Goal: Task Accomplishment & Management: Manage account settings

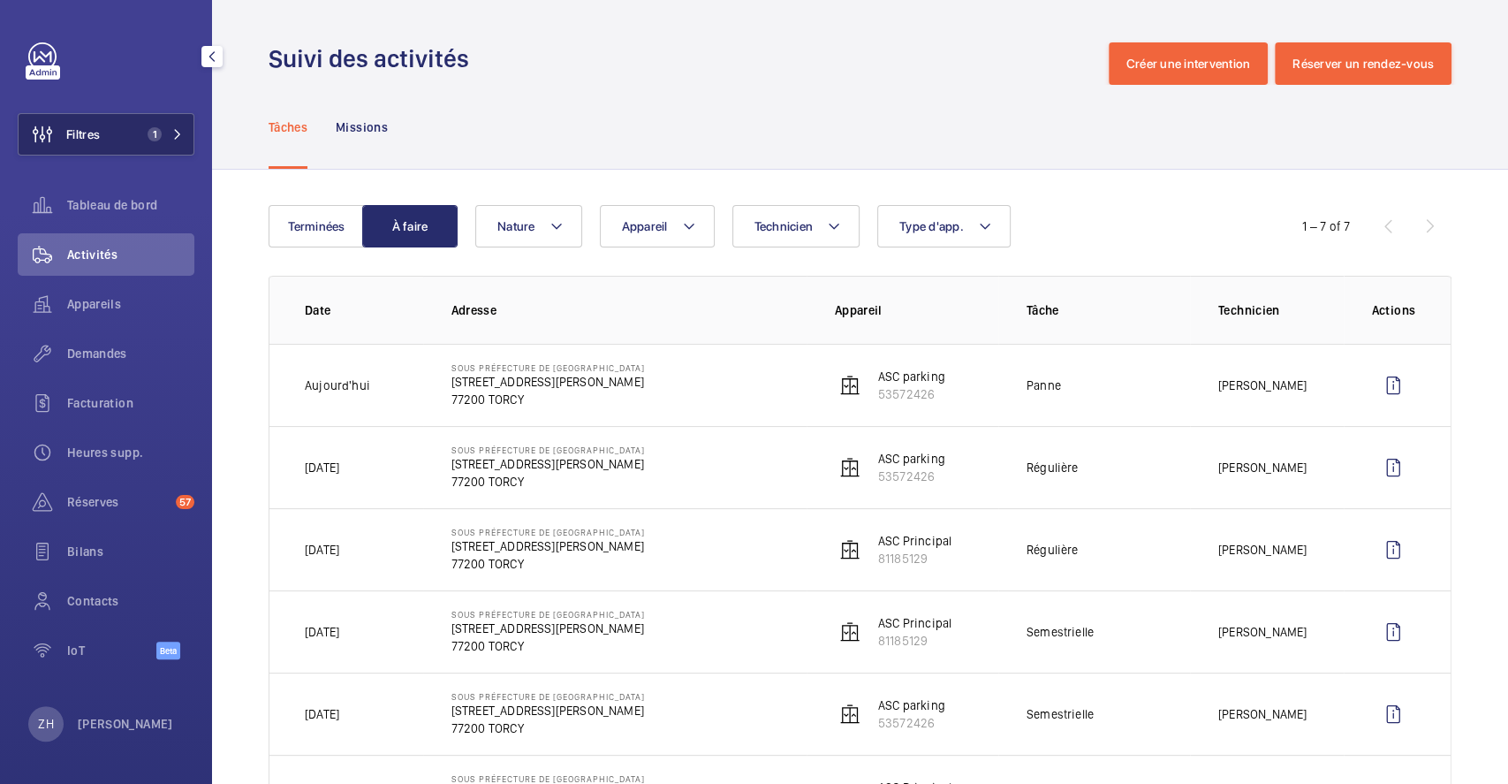
click at [112, 137] on button "Filtres 1" at bounding box center [106, 134] width 177 height 42
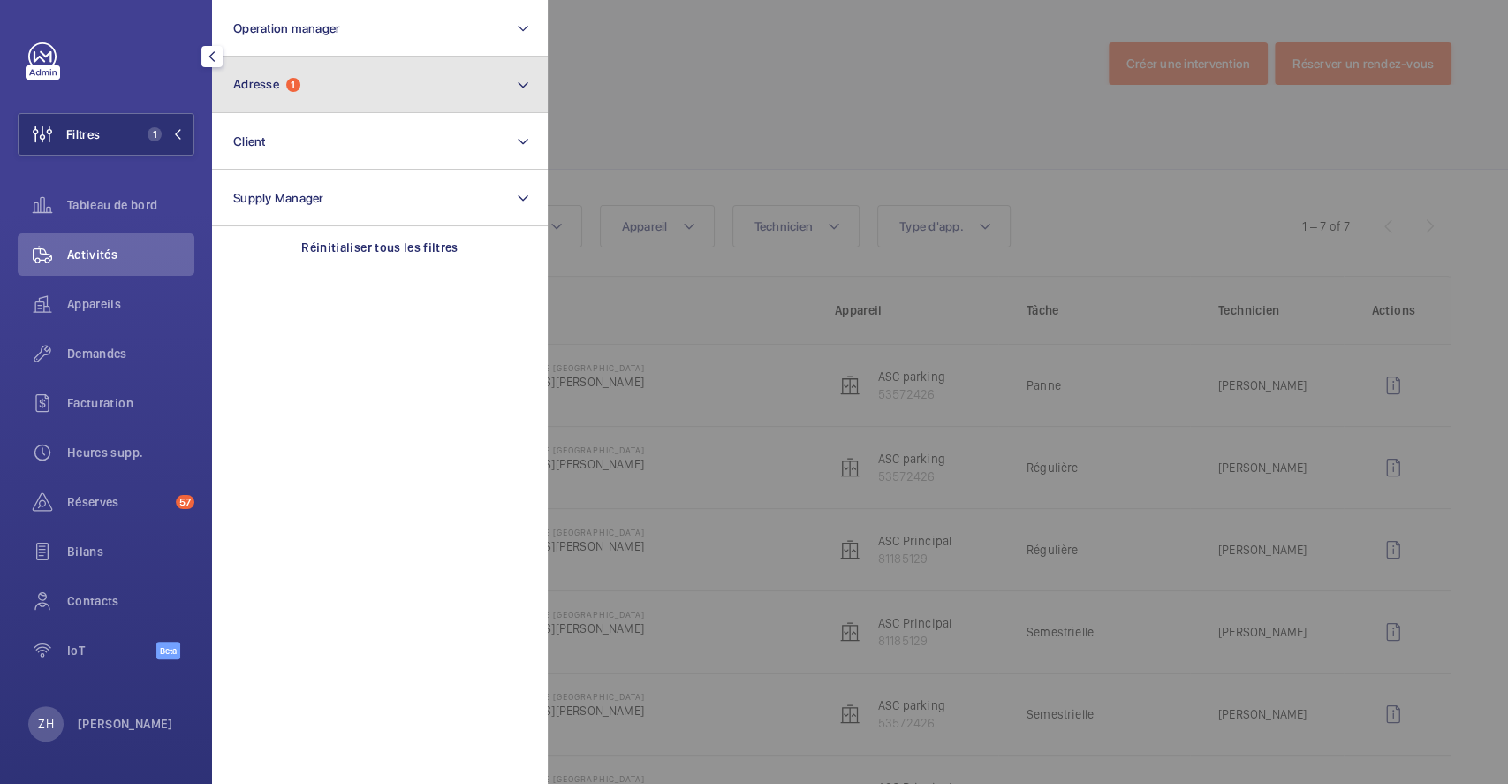
click at [324, 102] on button "Adresse 1" at bounding box center [380, 85] width 336 height 57
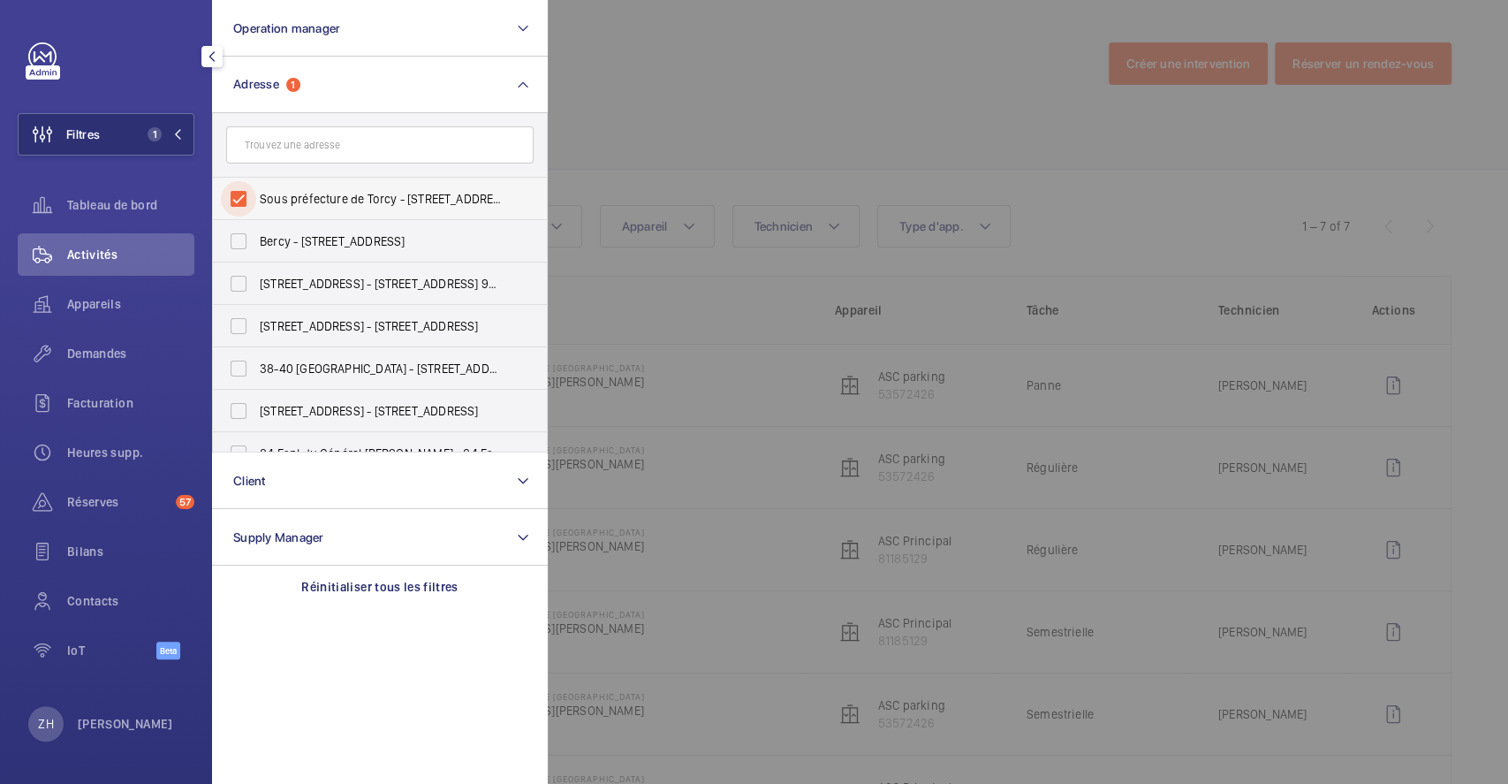
click at [251, 191] on input "Sous préfecture de Torcy - 7 Rue Gérard Philipe, TORCY 77200" at bounding box center [238, 198] width 35 height 35
checkbox input "false"
click at [615, 116] on div at bounding box center [1302, 392] width 1508 height 784
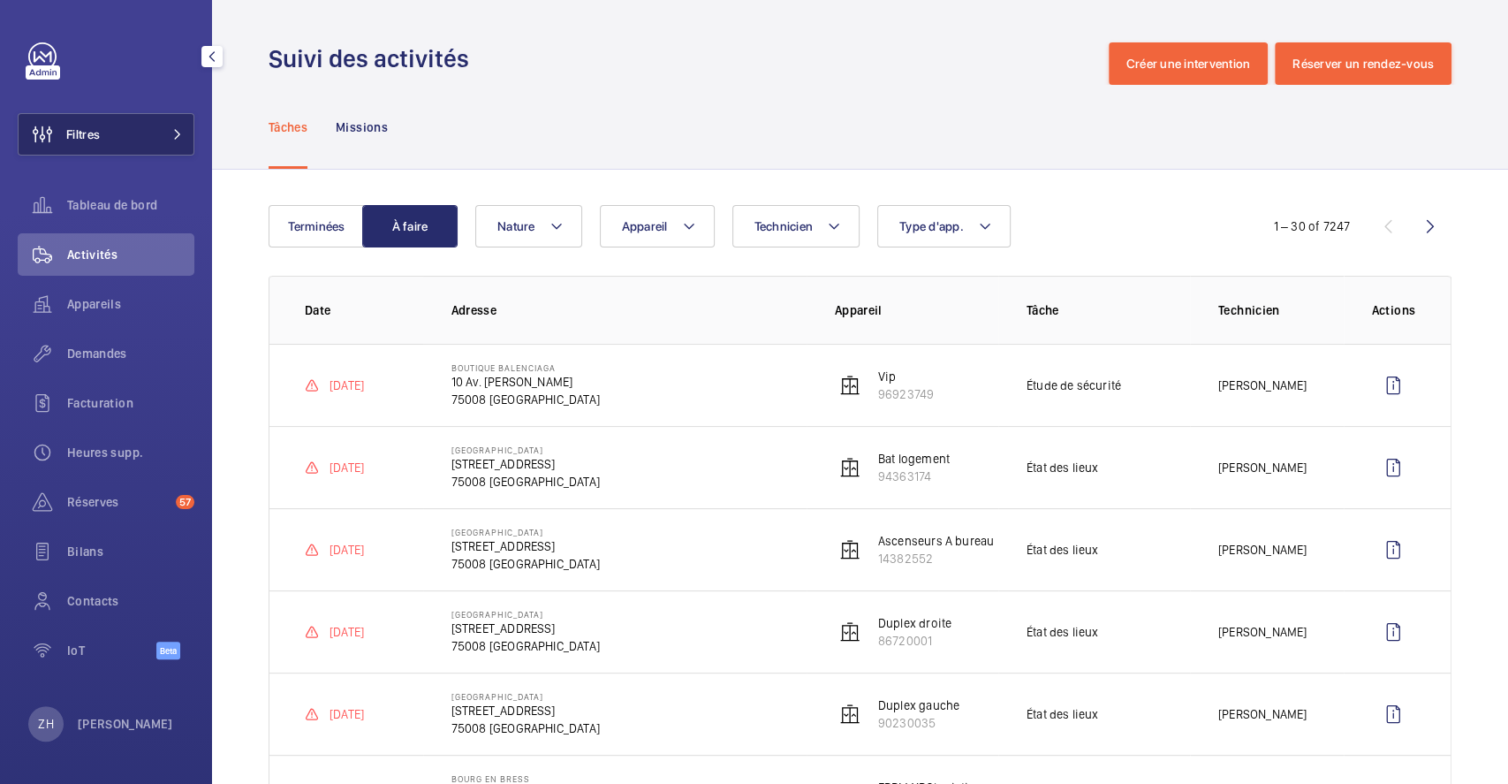
click at [120, 126] on button "Filtres" at bounding box center [106, 134] width 177 height 42
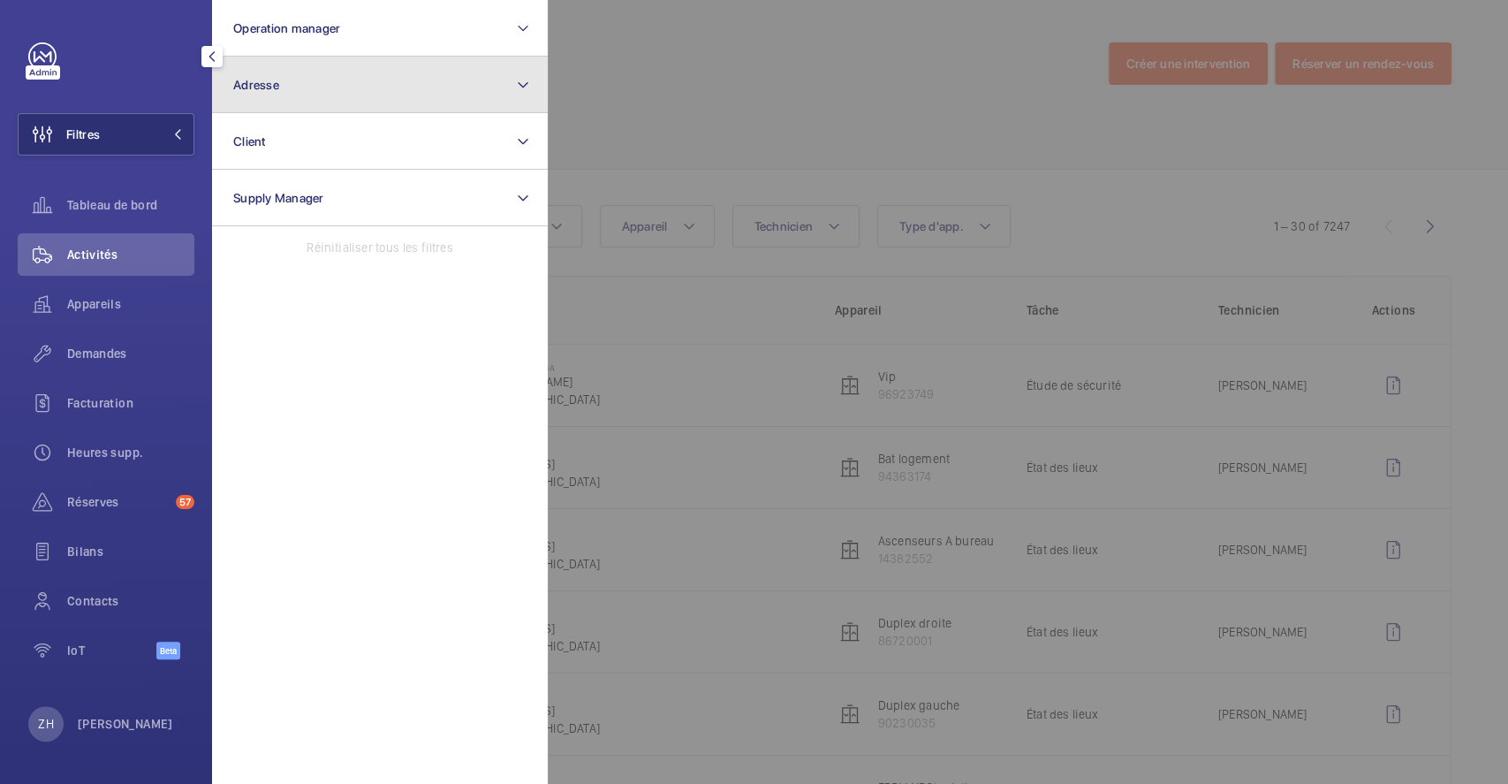
click at [307, 87] on button "Adresse" at bounding box center [380, 85] width 336 height 57
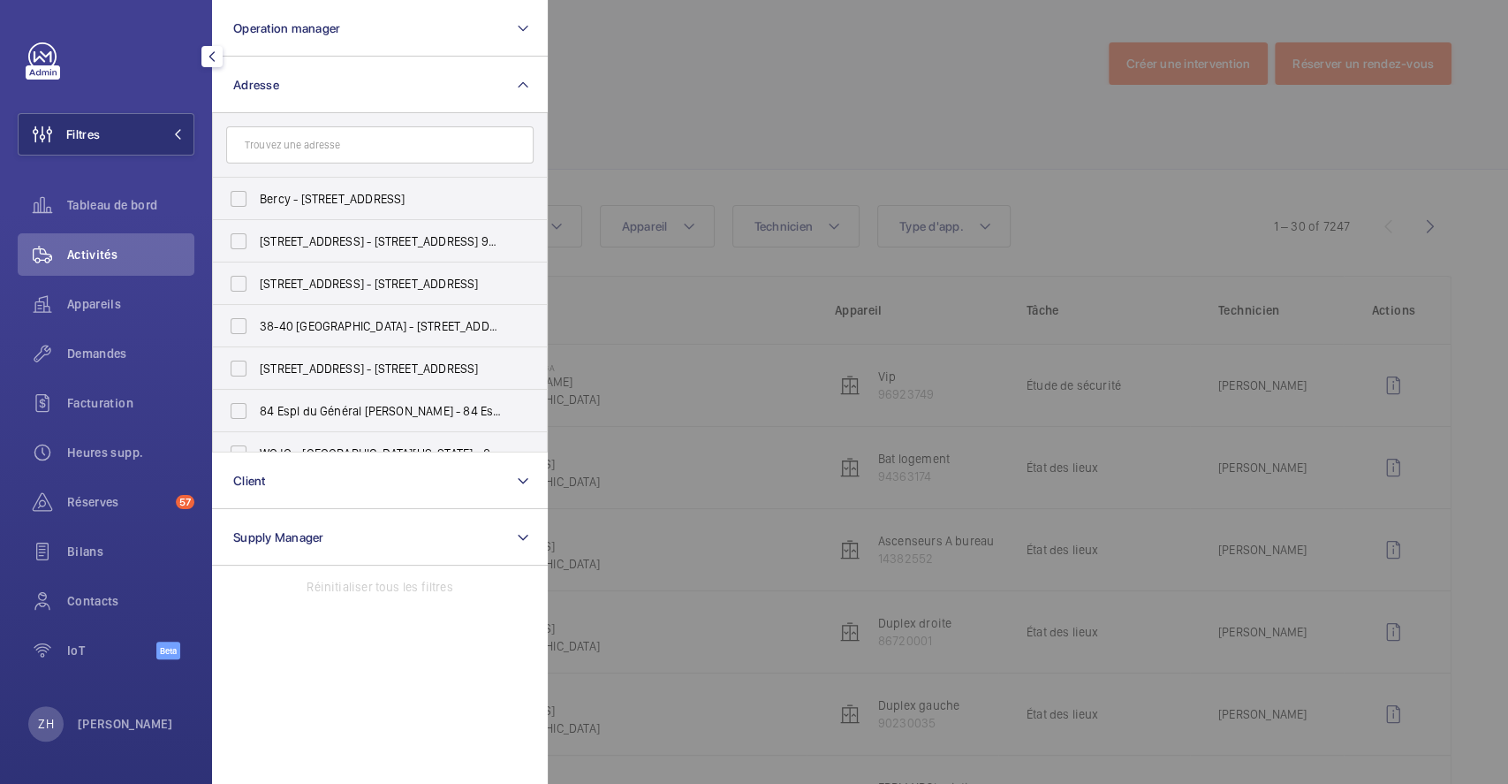
click at [318, 142] on input "text" at bounding box center [379, 144] width 307 height 37
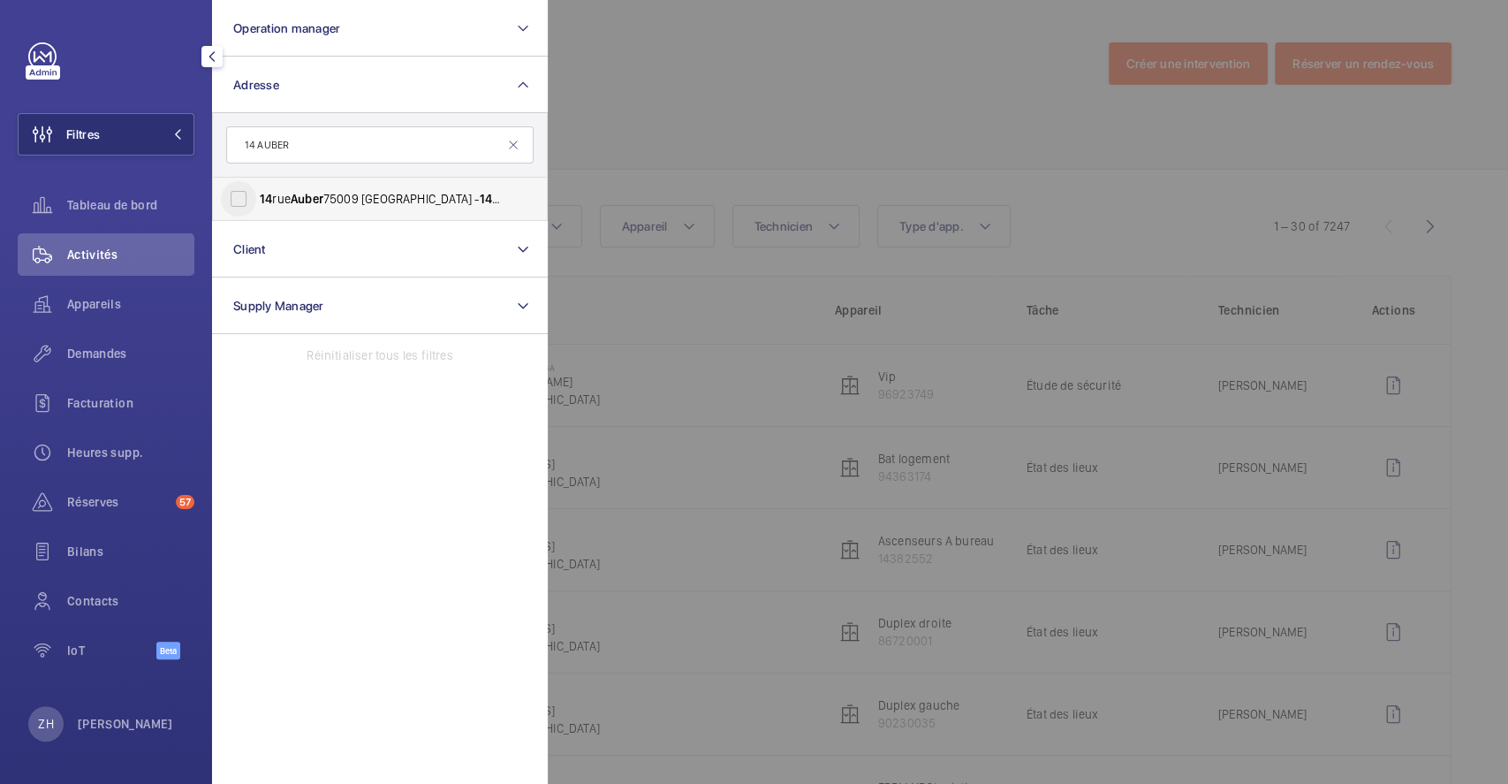
type input "14 AUBER"
click at [244, 197] on input "14 rue Auber 75009 PARIS - 14 Rue Auber , PARIS 75009" at bounding box center [238, 198] width 35 height 35
checkbox input "true"
click at [731, 98] on div at bounding box center [1302, 392] width 1508 height 784
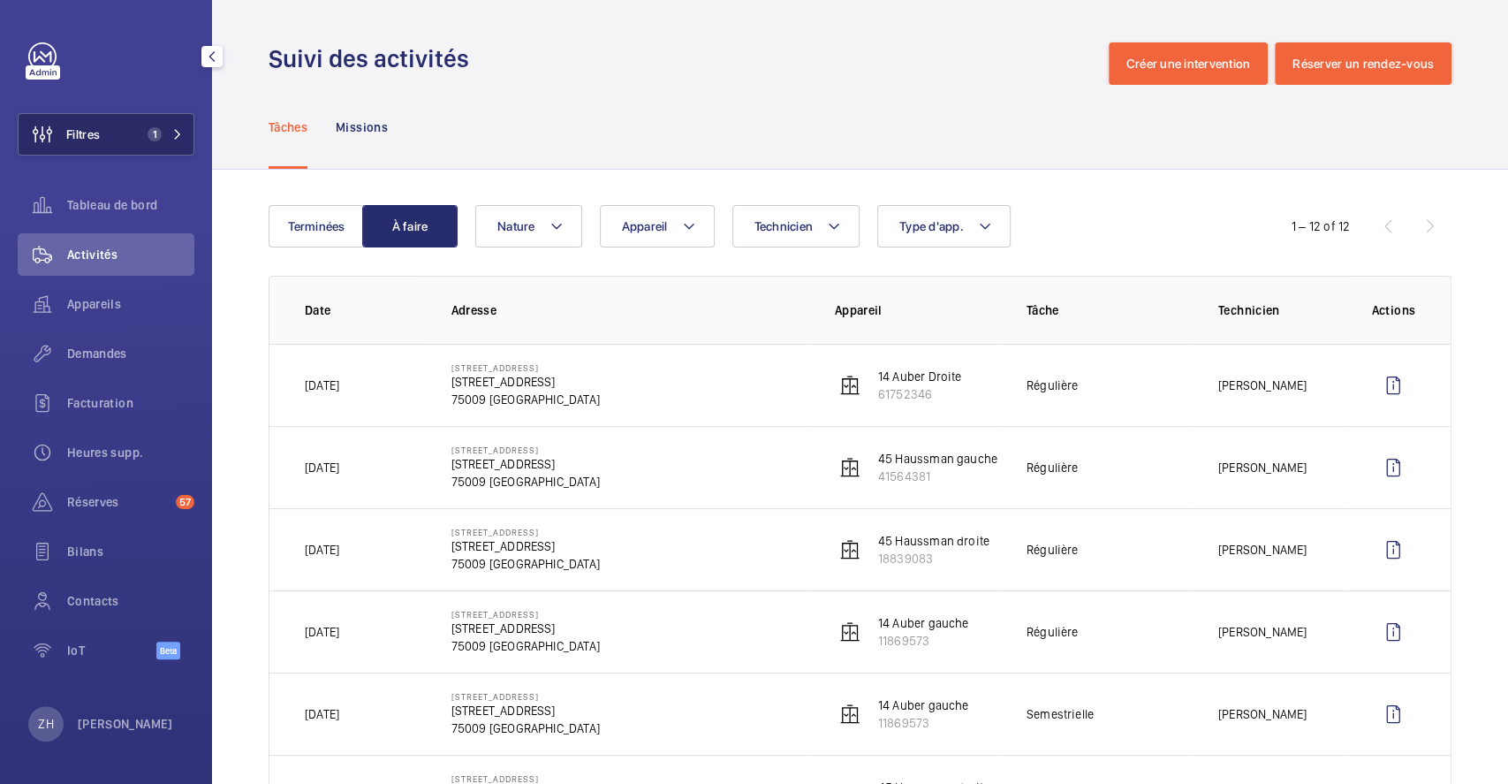
click at [110, 141] on button "Filtres 1" at bounding box center [106, 134] width 177 height 42
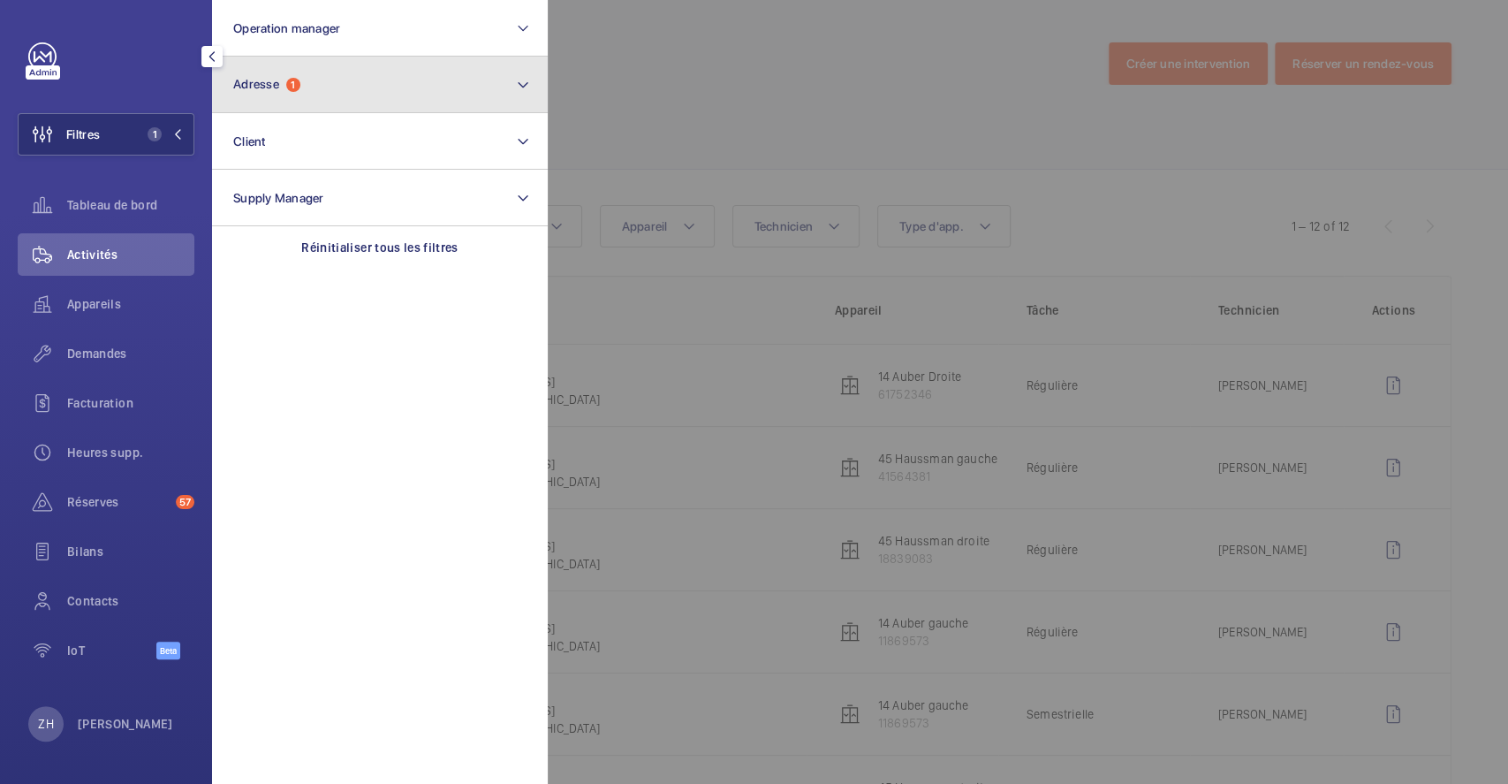
click at [426, 96] on button "Adresse 1" at bounding box center [380, 85] width 336 height 57
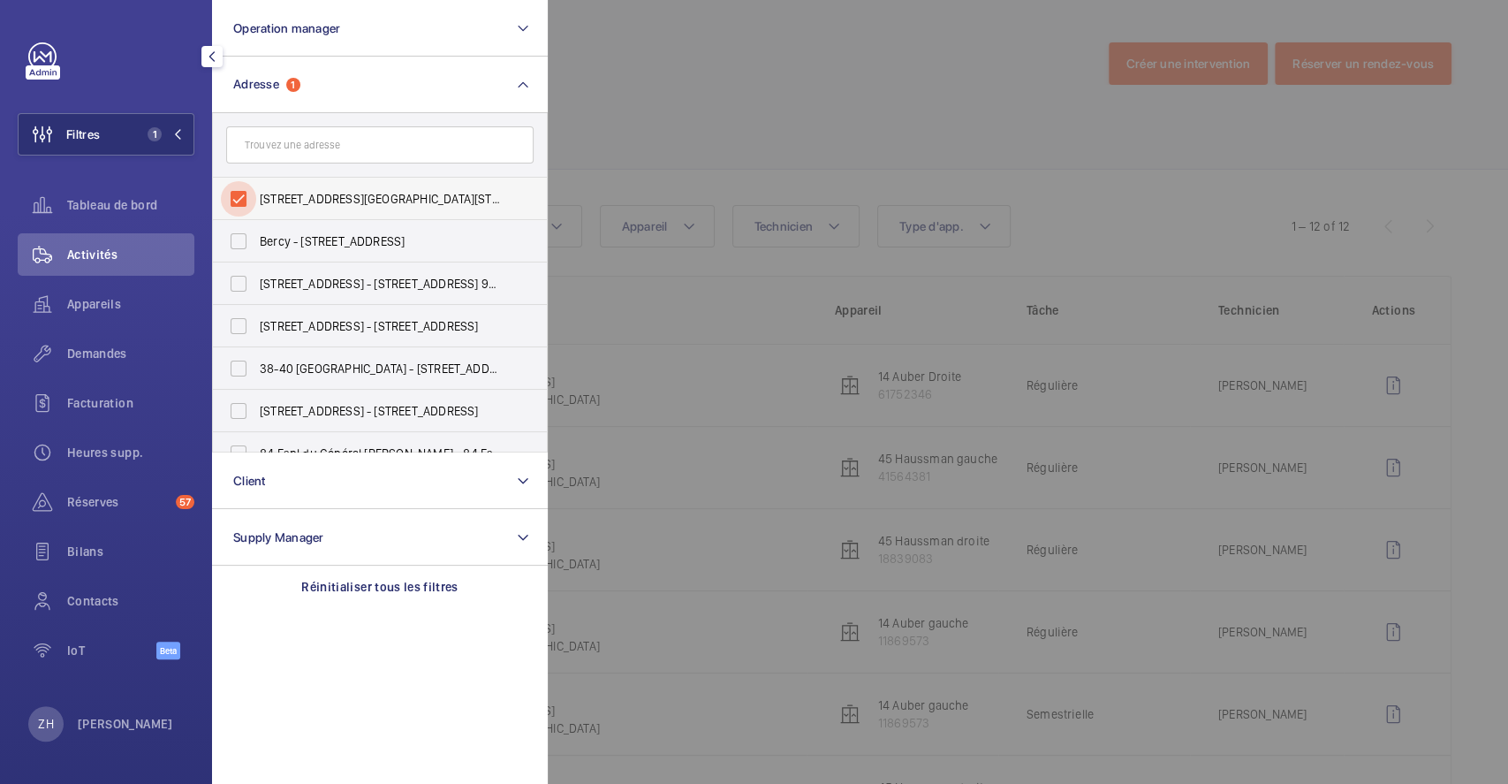
click at [233, 190] on input "14 rue Auber 75009 PARIS - 14 Rue Auber, PARIS 75009" at bounding box center [238, 198] width 35 height 35
checkbox input "false"
click at [98, 127] on span "Filtres" at bounding box center [83, 134] width 34 height 18
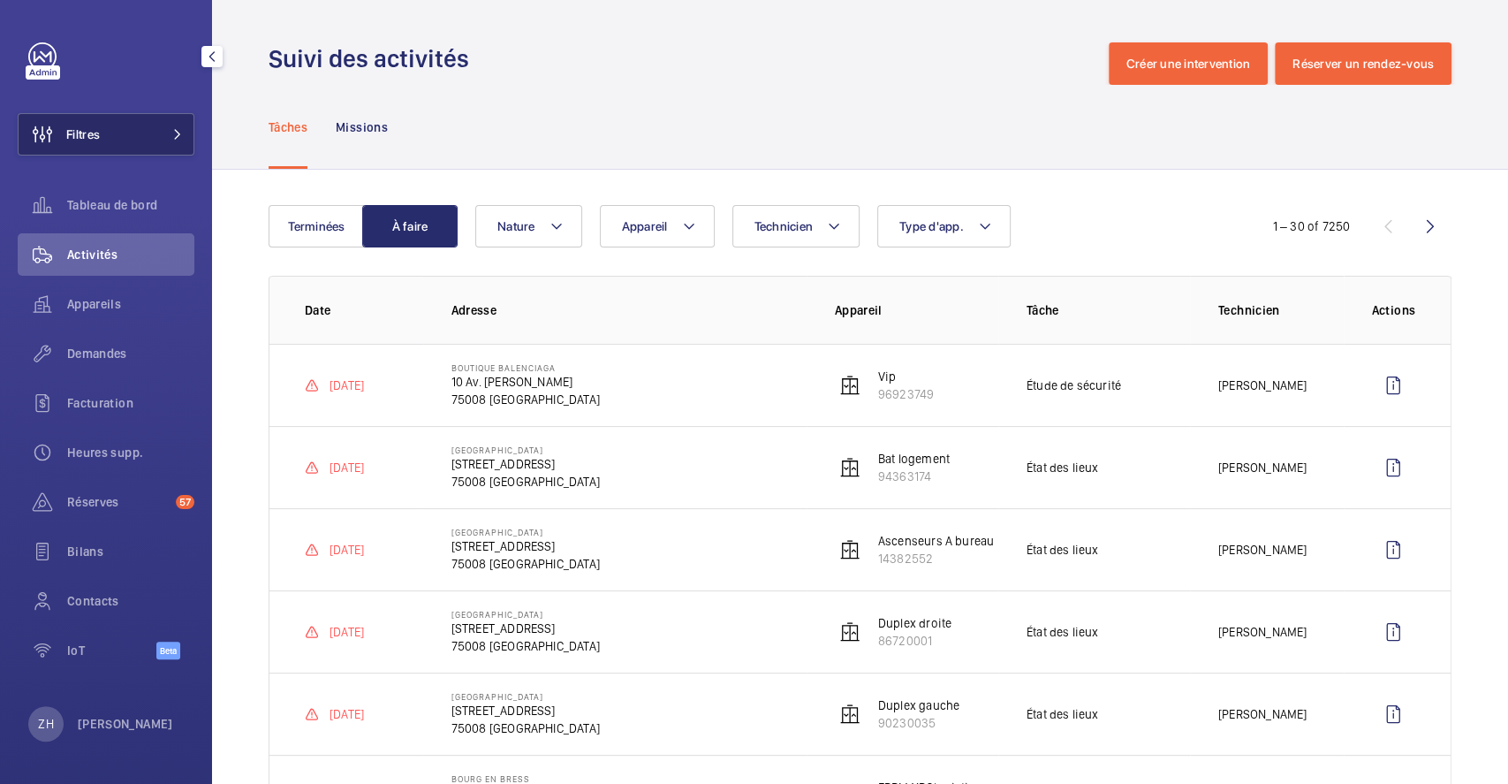
click at [69, 133] on span "Filtres" at bounding box center [83, 134] width 34 height 18
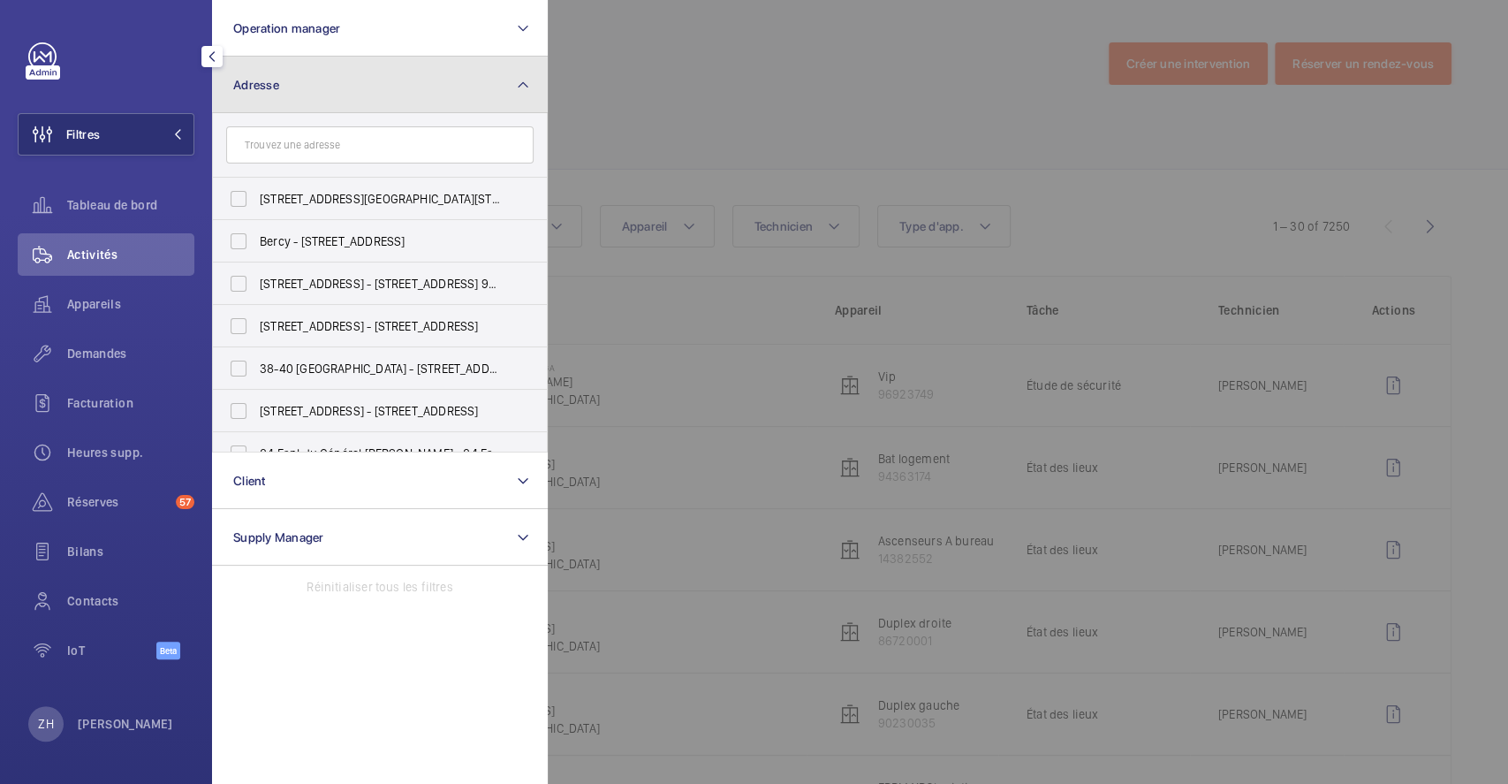
click at [392, 85] on button "Adresse" at bounding box center [380, 85] width 336 height 57
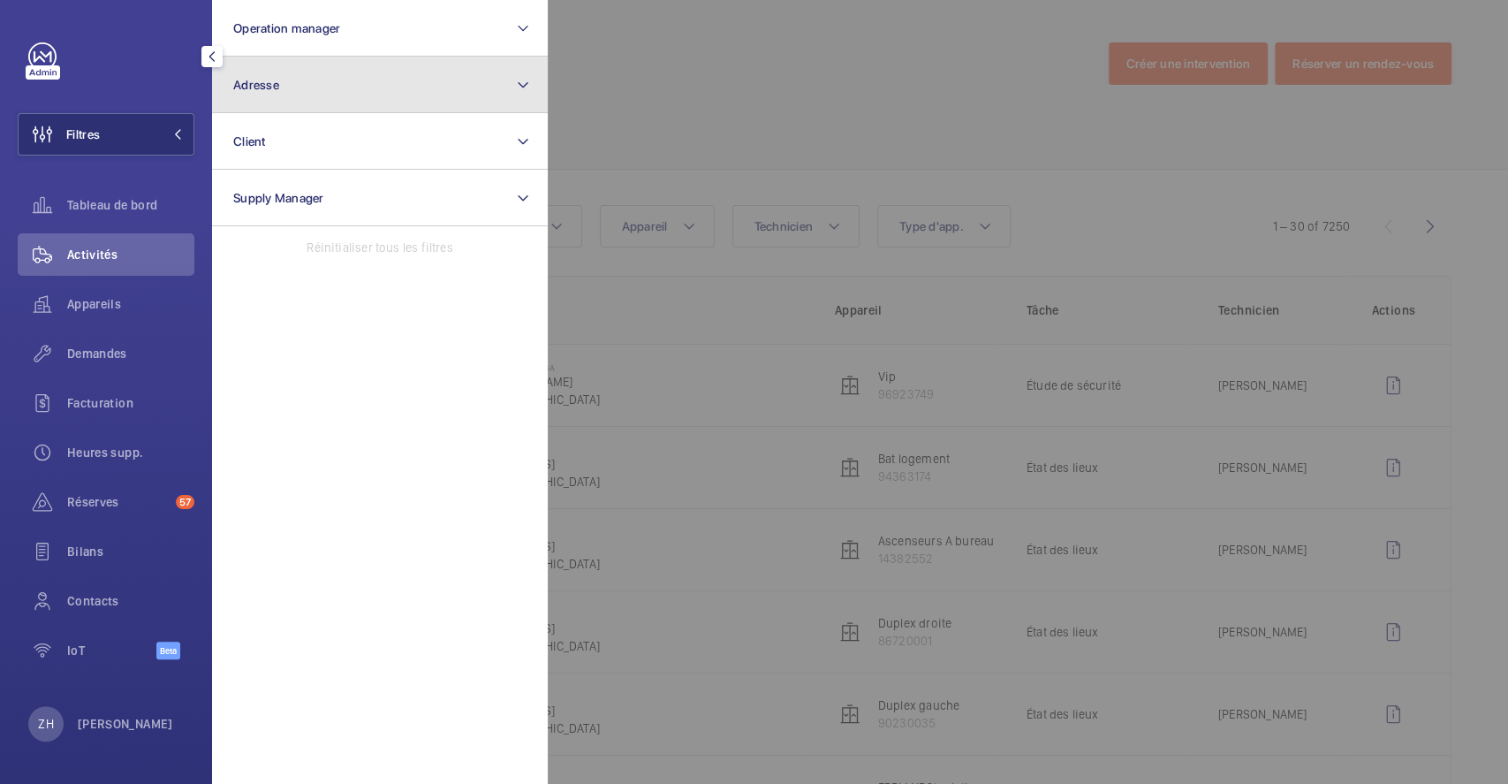
click at [392, 86] on button "Adresse" at bounding box center [380, 85] width 336 height 57
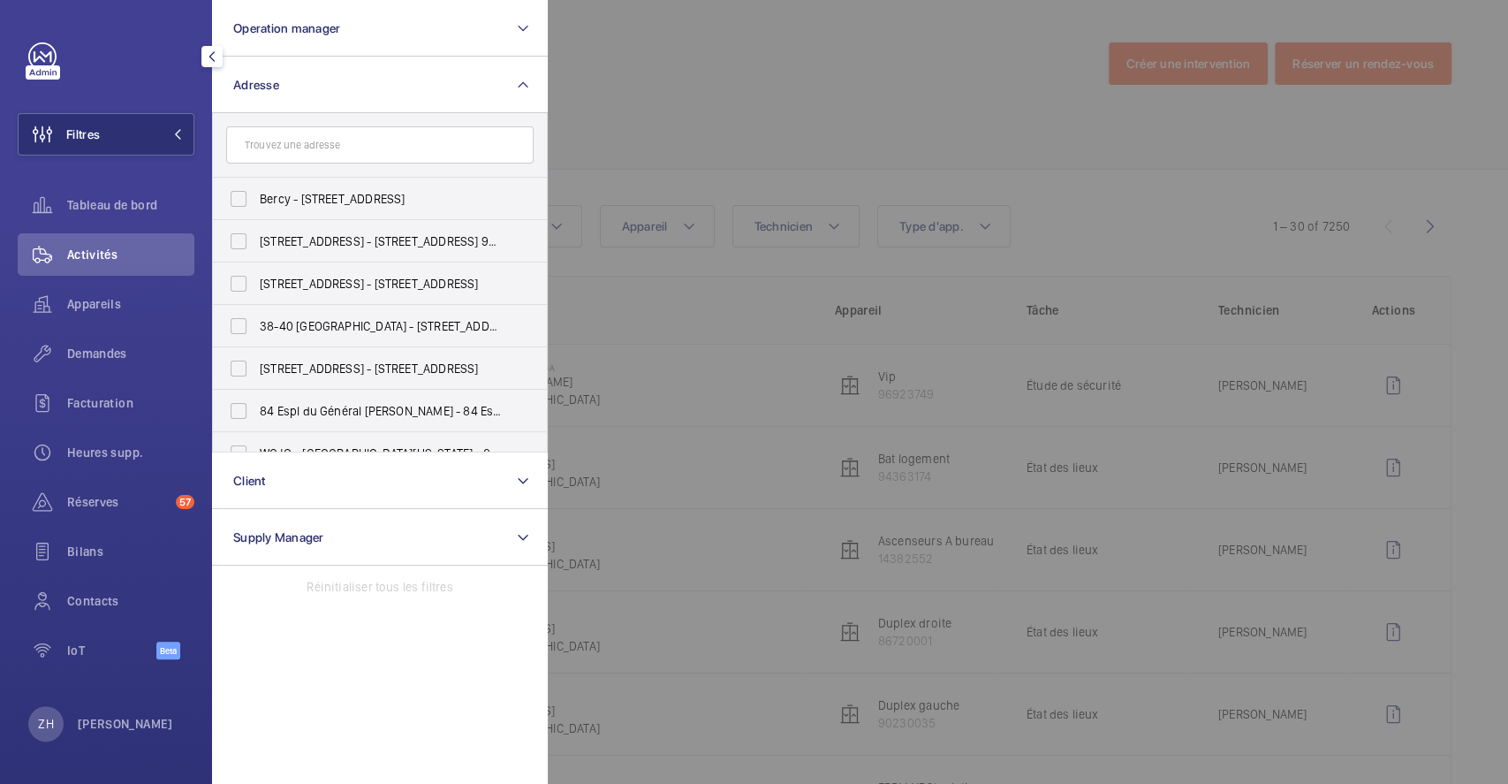
click at [351, 151] on input "text" at bounding box center [379, 144] width 307 height 37
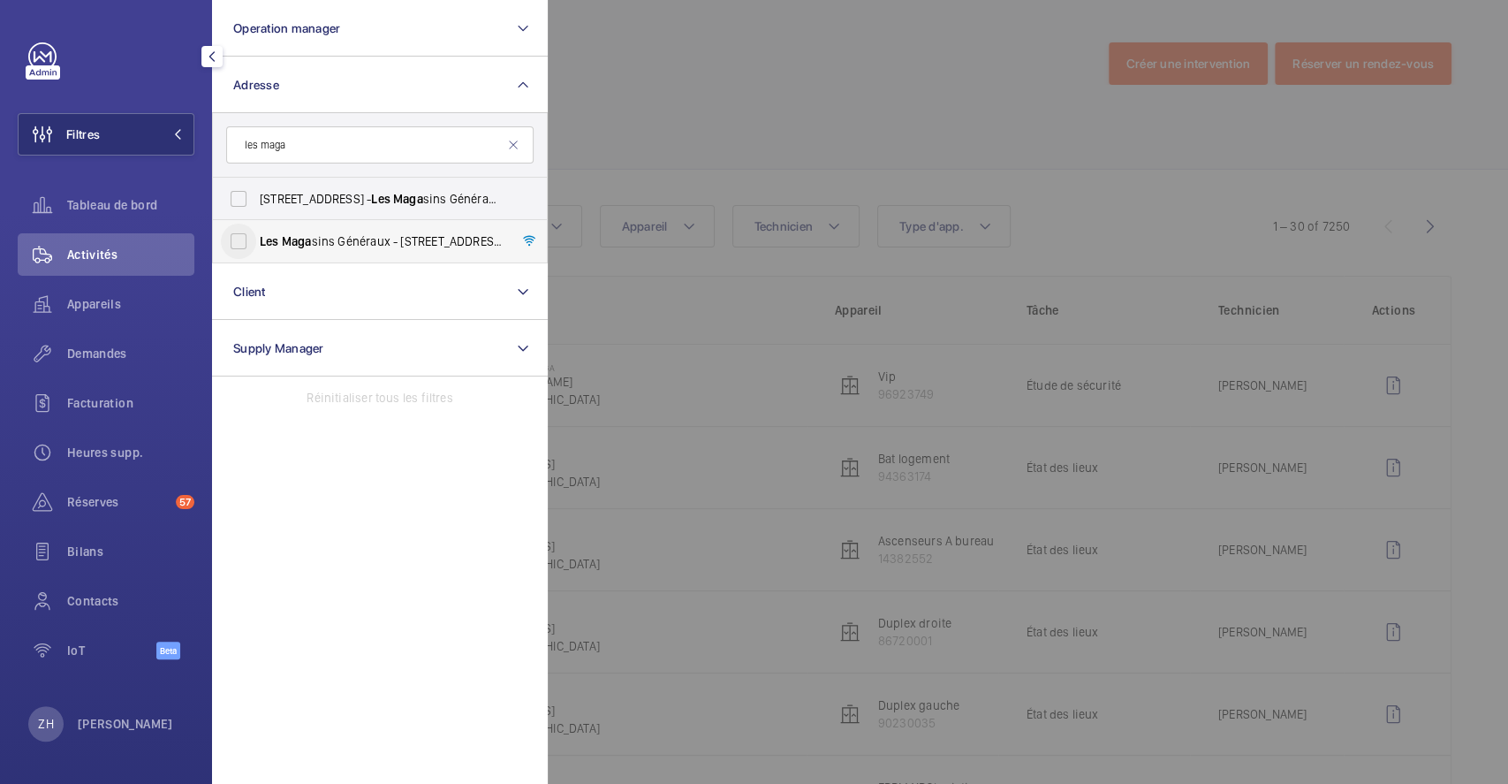
type input "les maga"
click at [241, 243] on input "Les Maga sins Généraux - 1 Rue de l'Ancien Canal, PANTIN 93500" at bounding box center [238, 240] width 35 height 35
checkbox input "true"
click at [799, 137] on div at bounding box center [1302, 392] width 1508 height 784
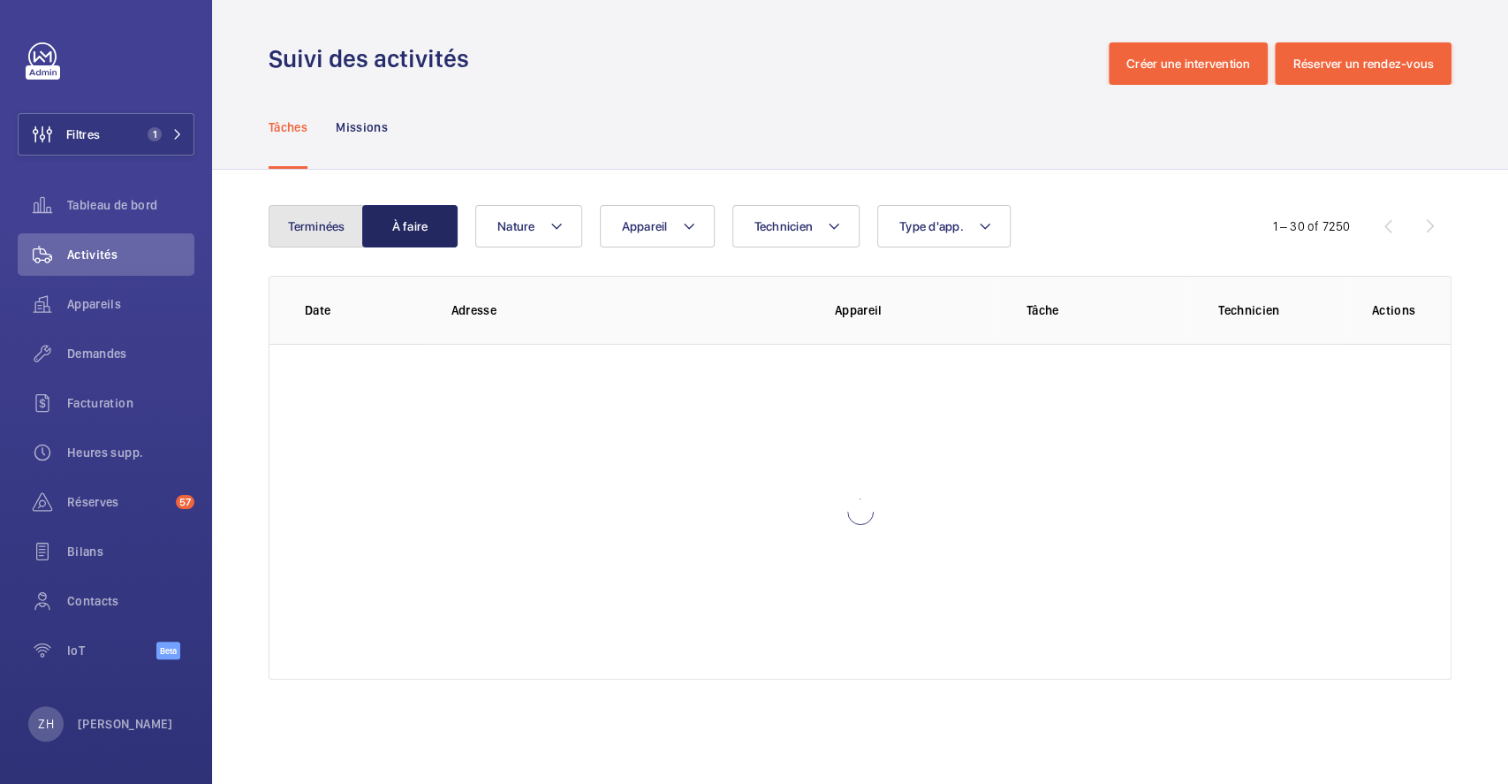
click at [314, 223] on button "Terminées" at bounding box center [316, 226] width 95 height 42
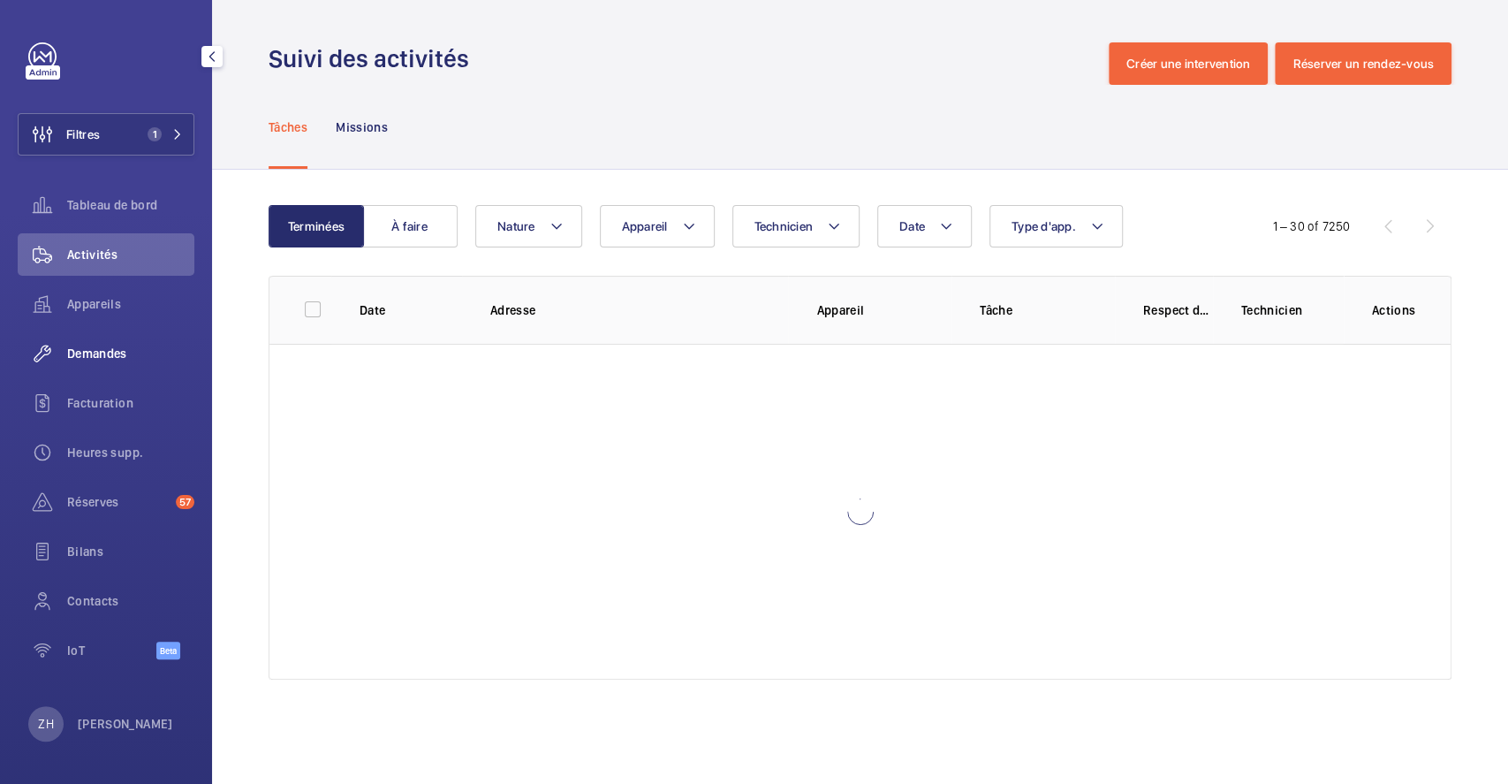
click at [120, 352] on span "Demandes" at bounding box center [130, 354] width 127 height 18
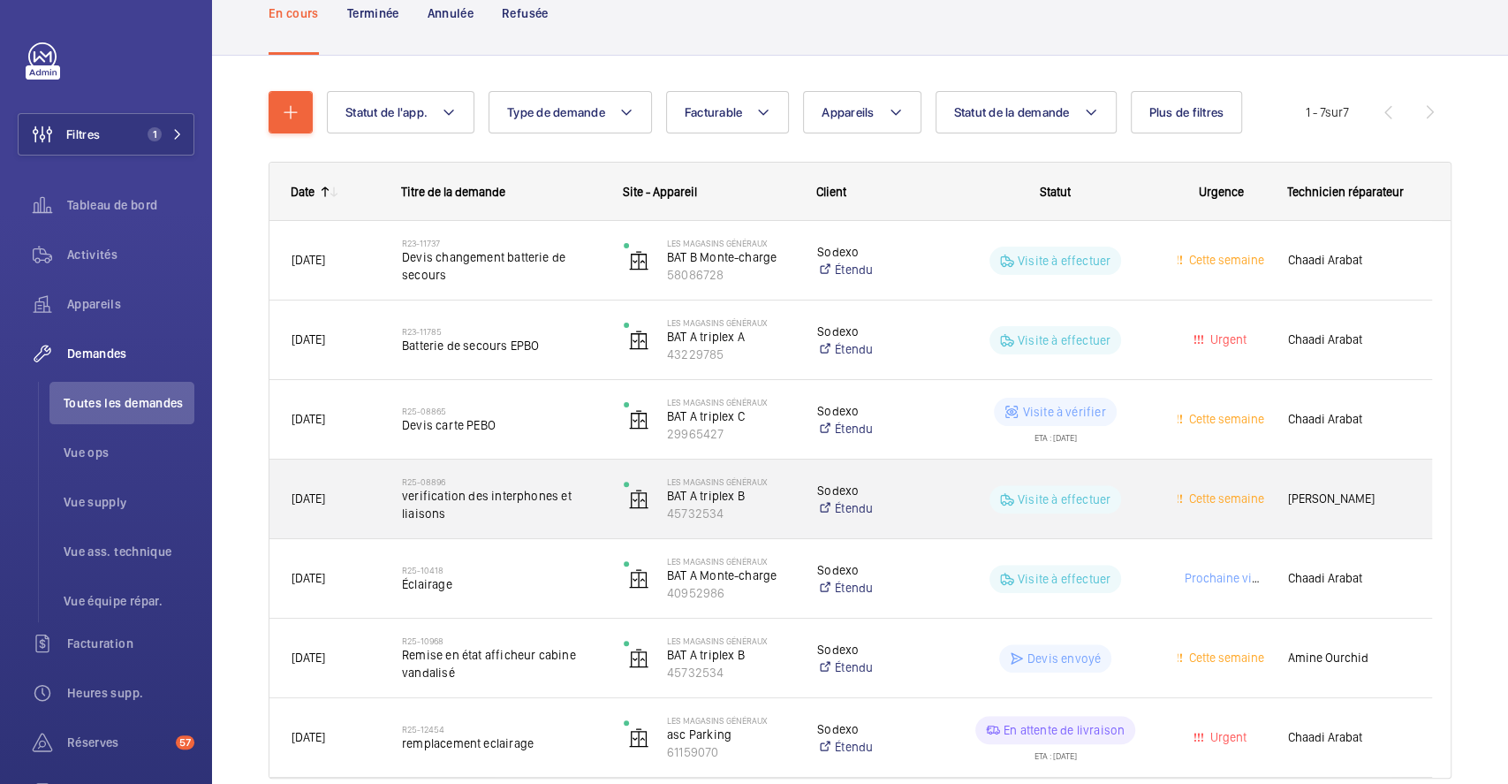
scroll to position [206, 0]
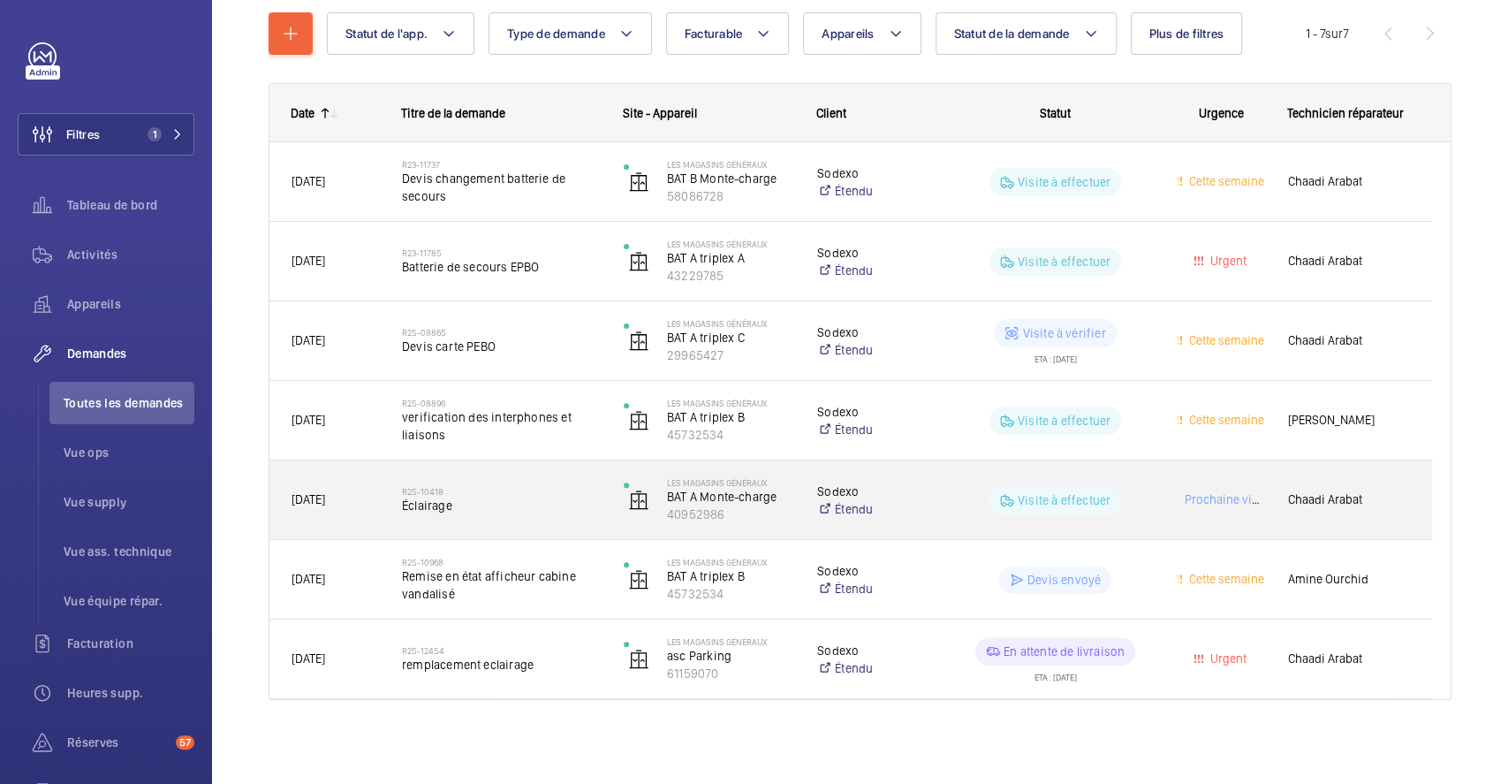
click at [558, 490] on h2 "R25-10418" at bounding box center [501, 491] width 199 height 11
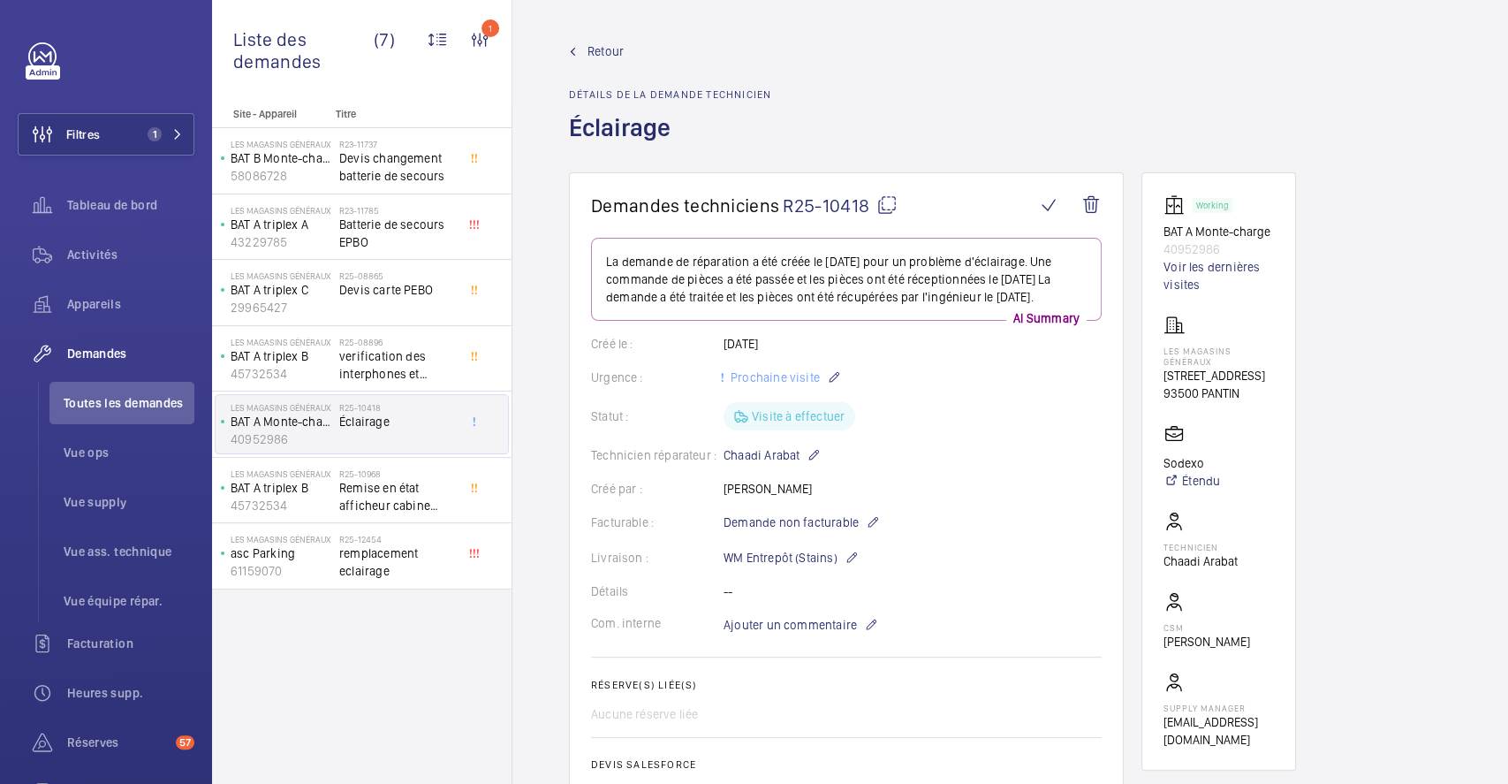
click at [606, 56] on span "Retour" at bounding box center [605, 51] width 36 height 18
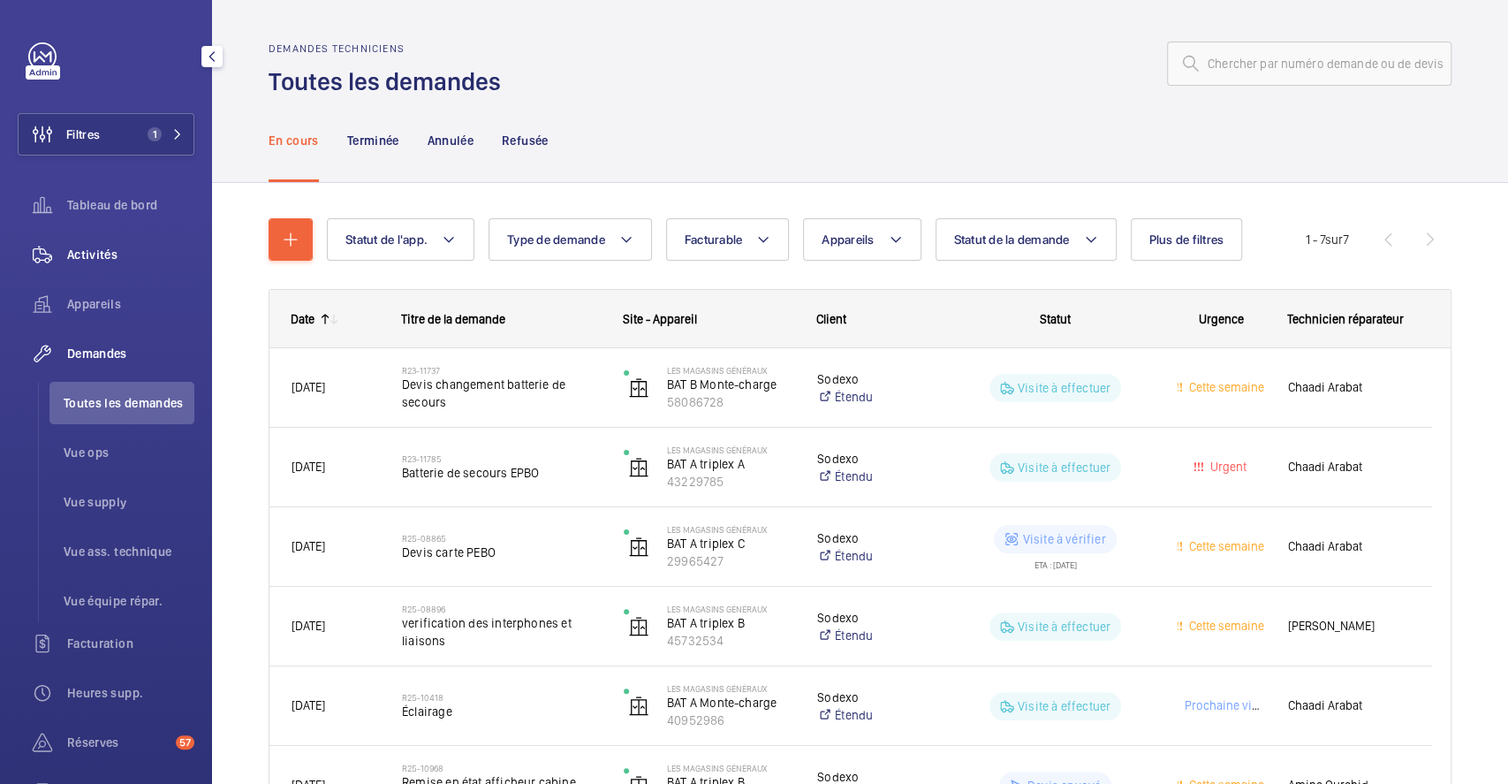
click at [95, 258] on span "Activités" at bounding box center [130, 255] width 127 height 18
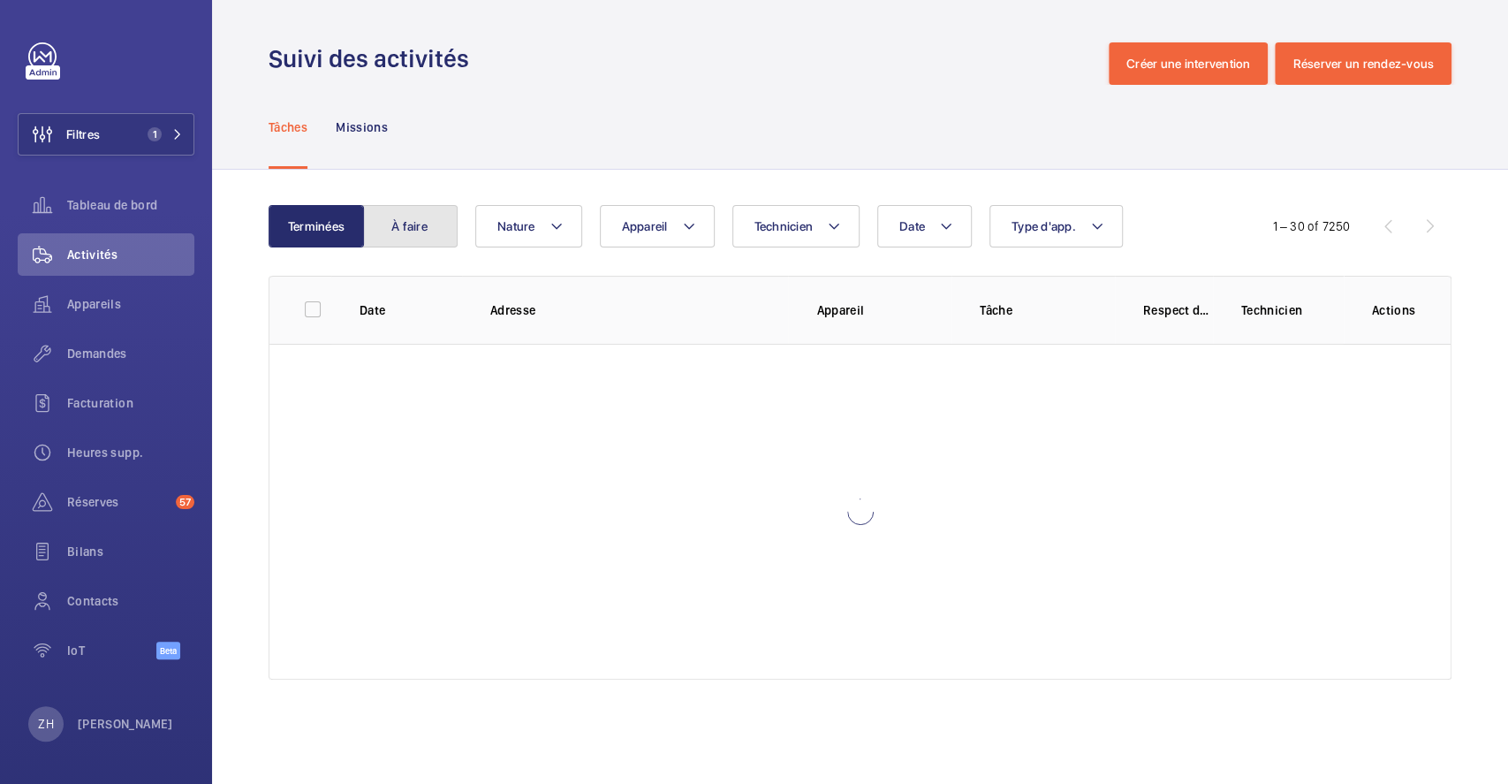
click at [418, 225] on button "À faire" at bounding box center [409, 226] width 95 height 42
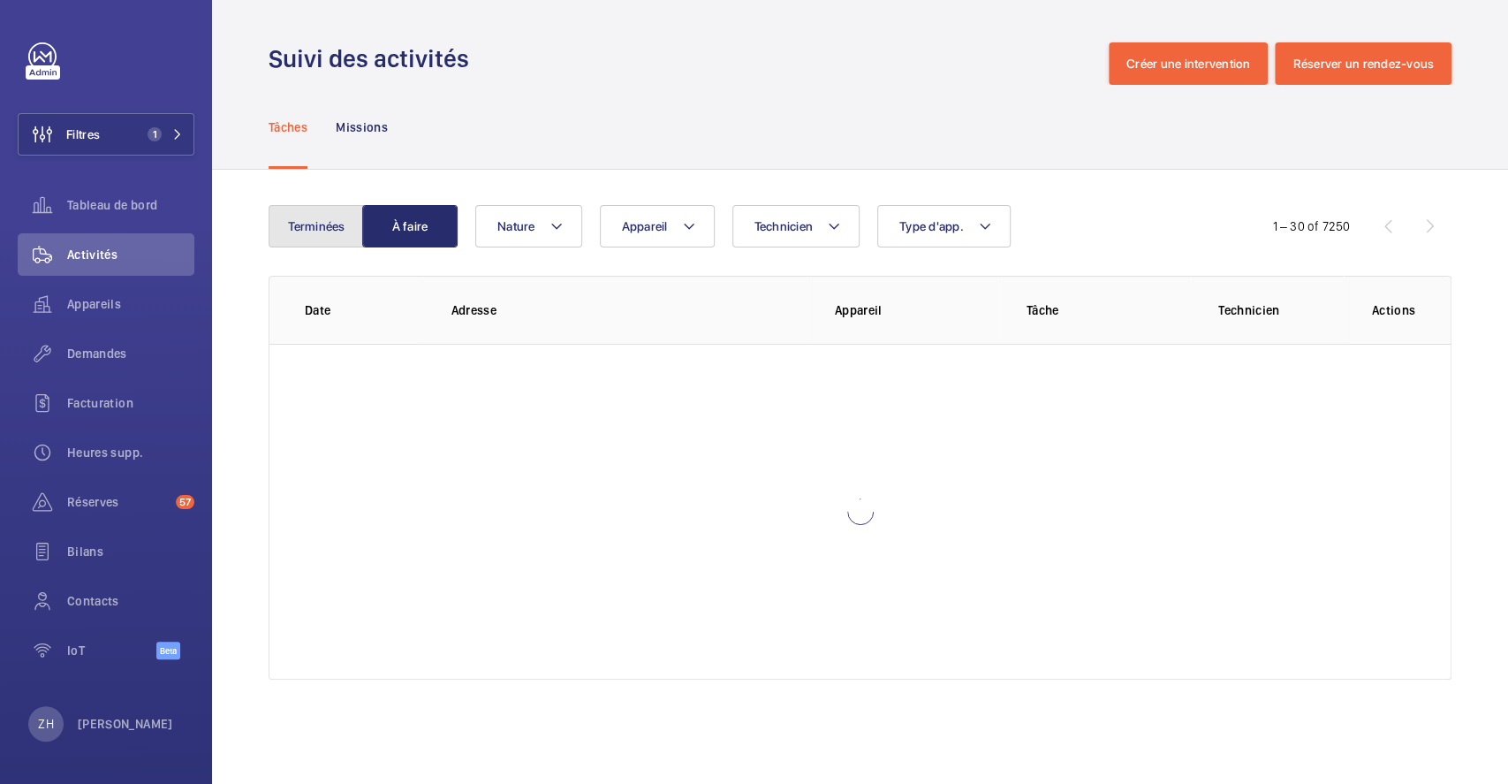
click at [327, 230] on button "Terminées" at bounding box center [316, 226] width 95 height 42
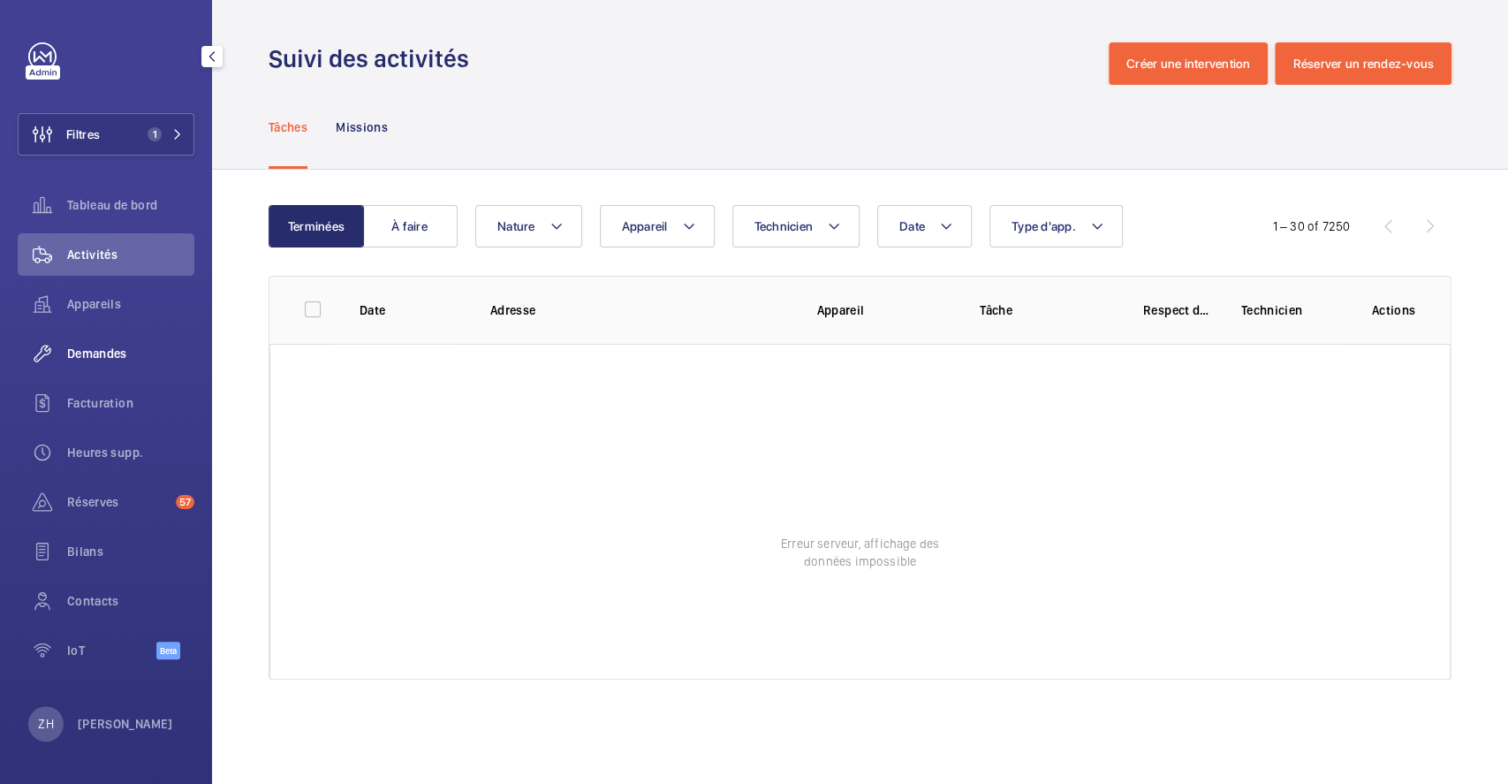
click at [110, 356] on span "Demandes" at bounding box center [130, 354] width 127 height 18
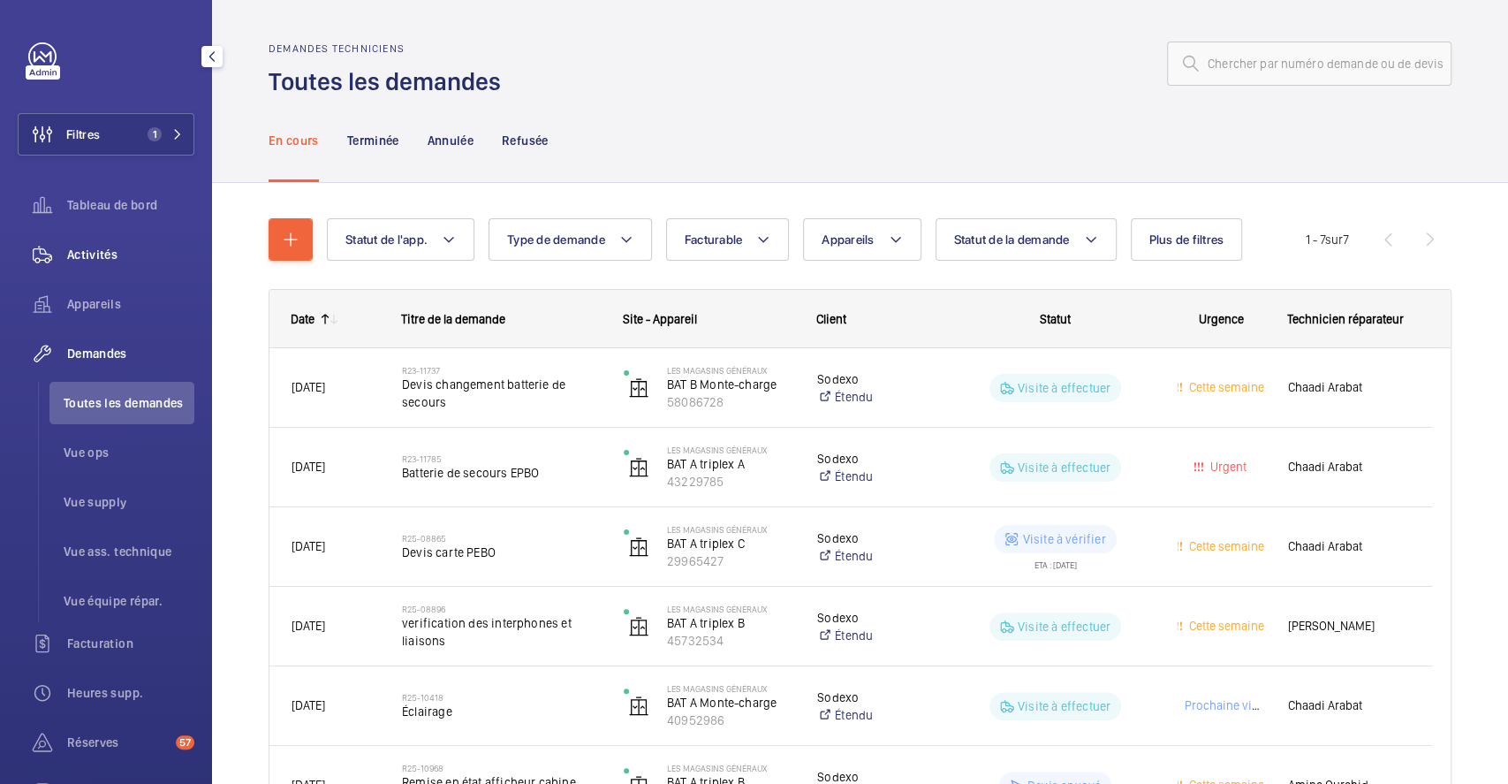
click at [109, 251] on span "Activités" at bounding box center [130, 255] width 127 height 18
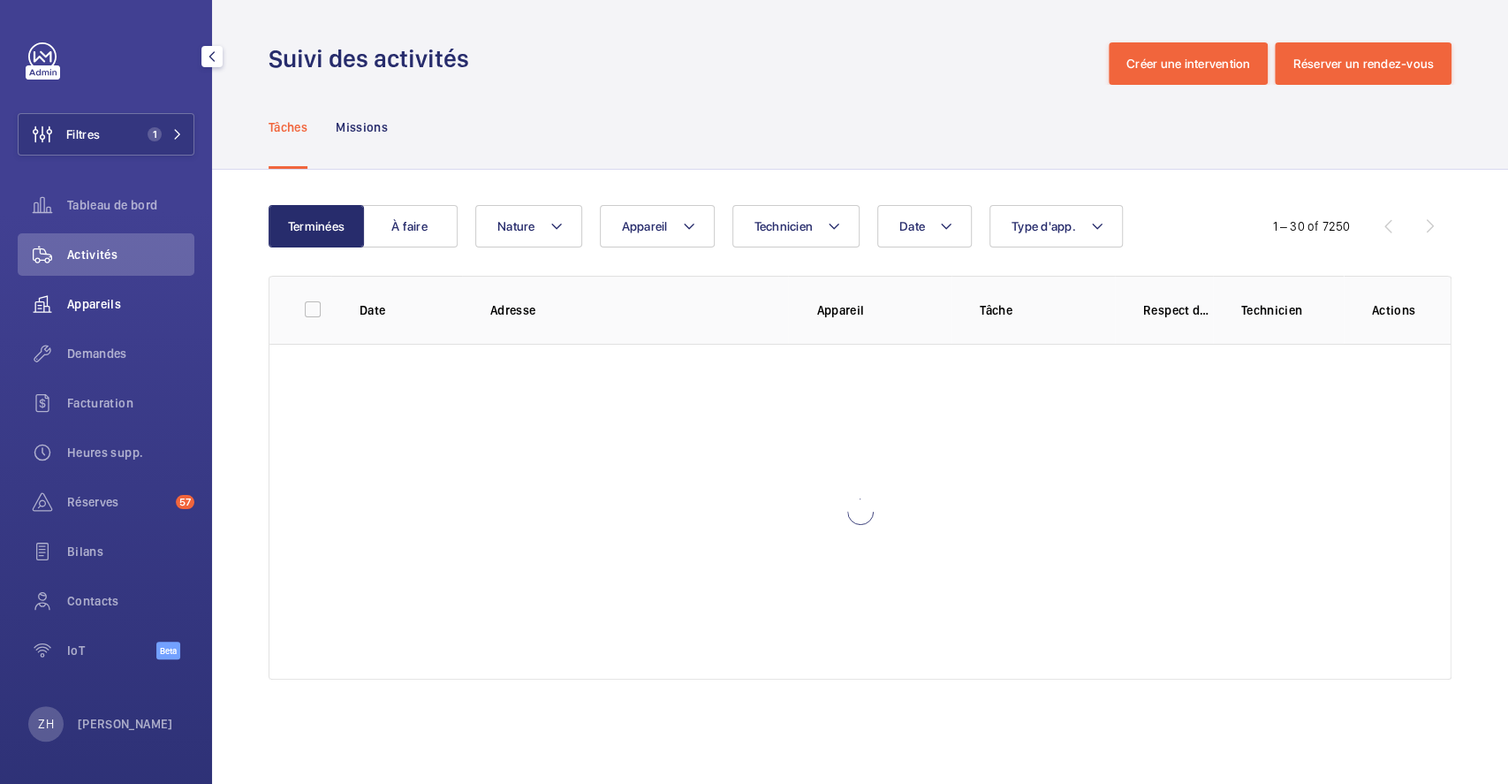
click at [92, 300] on span "Appareils" at bounding box center [130, 304] width 127 height 18
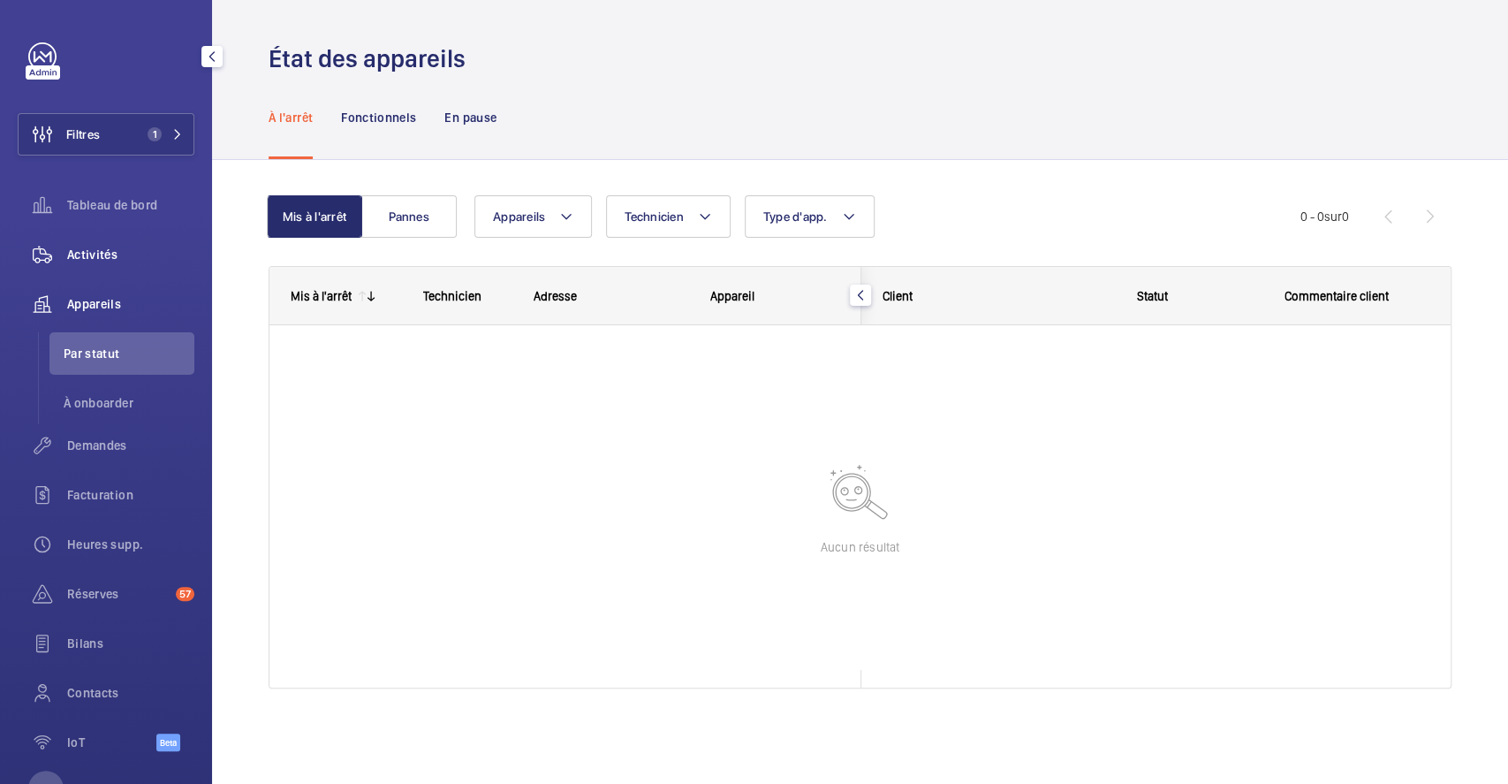
click at [106, 247] on span "Activités" at bounding box center [130, 255] width 127 height 18
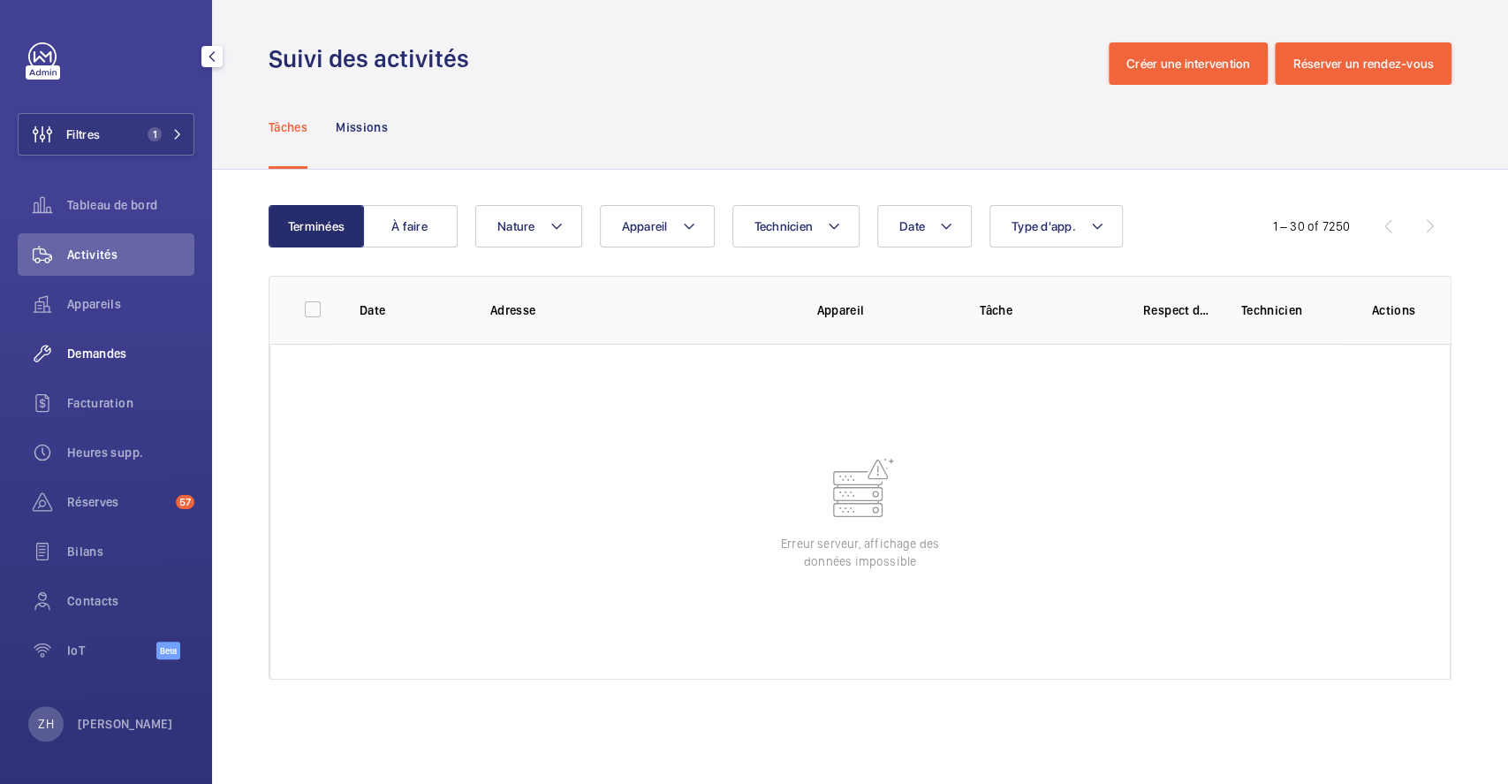
click at [113, 352] on span "Demandes" at bounding box center [130, 354] width 127 height 18
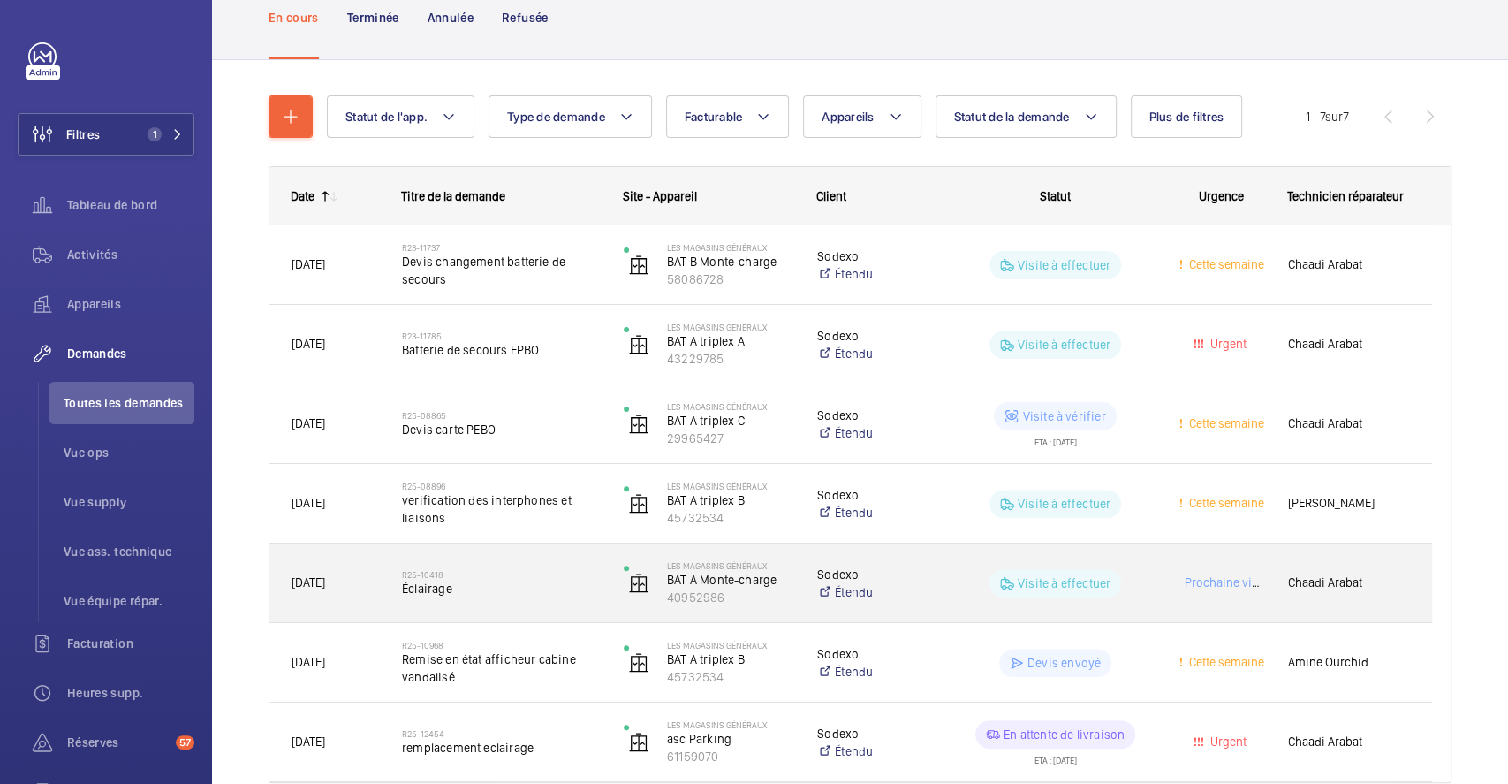
scroll to position [206, 0]
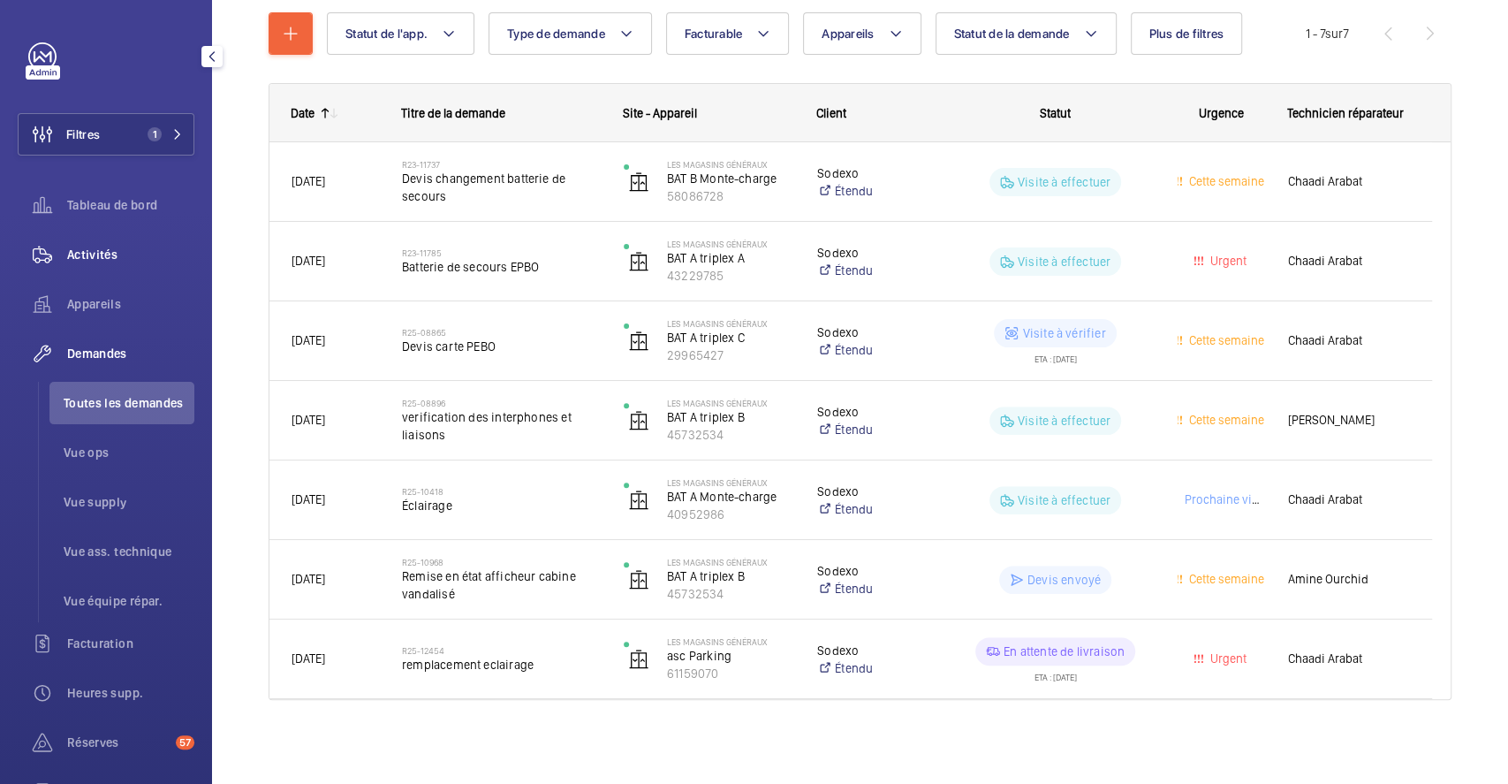
click at [96, 248] on span "Activités" at bounding box center [130, 255] width 127 height 18
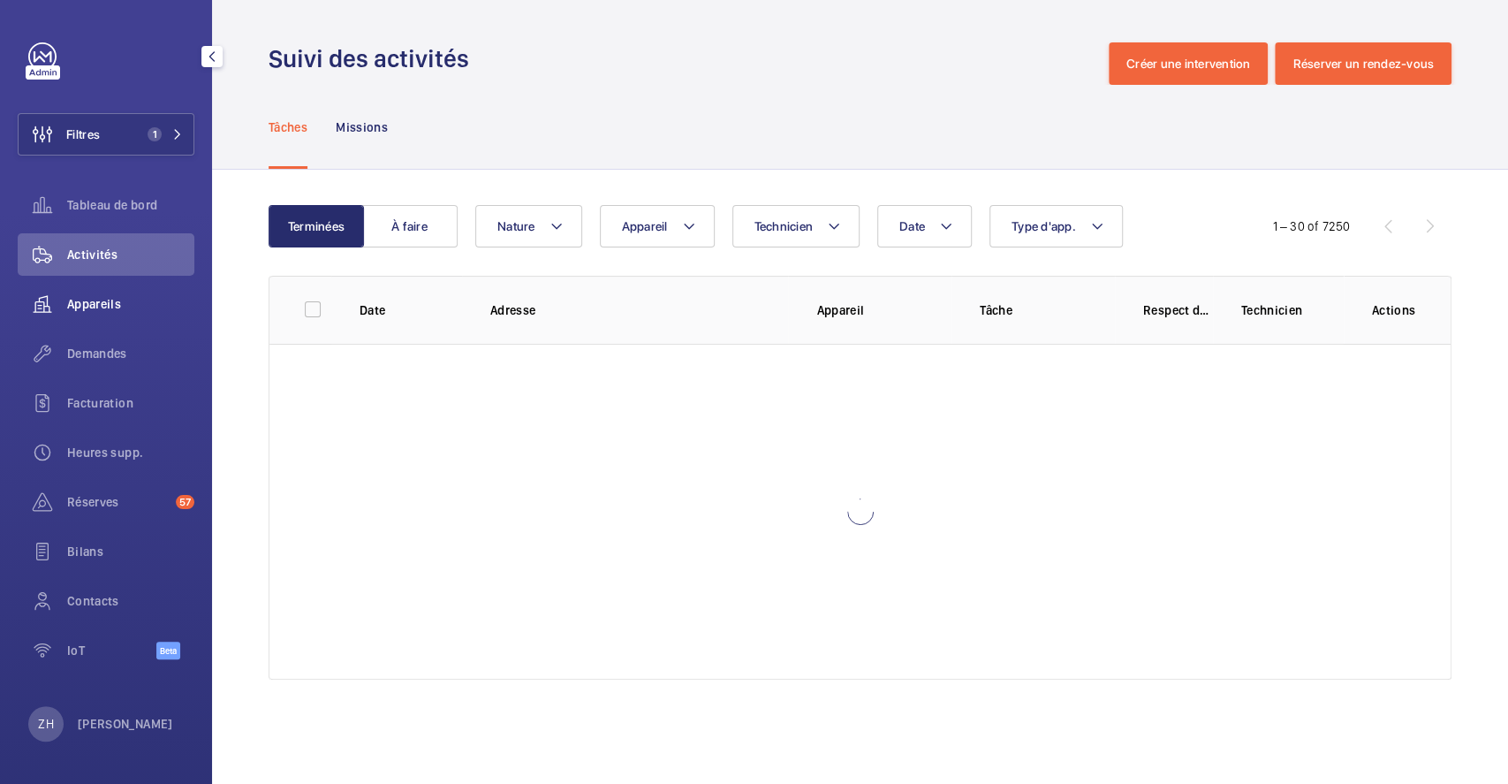
click at [111, 303] on span "Appareils" at bounding box center [130, 304] width 127 height 18
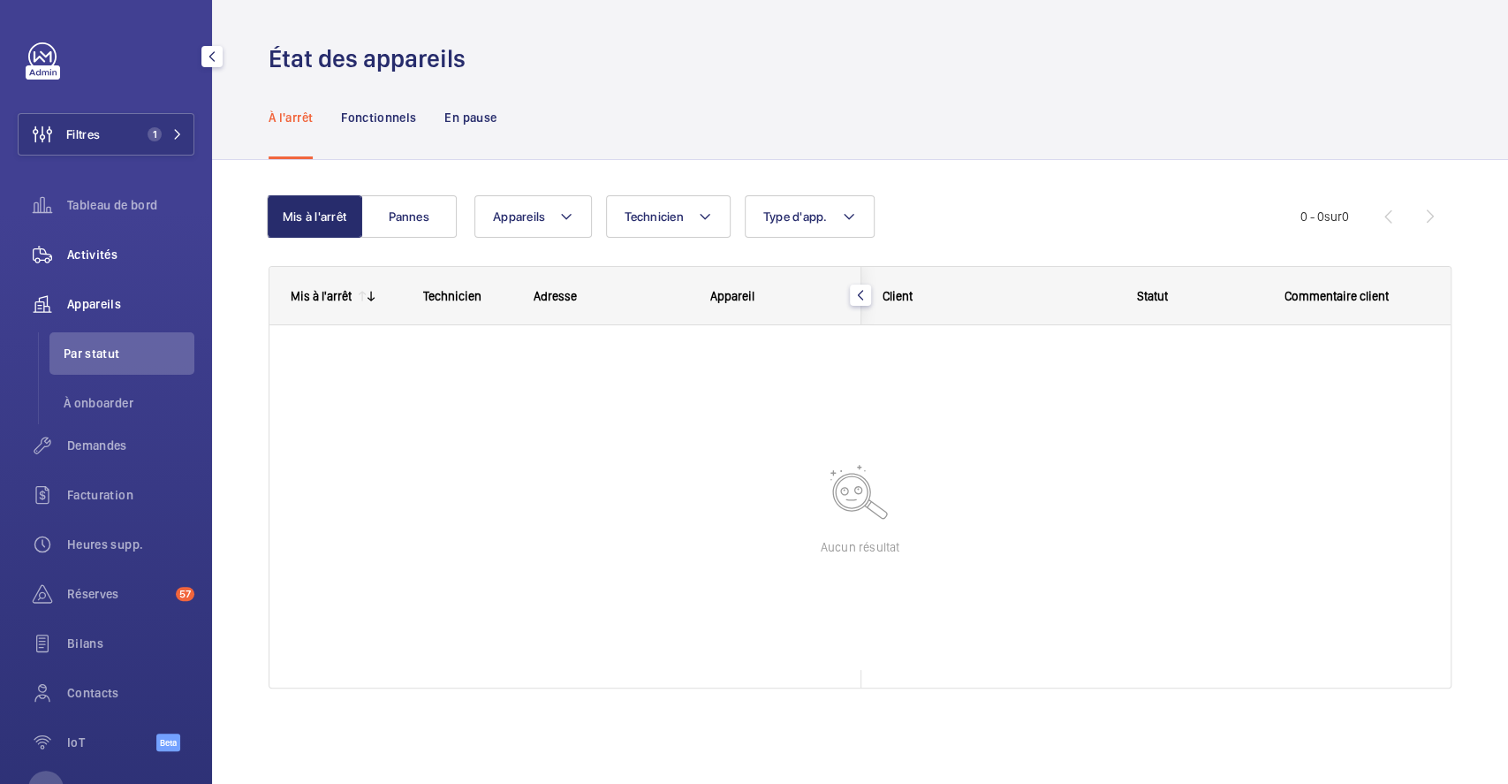
click at [99, 253] on span "Activités" at bounding box center [130, 255] width 127 height 18
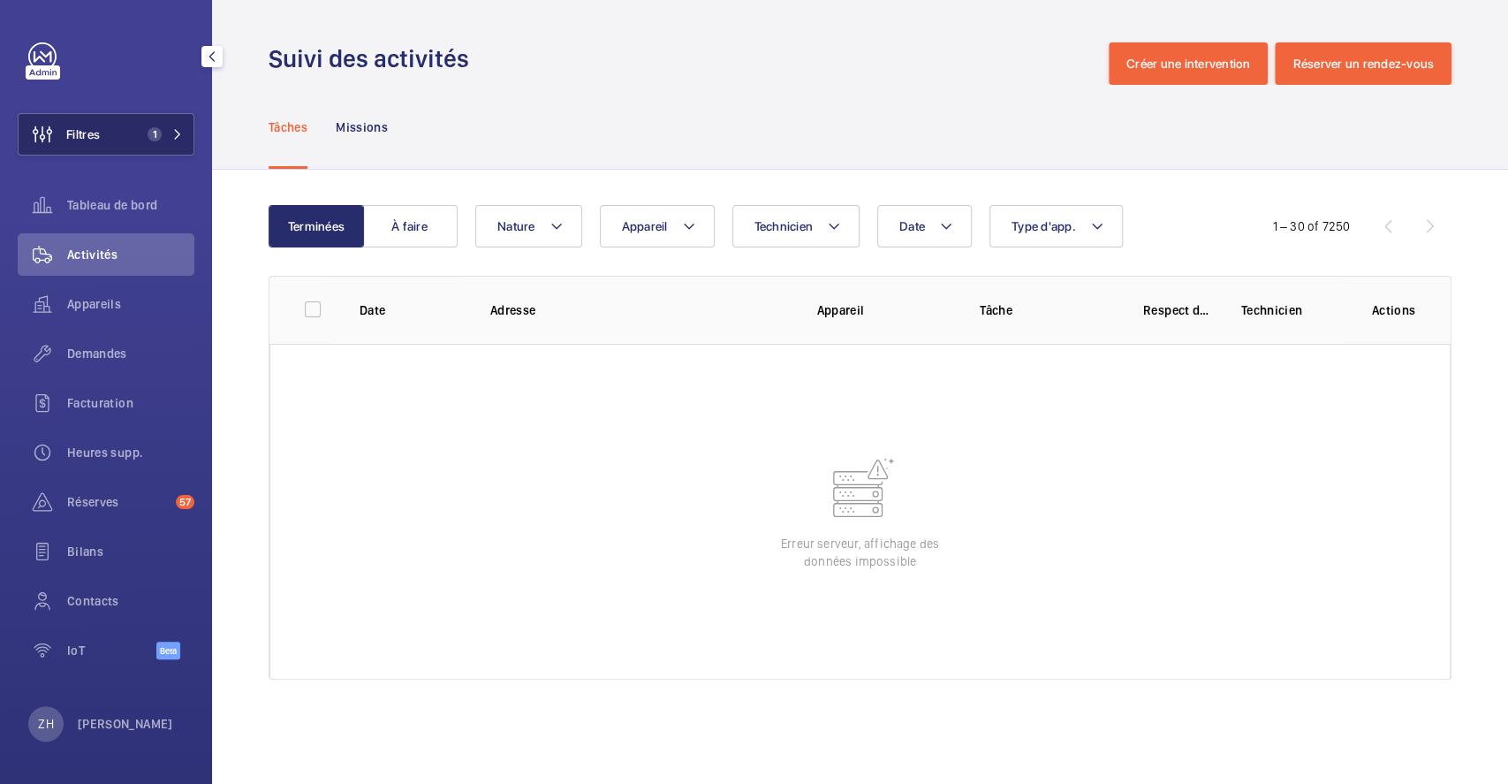
click at [91, 132] on span "Filtres" at bounding box center [83, 134] width 34 height 18
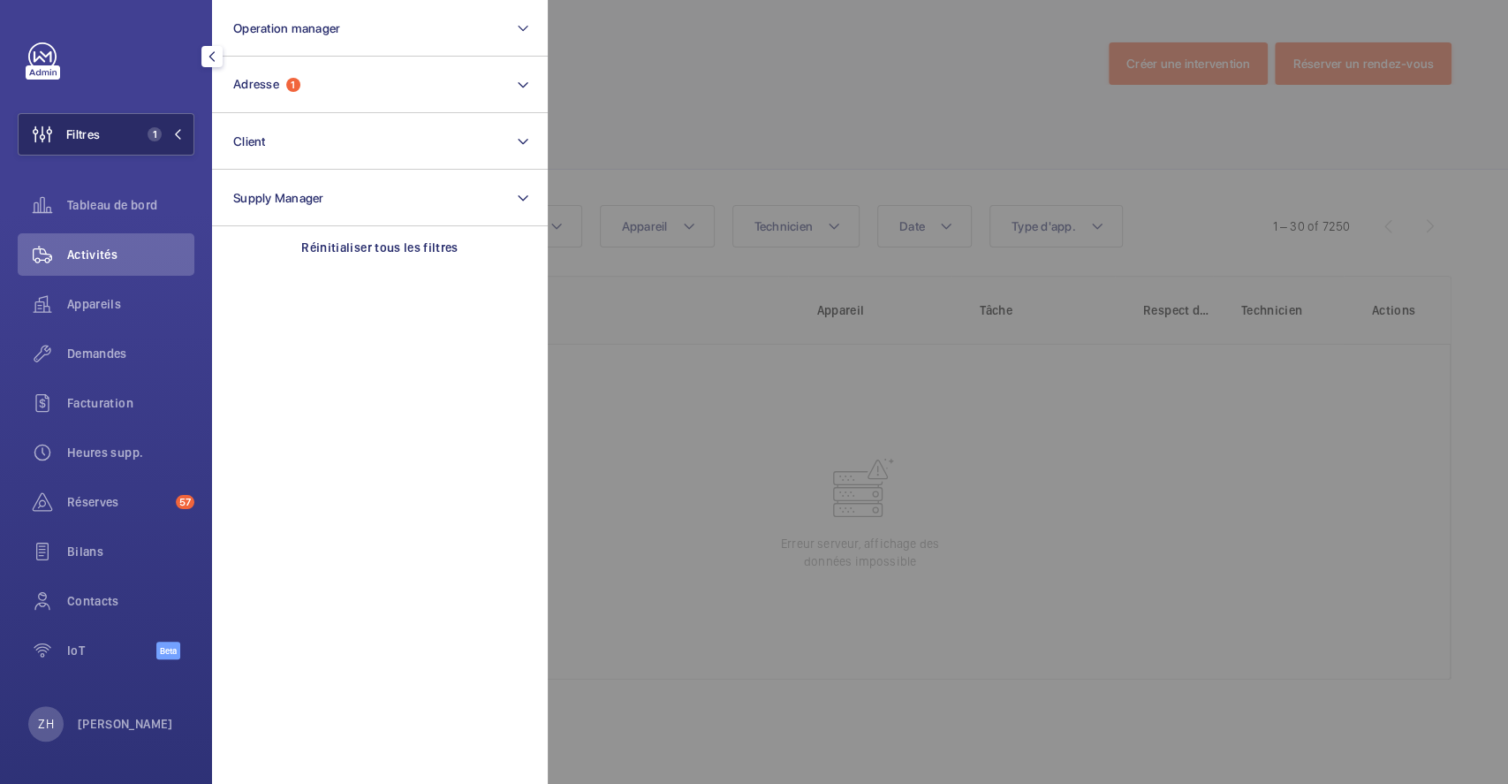
click at [91, 132] on span "Filtres" at bounding box center [83, 134] width 34 height 18
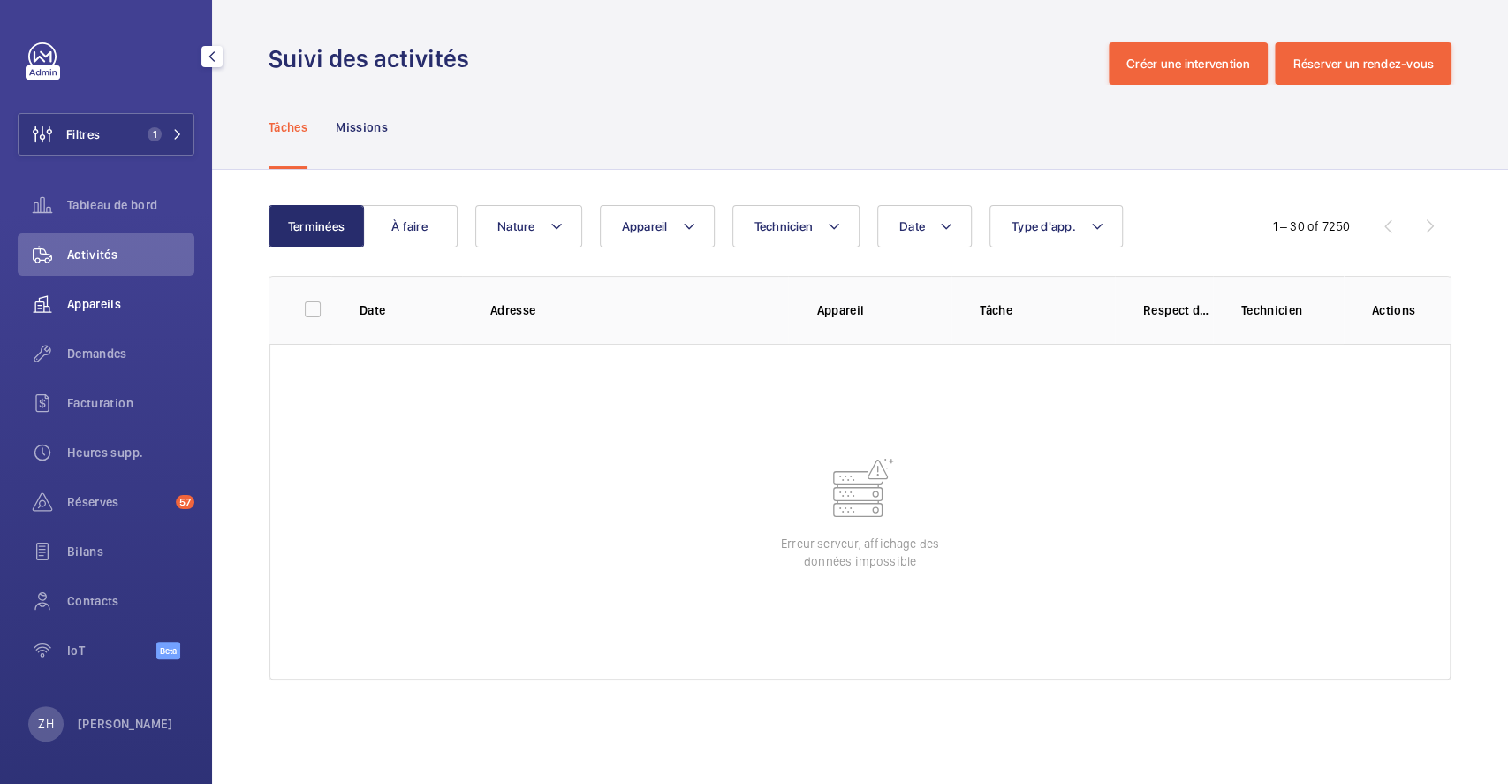
click at [93, 305] on span "Appareils" at bounding box center [130, 304] width 127 height 18
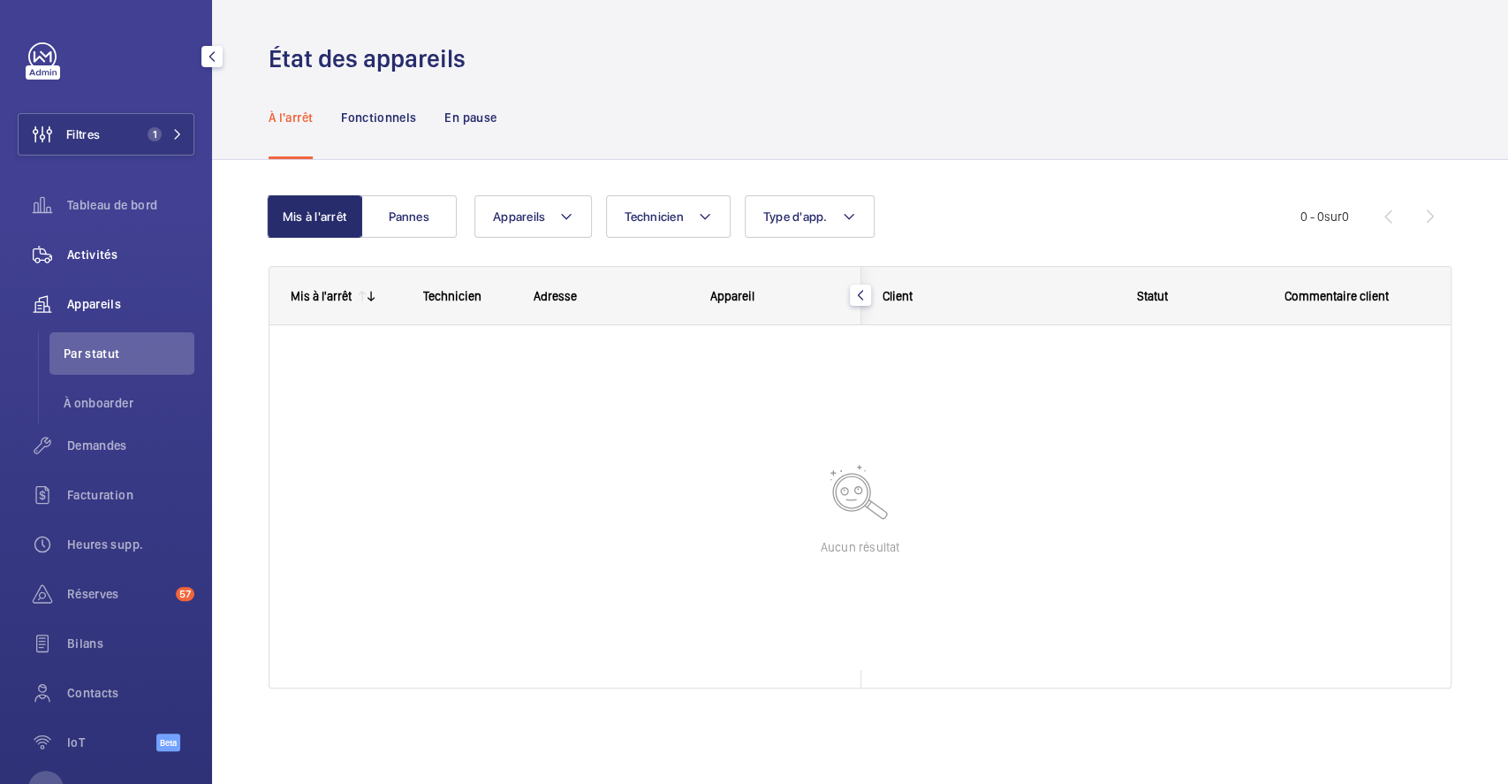
click at [121, 249] on span "Activités" at bounding box center [130, 255] width 127 height 18
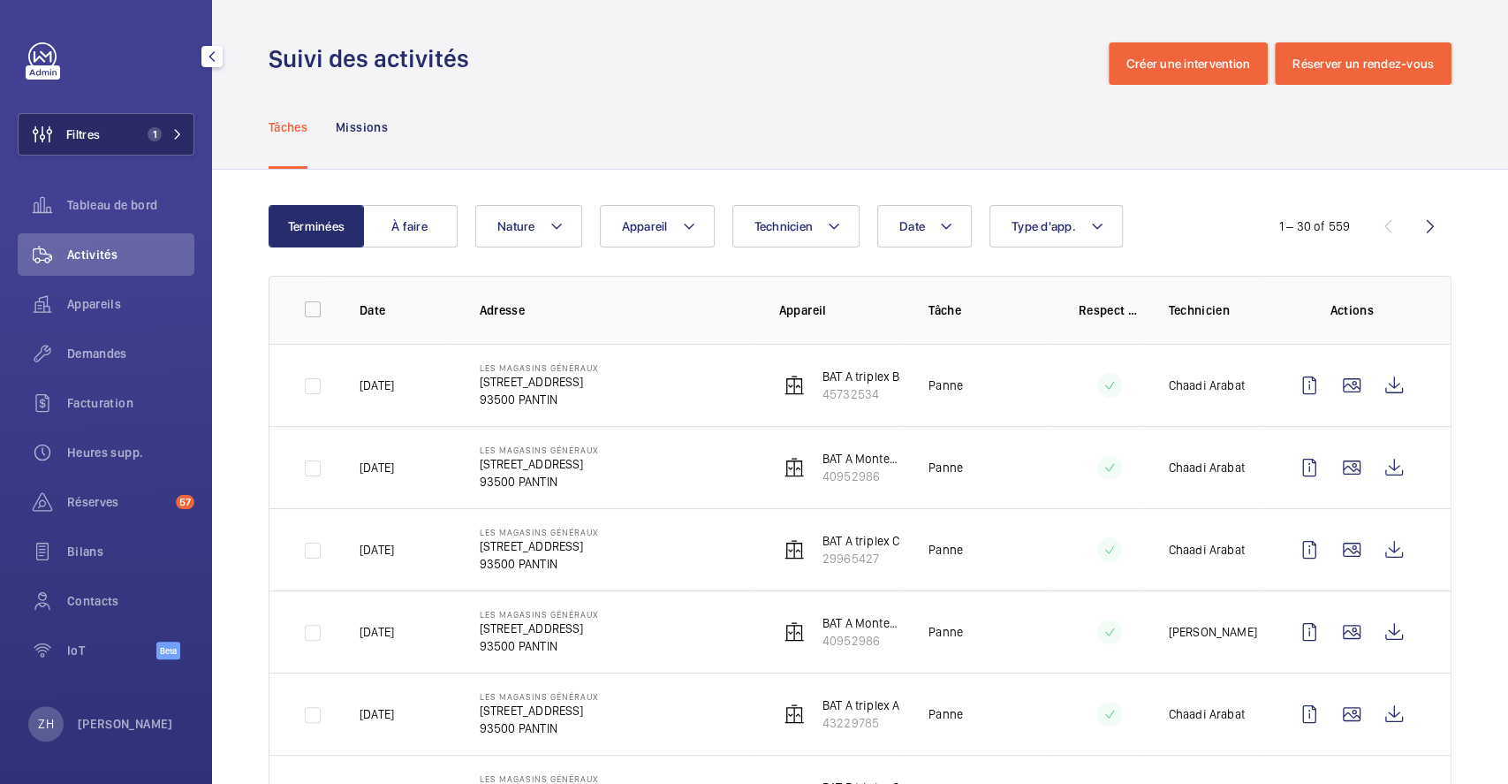
click at [99, 146] on span "Filtres" at bounding box center [59, 134] width 81 height 42
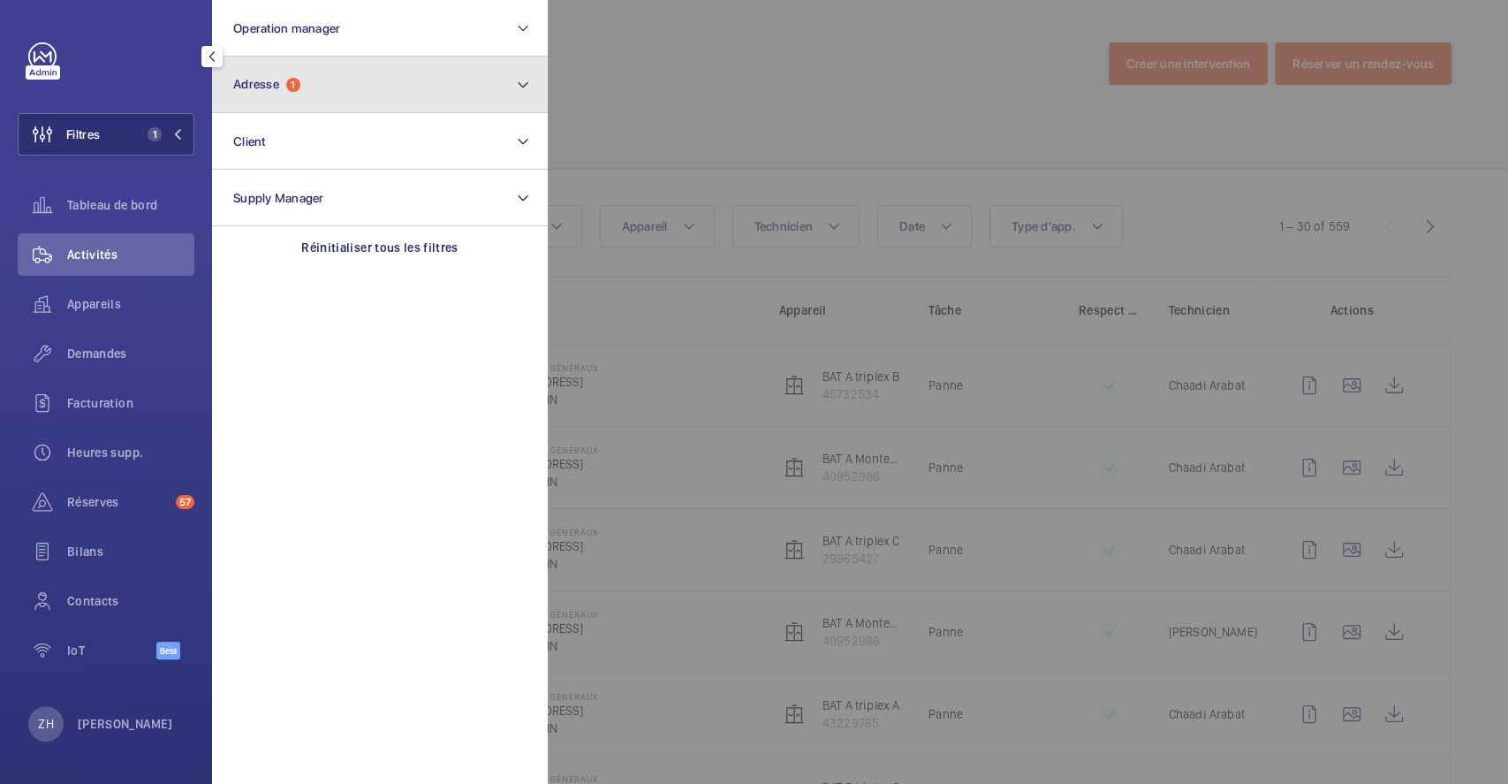
click at [304, 88] on button "Adresse 1" at bounding box center [380, 85] width 336 height 57
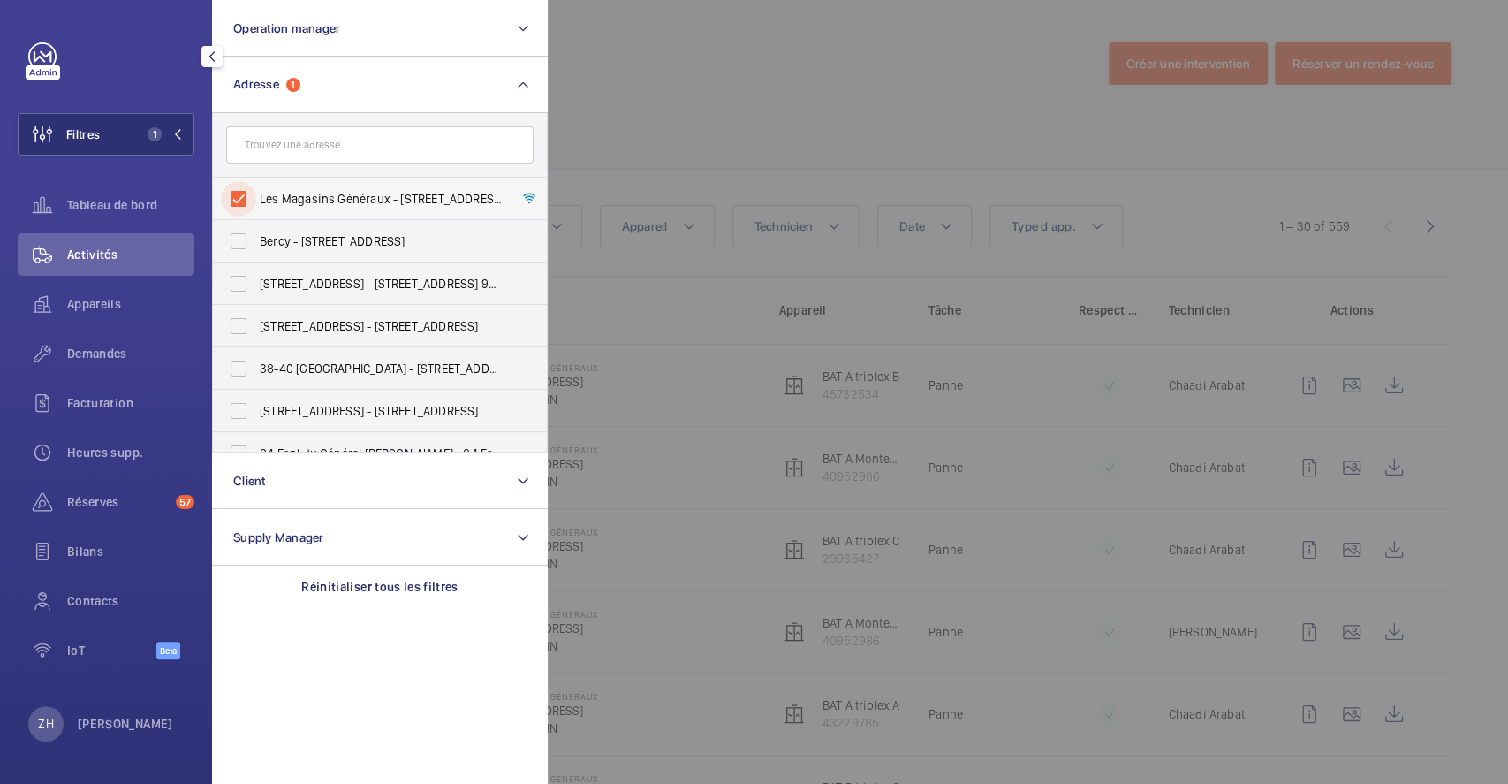
click at [243, 201] on input "Les Magasins Généraux - 1 Rue de l'Ancien Canal, PANTIN 93500" at bounding box center [238, 198] width 35 height 35
checkbox input "false"
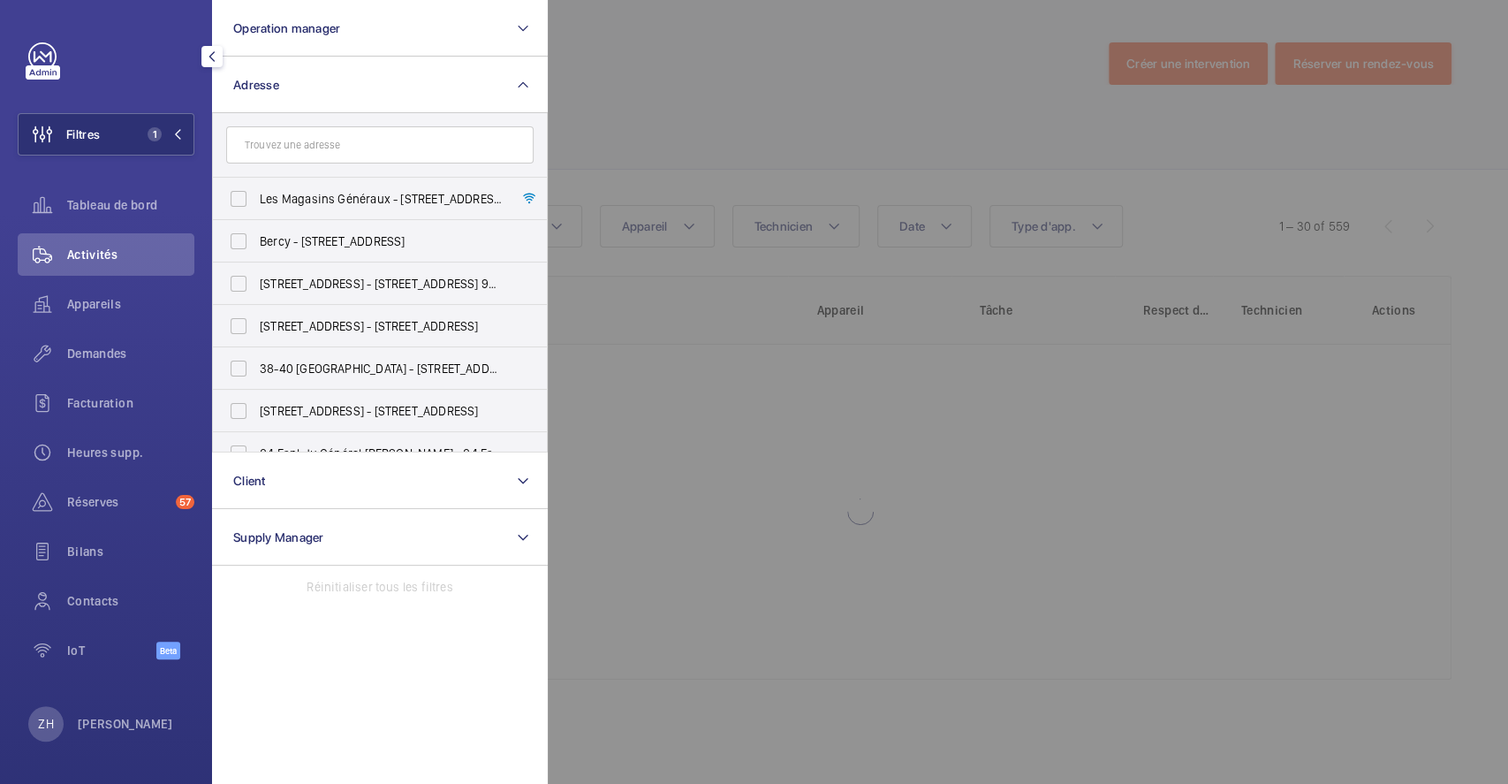
drag, startPoint x: 727, startPoint y: 95, endPoint x: 453, endPoint y: 106, distance: 274.1
click at [728, 95] on div at bounding box center [1302, 392] width 1508 height 784
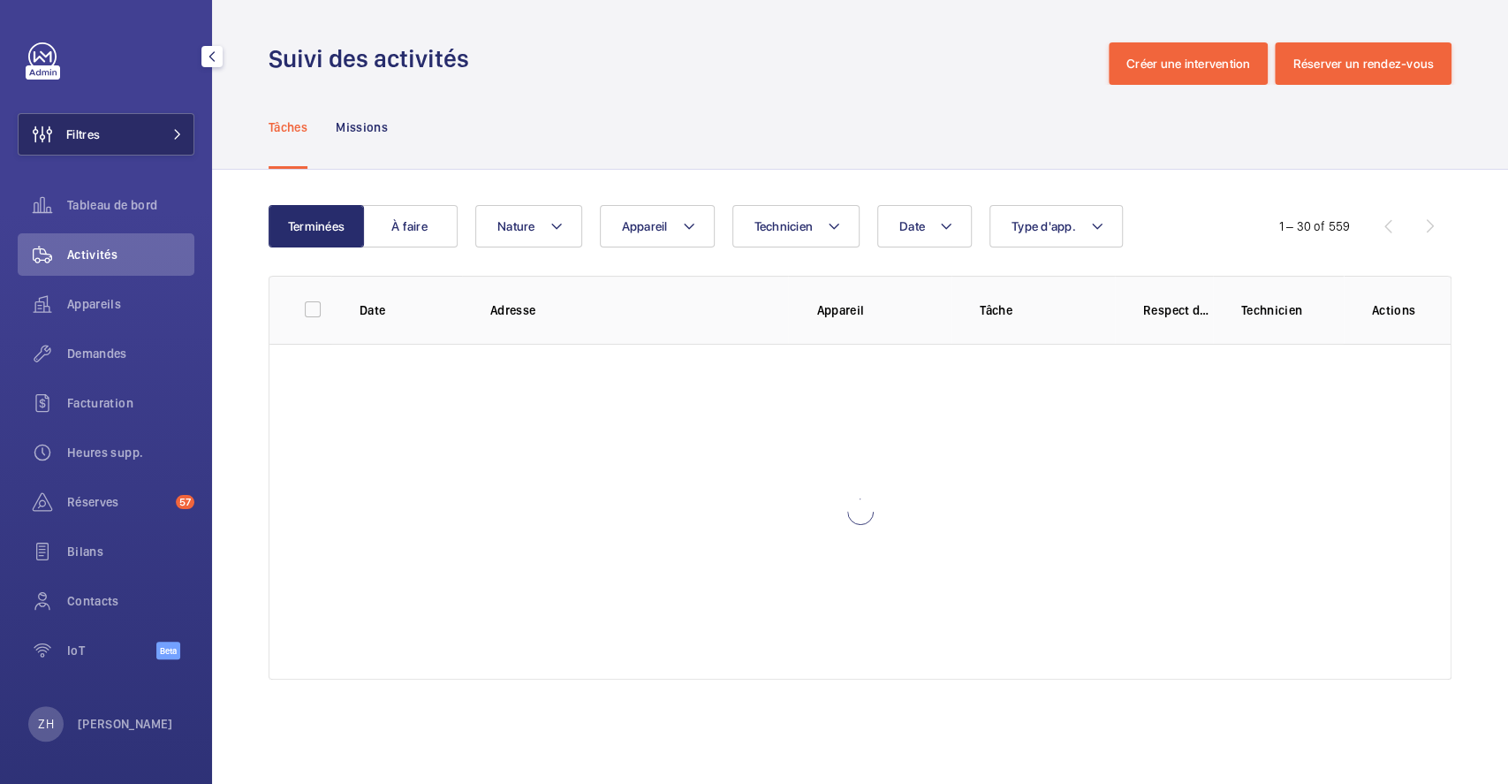
click at [87, 130] on span "Filtres" at bounding box center [83, 134] width 34 height 18
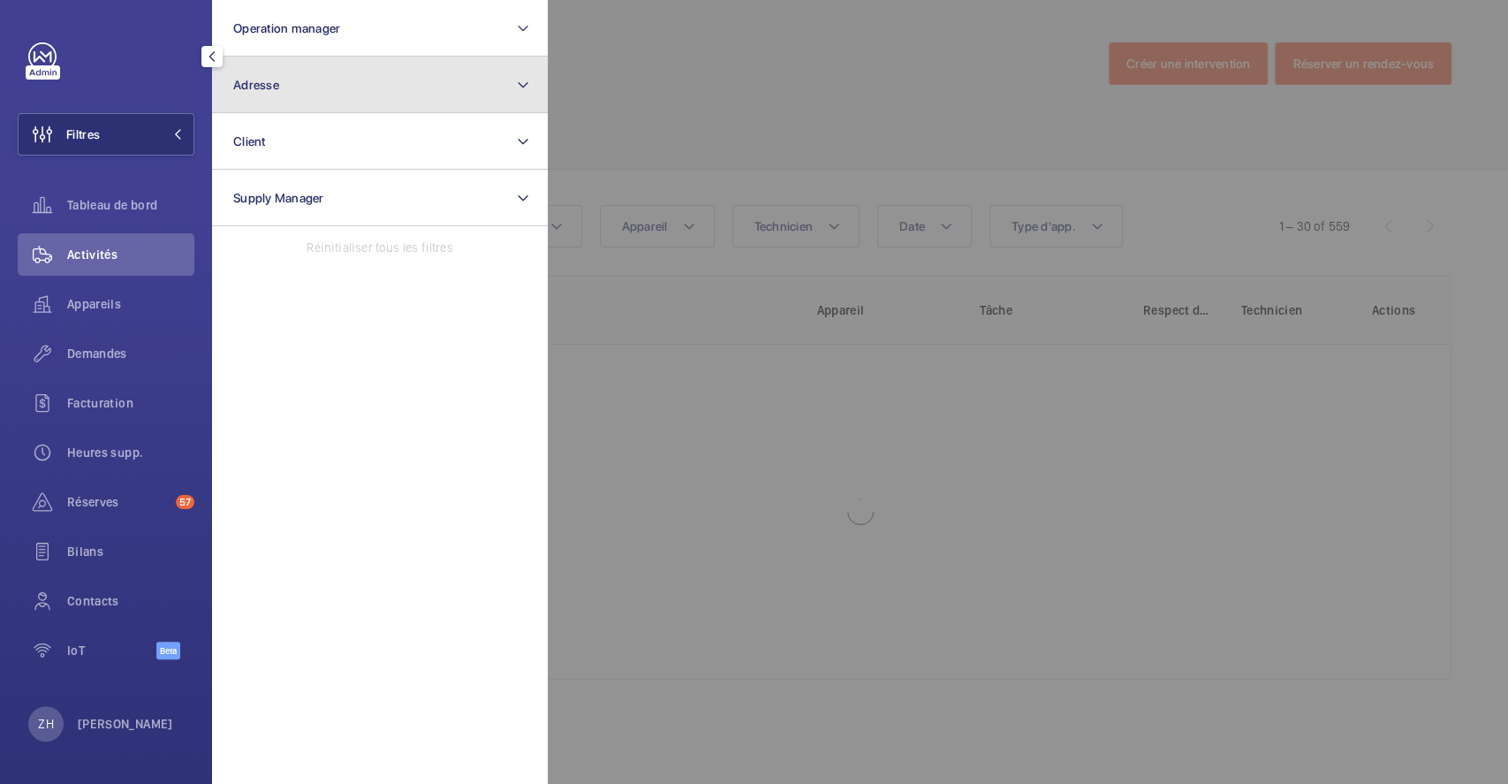
click at [272, 89] on span "Adresse" at bounding box center [256, 85] width 46 height 14
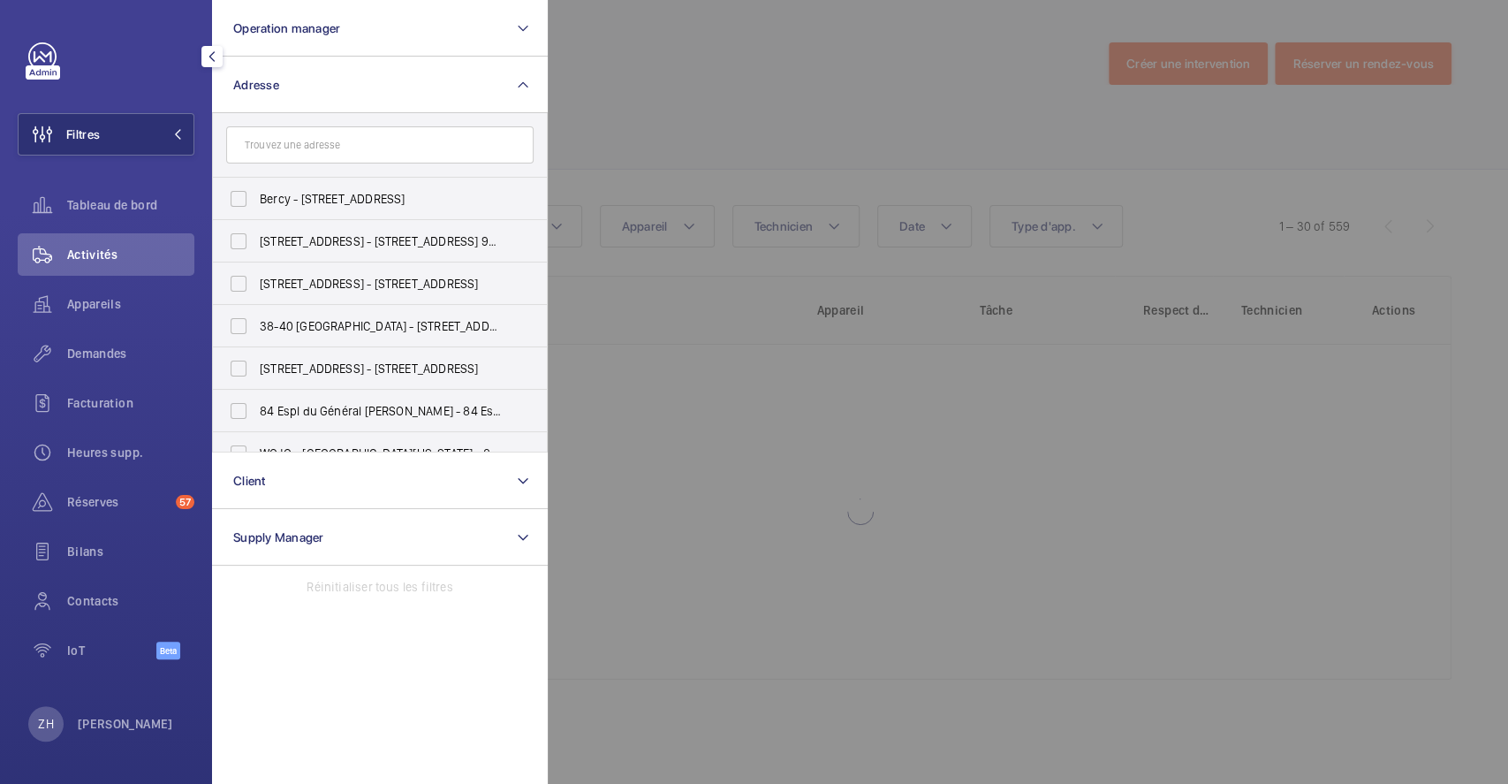
click at [286, 138] on input "text" at bounding box center [379, 144] width 307 height 37
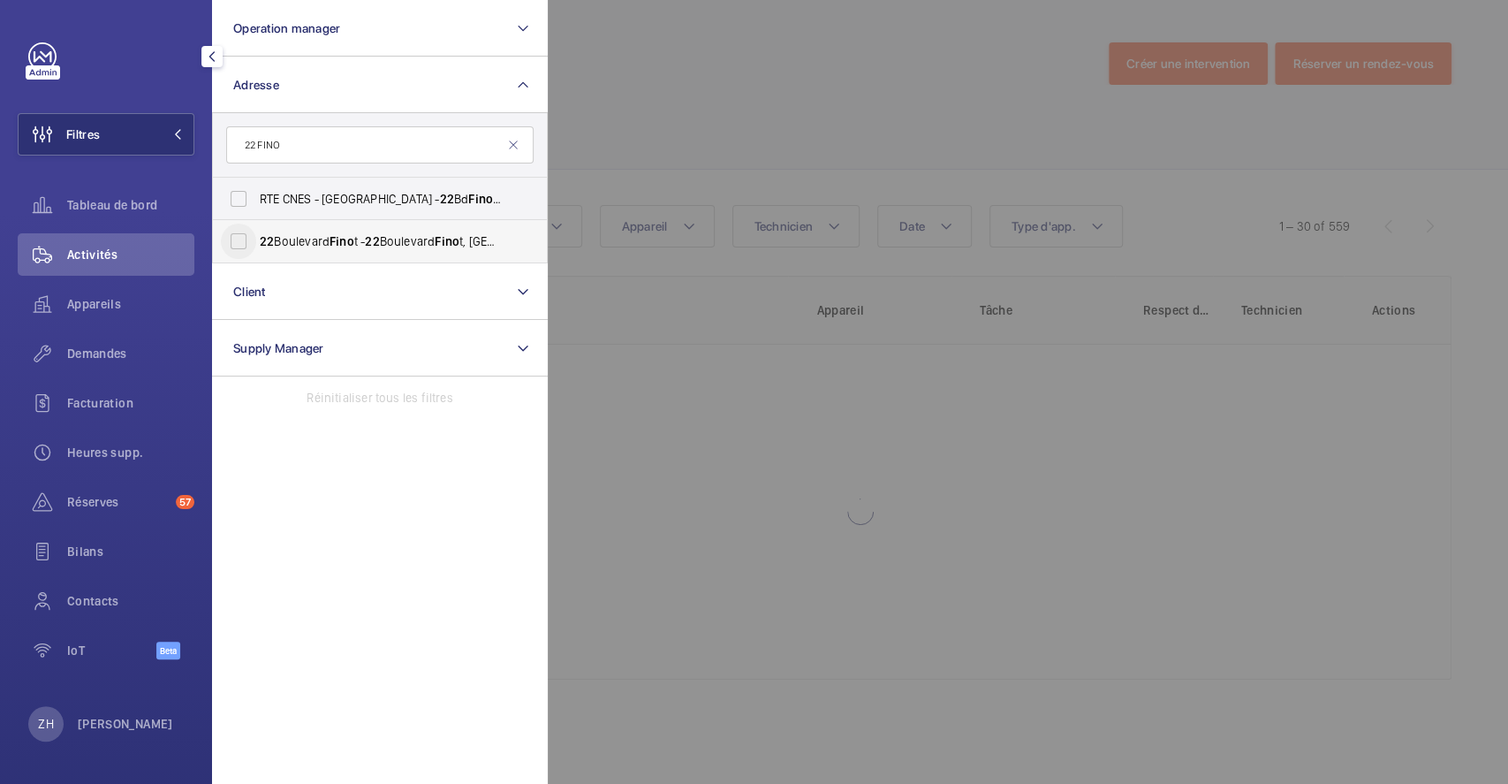
type input "22 FINO"
click at [253, 242] on input "22 Boulevard Fino t - 22 Boulevard Fino t, 93200 SAINT-OUEN, SAINT-OUEN 93200" at bounding box center [238, 240] width 35 height 35
checkbox input "true"
click at [777, 97] on div at bounding box center [1302, 392] width 1508 height 784
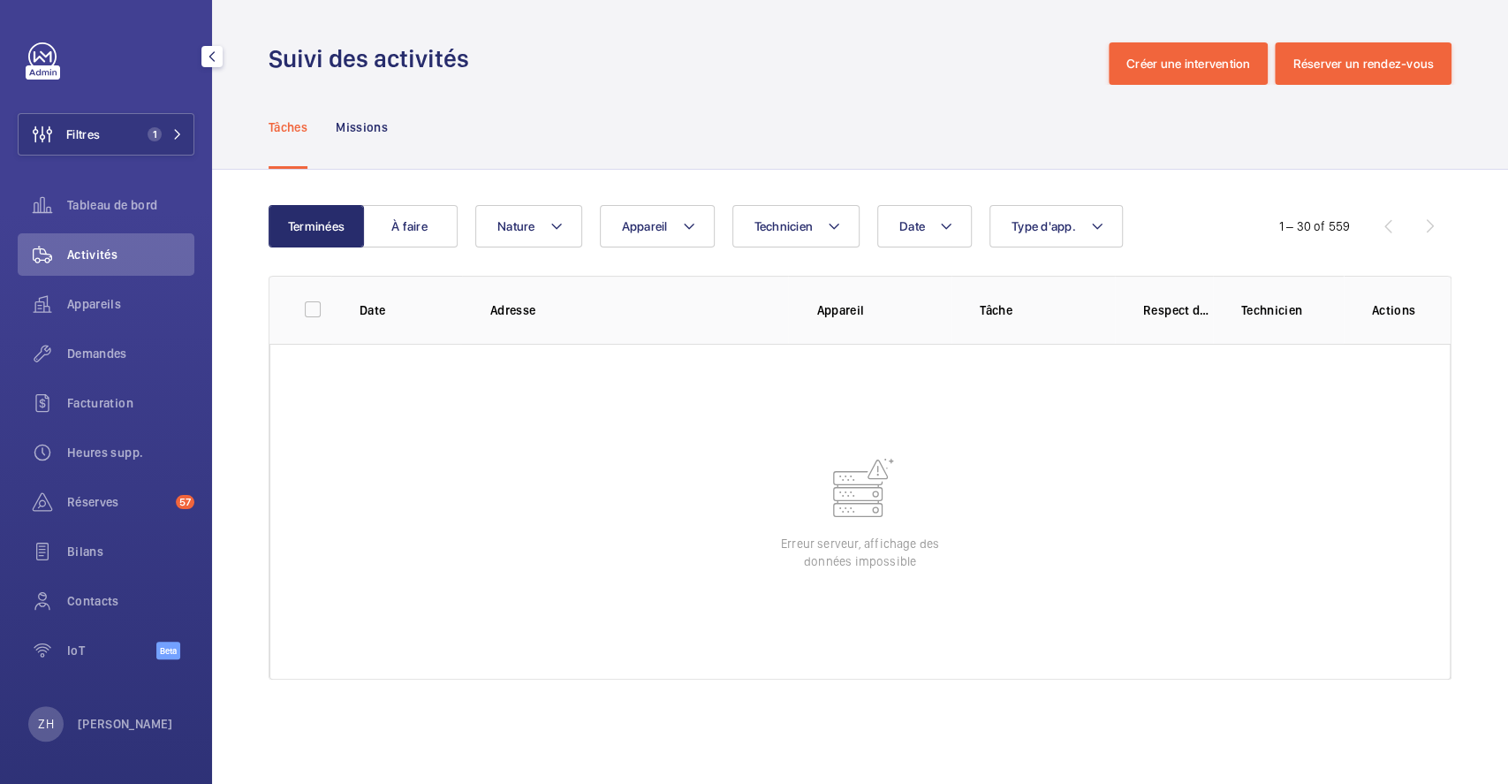
click at [104, 260] on span "Activités" at bounding box center [130, 255] width 127 height 18
click at [76, 301] on span "Appareils" at bounding box center [130, 304] width 127 height 18
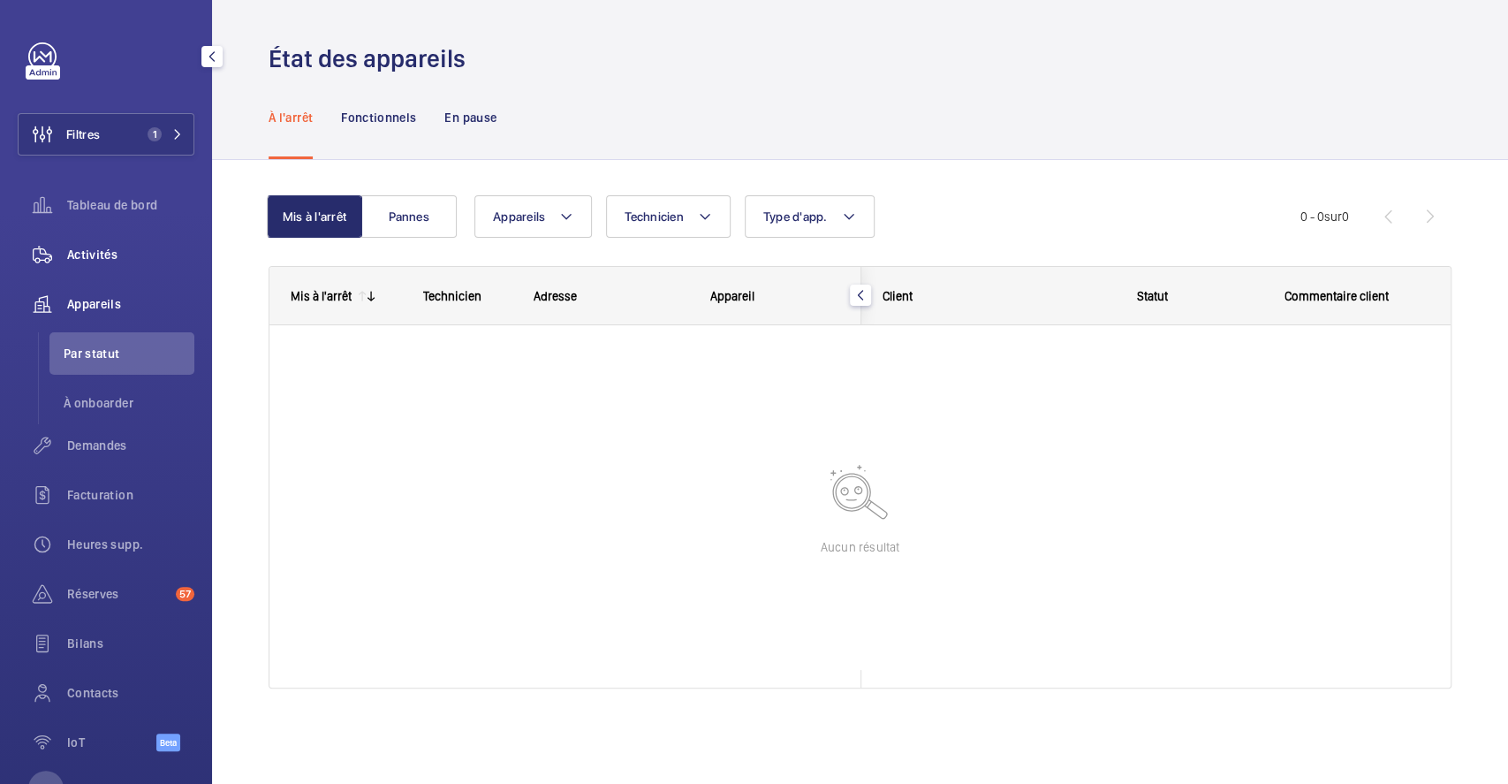
click at [95, 254] on span "Activités" at bounding box center [130, 255] width 127 height 18
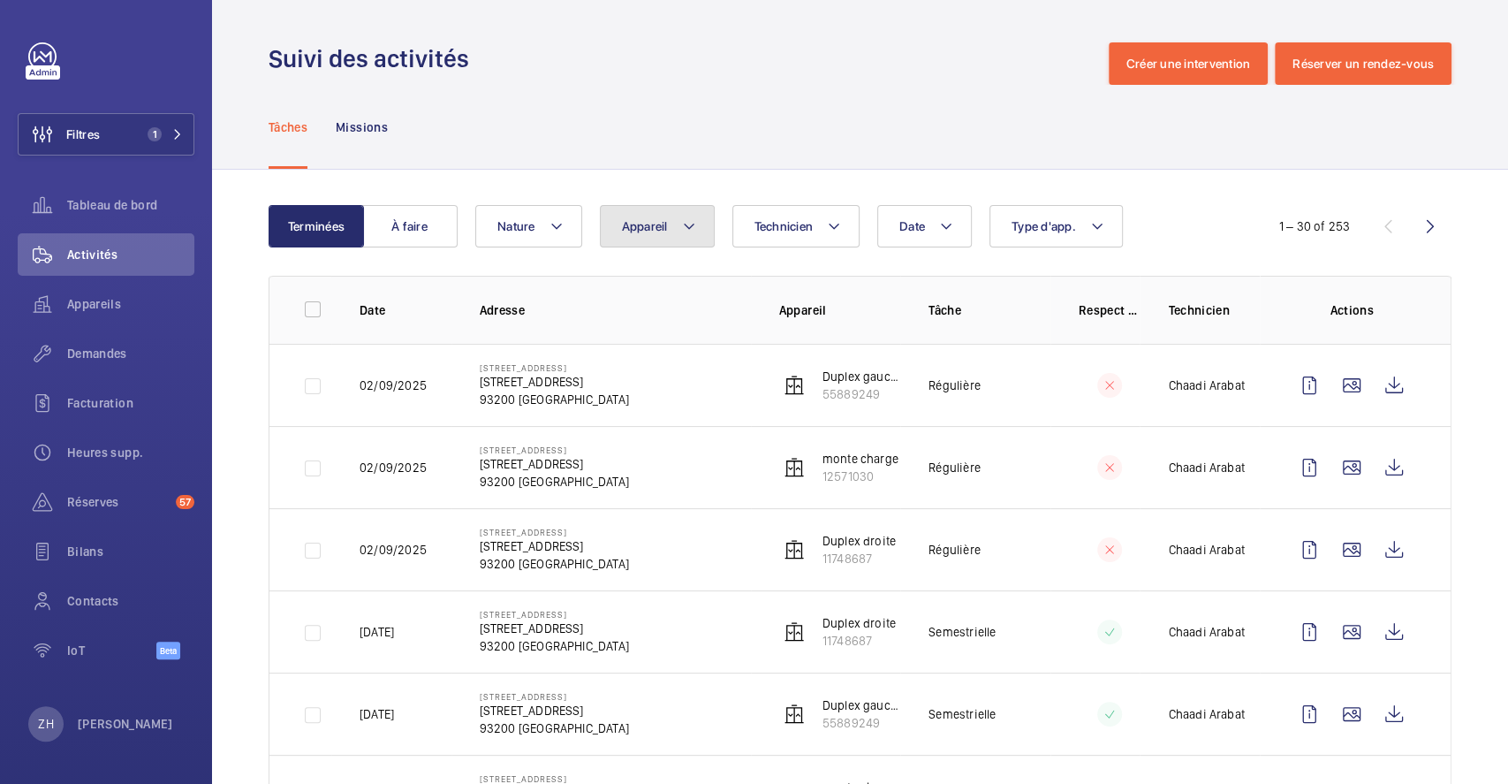
click at [696, 234] on button "Appareil" at bounding box center [657, 226] width 115 height 42
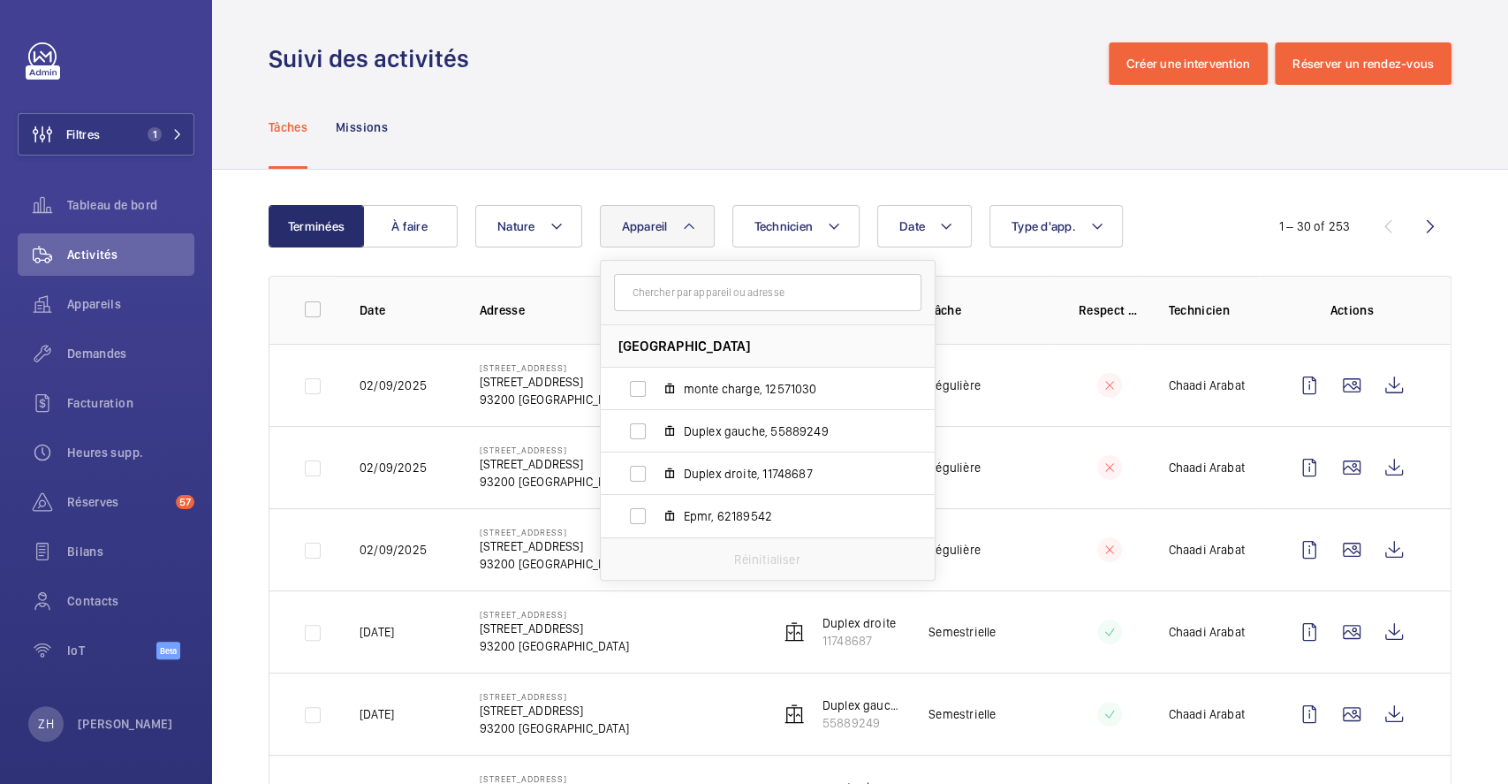
click at [760, 137] on div "Tâches Missions" at bounding box center [860, 127] width 1183 height 84
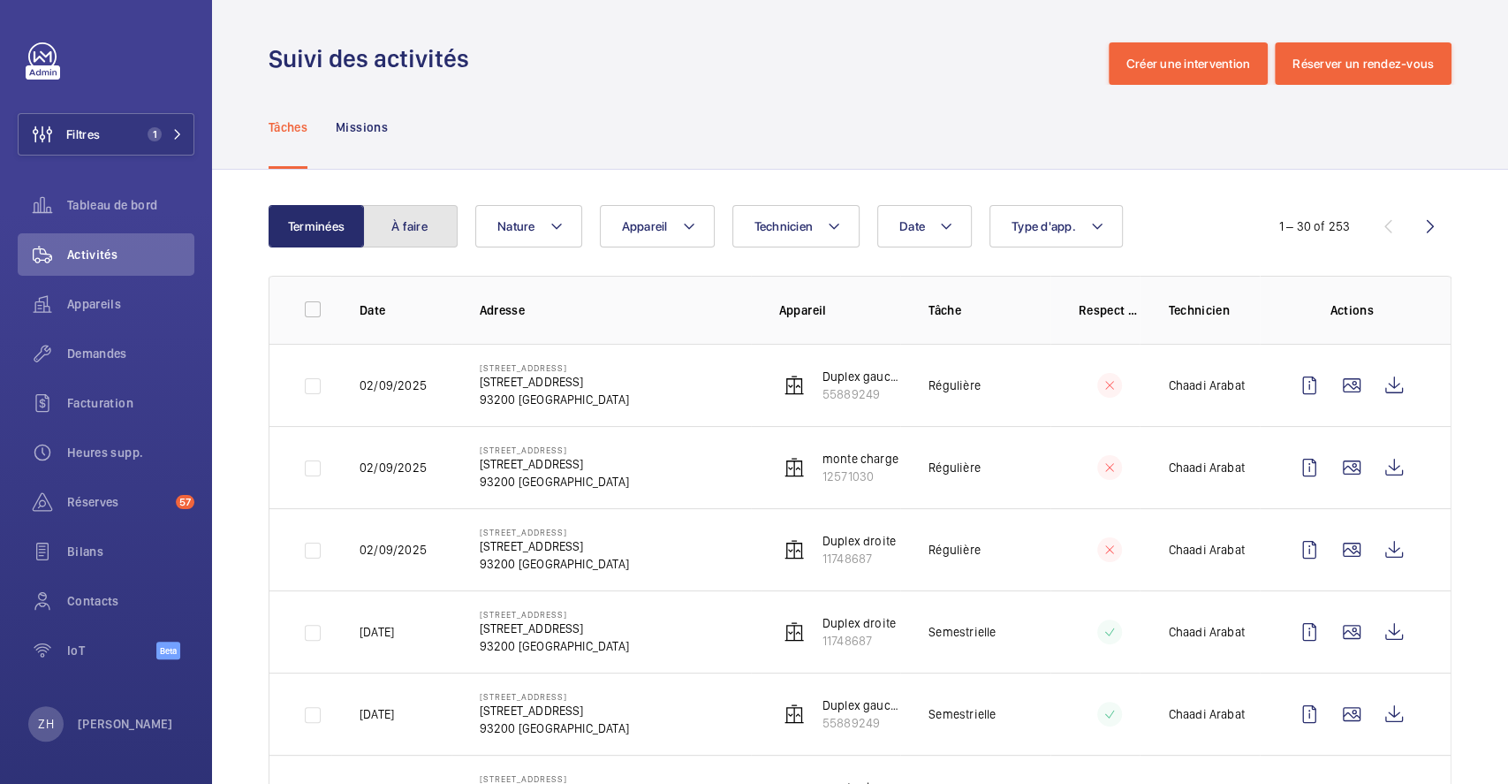
click at [431, 223] on button "À faire" at bounding box center [409, 226] width 95 height 42
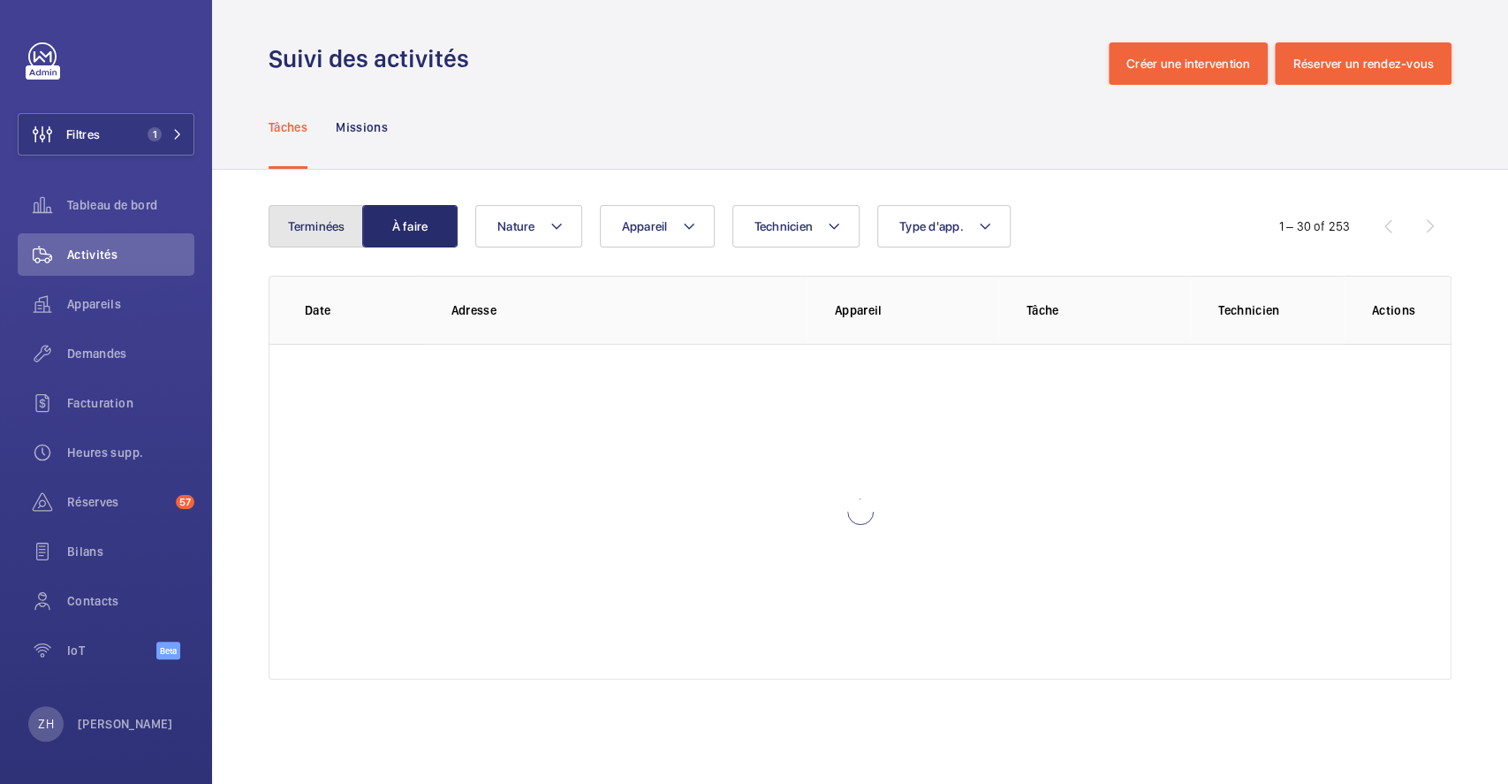
click at [309, 221] on button "Terminées" at bounding box center [316, 226] width 95 height 42
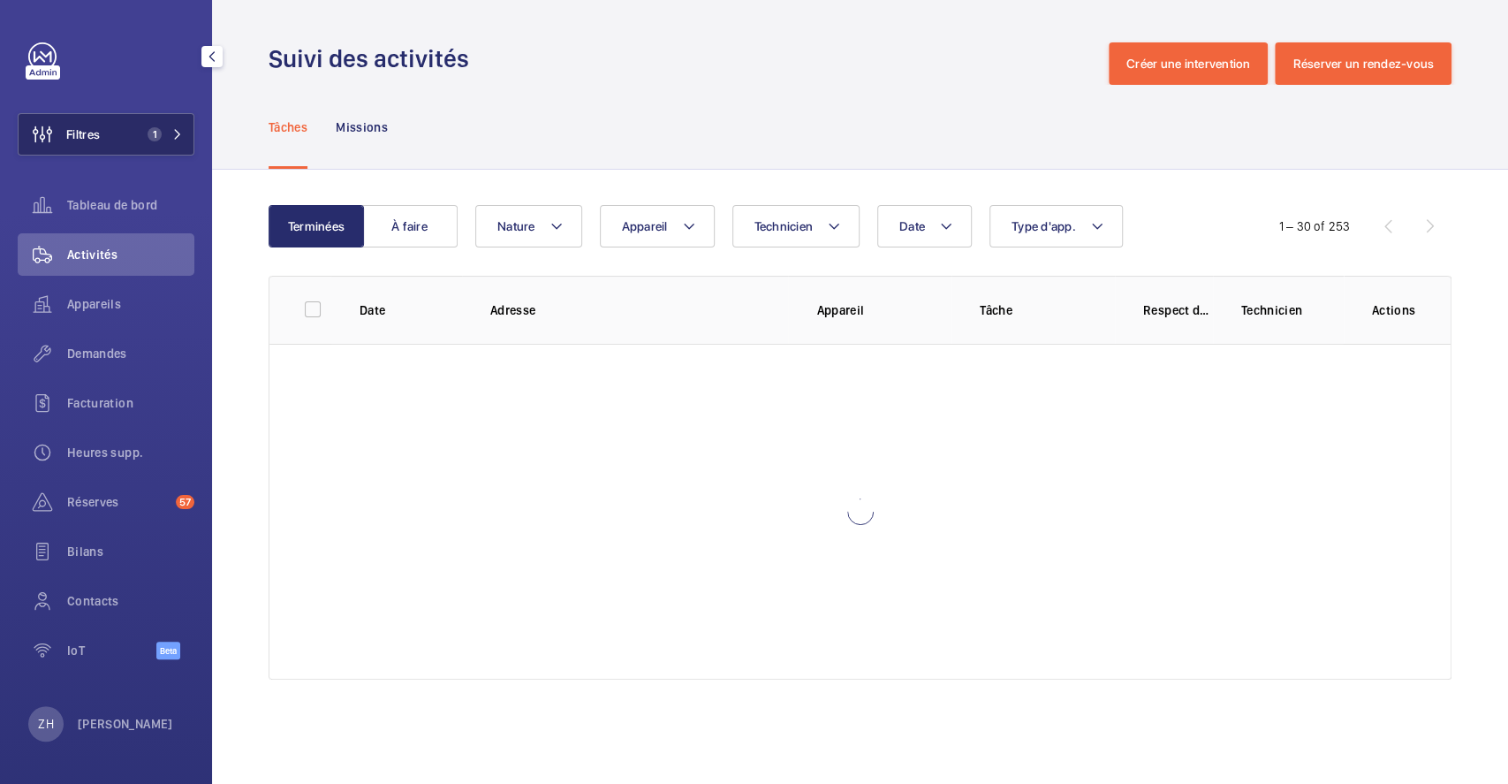
click at [117, 140] on button "Filtres 1" at bounding box center [106, 134] width 177 height 42
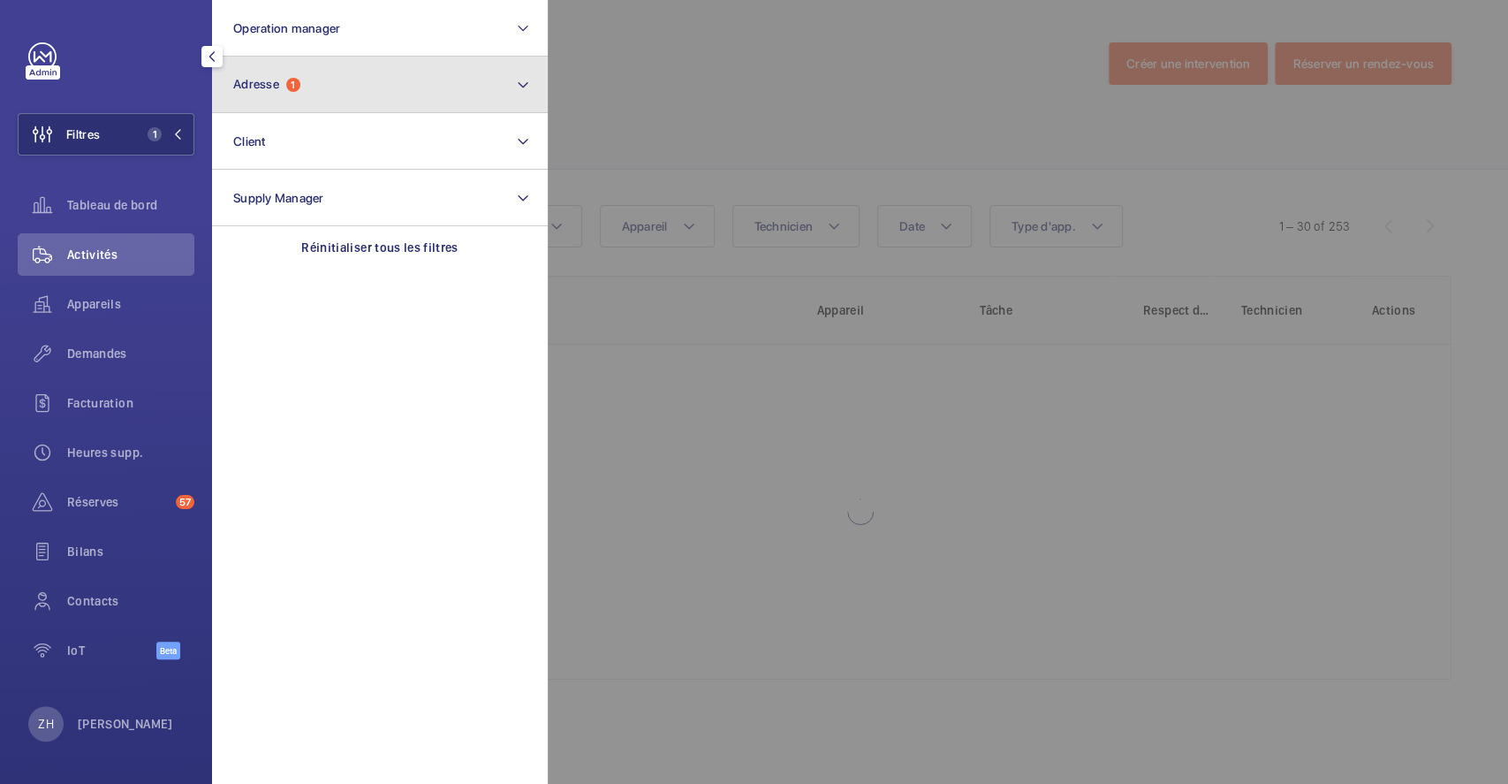
click at [388, 88] on button "Adresse 1" at bounding box center [380, 85] width 336 height 57
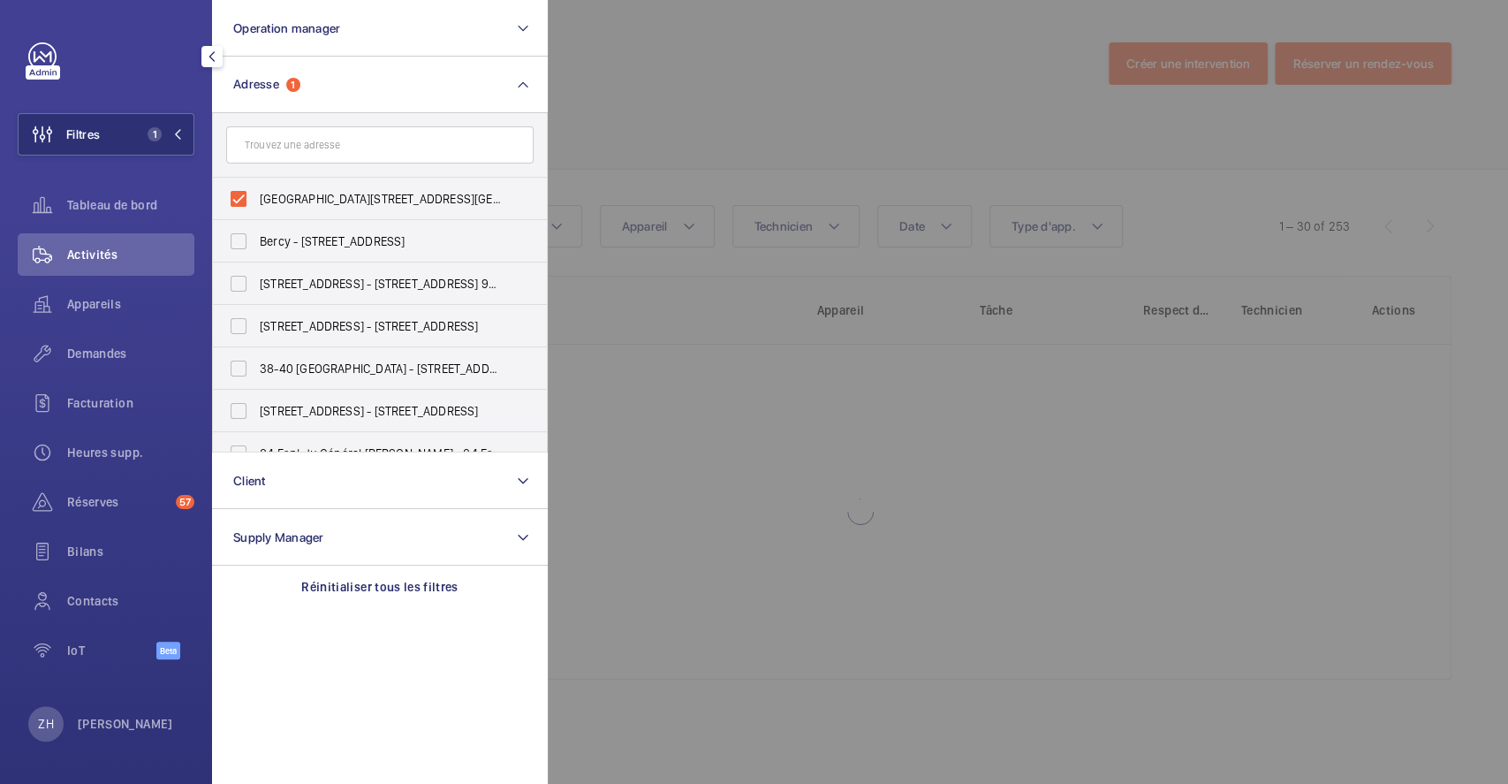
click at [699, 105] on div at bounding box center [1302, 392] width 1508 height 784
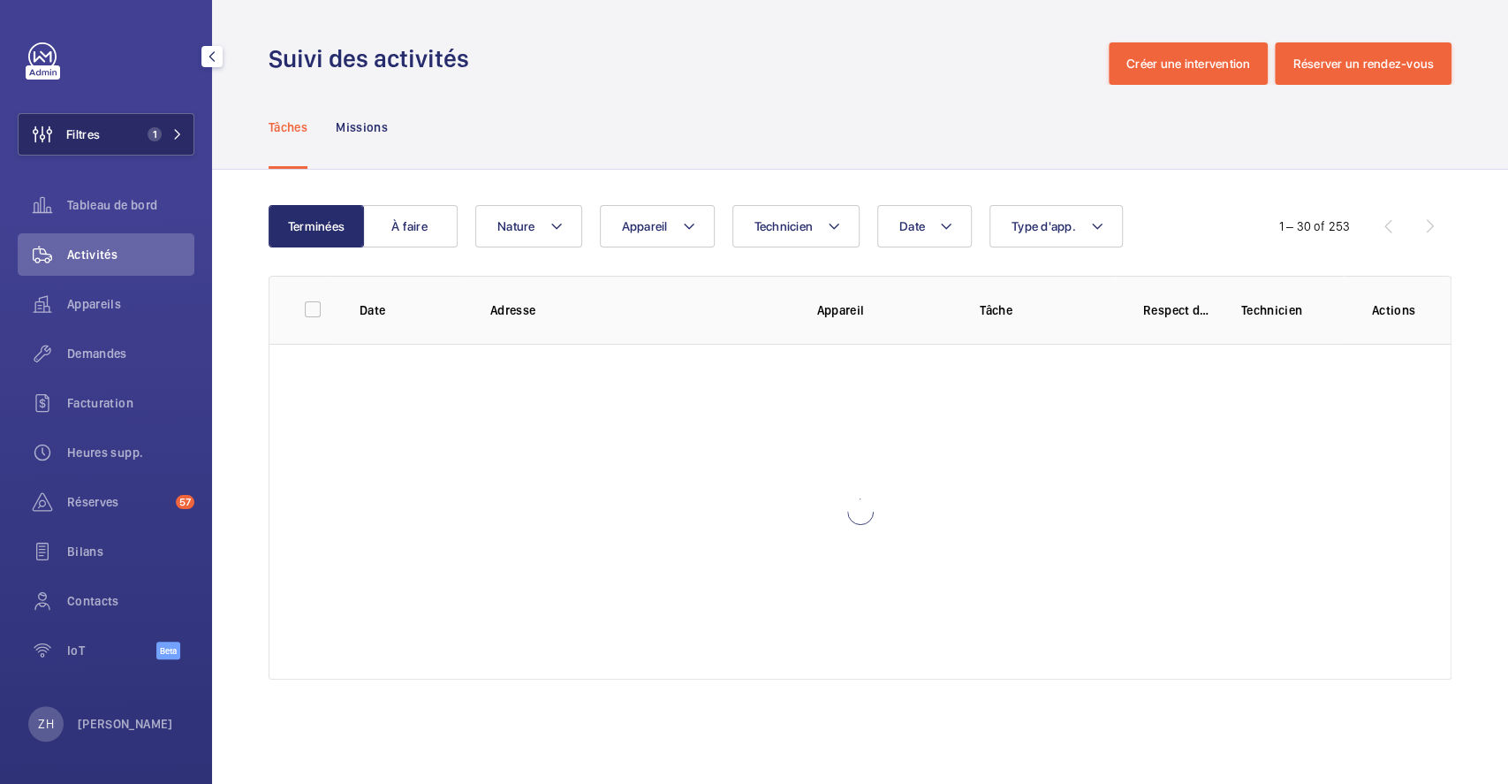
click at [95, 135] on span "Filtres" at bounding box center [83, 134] width 34 height 18
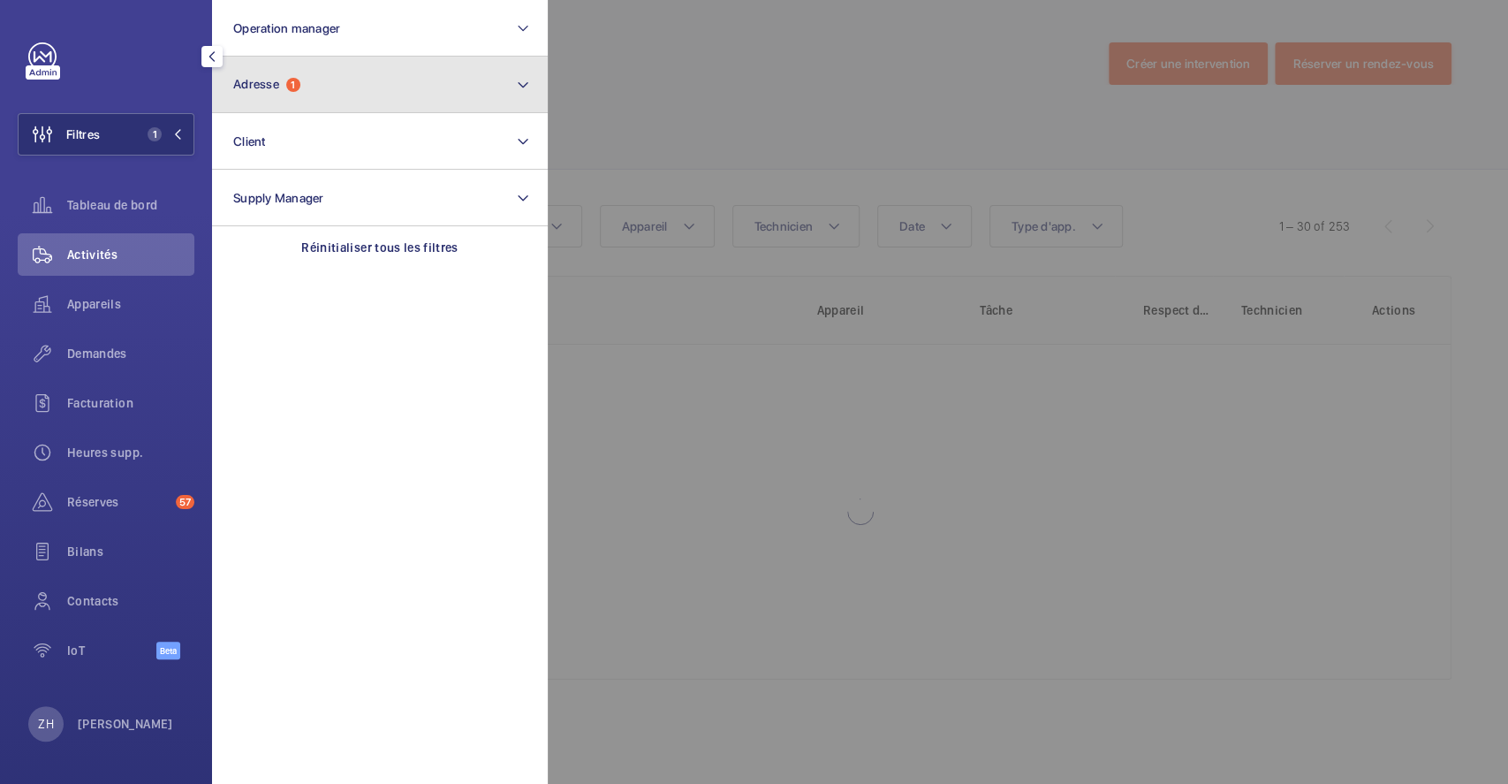
click at [346, 95] on button "Adresse 1" at bounding box center [380, 85] width 336 height 57
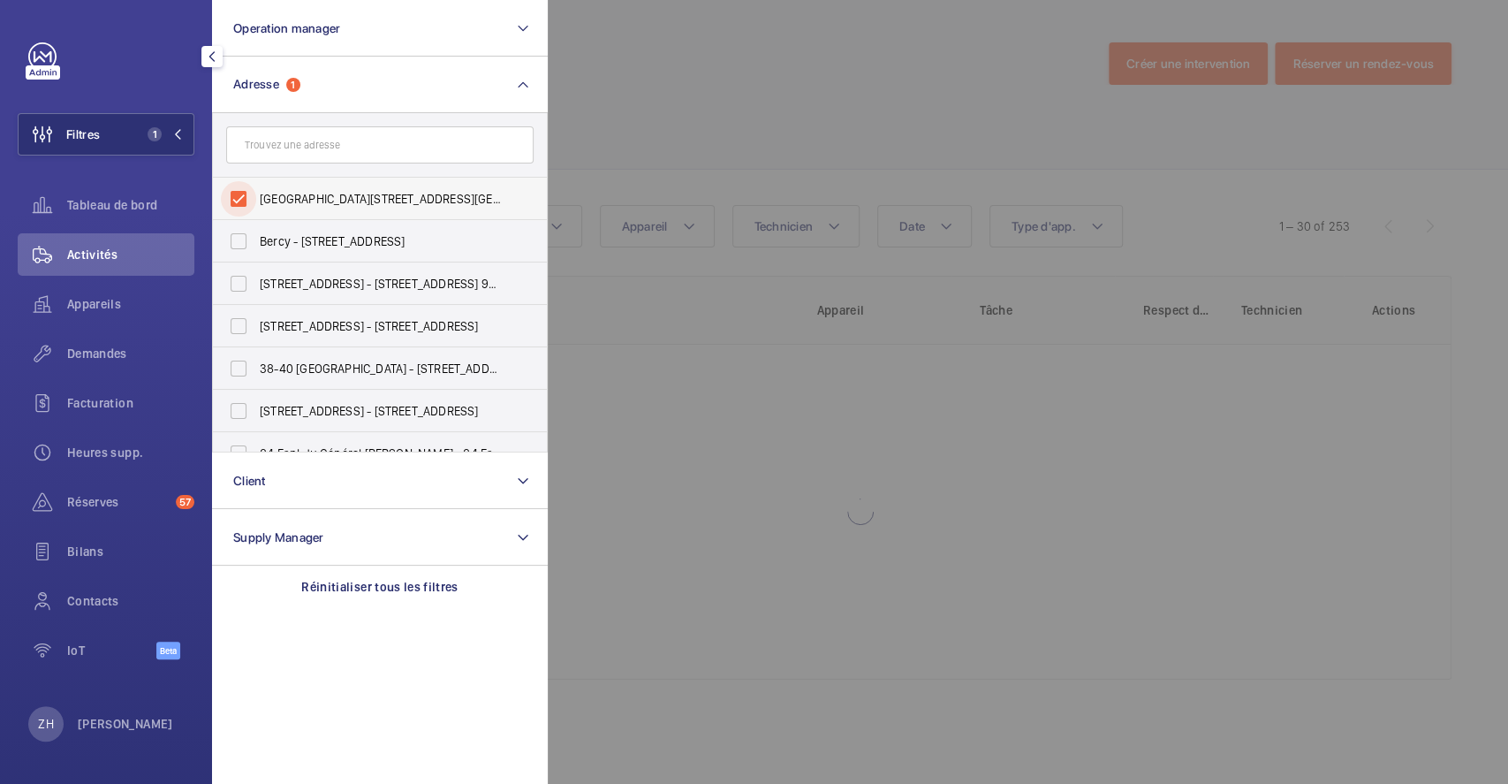
drag, startPoint x: 240, startPoint y: 196, endPoint x: 360, endPoint y: 187, distance: 120.5
click at [242, 195] on input "22 Boulevard Finot - 22 Boulevard Finot, 93200 SAINT-OUEN, SAINT-OUEN 93200" at bounding box center [238, 198] width 35 height 35
checkbox input "false"
drag, startPoint x: 738, startPoint y: 123, endPoint x: 365, endPoint y: 117, distance: 372.8
click at [739, 123] on div at bounding box center [1302, 392] width 1508 height 784
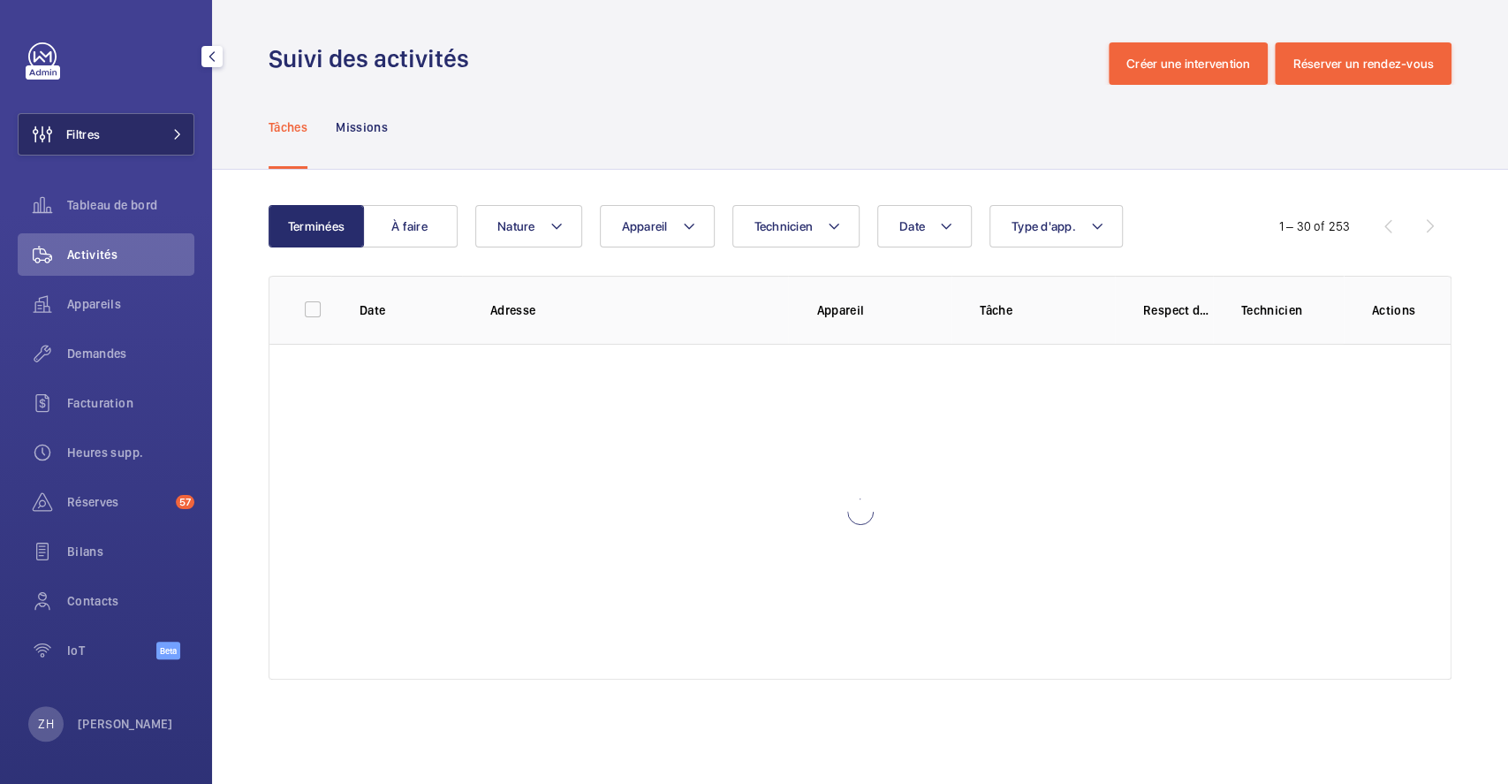
click at [126, 135] on button "Filtres" at bounding box center [106, 134] width 177 height 42
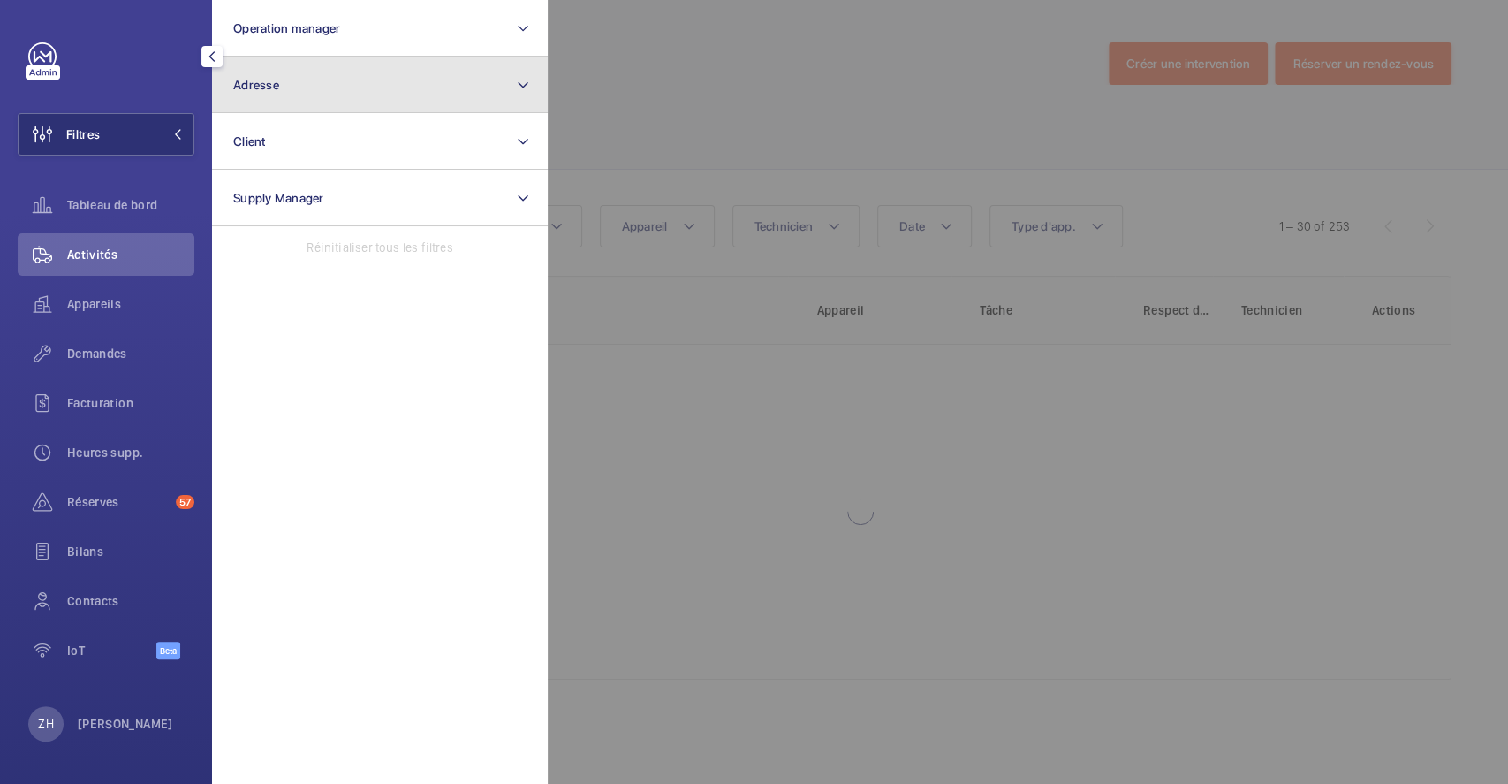
drag, startPoint x: 348, startPoint y: 88, endPoint x: 349, endPoint y: 99, distance: 10.6
click at [349, 89] on button "Adresse" at bounding box center [380, 85] width 336 height 57
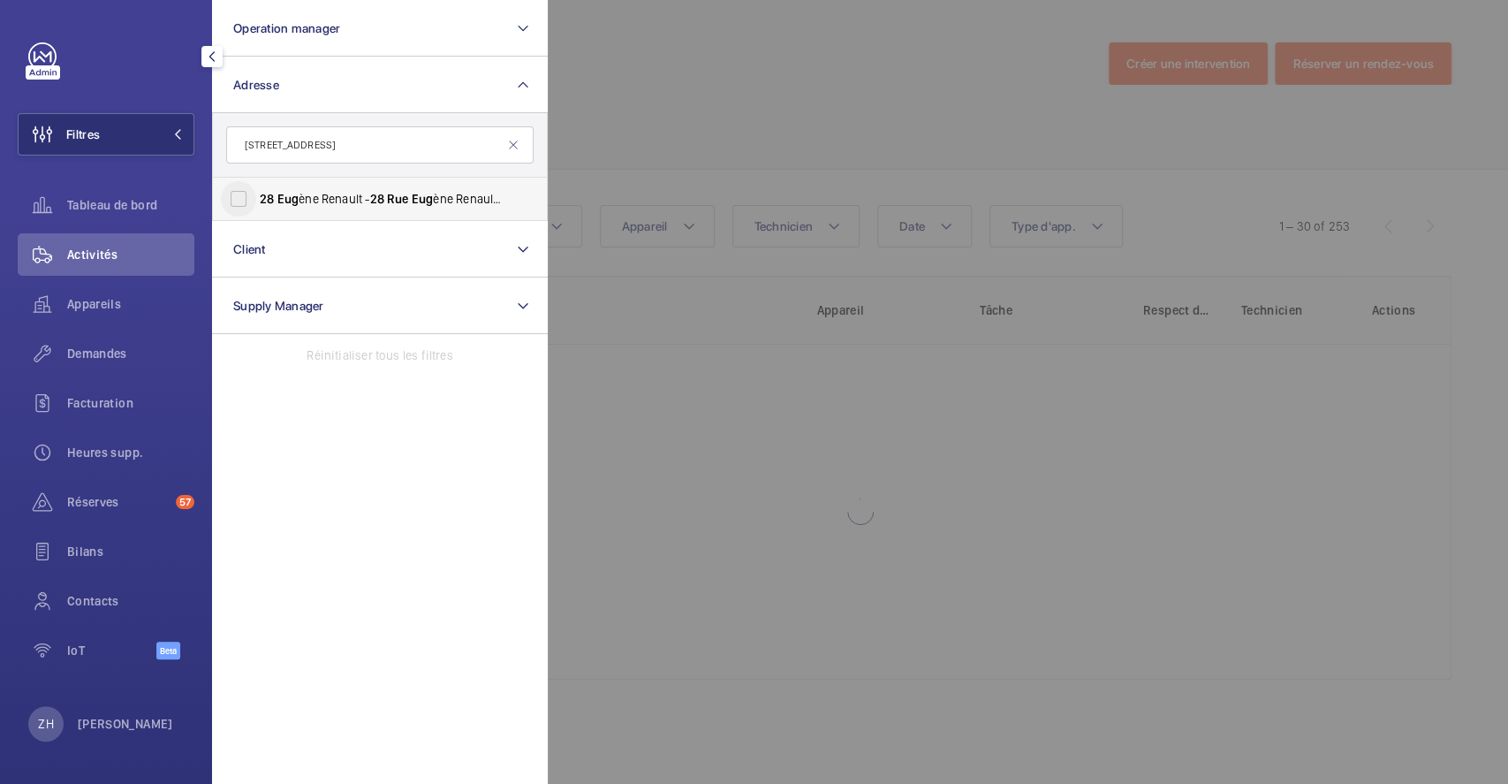
type input "28 RUE EUG"
click at [231, 199] on input "28 Eug ène Renault - 28 Rue Eug ène Renault, MAISONS-ALFORT 94700" at bounding box center [238, 198] width 35 height 35
checkbox input "true"
click at [748, 114] on div at bounding box center [1302, 392] width 1508 height 784
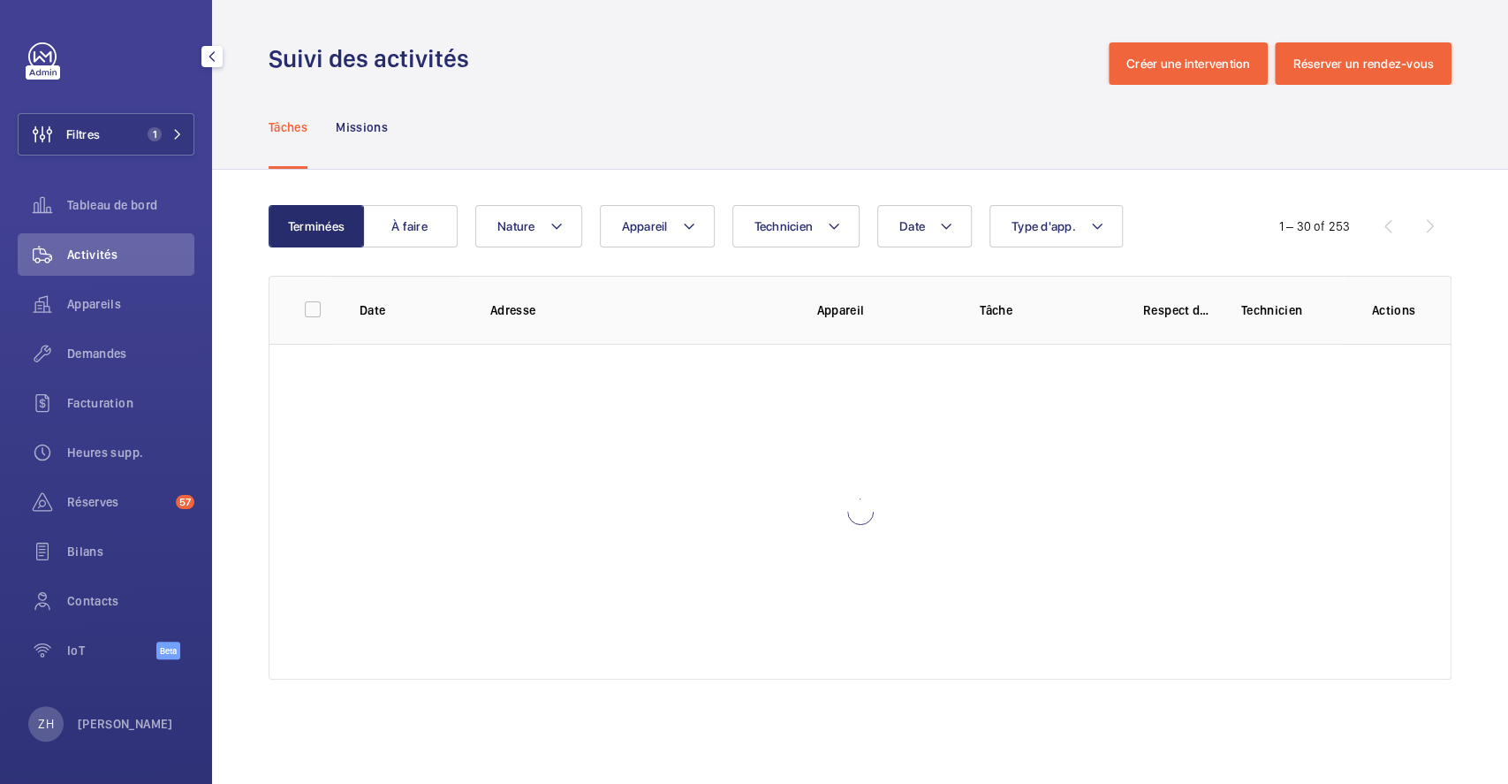
click at [120, 265] on div "Activités" at bounding box center [106, 254] width 177 height 42
drag, startPoint x: 94, startPoint y: 347, endPoint x: 205, endPoint y: 277, distance: 131.4
click at [96, 347] on span "Demandes" at bounding box center [130, 354] width 127 height 18
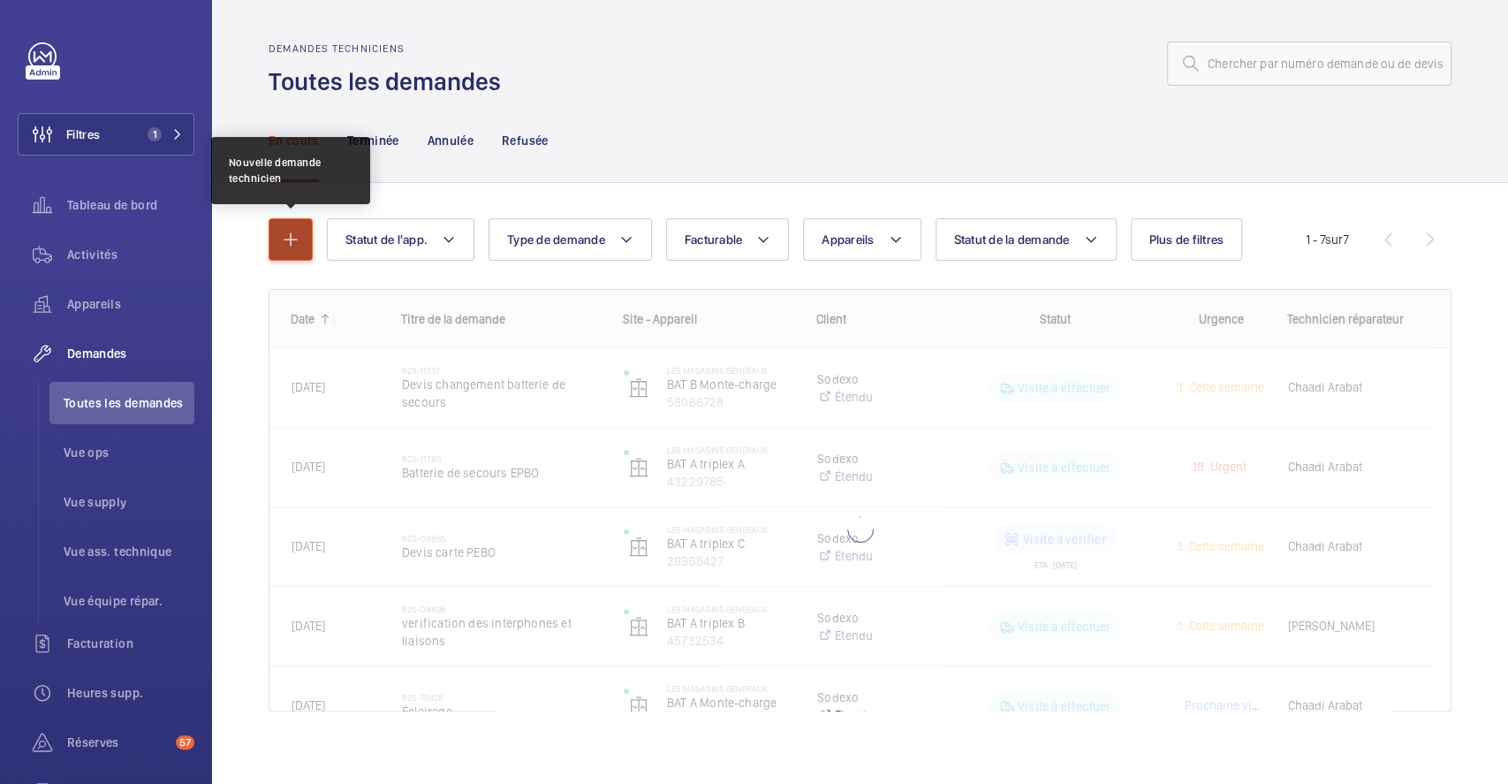
click at [297, 237] on mat-icon "button" at bounding box center [290, 239] width 21 height 21
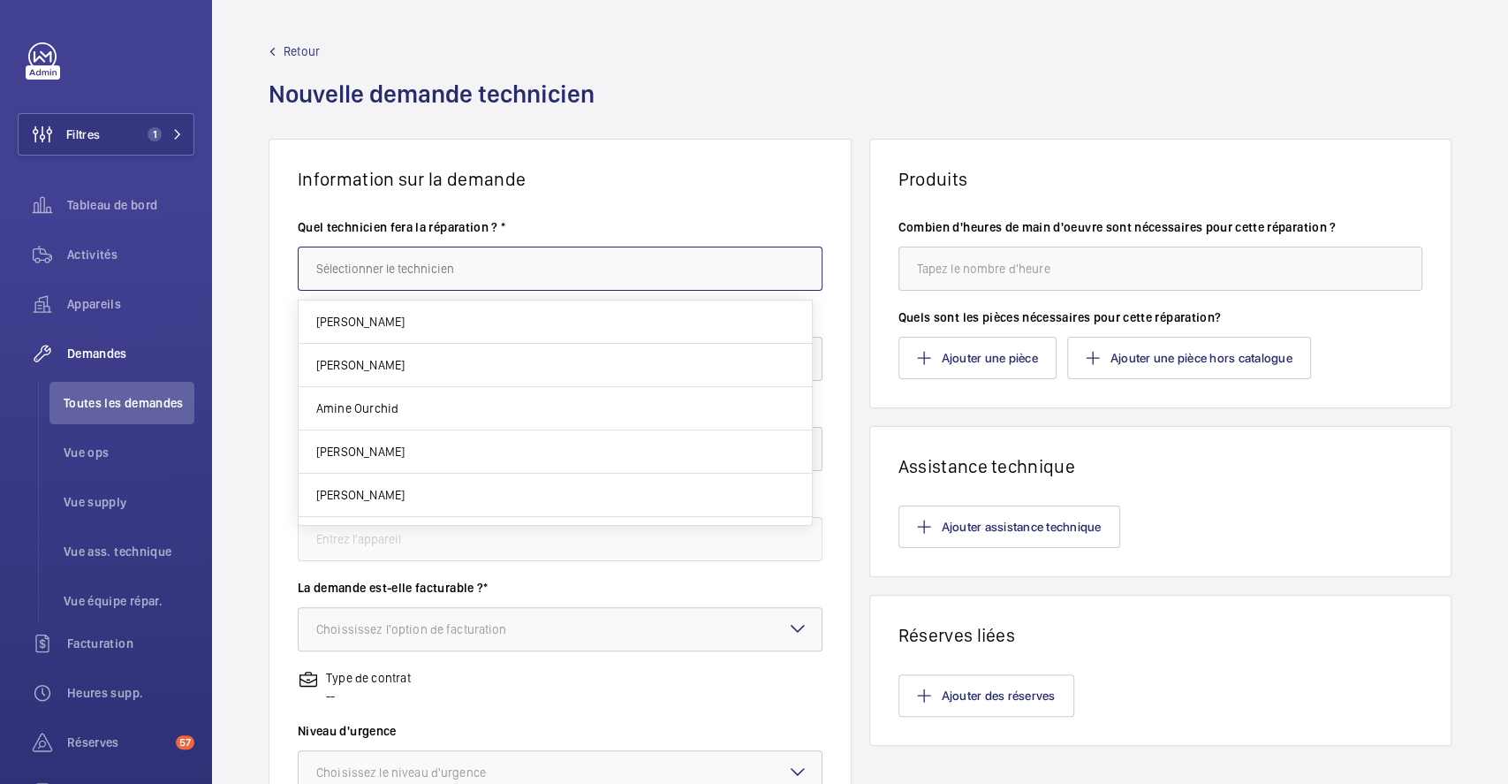
click at [433, 269] on input "text" at bounding box center [560, 268] width 525 height 44
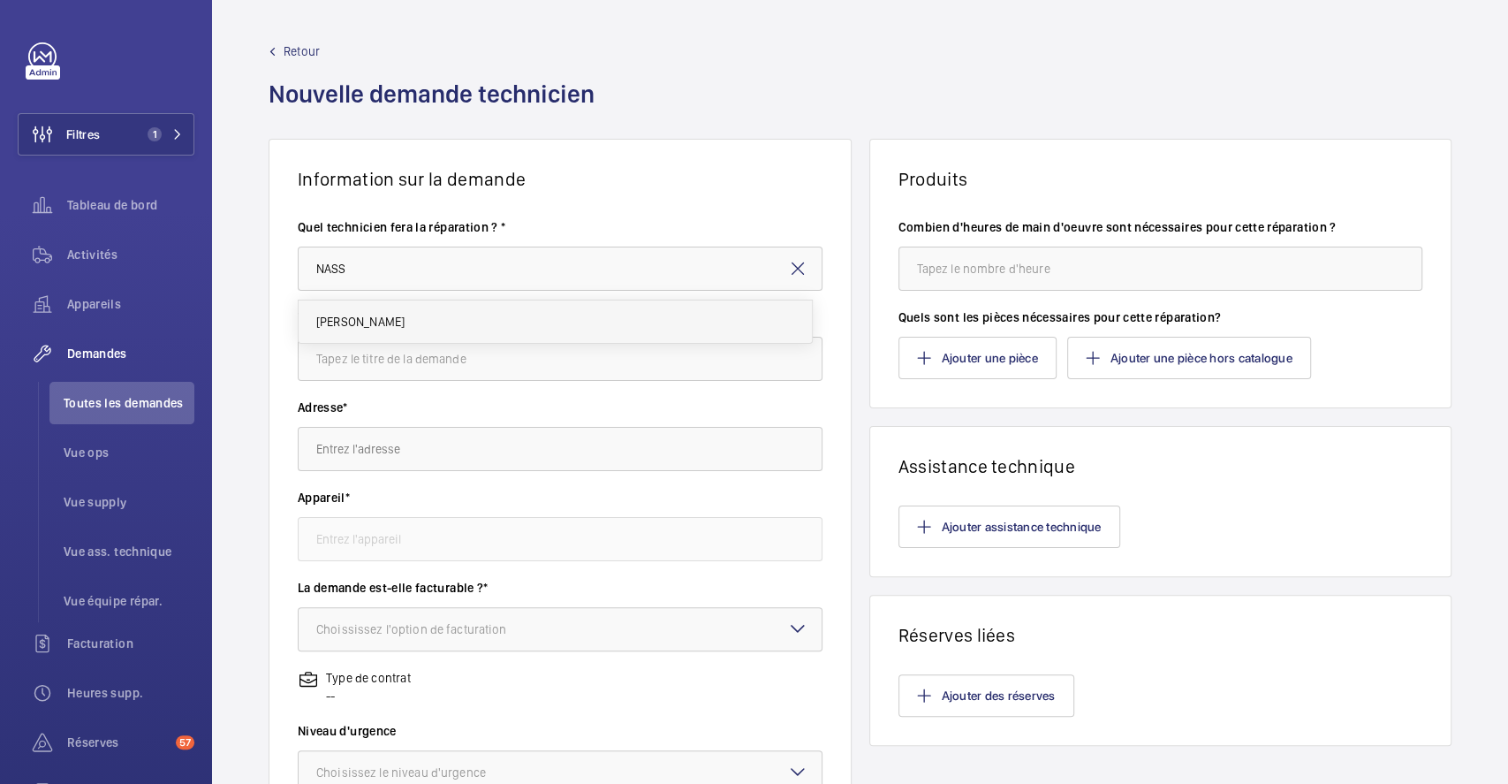
click at [456, 316] on mat-option "Nasser Saidou" at bounding box center [555, 321] width 513 height 42
type input "Nasser Saidou"
click at [448, 356] on input "text" at bounding box center [560, 359] width 525 height 44
type input "Prestation pour controle d acces"
click at [429, 466] on input "text" at bounding box center [560, 449] width 525 height 44
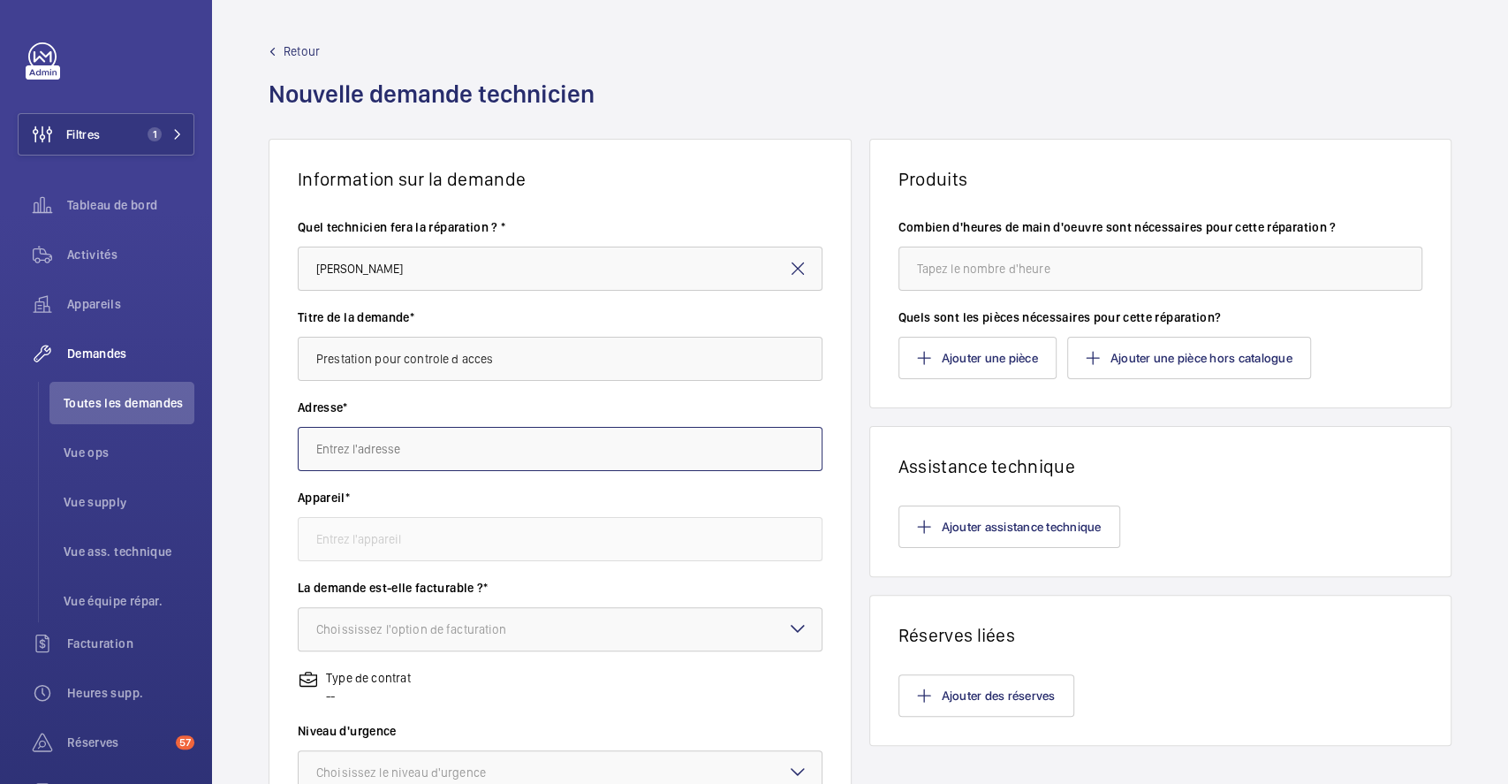
click at [443, 454] on input "text" at bounding box center [560, 449] width 525 height 44
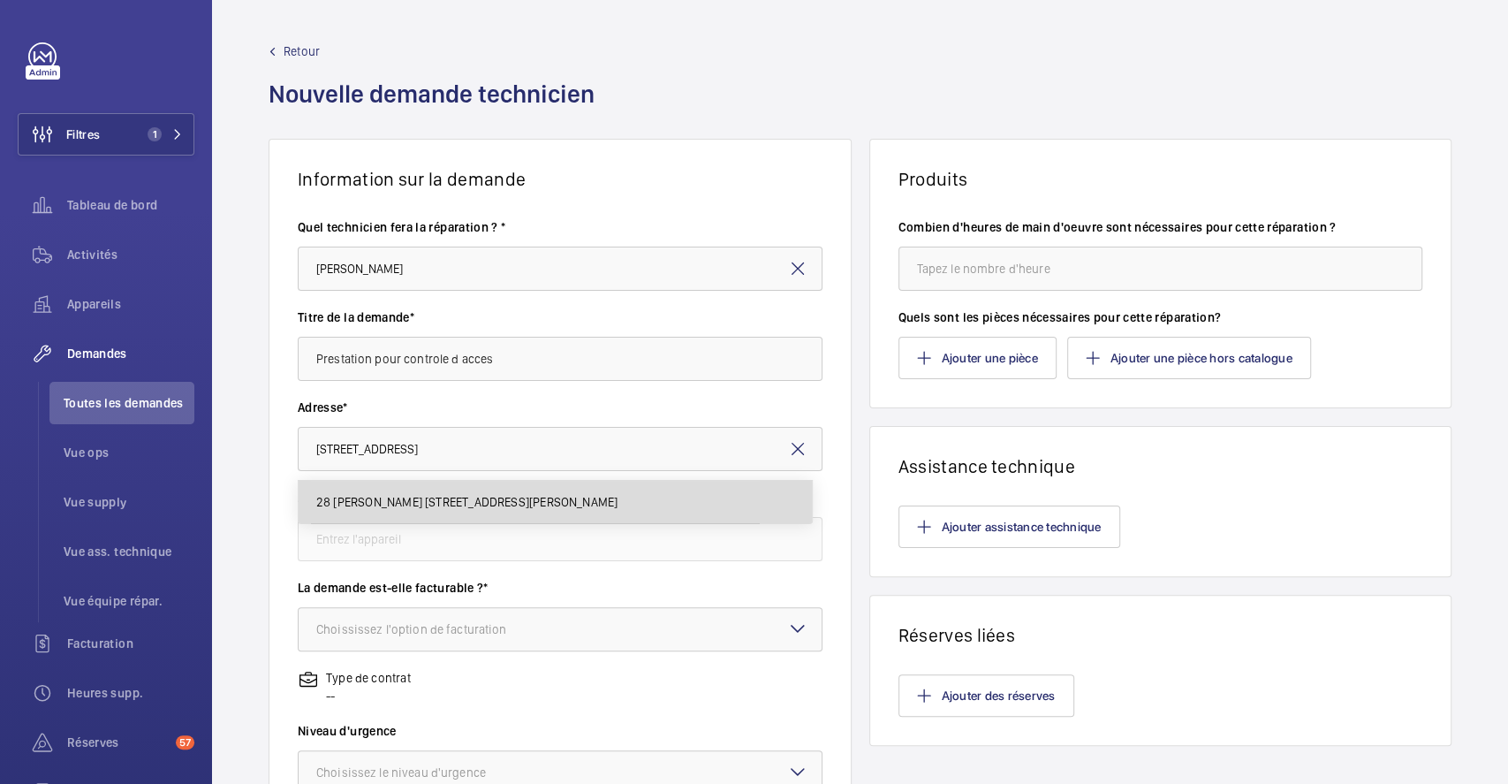
click at [450, 489] on mat-option "28 Eugène Renault 28 Rue Eugène Renault, 94700 MAISONS-ALFORT" at bounding box center [555, 502] width 513 height 42
type input "28 Eugène Renault 28 Rue Eugène Renault, 94700 MAISONS-ALFORT"
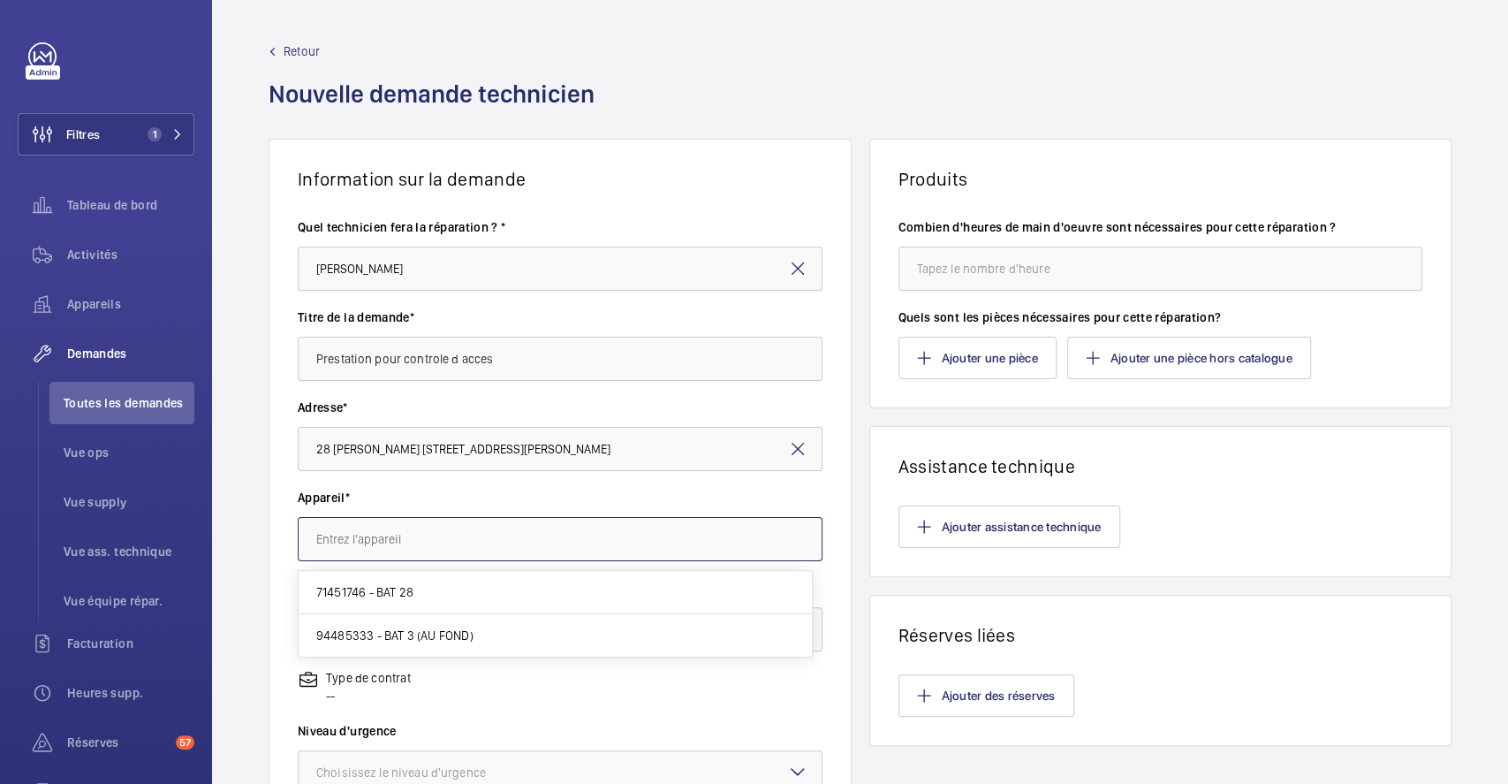
click at [421, 532] on input "text" at bounding box center [560, 539] width 525 height 44
click at [422, 588] on mat-option "71451746 - BAT 28" at bounding box center [555, 592] width 513 height 43
type input "71451746 - BAT 28"
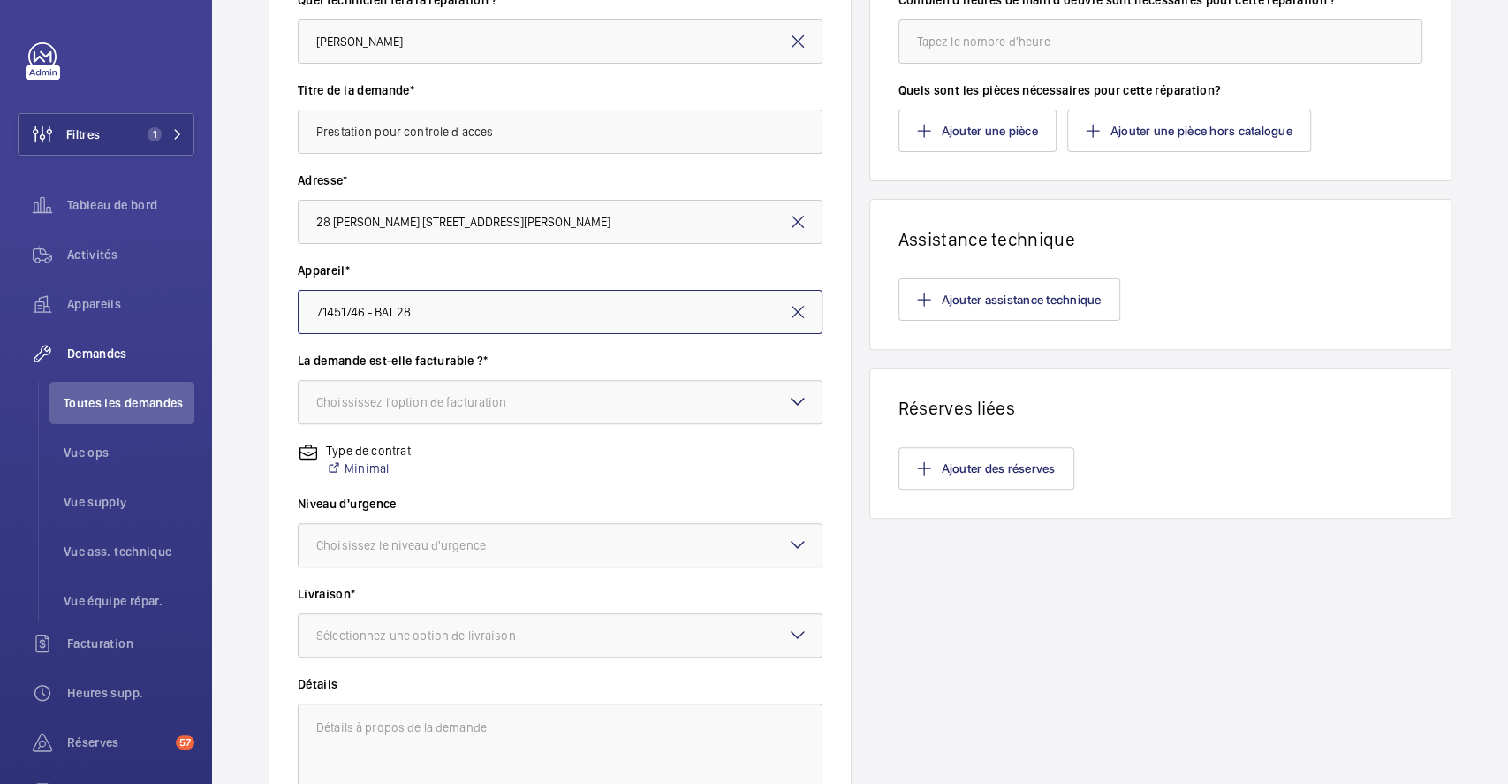
scroll to position [235, 0]
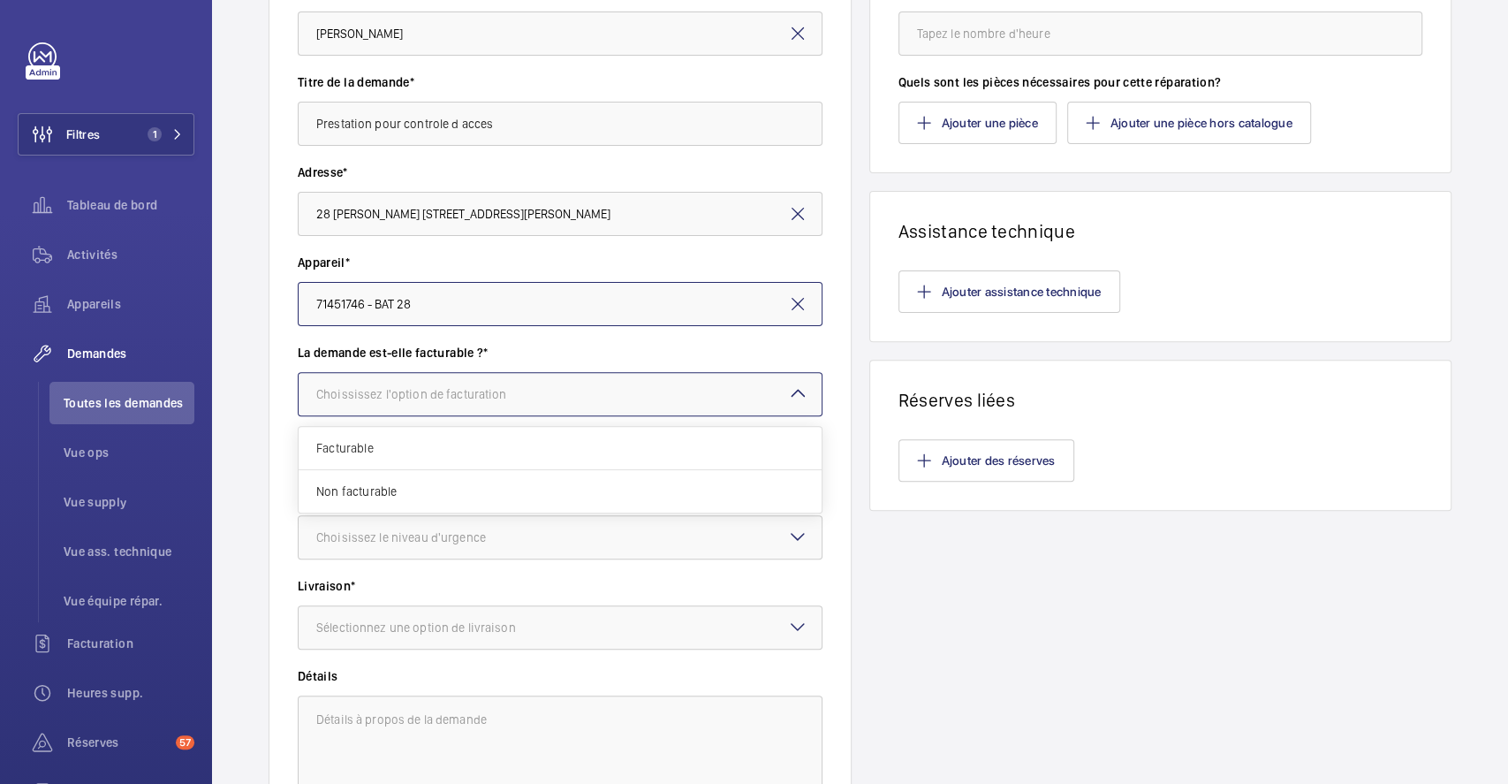
click at [577, 390] on div at bounding box center [560, 394] width 523 height 42
click at [508, 456] on div "Facturable" at bounding box center [560, 448] width 523 height 43
click at [492, 536] on div "Choisissez le niveau d'urgence" at bounding box center [423, 537] width 214 height 18
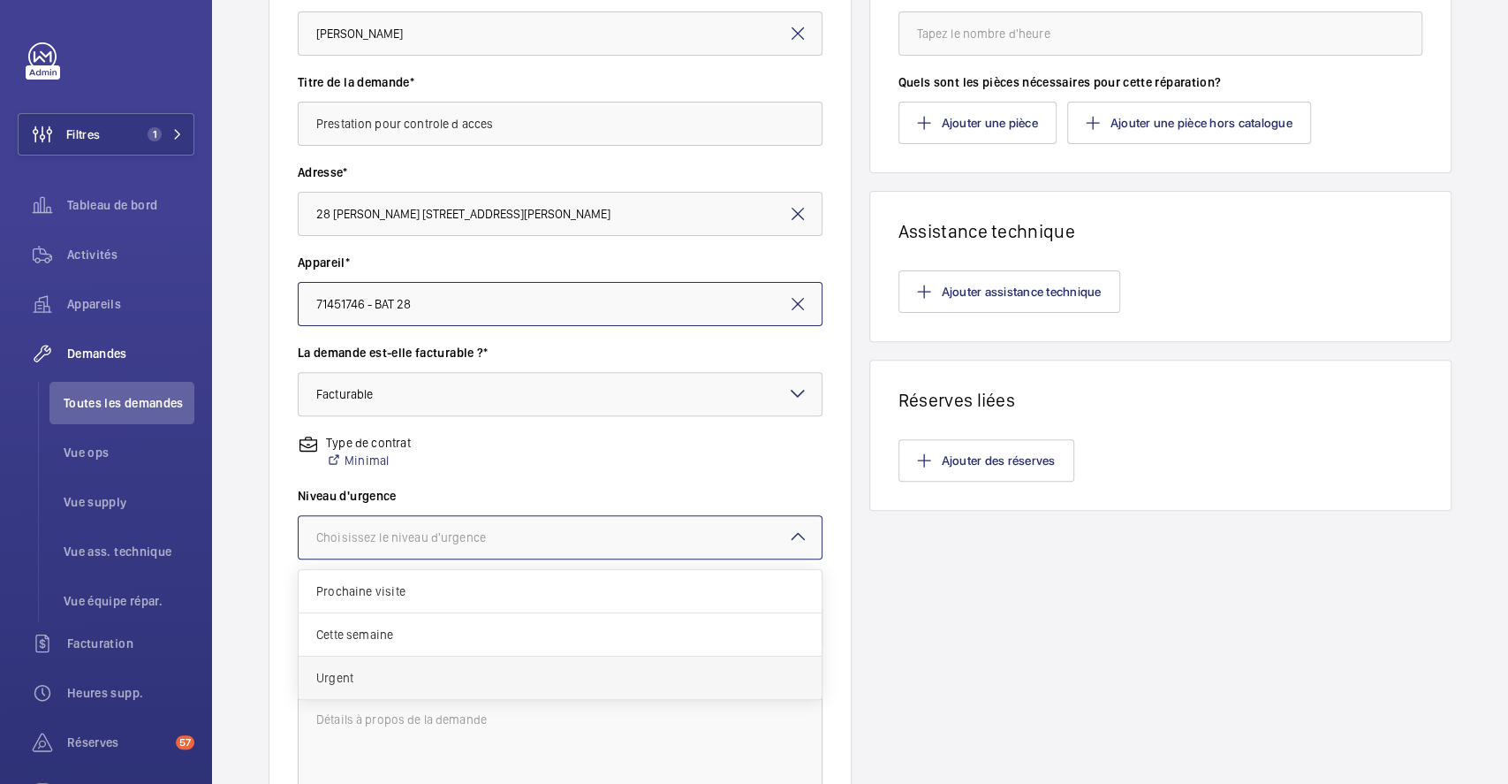
click at [428, 670] on span "Urgent" at bounding box center [560, 678] width 488 height 18
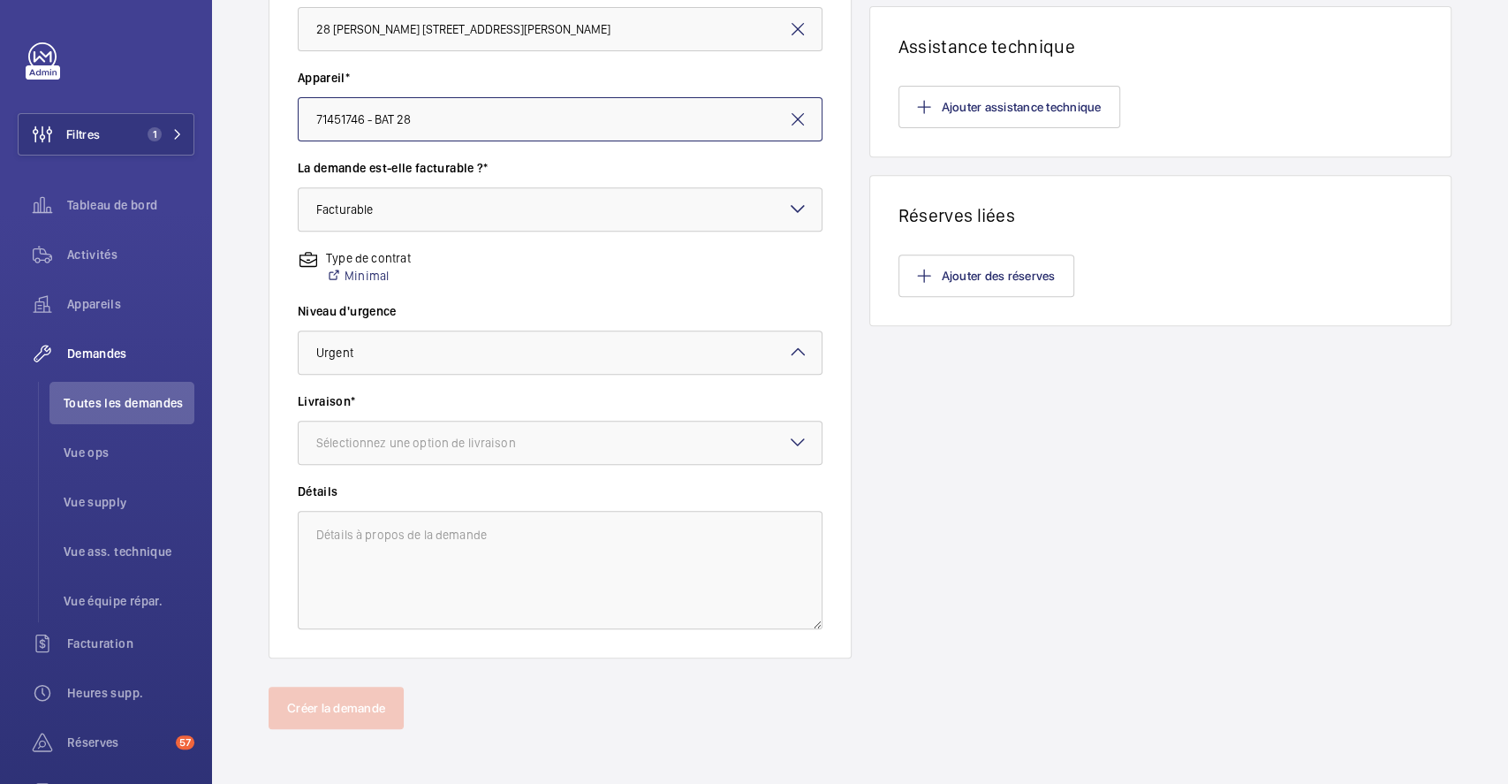
scroll to position [420, 0]
click at [648, 436] on div at bounding box center [560, 441] width 523 height 42
click at [446, 534] on span "WeWork Bercy" at bounding box center [560, 539] width 488 height 18
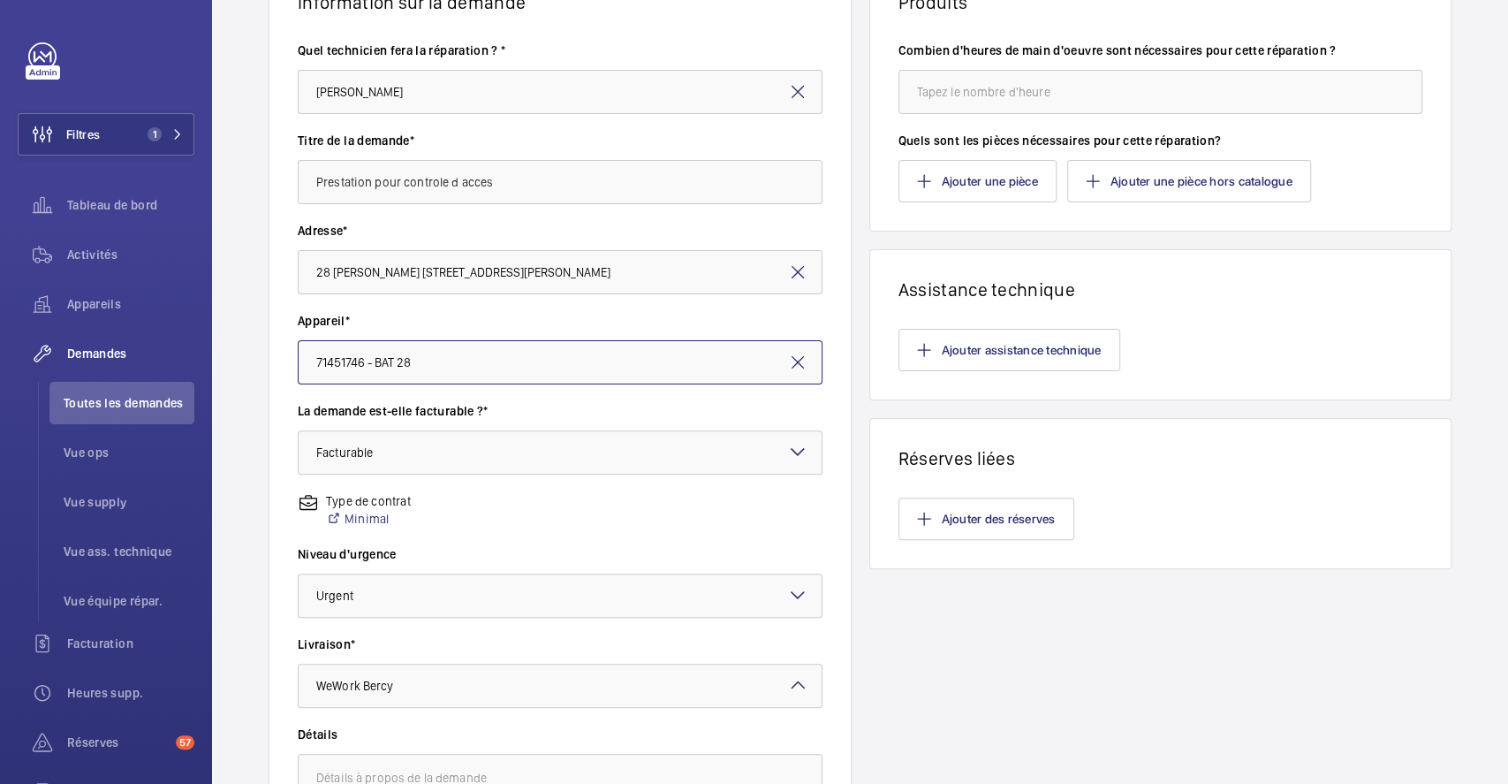
scroll to position [0, 0]
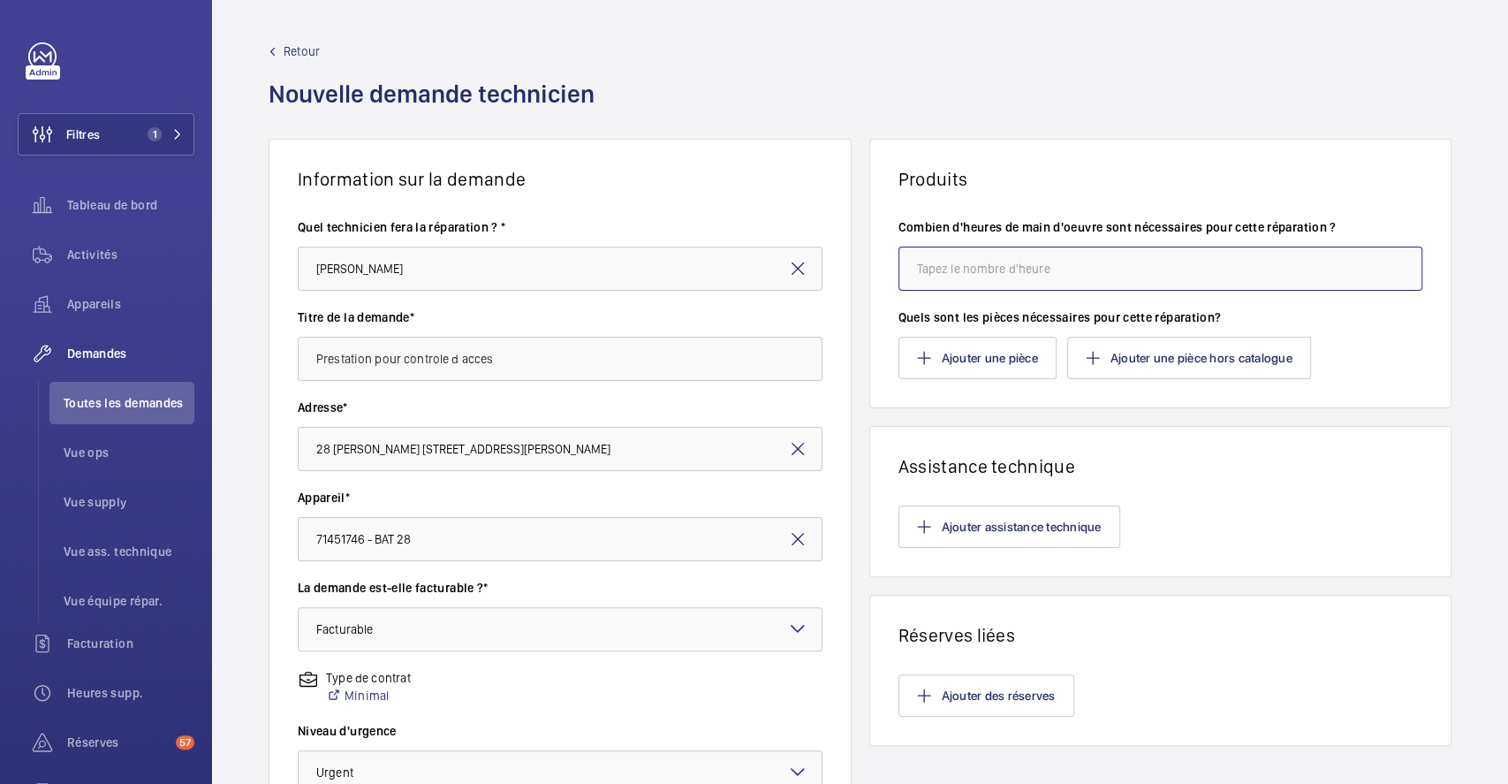
click at [990, 265] on input "number" at bounding box center [1160, 268] width 525 height 44
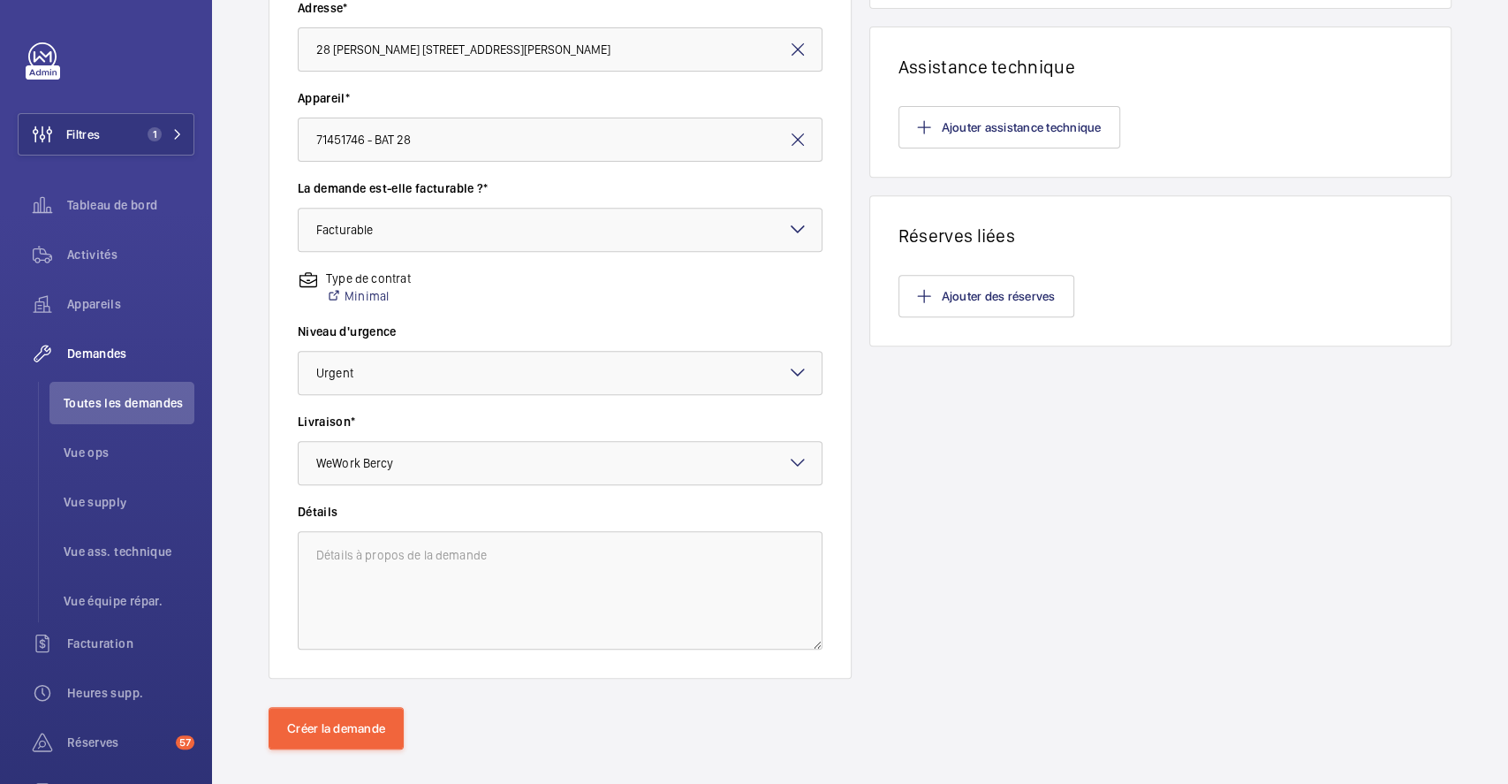
scroll to position [420, 0]
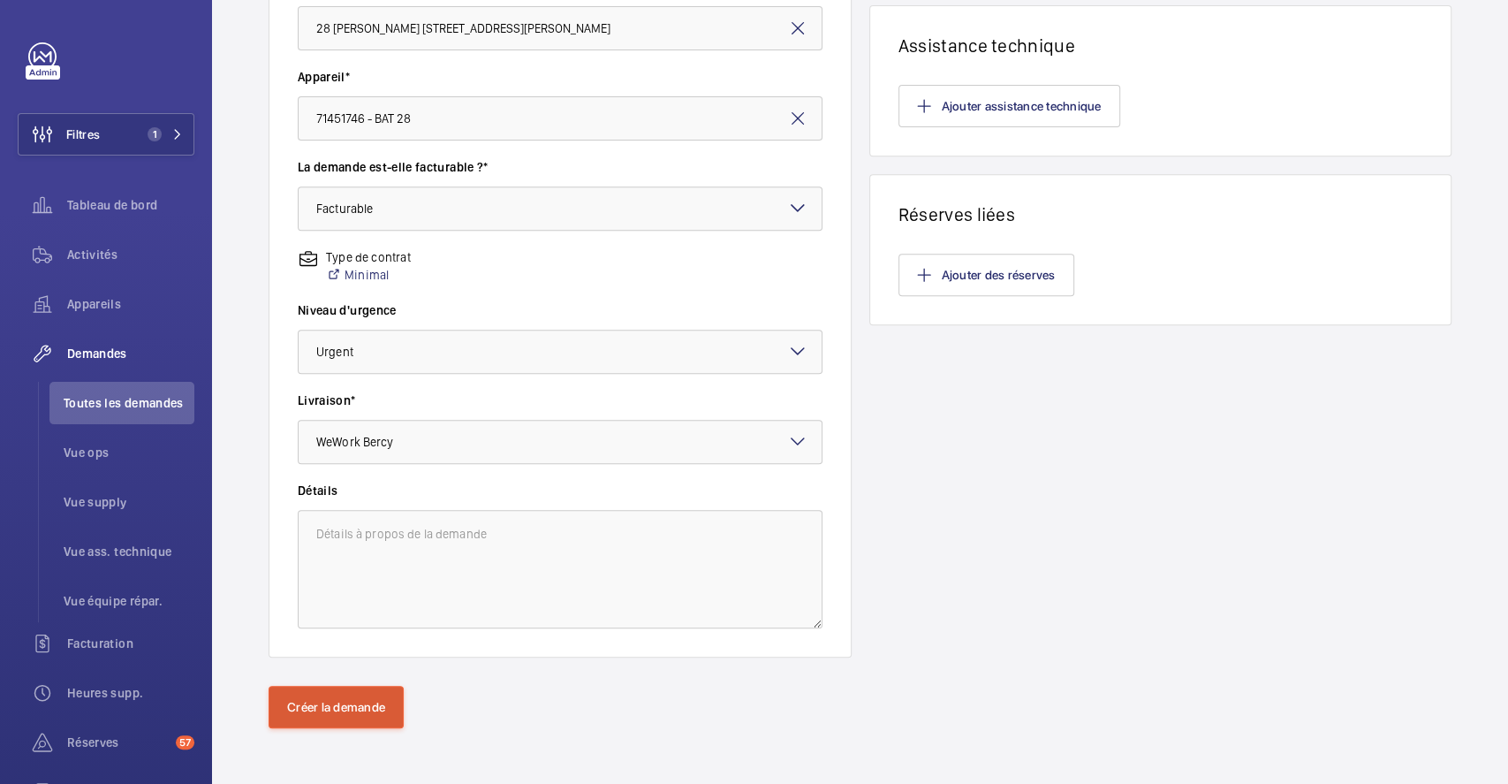
type input "2"
click at [335, 698] on button "Créer la demande" at bounding box center [336, 707] width 135 height 42
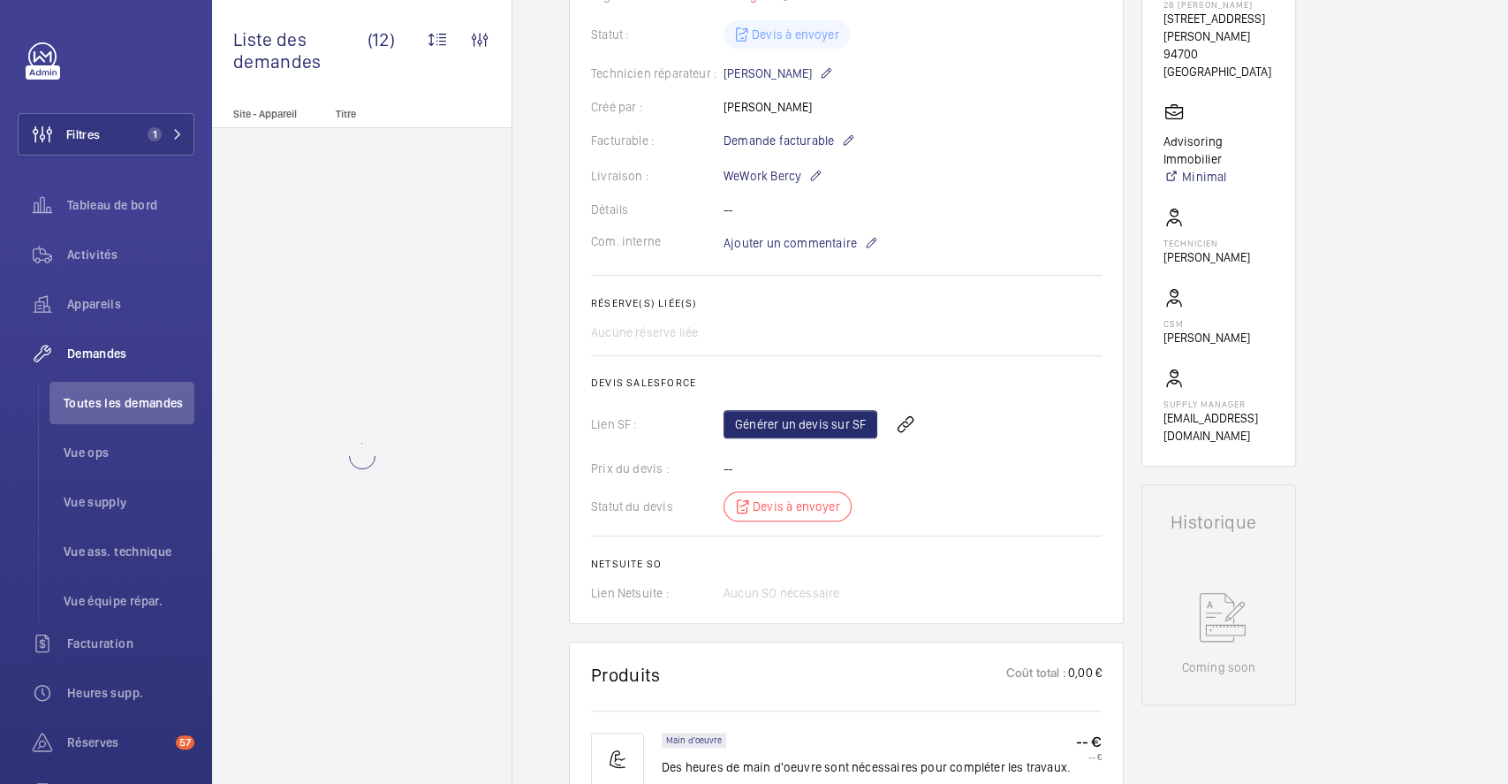
scroll to position [353, 0]
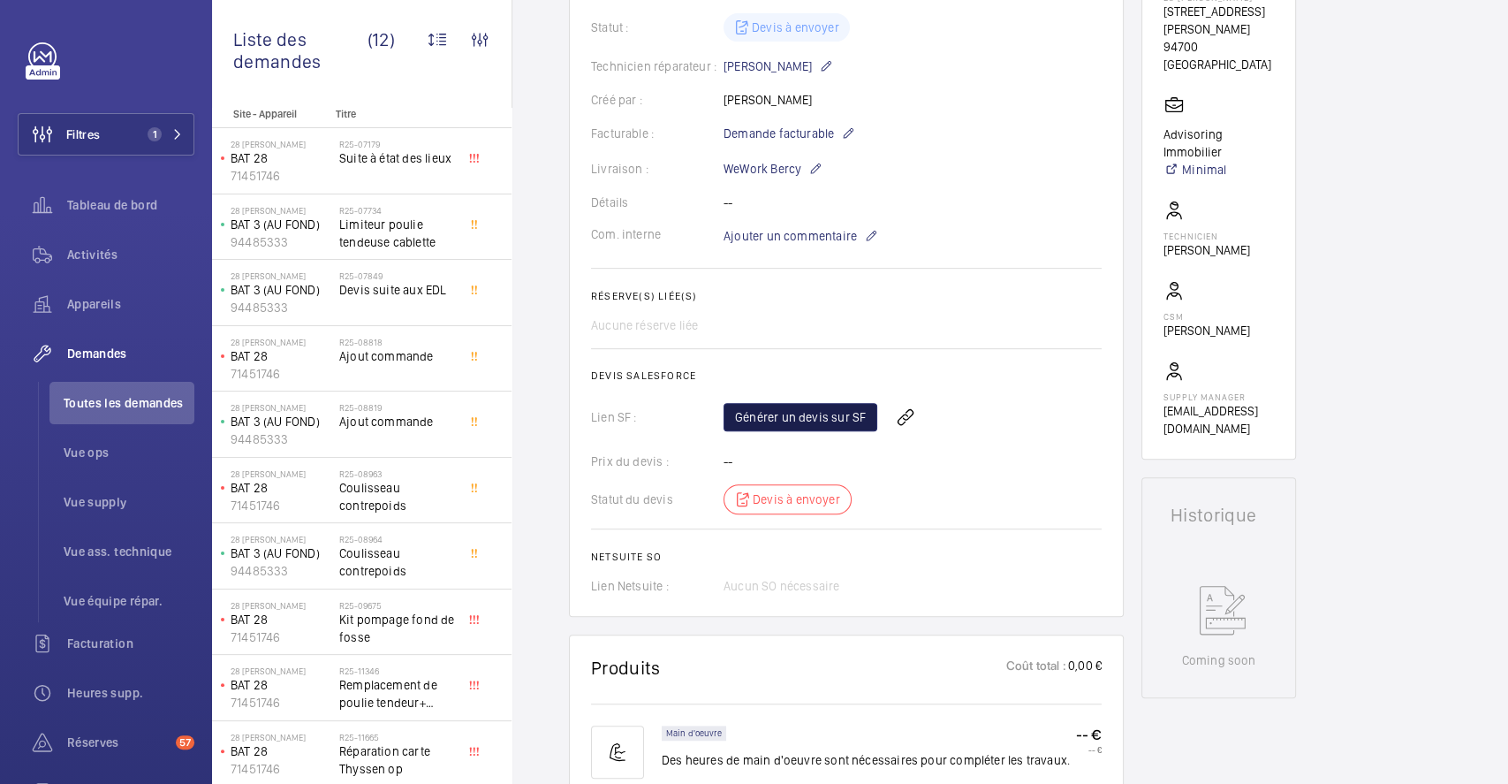
click at [813, 417] on link "Générer un devis sur SF" at bounding box center [801, 417] width 154 height 28
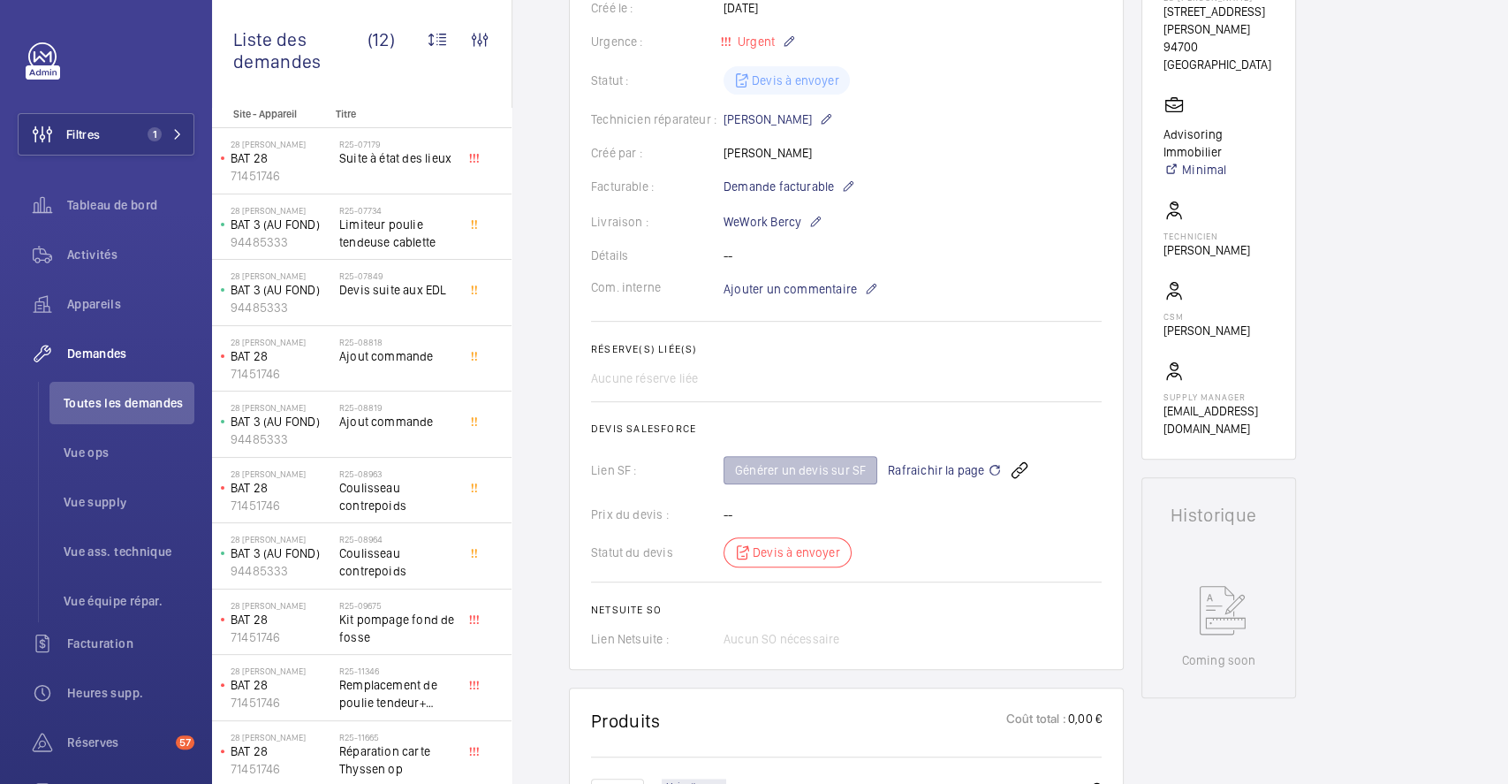
scroll to position [405, 0]
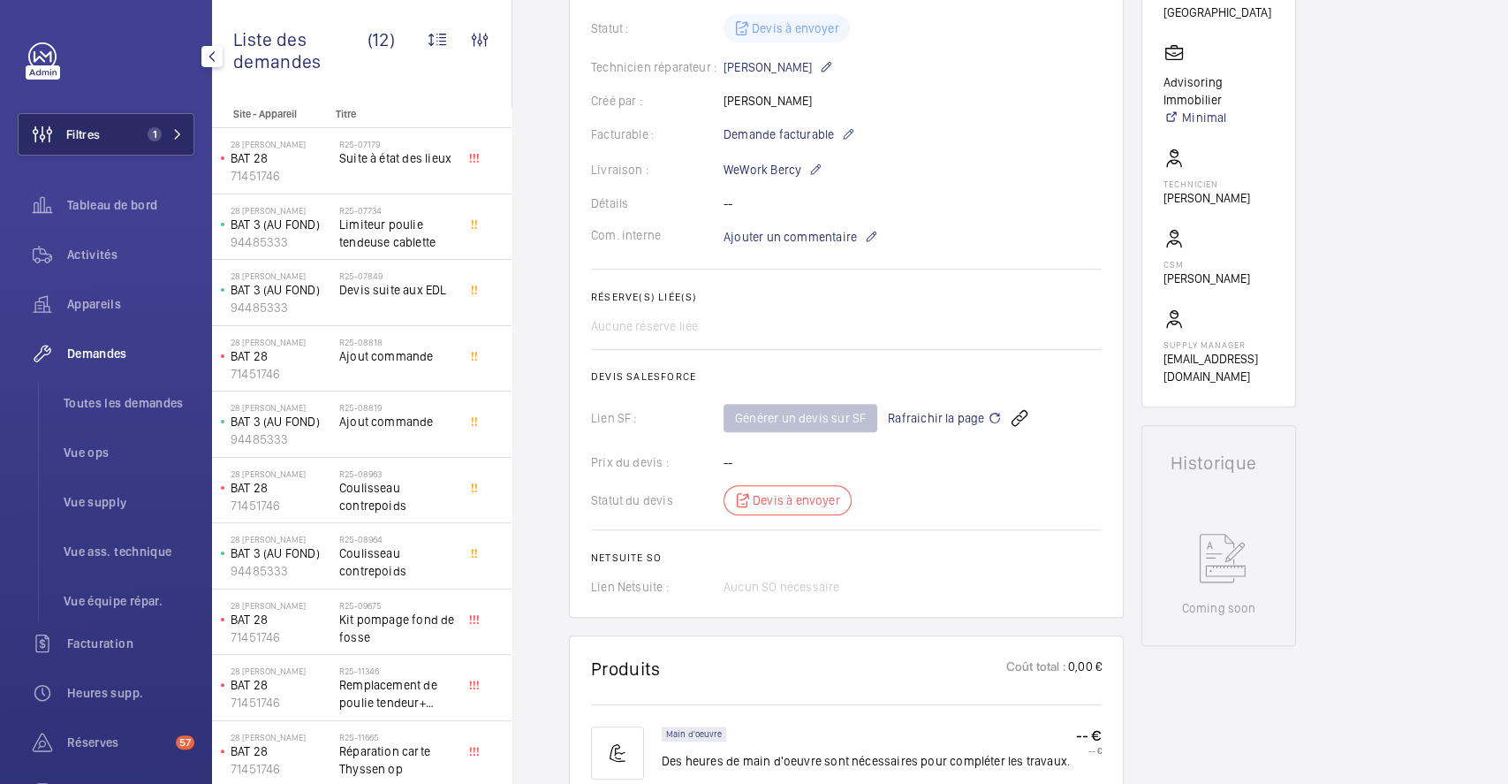
click at [122, 140] on button "Filtres 1" at bounding box center [106, 134] width 177 height 42
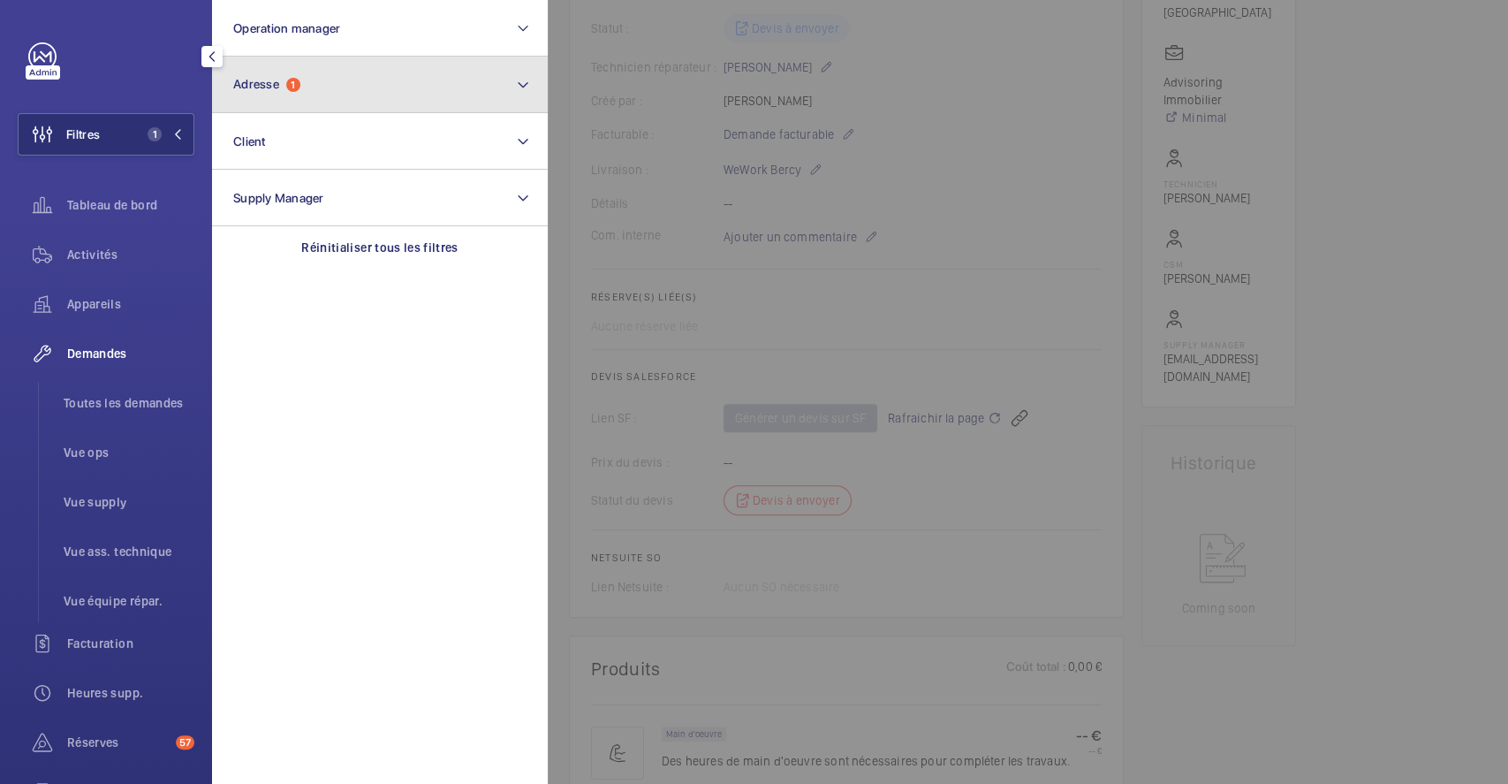
click at [324, 95] on button "Adresse 1" at bounding box center [380, 85] width 336 height 57
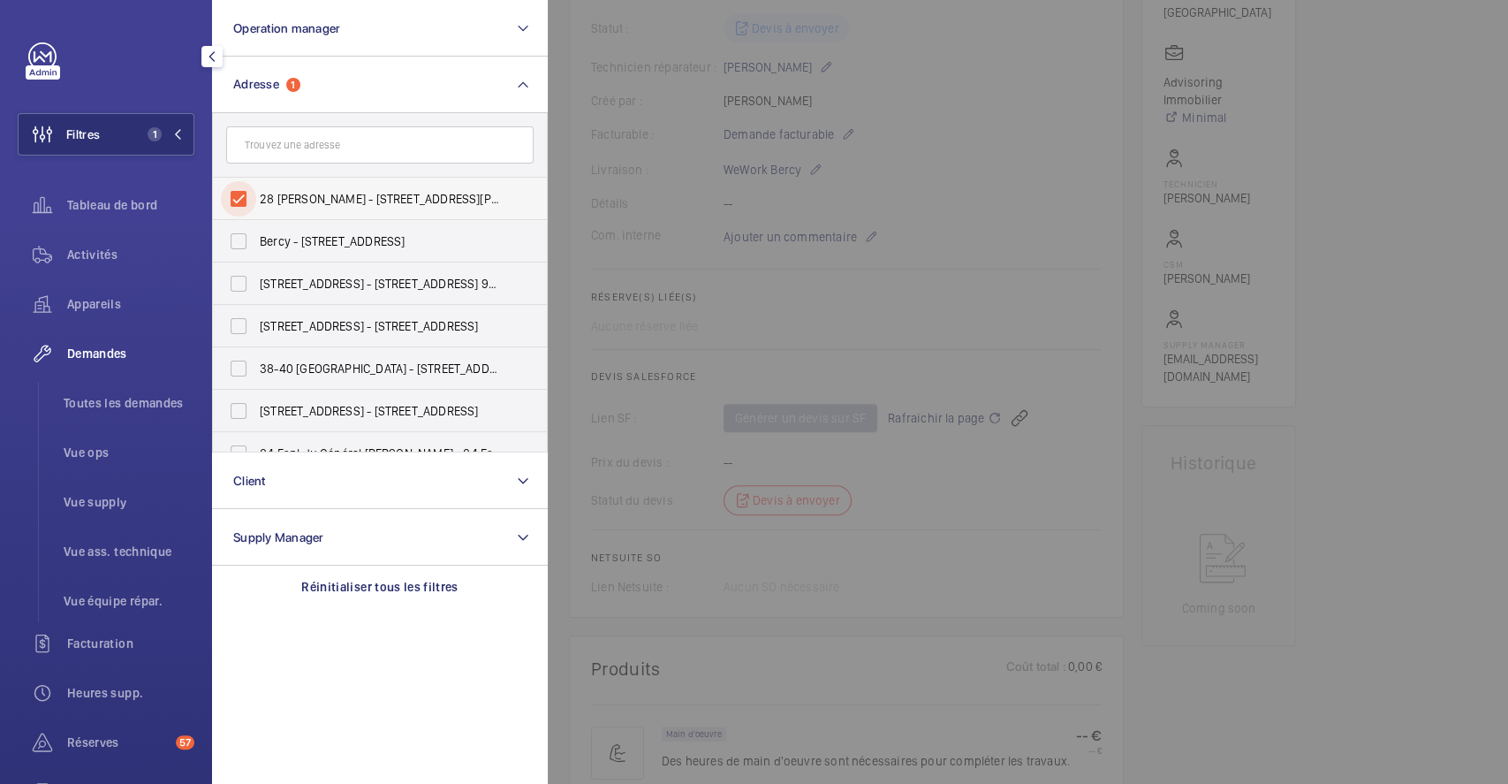
click at [235, 201] on input "28 Eugène Renault - 28 Rue Eugène Renault, MAISONS-ALFORT 94700" at bounding box center [238, 198] width 35 height 35
checkbox input "false"
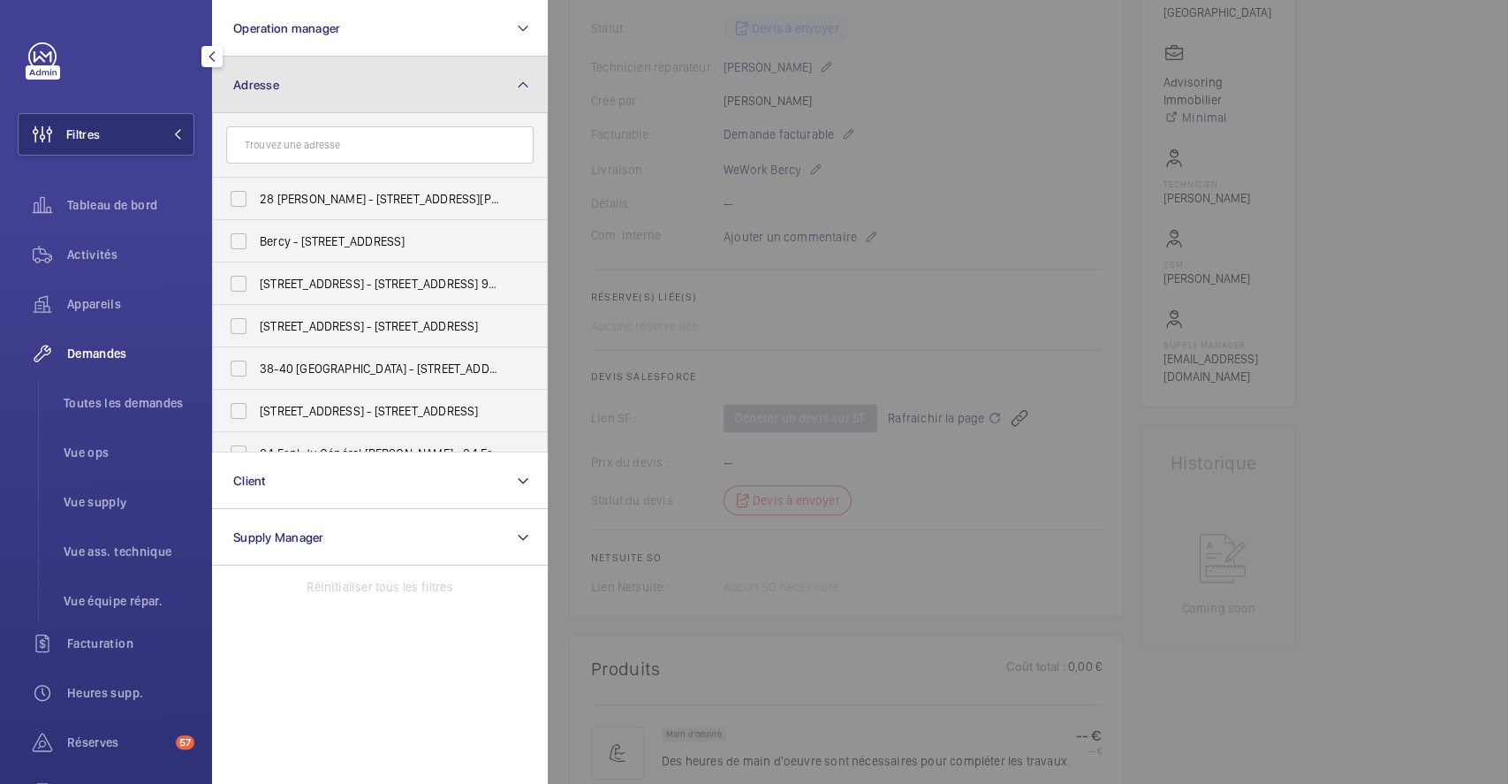
click at [330, 79] on button "Adresse" at bounding box center [380, 85] width 336 height 57
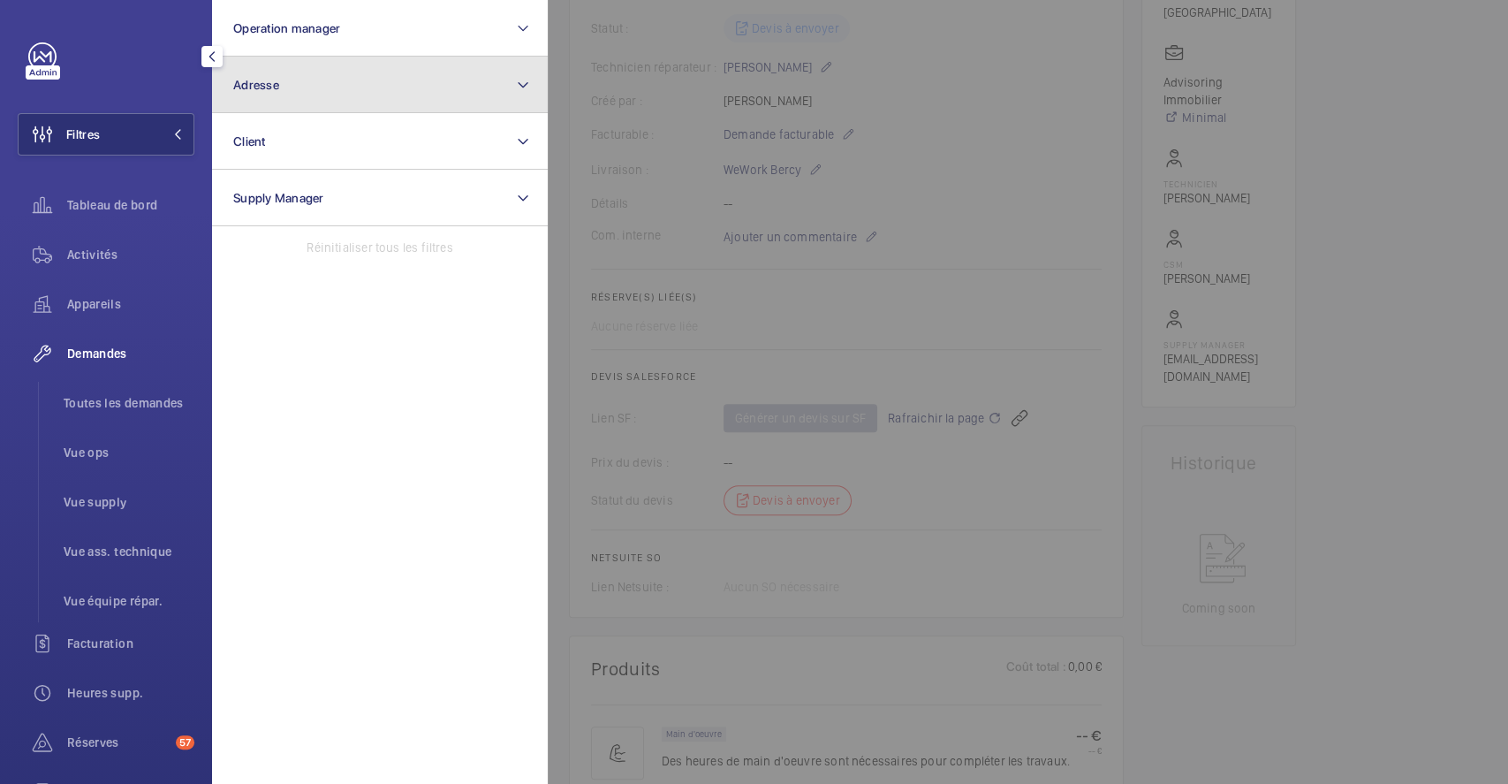
click at [331, 78] on button "Adresse" at bounding box center [380, 85] width 336 height 57
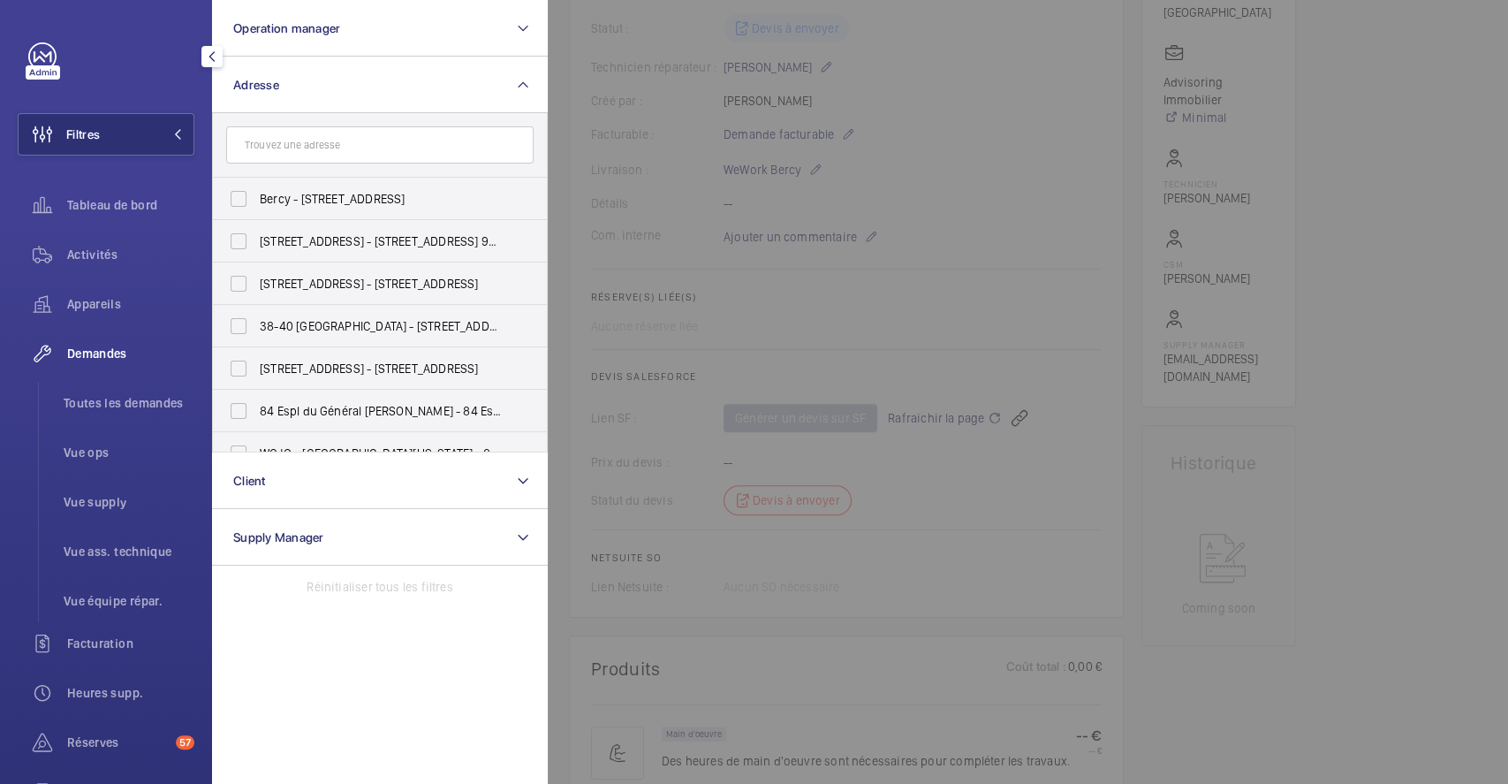
click at [307, 151] on input "text" at bounding box center [379, 144] width 307 height 37
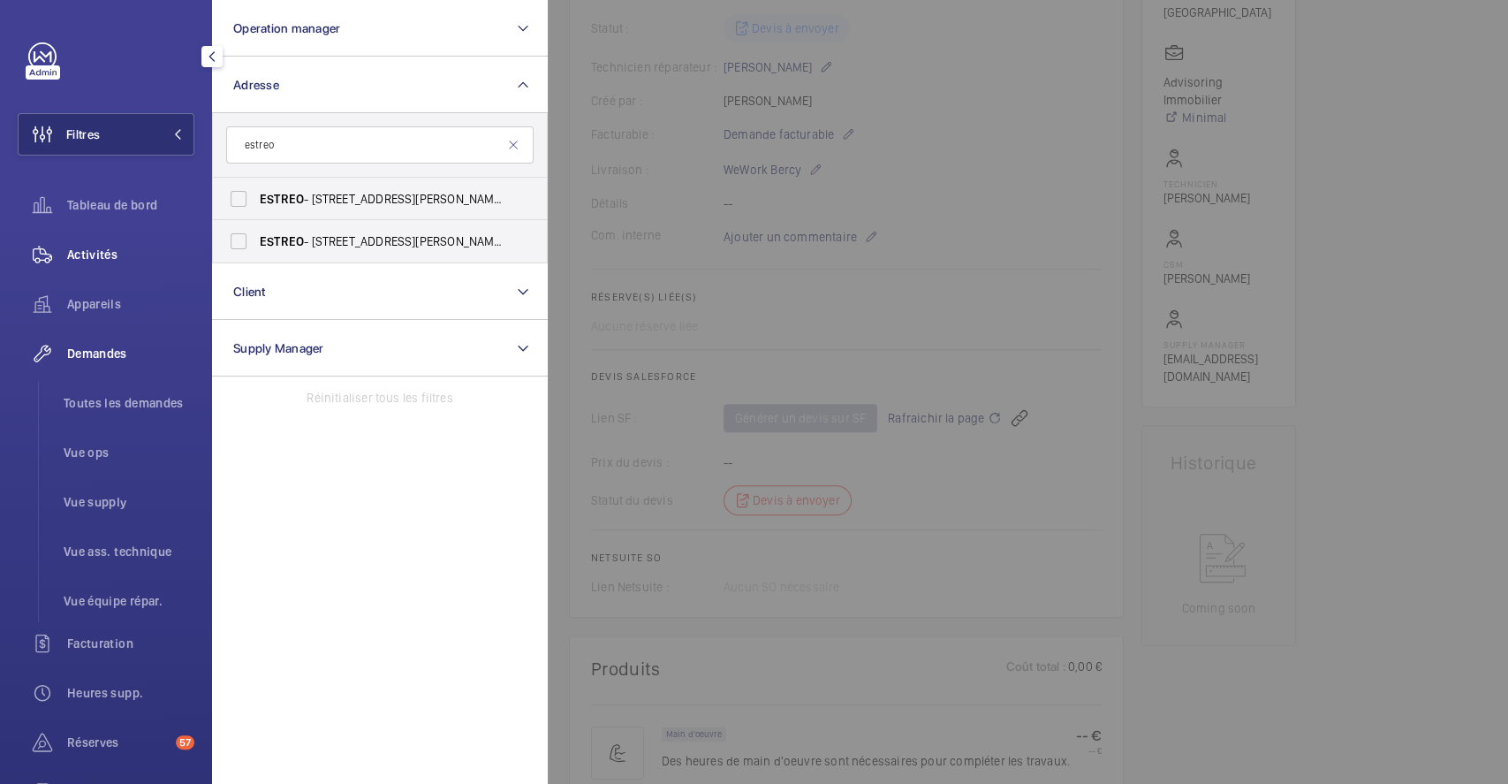
type input "estreo"
drag, startPoint x: 108, startPoint y: 252, endPoint x: 208, endPoint y: 211, distance: 108.6
click at [107, 252] on span "Activités" at bounding box center [130, 255] width 127 height 18
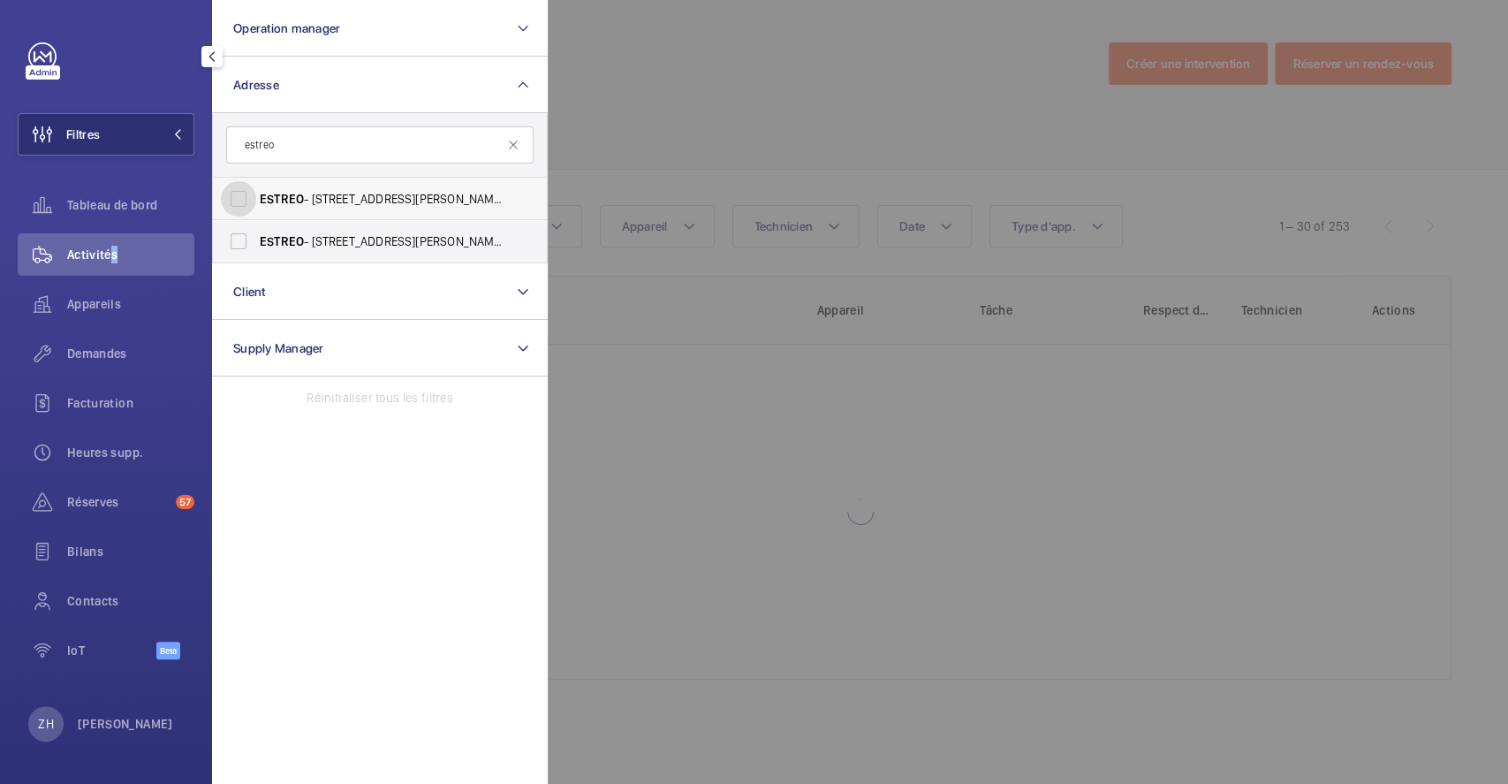
click at [233, 195] on input "ESTREO - 1 Rue d'Aurion, ROSNY-SOUS-BOIS 93110" at bounding box center [238, 198] width 35 height 35
checkbox input "true"
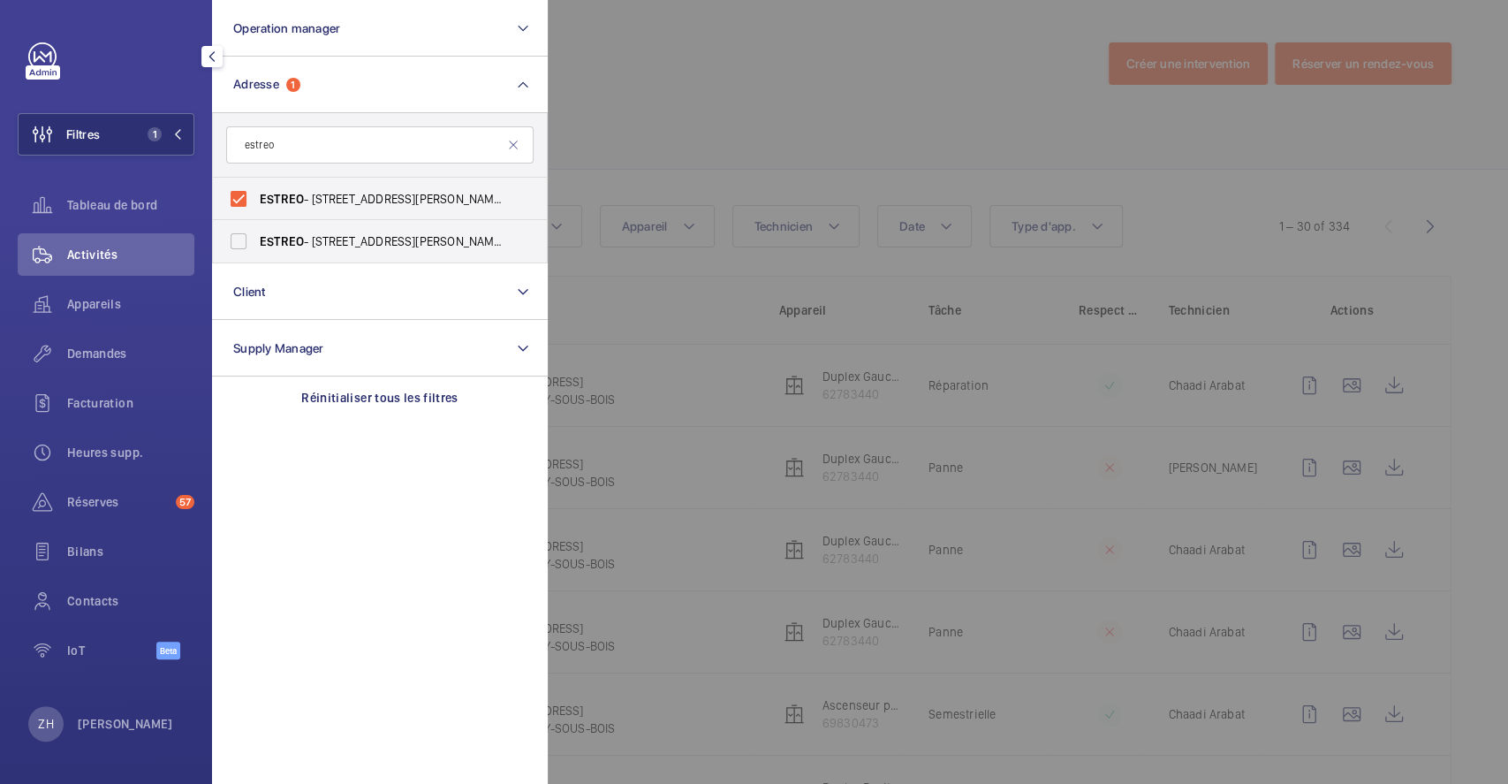
click at [756, 100] on div at bounding box center [1302, 392] width 1508 height 784
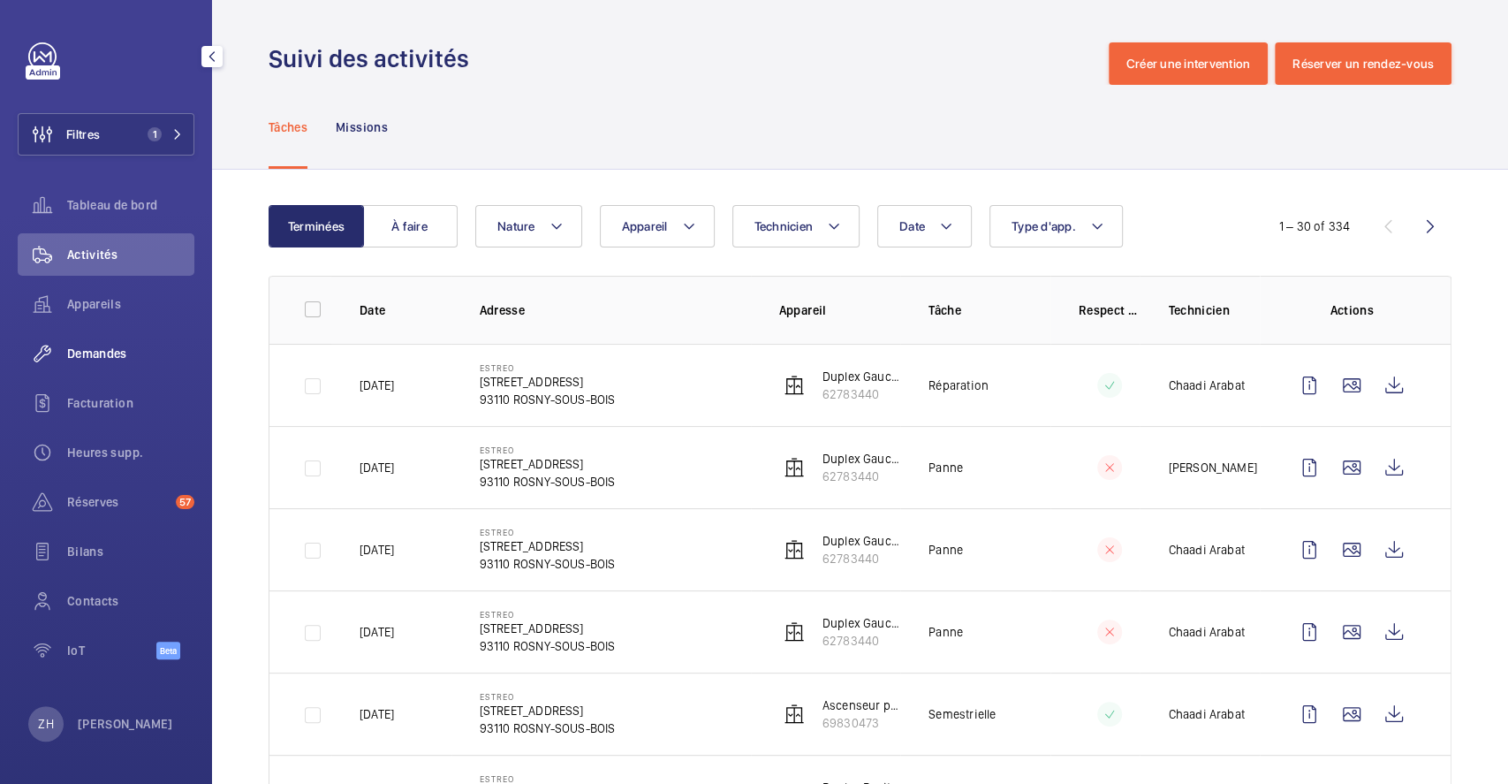
click at [118, 345] on span "Demandes" at bounding box center [130, 354] width 127 height 18
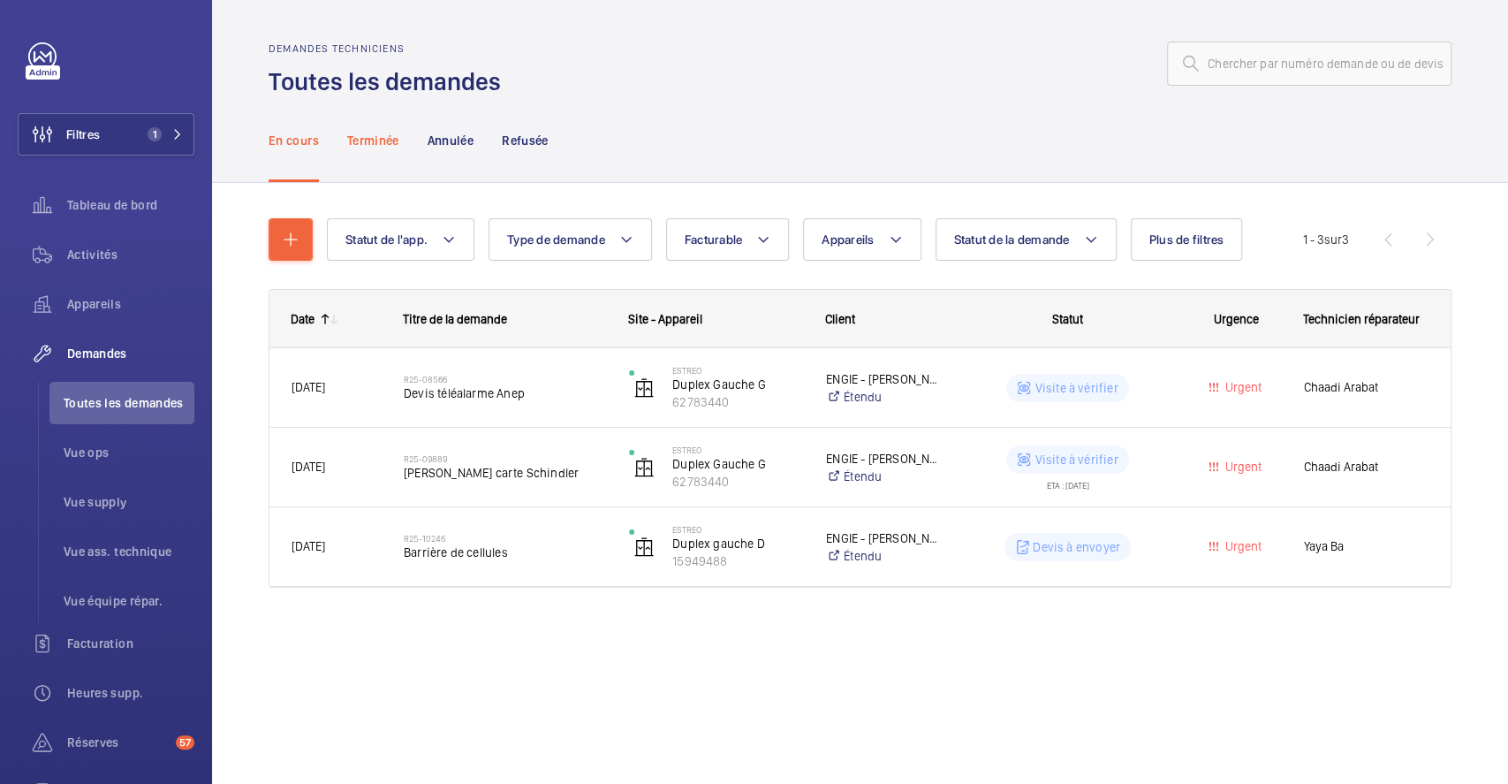
click at [383, 138] on p "Terminée" at bounding box center [373, 141] width 52 height 18
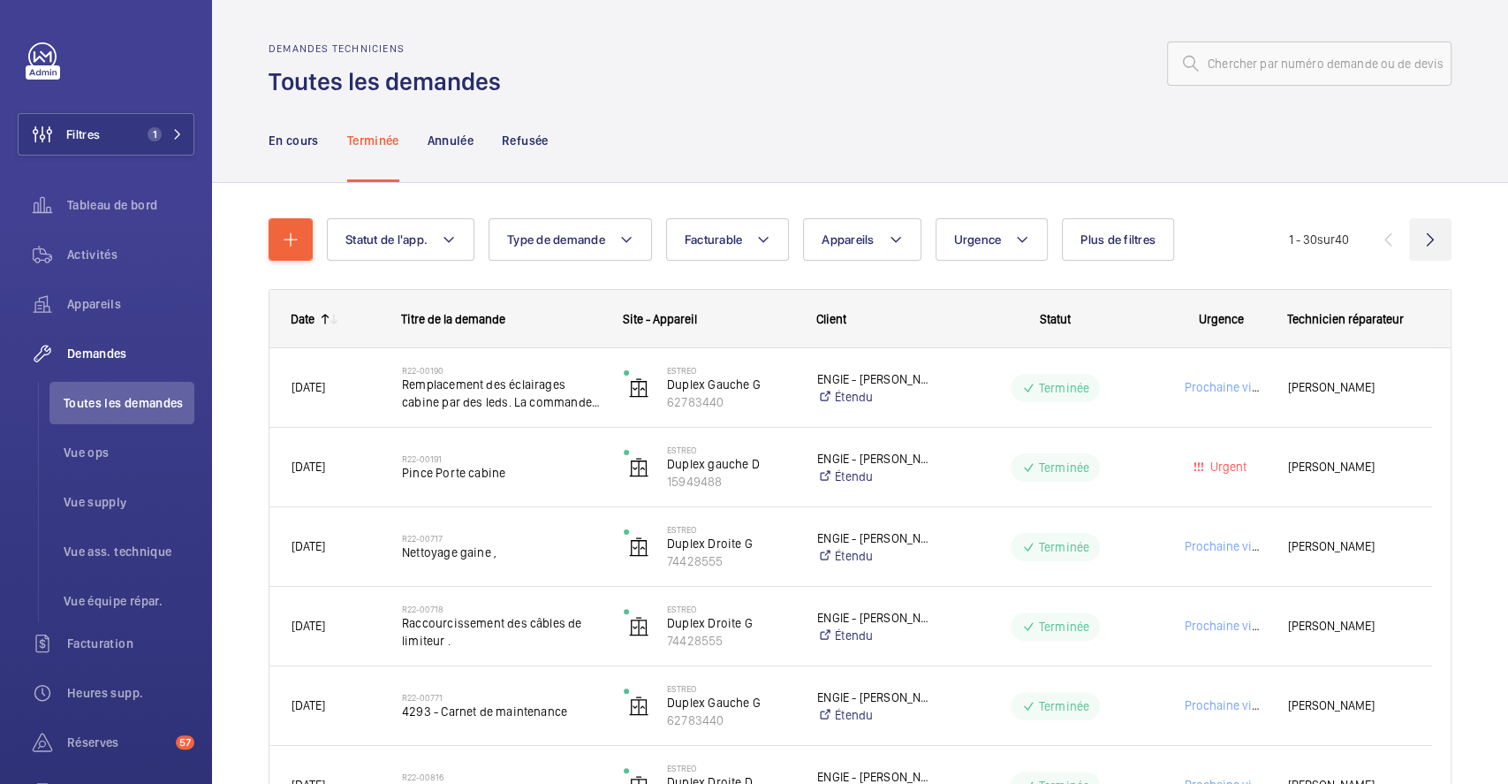
click at [1413, 245] on wm-front-icon-button at bounding box center [1430, 239] width 42 height 42
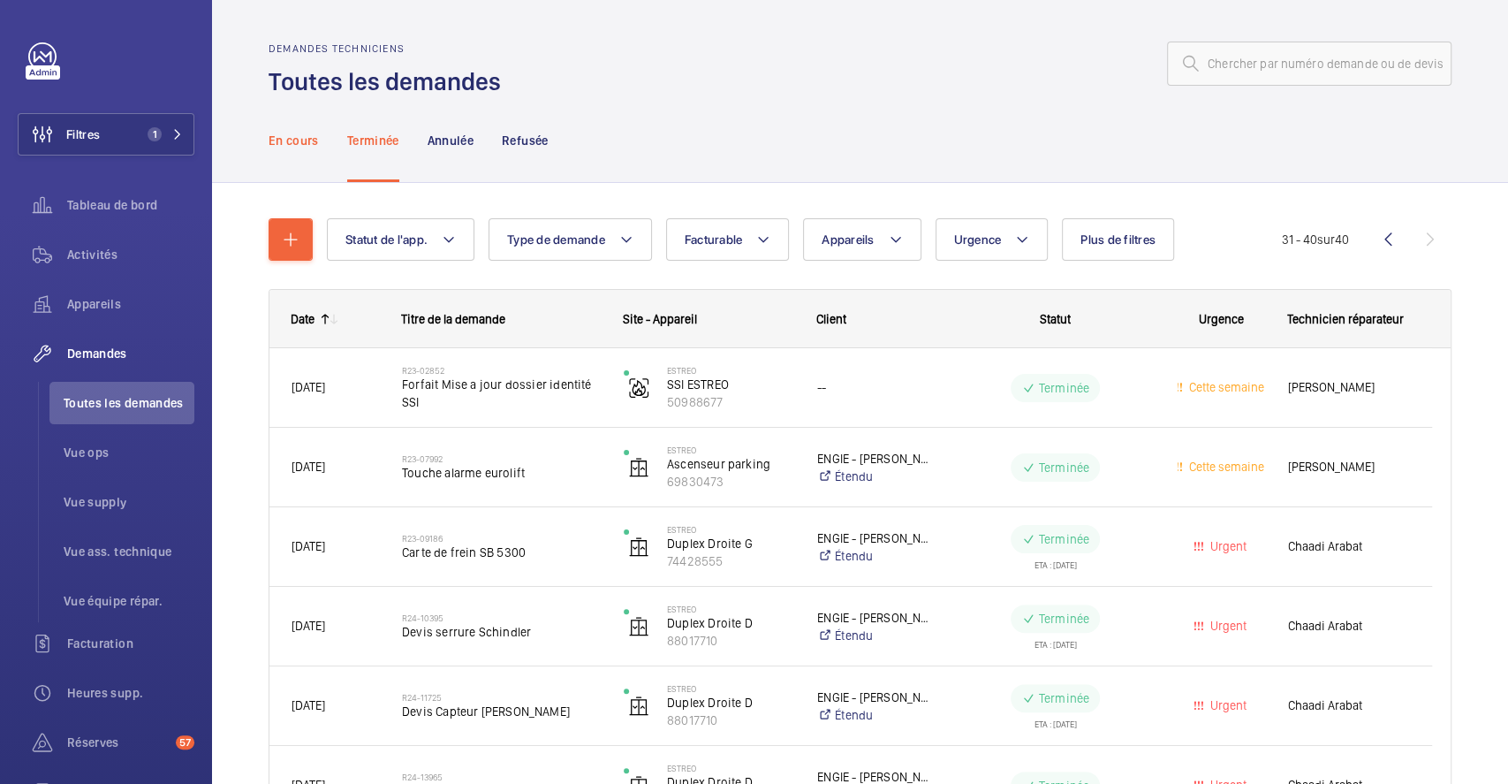
click at [307, 138] on p "En cours" at bounding box center [294, 141] width 50 height 18
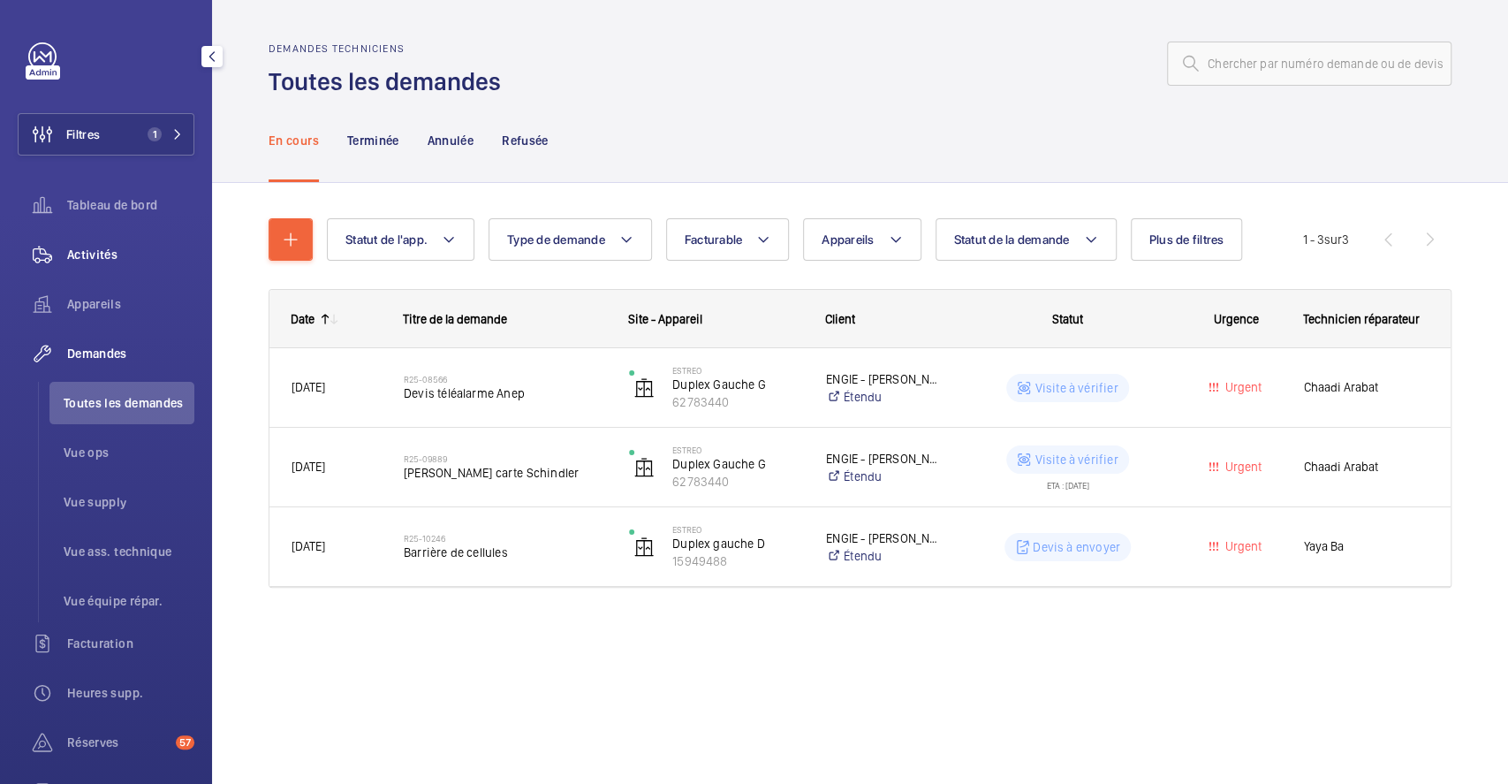
click at [110, 252] on span "Activités" at bounding box center [130, 255] width 127 height 18
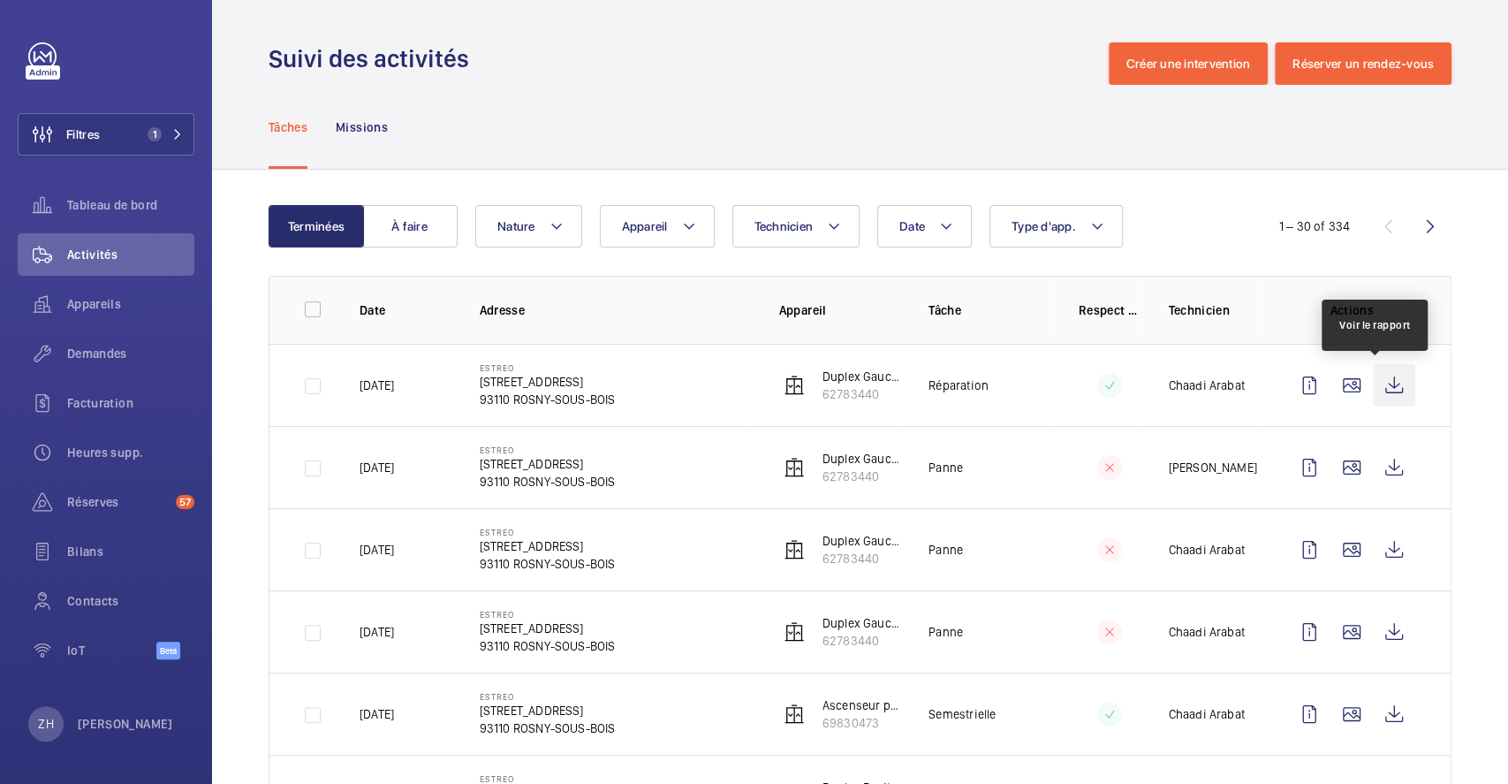
click at [1384, 385] on wm-front-icon-button at bounding box center [1394, 385] width 42 height 42
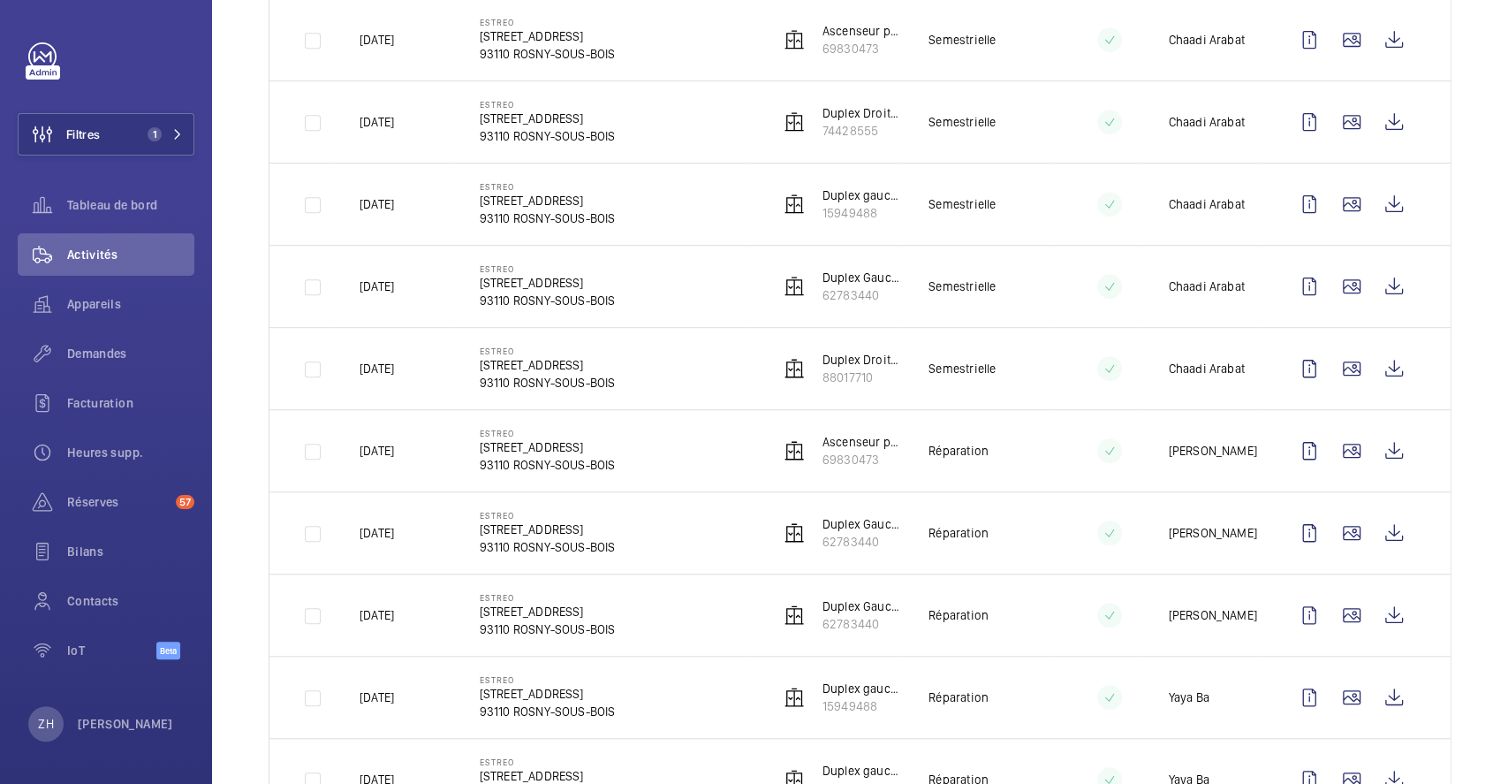
scroll to position [824, 0]
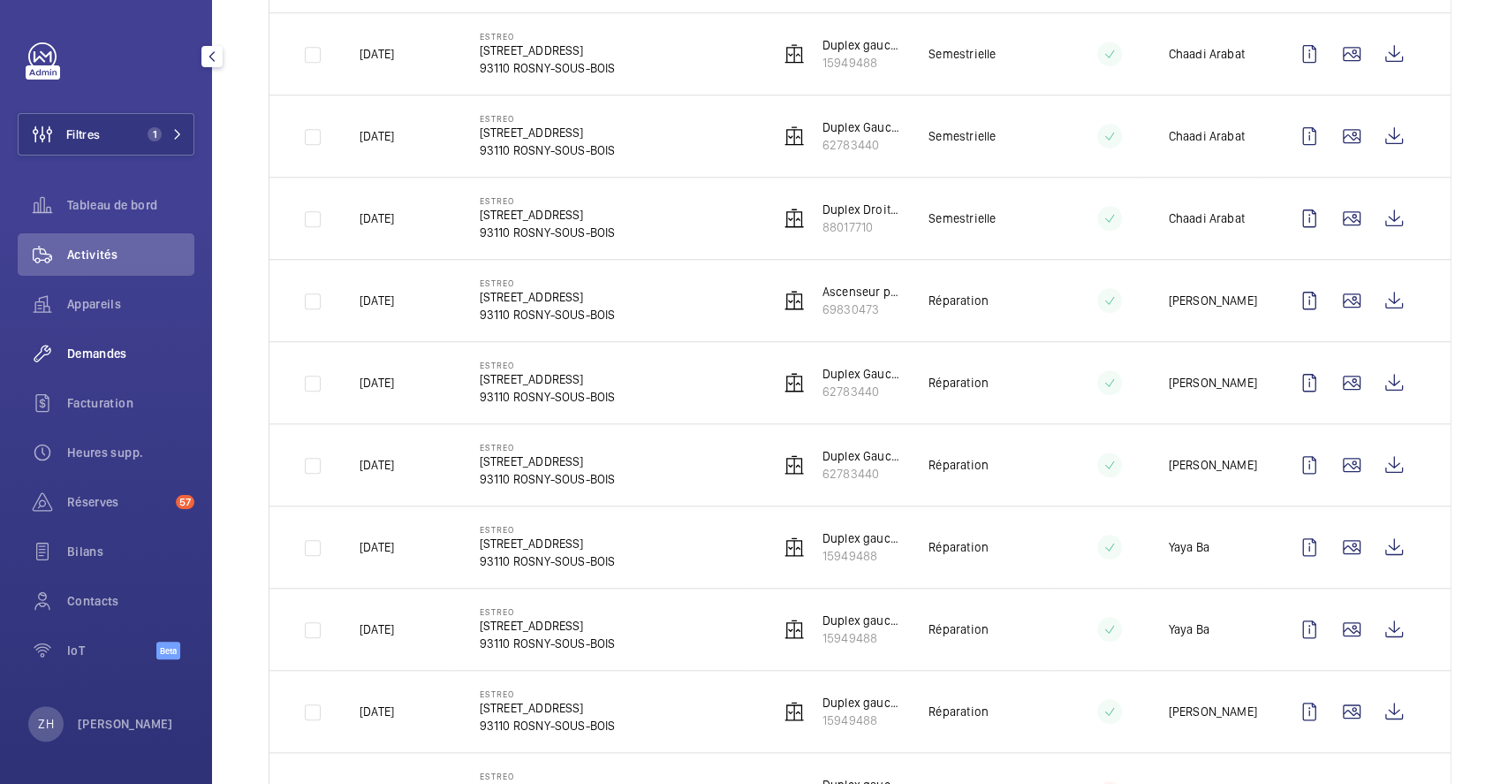
click at [91, 345] on span "Demandes" at bounding box center [130, 354] width 127 height 18
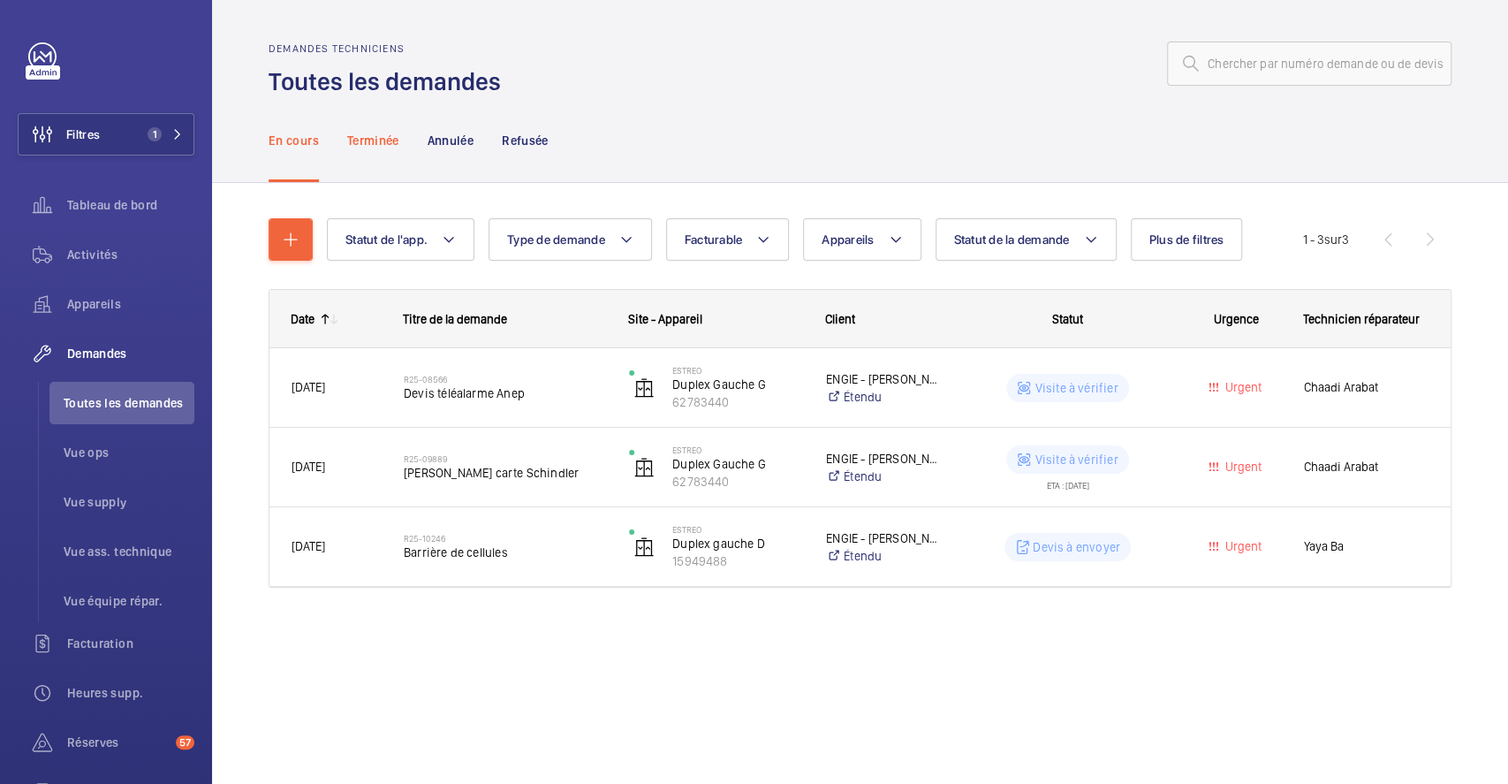
click at [391, 143] on p "Terminée" at bounding box center [373, 141] width 52 height 18
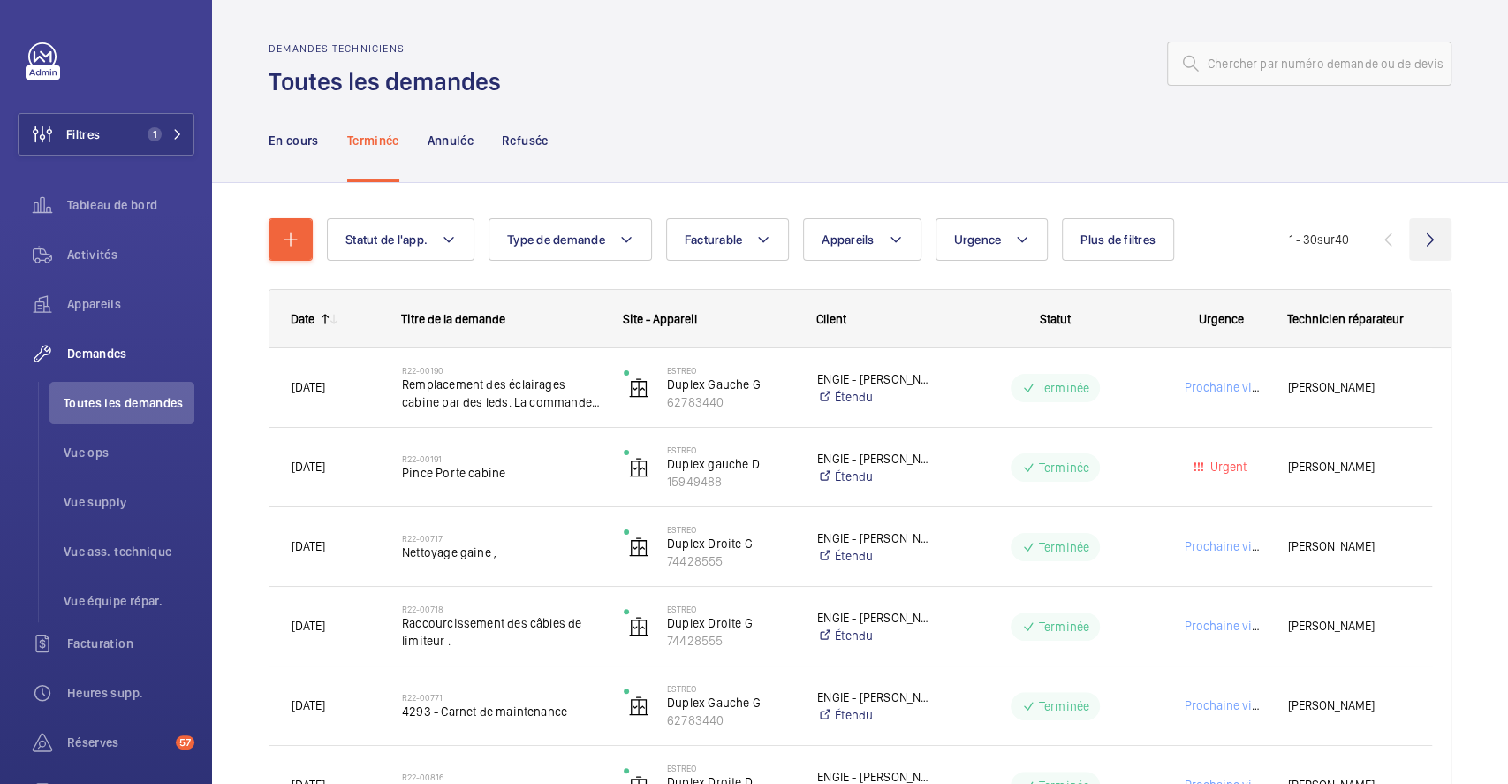
click at [1413, 233] on wm-front-icon-button at bounding box center [1430, 239] width 42 height 42
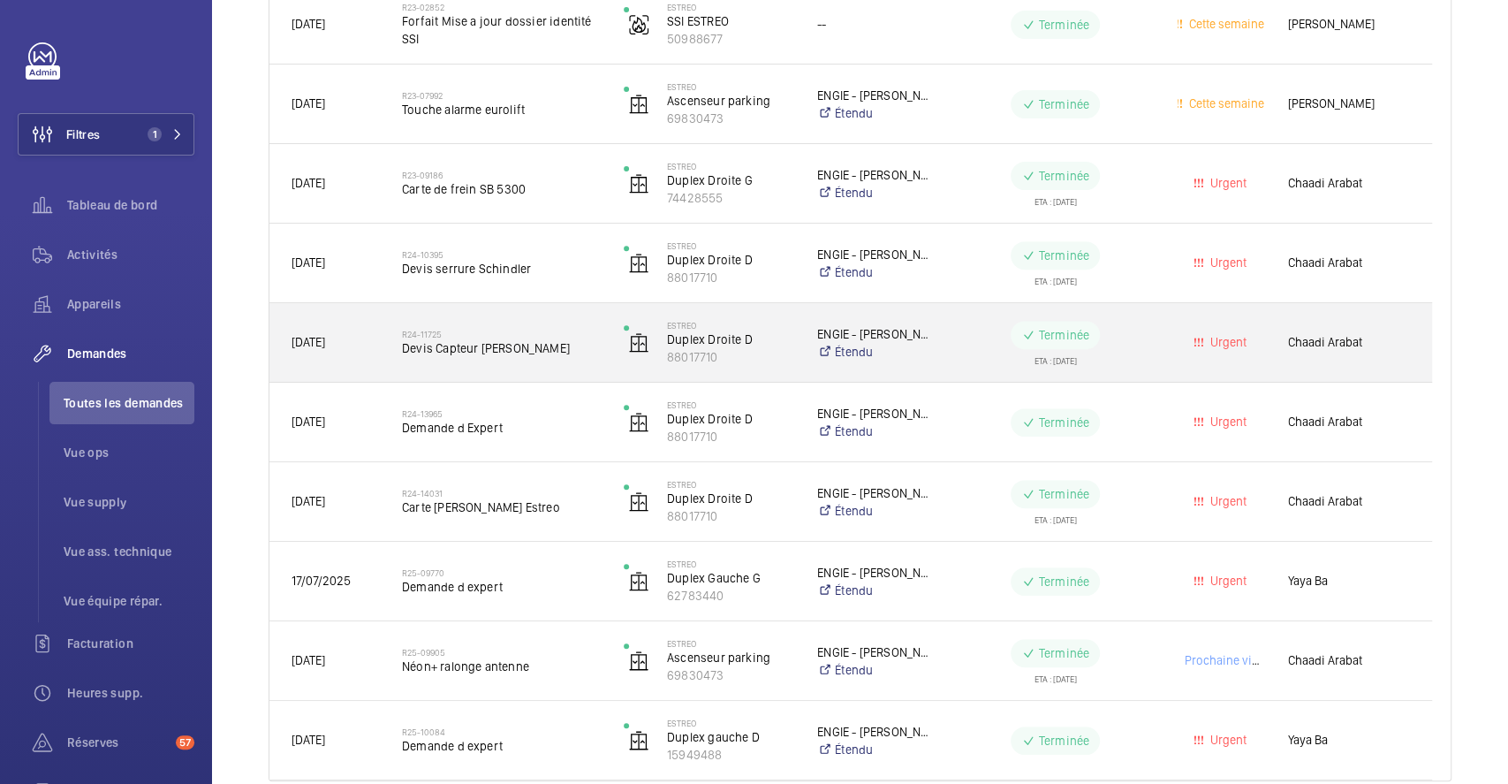
scroll to position [445, 0]
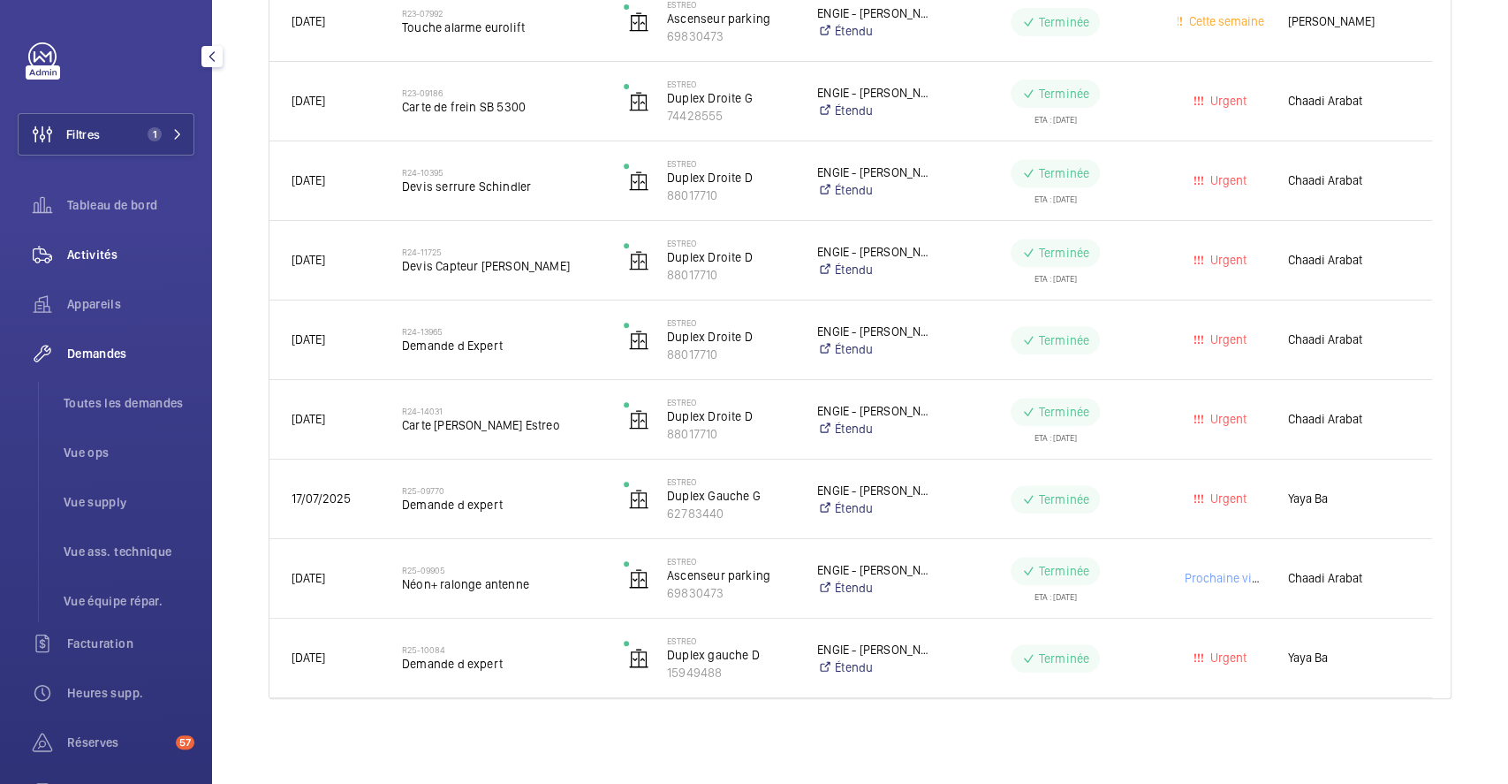
click at [89, 250] on span "Activités" at bounding box center [130, 255] width 127 height 18
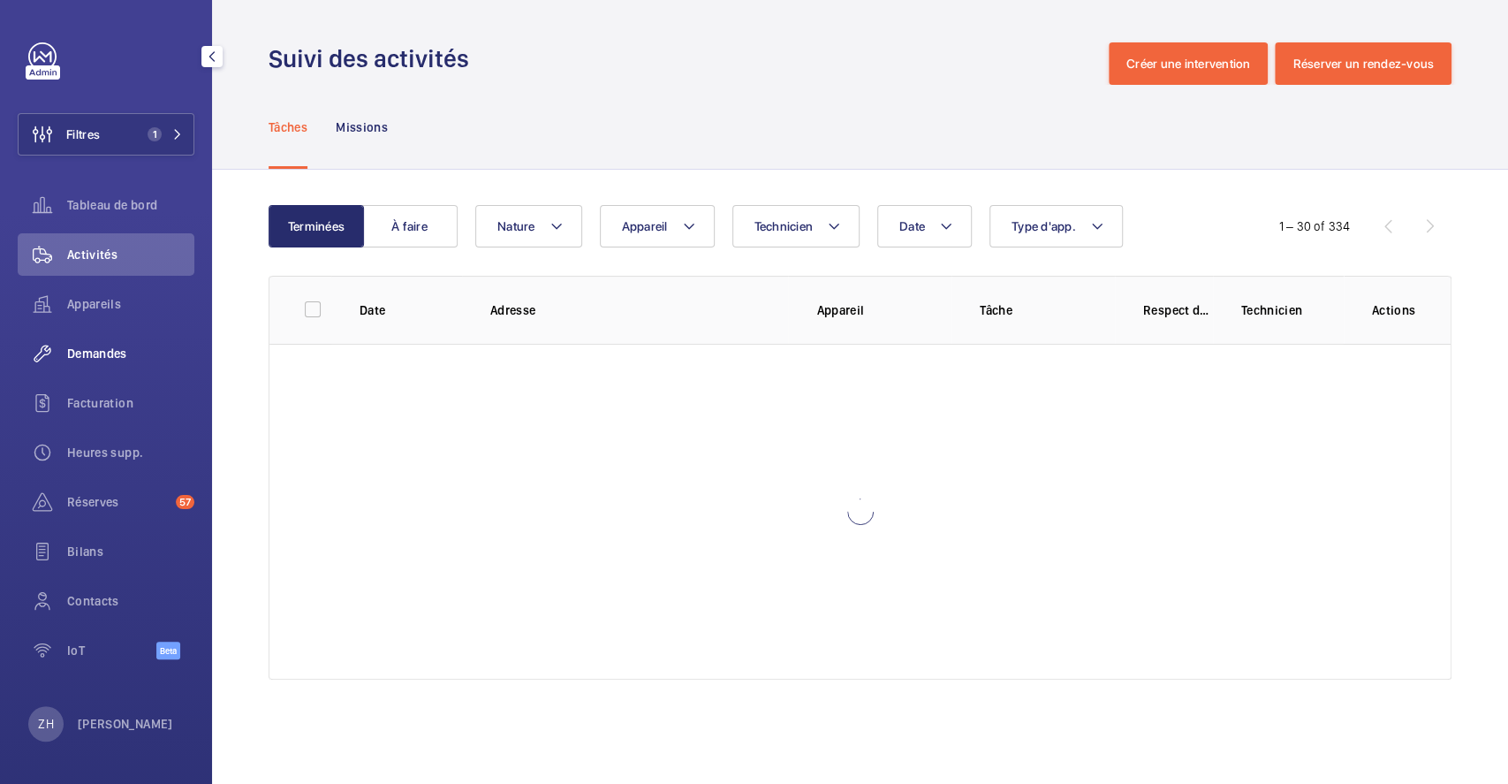
click at [111, 354] on span "Demandes" at bounding box center [130, 354] width 127 height 18
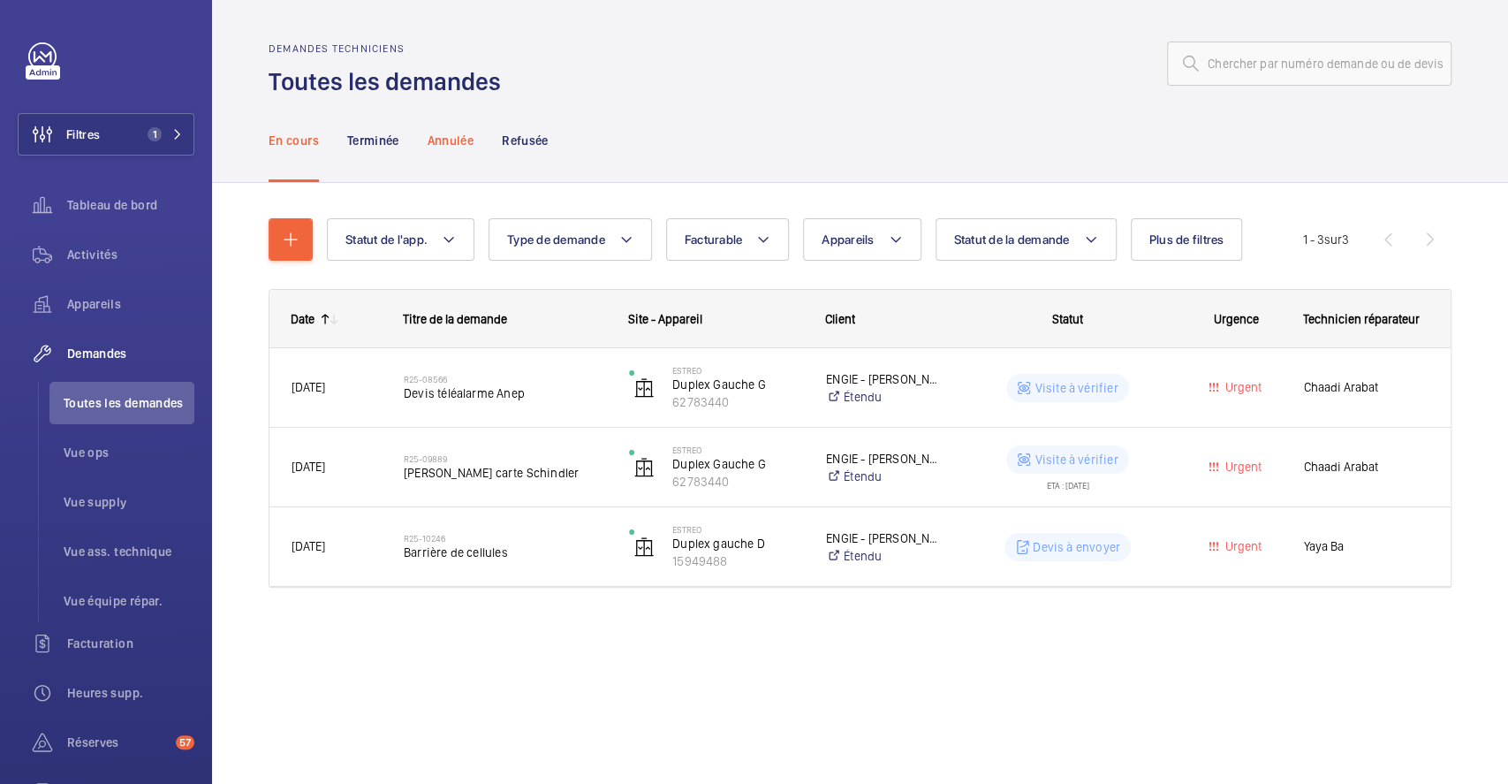
click at [445, 139] on p "Annulée" at bounding box center [451, 141] width 46 height 18
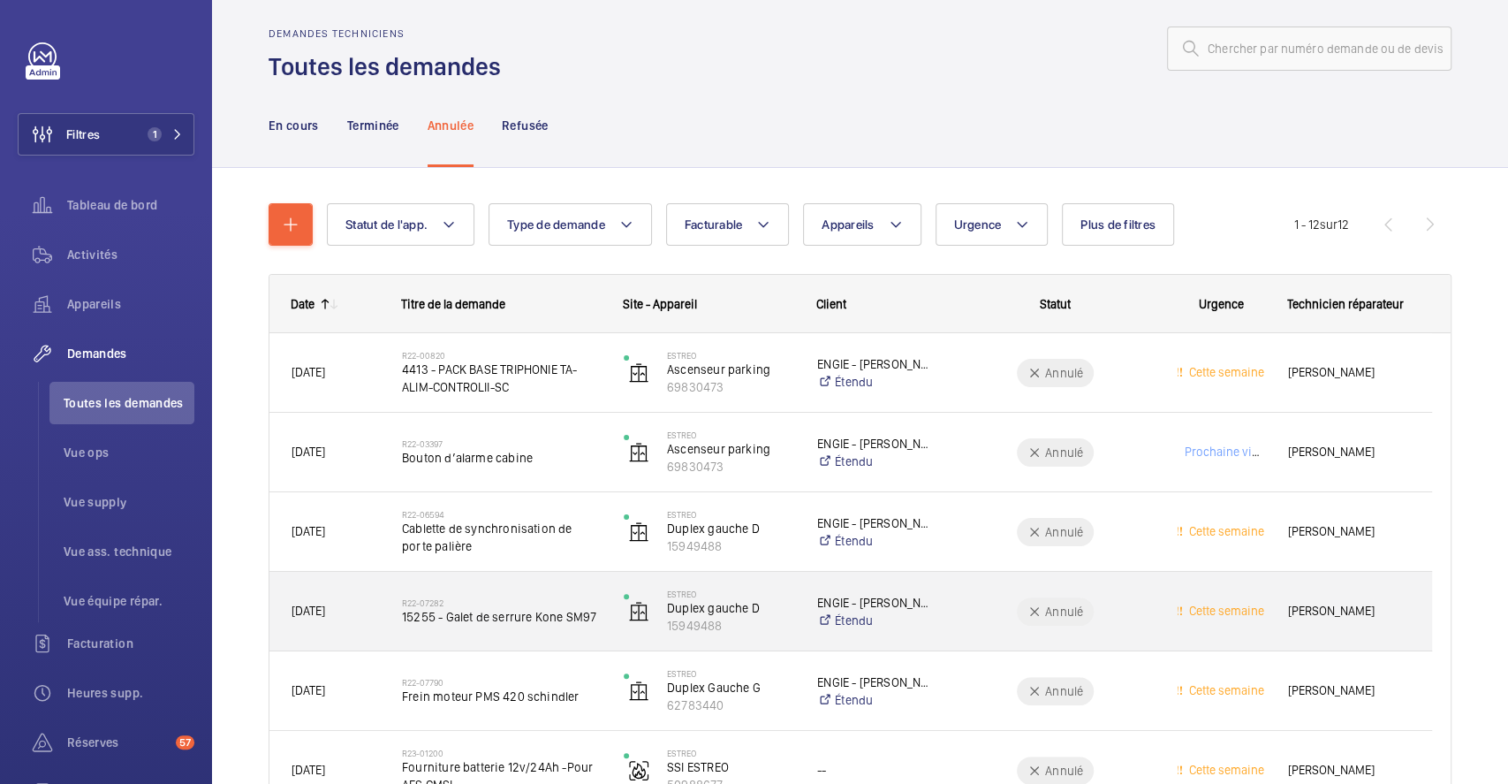
scroll to position [14, 0]
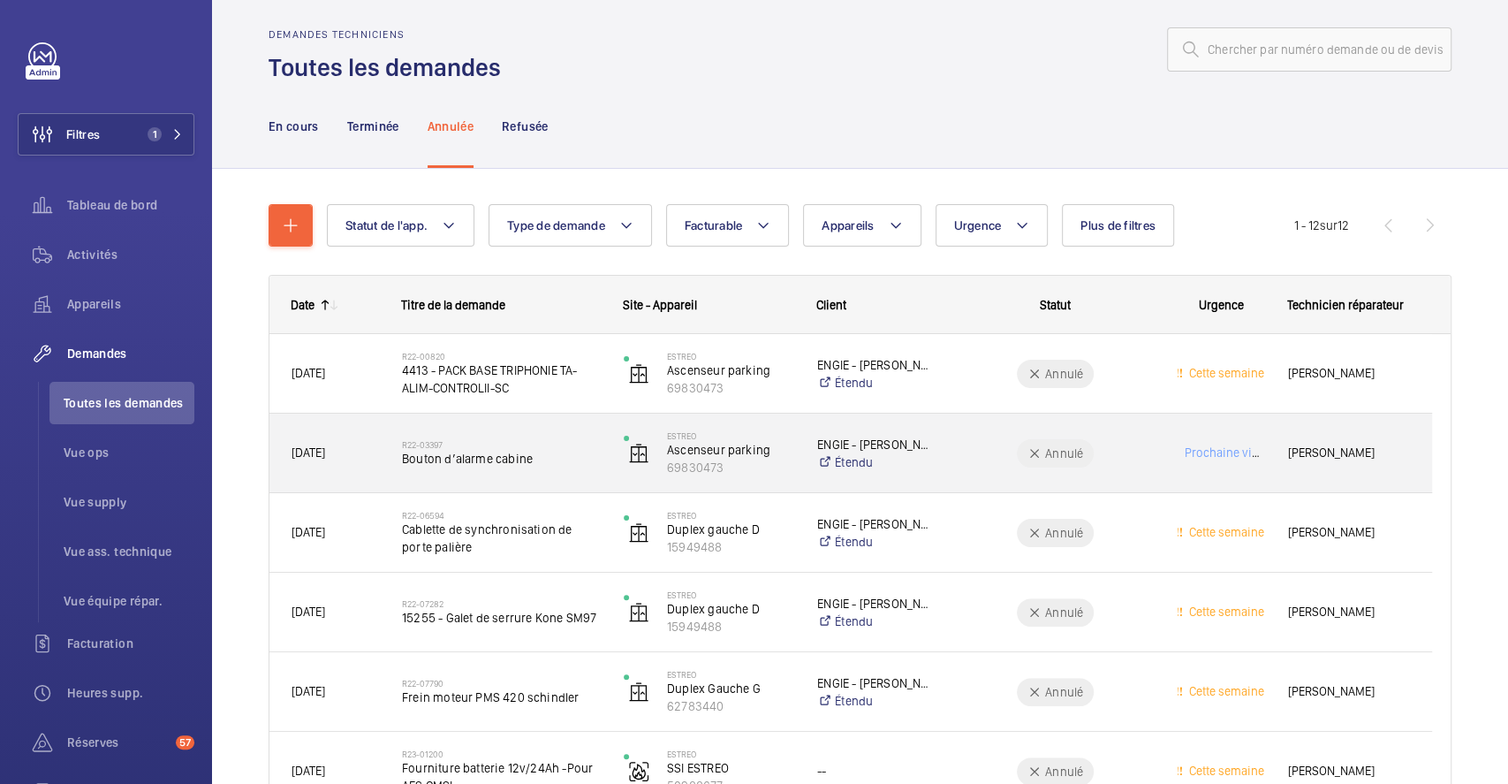
click at [584, 433] on div "R22-03397 Bouton d’alarme cabine" at bounding box center [501, 453] width 199 height 51
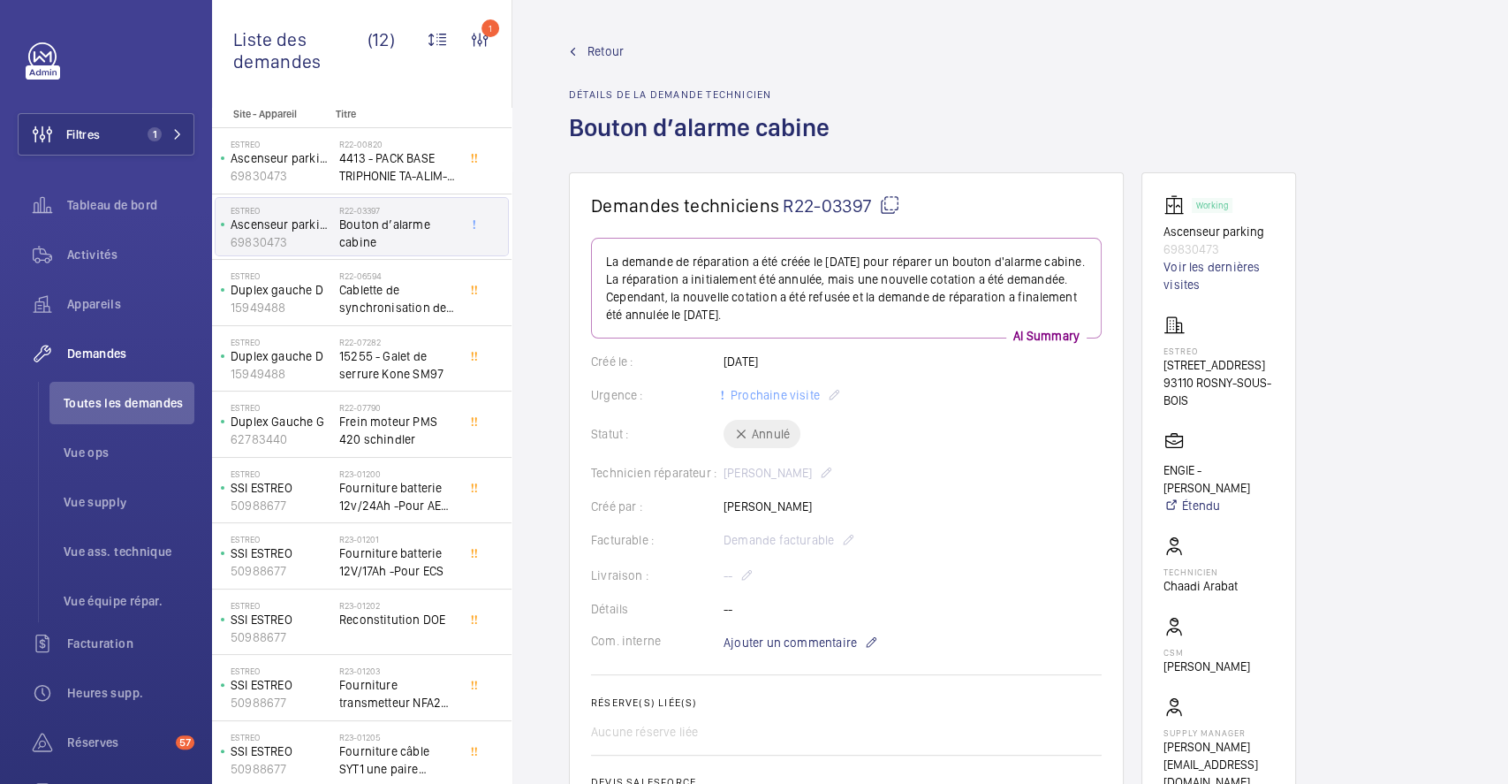
click at [601, 60] on div "Retour Détails de la demande technicien Bouton d’alarme cabine" at bounding box center [704, 107] width 271 height 130
click at [594, 50] on span "Retour" at bounding box center [605, 51] width 36 height 18
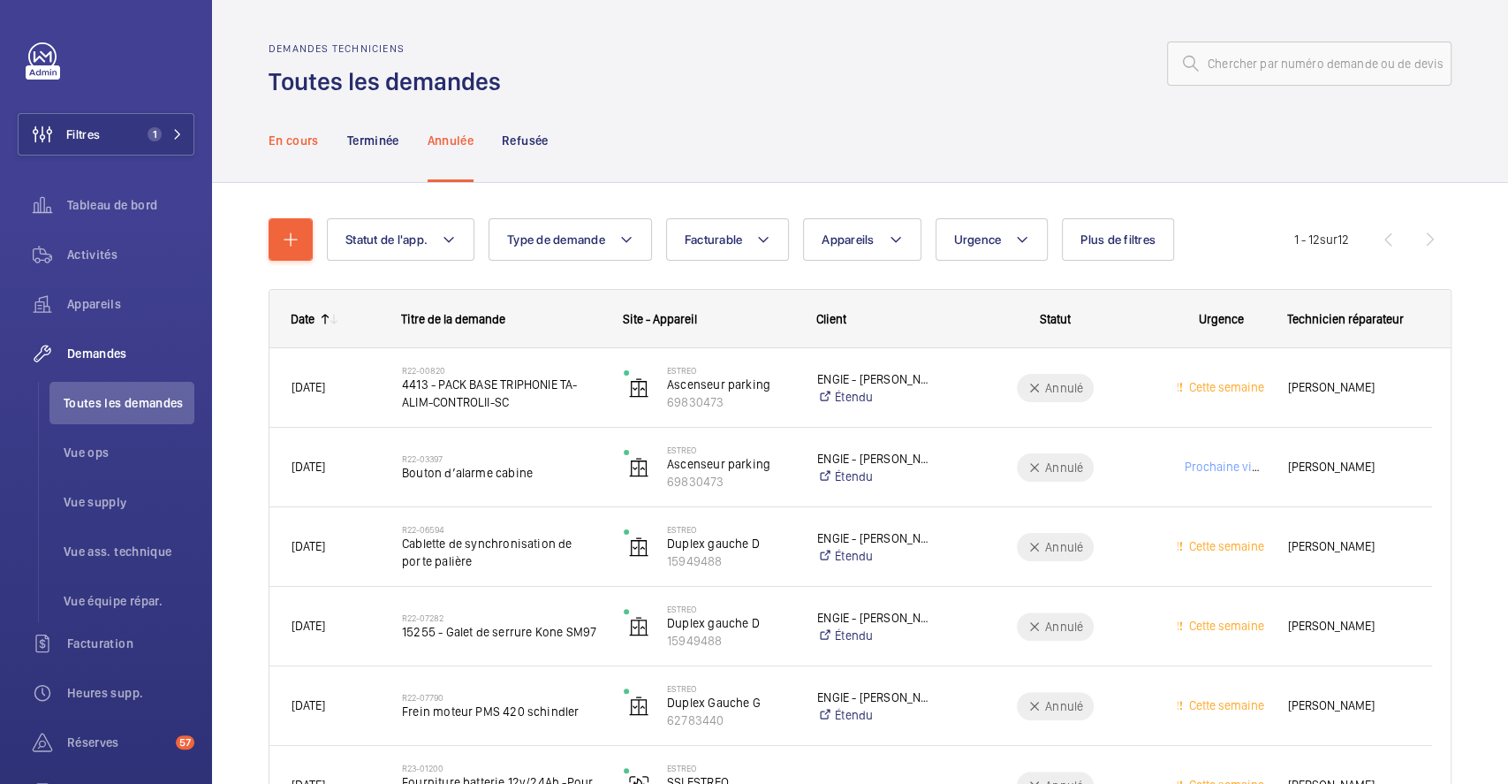
click at [296, 132] on p "En cours" at bounding box center [294, 141] width 50 height 18
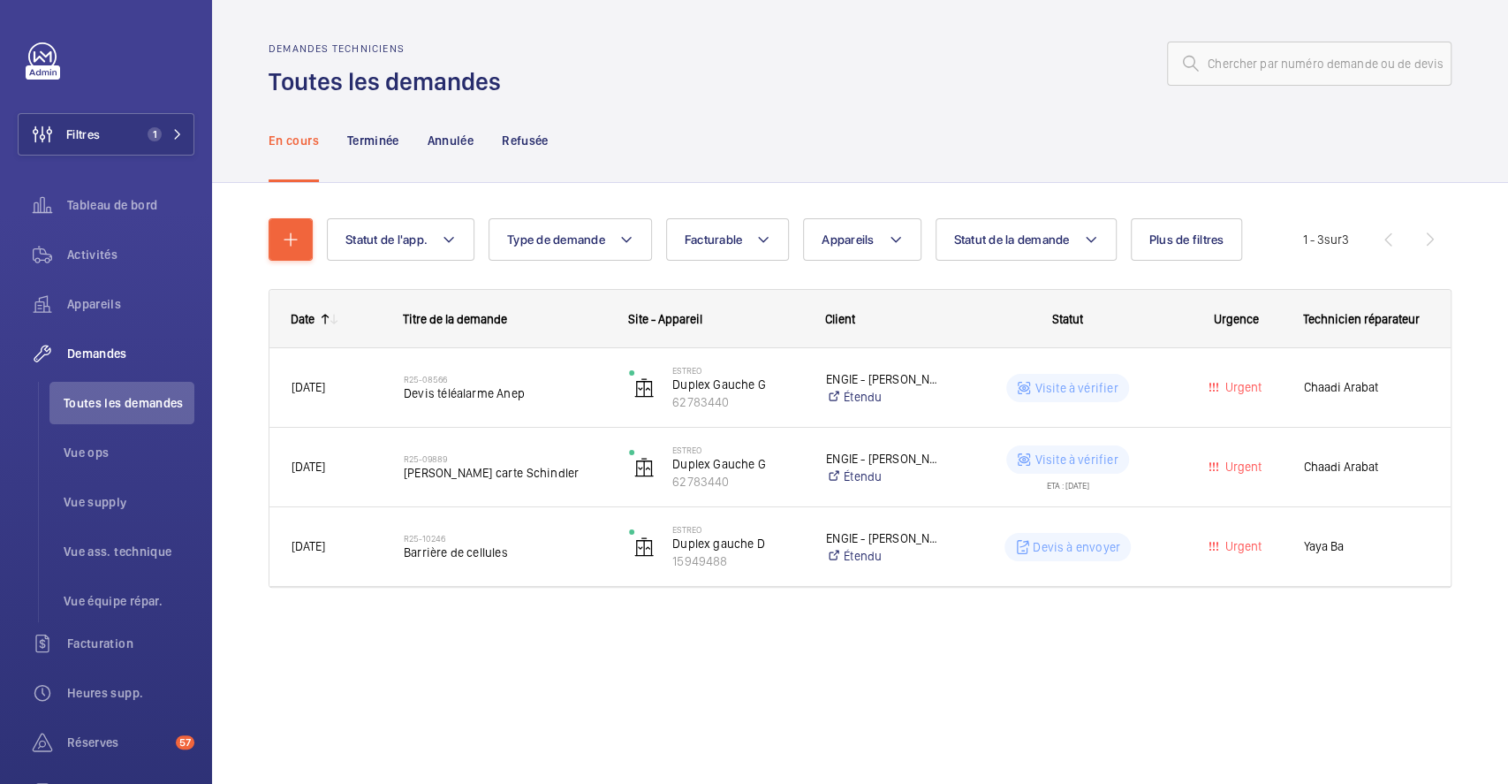
drag, startPoint x: 389, startPoint y: 144, endPoint x: 515, endPoint y: 208, distance: 141.8
click at [389, 144] on p "Terminée" at bounding box center [373, 141] width 52 height 18
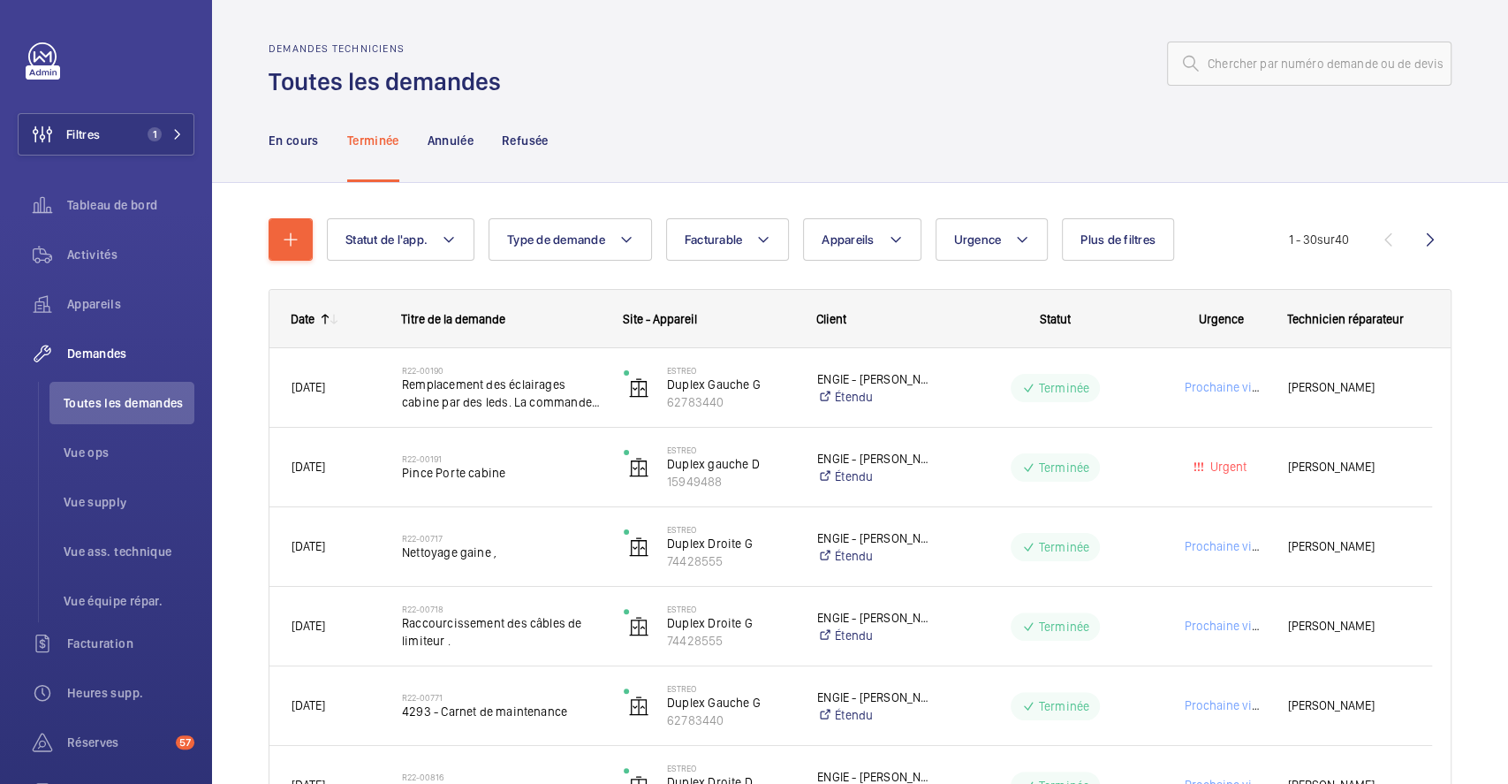
click at [1411, 246] on wm-front-icon-button at bounding box center [1430, 239] width 42 height 42
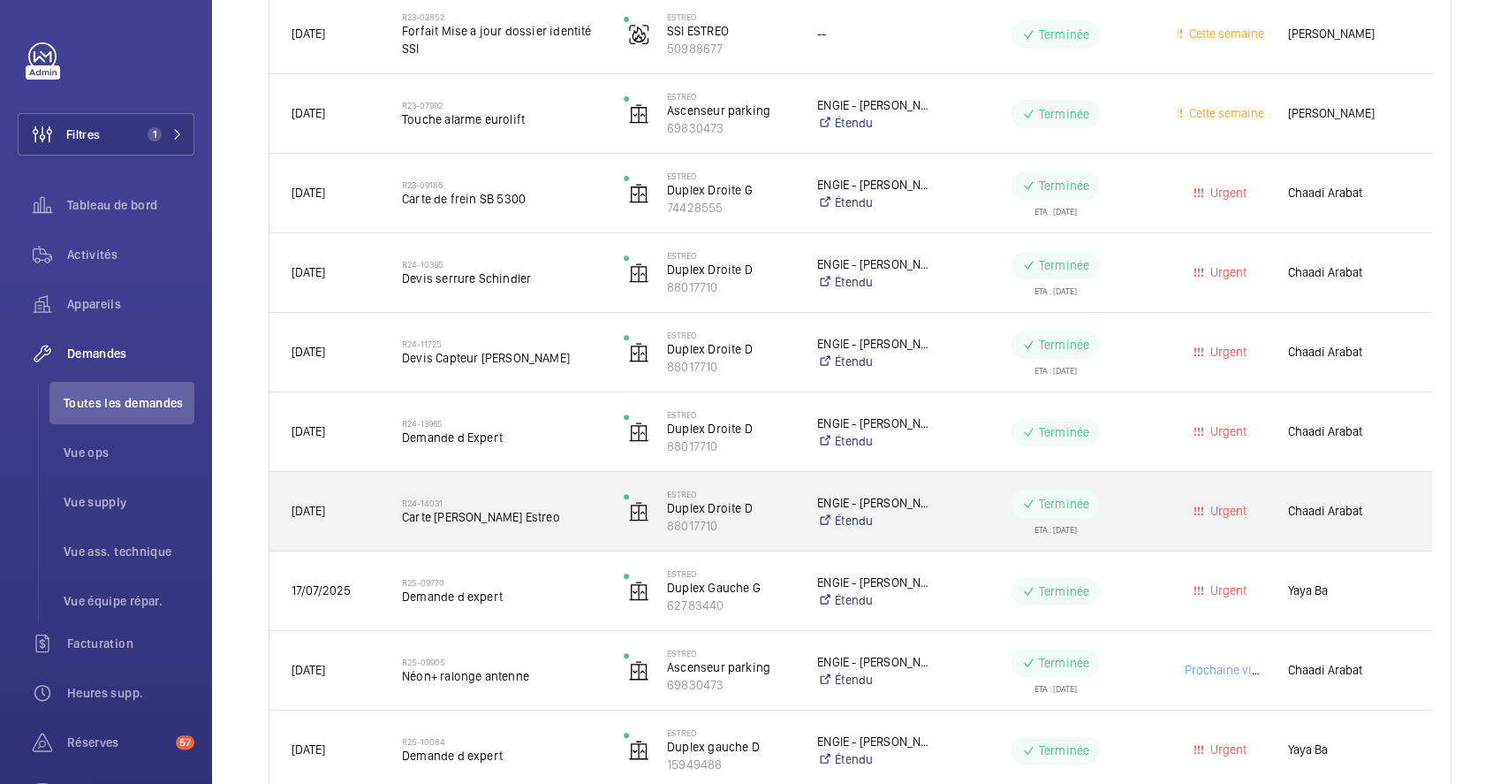
scroll to position [445, 0]
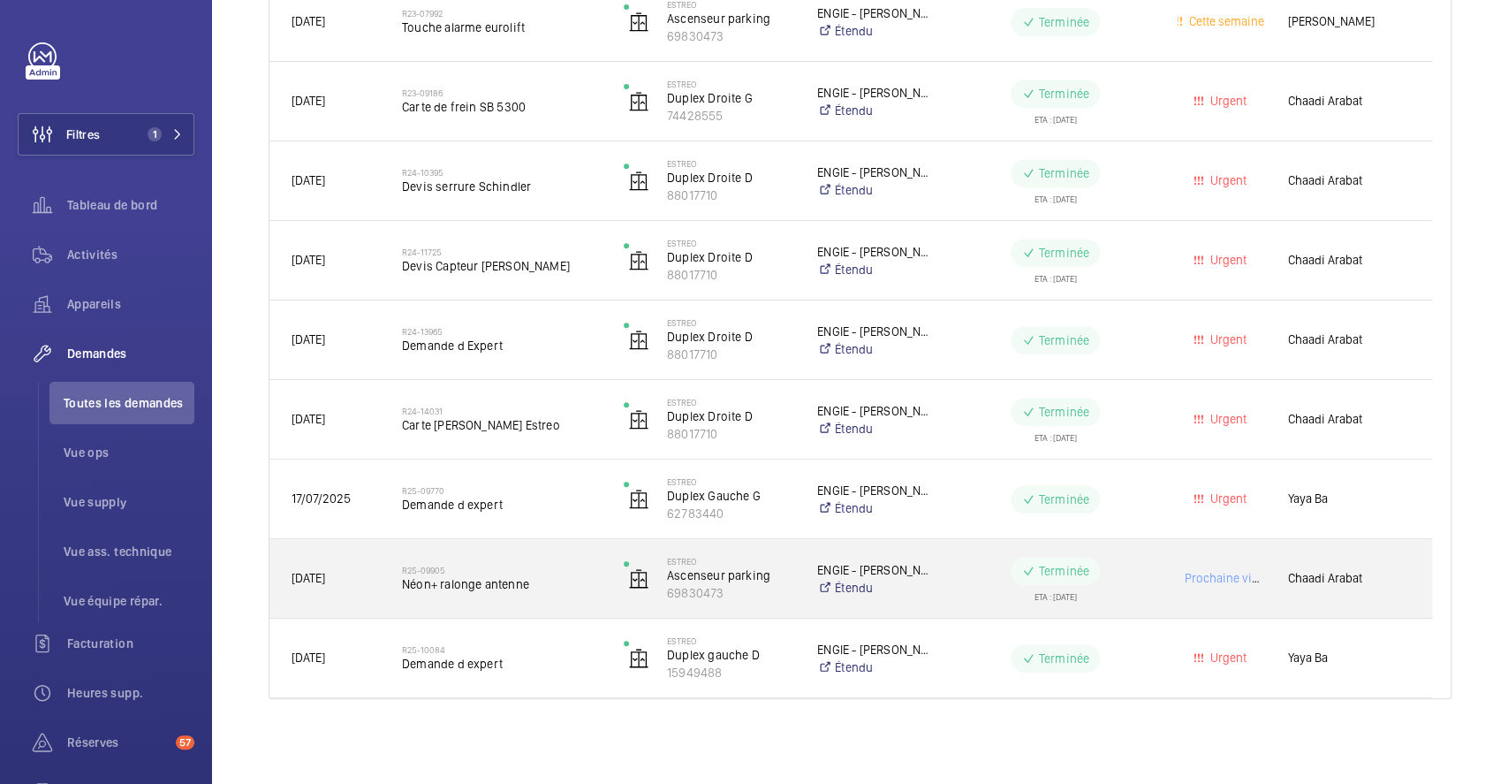
click at [519, 549] on div "R25-09905 Néon+ ralonge antenne" at bounding box center [491, 579] width 220 height 80
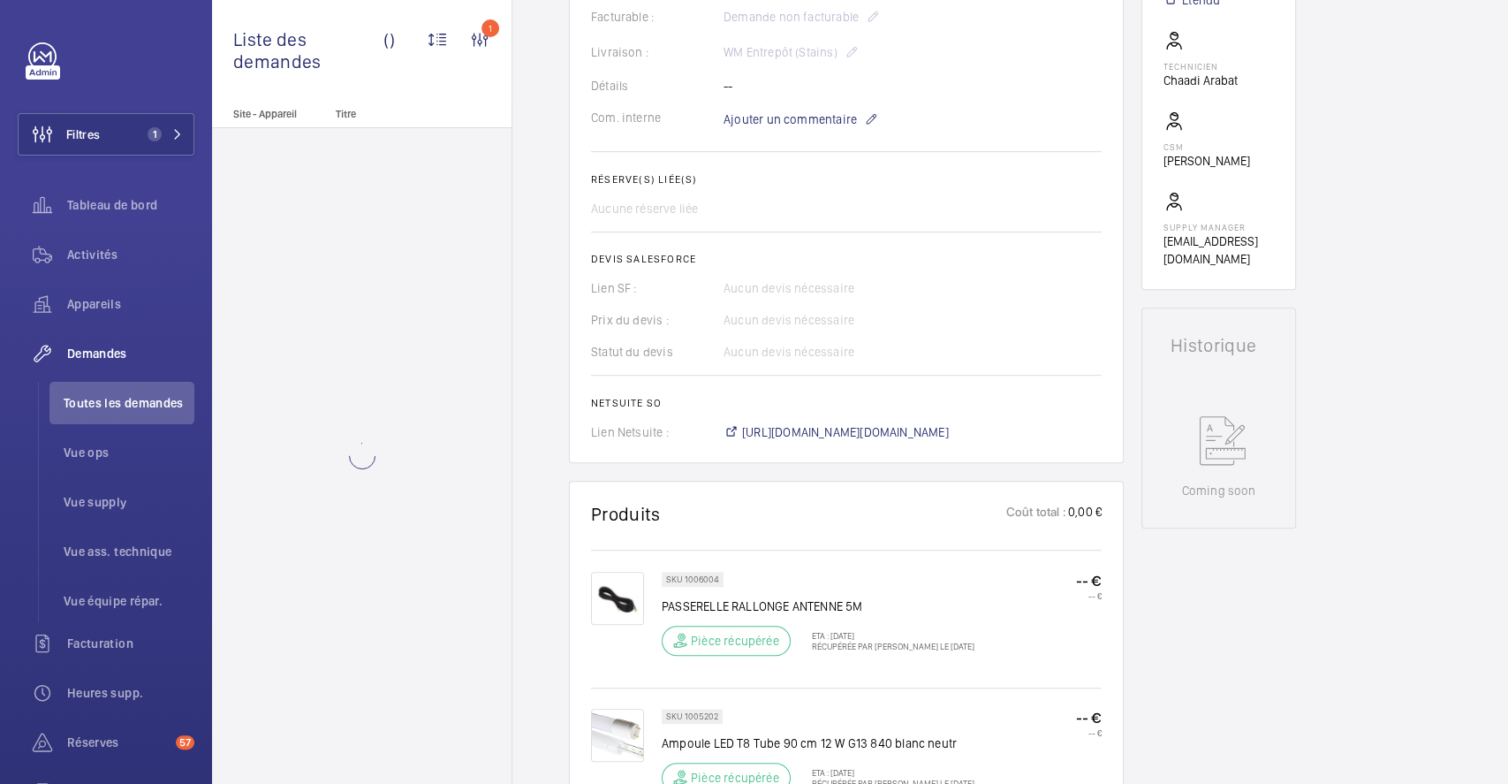
scroll to position [741, 0]
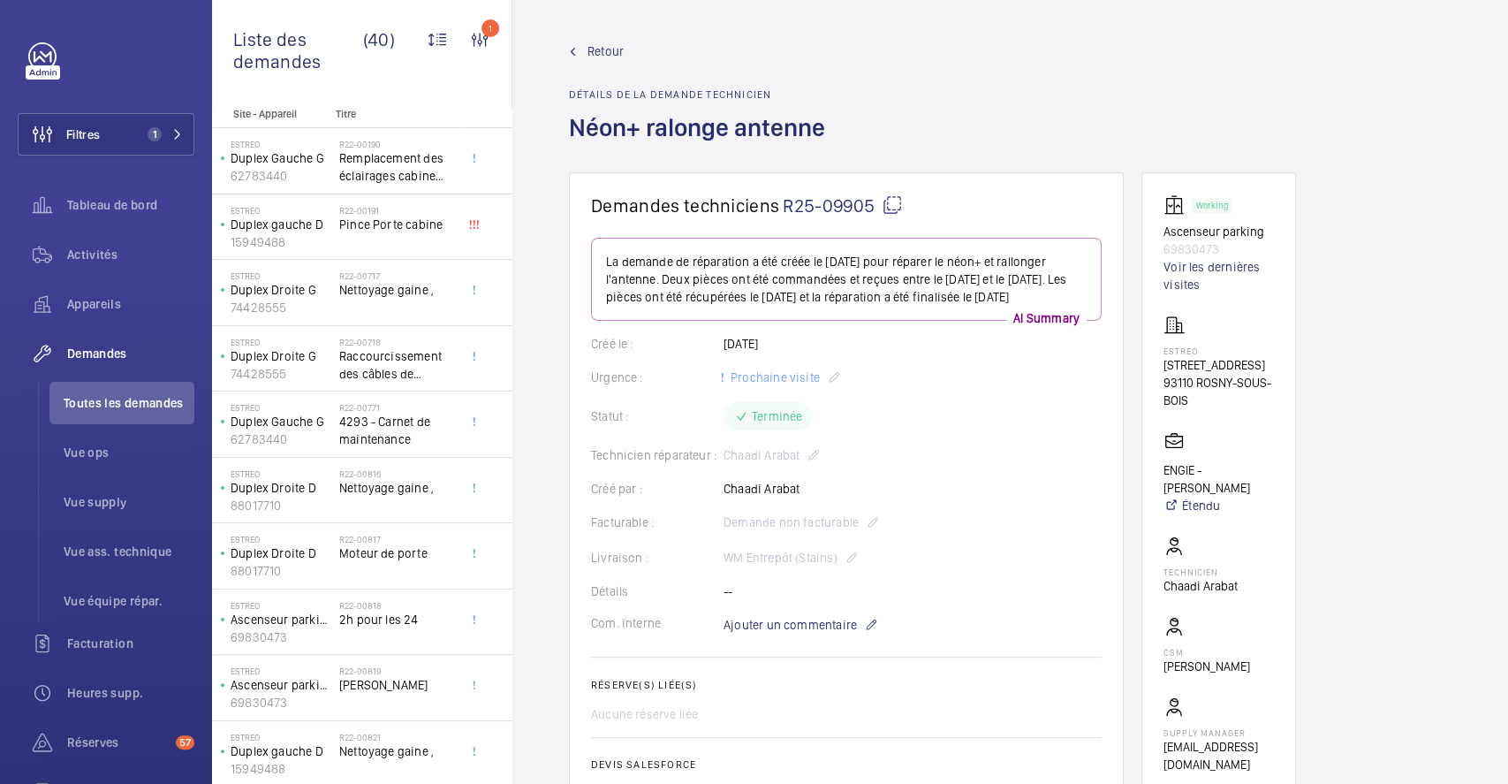
click at [602, 56] on span "Retour" at bounding box center [605, 51] width 36 height 18
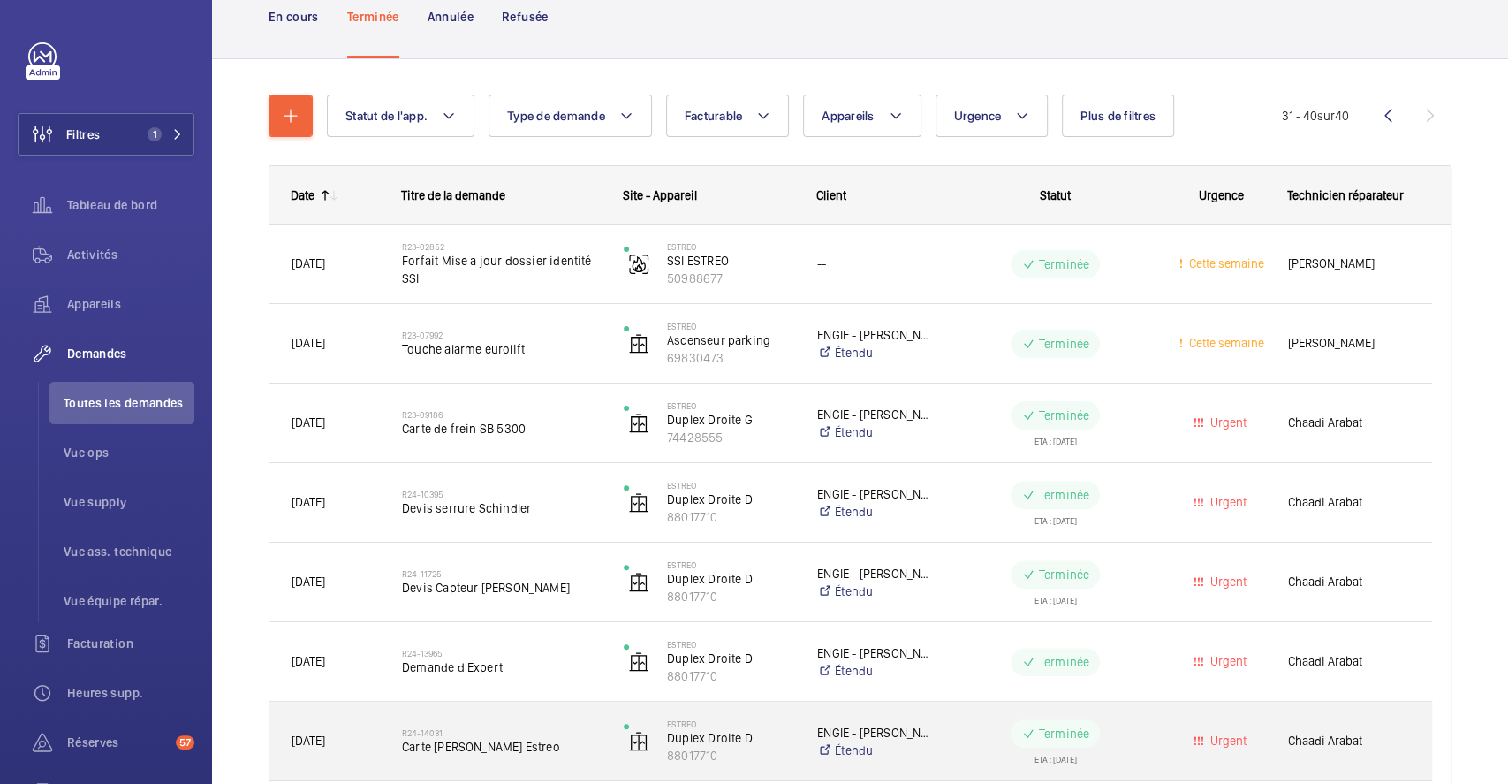
scroll to position [92, 0]
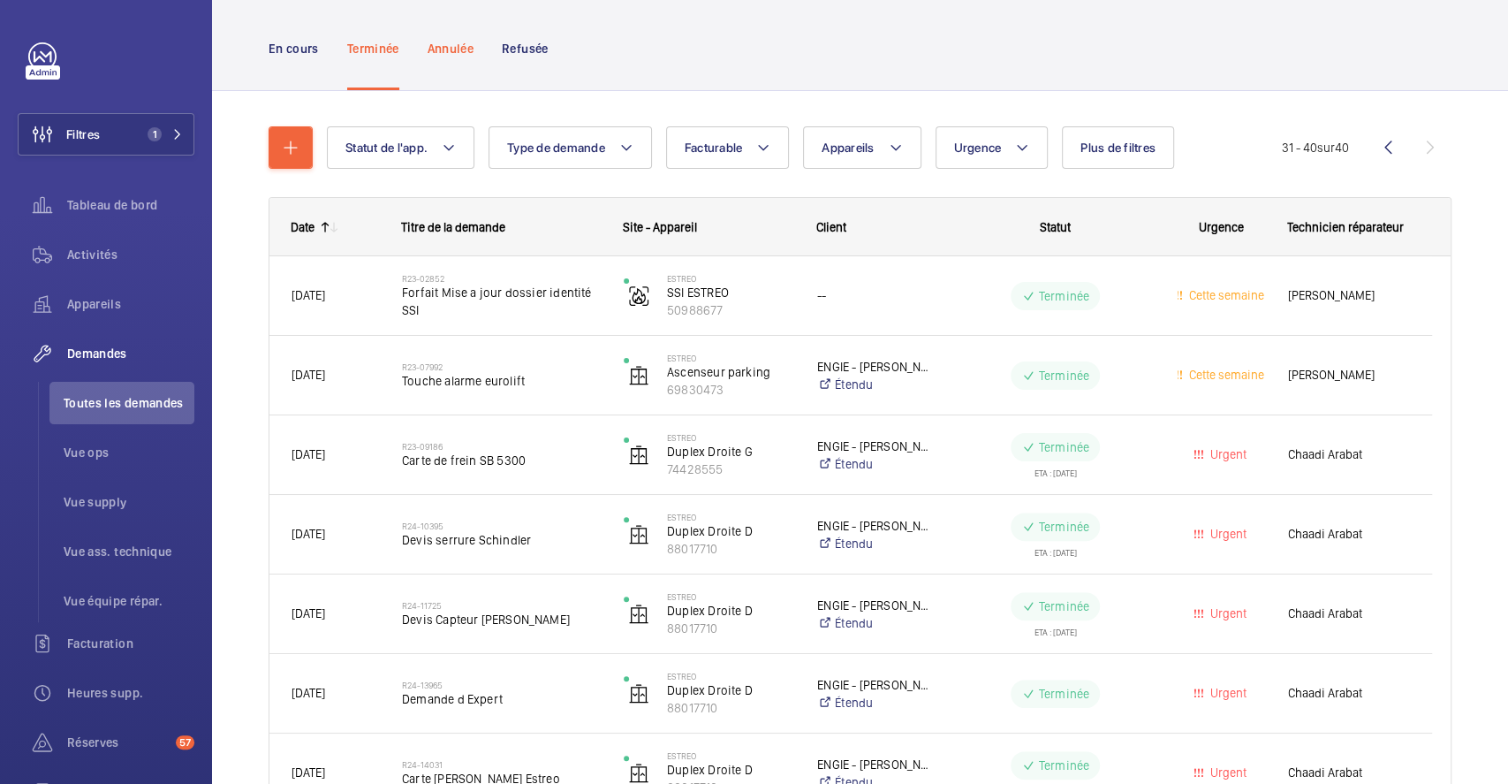
click at [466, 50] on p "Annulée" at bounding box center [451, 49] width 46 height 18
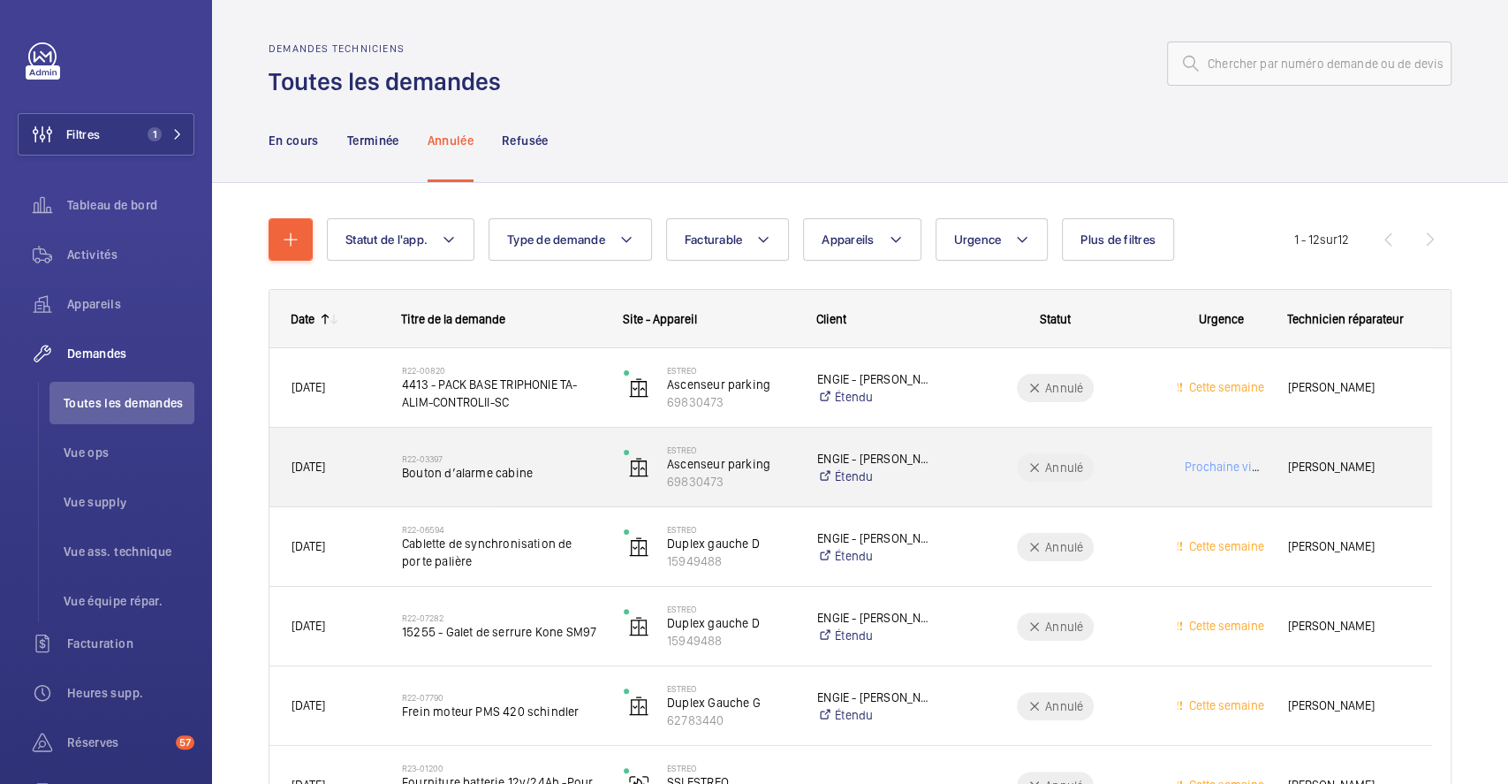
click at [551, 445] on div "R22-03397 Bouton d’alarme cabine" at bounding box center [501, 467] width 199 height 51
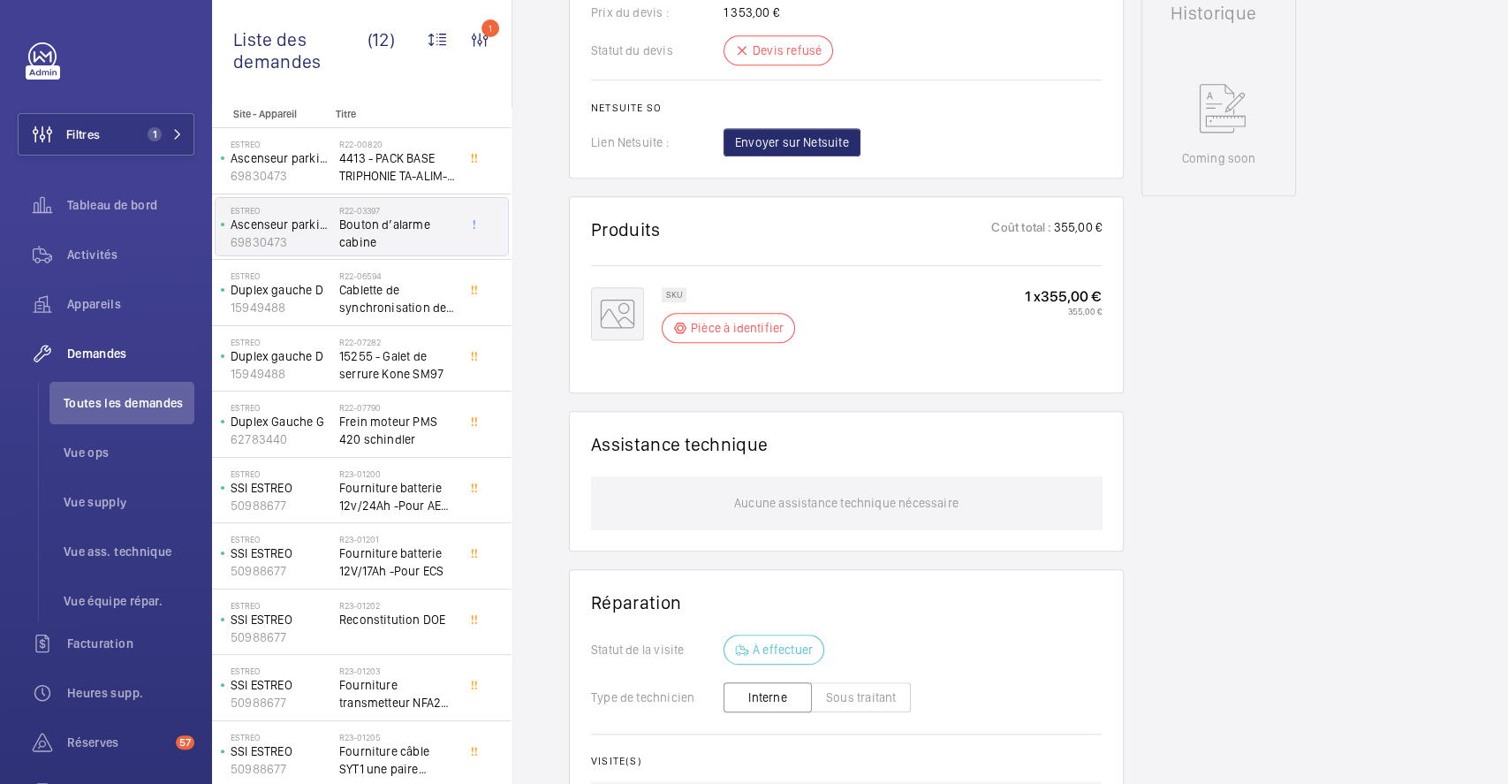
scroll to position [754, 0]
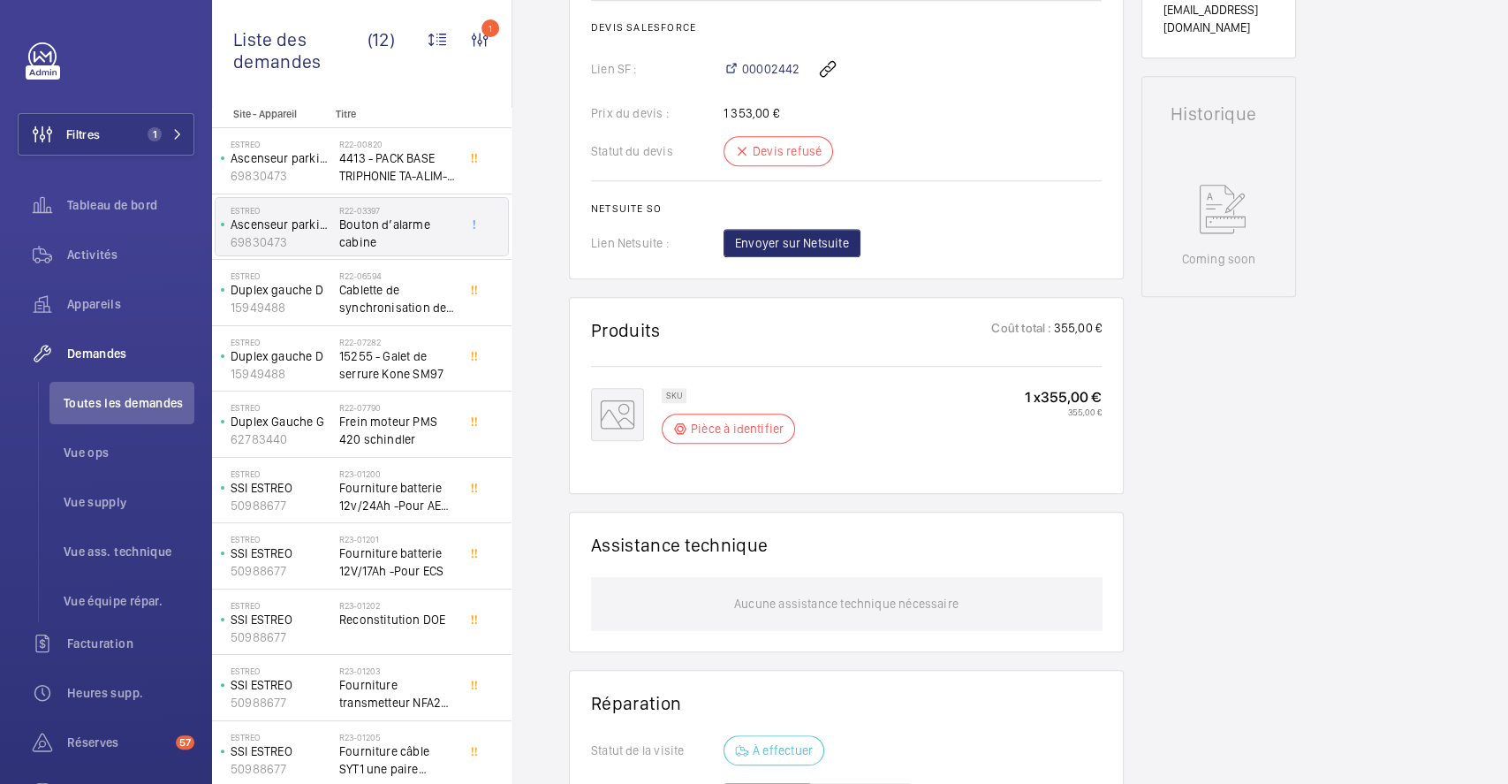
click at [618, 411] on mat-icon at bounding box center [617, 414] width 53 height 53
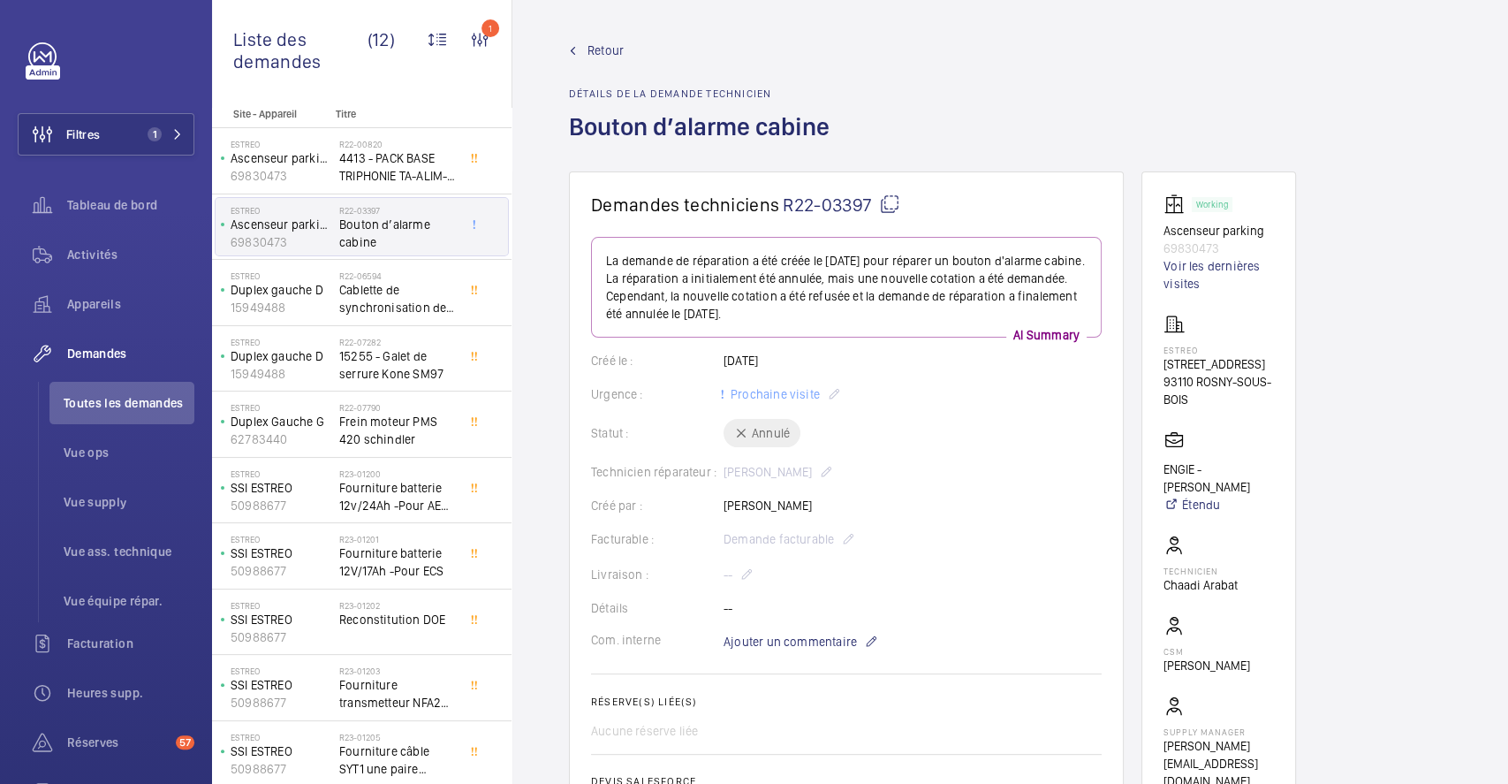
scroll to position [0, 0]
click at [605, 52] on span "Retour" at bounding box center [605, 51] width 36 height 18
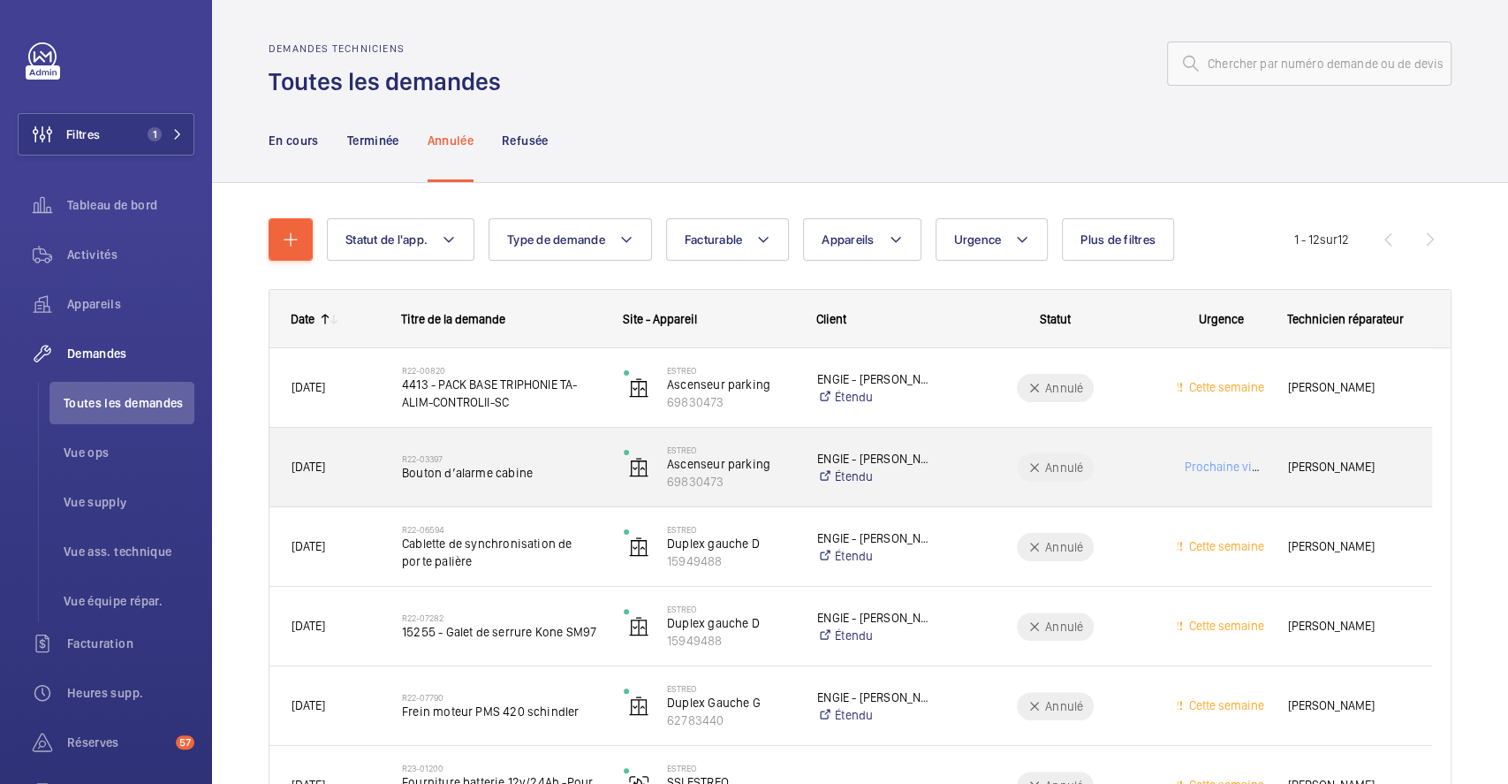
click at [523, 437] on div "R22-03397 Bouton d’alarme cabine" at bounding box center [491, 468] width 220 height 80
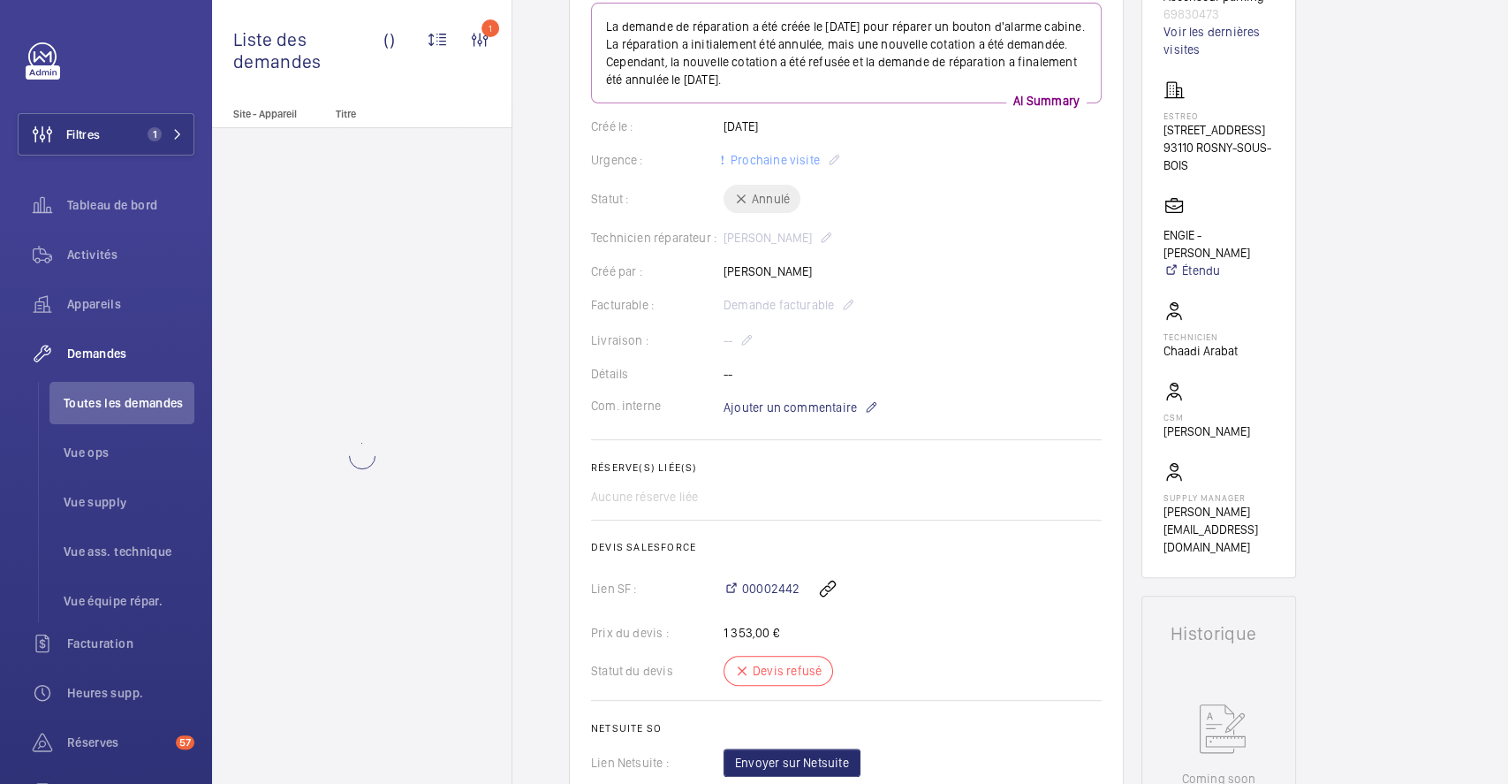
scroll to position [353, 0]
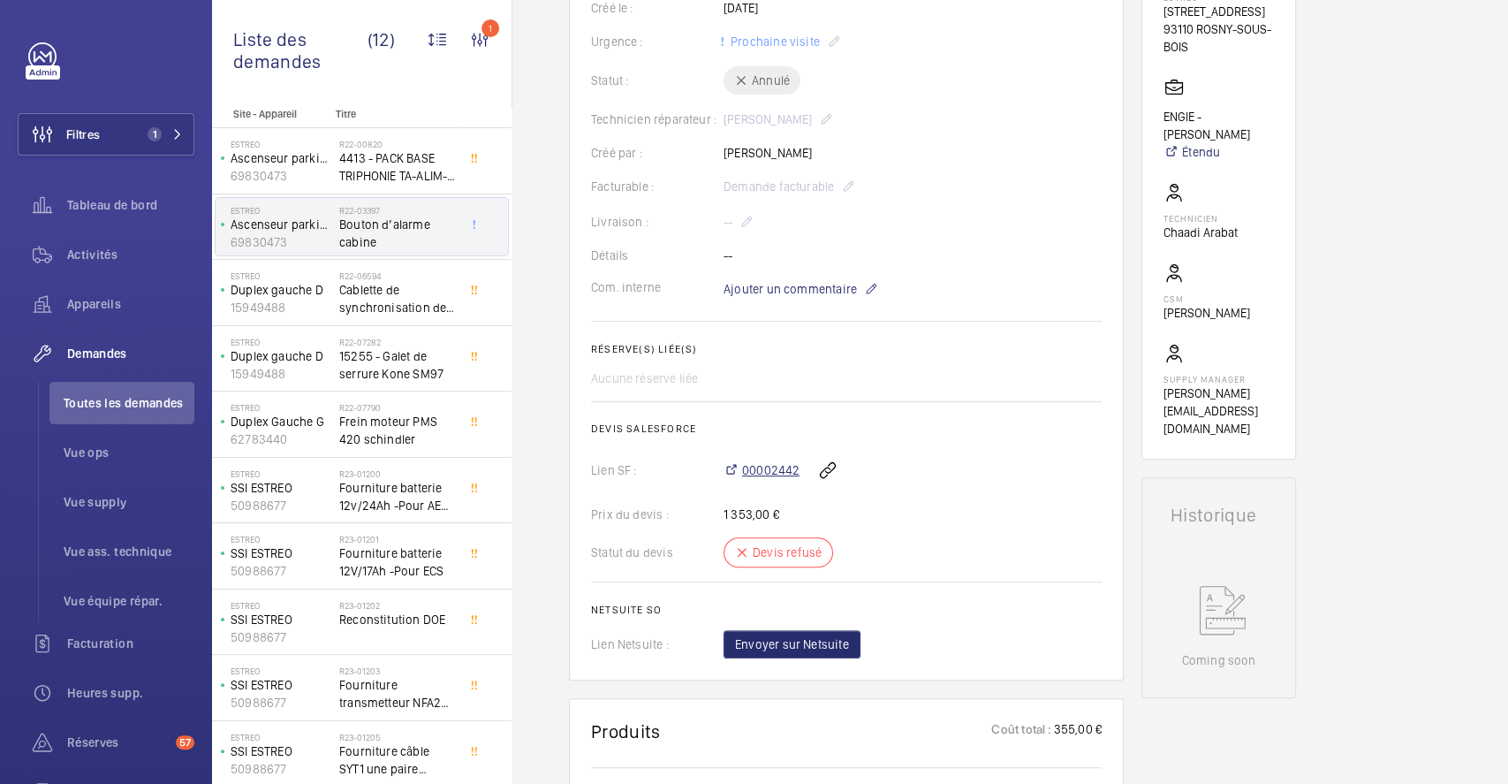
click at [762, 470] on span "00002442" at bounding box center [770, 470] width 57 height 18
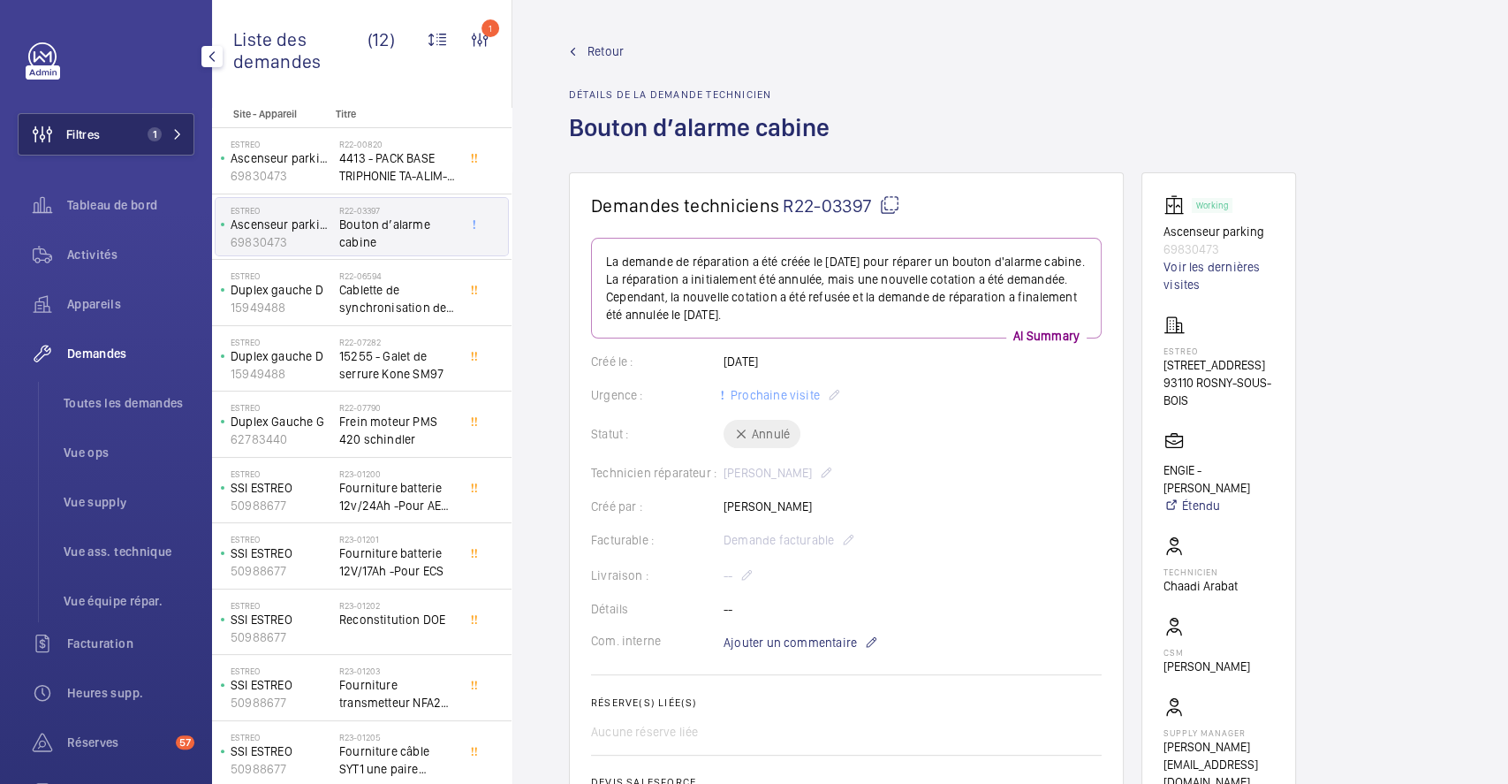
click at [118, 140] on button "Filtres 1" at bounding box center [106, 134] width 177 height 42
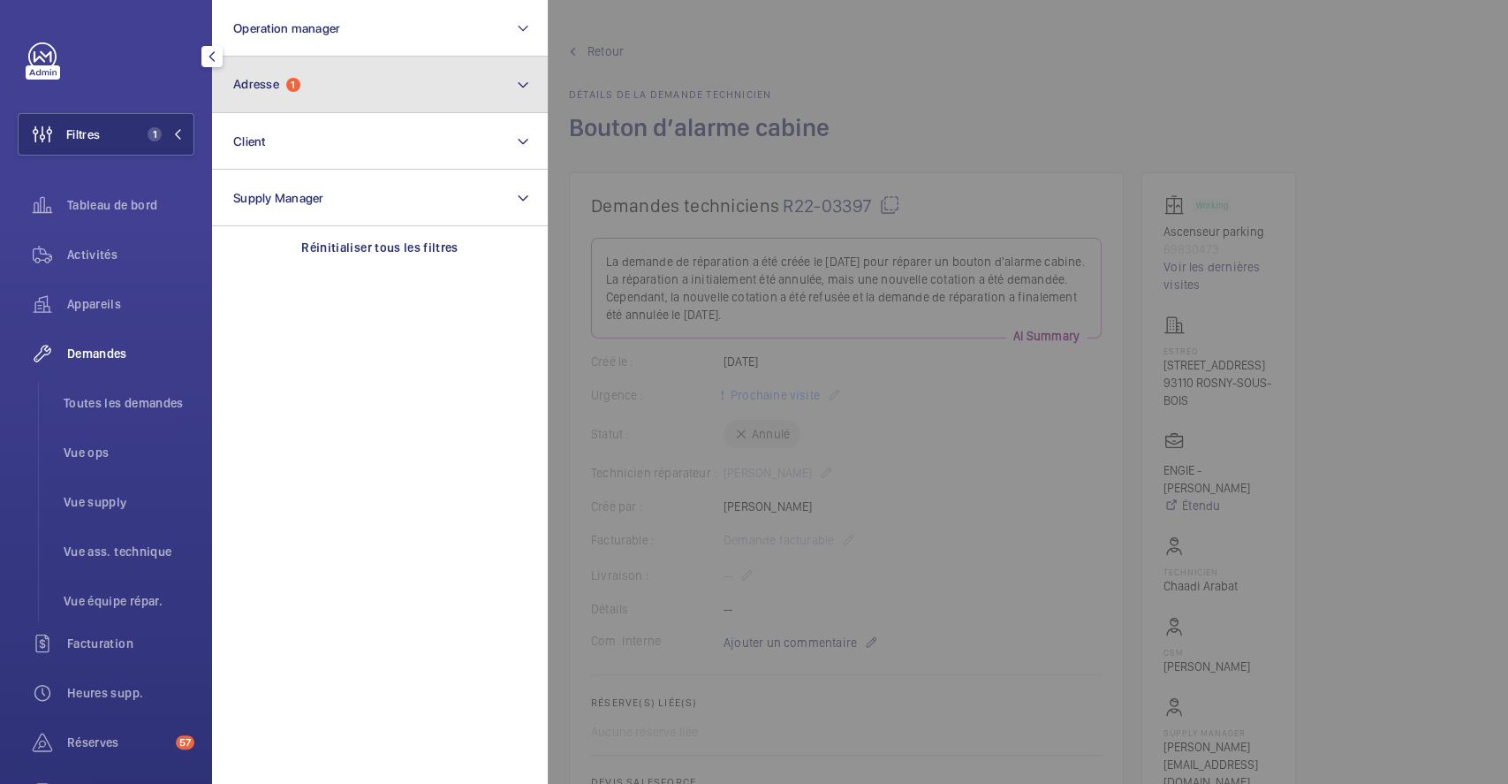
click at [330, 94] on button "Adresse 1" at bounding box center [380, 85] width 336 height 57
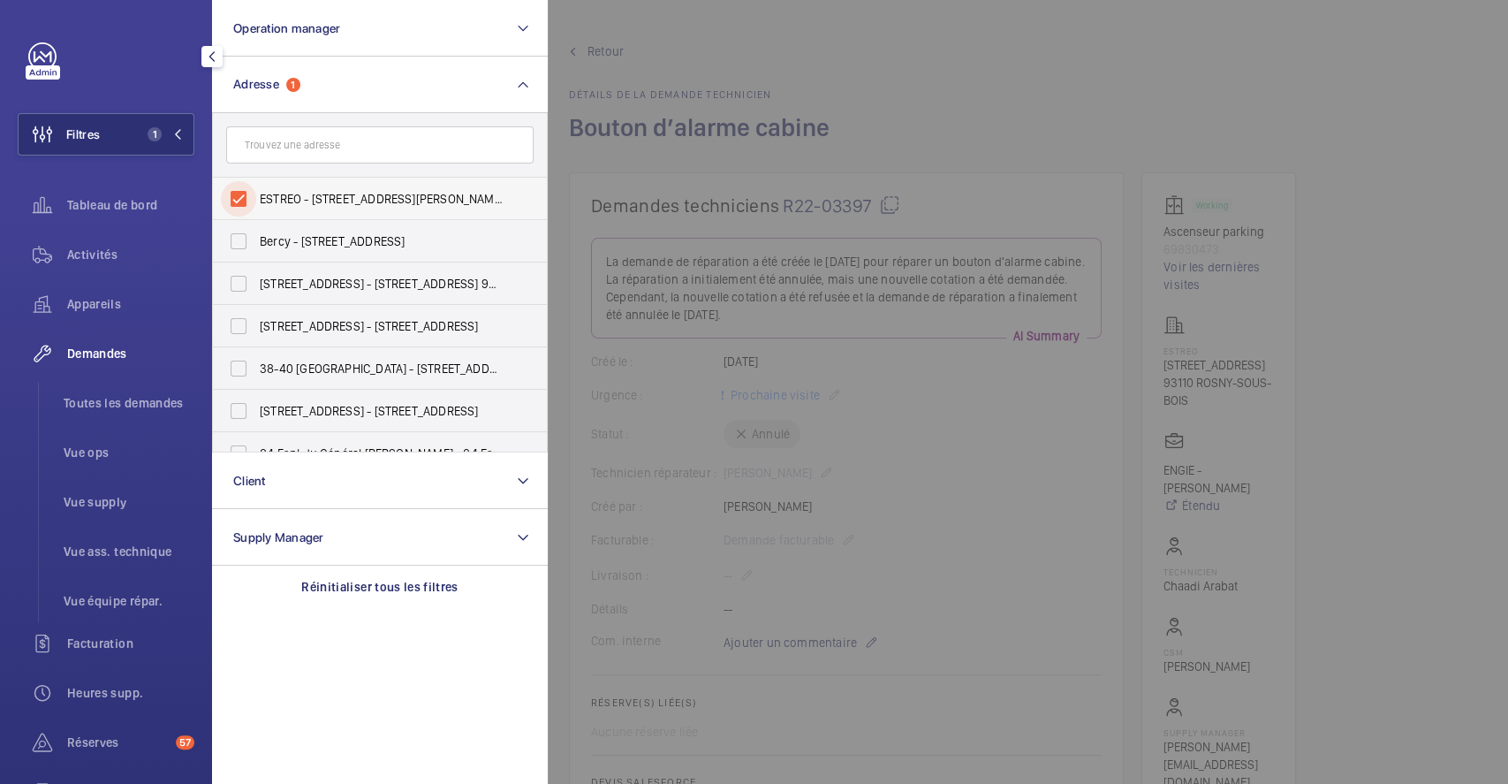
drag, startPoint x: 232, startPoint y: 194, endPoint x: 329, endPoint y: 178, distance: 97.6
click at [232, 193] on input "ESTREO - 1 Rue d'Aurion, ROSNY-SOUS-BOIS 93110" at bounding box center [238, 198] width 35 height 35
checkbox input "false"
drag, startPoint x: 961, startPoint y: 117, endPoint x: 926, endPoint y: 120, distance: 35.5
click at [962, 117] on div at bounding box center [1302, 392] width 1508 height 784
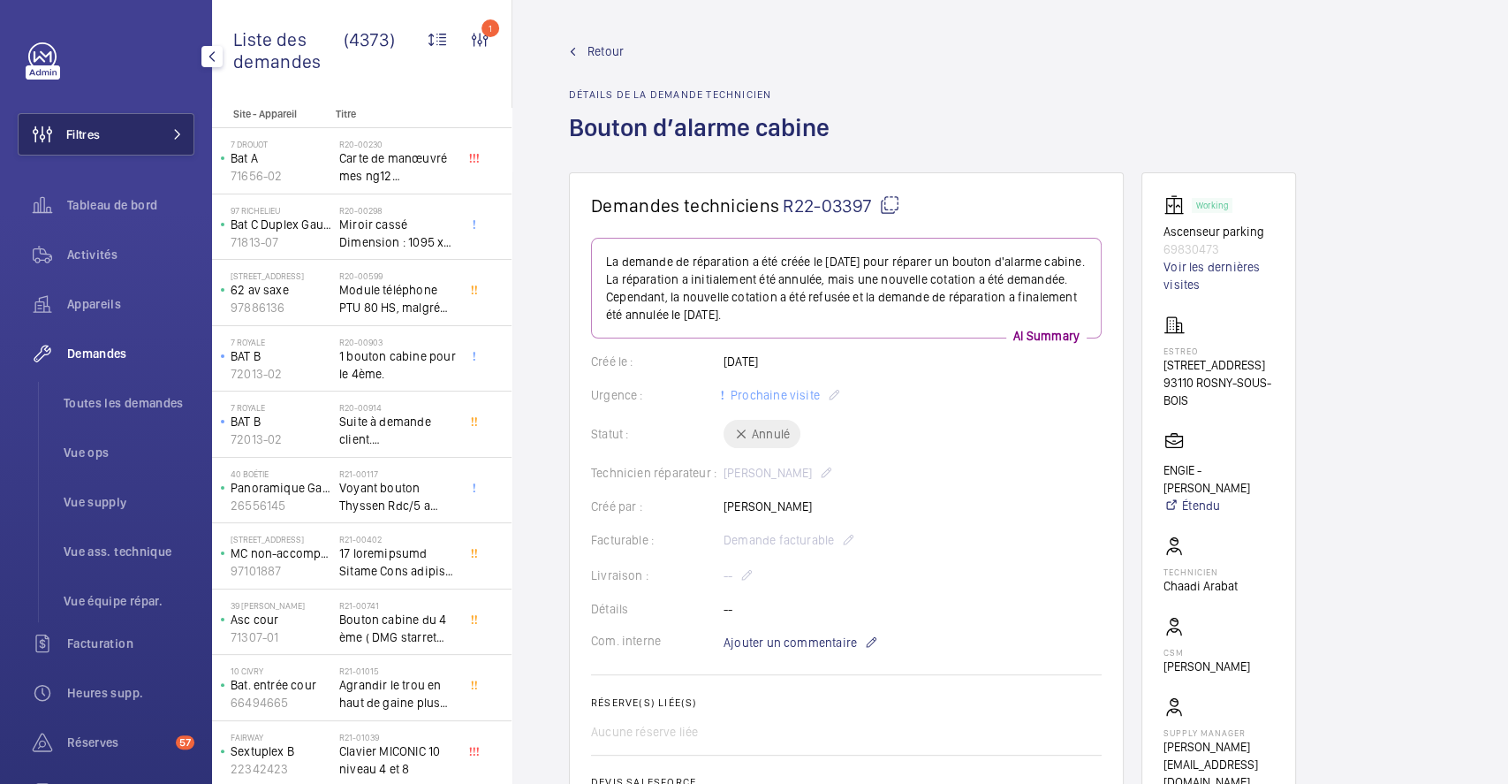
click at [96, 130] on span "Filtres" at bounding box center [83, 134] width 34 height 18
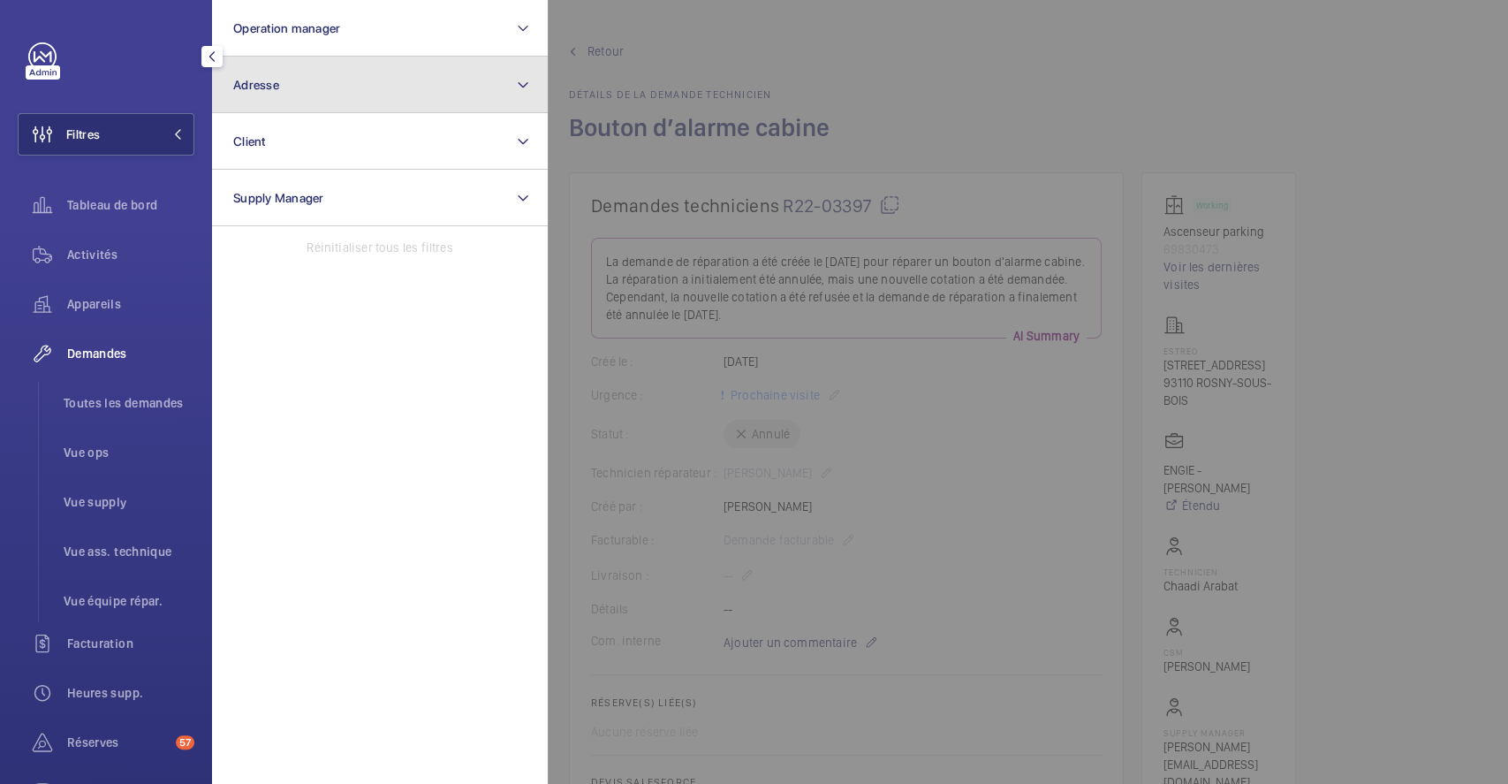
click at [290, 89] on button "Adresse" at bounding box center [380, 85] width 336 height 57
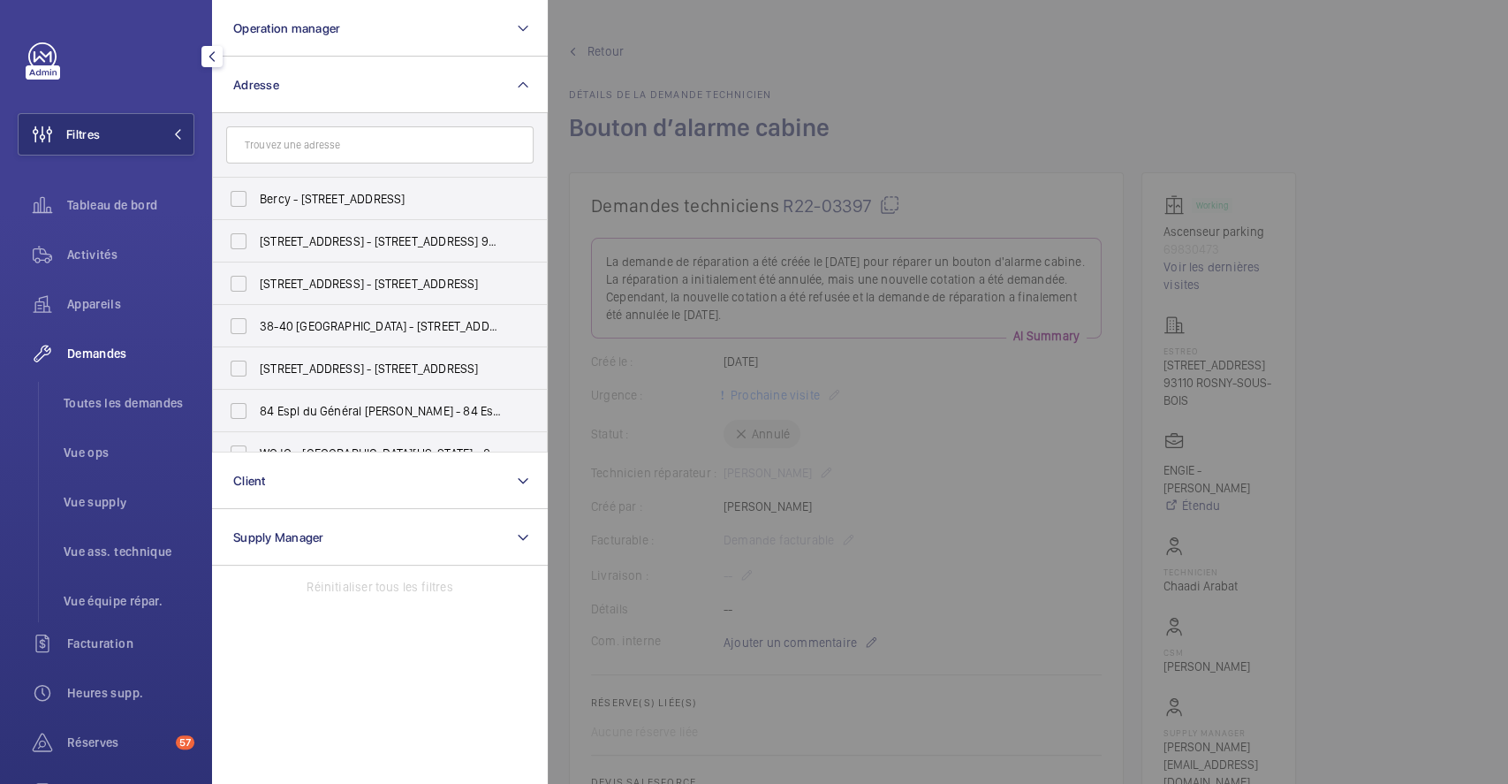
click at [297, 147] on input "text" at bounding box center [379, 144] width 307 height 37
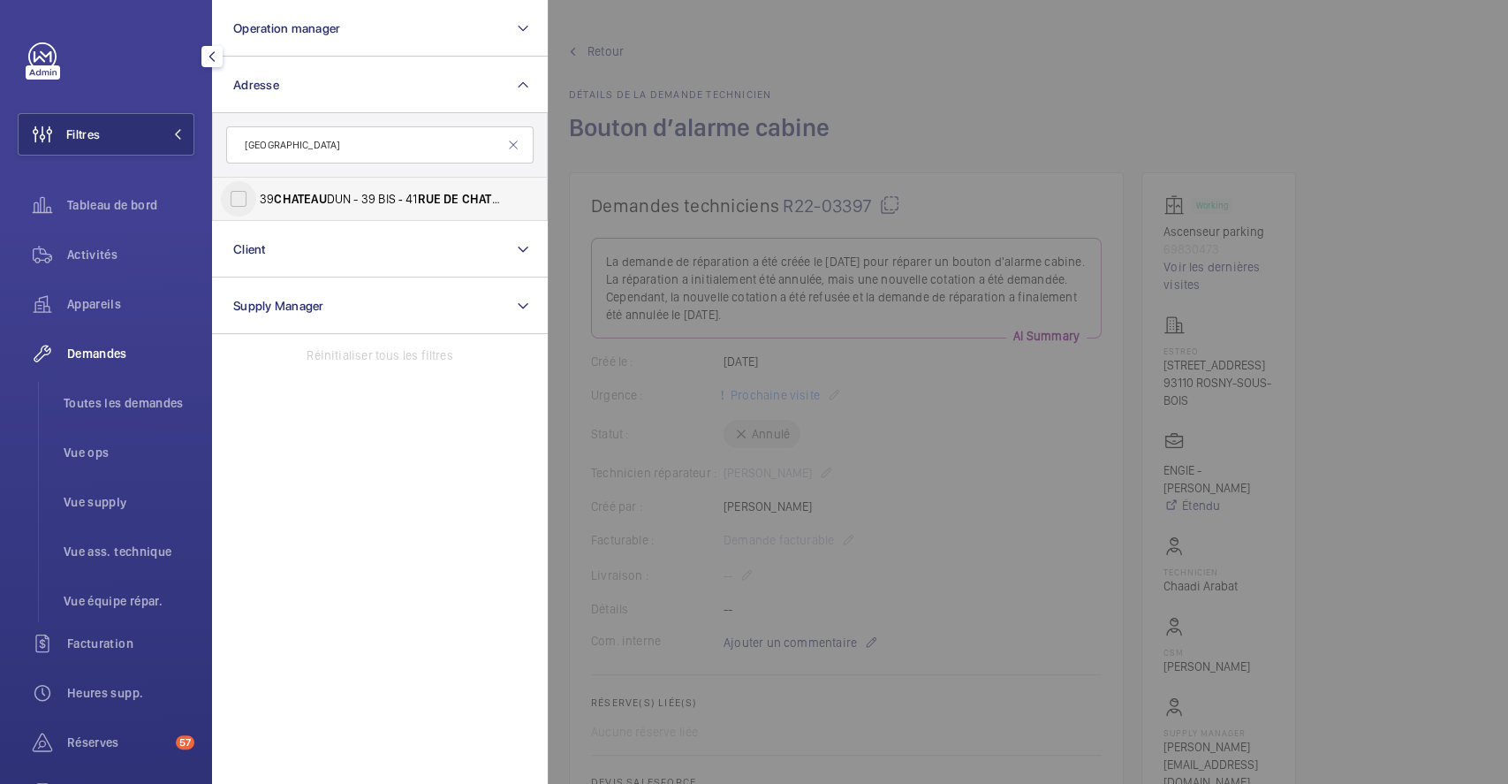
type input "rue de chateau"
click at [240, 201] on input "39 CHATEAU DUN - 39 BIS ‐ 41 RUE DE CHATEAU DUN, PARIS 75009" at bounding box center [238, 198] width 35 height 35
checkbox input "true"
click at [114, 251] on span "Activités" at bounding box center [130, 255] width 127 height 18
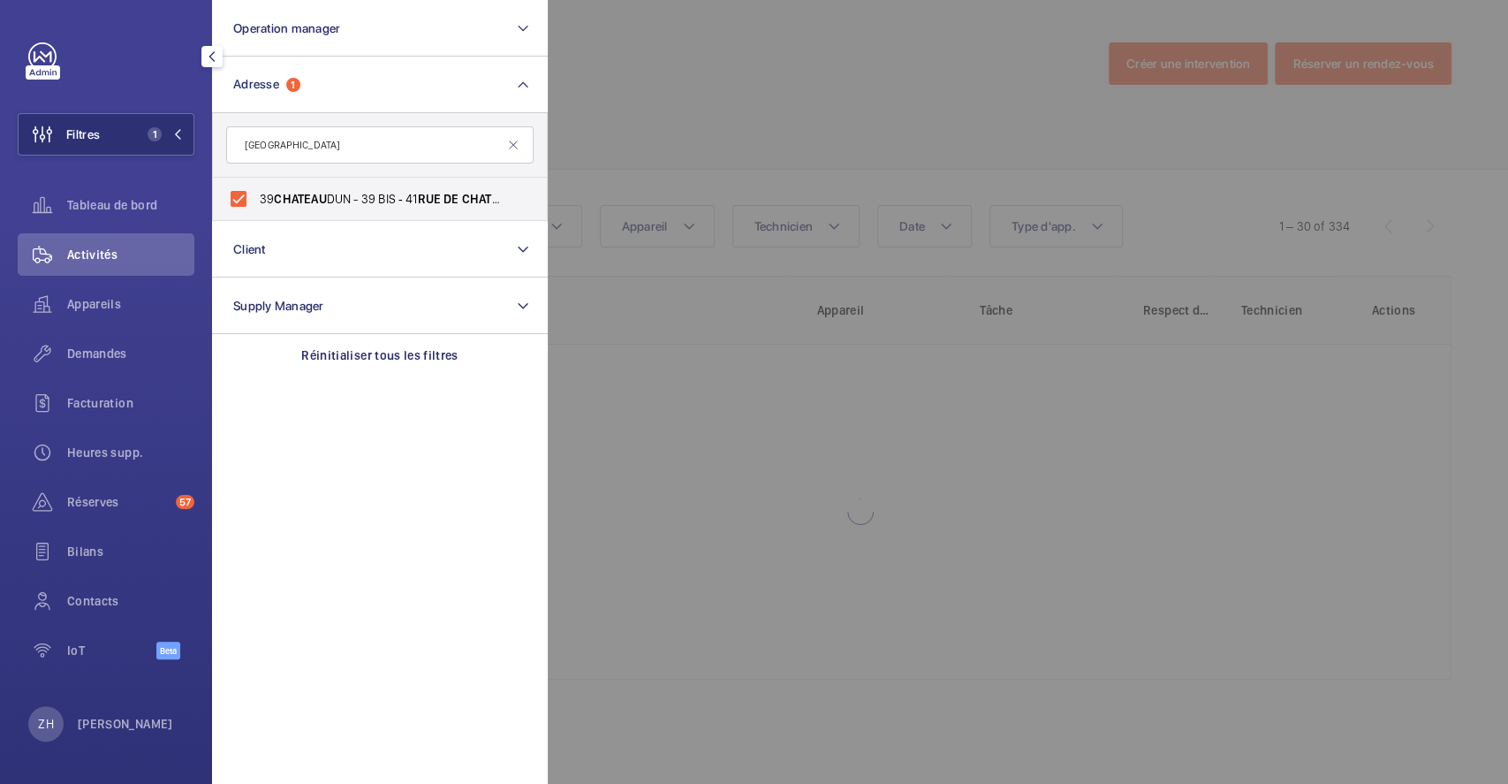
click at [786, 152] on div at bounding box center [1302, 392] width 1508 height 784
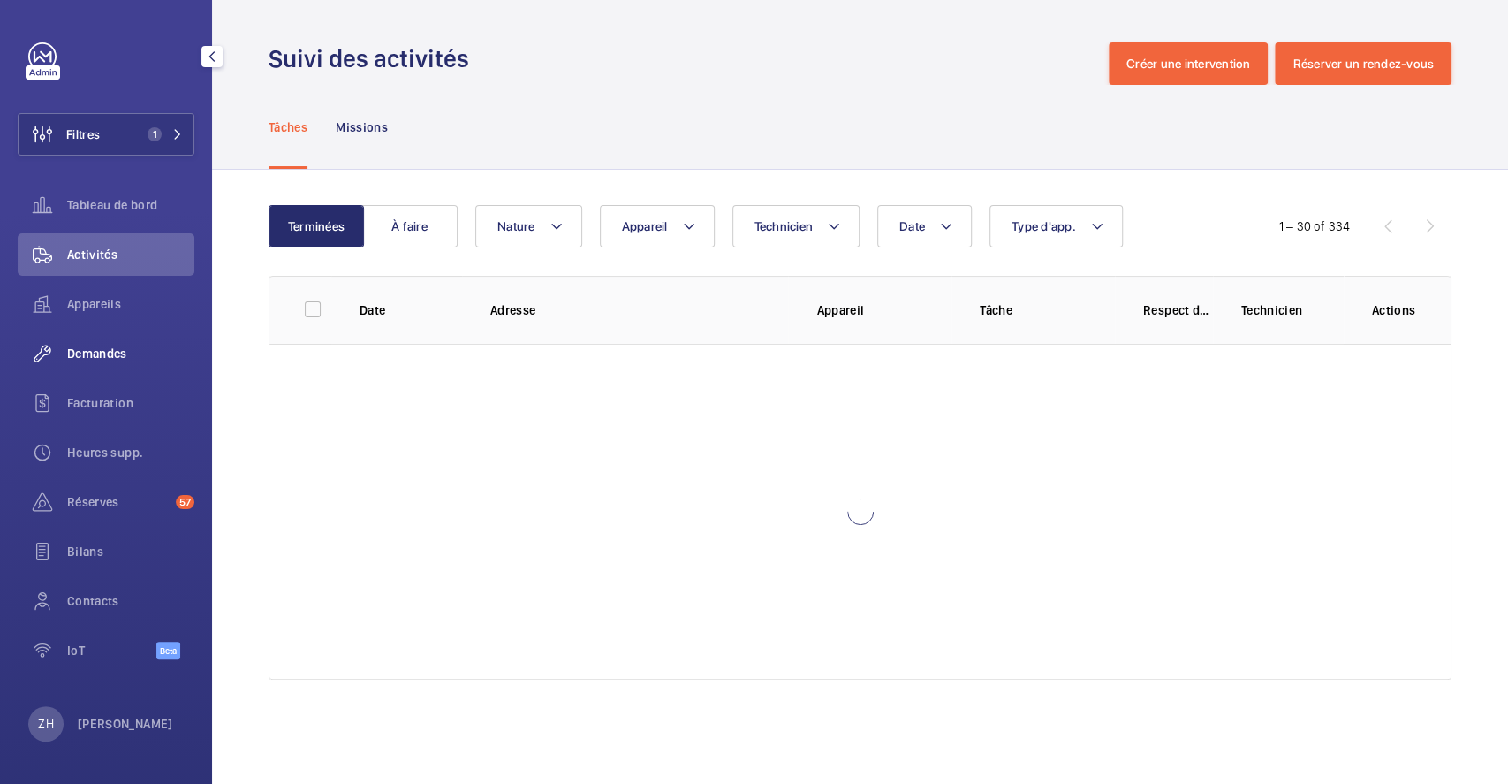
click at [105, 349] on span "Demandes" at bounding box center [130, 354] width 127 height 18
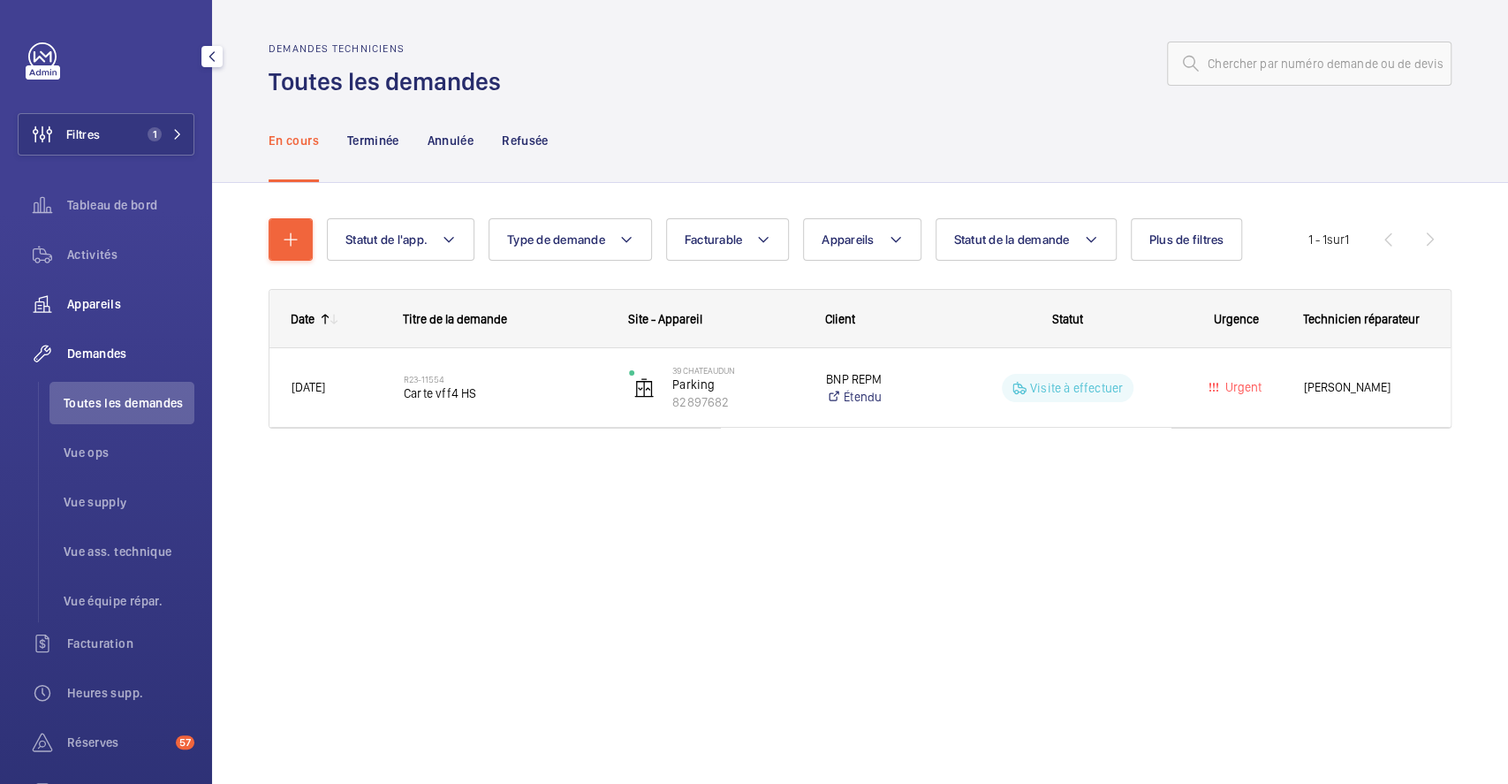
click at [98, 297] on span "Appareils" at bounding box center [130, 304] width 127 height 18
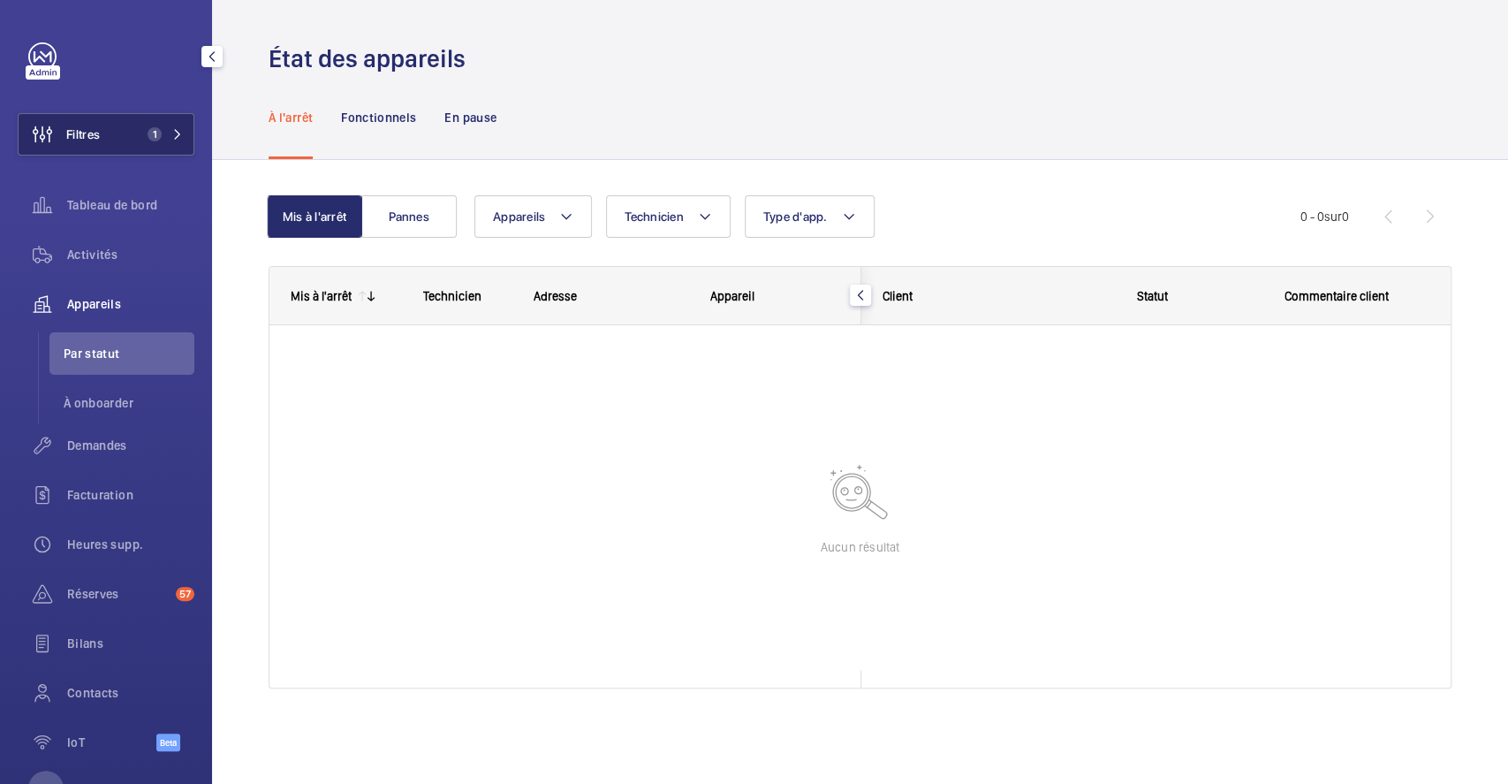
click at [102, 136] on button "Filtres 1" at bounding box center [106, 134] width 177 height 42
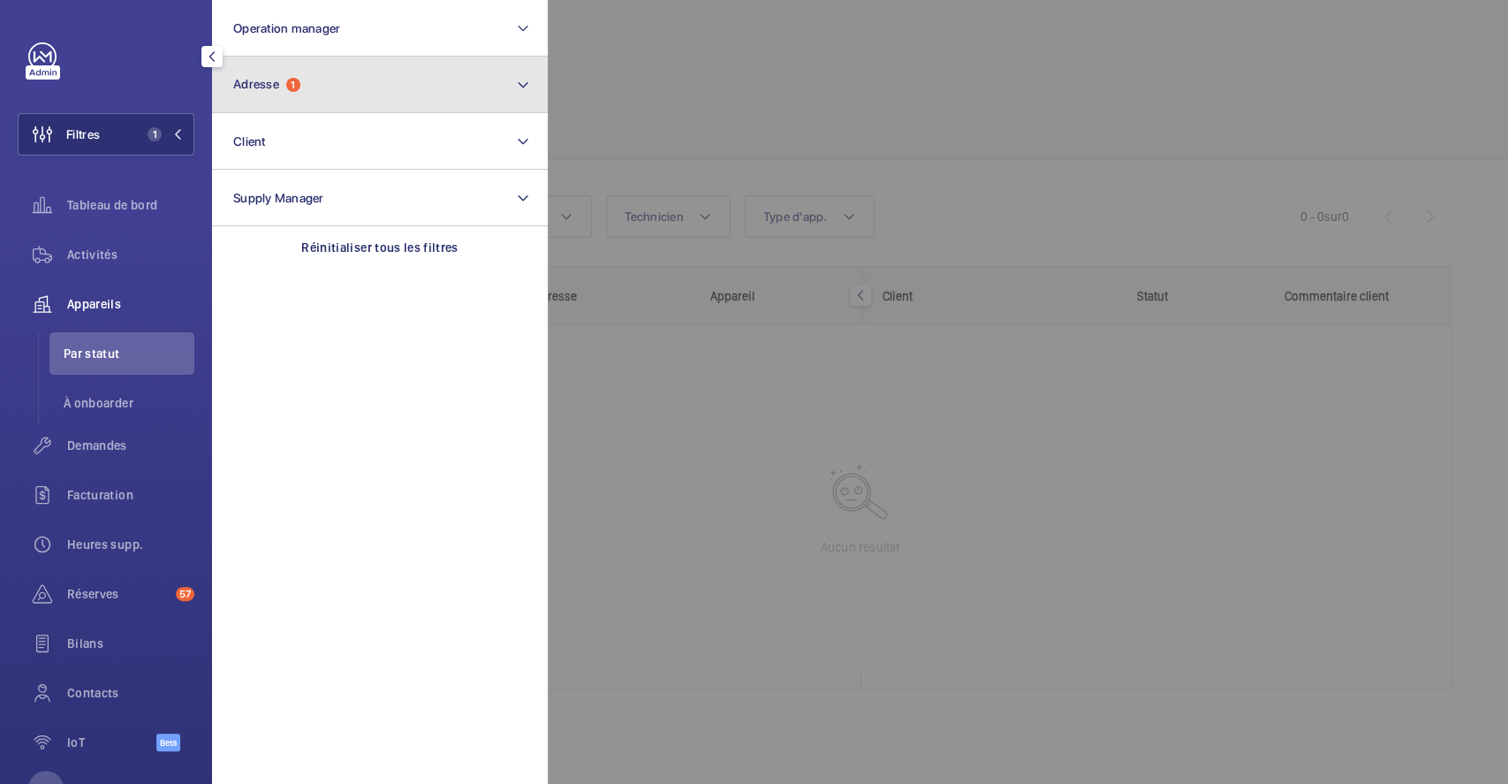
click at [378, 104] on button "Adresse 1" at bounding box center [380, 85] width 336 height 57
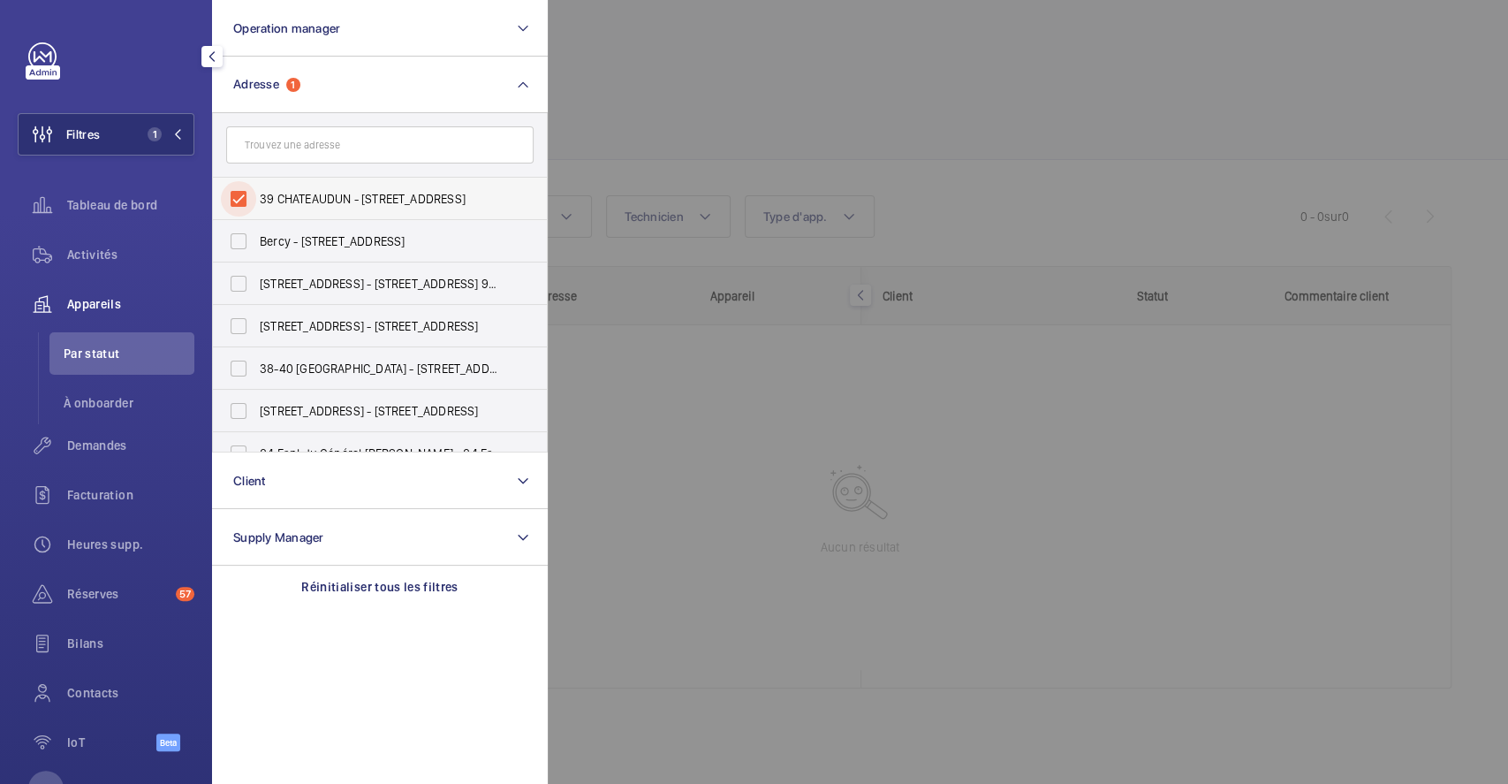
click at [247, 202] on input "39 CHATEAUDUN - 39 BIS ‐ 41 RUE DE CHATEAUDUN, PARIS 75009" at bounding box center [238, 198] width 35 height 35
checkbox input "false"
click at [763, 100] on div at bounding box center [1302, 392] width 1508 height 784
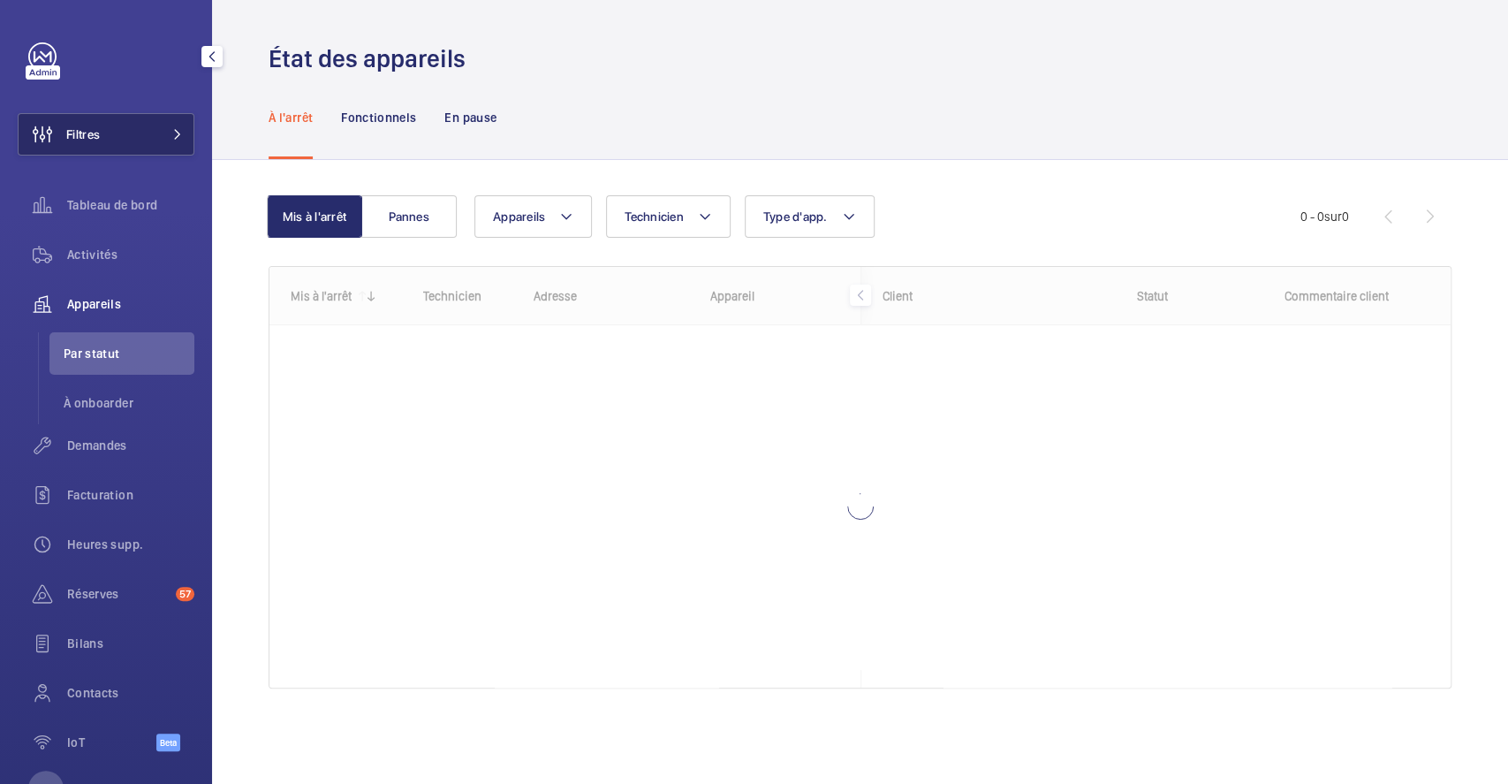
click at [102, 127] on button "Filtres" at bounding box center [106, 134] width 177 height 42
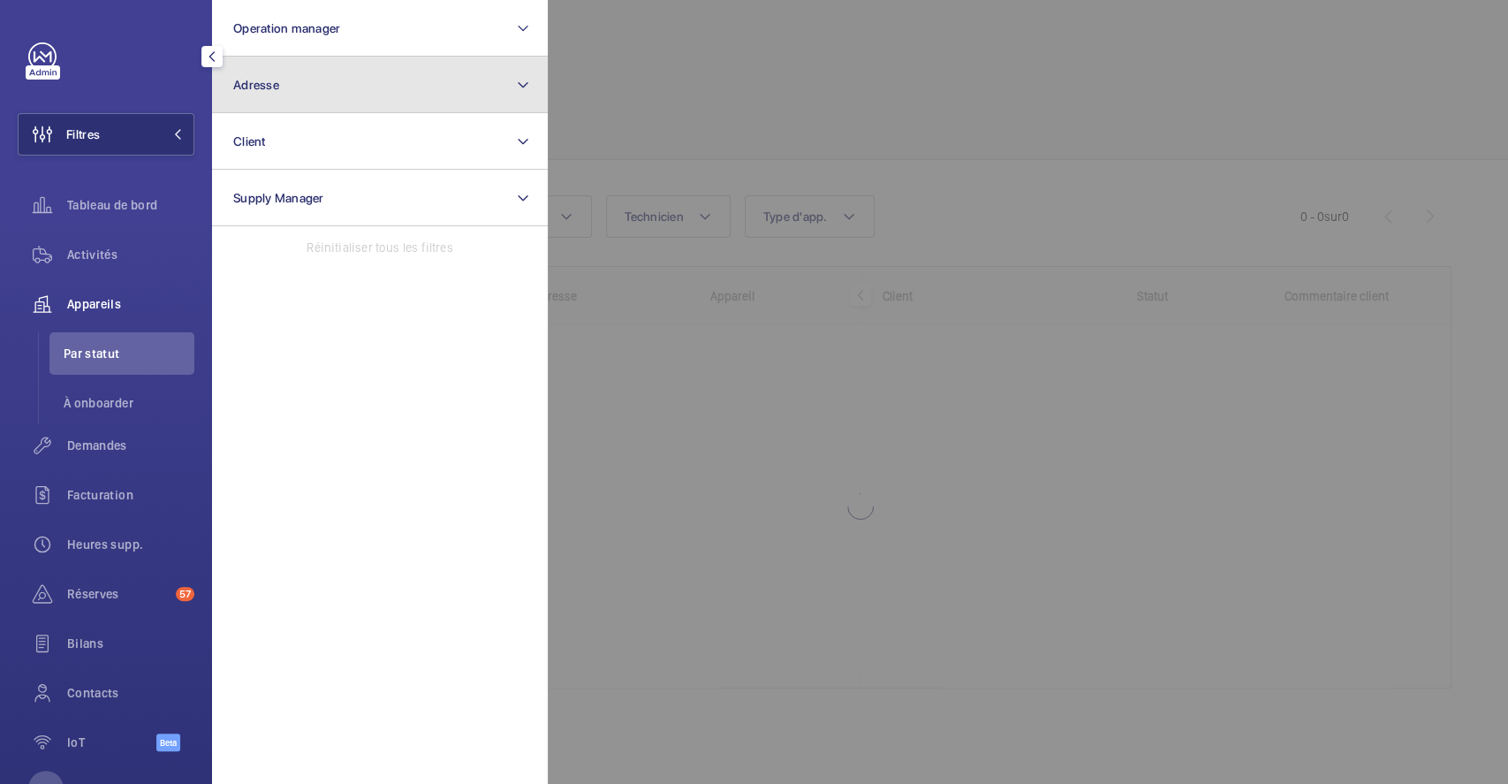
click at [339, 77] on button "Adresse" at bounding box center [380, 85] width 336 height 57
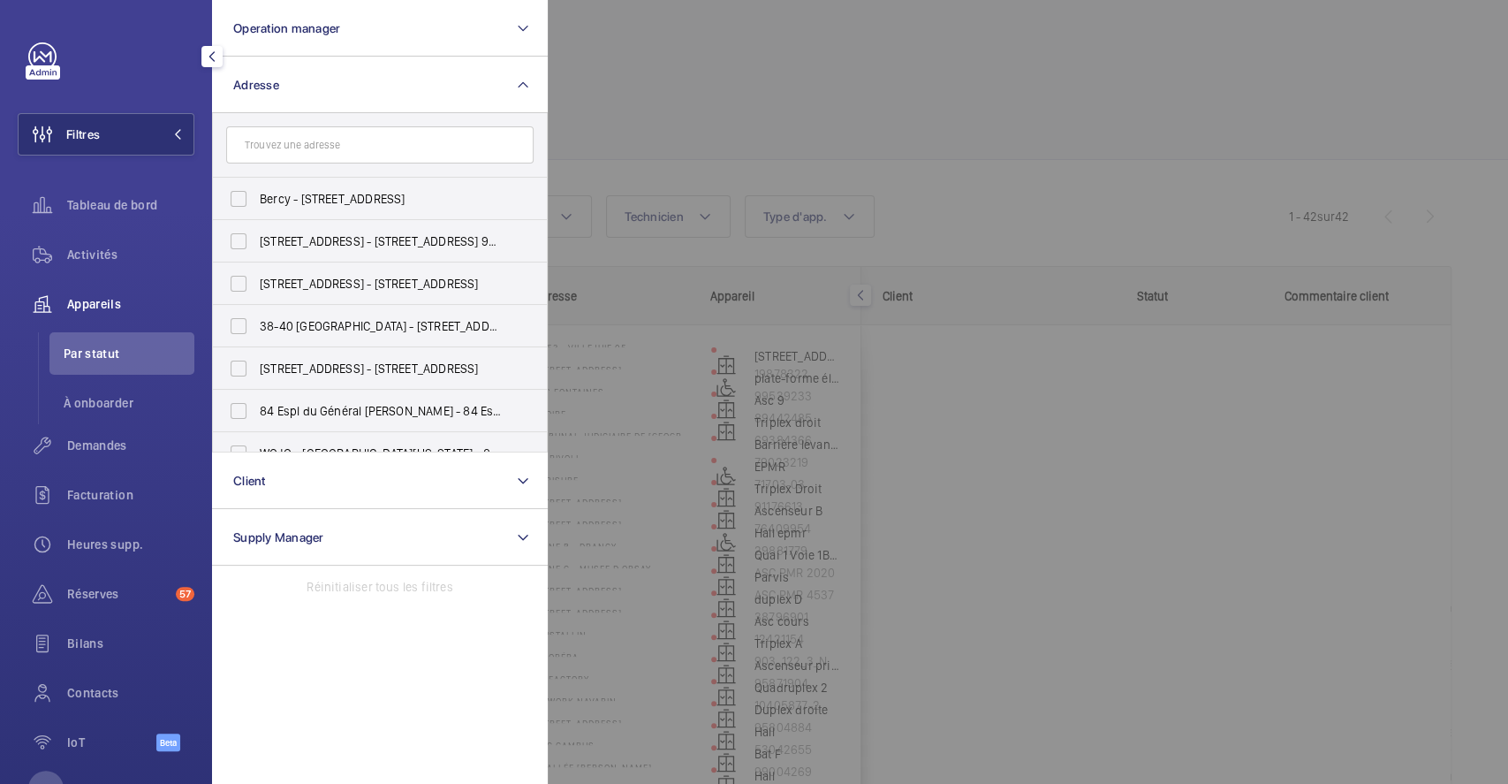
click at [336, 148] on input "text" at bounding box center [379, 144] width 307 height 37
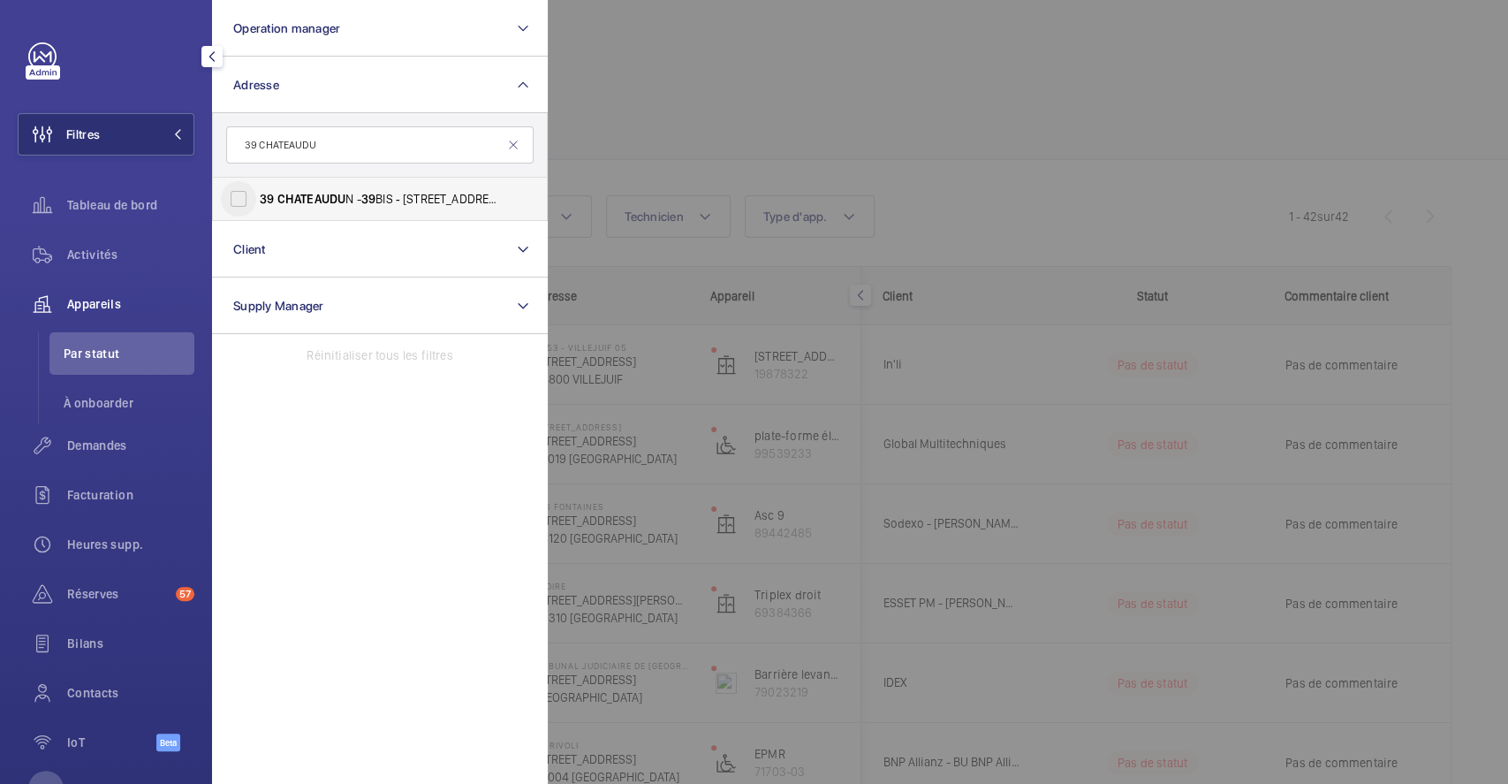
type input "39 CHATEAUDU"
click at [244, 192] on input "39 CHATEAUDU N - 39 BIS ‐ 41 RUE DE CHATEAUDU N, PARIS 75009" at bounding box center [238, 198] width 35 height 35
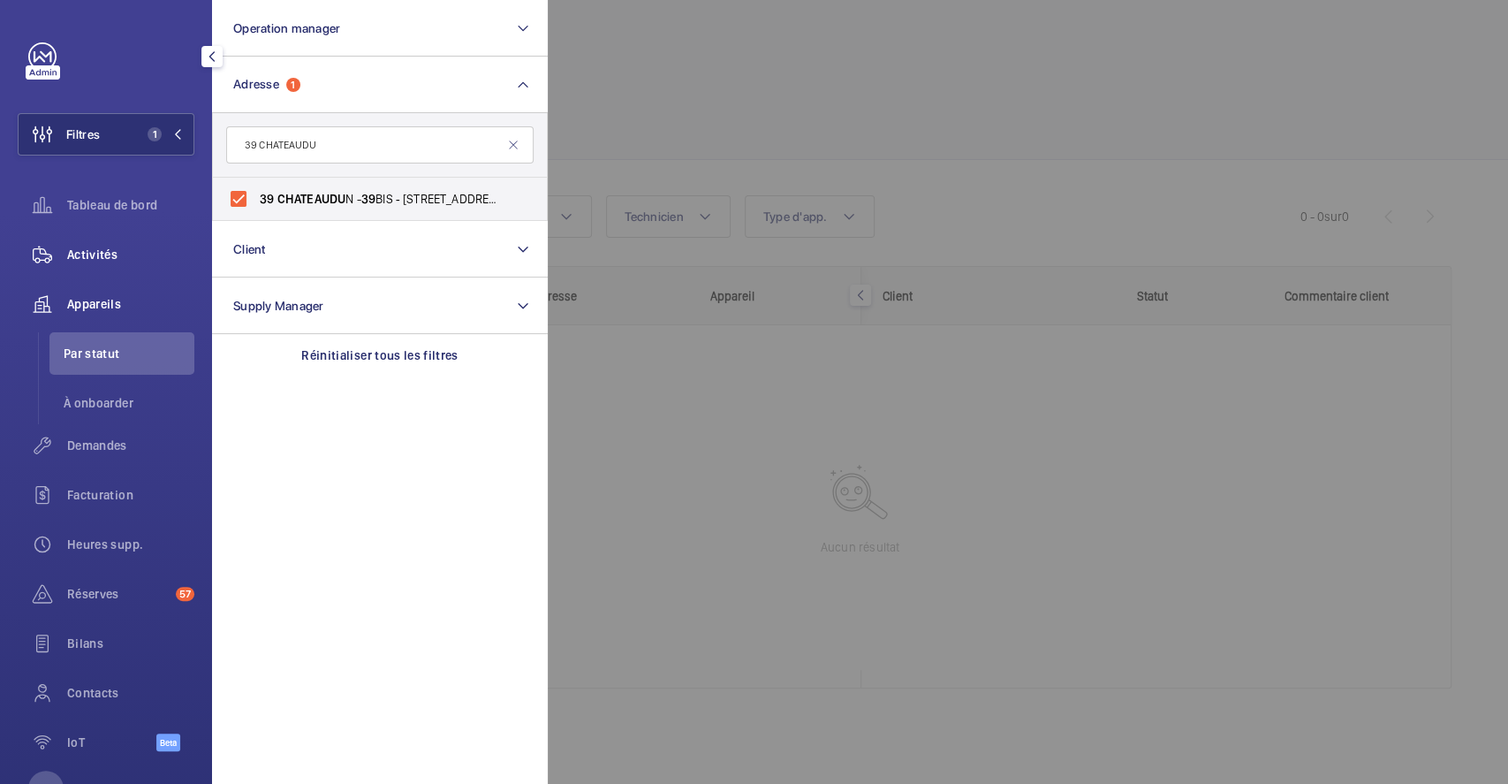
click at [116, 237] on div "Activités" at bounding box center [106, 254] width 177 height 42
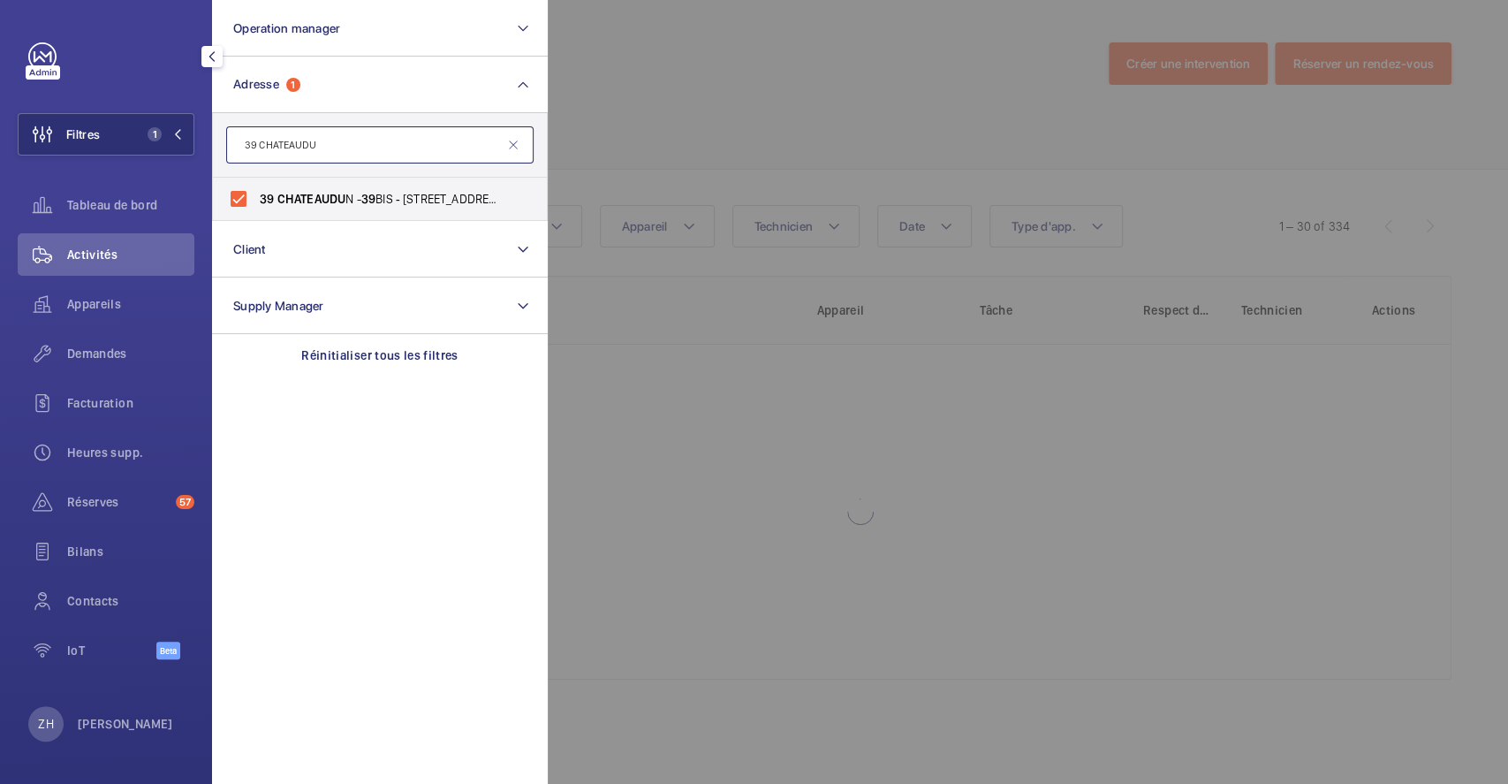
drag, startPoint x: 339, startPoint y: 147, endPoint x: 240, endPoint y: 147, distance: 98.9
click at [240, 147] on input "39 CHATEAUDU" at bounding box center [379, 144] width 307 height 37
click at [244, 198] on input "39 CHATEAUDU N - 39 BIS ‐ 41 RUE DE CHATEAUDU N, PARIS 75009" at bounding box center [238, 198] width 35 height 35
click at [241, 200] on input "39 CHATEAUDU N - 39 BIS ‐ 41 RUE DE CHATEAUDU N, PARIS 75009" at bounding box center [238, 198] width 35 height 35
checkbox input "true"
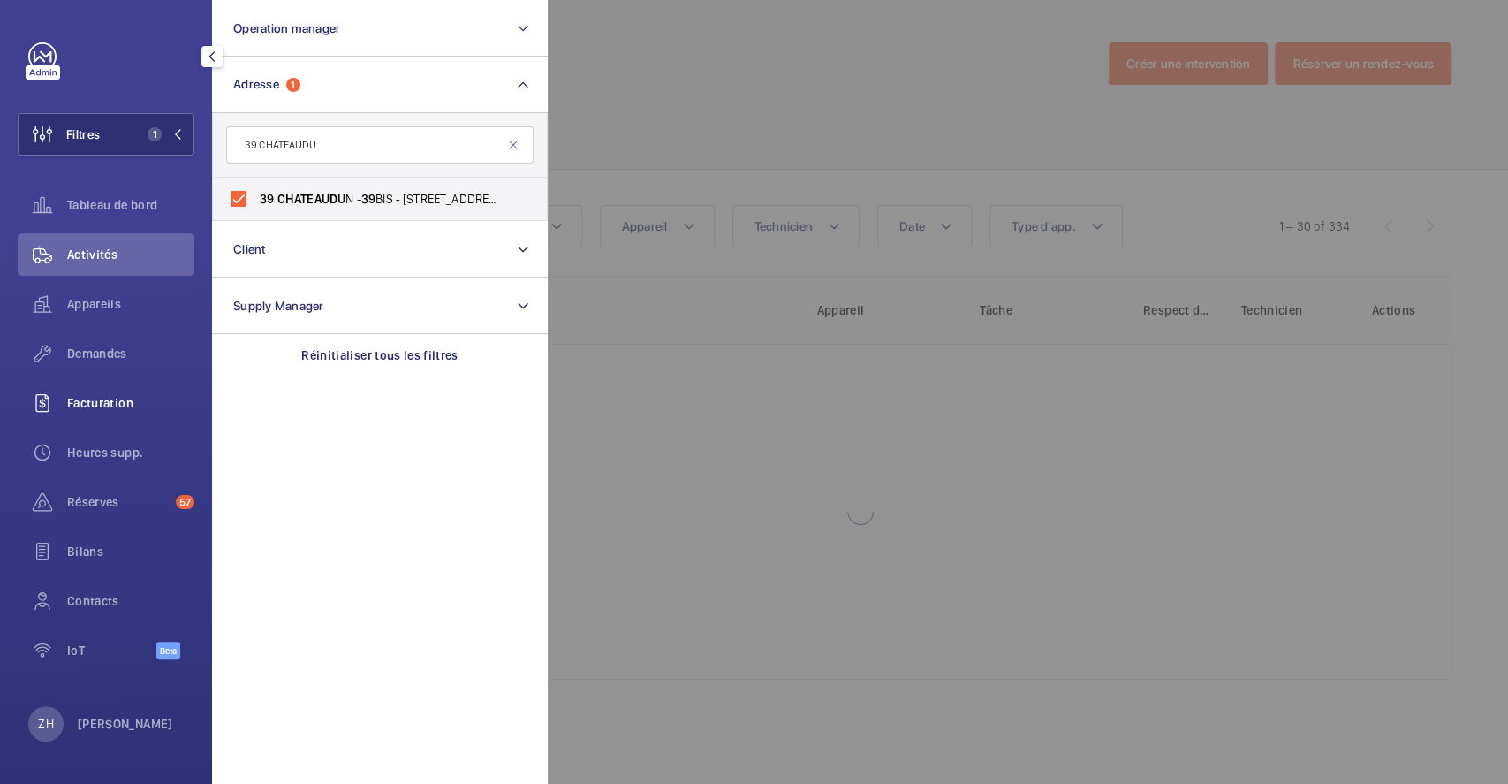
click at [110, 406] on span "Facturation" at bounding box center [130, 403] width 127 height 18
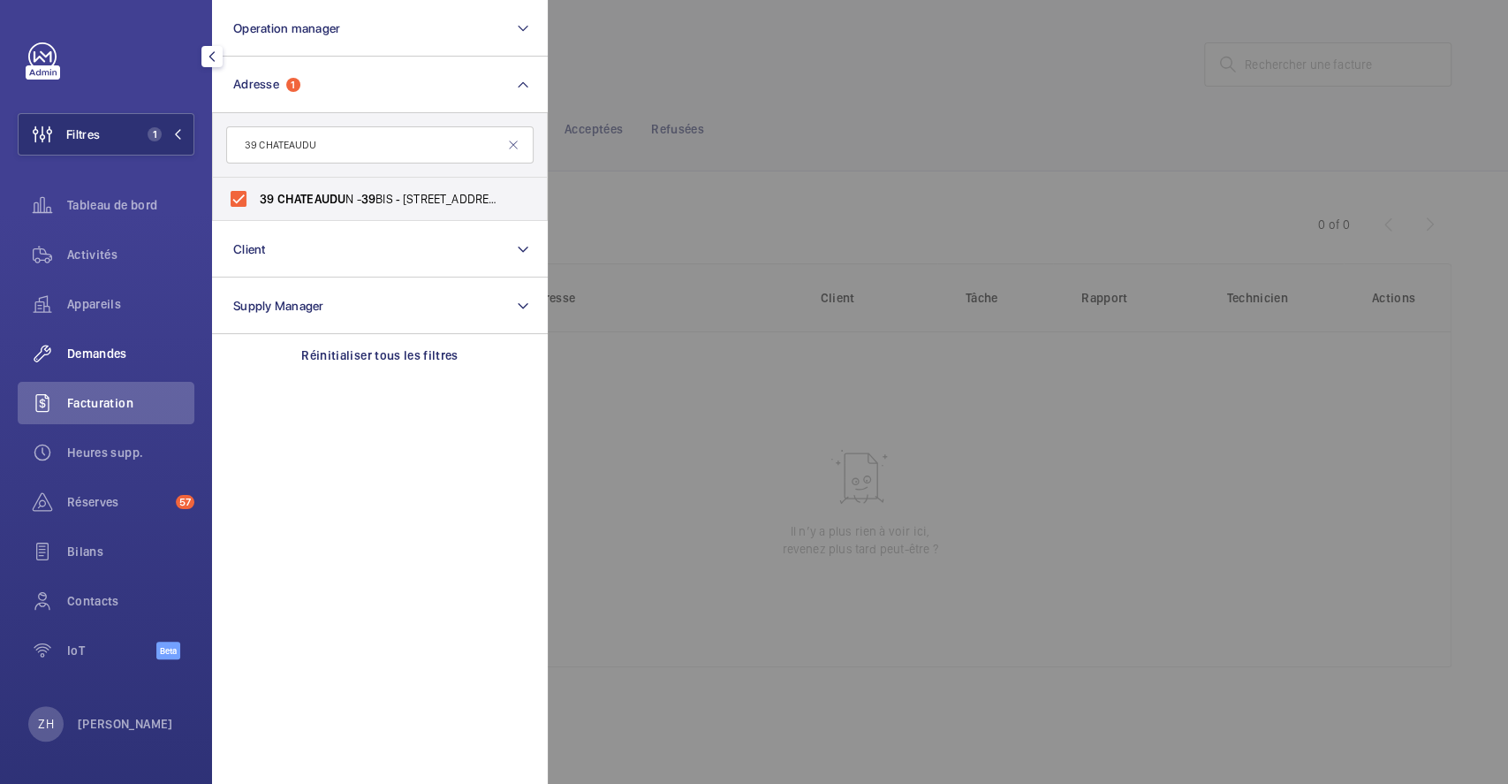
click at [118, 345] on span "Demandes" at bounding box center [130, 354] width 127 height 18
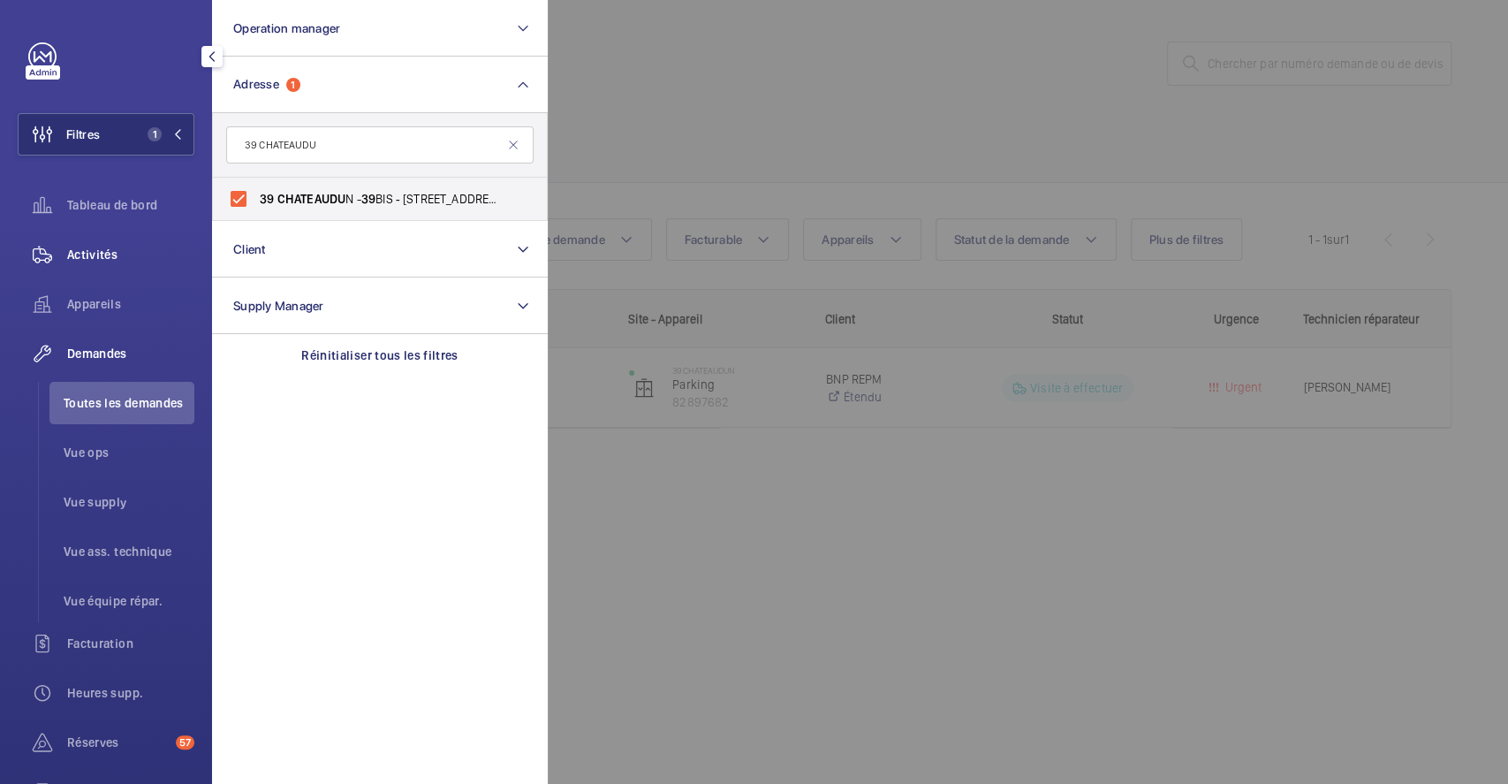
click at [113, 248] on span "Activités" at bounding box center [130, 255] width 127 height 18
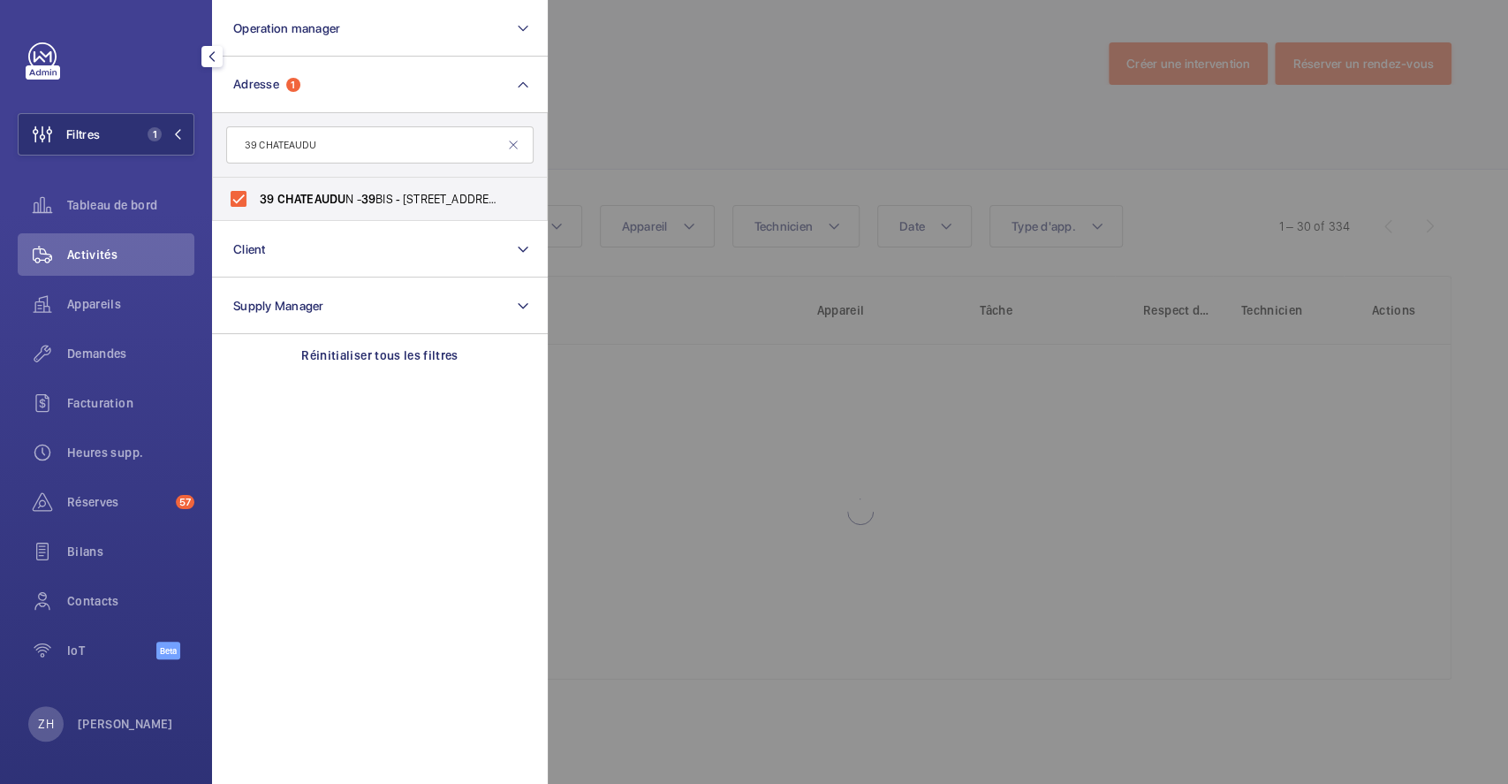
click at [837, 130] on div at bounding box center [1302, 392] width 1508 height 784
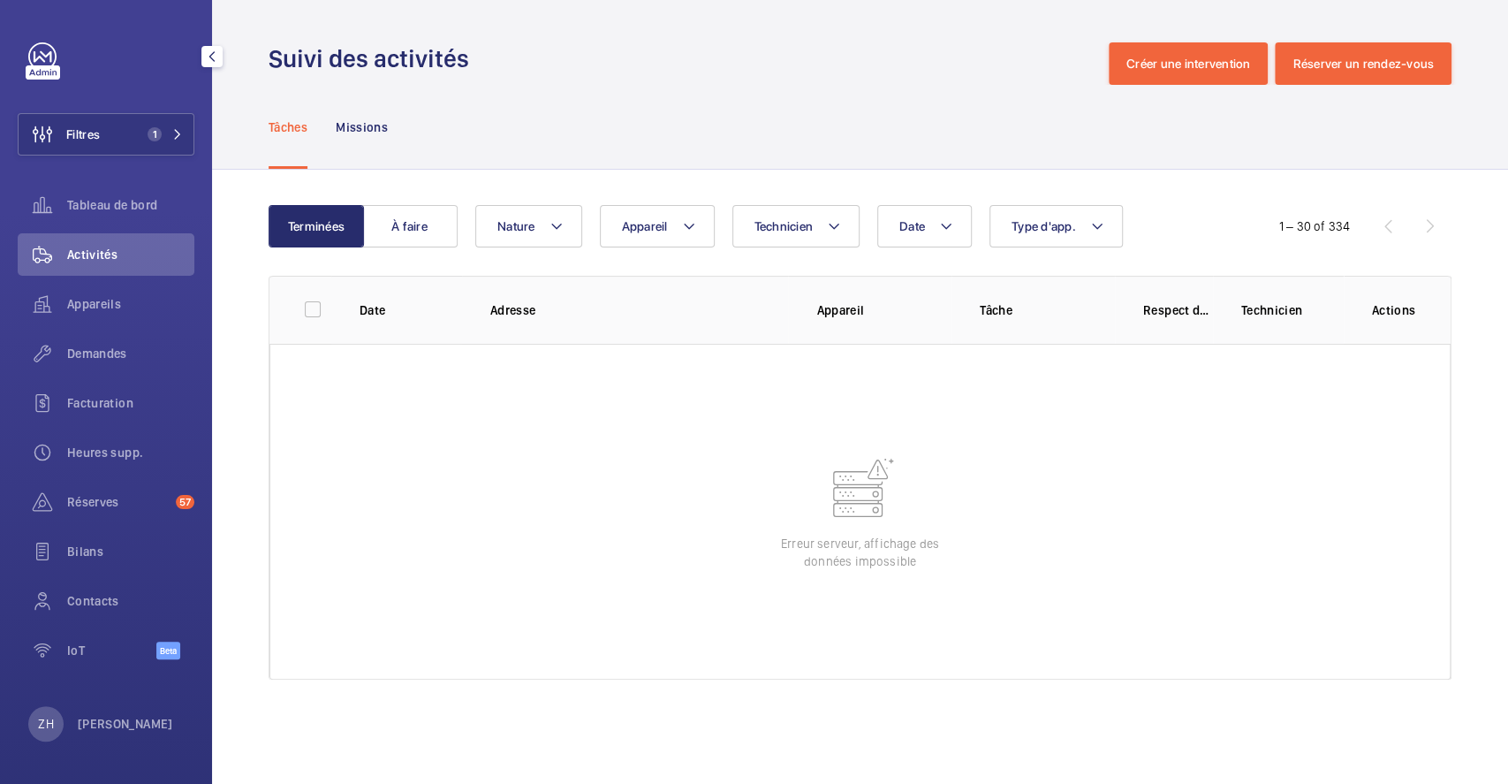
click at [102, 251] on span "Activités" at bounding box center [130, 255] width 127 height 18
click at [120, 152] on button "Filtres 1" at bounding box center [106, 134] width 177 height 42
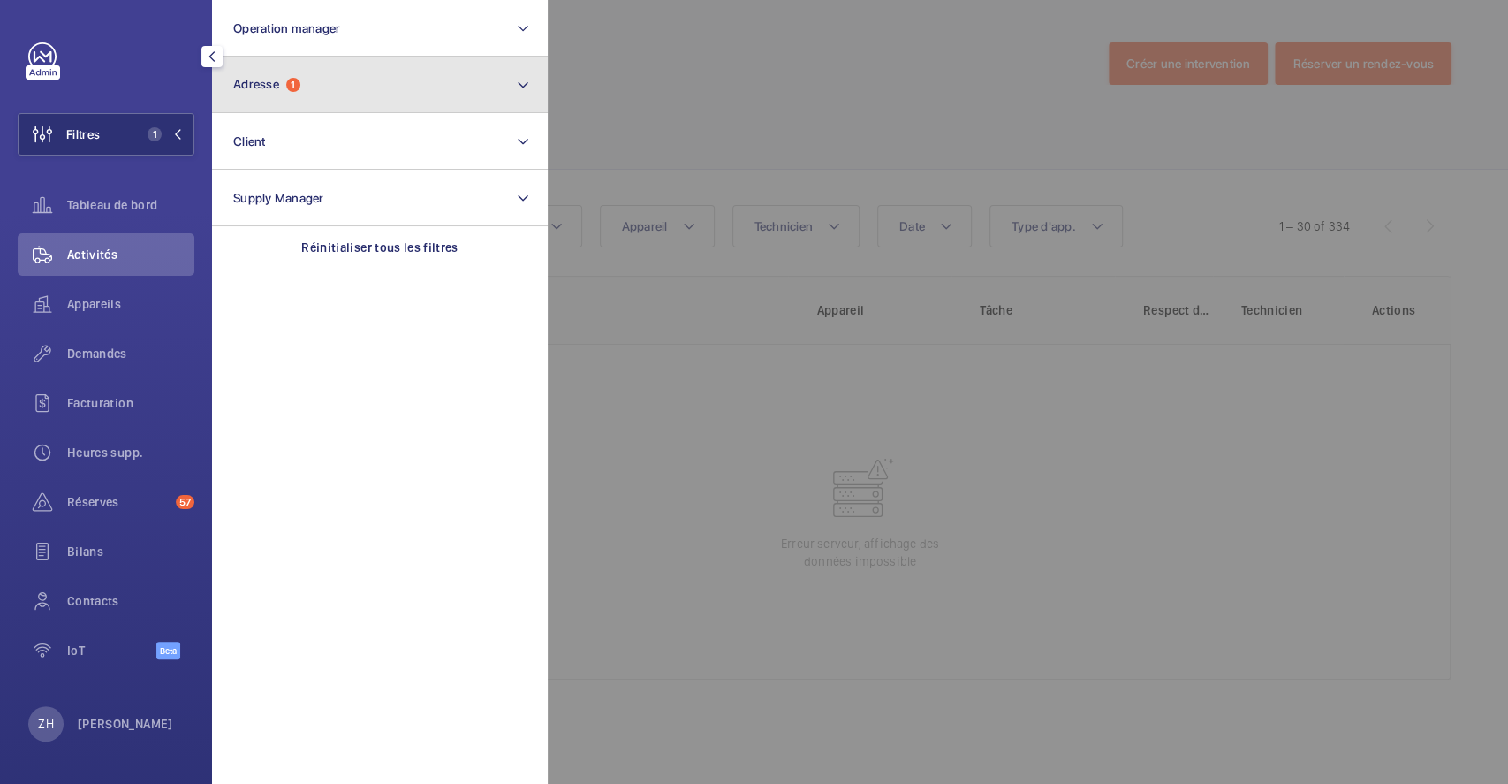
click at [322, 93] on button "Adresse 1" at bounding box center [380, 85] width 336 height 57
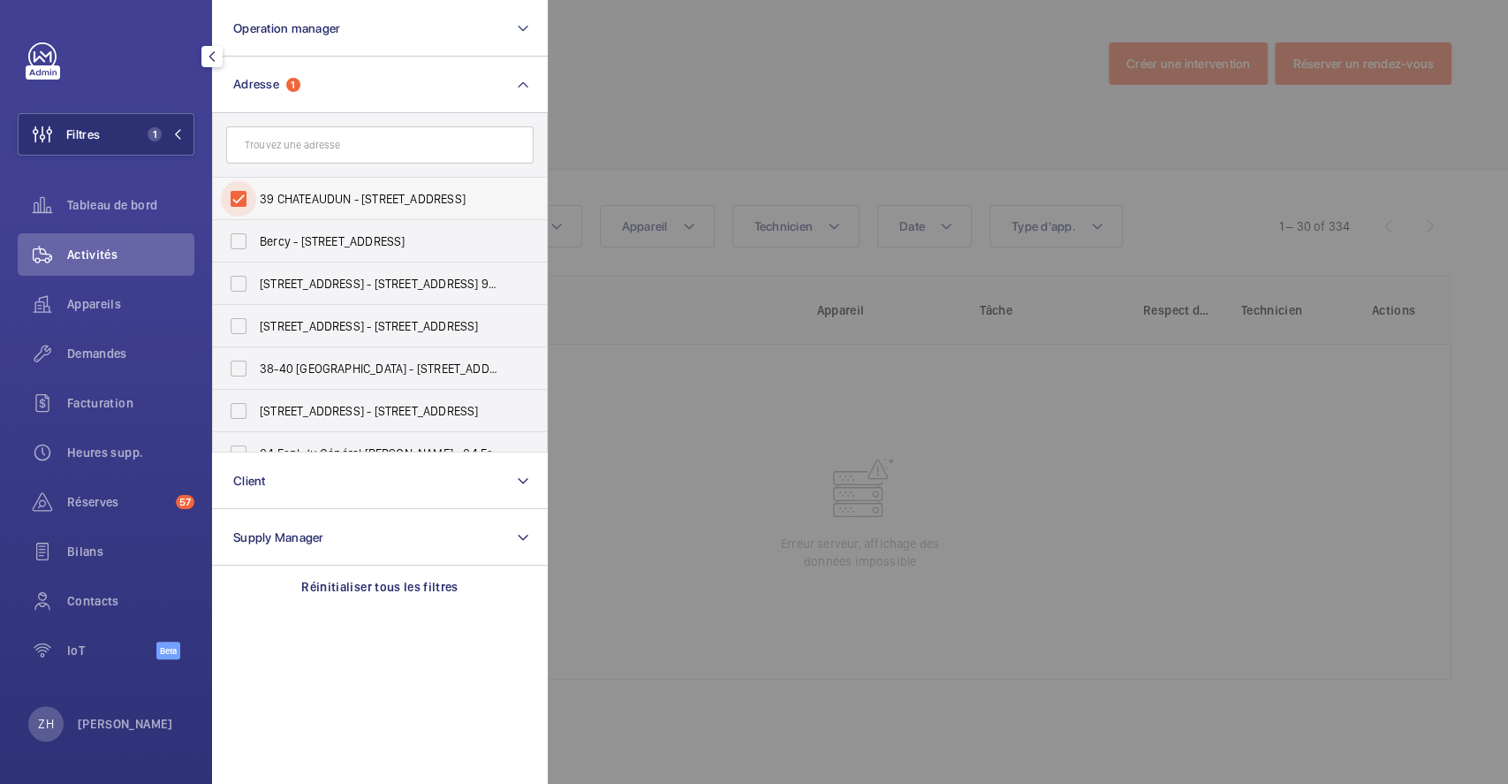
click at [243, 199] on input "39 CHATEAUDUN - 39 BIS ‐ 41 RUE DE CHATEAUDUN, PARIS 75009" at bounding box center [238, 198] width 35 height 35
checkbox input "false"
click at [732, 102] on div at bounding box center [1302, 392] width 1508 height 784
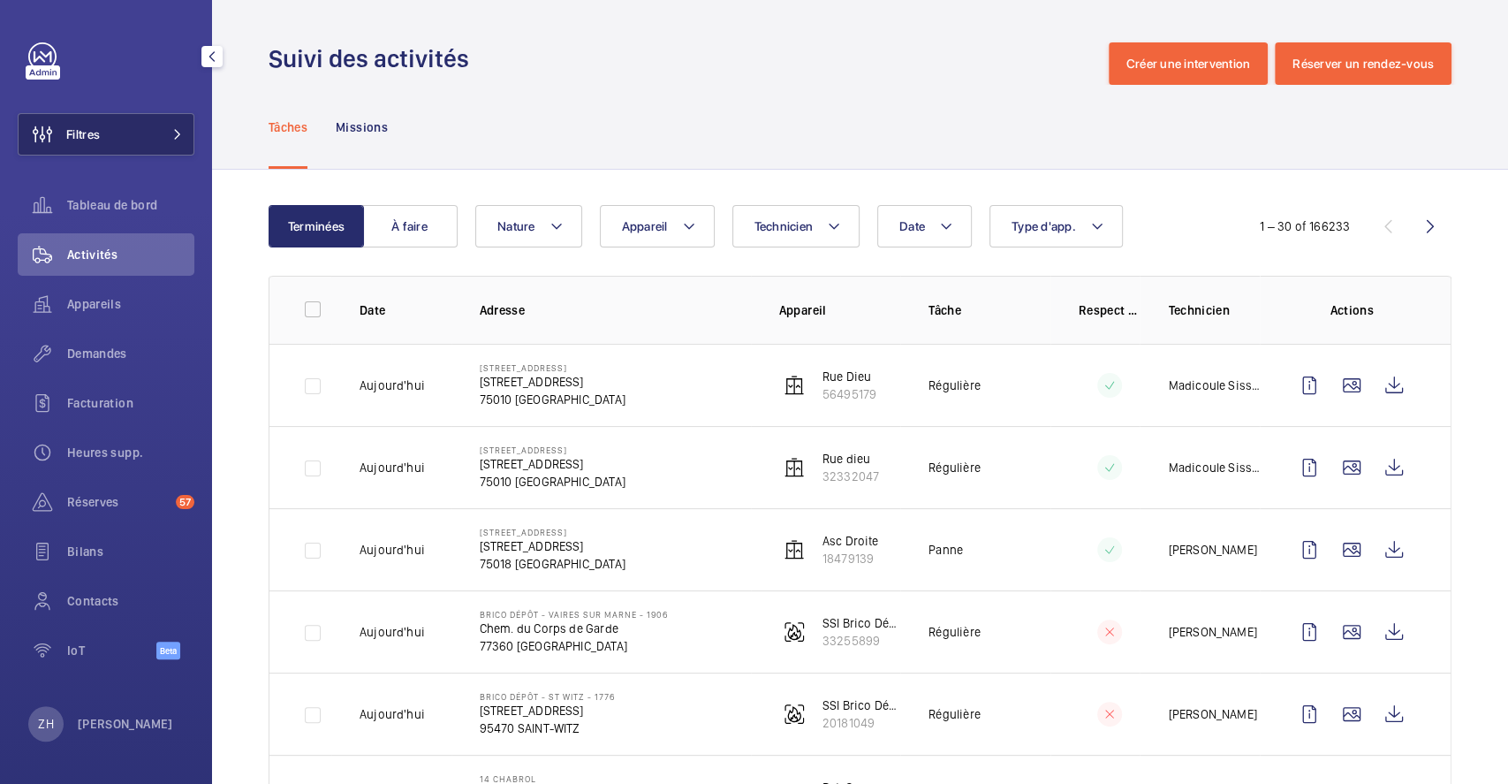
click at [164, 131] on span at bounding box center [172, 134] width 21 height 11
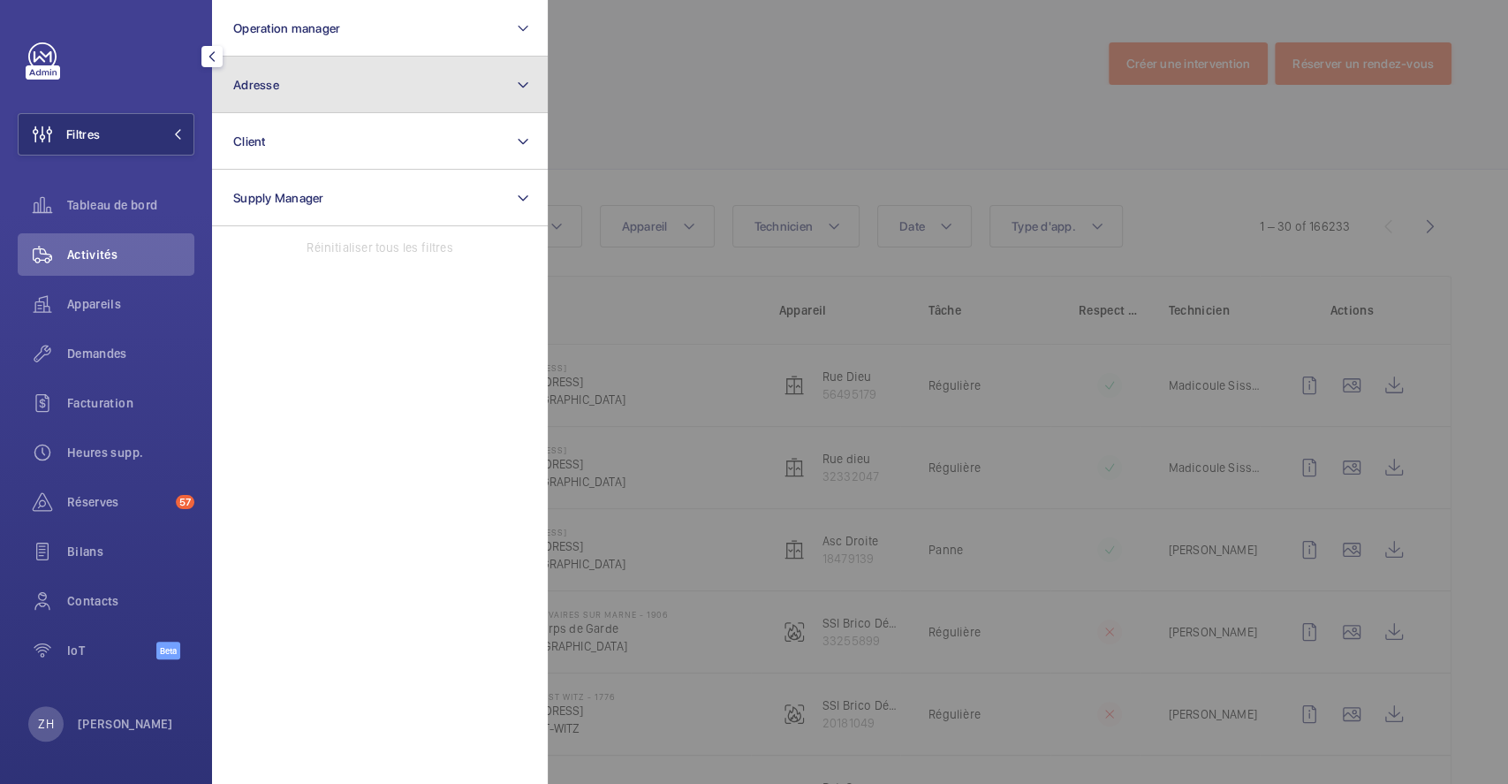
click at [382, 89] on button "Adresse" at bounding box center [380, 85] width 336 height 57
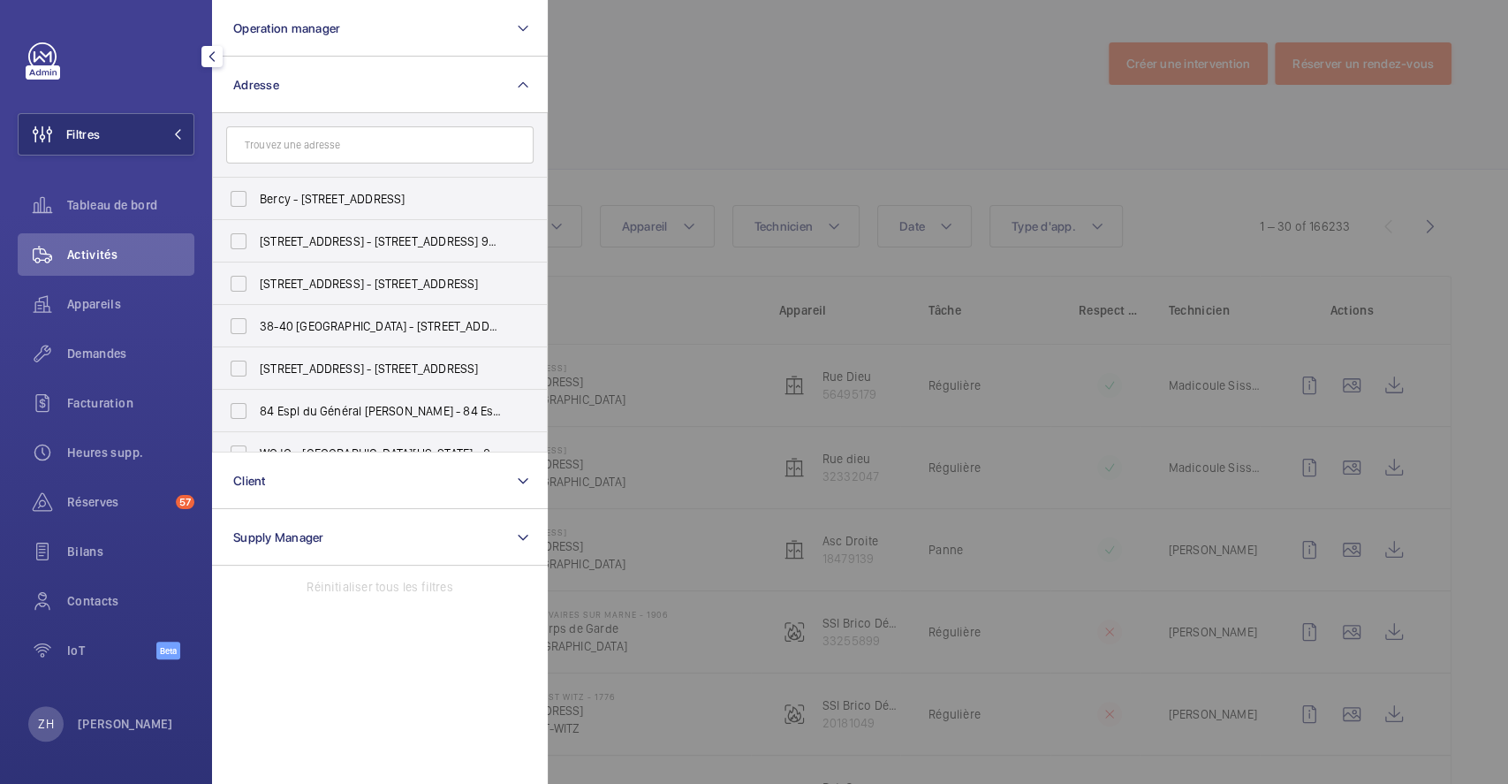
click at [346, 139] on input "text" at bounding box center [379, 144] width 307 height 37
type input "51976865"
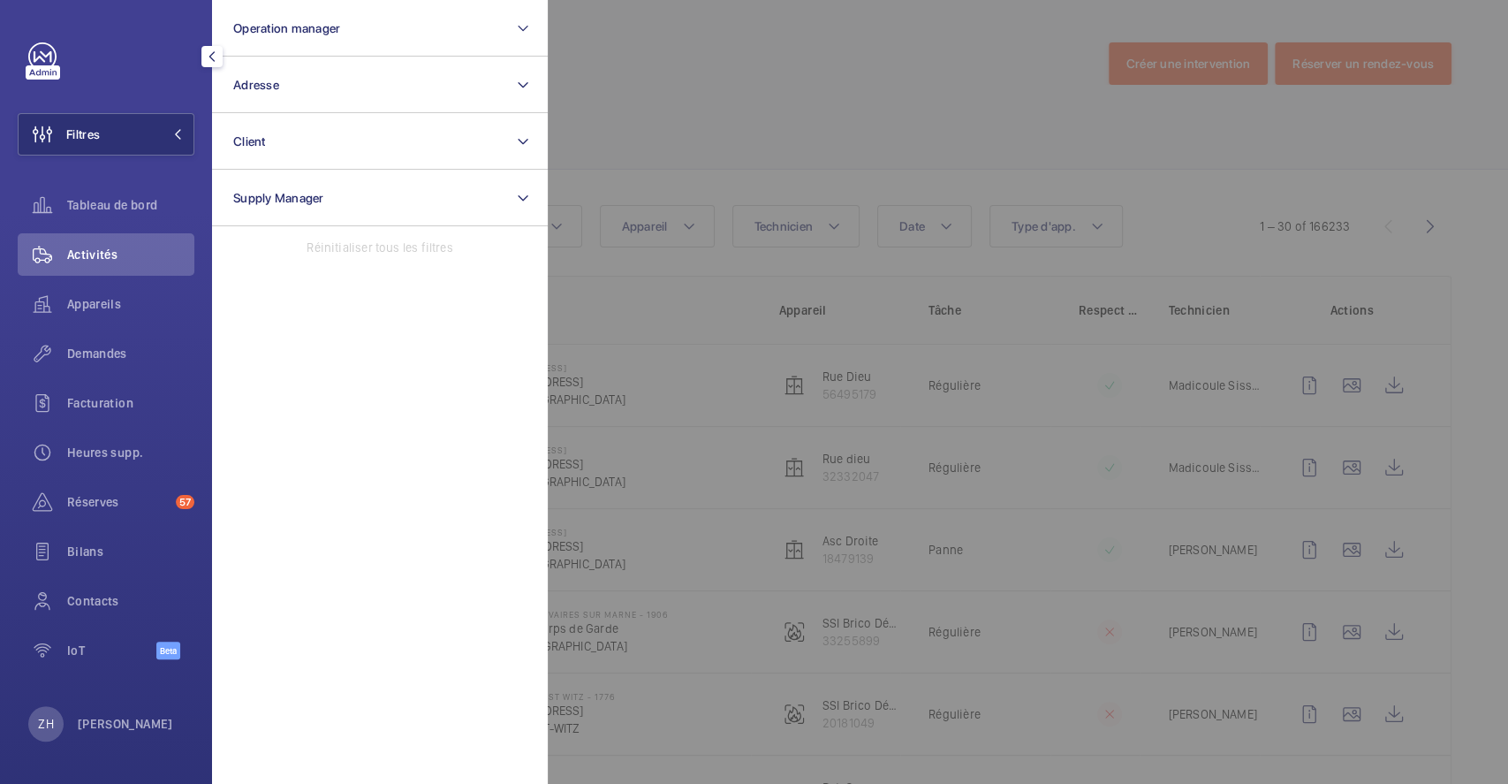
click at [771, 95] on div at bounding box center [1302, 392] width 1508 height 784
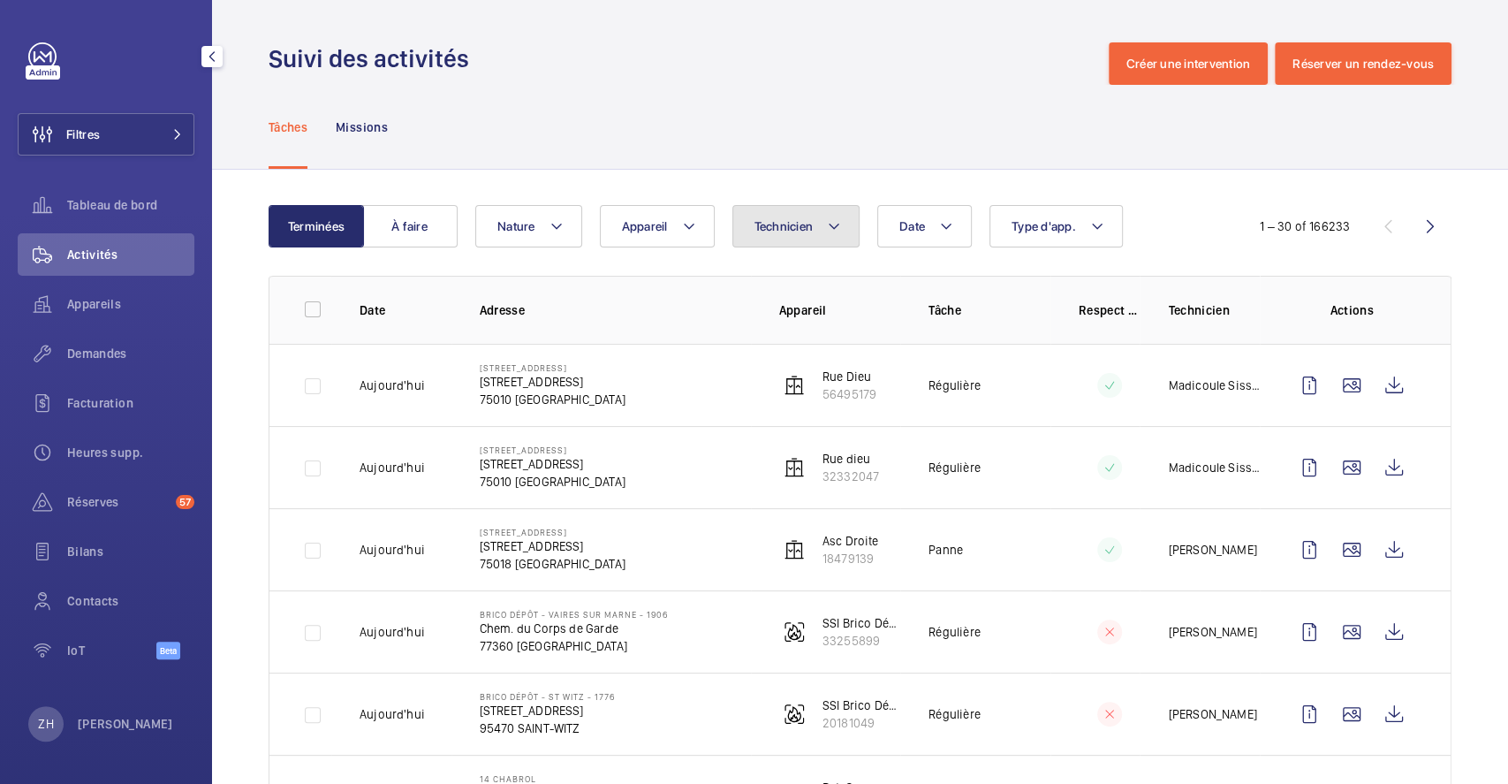
click at [837, 224] on mat-icon at bounding box center [834, 226] width 14 height 21
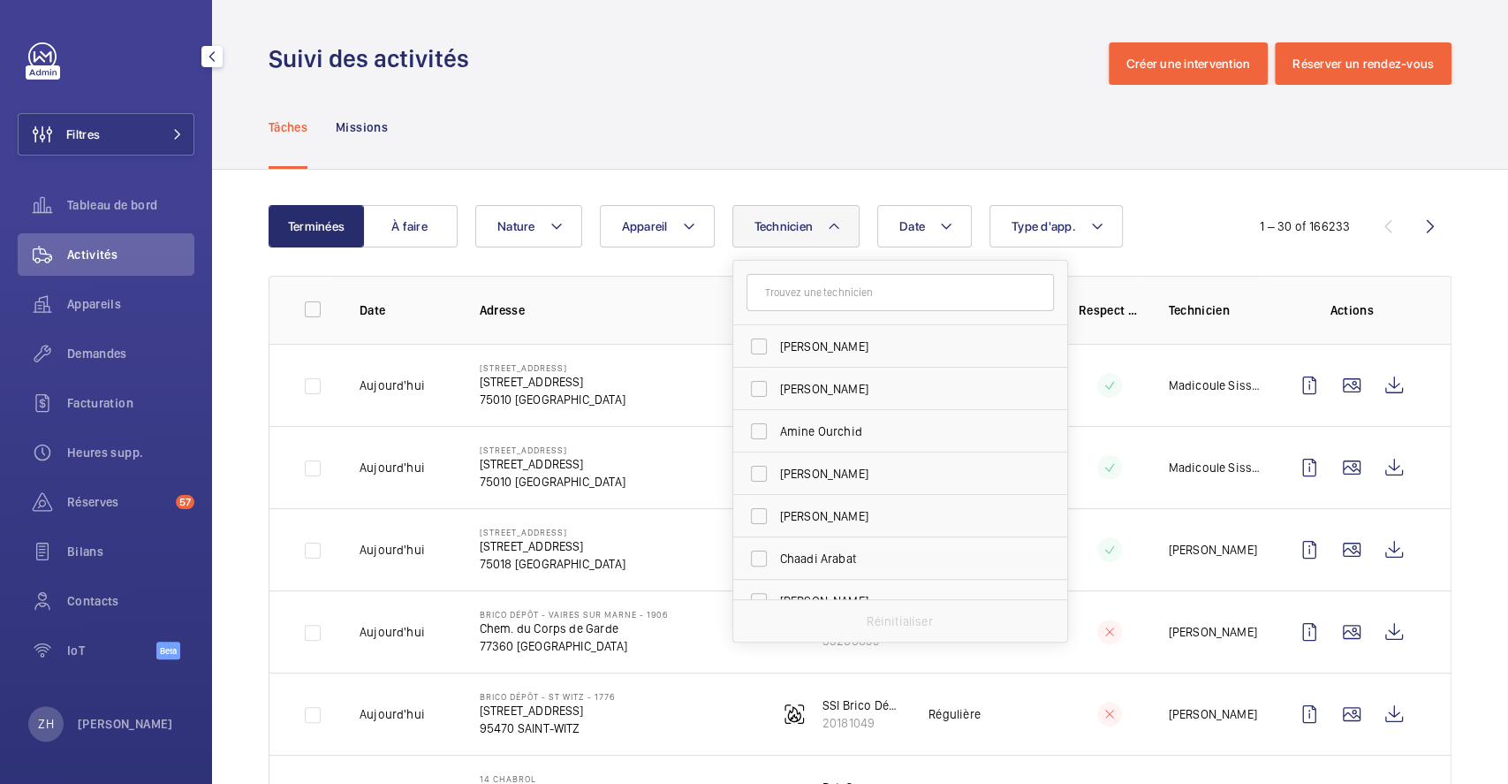
click at [839, 145] on div "Tâches Missions" at bounding box center [860, 127] width 1183 height 84
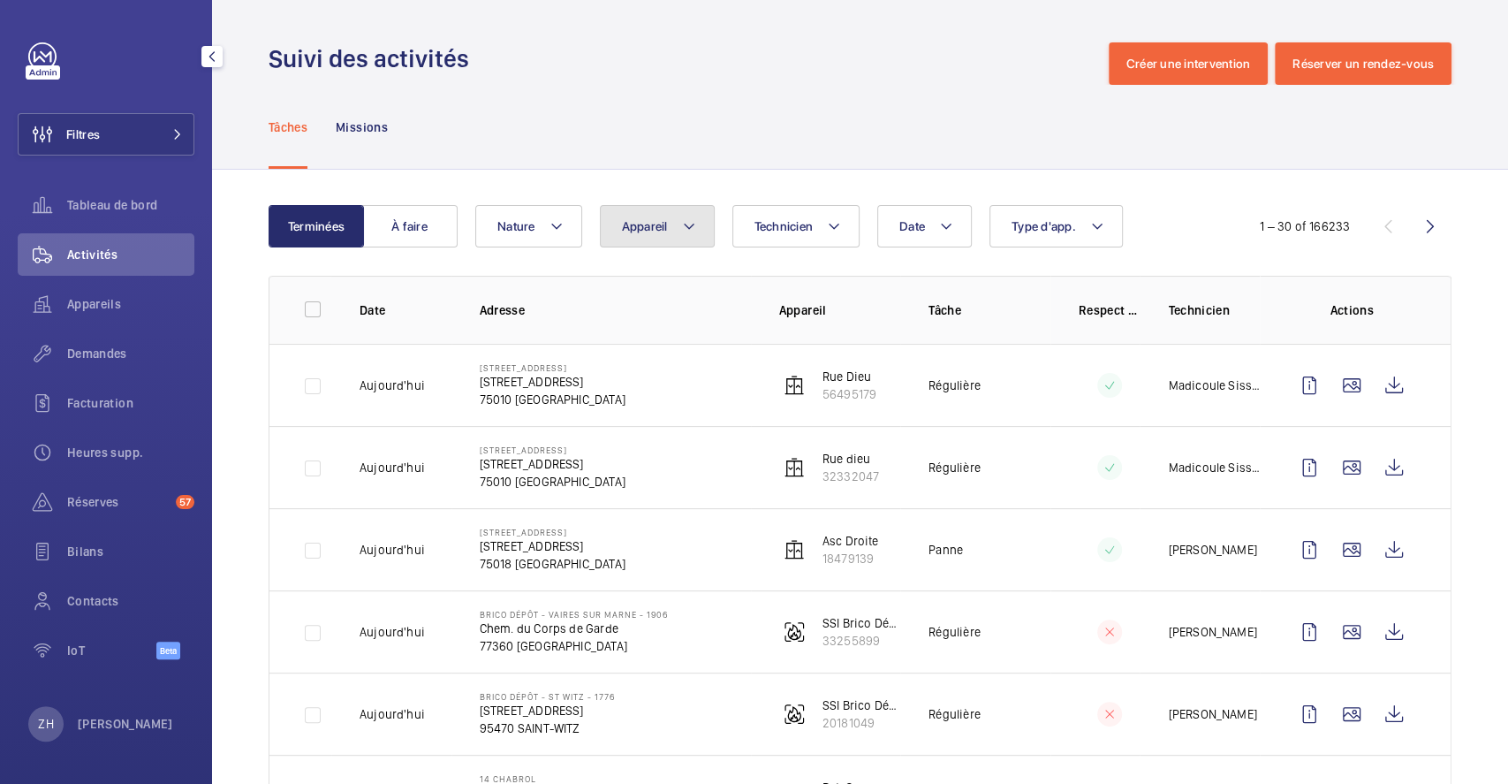
click at [683, 226] on mat-icon at bounding box center [689, 226] width 14 height 21
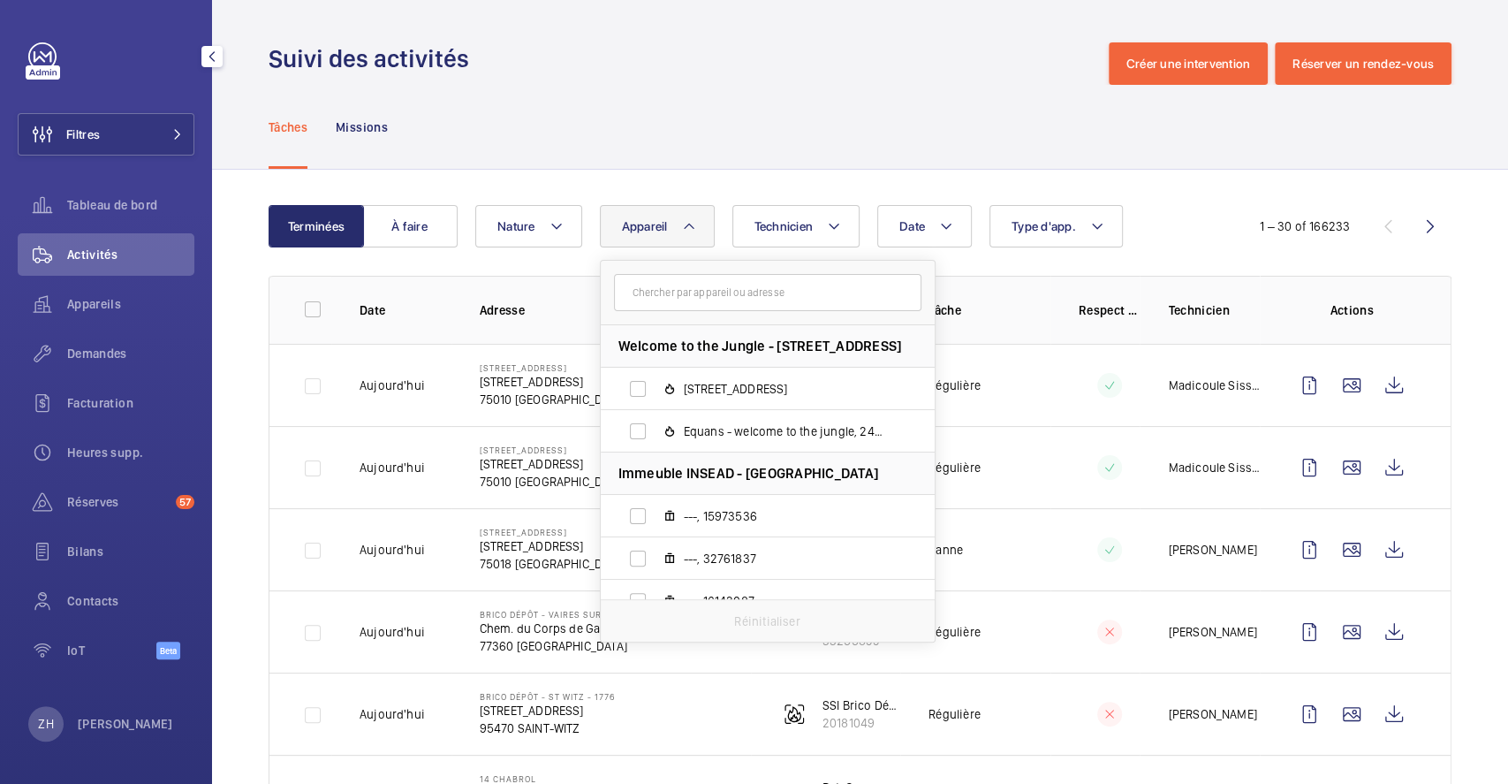
click at [671, 290] on input "text" at bounding box center [767, 292] width 307 height 37
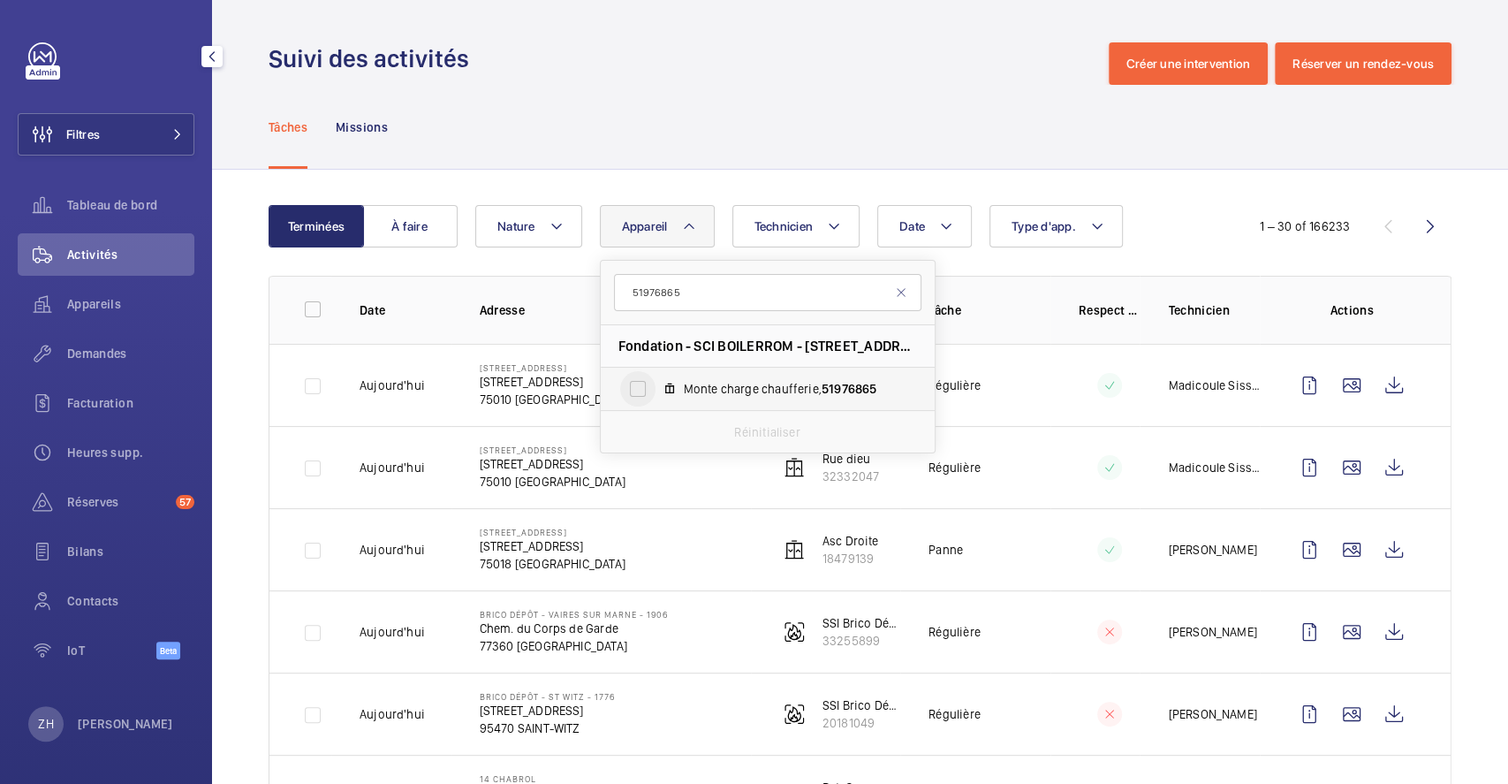
type input "51976865"
click at [636, 392] on input "Monte charge chaufferie, 51976865" at bounding box center [637, 388] width 35 height 35
checkbox input "true"
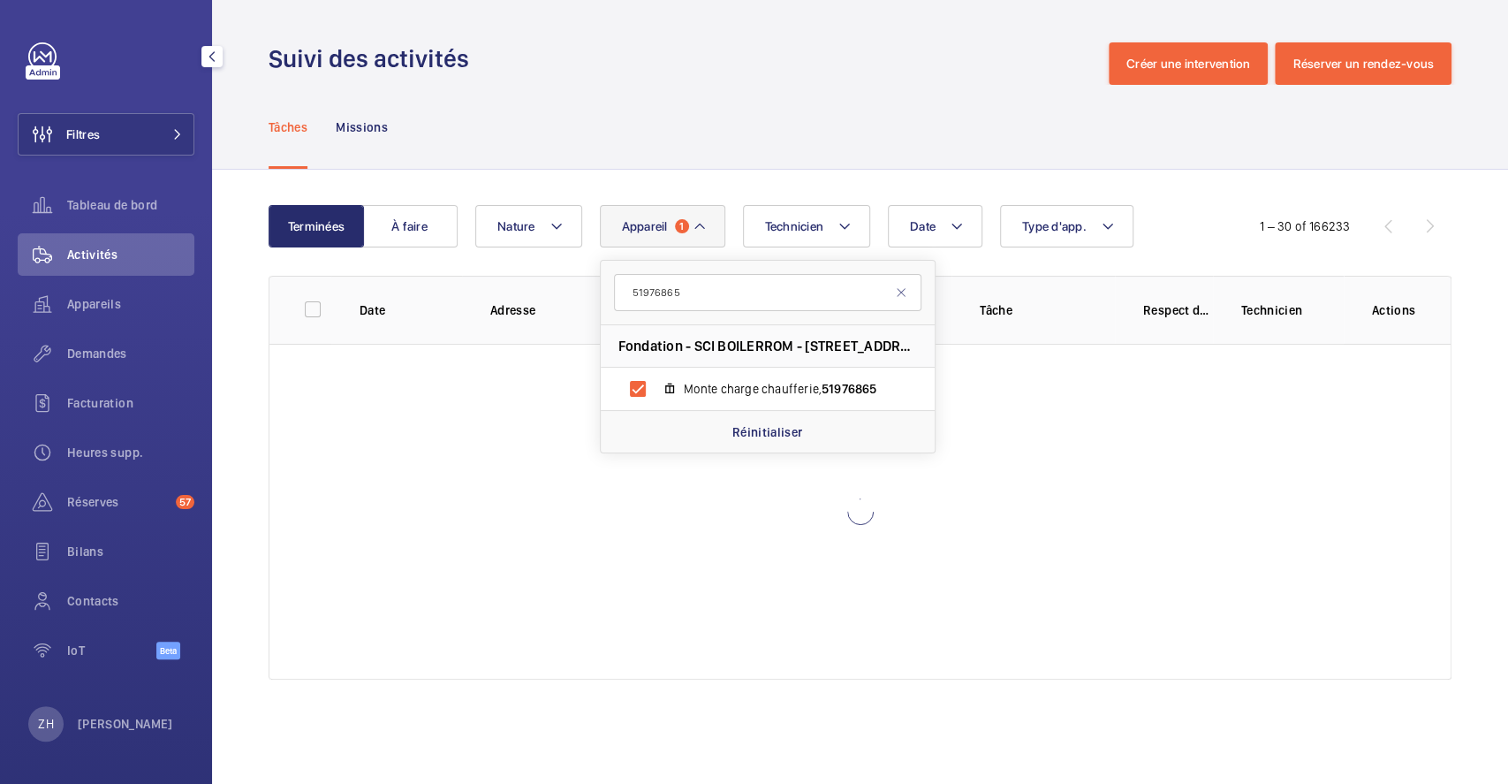
click at [874, 60] on div "Suivi des activités Créer une intervention Réserver un rendez-vous" at bounding box center [860, 63] width 1183 height 42
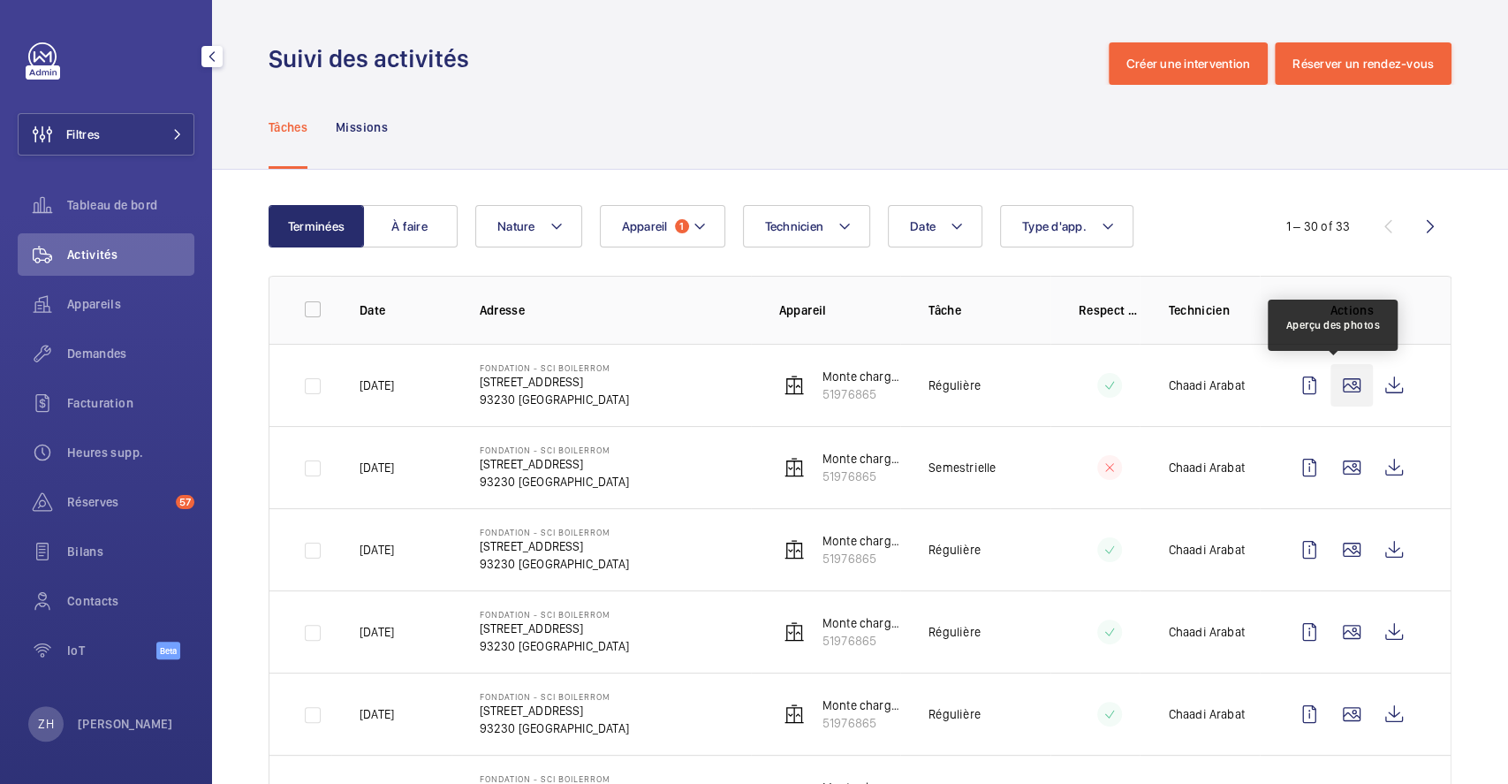
click at [1343, 387] on wm-front-icon-button at bounding box center [1351, 385] width 42 height 42
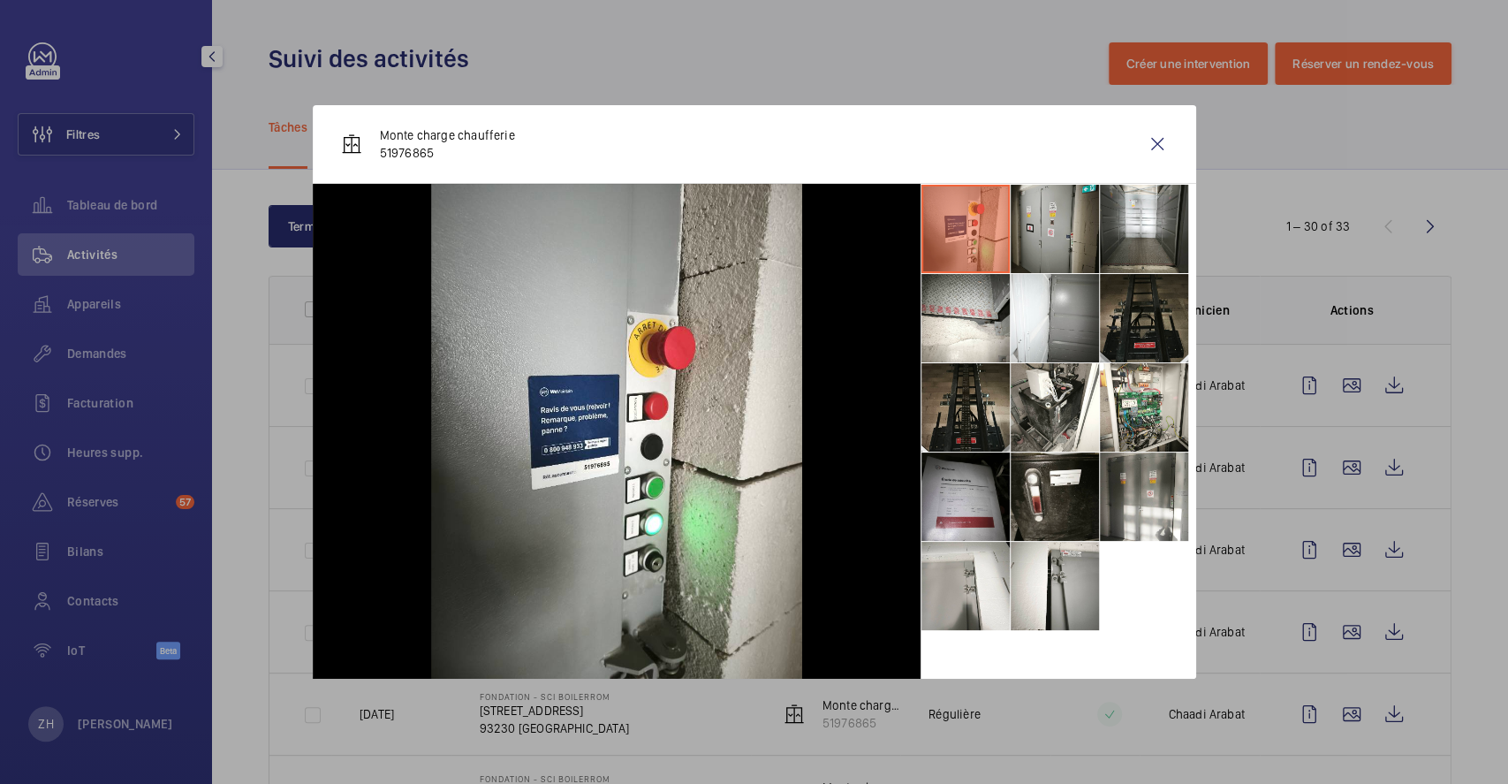
drag, startPoint x: 1032, startPoint y: 222, endPoint x: 1043, endPoint y: 229, distance: 13.5
click at [1033, 223] on li at bounding box center [1055, 229] width 88 height 88
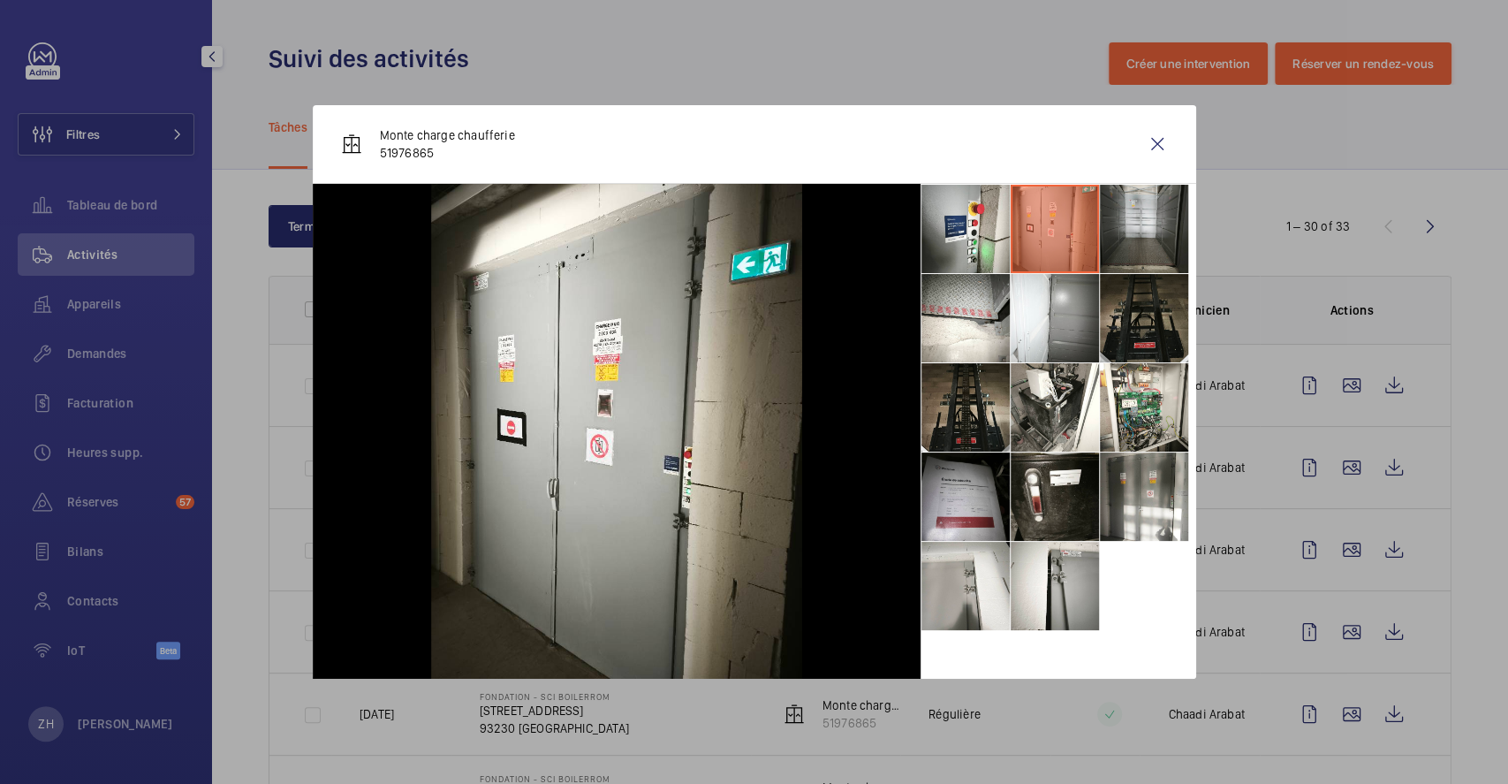
drag, startPoint x: 1127, startPoint y: 226, endPoint x: 1133, endPoint y: 246, distance: 20.4
click at [1129, 226] on li at bounding box center [1144, 229] width 88 height 88
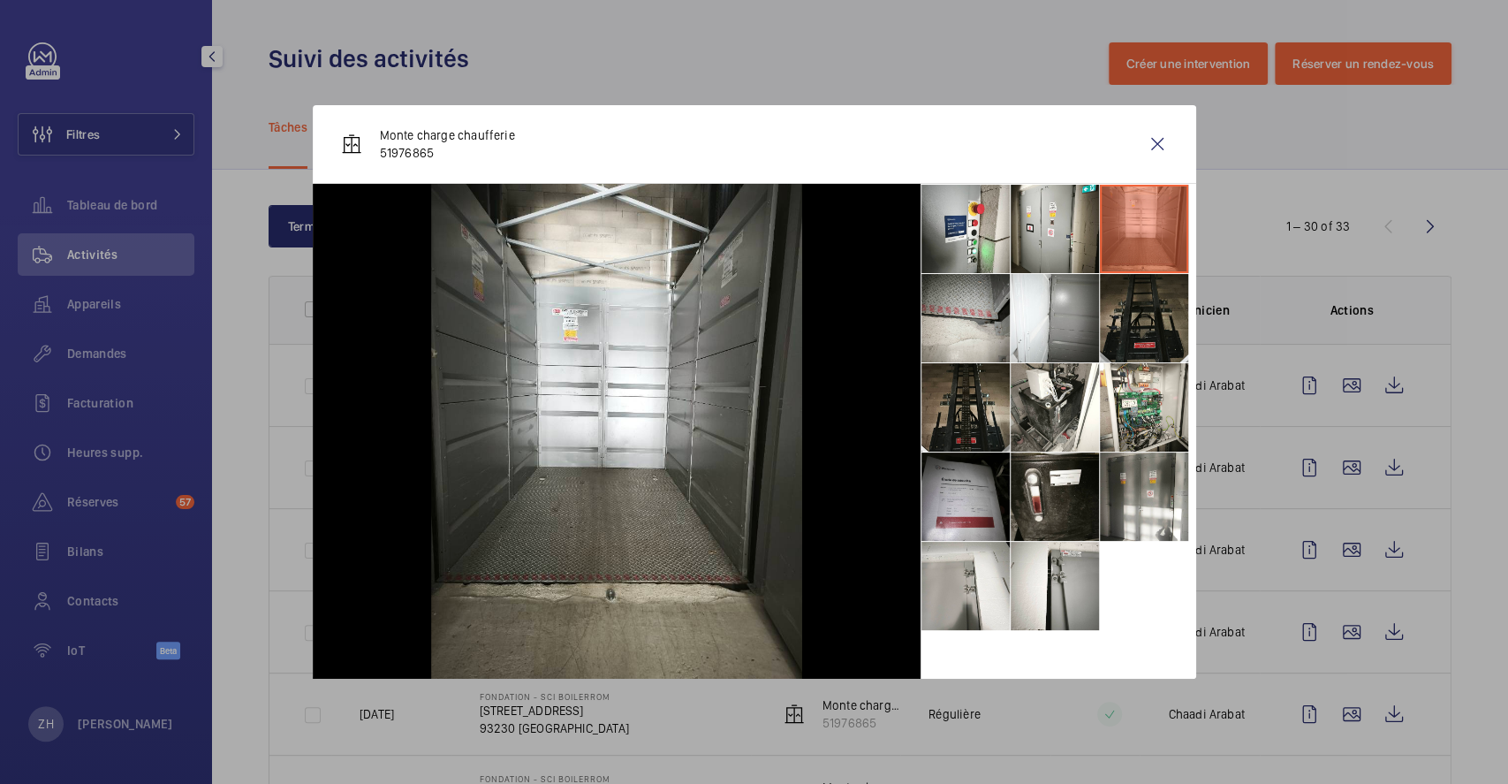
click at [983, 314] on li at bounding box center [965, 318] width 88 height 88
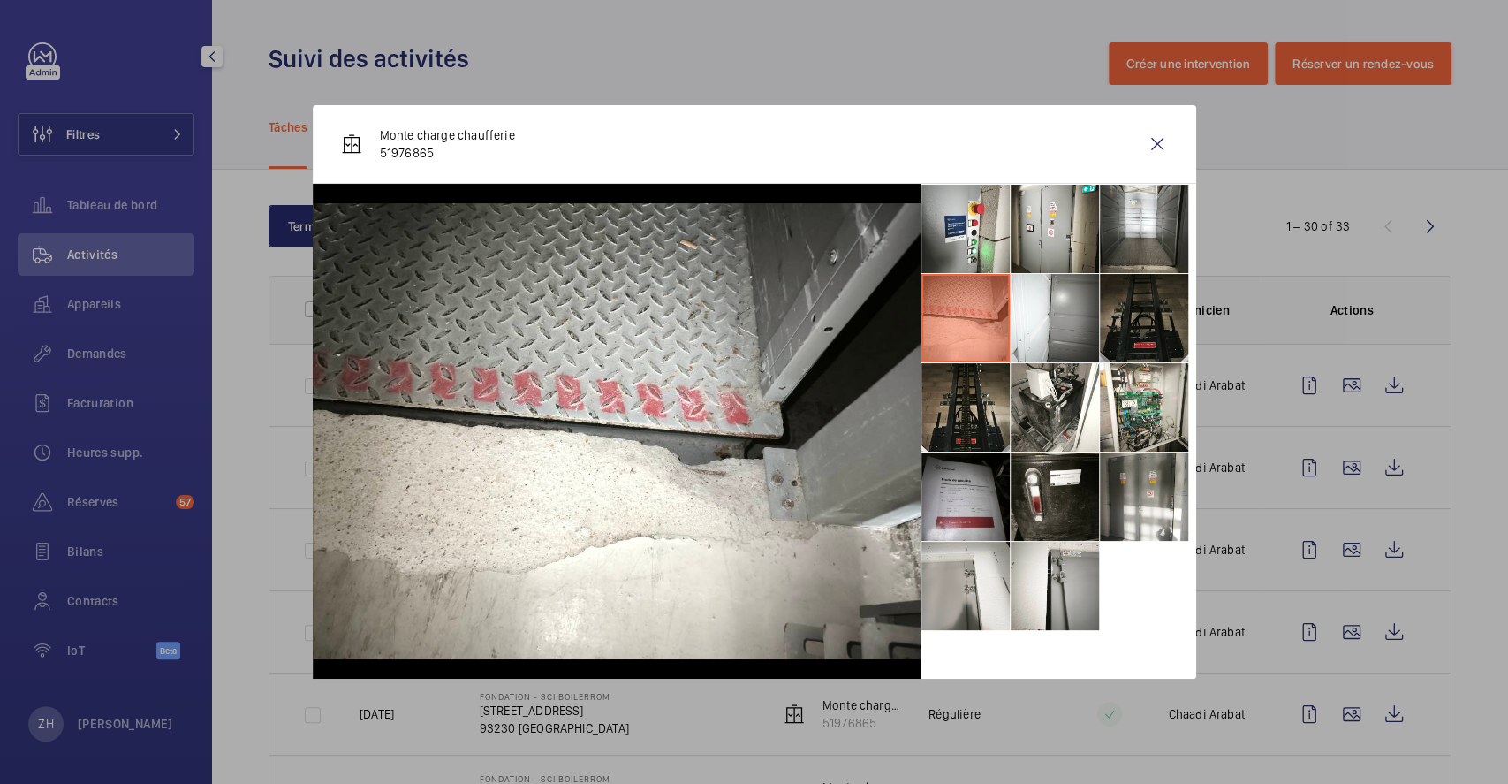
click at [1148, 328] on li at bounding box center [1144, 318] width 88 height 88
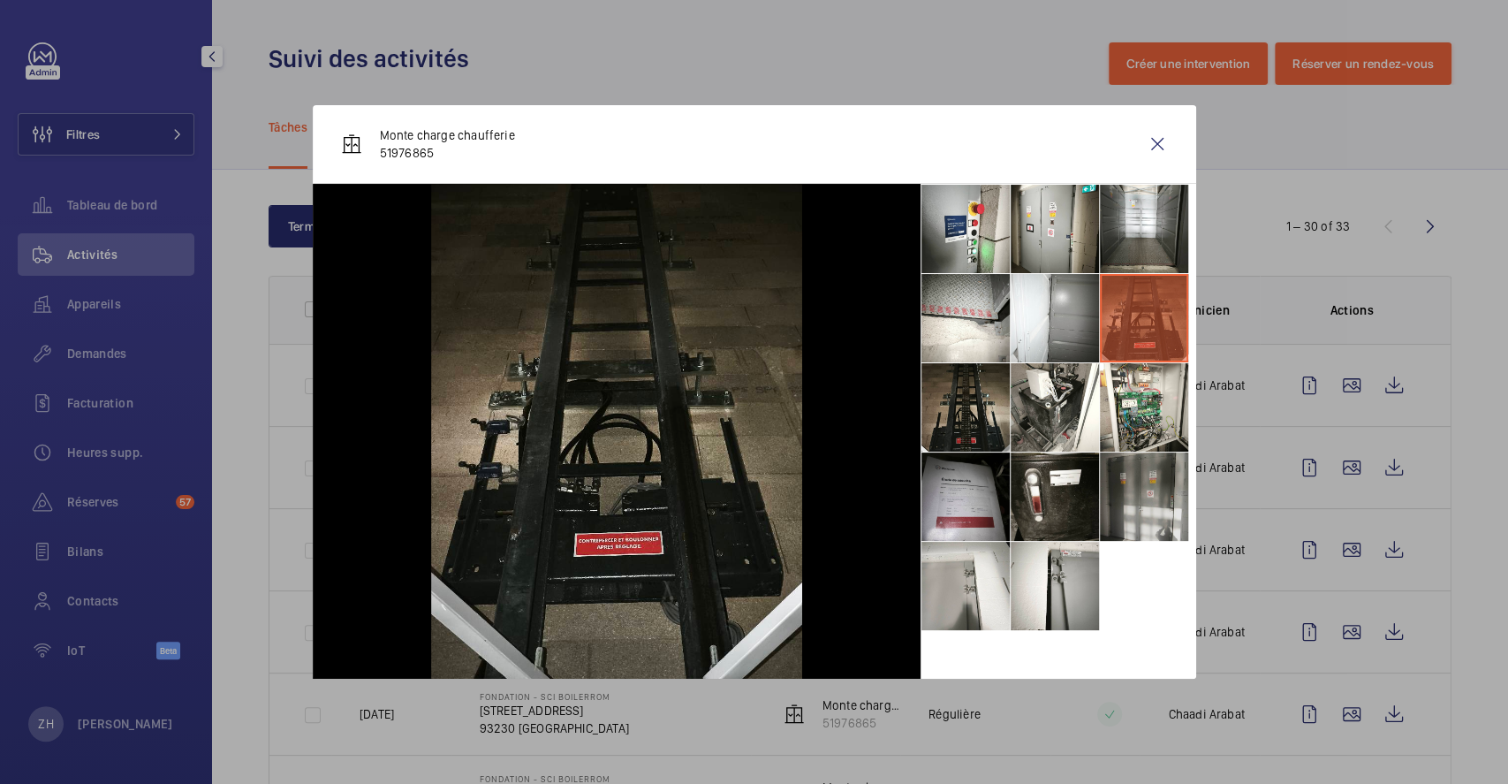
click at [1148, 492] on li at bounding box center [1144, 496] width 88 height 88
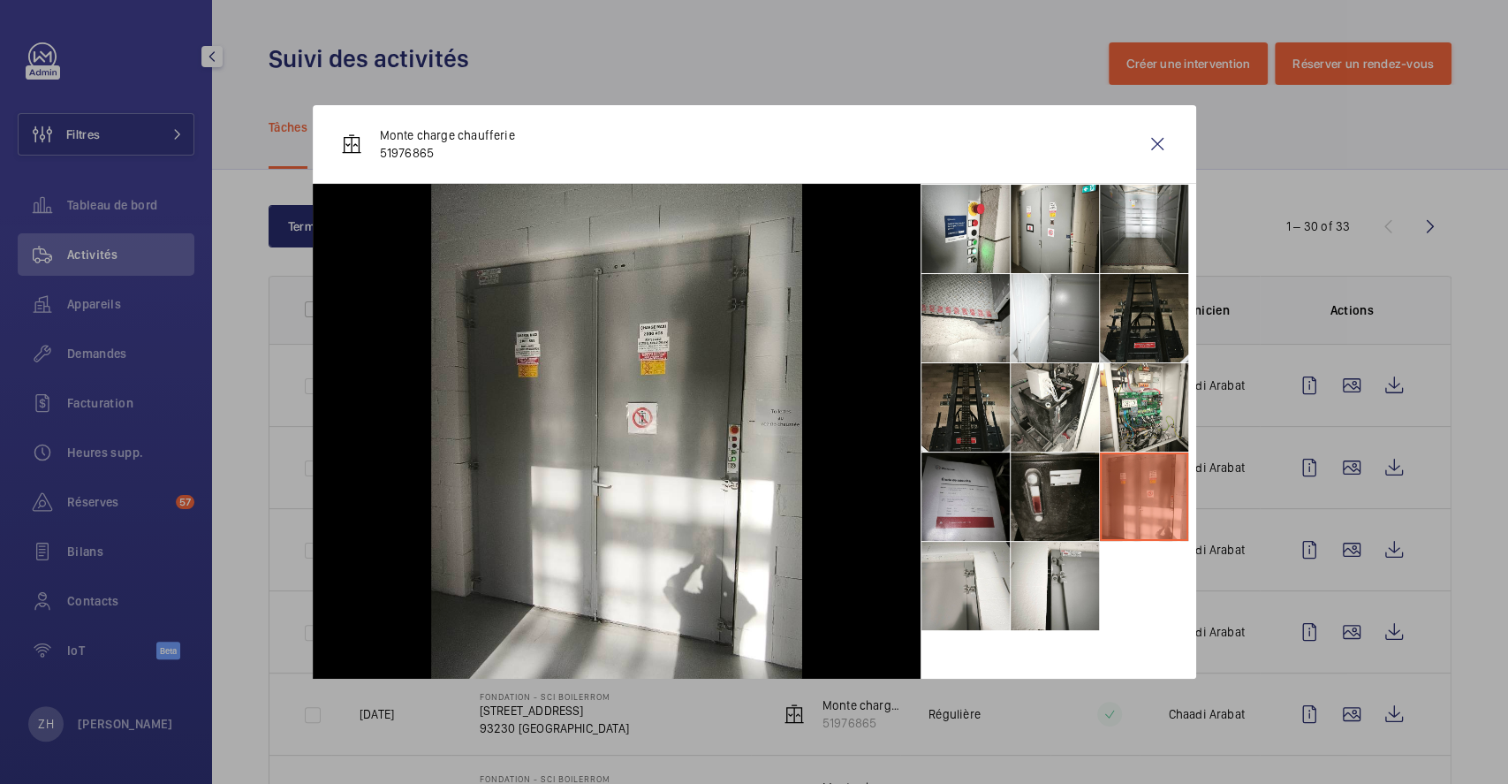
click at [1062, 503] on li at bounding box center [1055, 496] width 88 height 88
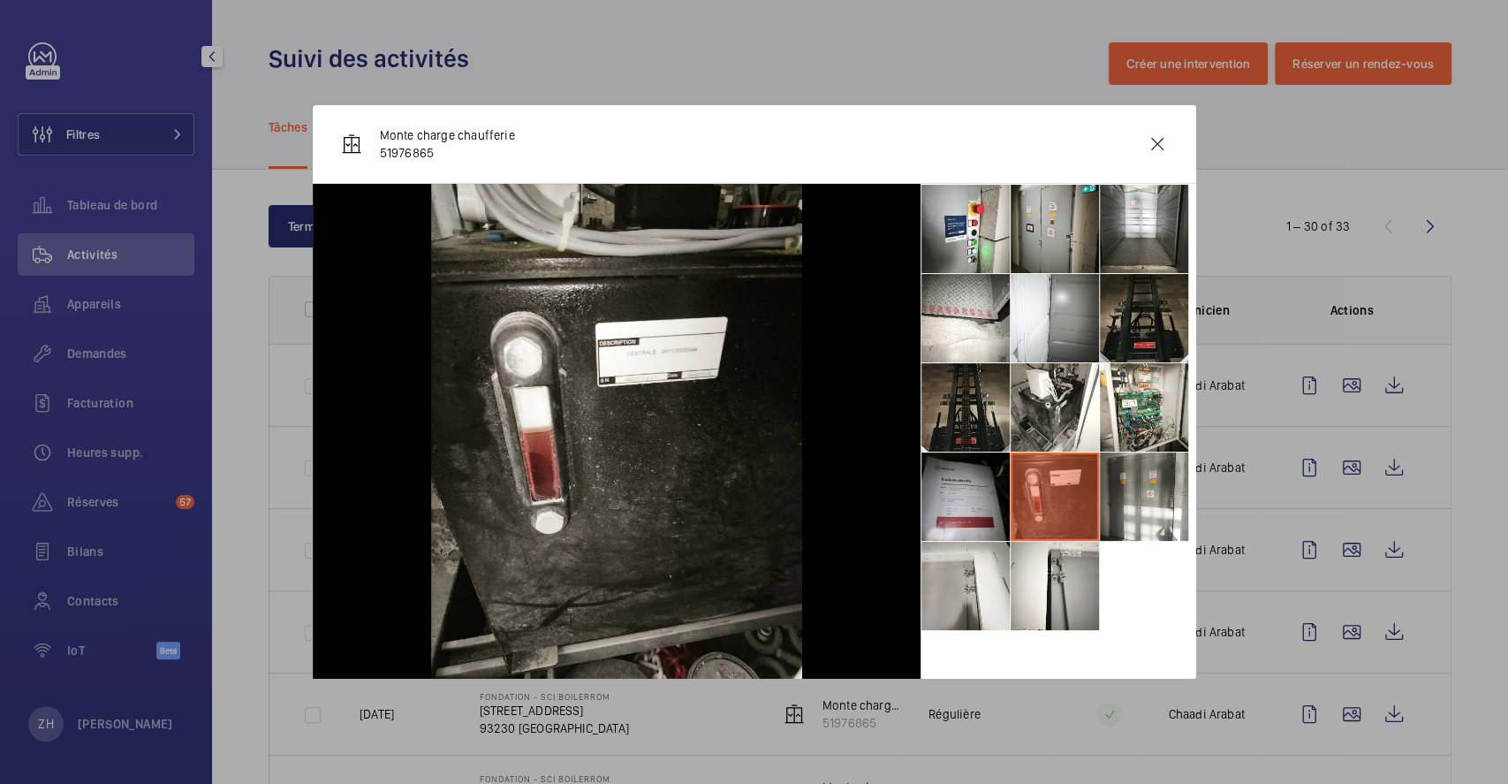
click at [1052, 236] on li at bounding box center [1055, 229] width 88 height 88
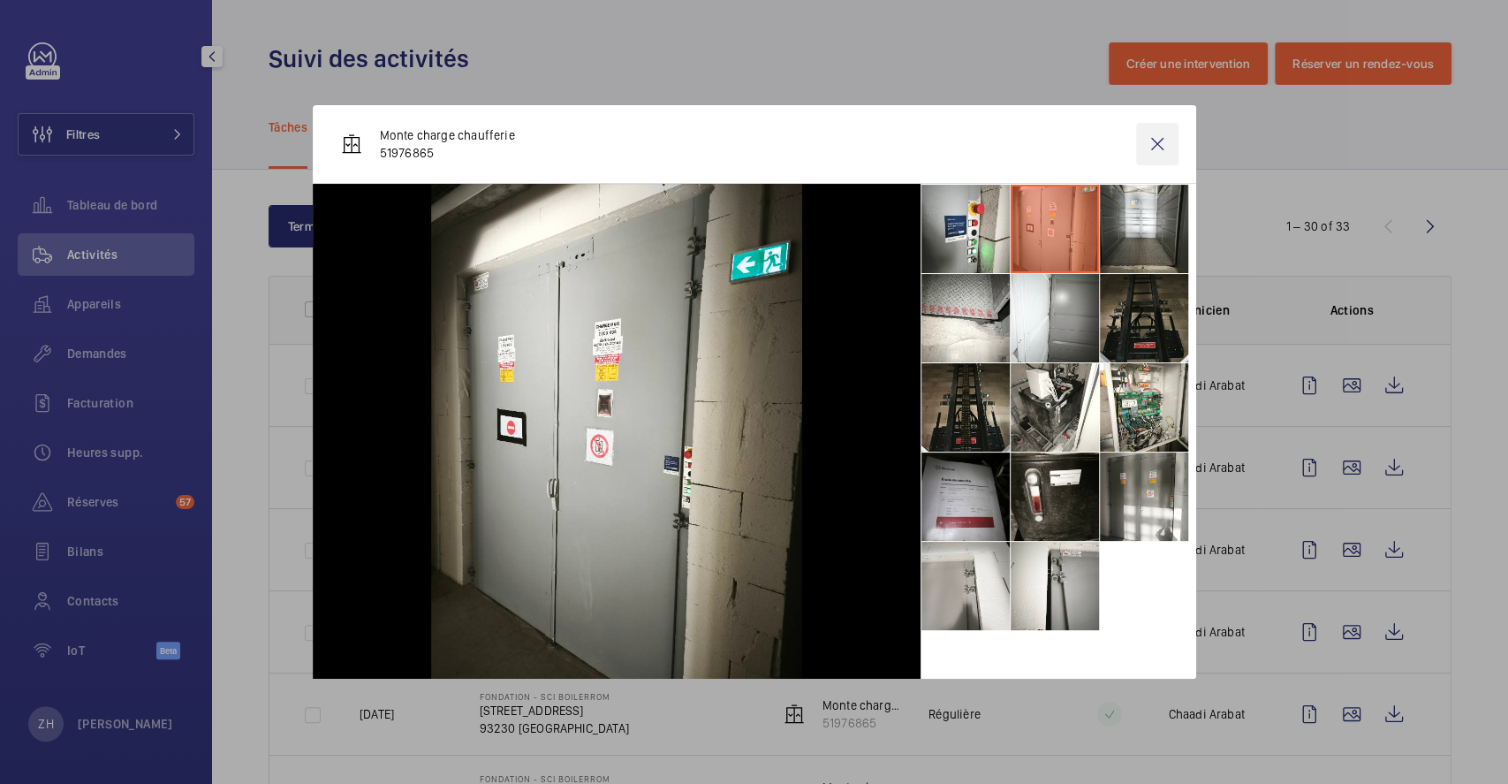
click at [1166, 136] on wm-front-icon-button at bounding box center [1157, 144] width 42 height 42
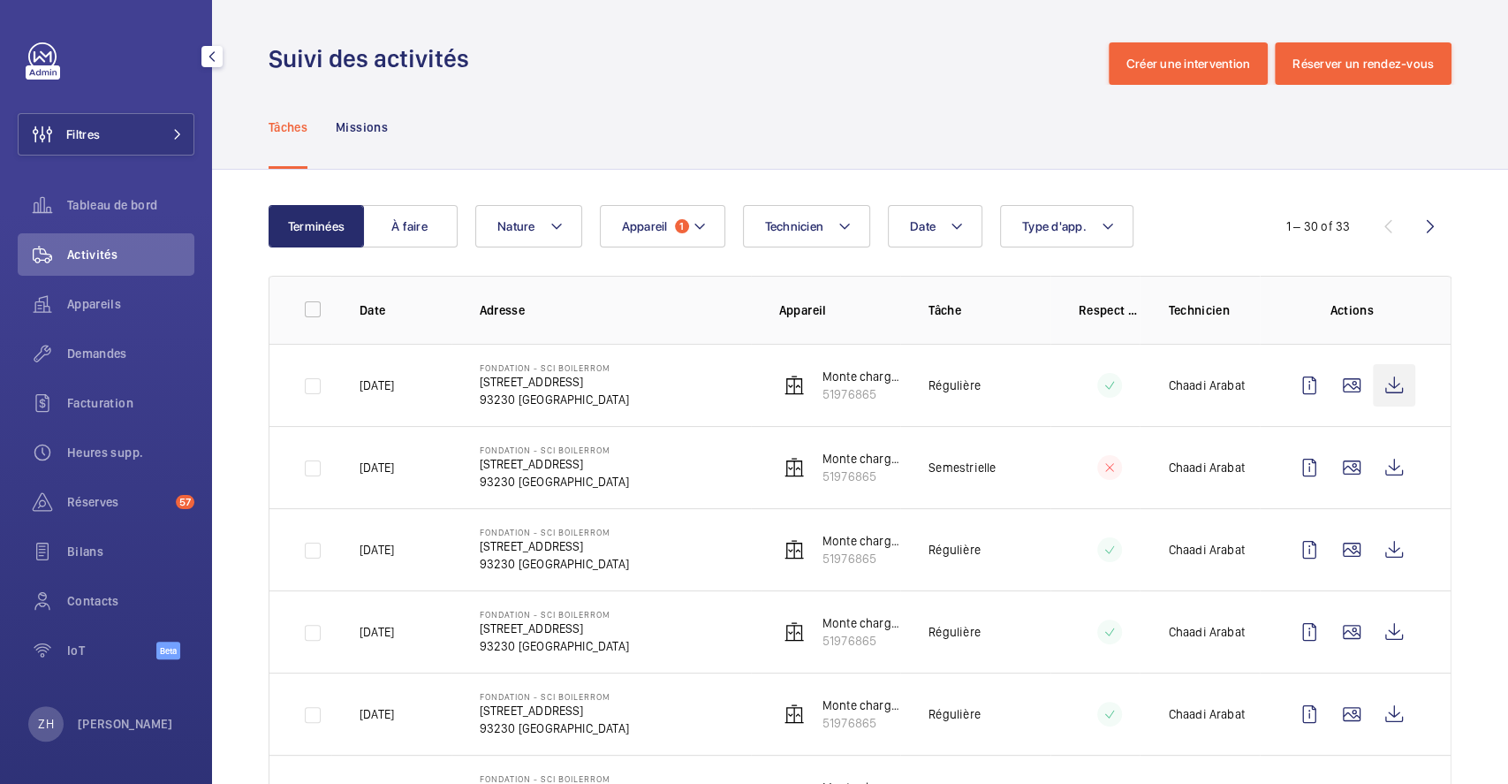
click at [1383, 385] on wm-front-icon-button at bounding box center [1394, 385] width 42 height 42
drag, startPoint x: 1387, startPoint y: 377, endPoint x: 1111, endPoint y: 663, distance: 397.4
click at [1389, 377] on wm-front-icon-button at bounding box center [1394, 385] width 42 height 42
click at [1378, 380] on wm-front-icon-button at bounding box center [1394, 385] width 42 height 42
click at [1388, 467] on wm-front-icon-button at bounding box center [1394, 467] width 42 height 42
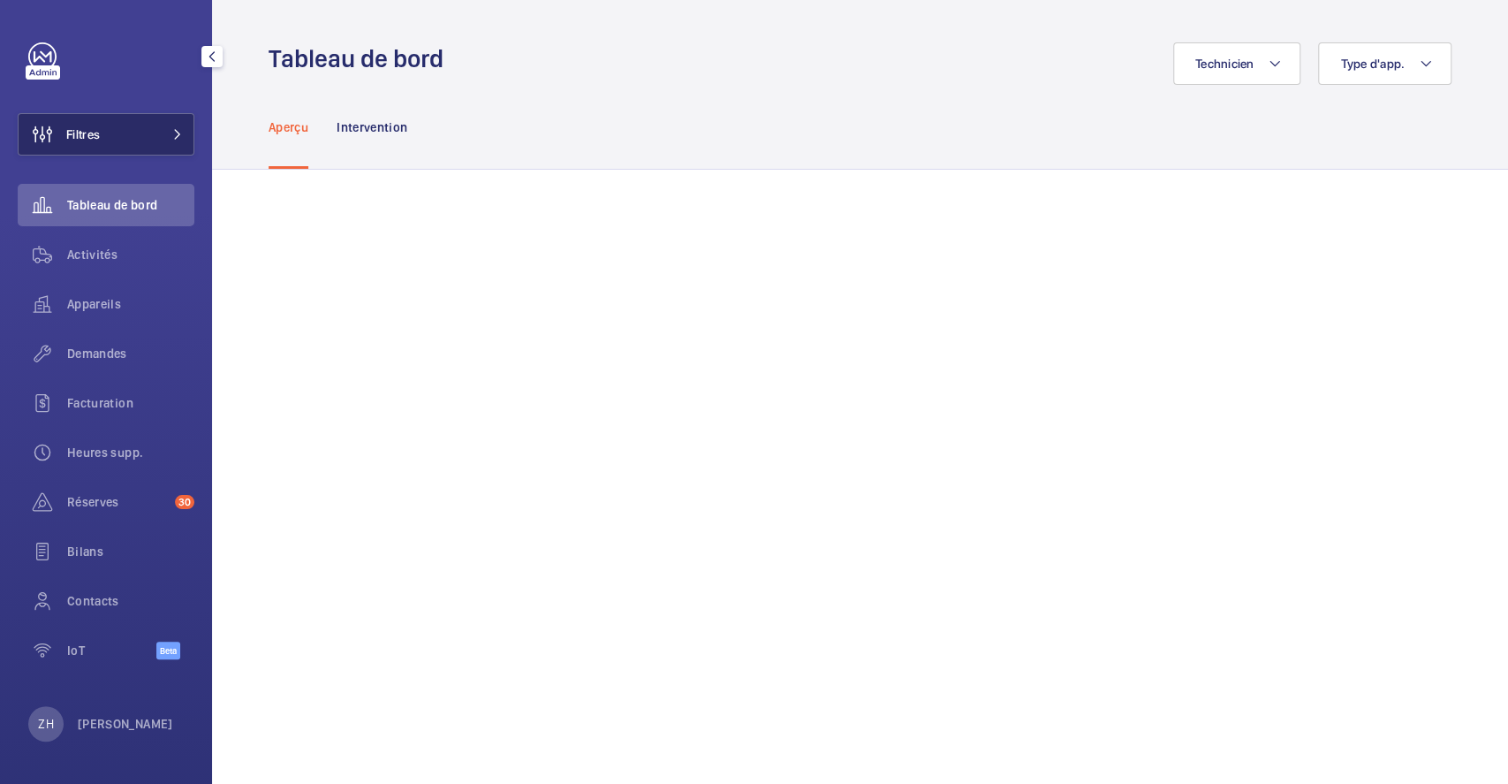
click at [117, 125] on button "Filtres" at bounding box center [106, 134] width 177 height 42
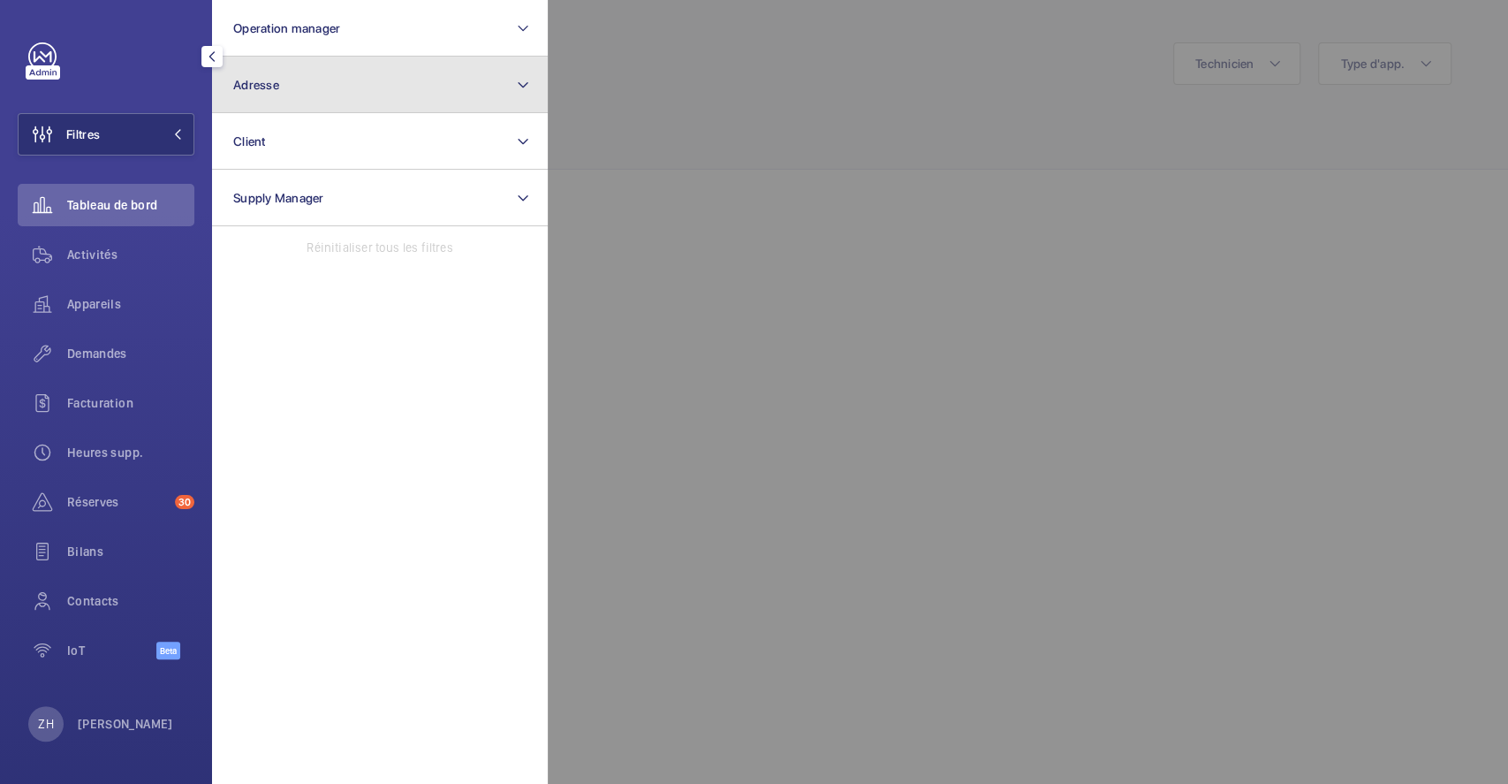
click at [369, 87] on button "Adresse" at bounding box center [380, 85] width 336 height 57
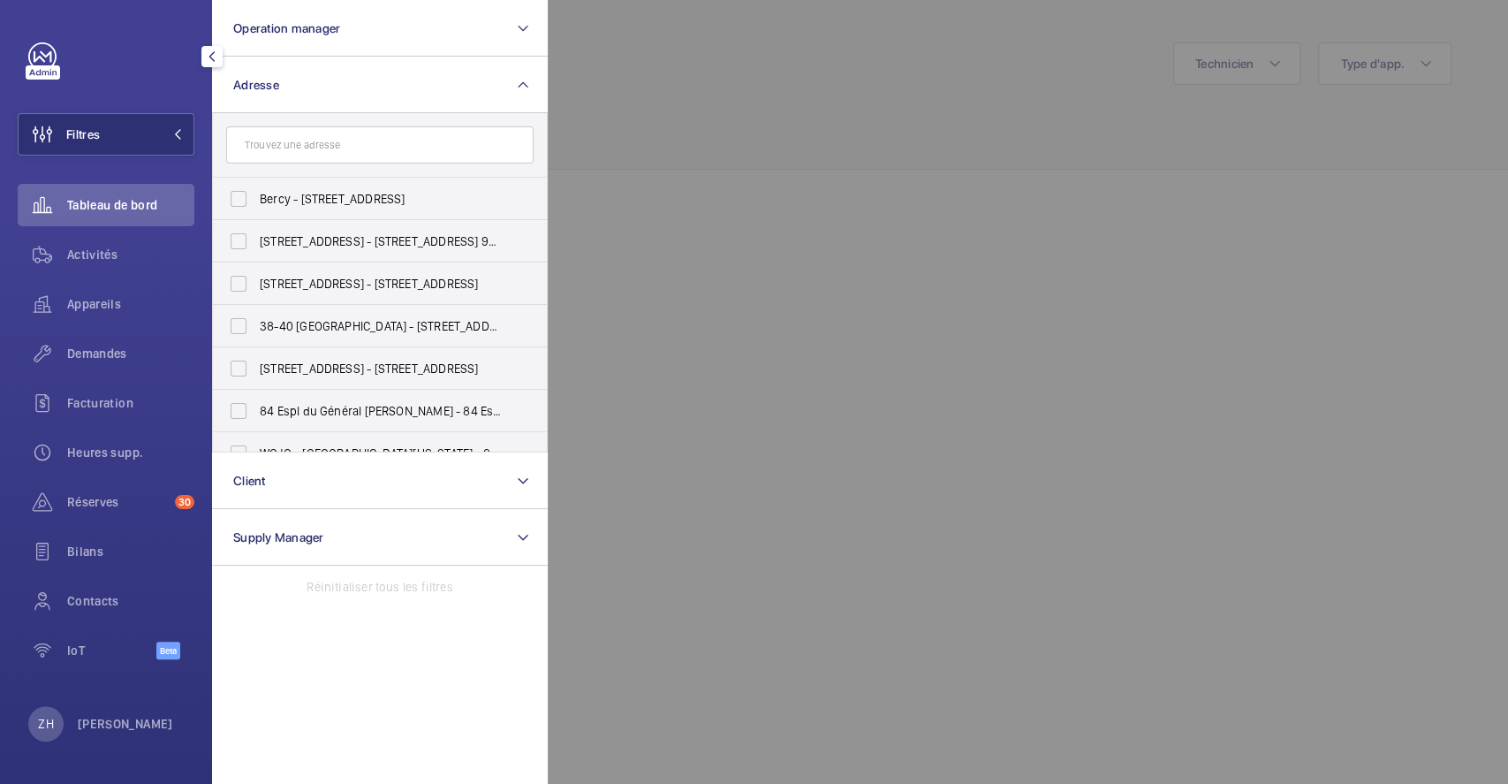
click at [374, 152] on input "text" at bounding box center [379, 144] width 307 height 37
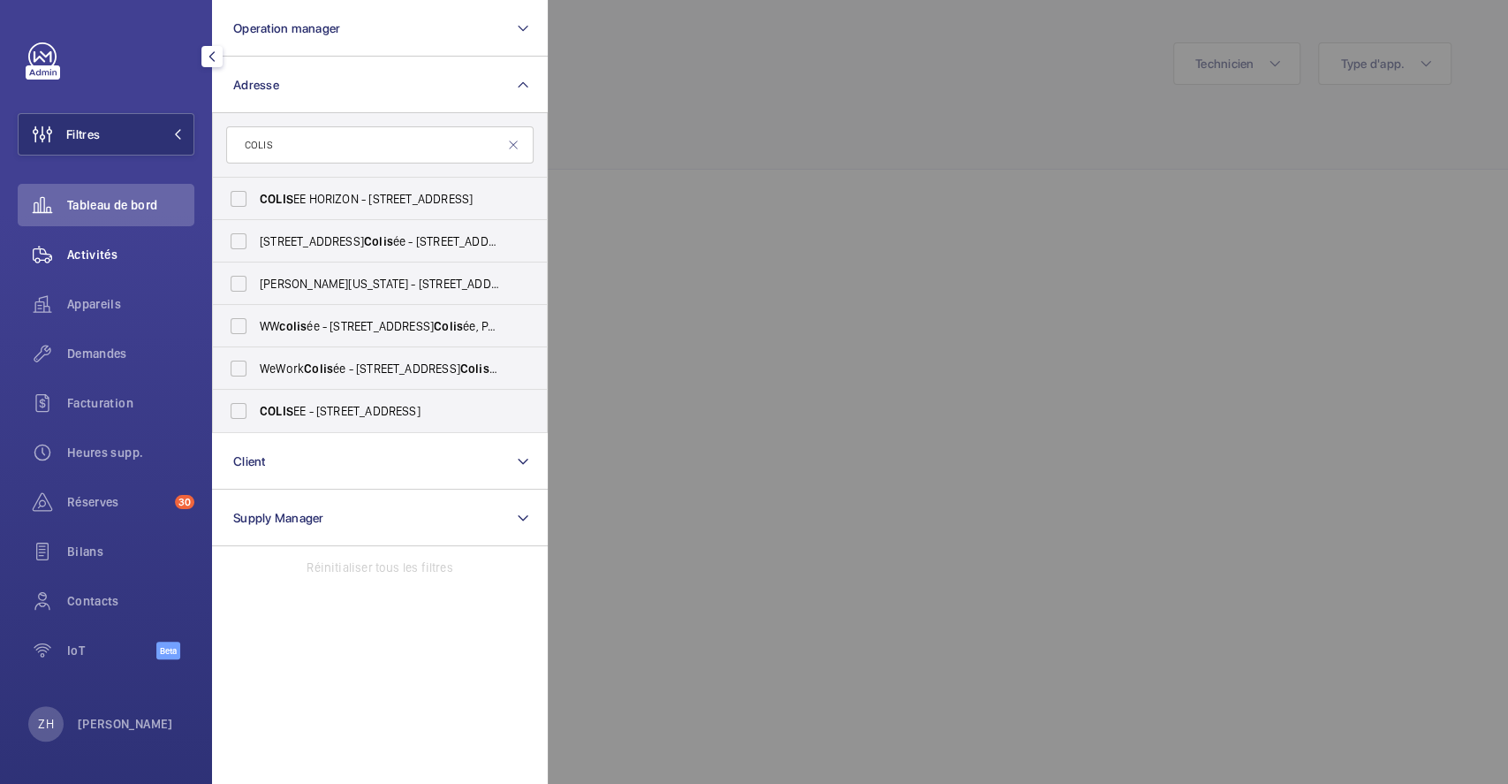
type input "COLIS"
drag, startPoint x: 123, startPoint y: 252, endPoint x: 158, endPoint y: 252, distance: 35.3
click at [122, 252] on span "Activités" at bounding box center [130, 255] width 127 height 18
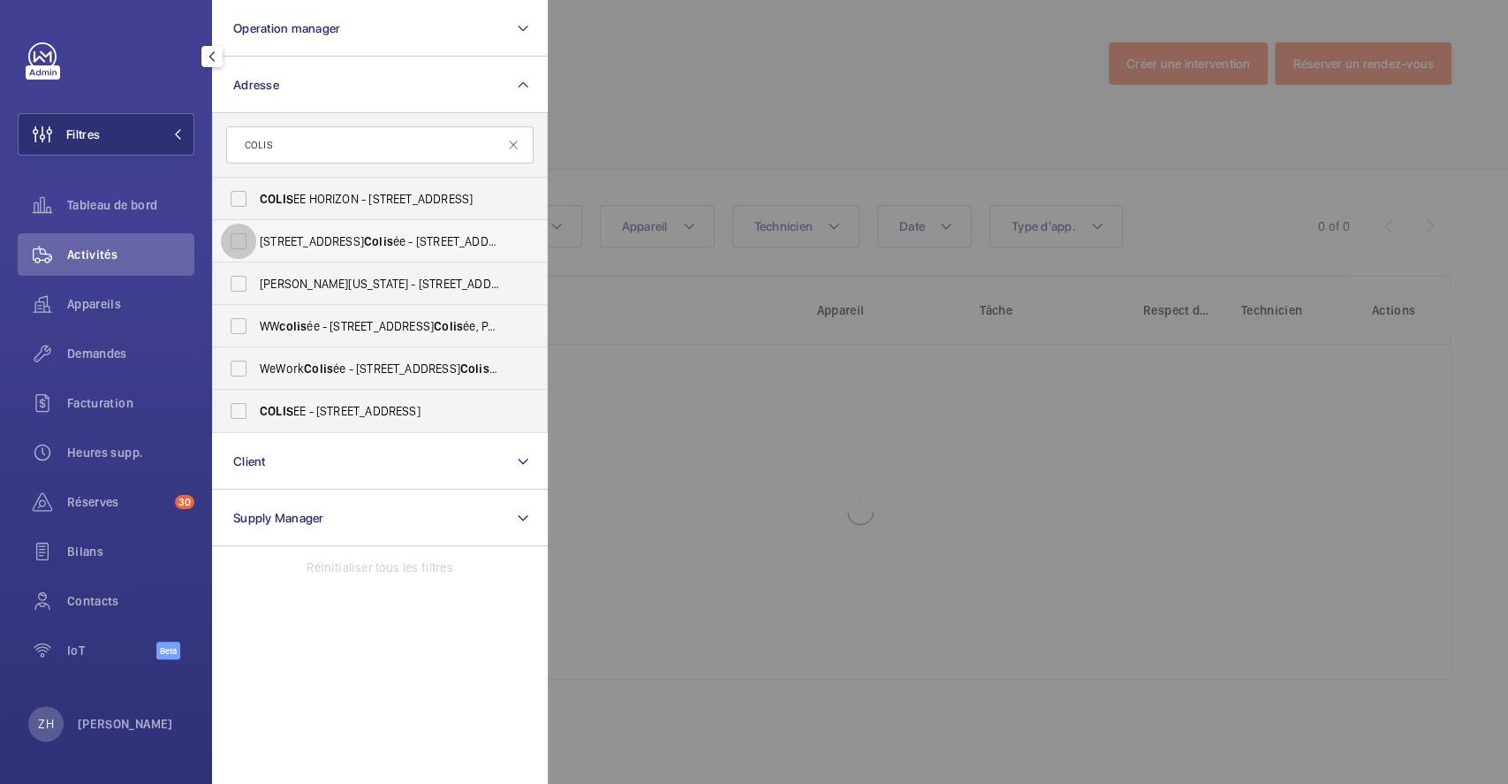
click at [247, 242] on input "[STREET_ADDRESS] ée - [STREET_ADDRESS]" at bounding box center [238, 240] width 35 height 35
checkbox input "true"
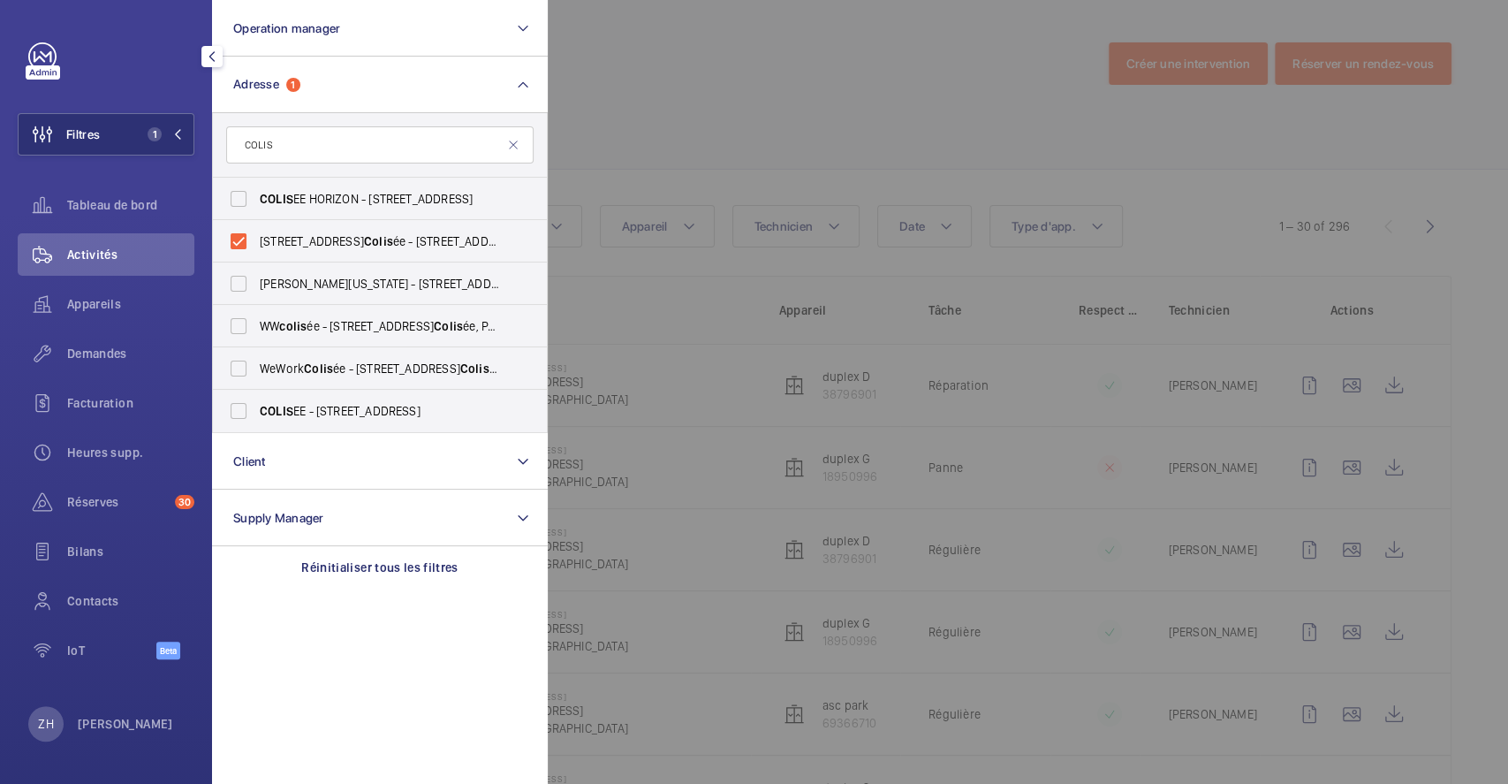
click at [778, 104] on div at bounding box center [1302, 392] width 1508 height 784
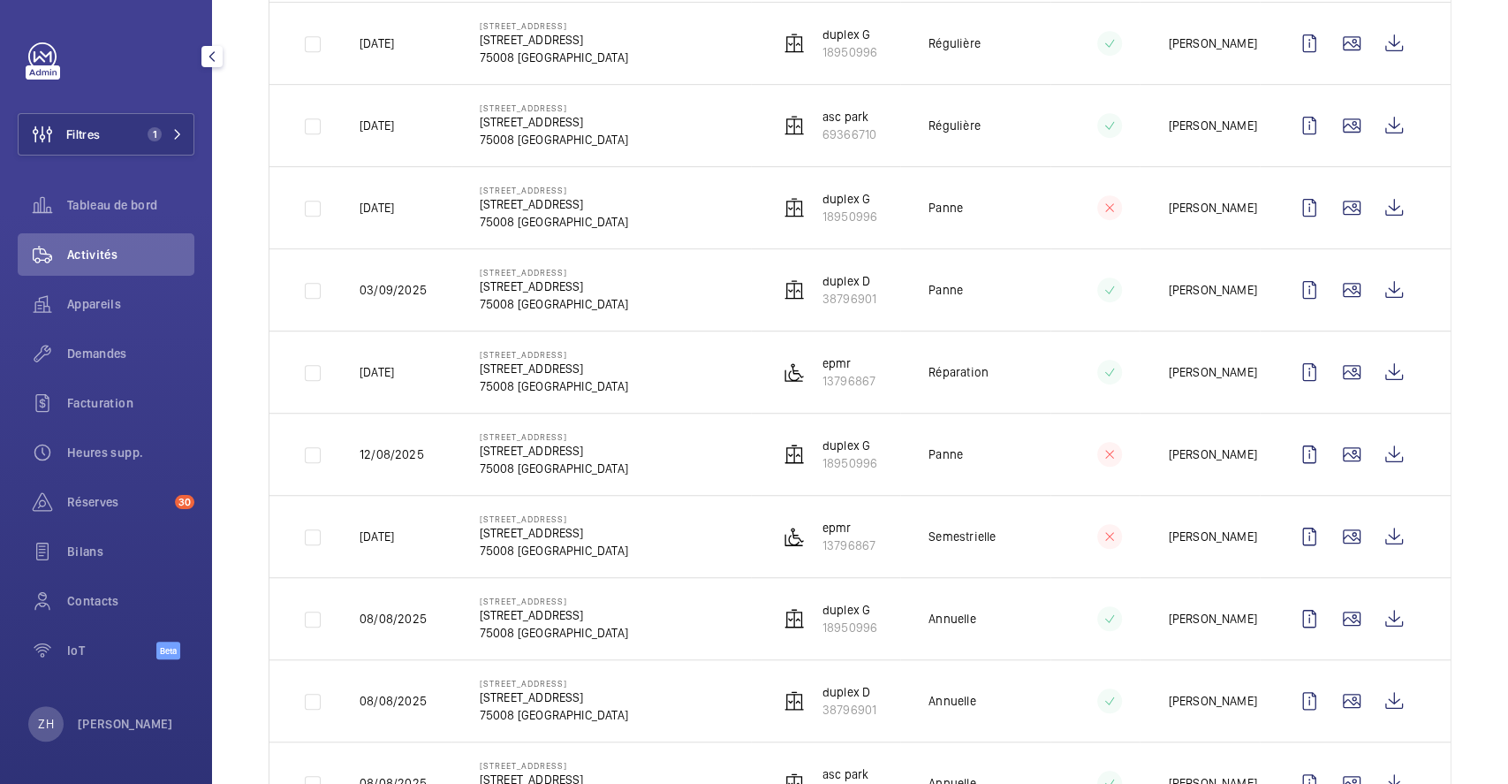
scroll to position [707, 0]
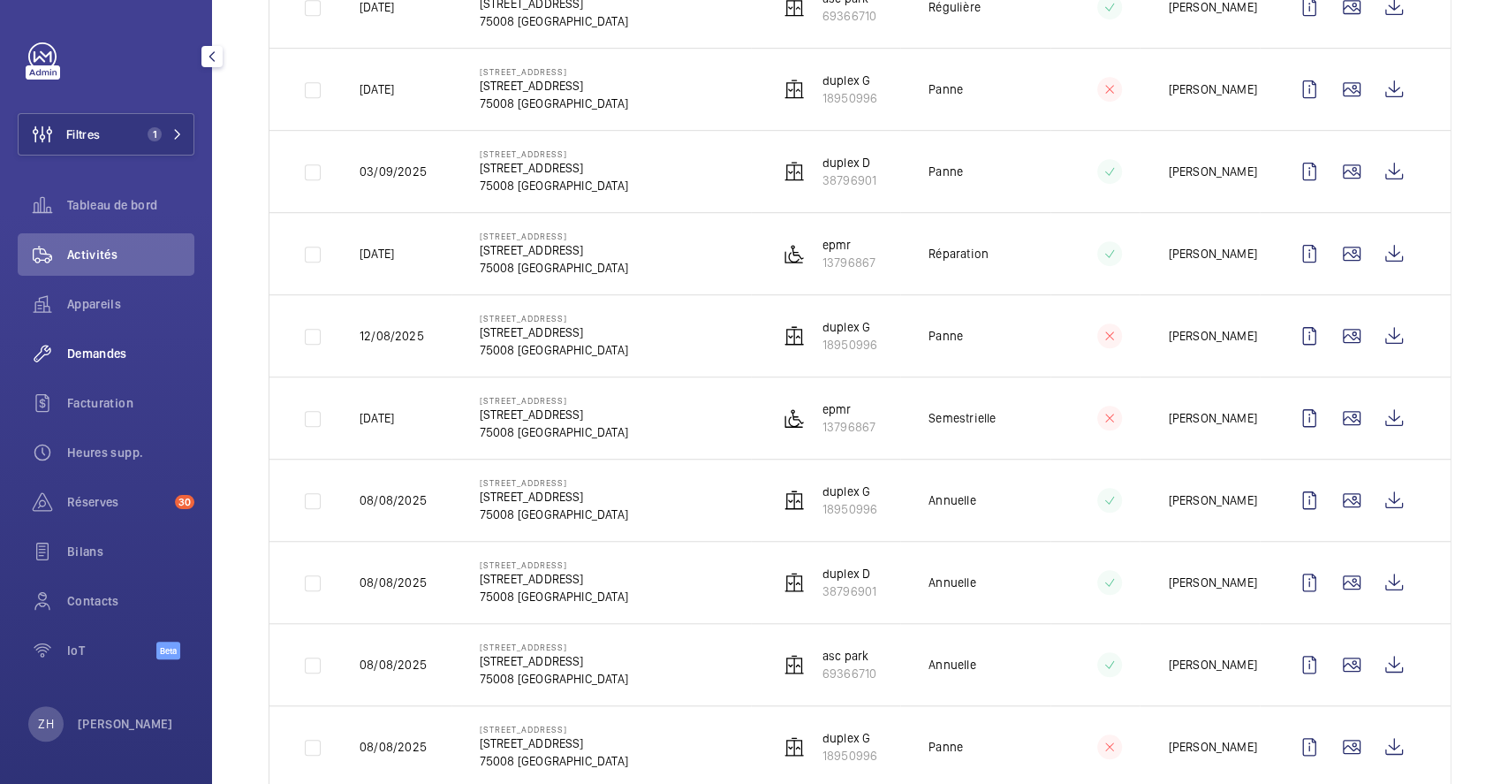
click at [102, 348] on span "Demandes" at bounding box center [130, 354] width 127 height 18
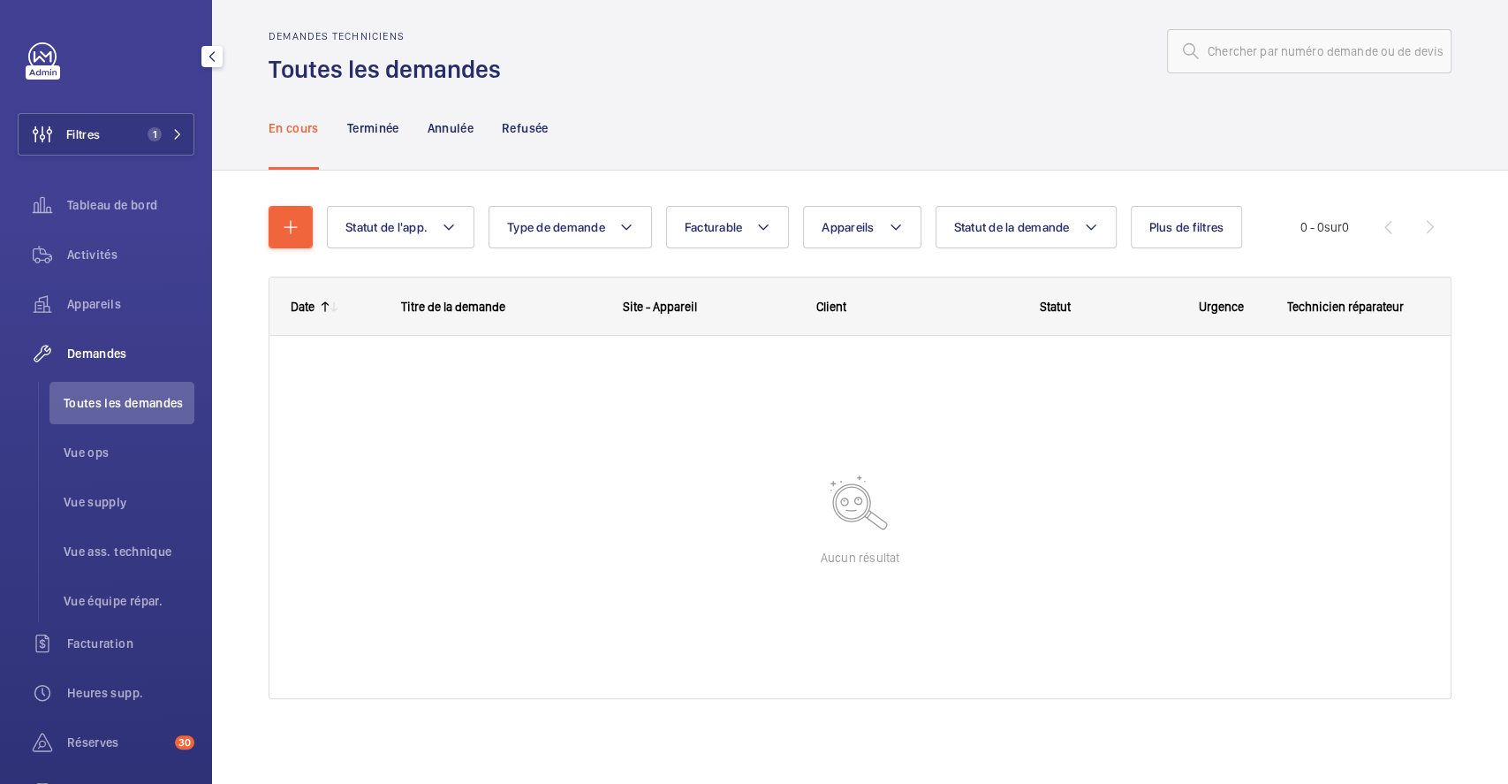
scroll to position [12, 0]
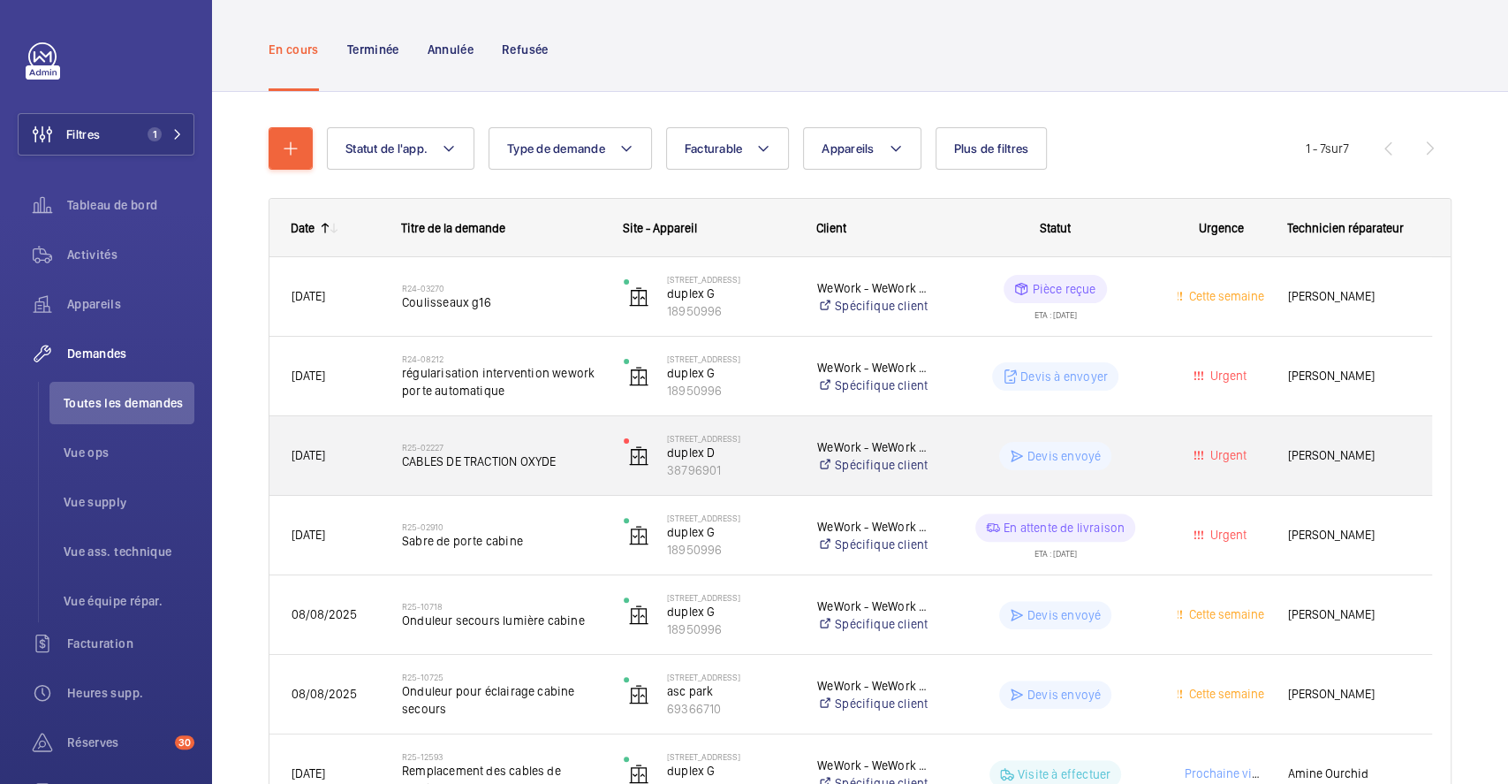
scroll to position [206, 0]
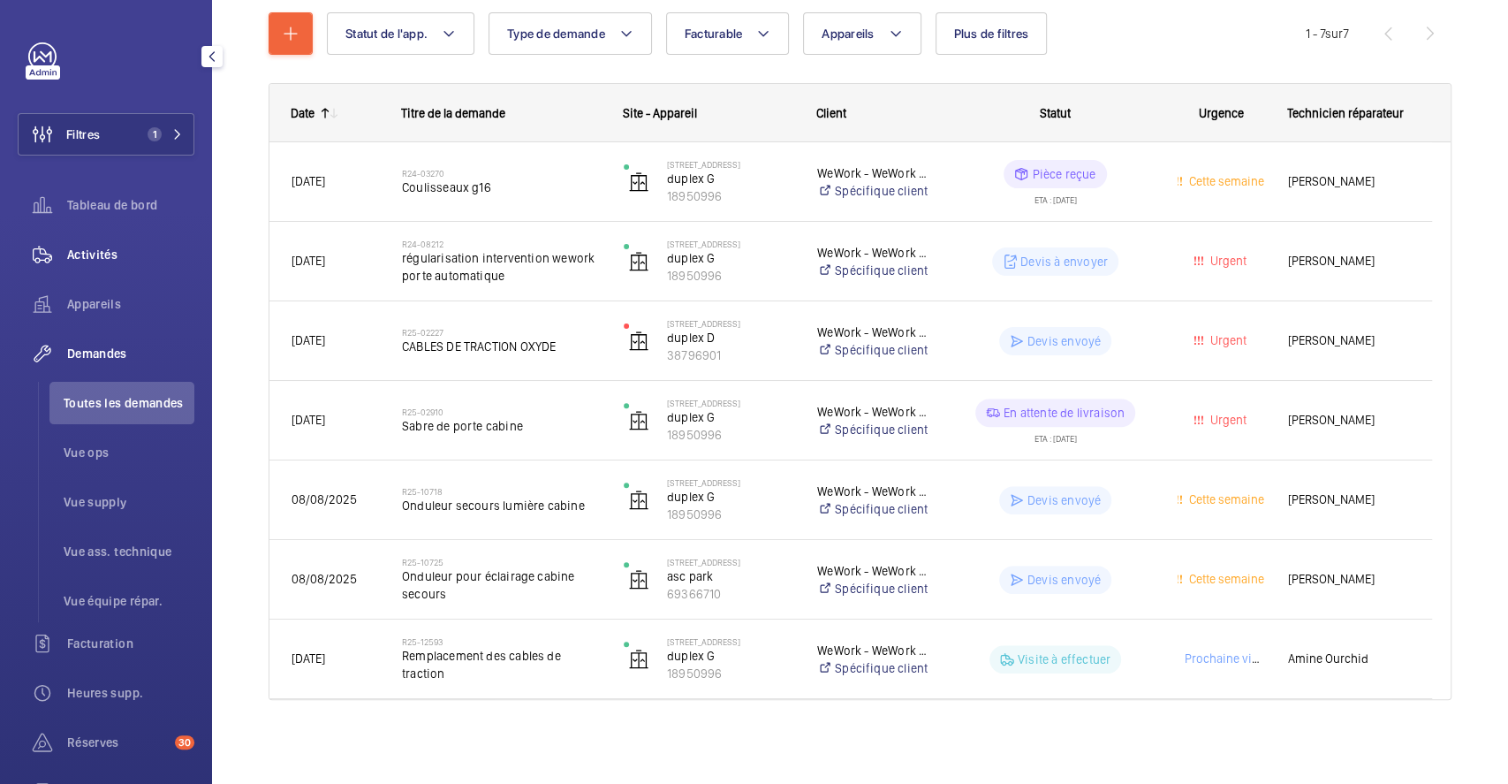
click at [117, 253] on span "Activités" at bounding box center [130, 255] width 127 height 18
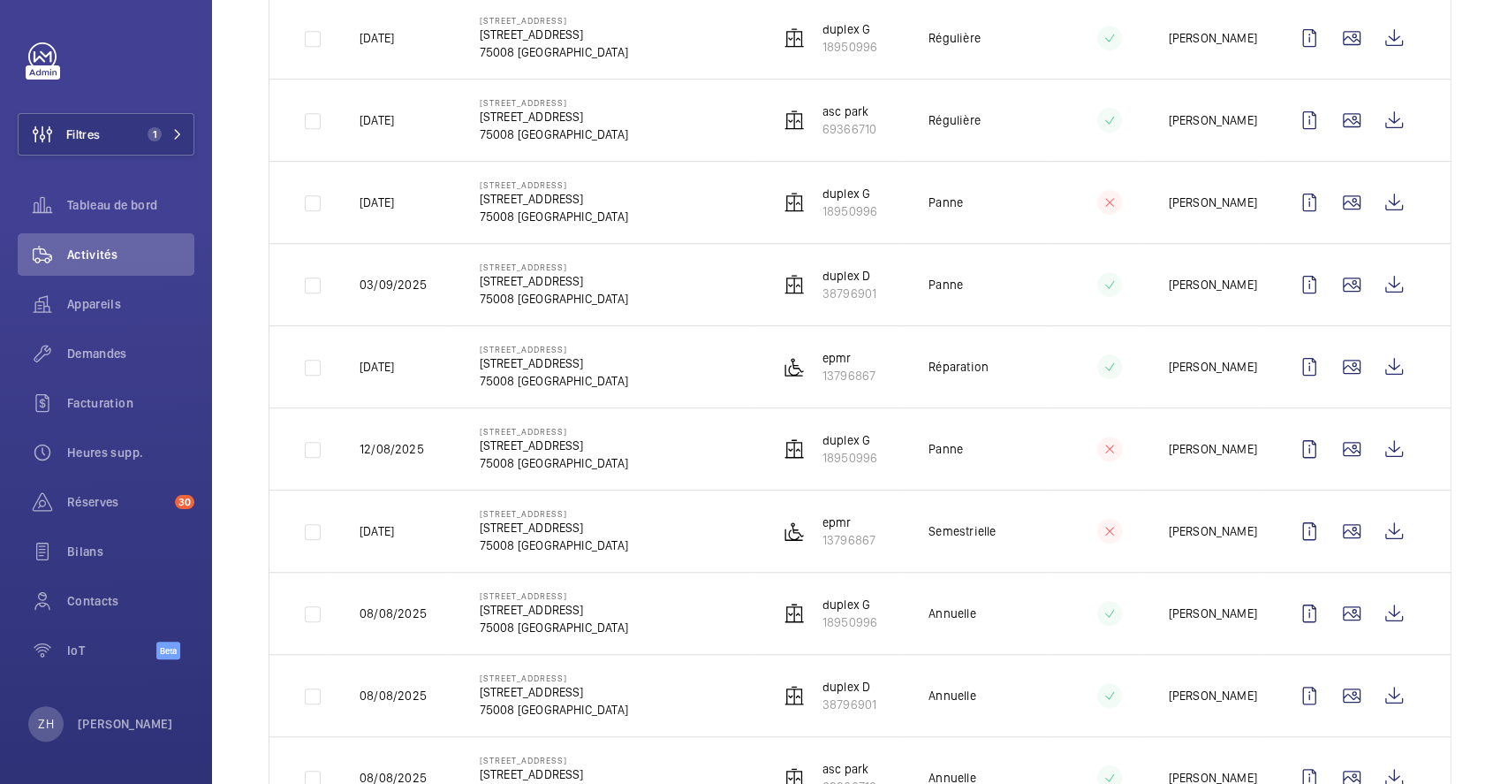
scroll to position [707, 0]
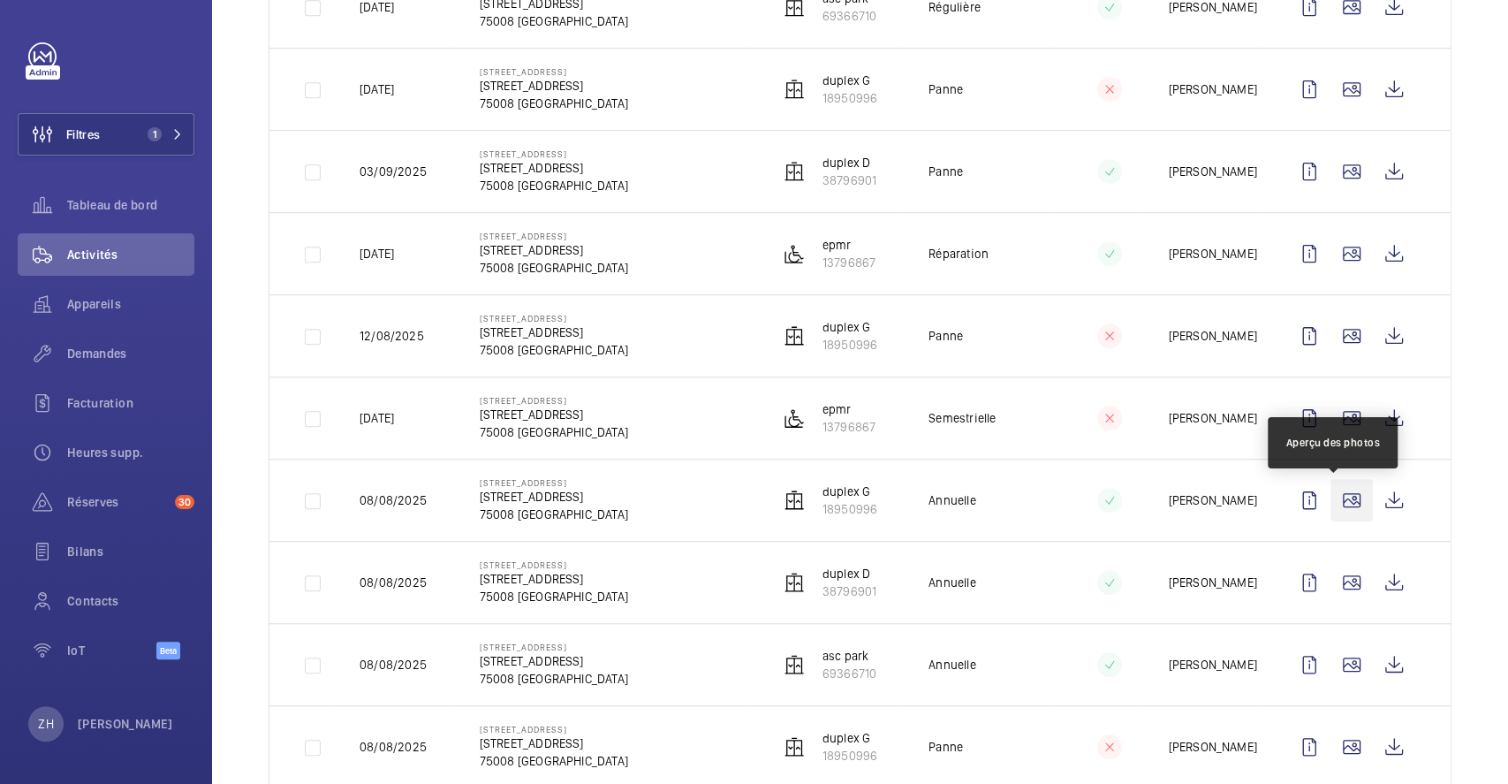
click at [1336, 504] on wm-front-icon-button at bounding box center [1351, 500] width 42 height 42
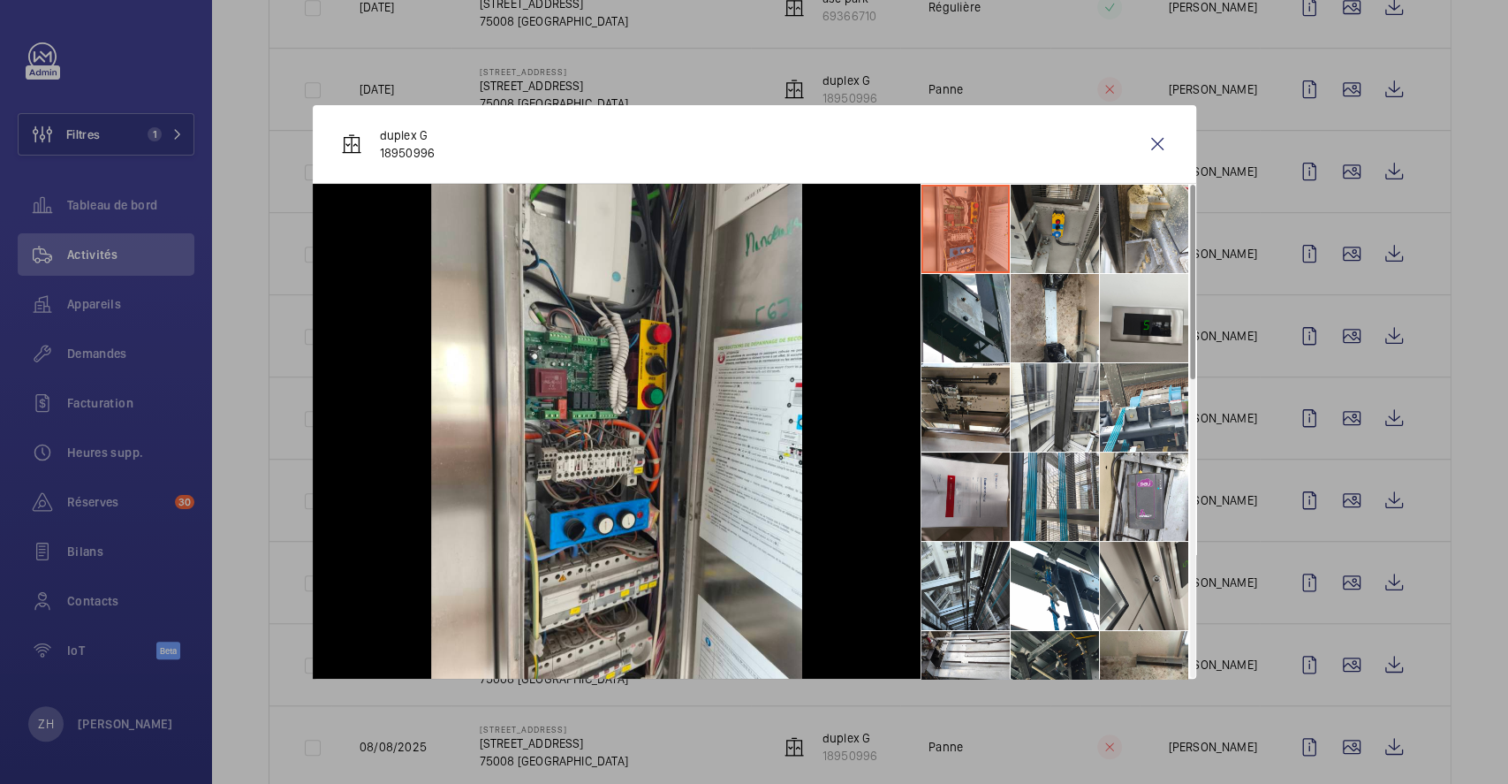
click at [1052, 233] on li at bounding box center [1055, 229] width 88 height 88
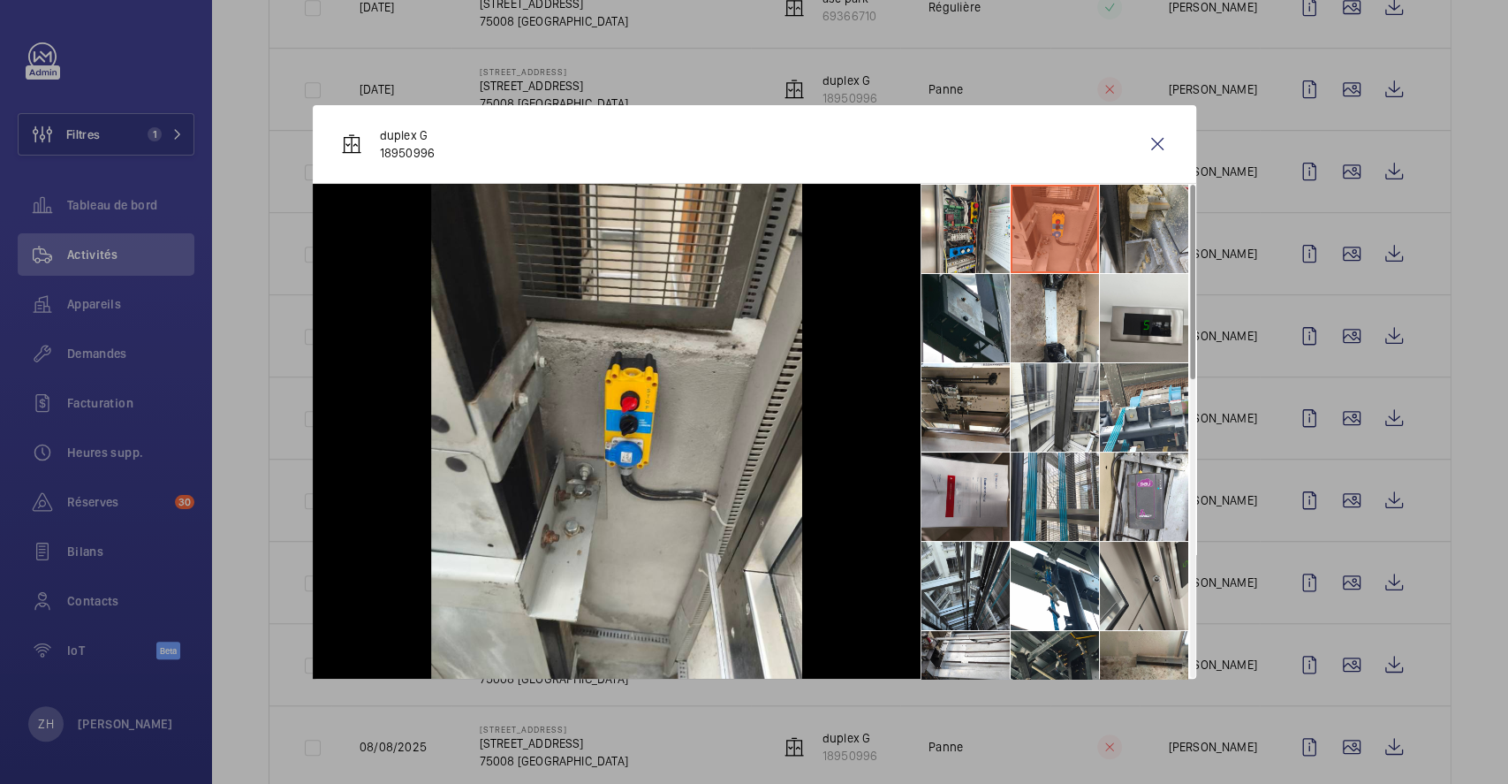
click at [1110, 227] on li at bounding box center [1144, 229] width 88 height 88
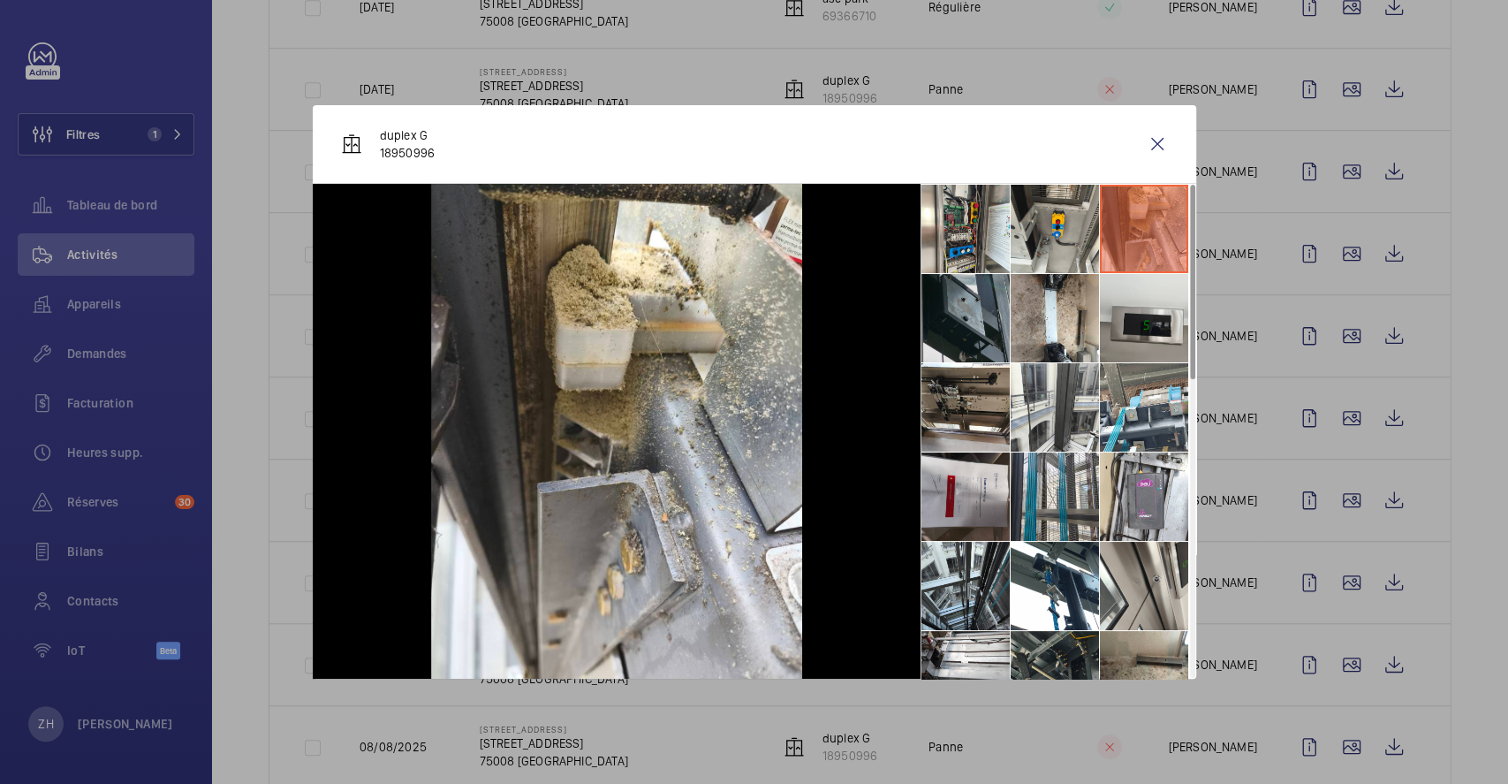
click at [980, 314] on li at bounding box center [965, 318] width 88 height 88
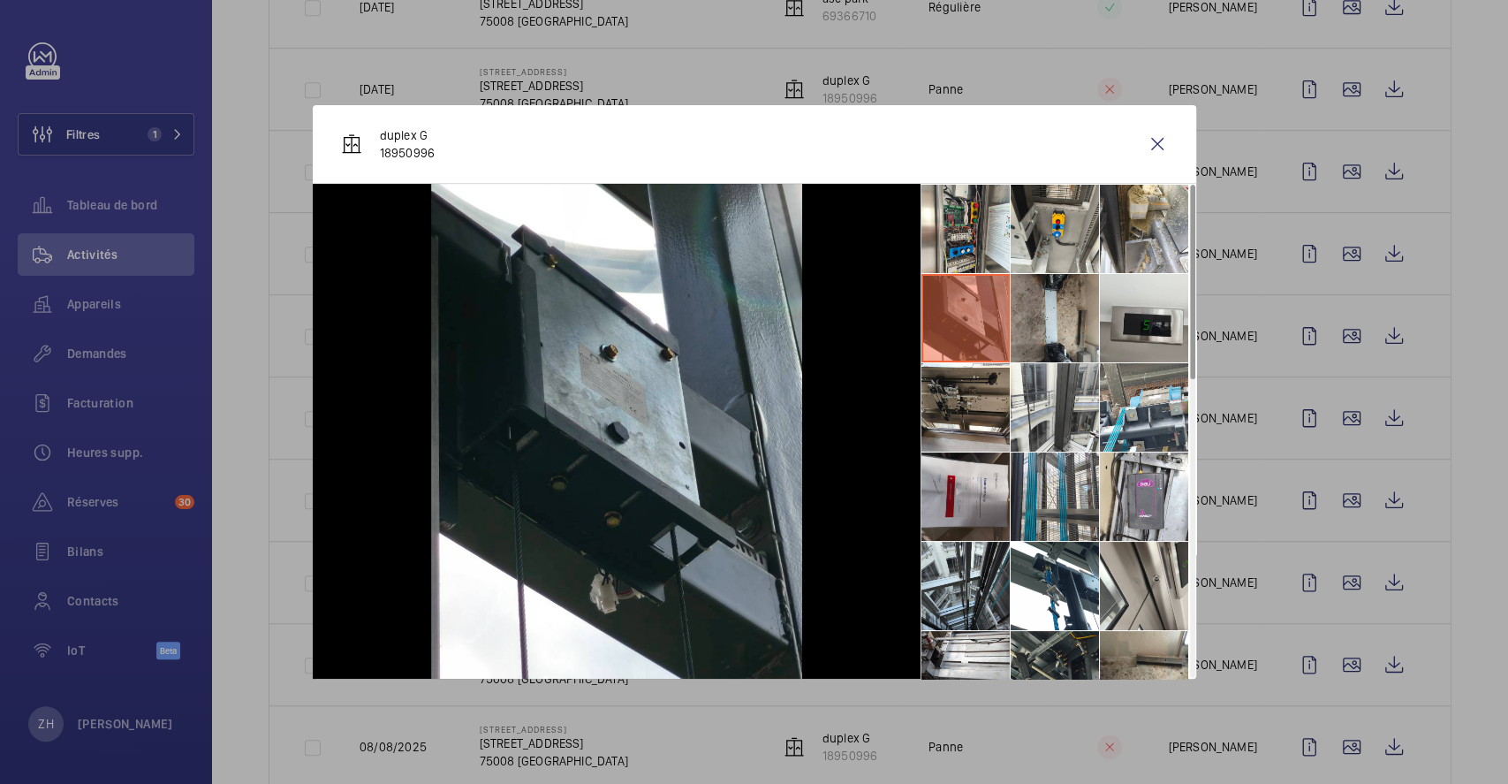
click at [1047, 314] on li at bounding box center [1055, 318] width 88 height 88
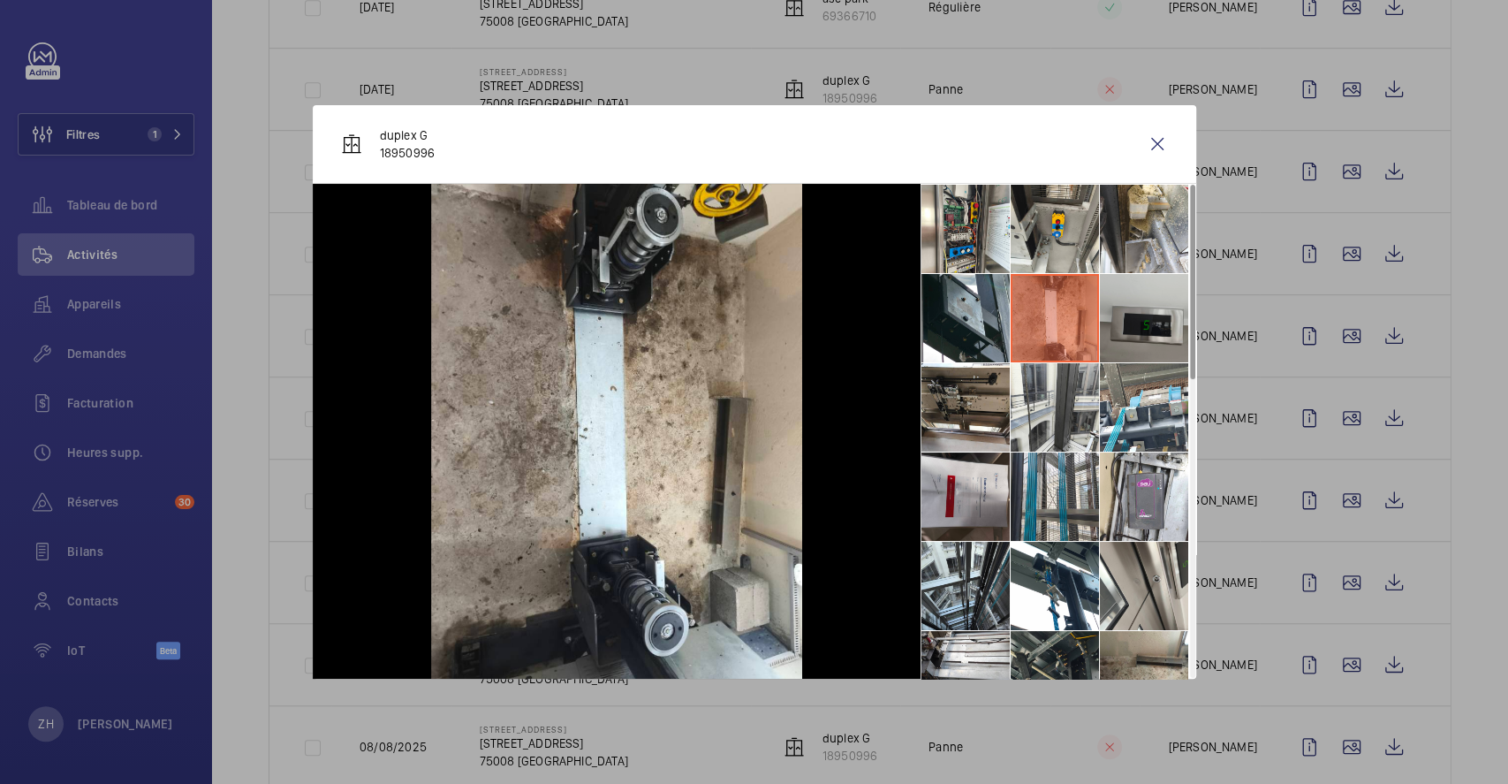
click at [1171, 316] on li at bounding box center [1144, 318] width 88 height 88
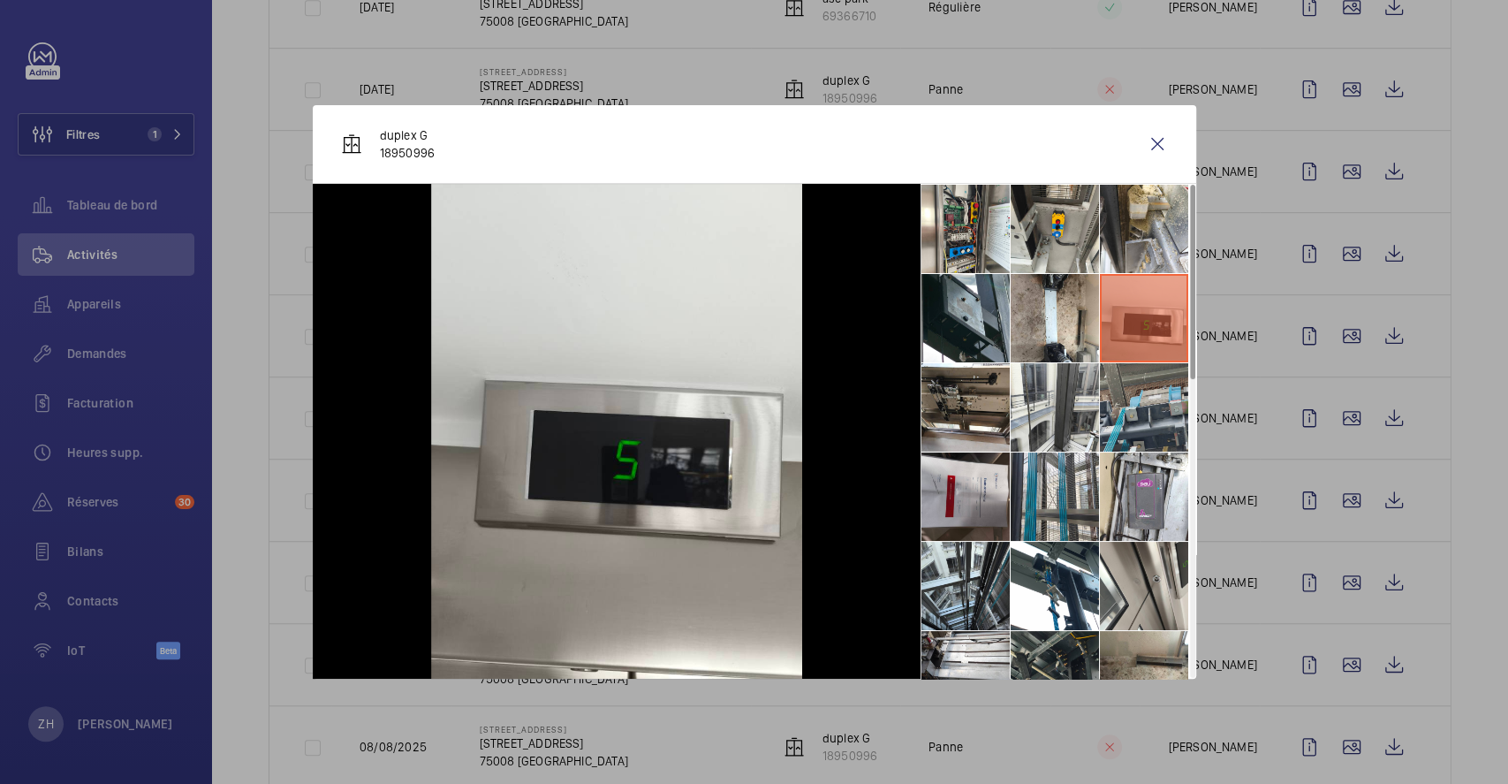
click at [1132, 409] on li at bounding box center [1144, 407] width 88 height 88
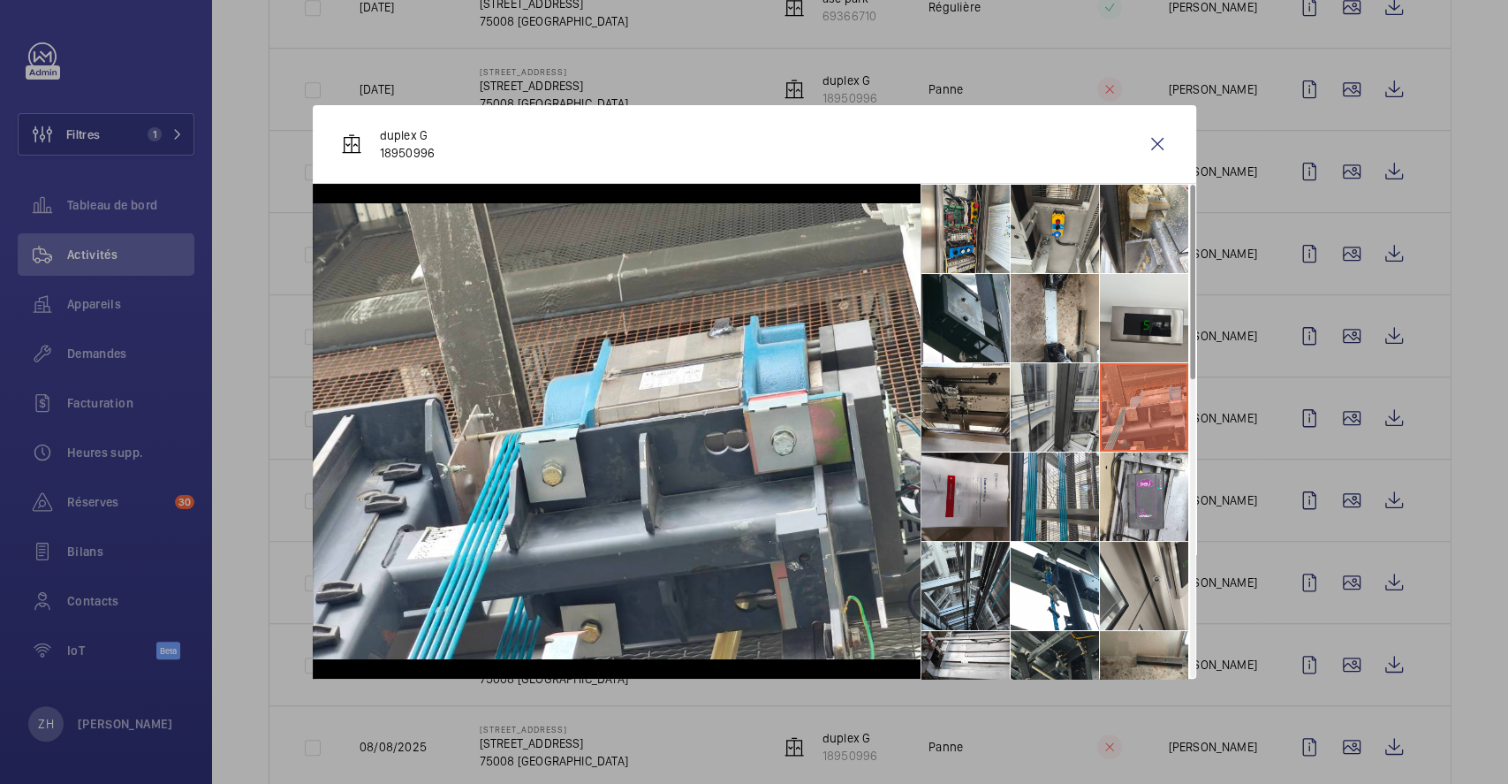
click at [1070, 409] on li at bounding box center [1055, 407] width 88 height 88
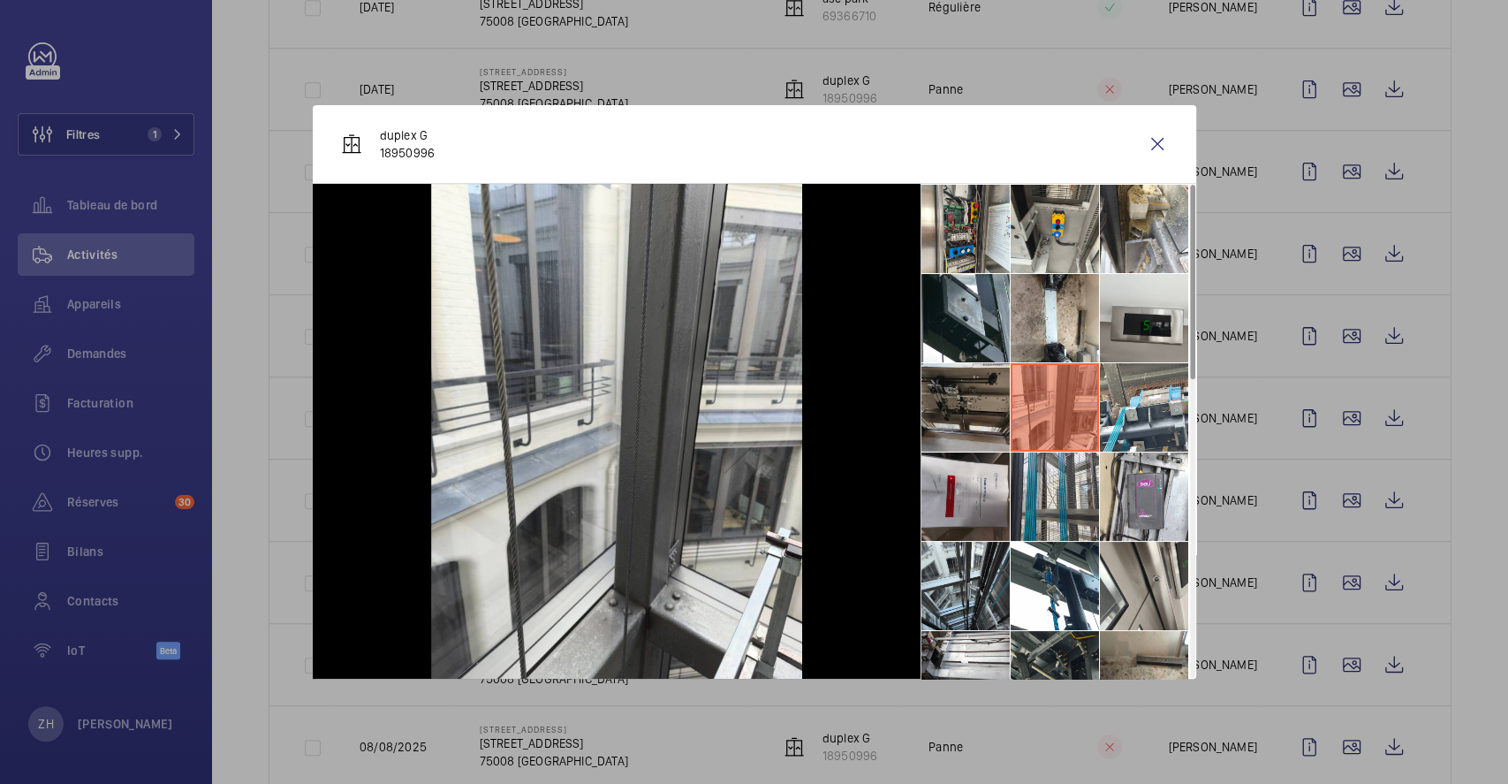
click at [984, 413] on li at bounding box center [965, 407] width 88 height 88
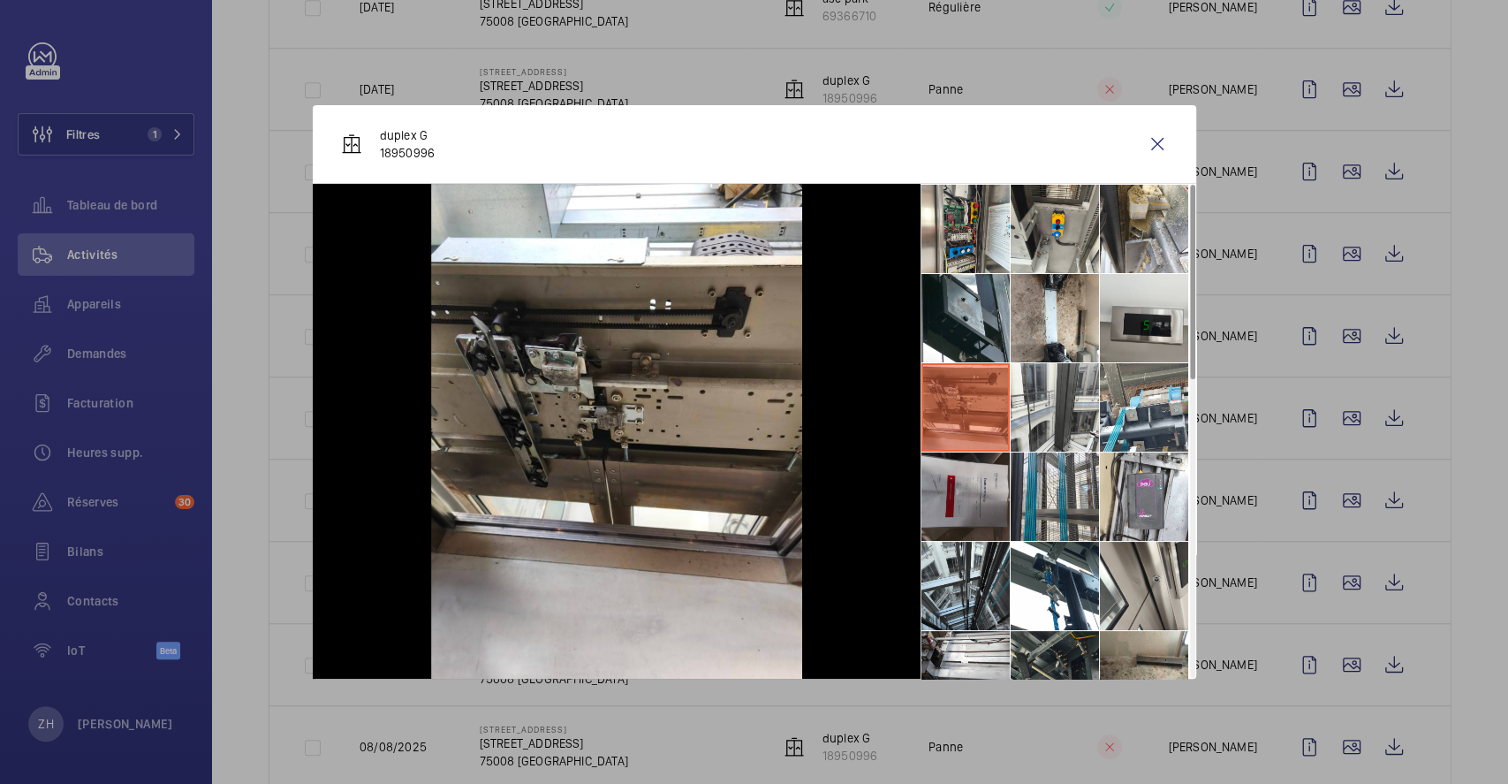
drag, startPoint x: 966, startPoint y: 503, endPoint x: 1005, endPoint y: 493, distance: 40.1
click at [968, 503] on li at bounding box center [965, 496] width 88 height 88
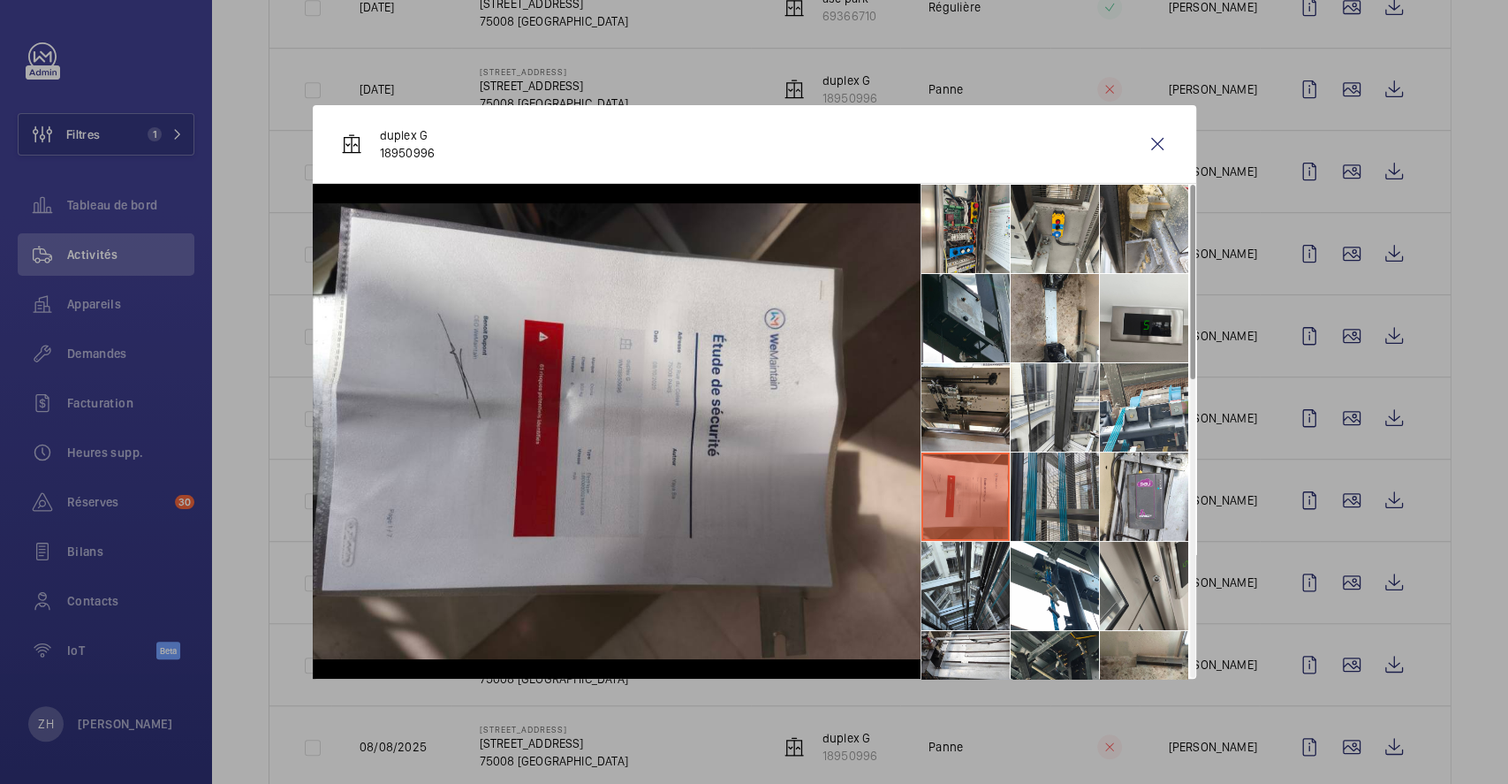
click at [1064, 488] on li at bounding box center [1055, 496] width 88 height 88
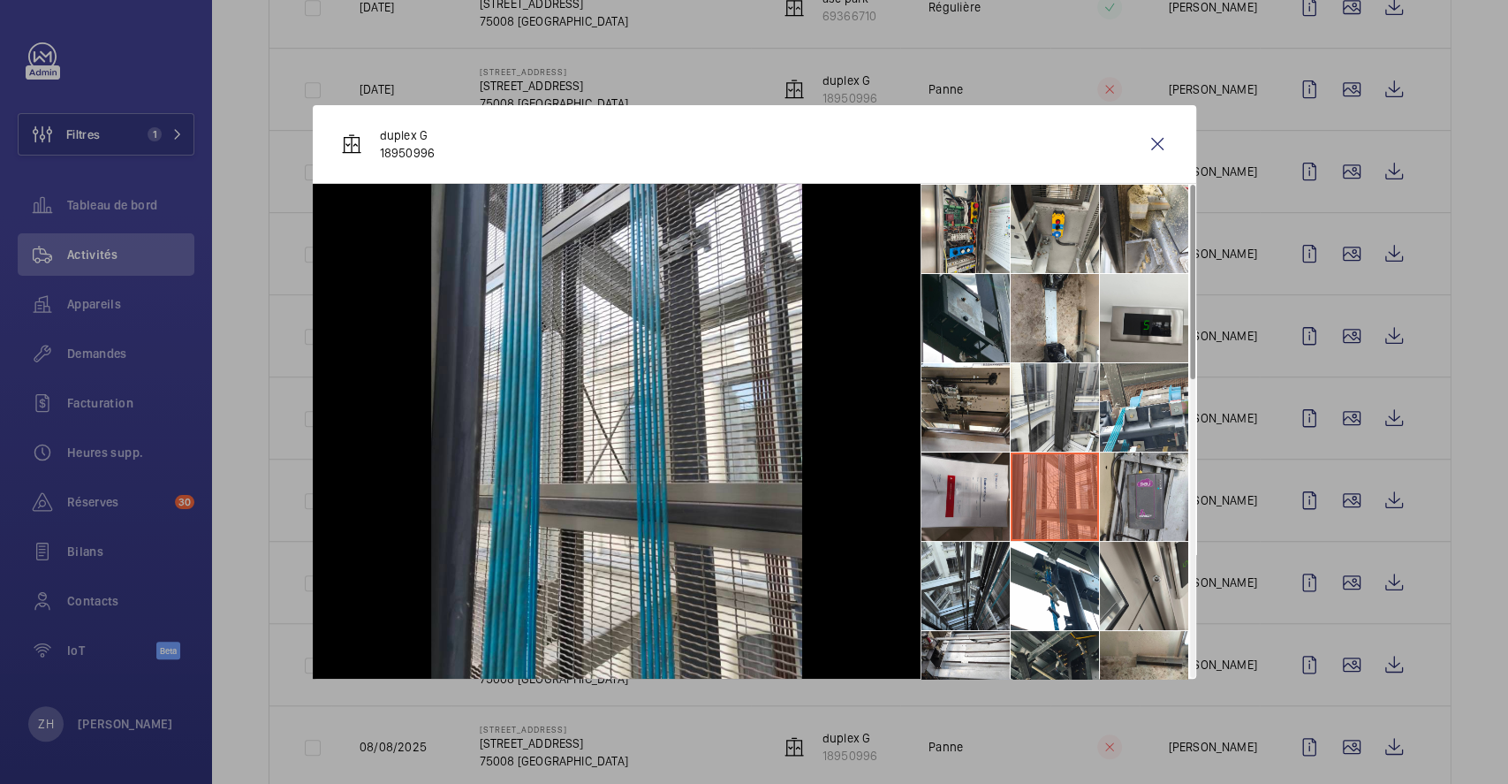
click at [1136, 489] on li at bounding box center [1144, 496] width 88 height 88
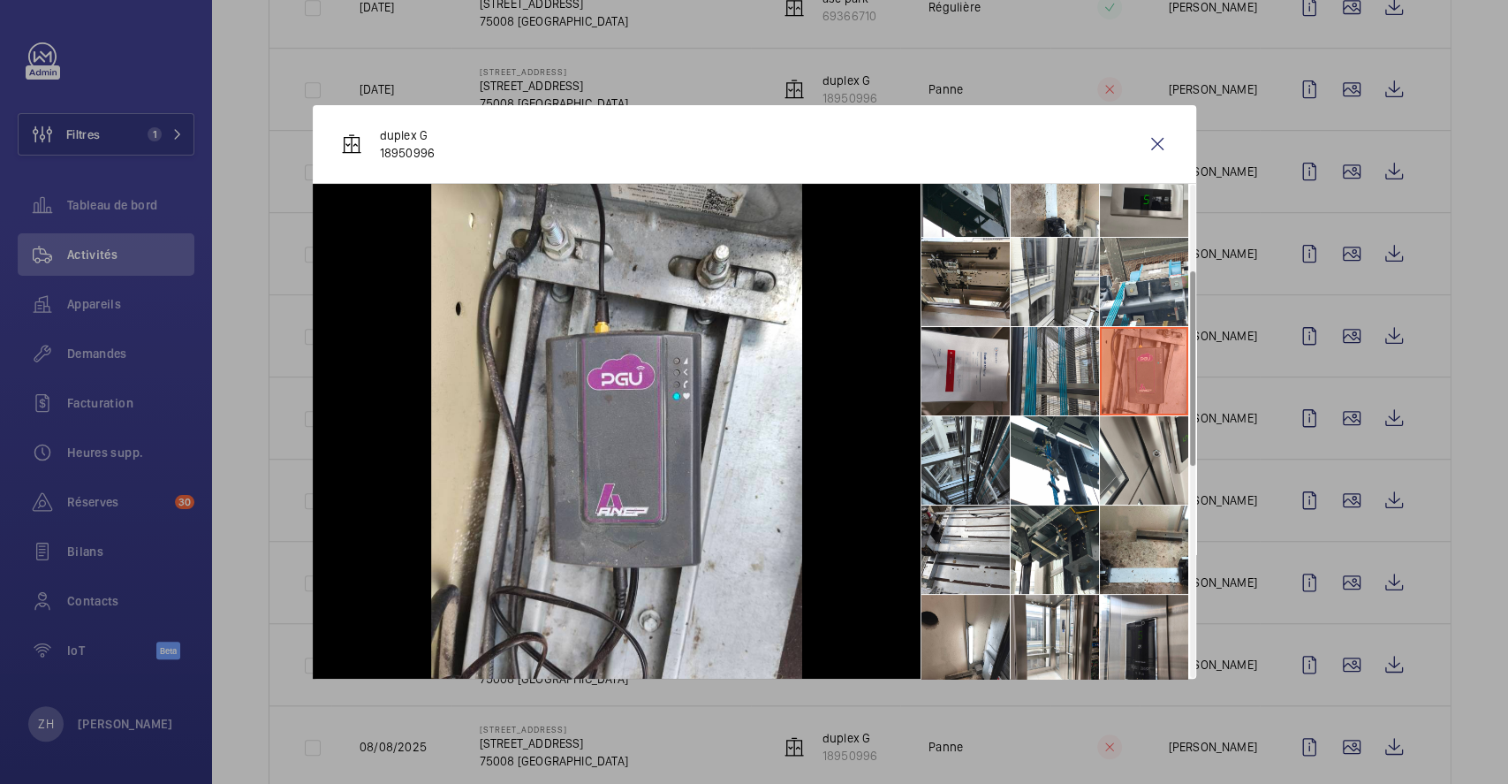
scroll to position [235, 0]
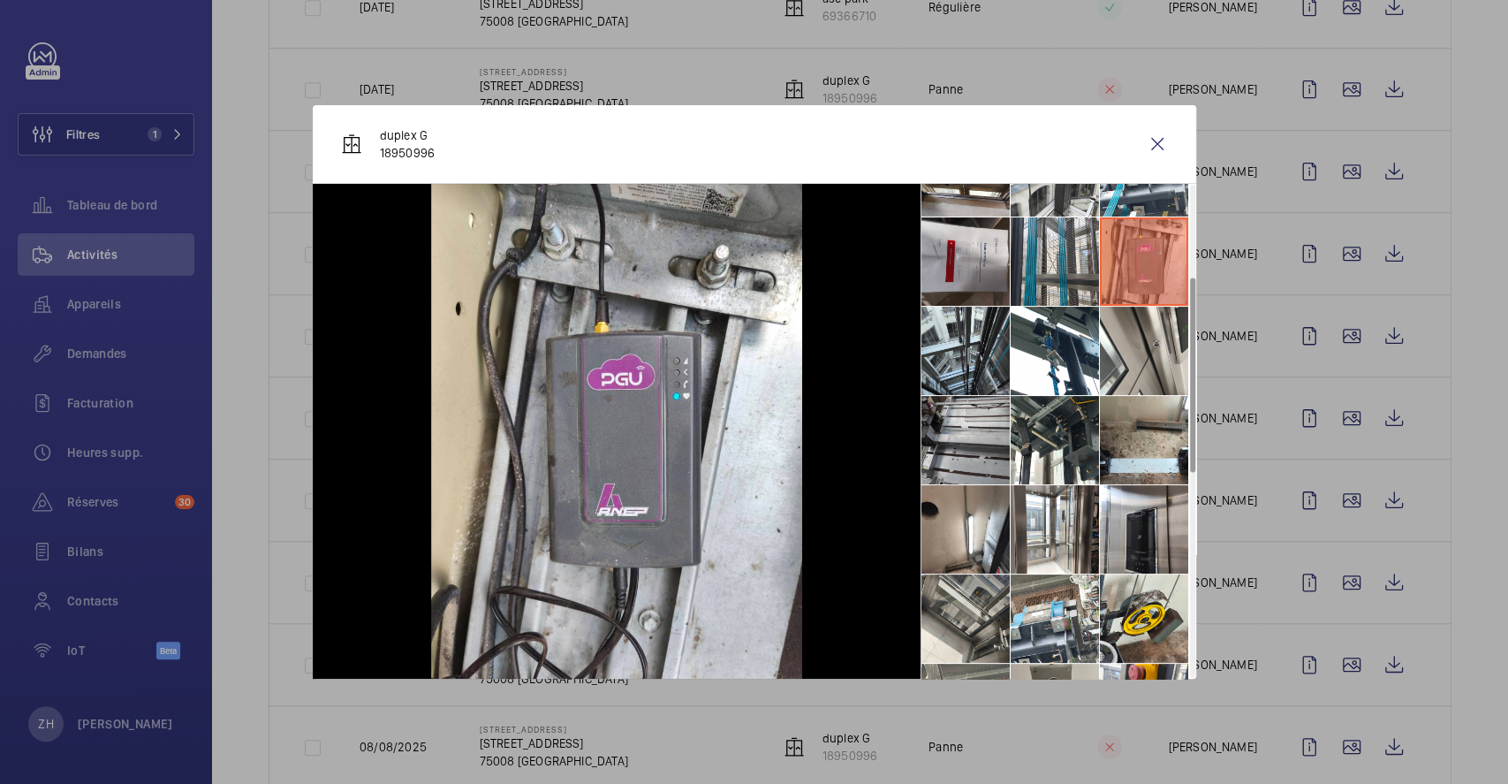
drag, startPoint x: 962, startPoint y: 454, endPoint x: 995, endPoint y: 451, distance: 32.9
click at [962, 454] on li at bounding box center [965, 440] width 88 height 88
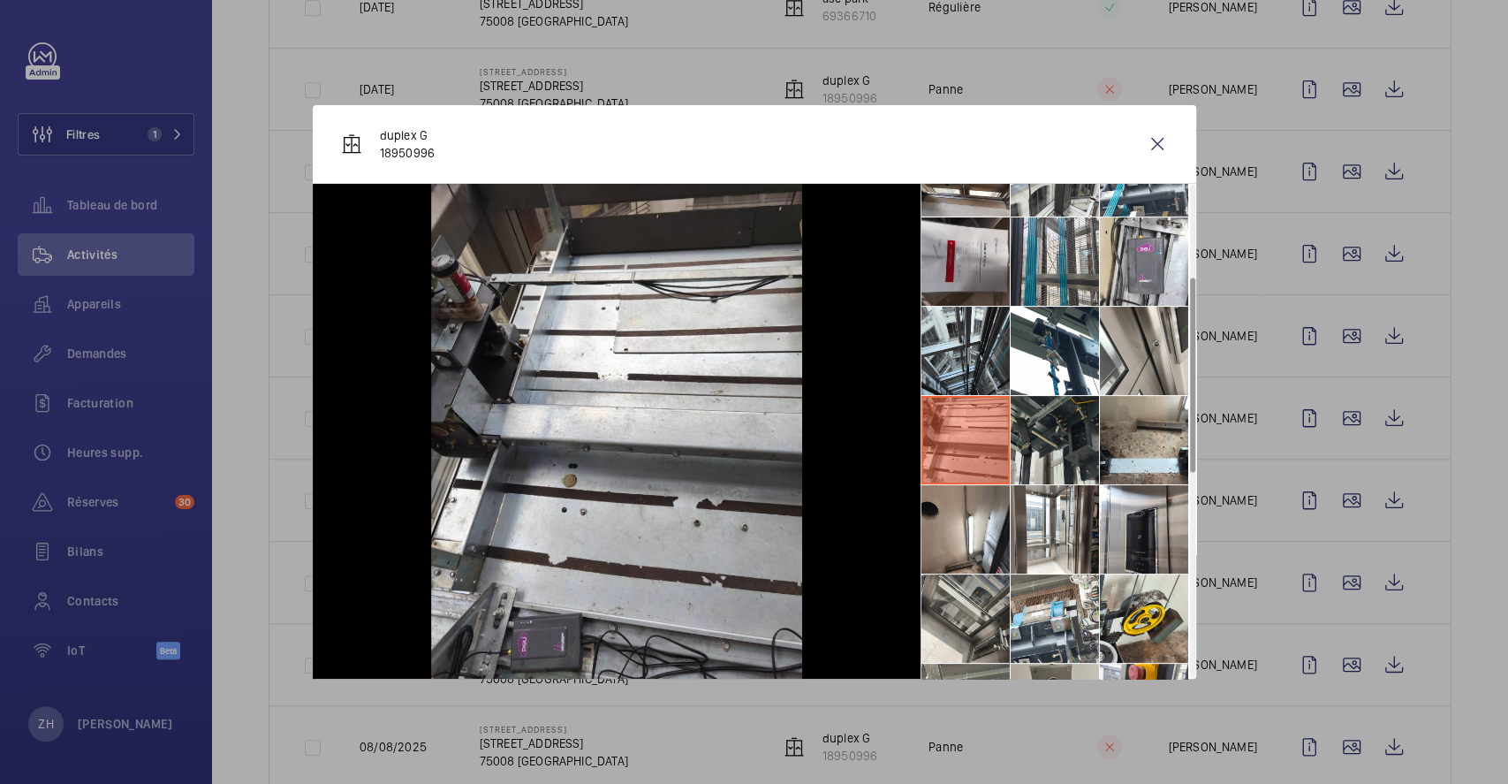
click at [1072, 441] on li at bounding box center [1055, 440] width 88 height 88
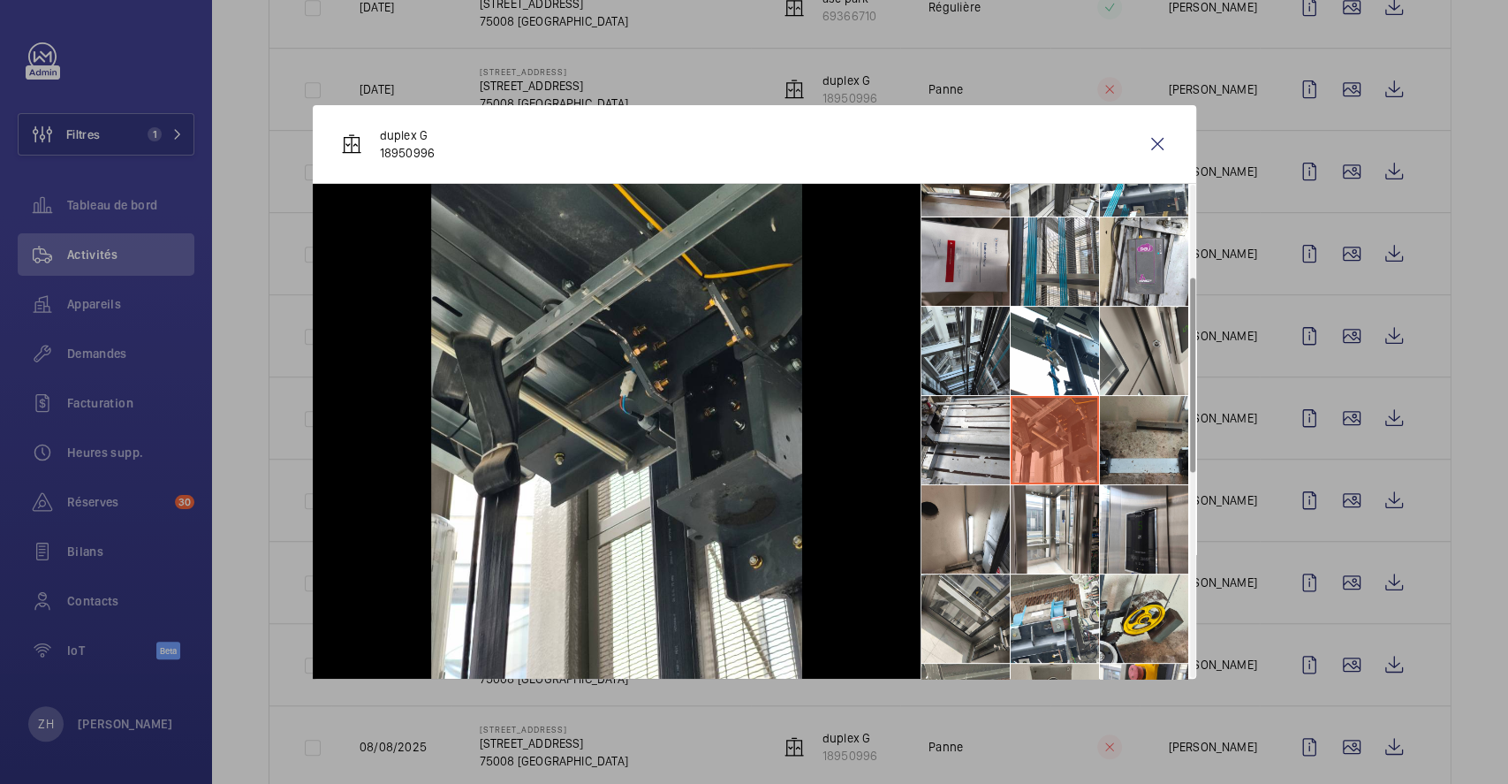
click at [1159, 437] on li at bounding box center [1144, 440] width 88 height 88
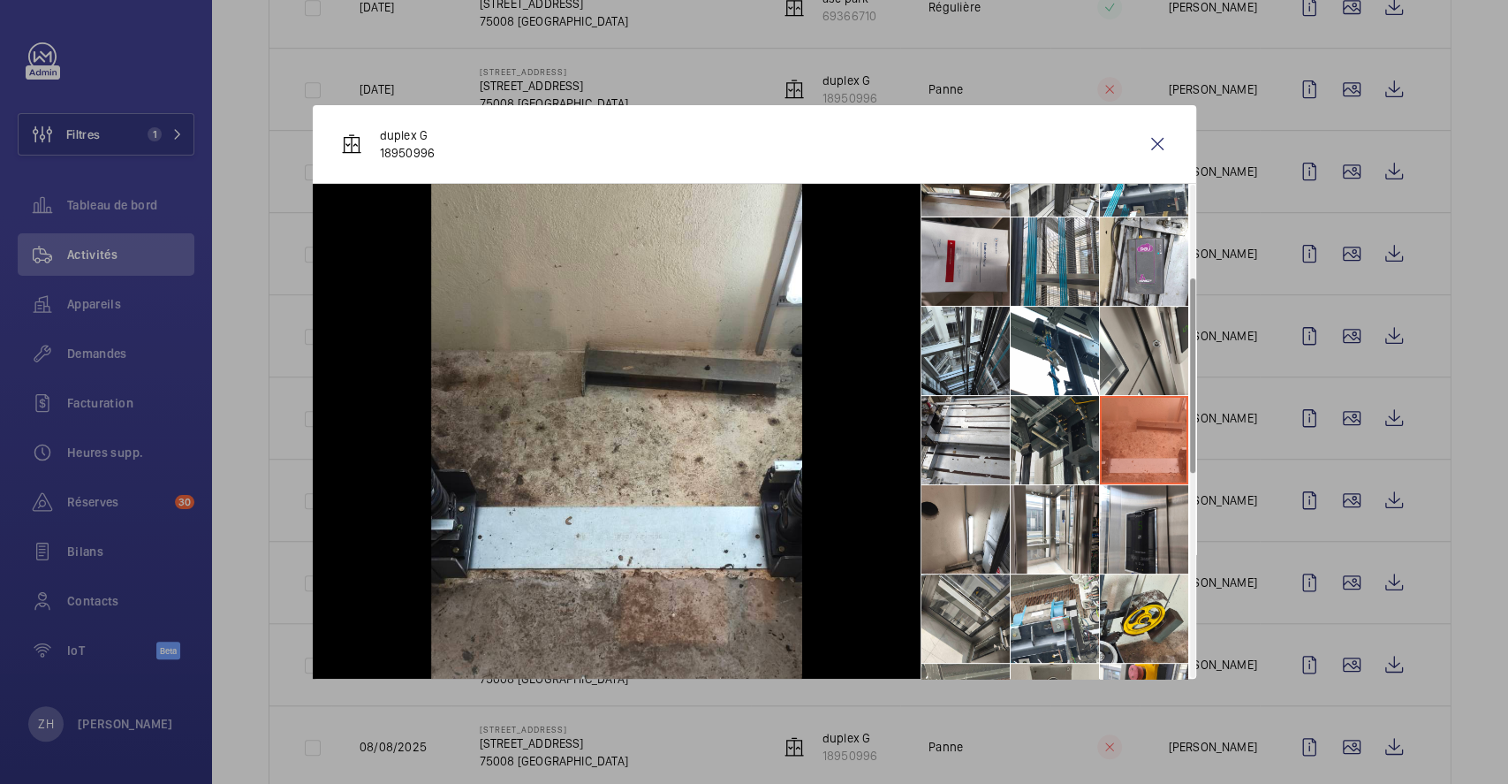
scroll to position [353, 0]
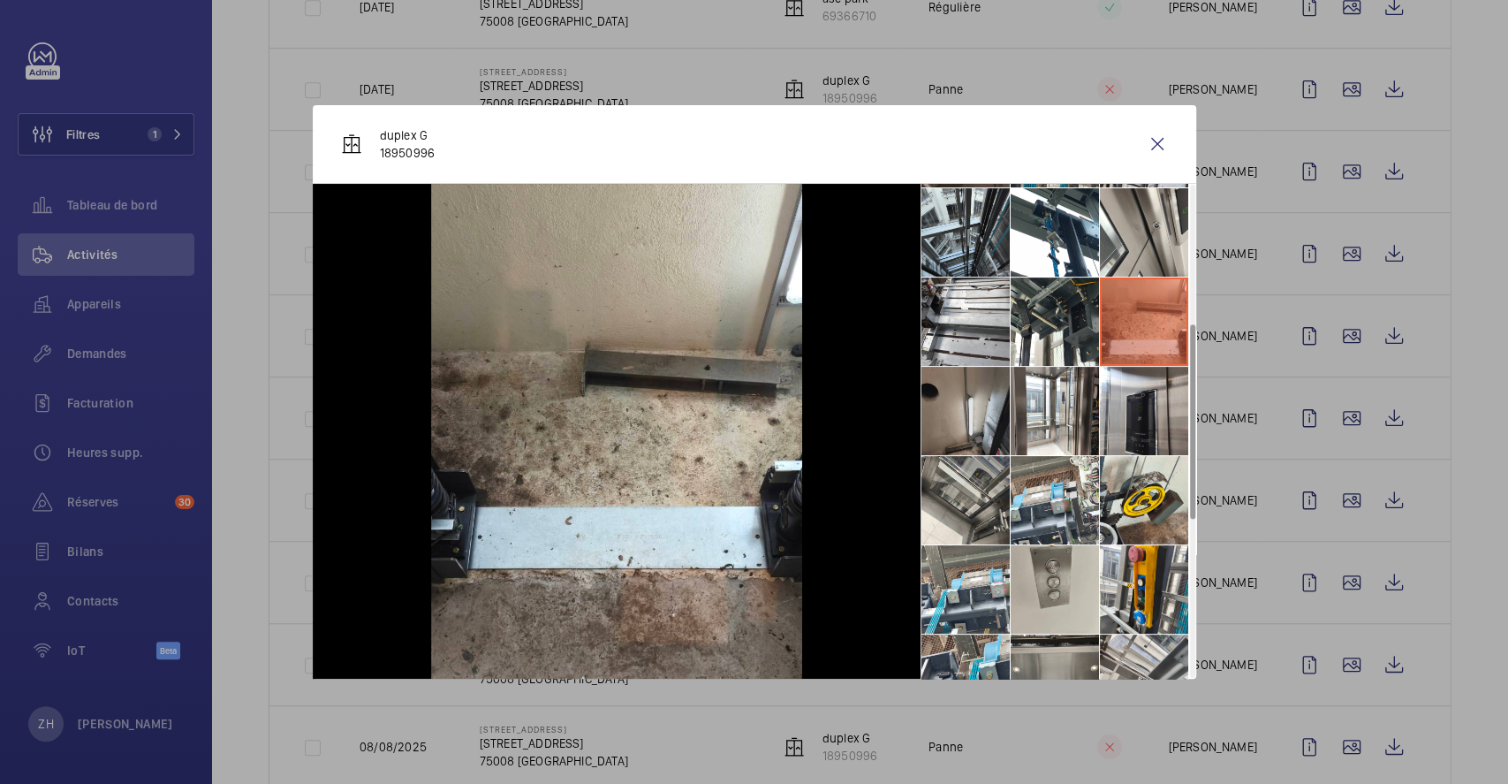
click at [975, 419] on li at bounding box center [965, 411] width 88 height 88
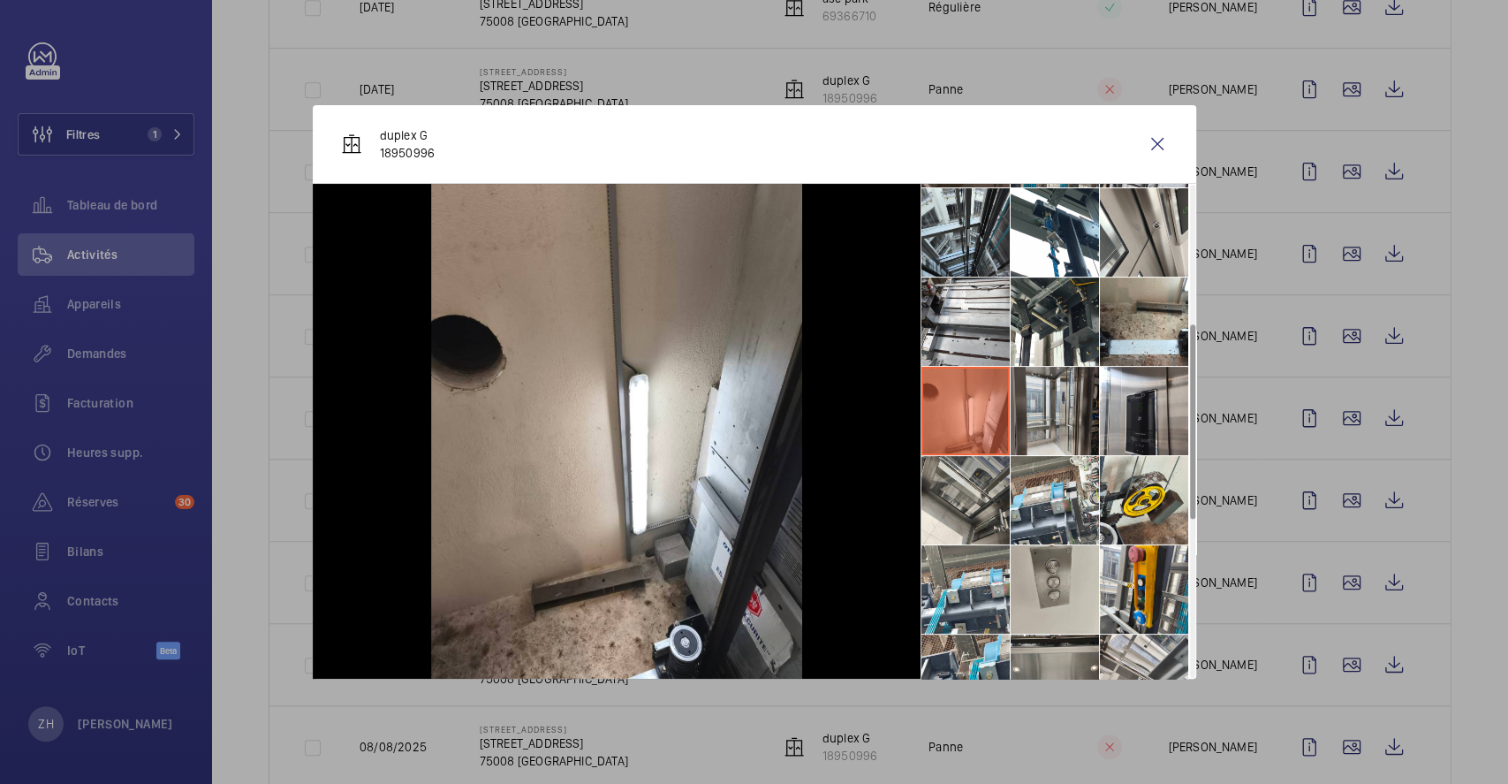
click at [1058, 420] on li at bounding box center [1055, 411] width 88 height 88
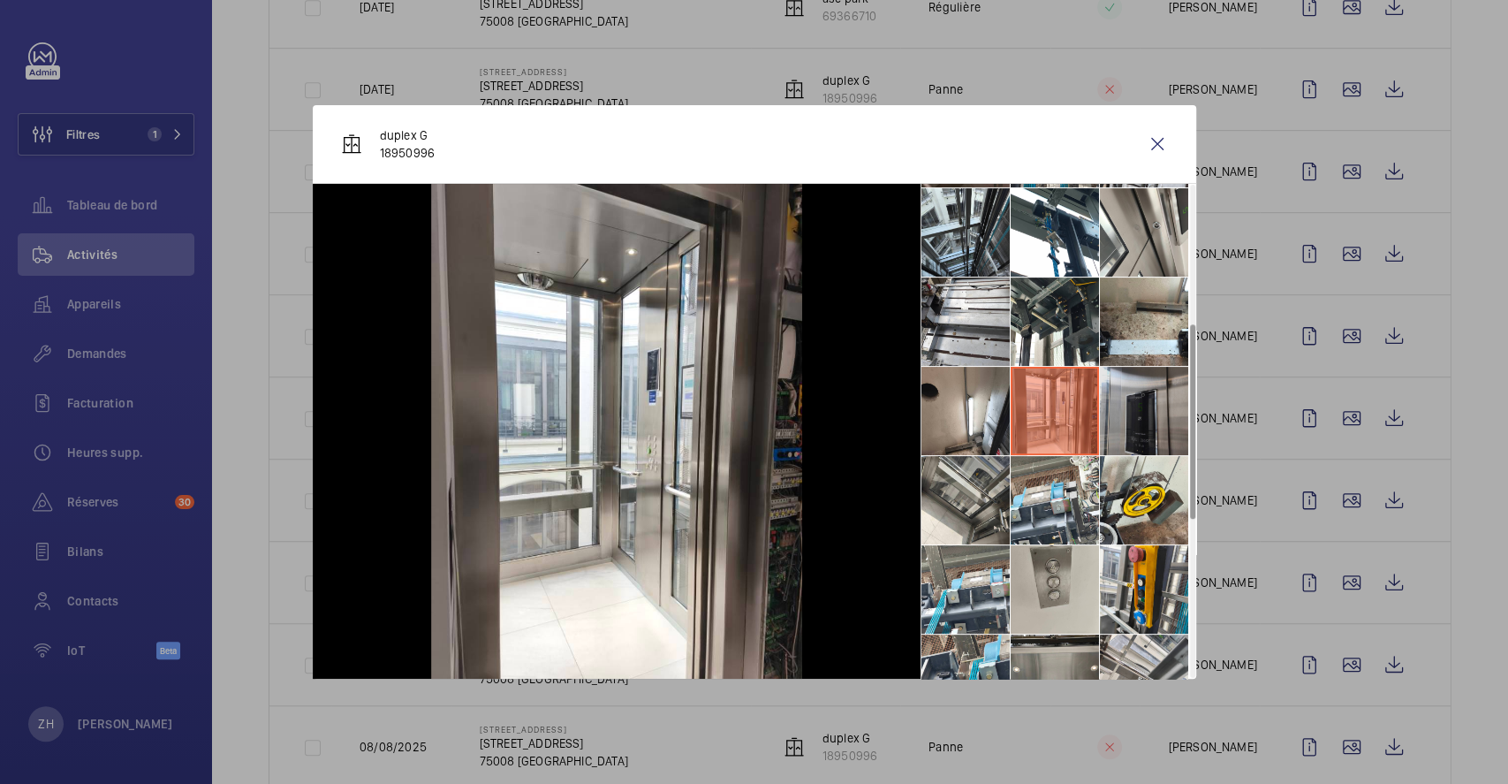
click at [1147, 427] on li at bounding box center [1144, 411] width 88 height 88
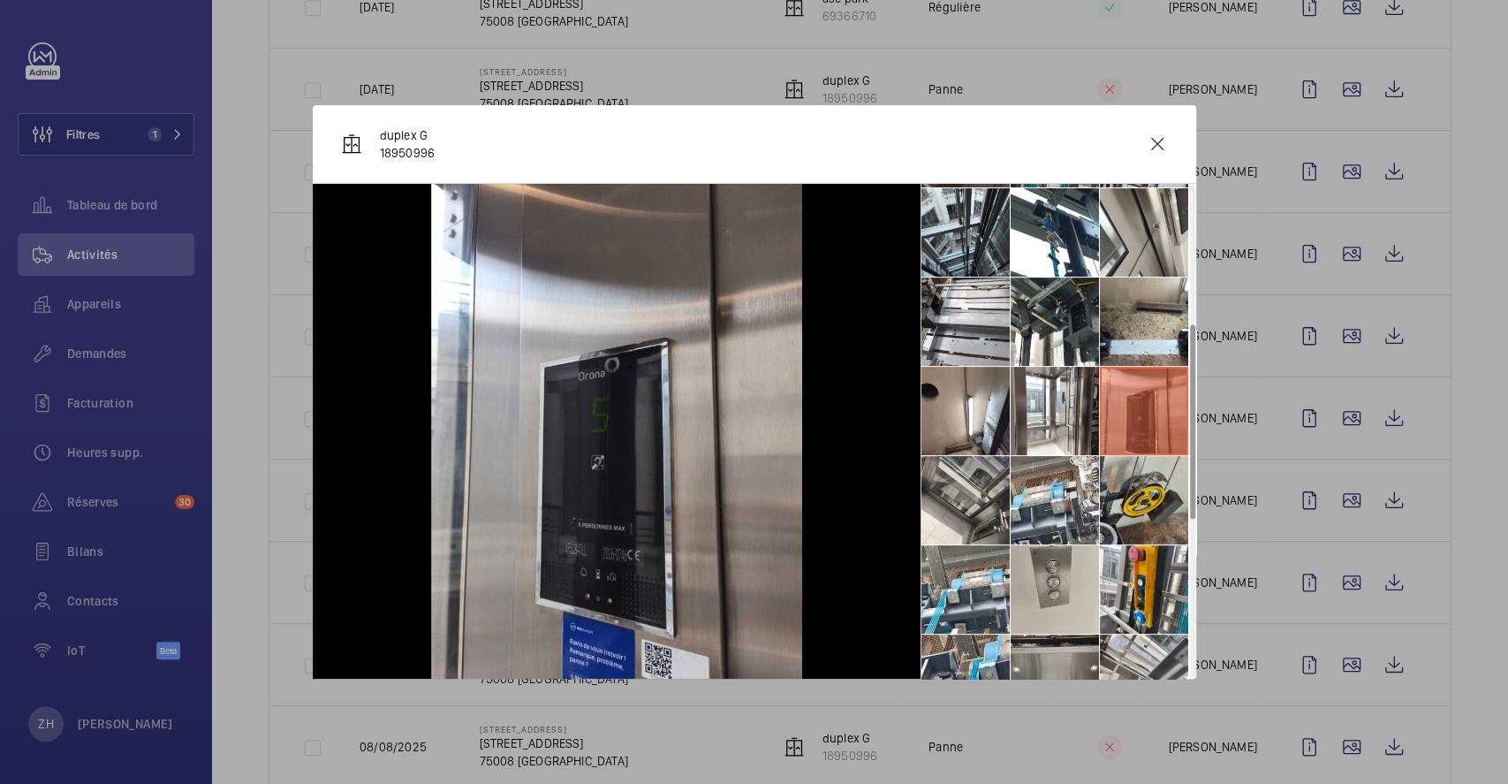
drag, startPoint x: 1129, startPoint y: 512, endPoint x: 1114, endPoint y: 512, distance: 15.0
click at [1131, 512] on li at bounding box center [1144, 500] width 88 height 88
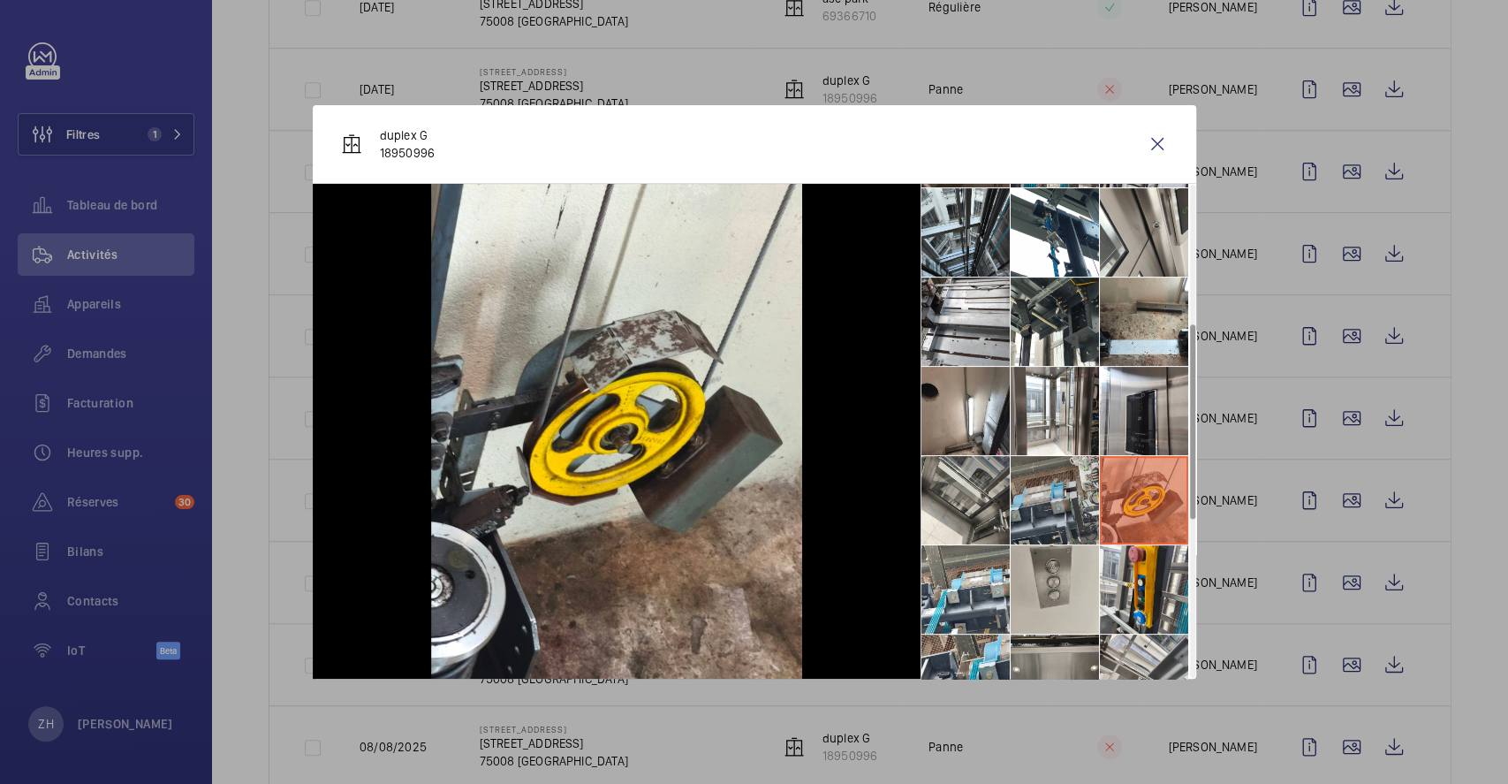
click at [1029, 500] on li at bounding box center [1055, 500] width 88 height 88
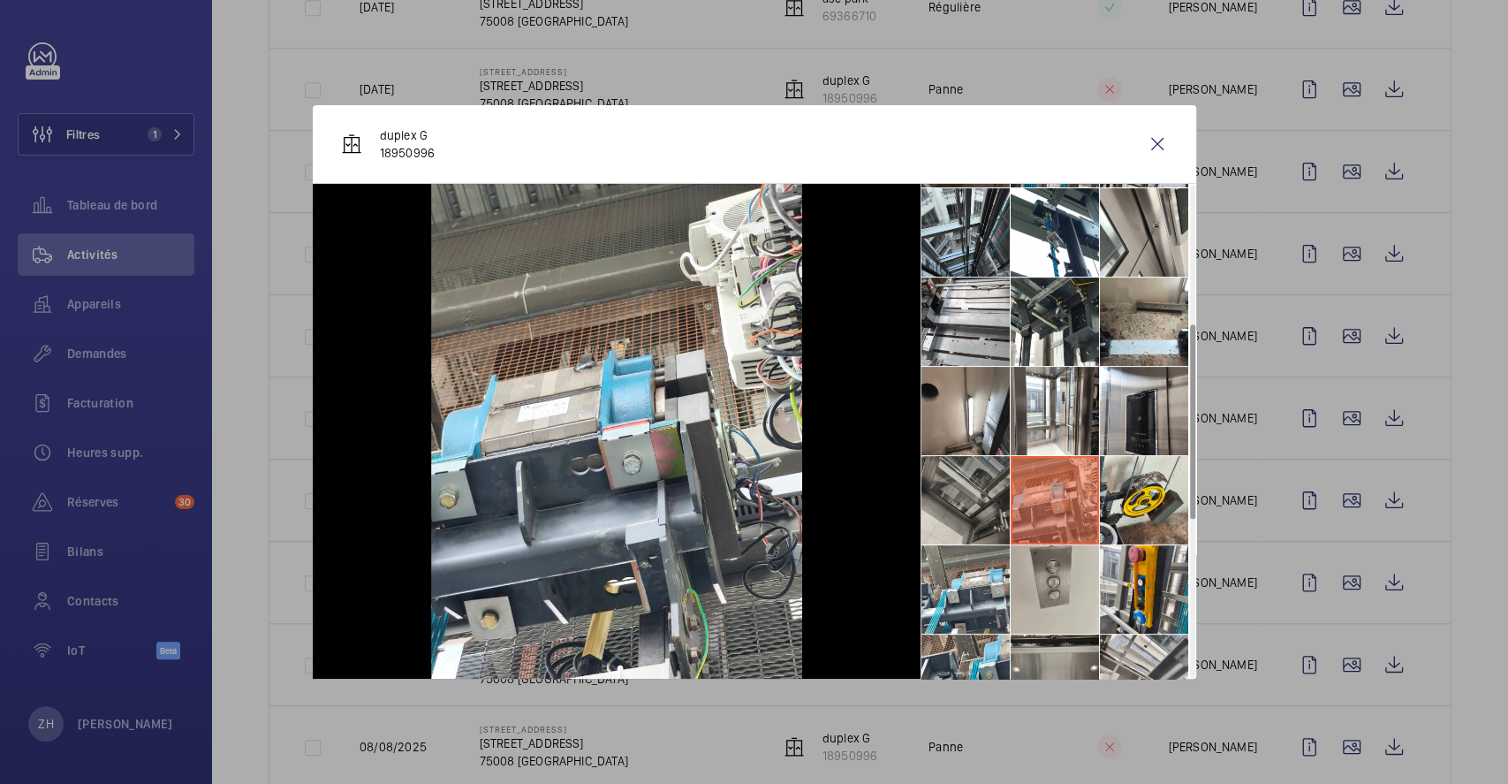
click at [980, 497] on li at bounding box center [965, 500] width 88 height 88
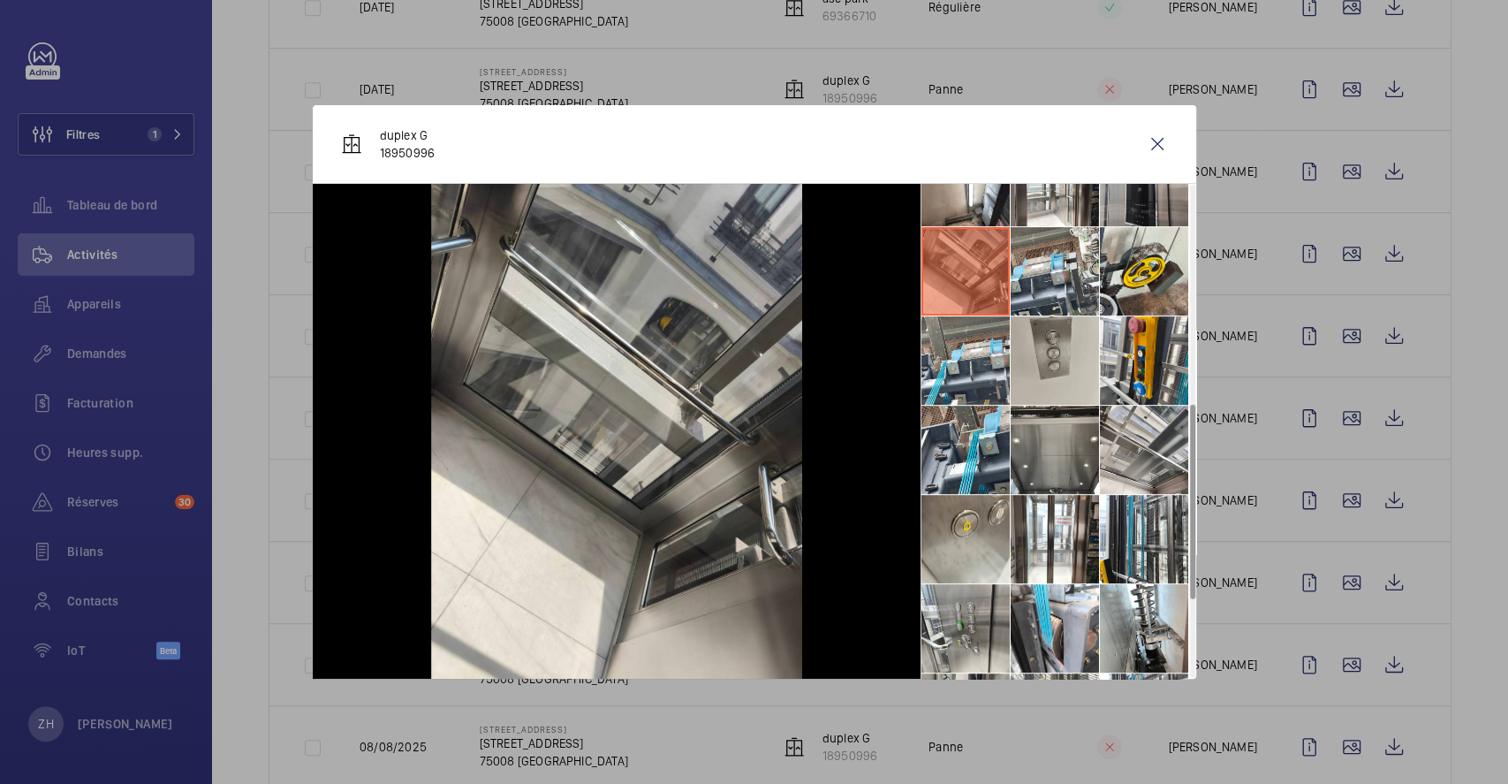
scroll to position [588, 0]
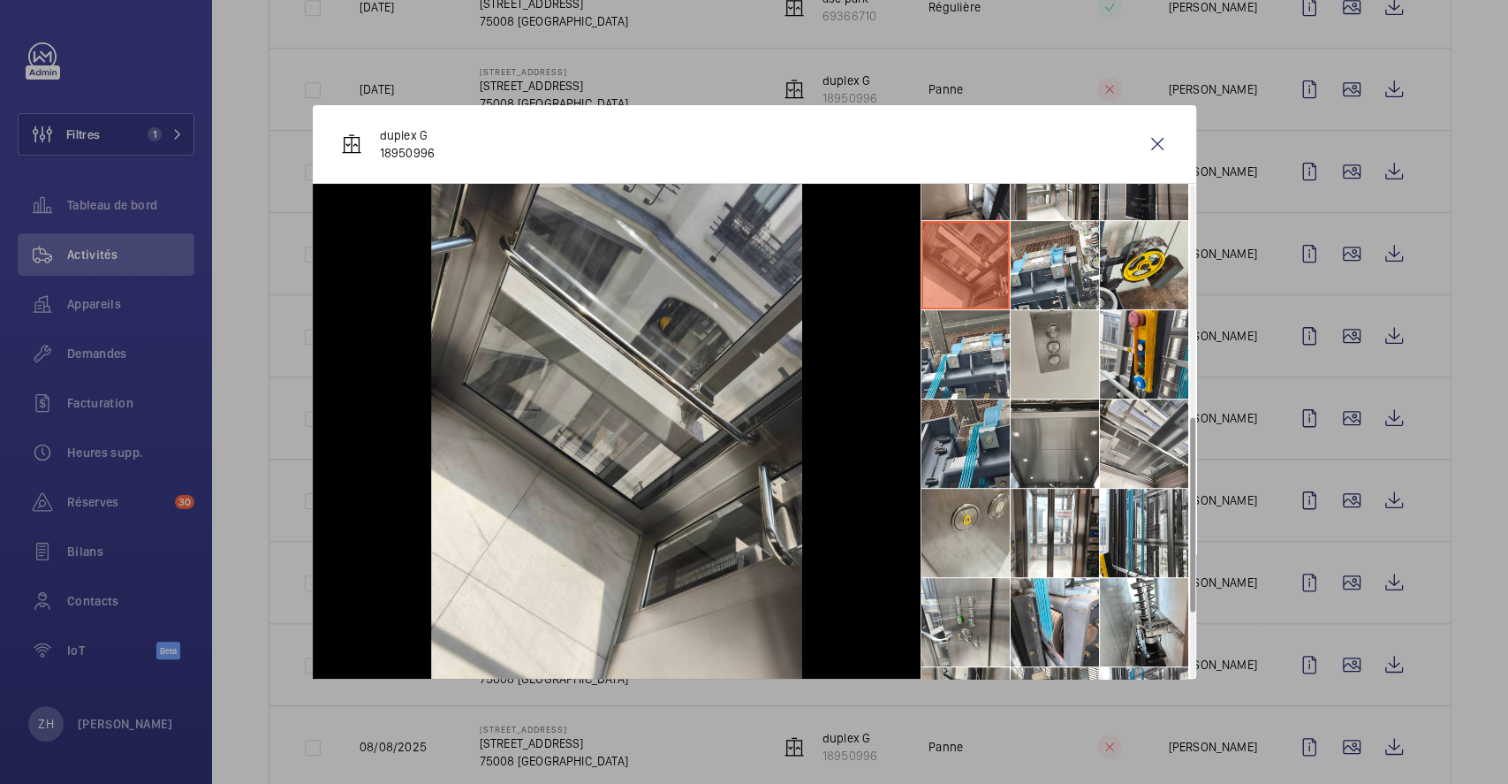
click at [954, 443] on li at bounding box center [965, 443] width 88 height 88
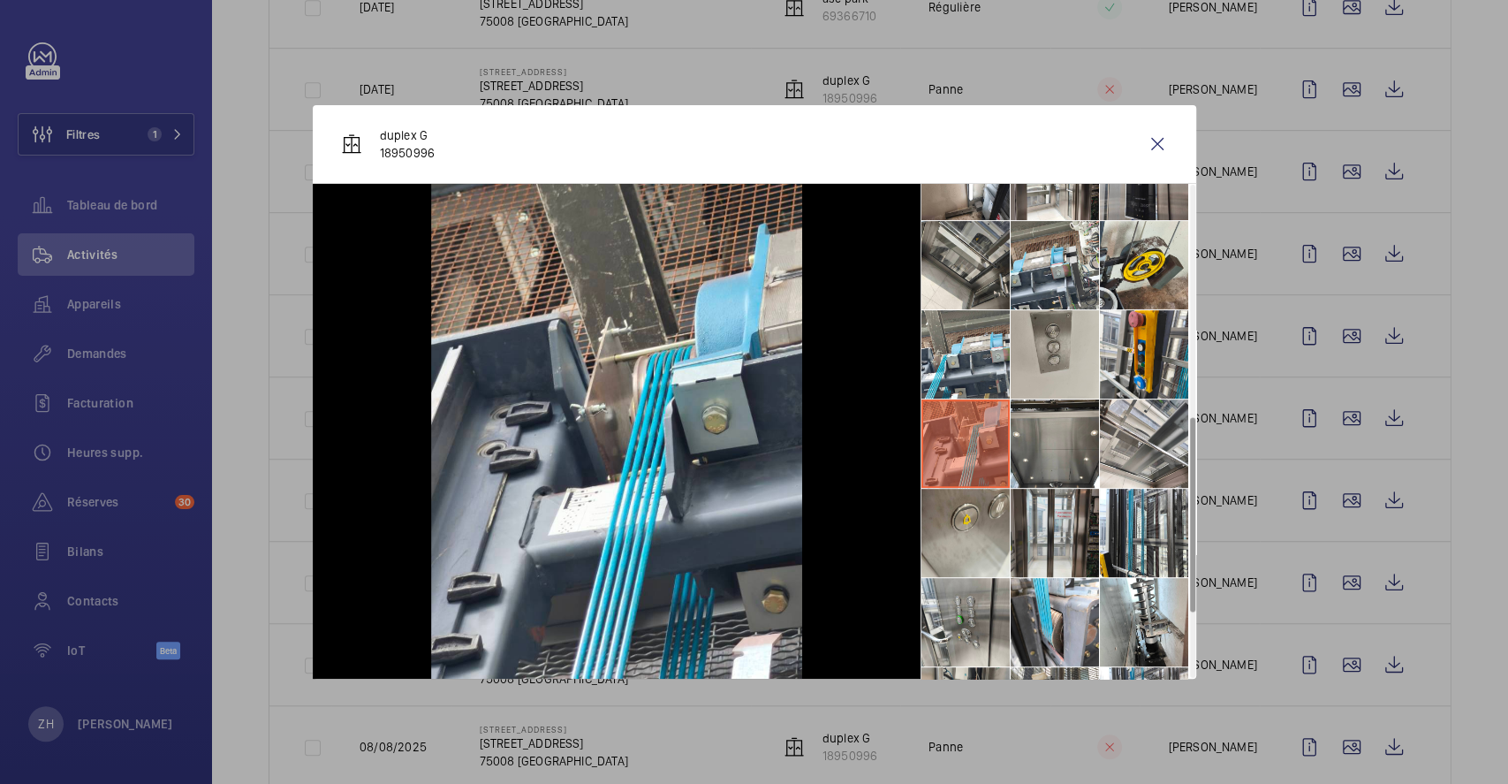
click at [1050, 534] on li at bounding box center [1055, 533] width 88 height 88
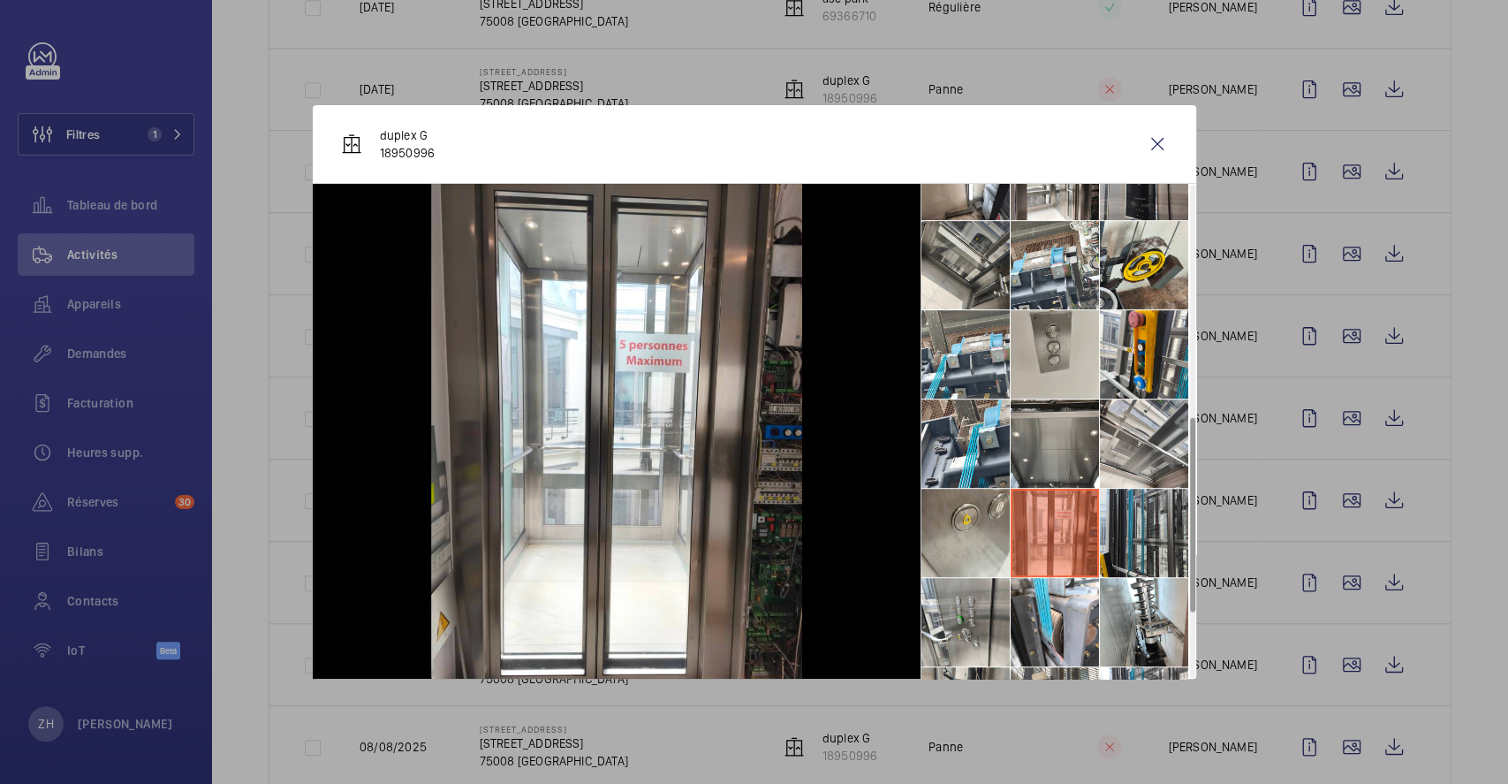
click at [1140, 522] on li at bounding box center [1144, 533] width 88 height 88
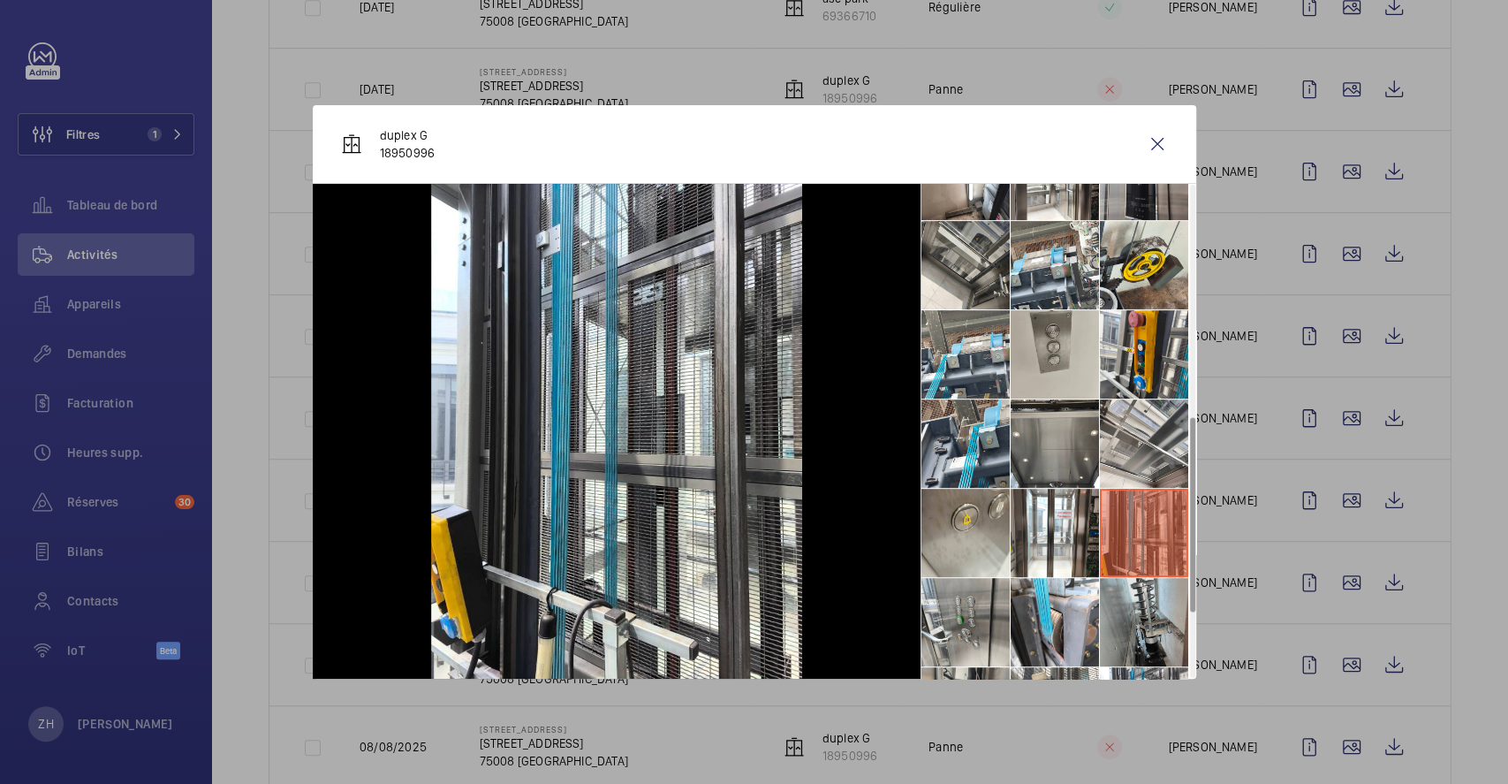
click at [1137, 598] on li at bounding box center [1144, 622] width 88 height 88
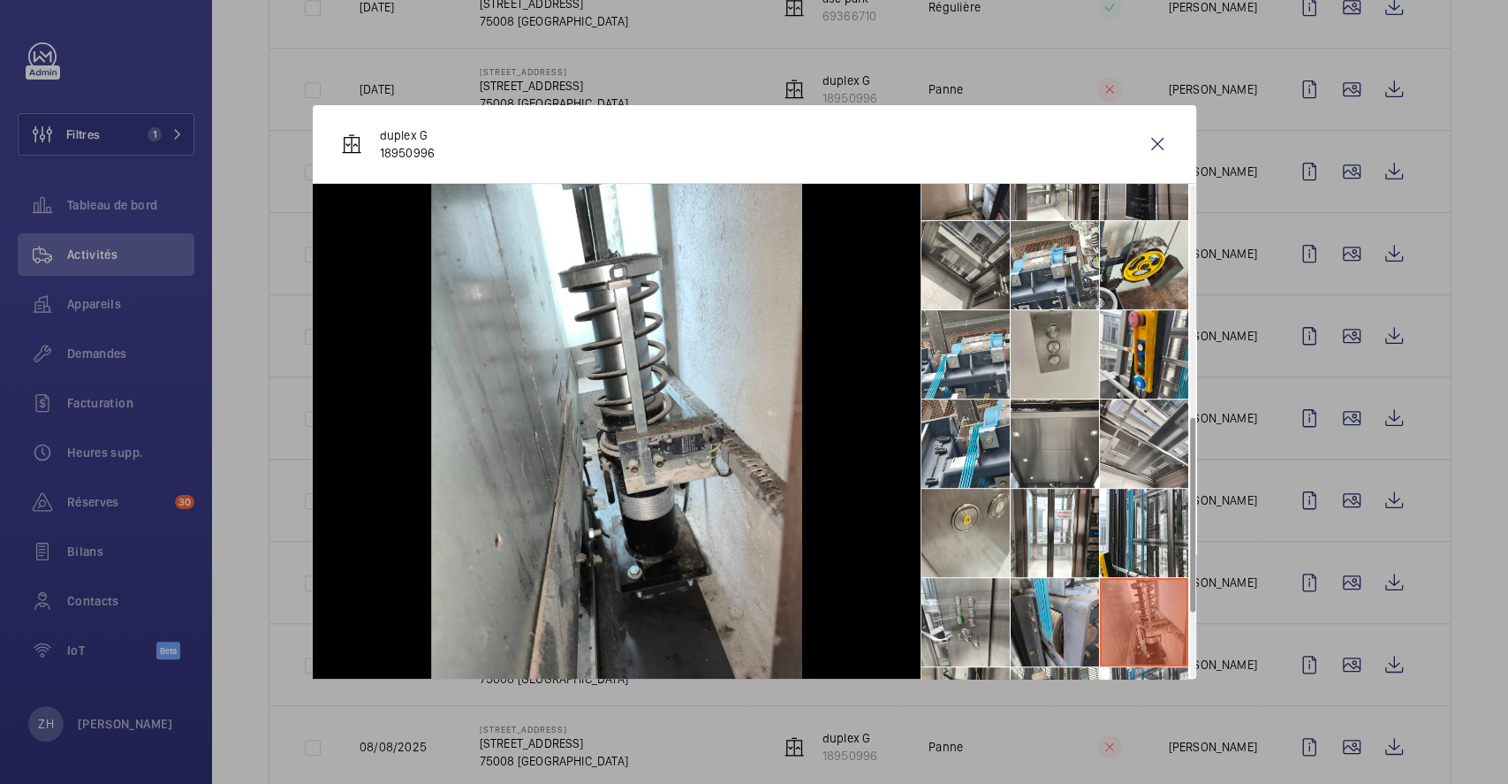
click at [1039, 604] on li at bounding box center [1055, 622] width 88 height 88
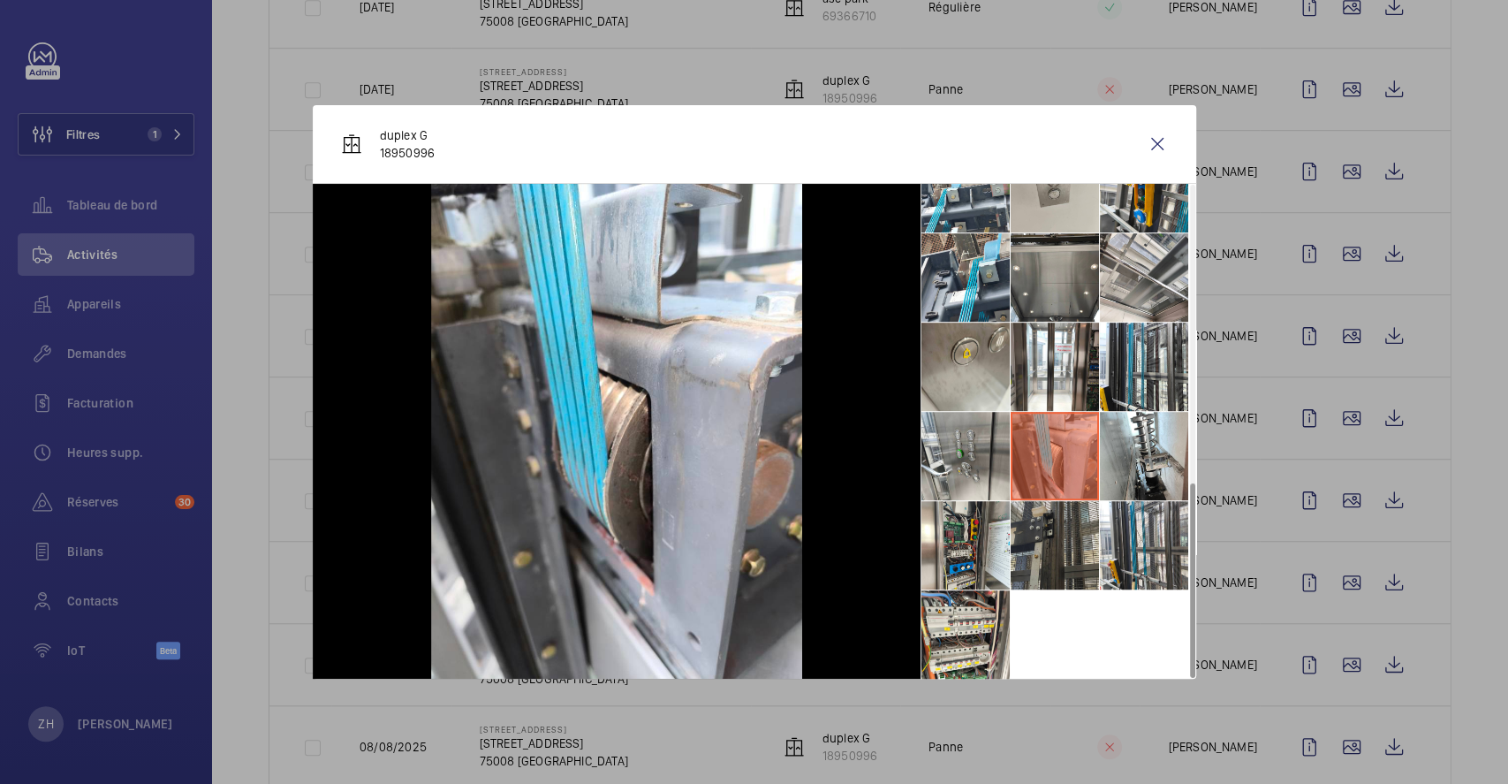
scroll to position [755, 0]
click at [1059, 558] on li at bounding box center [1055, 544] width 88 height 88
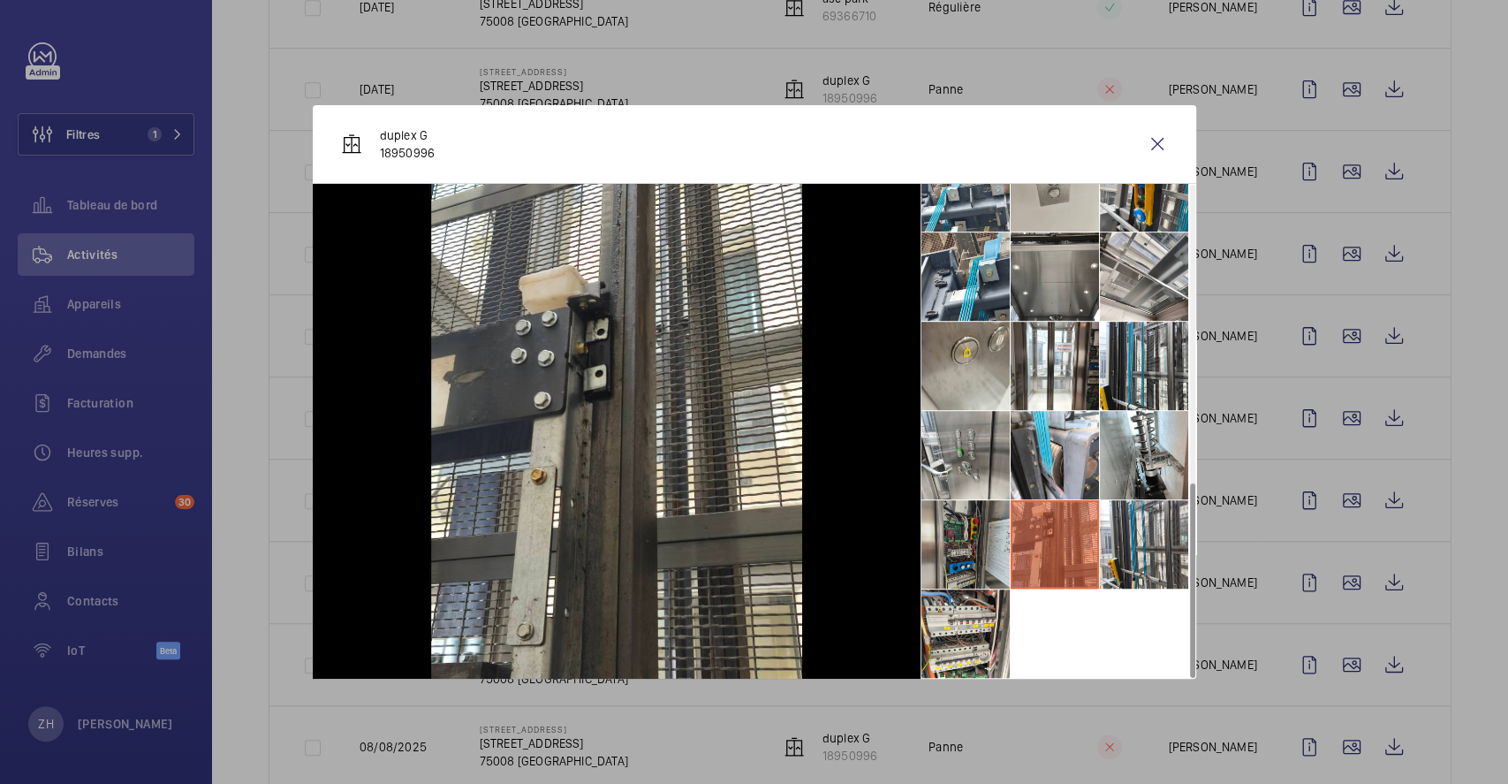
click at [980, 552] on li at bounding box center [965, 544] width 88 height 88
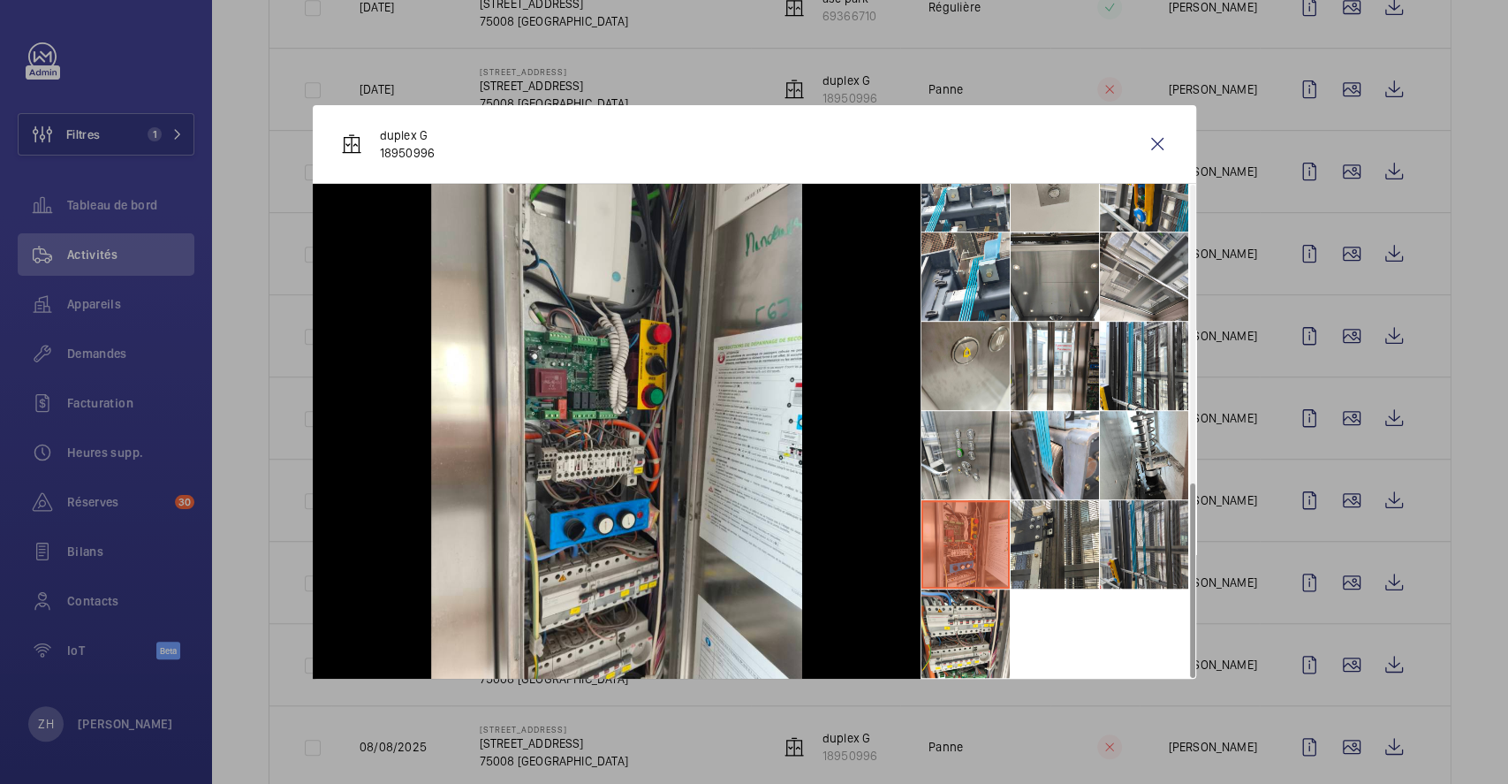
click at [1153, 543] on li at bounding box center [1144, 544] width 88 height 88
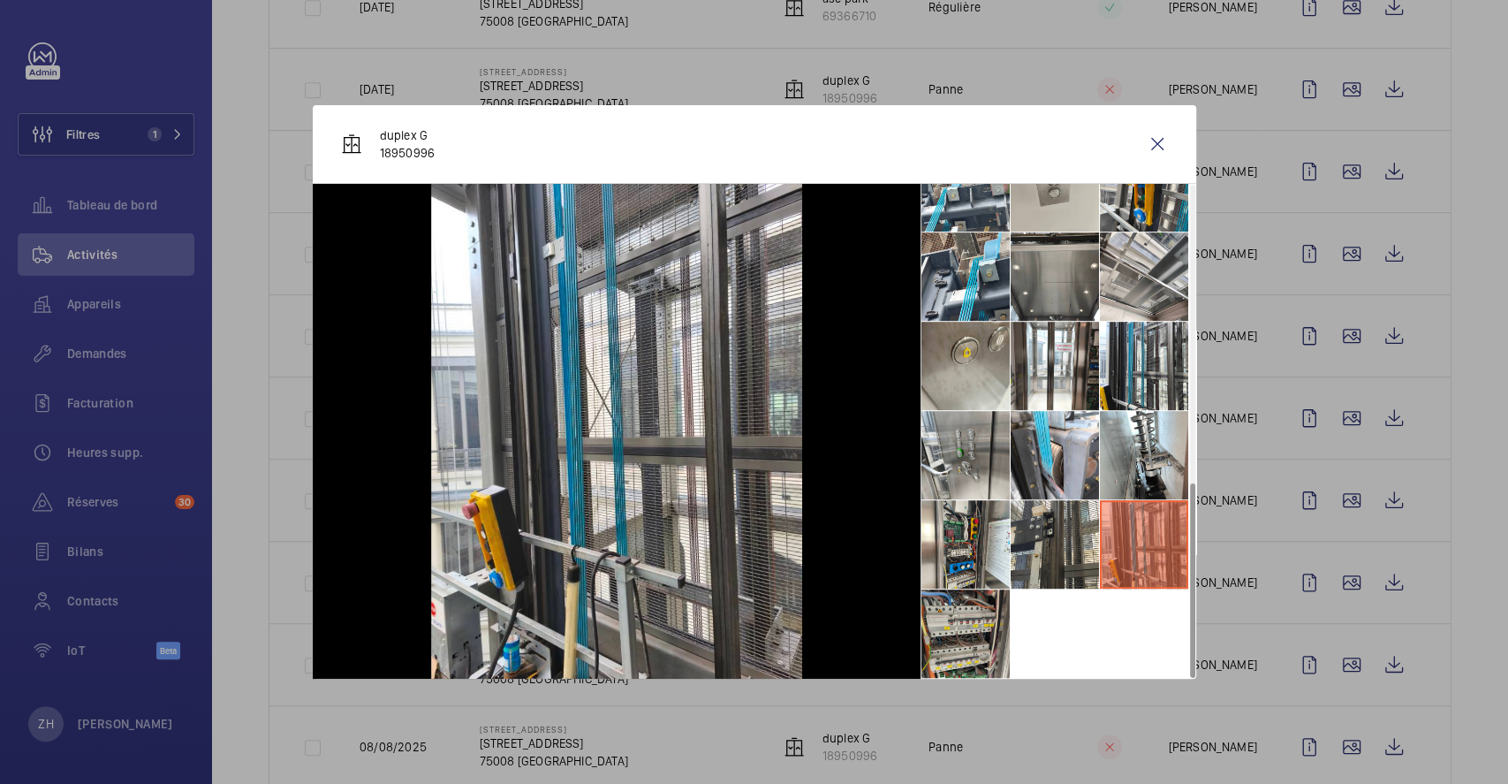
click at [954, 626] on li at bounding box center [965, 633] width 88 height 88
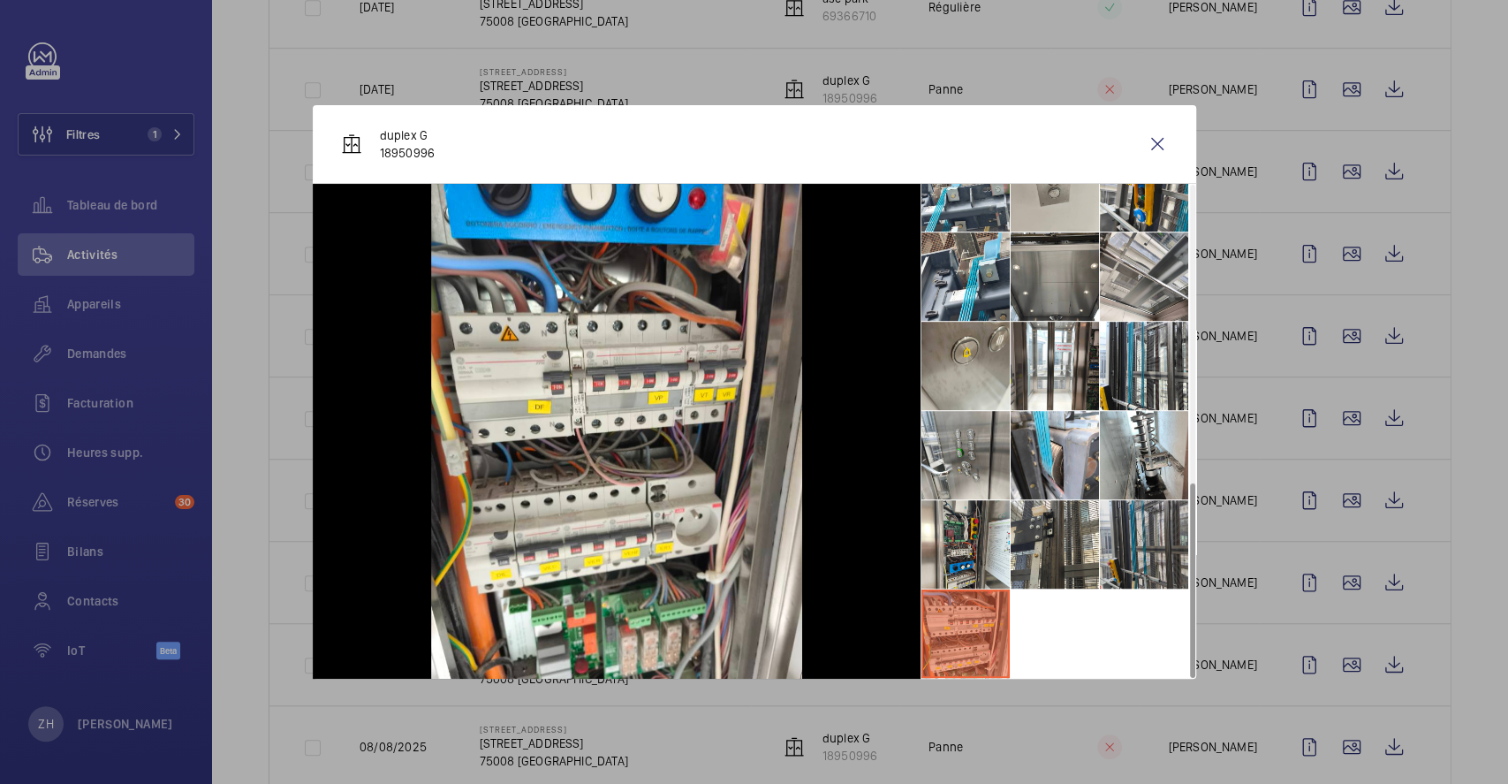
click at [1151, 541] on li at bounding box center [1144, 544] width 88 height 88
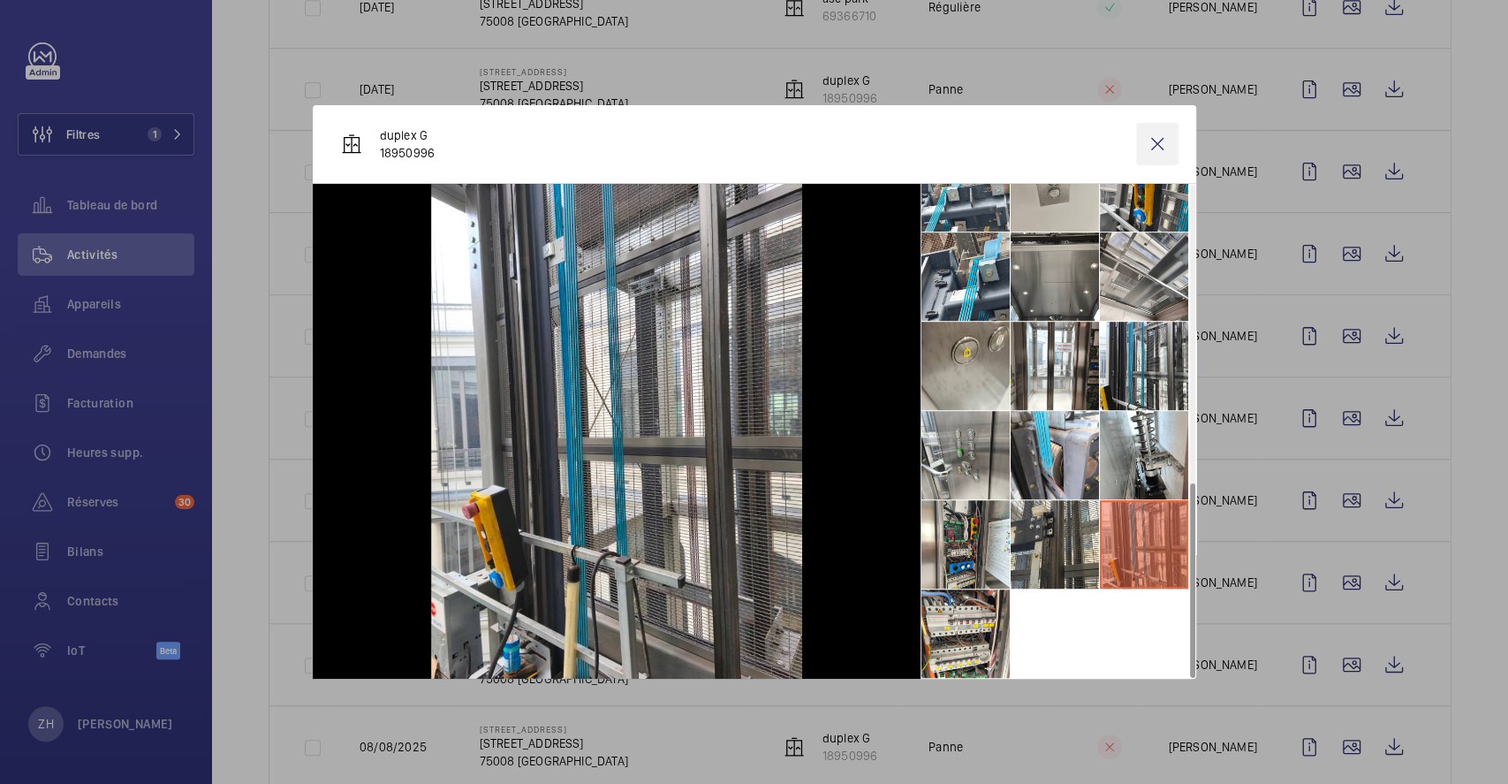
click at [1168, 142] on wm-front-icon-button at bounding box center [1157, 144] width 42 height 42
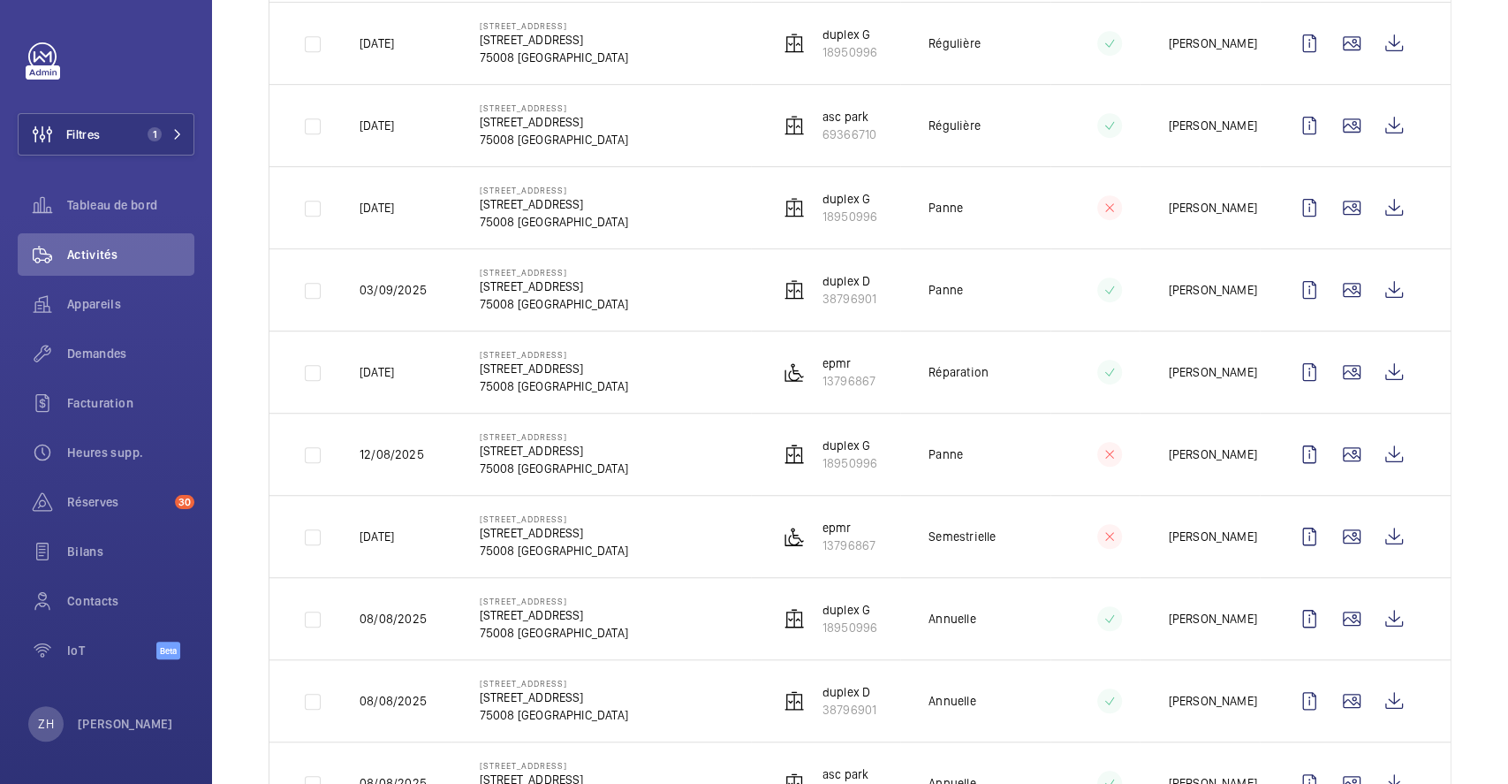
scroll to position [471, 0]
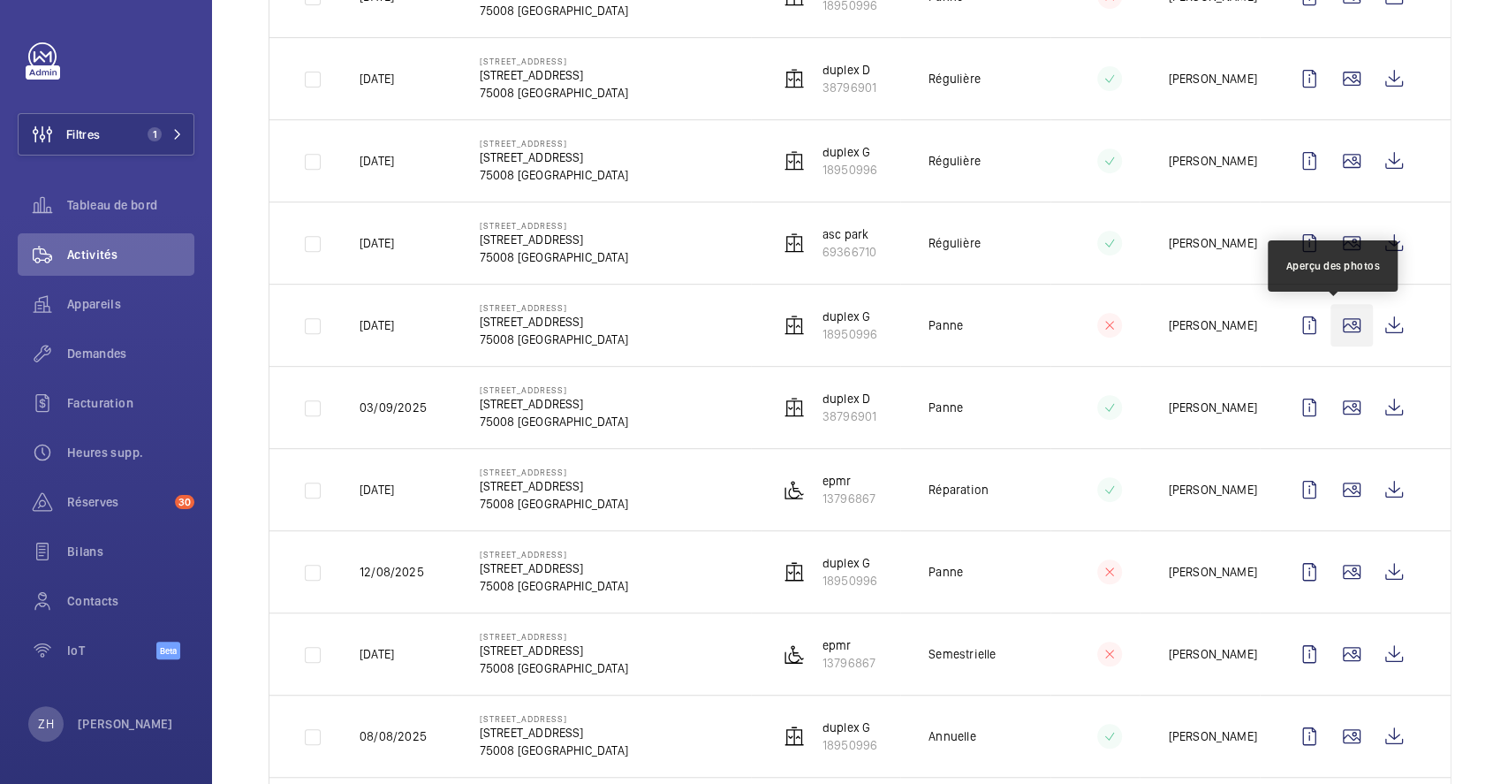
click at [1337, 331] on wm-front-icon-button at bounding box center [1351, 325] width 42 height 42
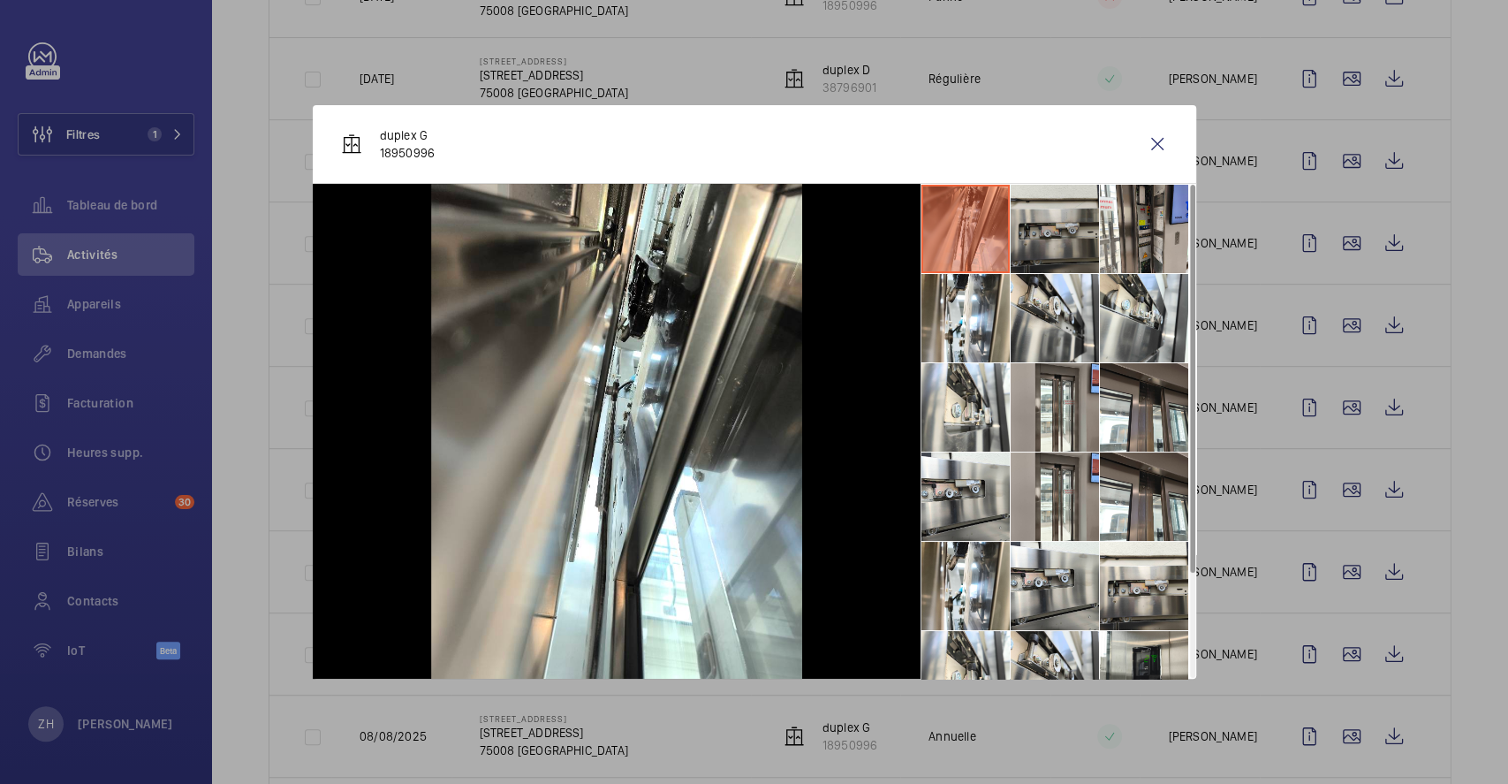
click at [1058, 239] on li at bounding box center [1055, 229] width 88 height 88
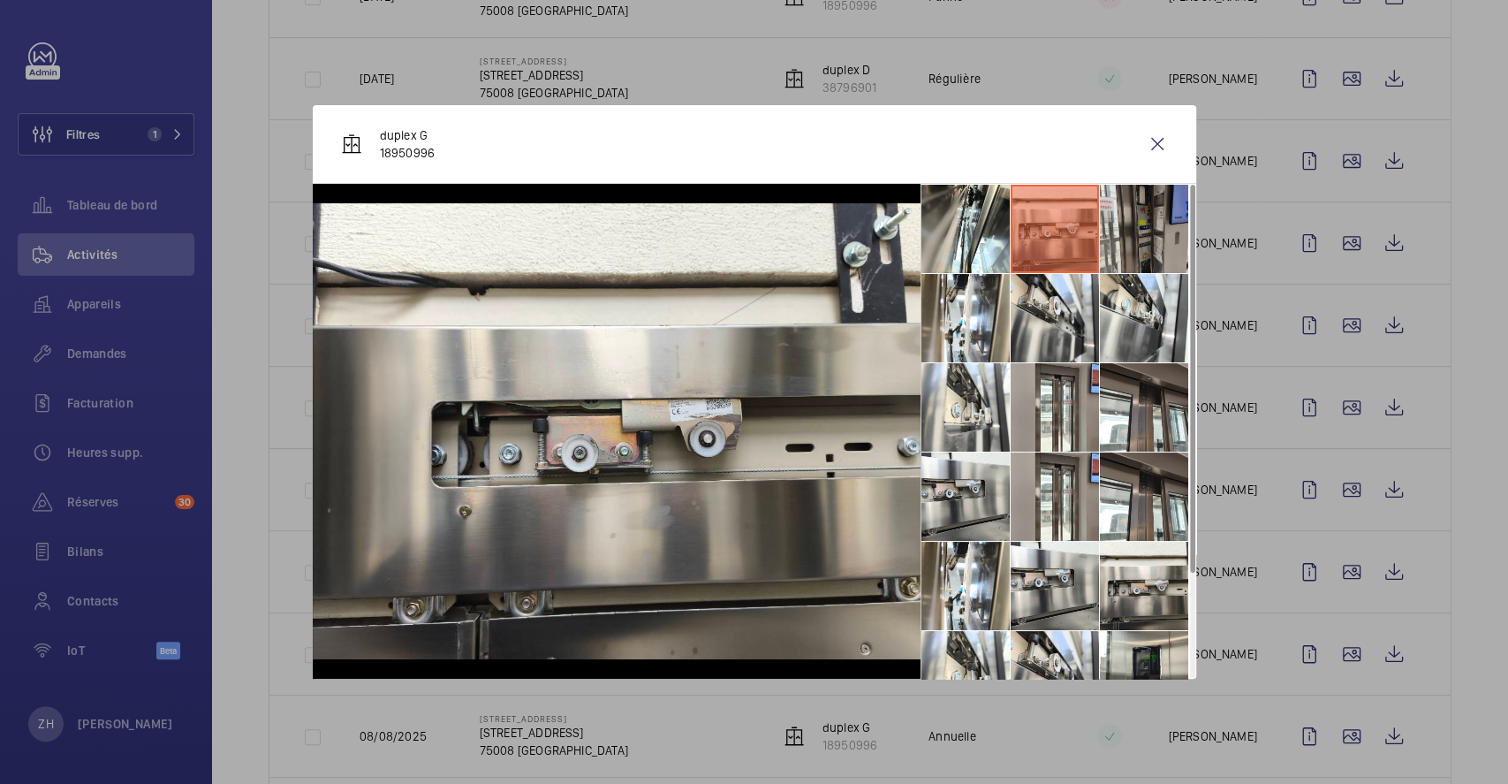
click at [1145, 241] on li at bounding box center [1144, 229] width 88 height 88
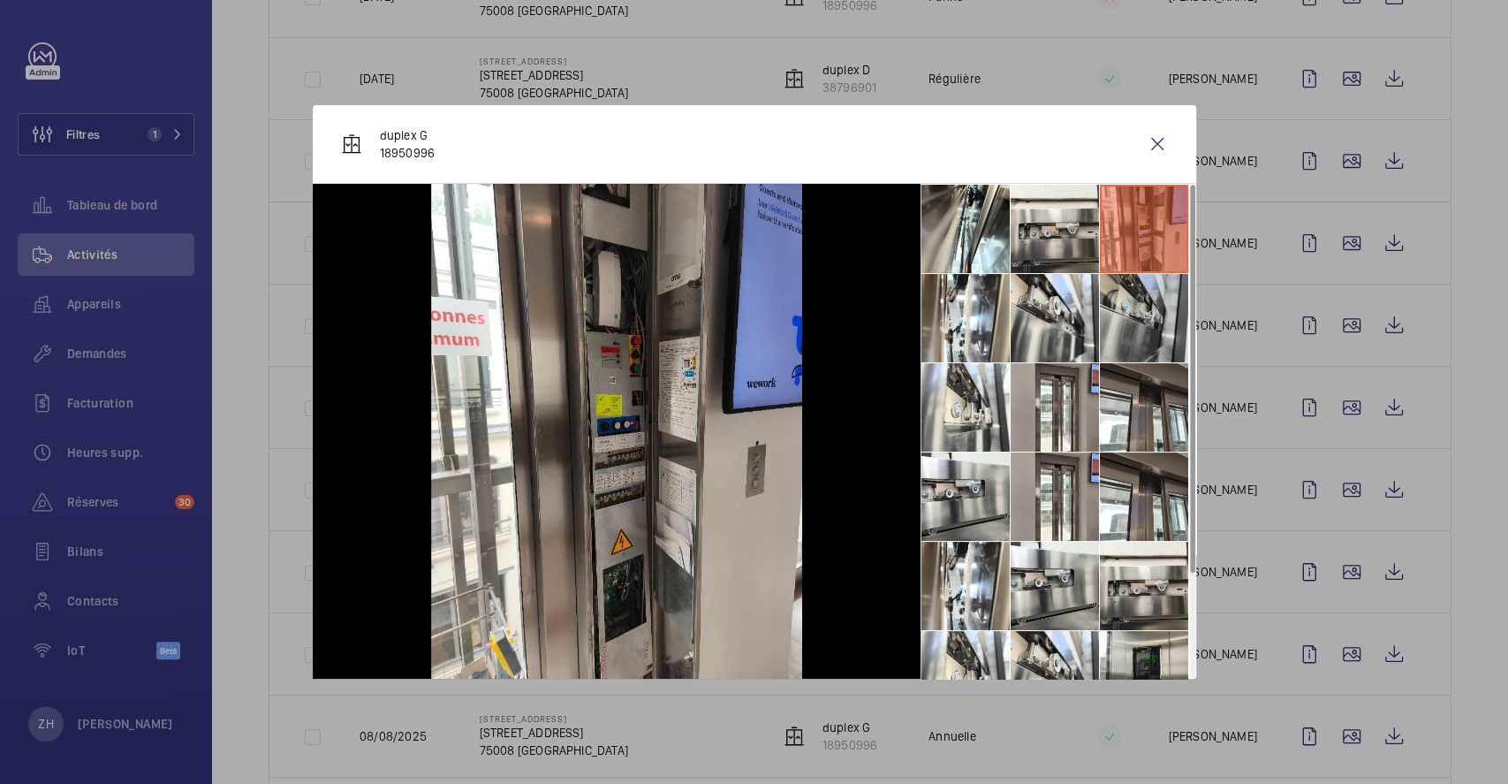
click at [1156, 336] on li at bounding box center [1144, 318] width 88 height 88
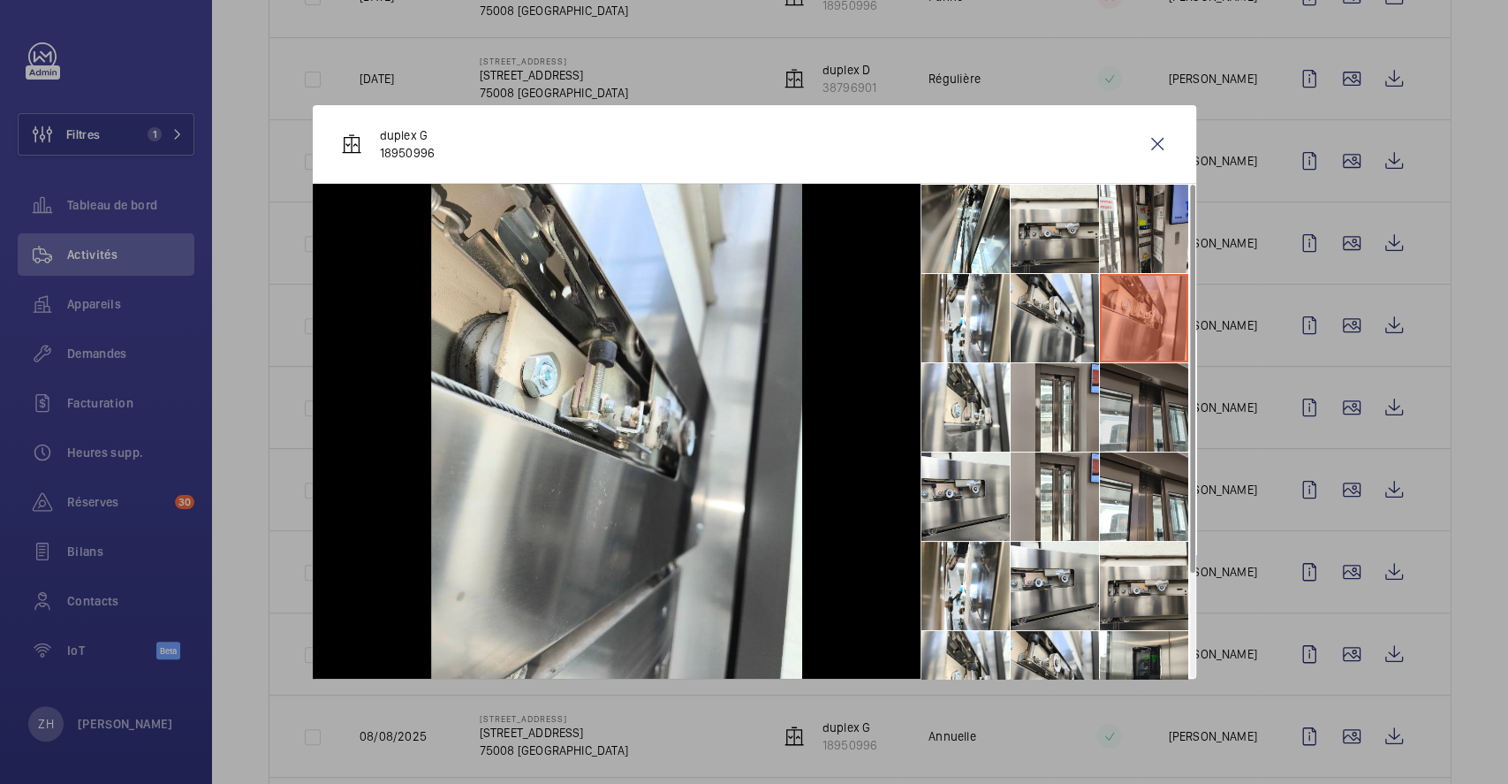
click at [1135, 398] on li at bounding box center [1144, 407] width 88 height 88
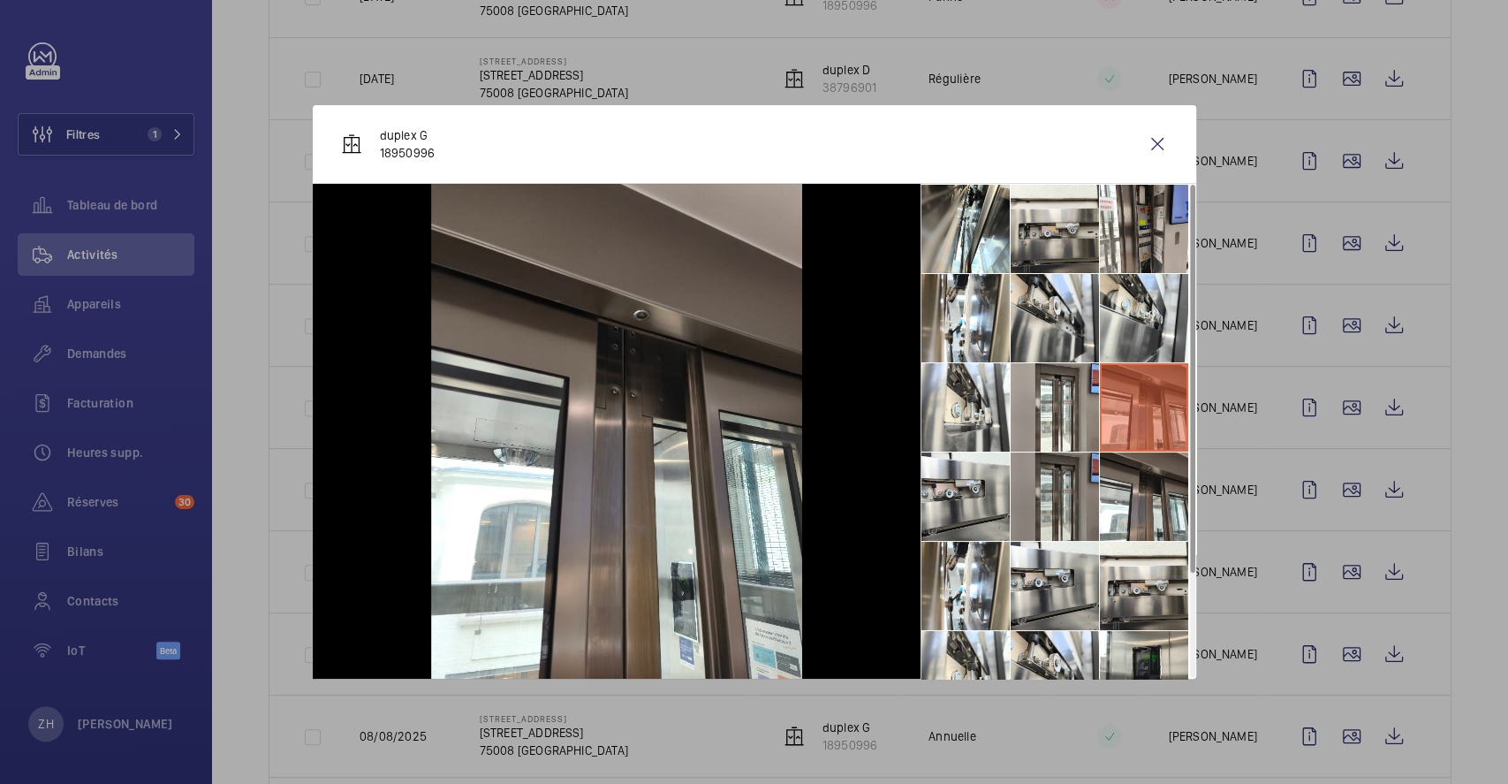
drag, startPoint x: 1043, startPoint y: 488, endPoint x: 1030, endPoint y: 491, distance: 13.7
click at [1046, 489] on li at bounding box center [1055, 496] width 88 height 88
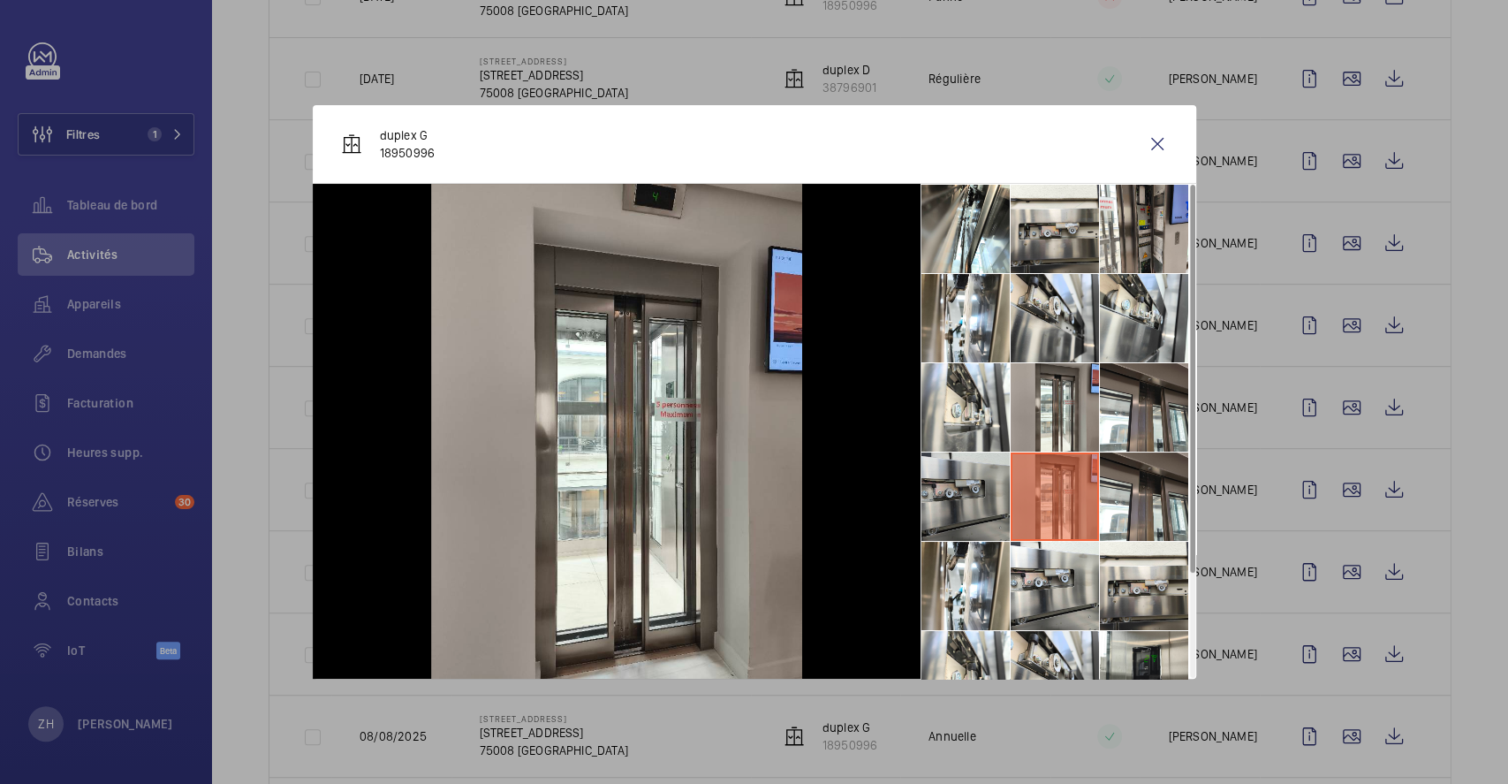
click at [959, 496] on li at bounding box center [965, 496] width 88 height 88
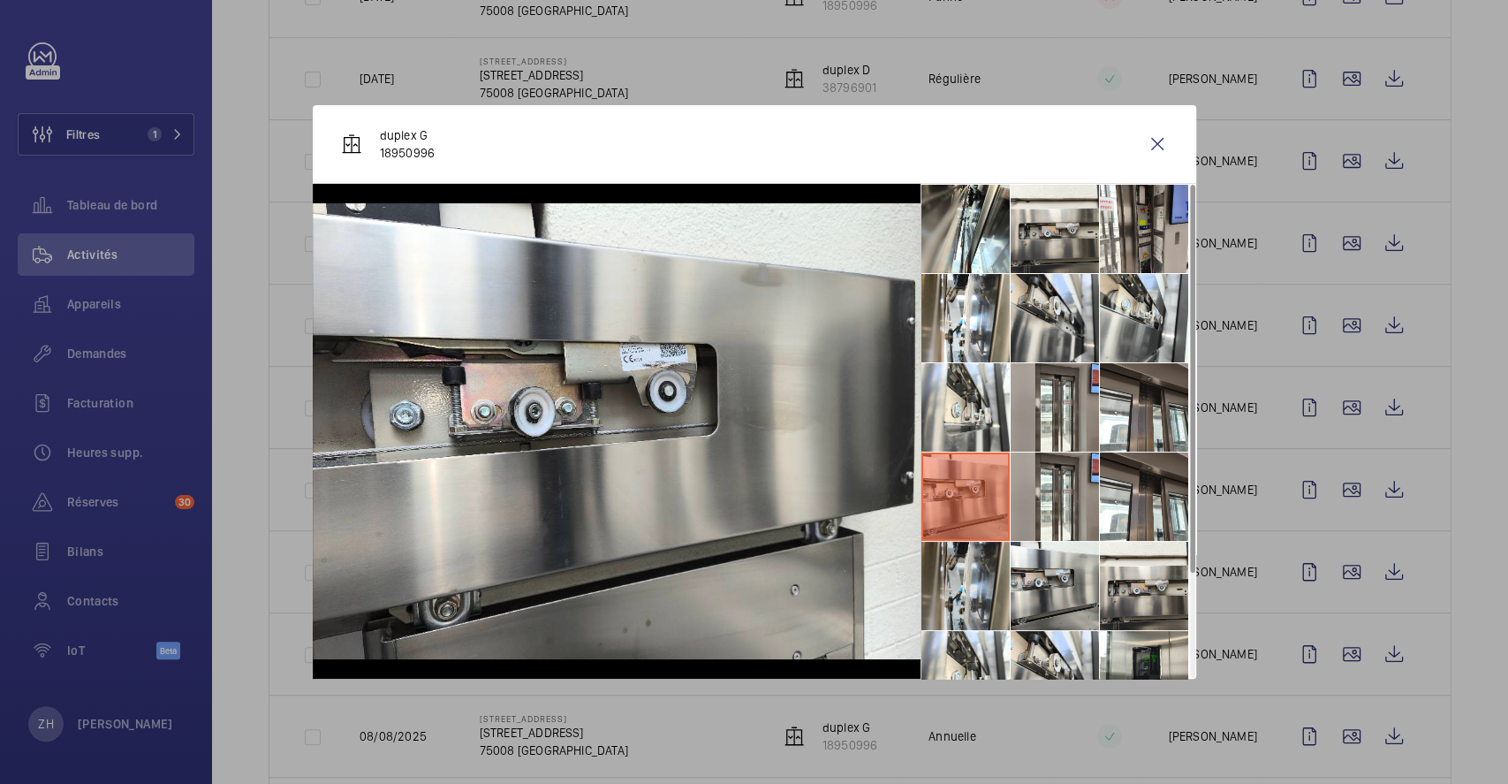
drag, startPoint x: 980, startPoint y: 598, endPoint x: 989, endPoint y: 594, distance: 10.7
click at [981, 597] on li at bounding box center [965, 586] width 88 height 88
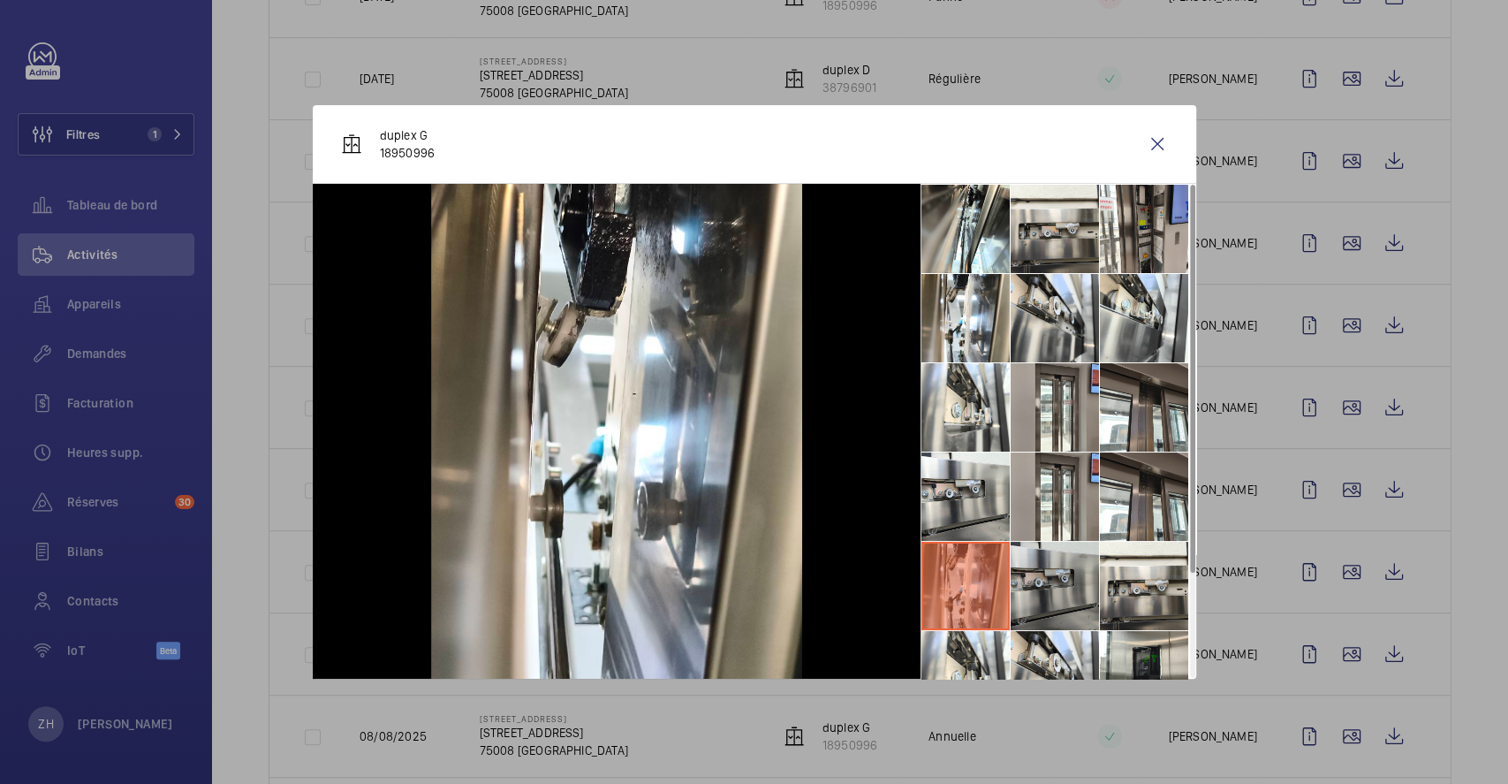
click at [1046, 587] on li at bounding box center [1055, 586] width 88 height 88
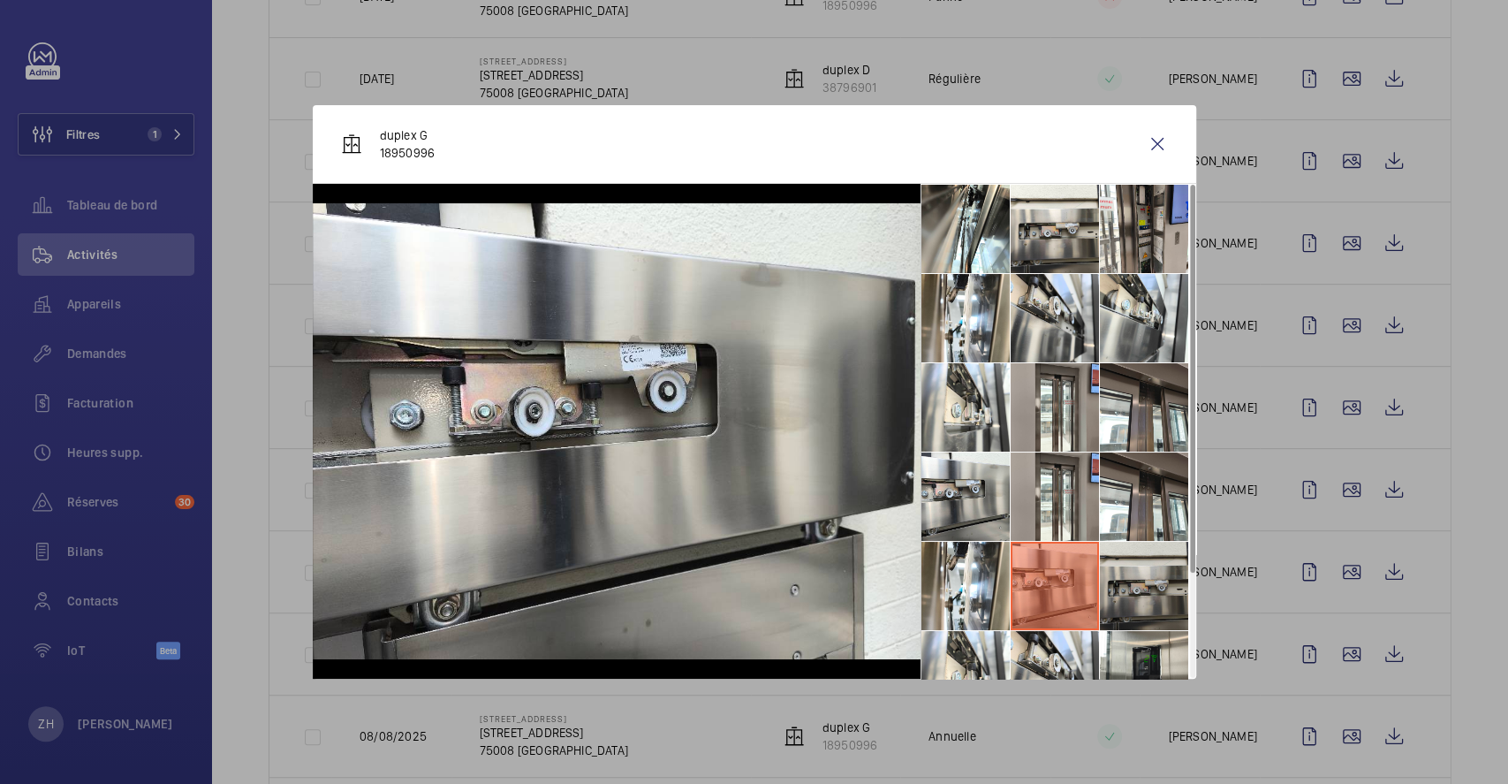
click at [1115, 583] on li at bounding box center [1144, 586] width 88 height 88
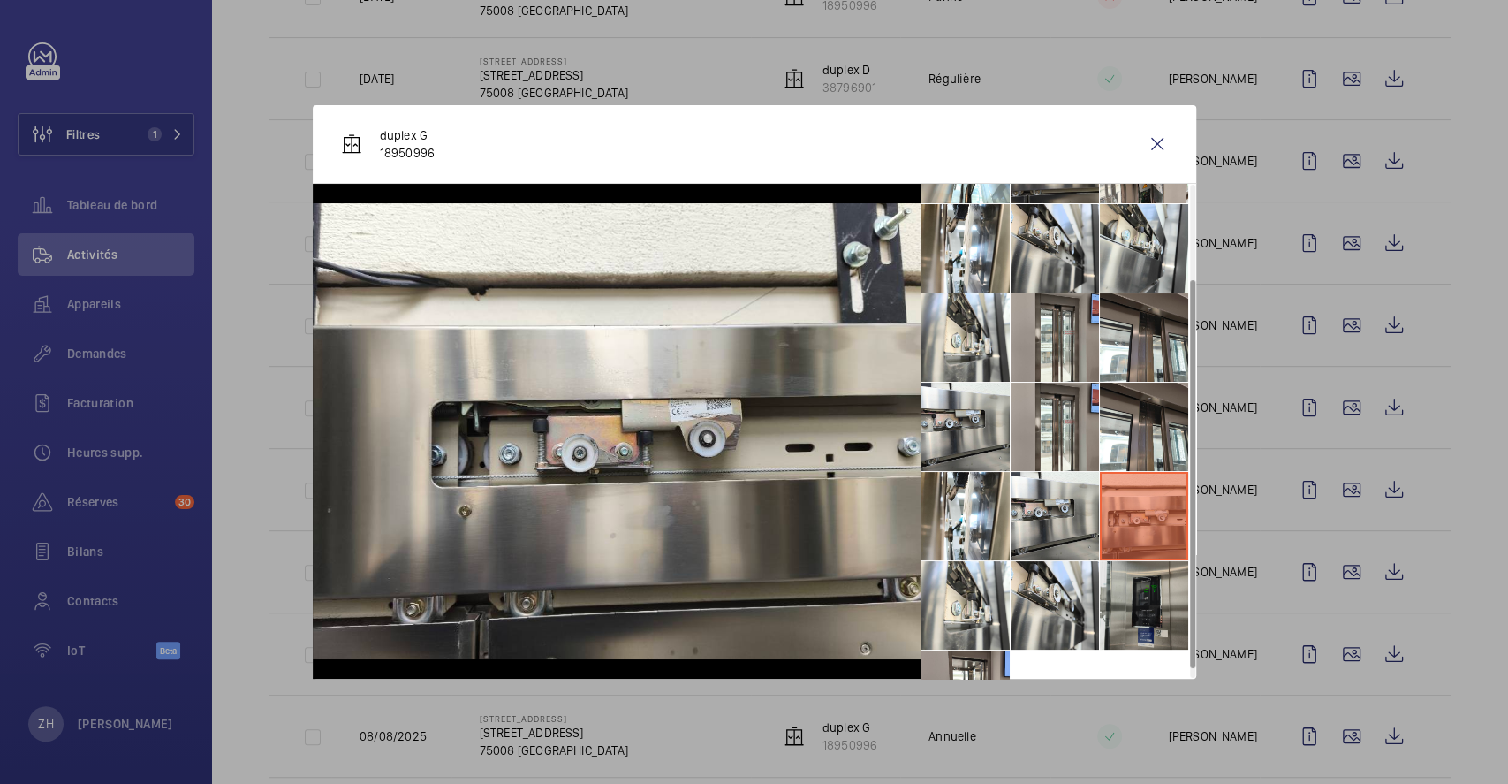
scroll to position [130, 0]
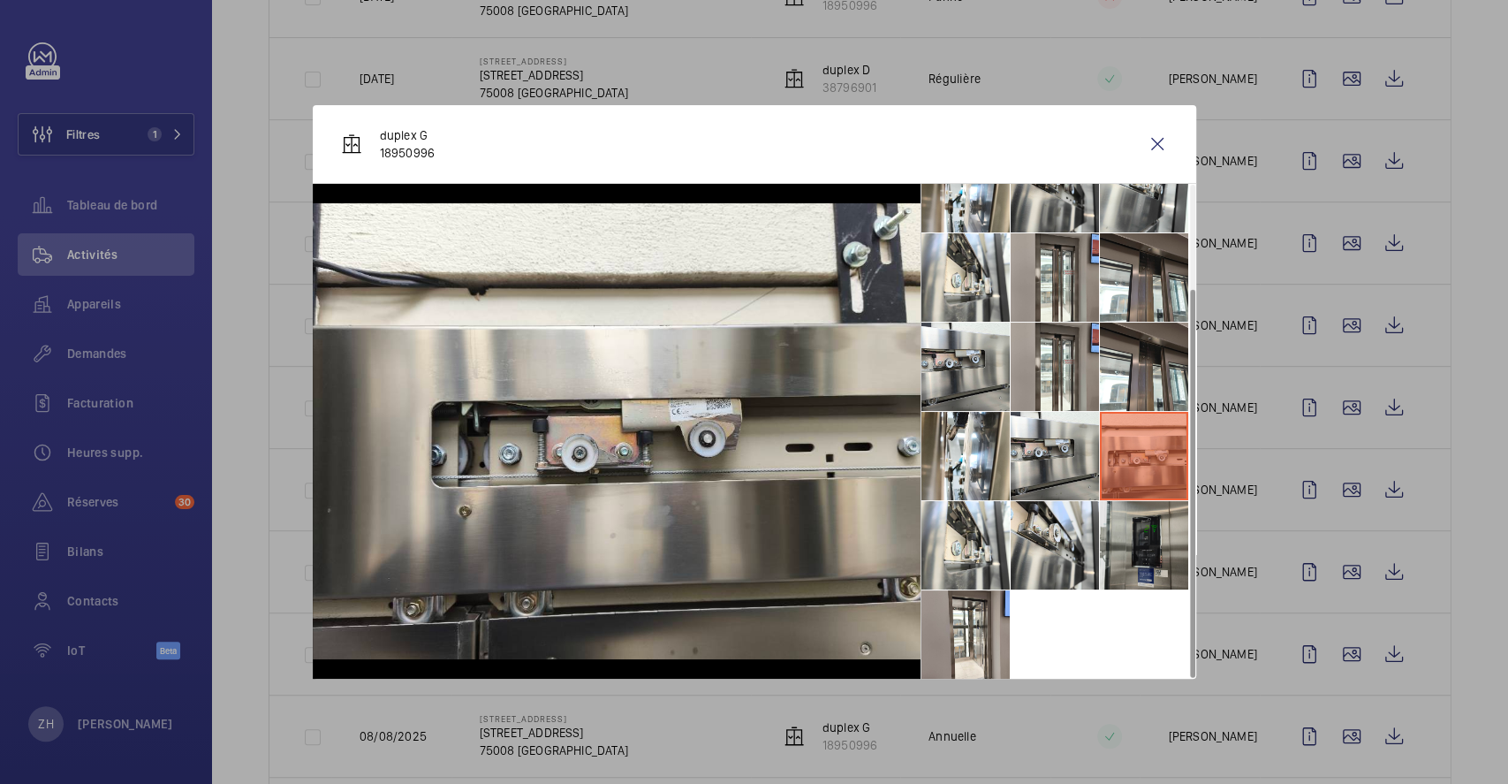
drag, startPoint x: 1131, startPoint y: 556, endPoint x: 1105, endPoint y: 557, distance: 25.6
click at [1132, 556] on li at bounding box center [1144, 545] width 88 height 88
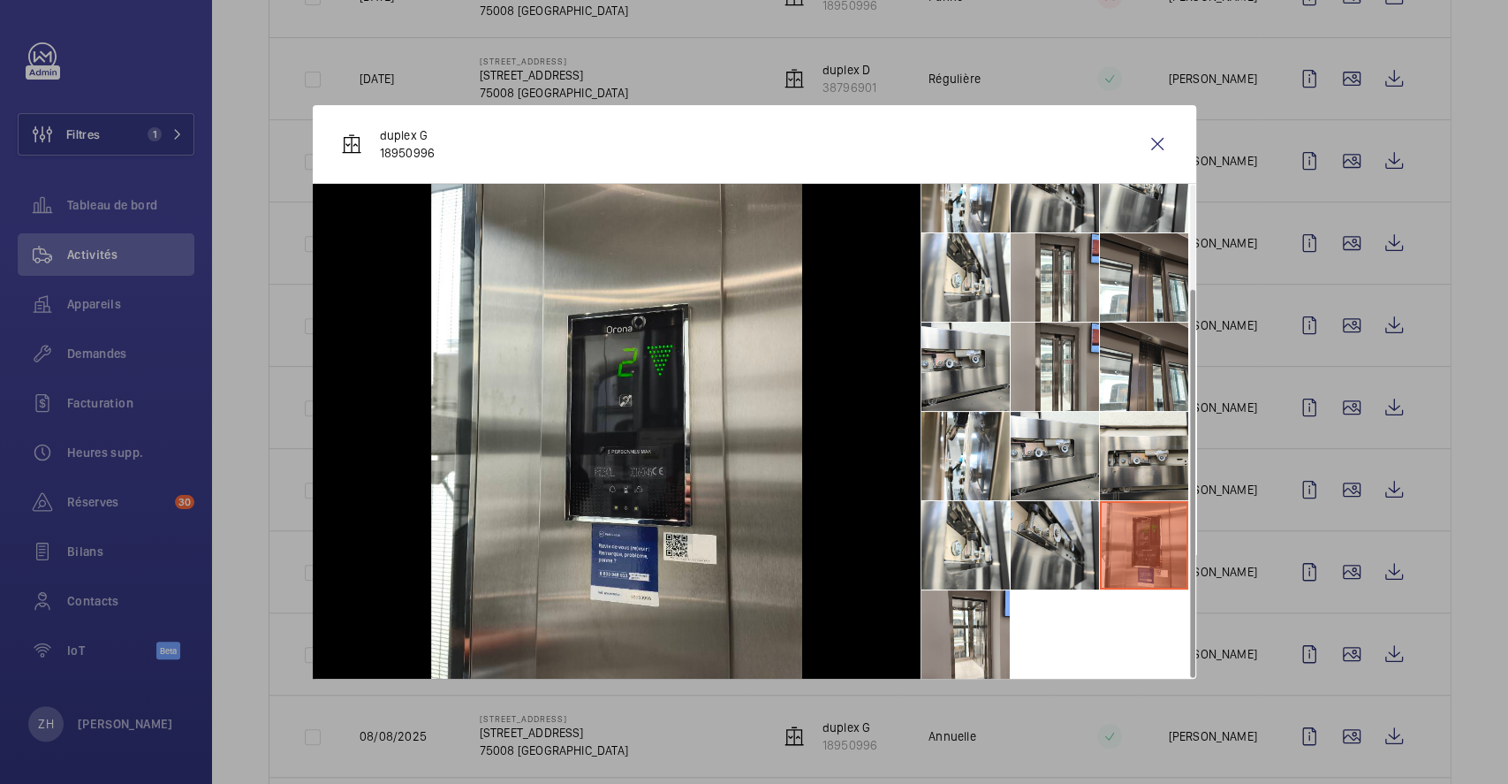
click at [1098, 557] on li at bounding box center [1055, 545] width 88 height 88
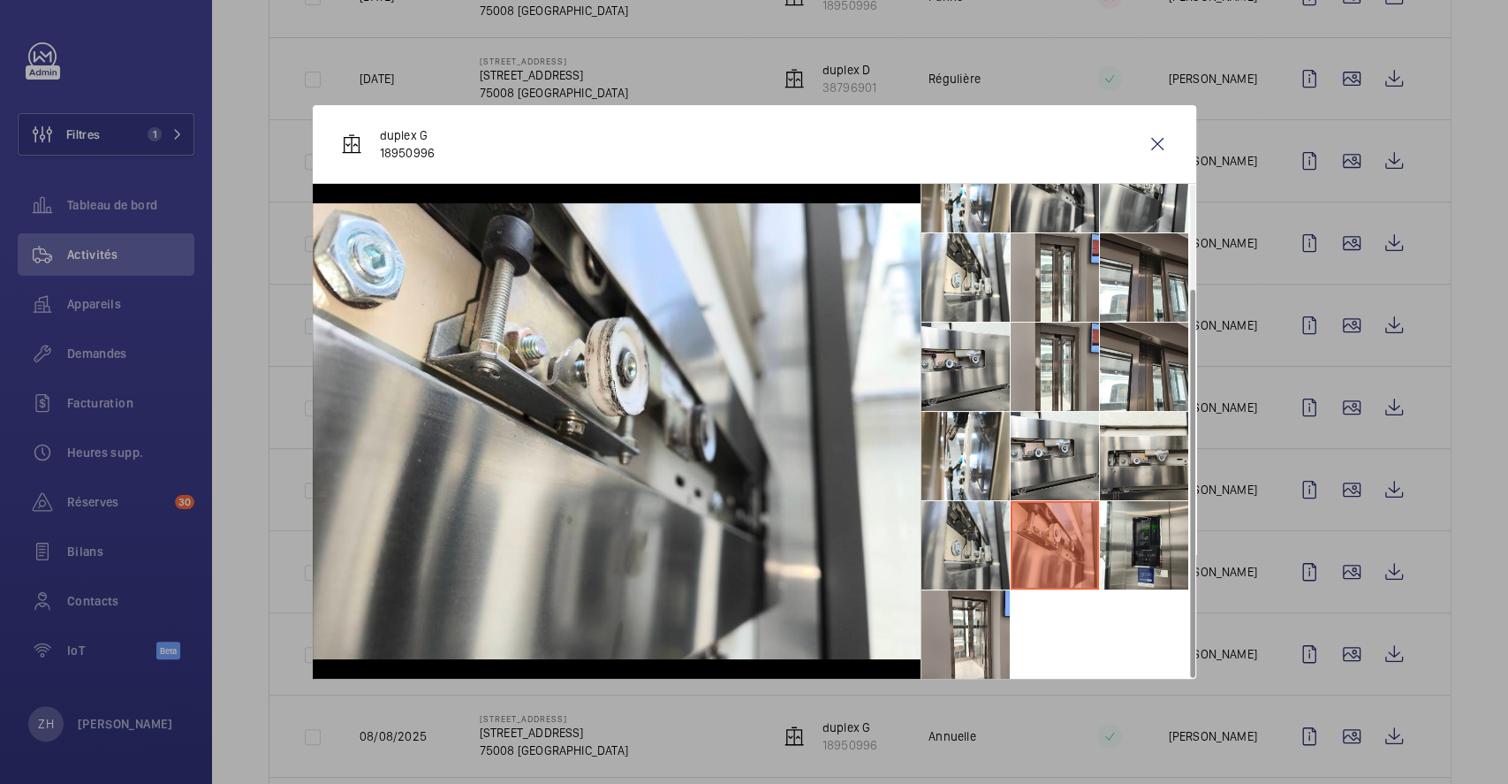
click at [981, 550] on li at bounding box center [965, 545] width 88 height 88
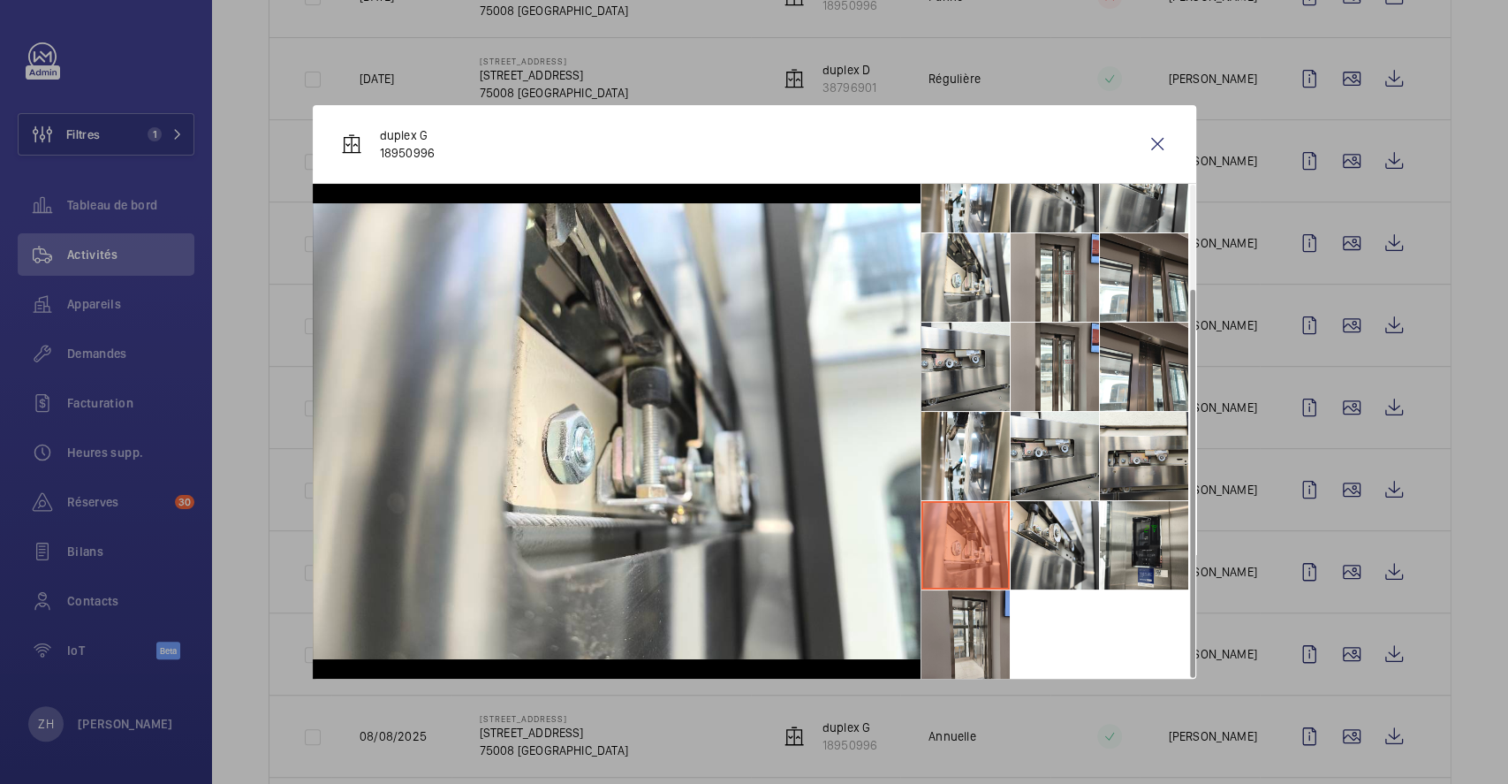
click at [964, 621] on li at bounding box center [965, 634] width 88 height 88
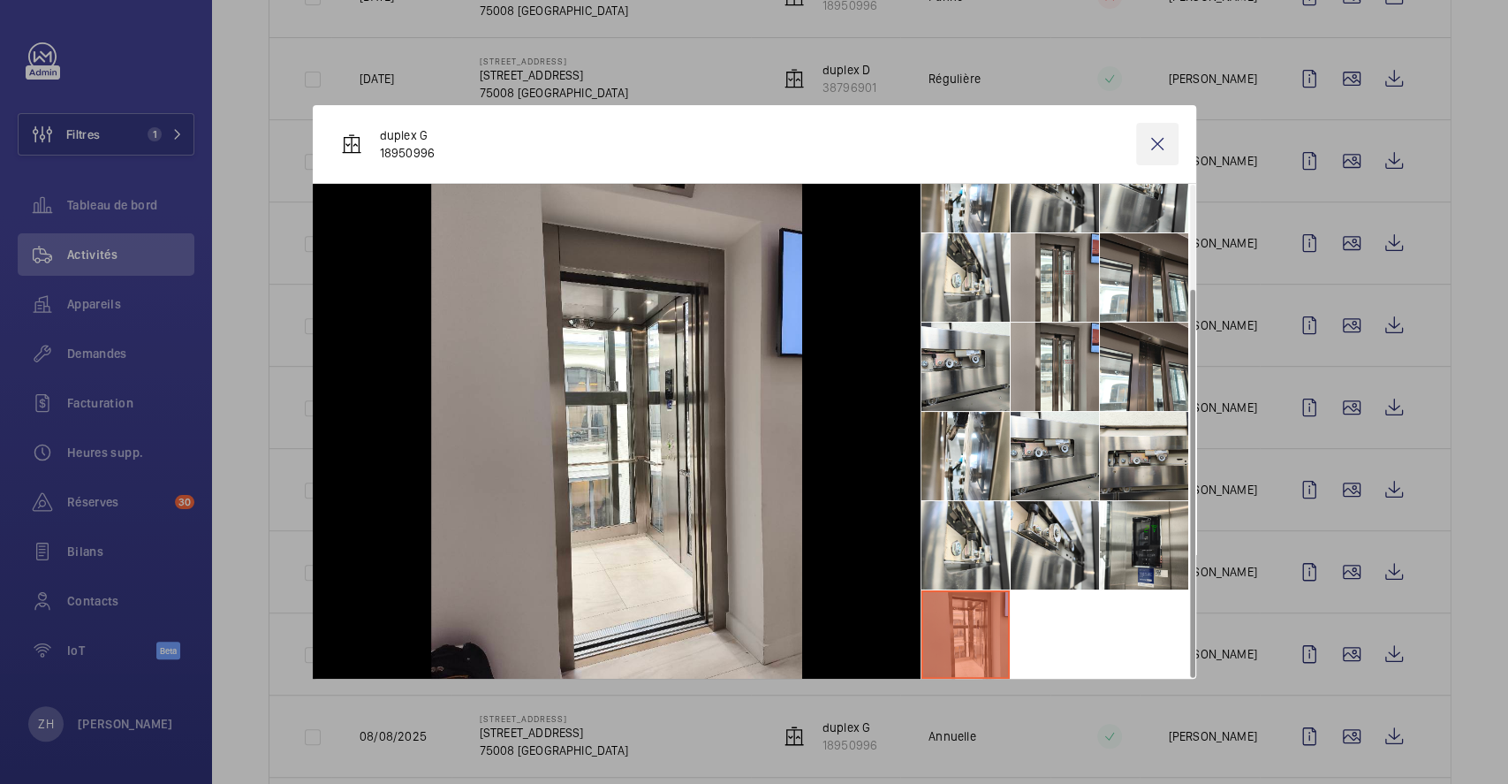
click at [1163, 151] on wm-front-icon-button at bounding box center [1157, 144] width 42 height 42
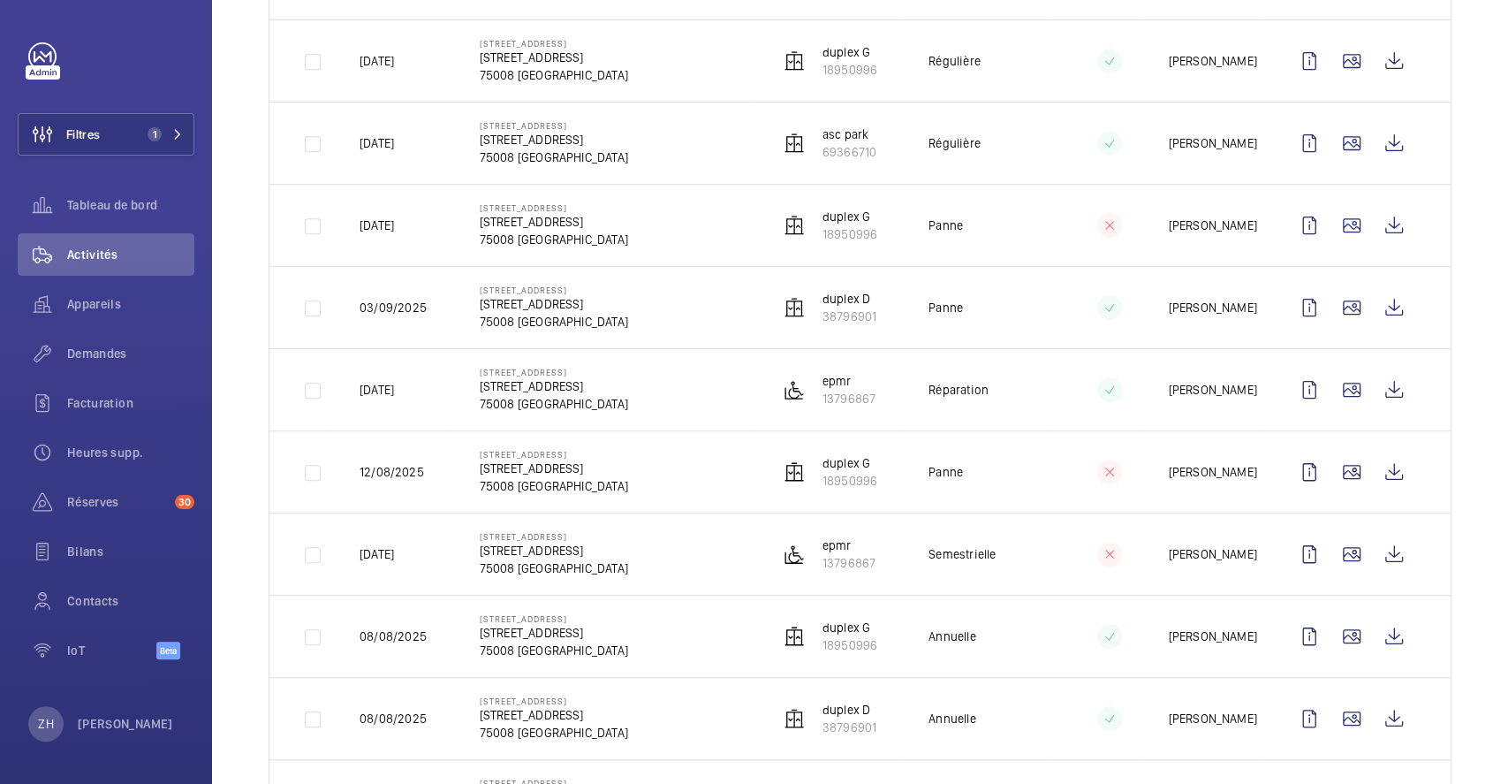
scroll to position [588, 0]
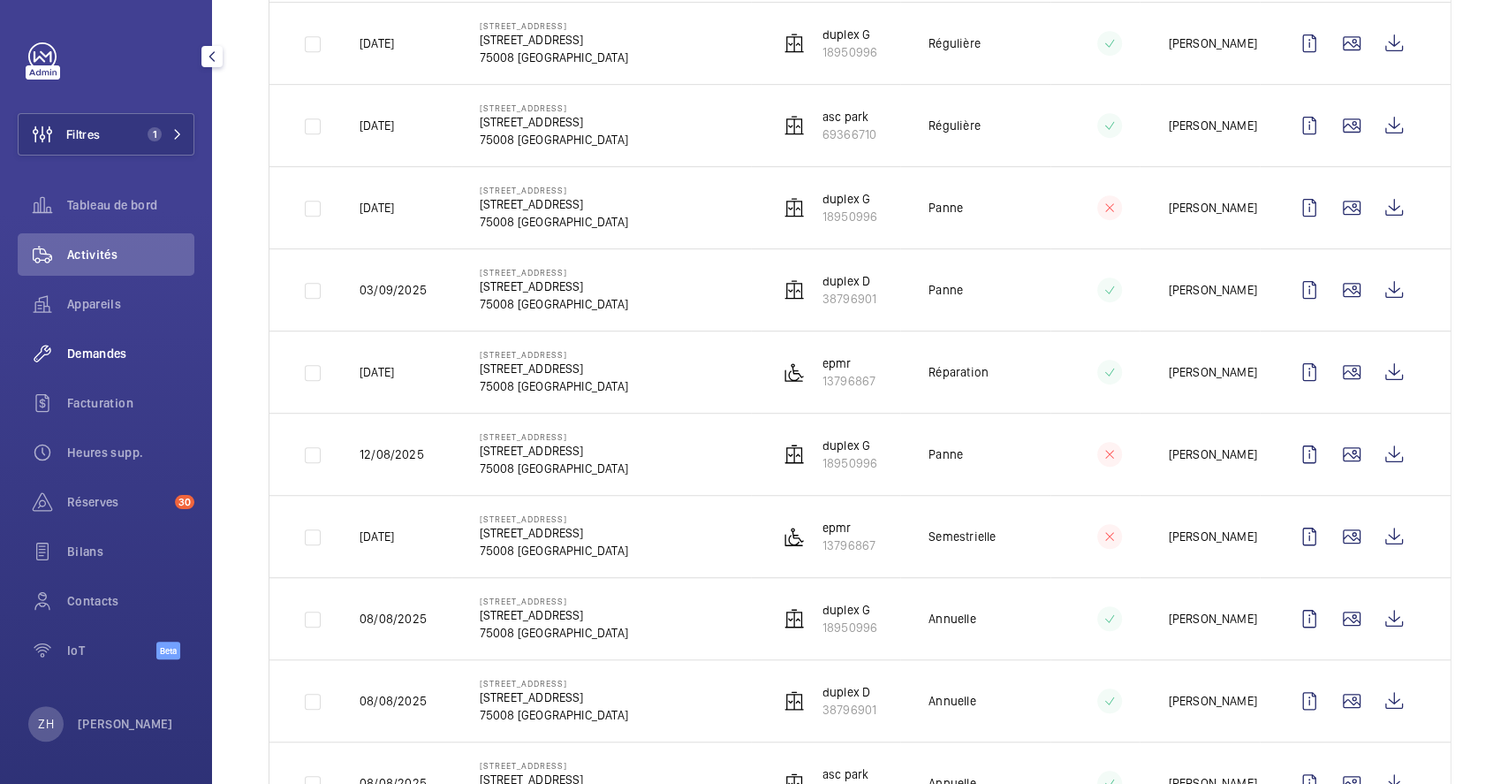
click at [106, 350] on span "Demandes" at bounding box center [130, 354] width 127 height 18
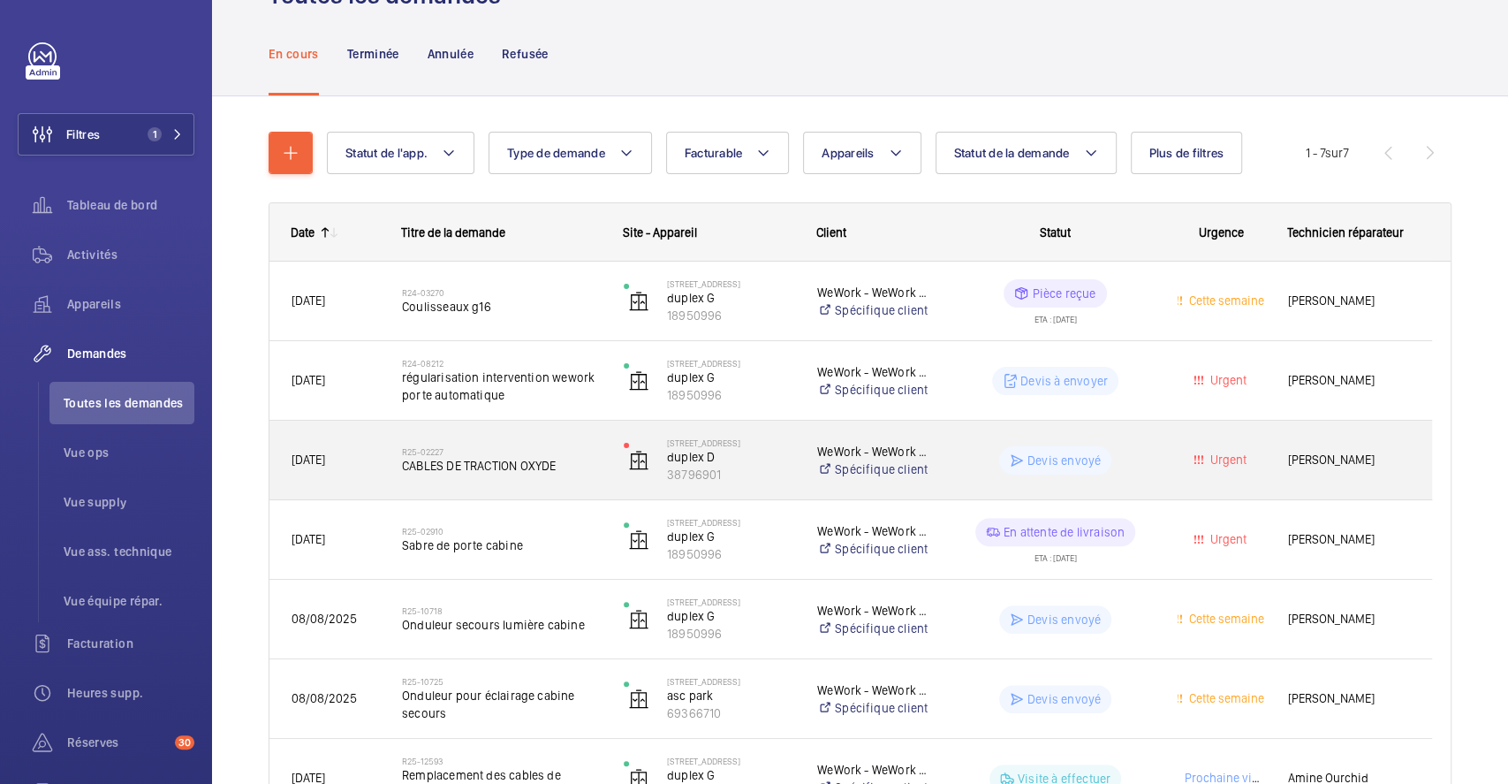
scroll to position [117, 0]
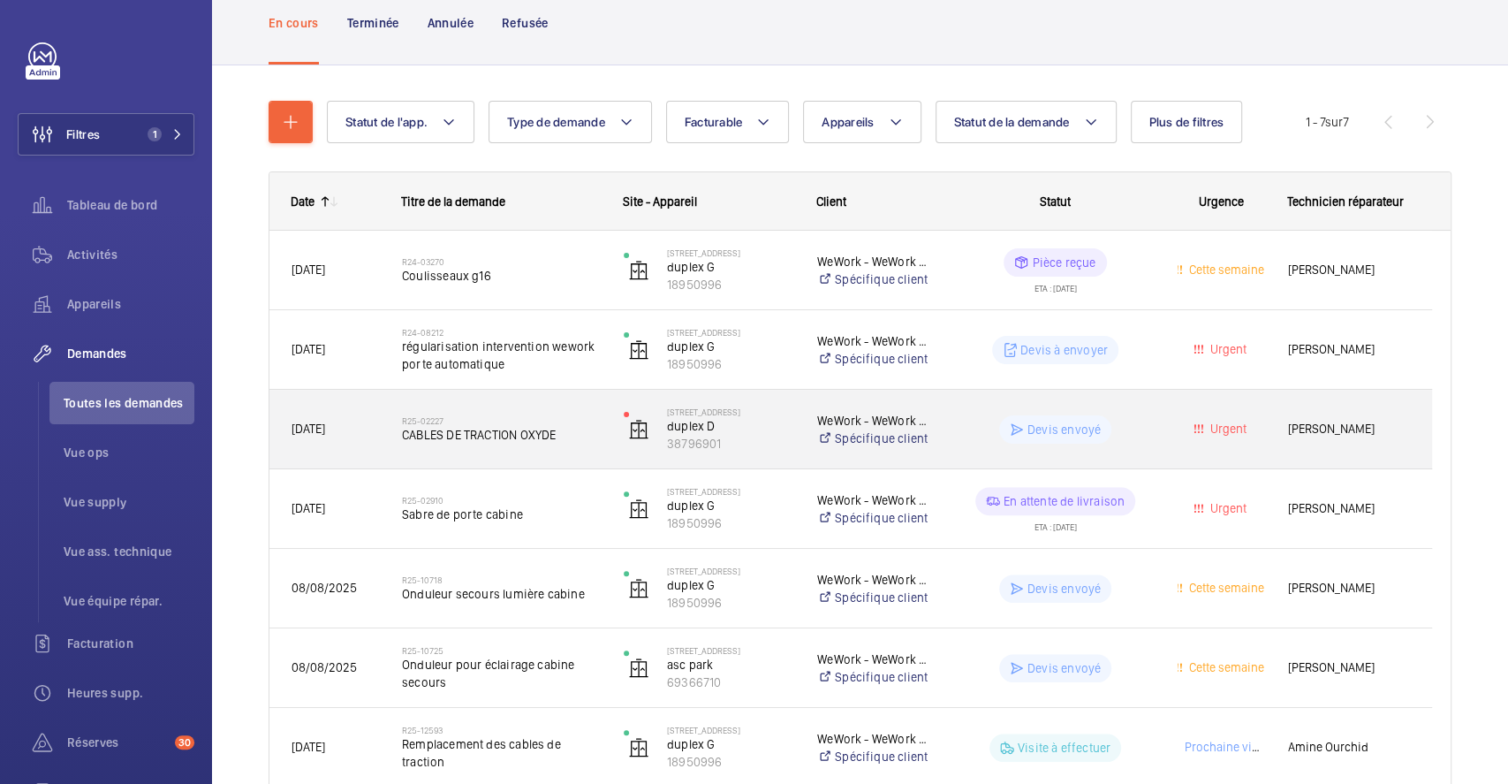
click at [549, 407] on div "R25-02227 CABLES DE TRACTION OXYDE" at bounding box center [501, 429] width 199 height 51
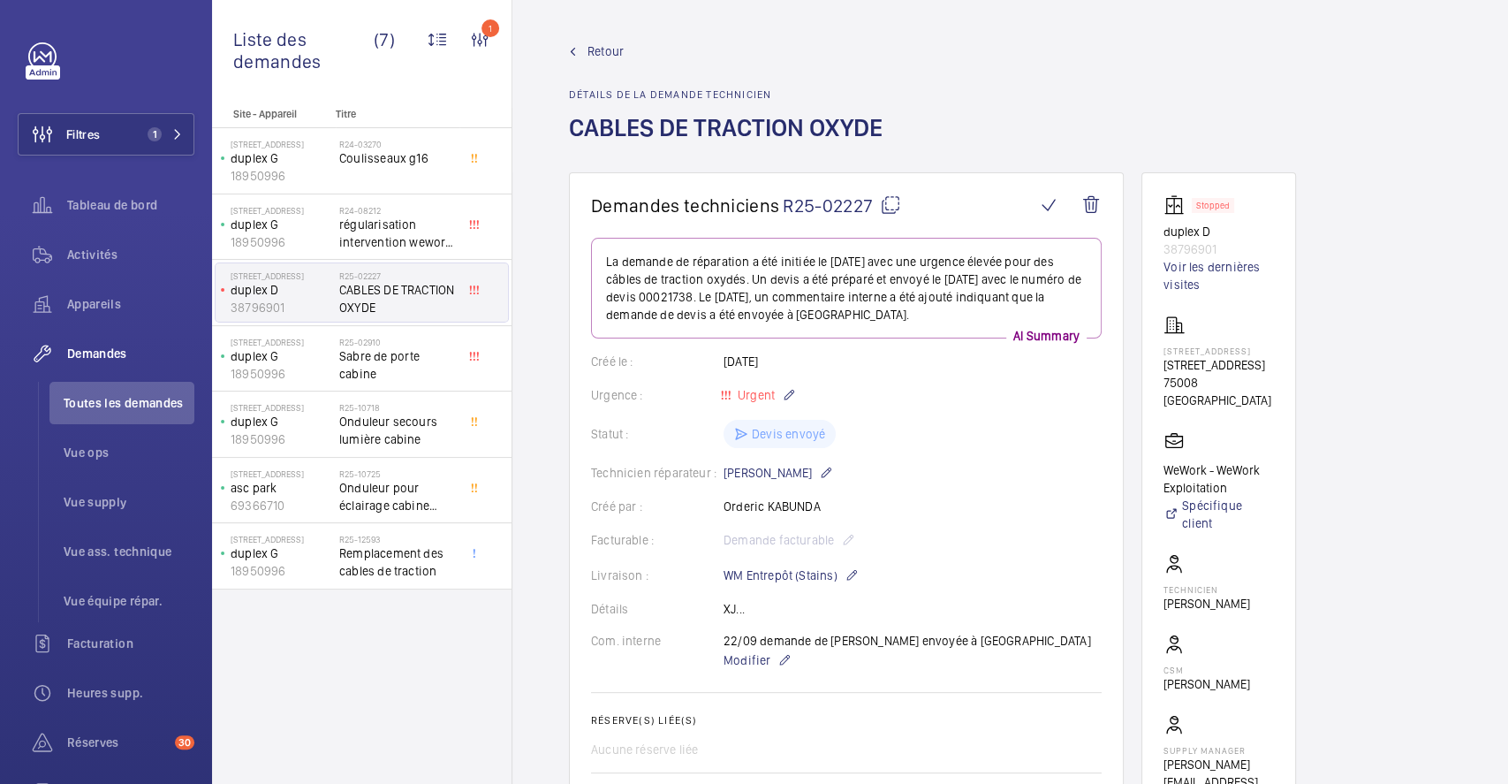
click at [608, 45] on span "Retour" at bounding box center [605, 51] width 36 height 18
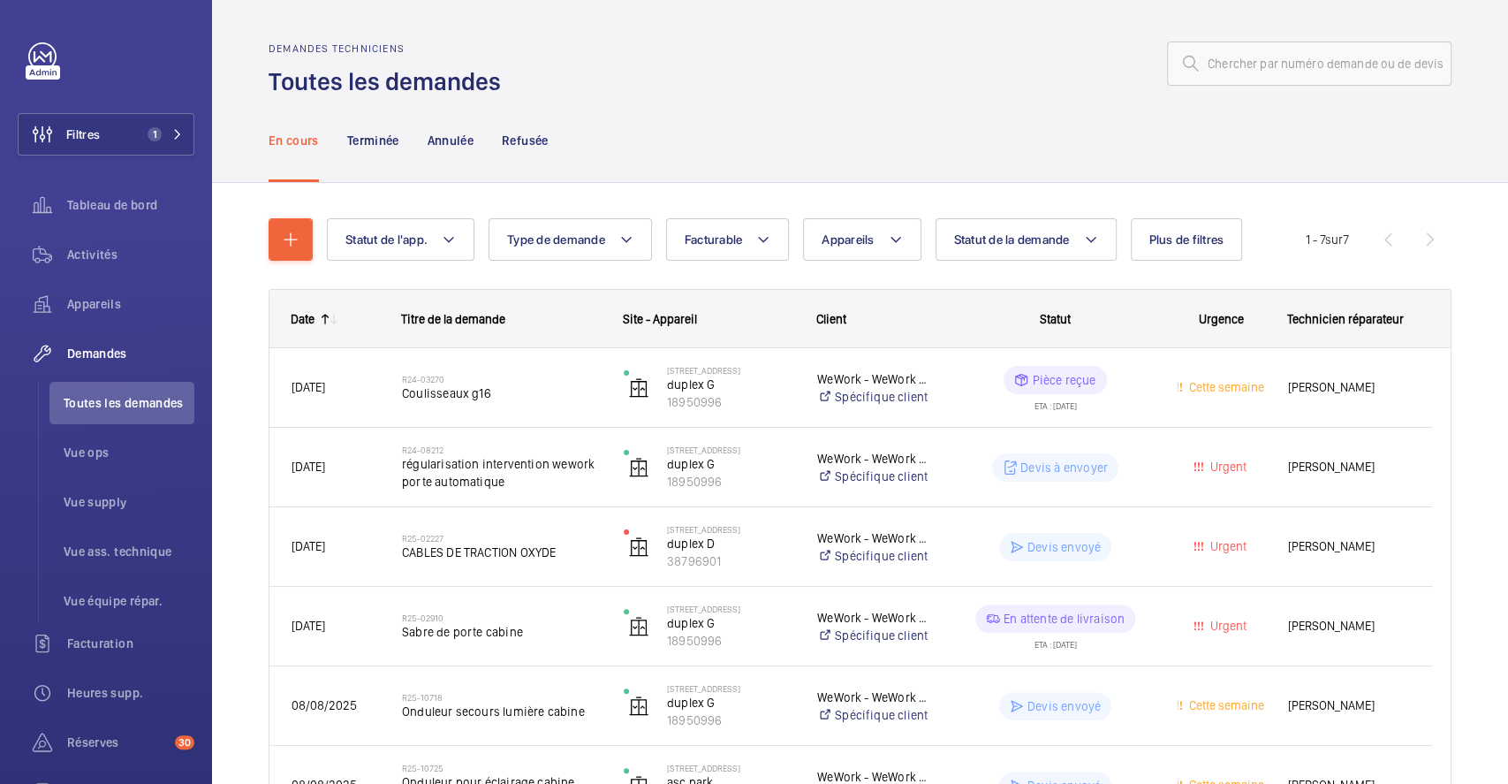
click at [451, 139] on p "Annulée" at bounding box center [451, 141] width 46 height 18
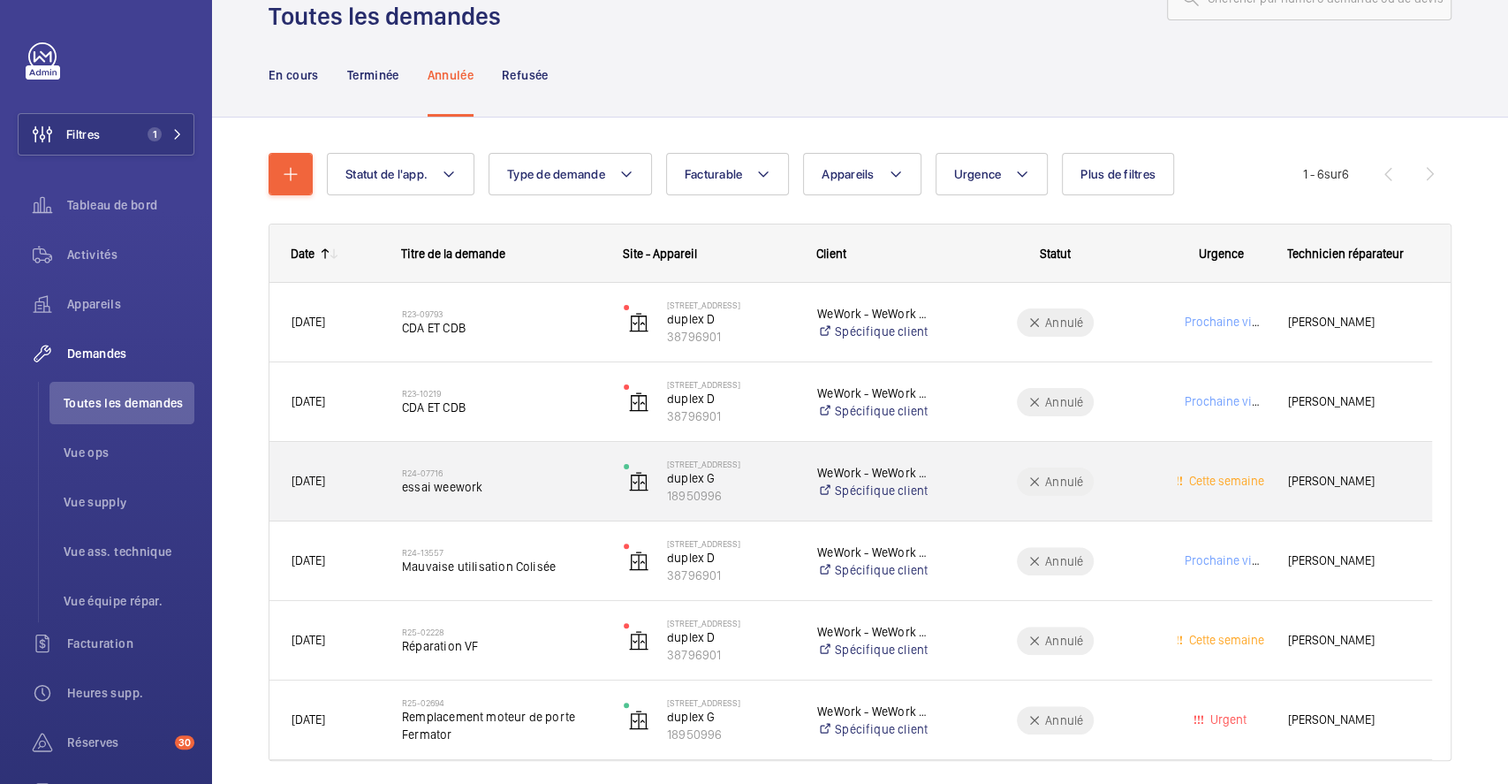
scroll to position [117, 0]
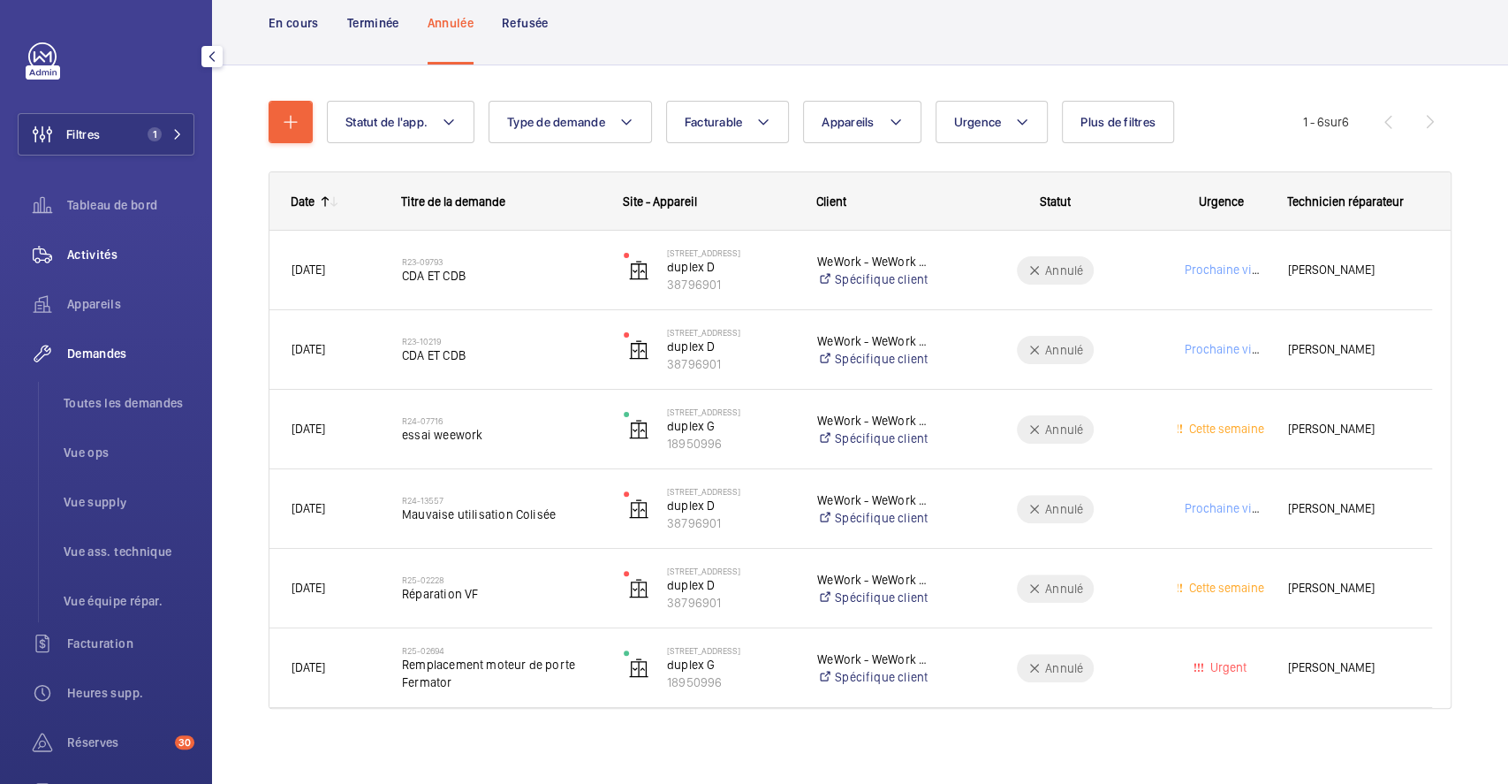
click at [104, 254] on span "Activités" at bounding box center [130, 255] width 127 height 18
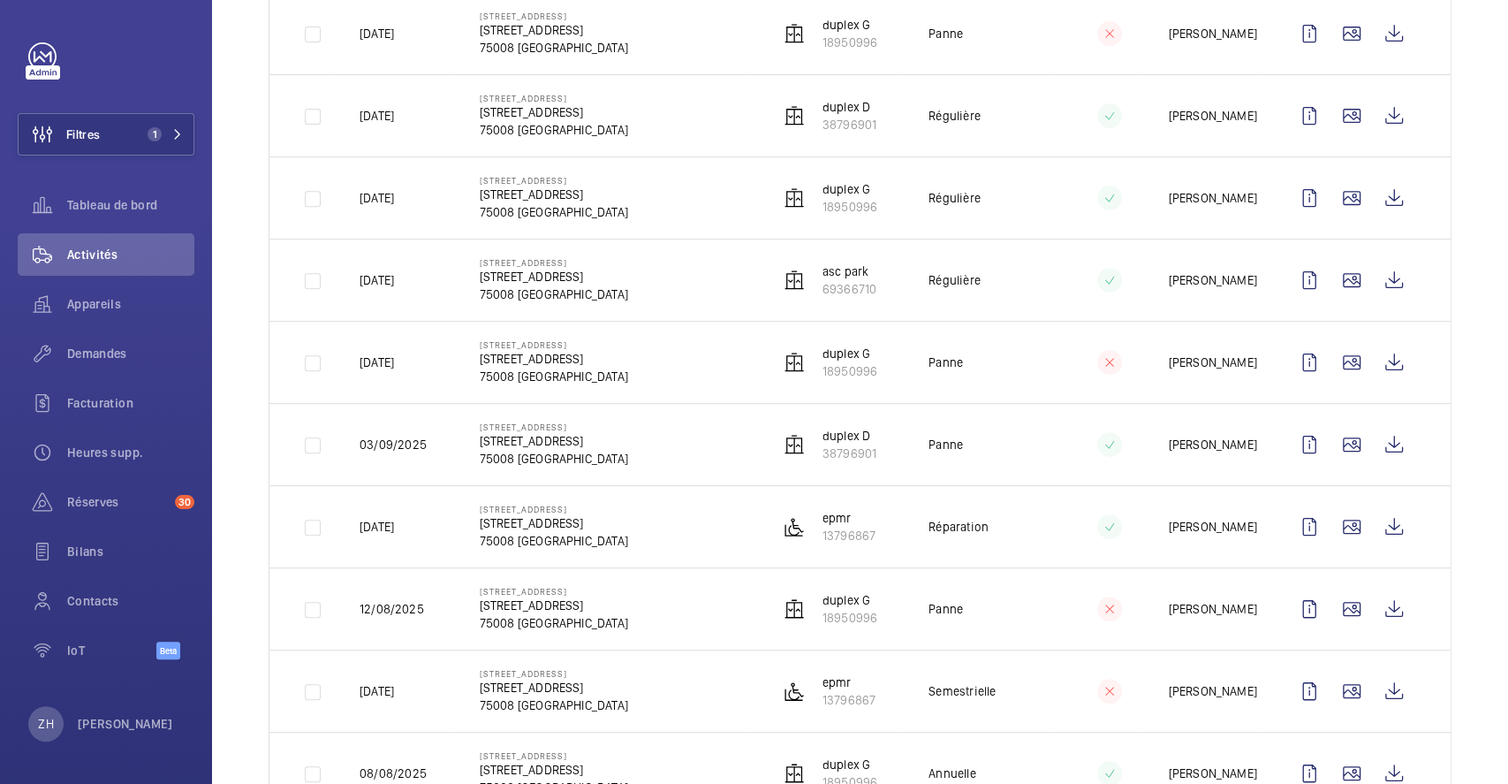
scroll to position [471, 0]
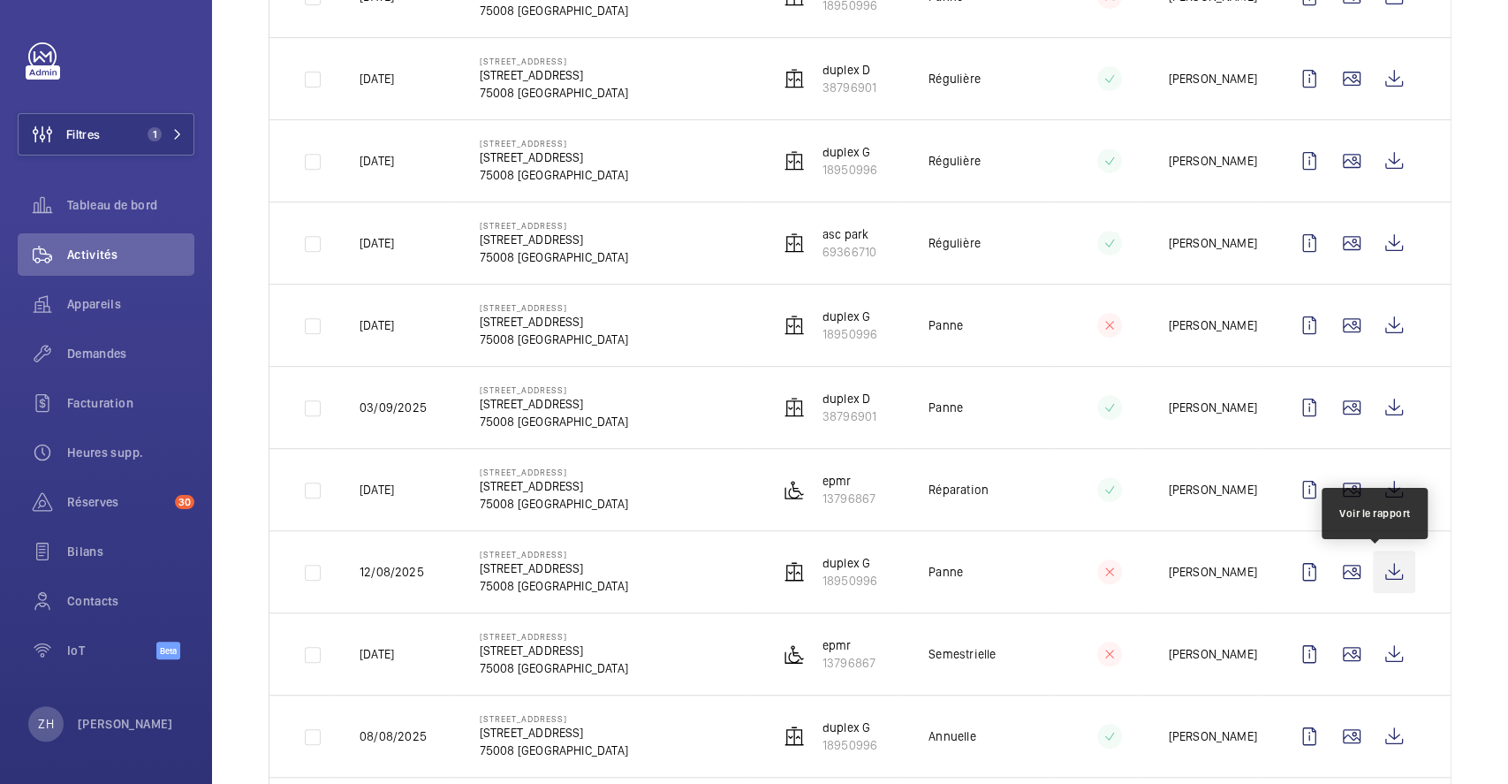
click at [1377, 575] on wm-front-icon-button at bounding box center [1394, 571] width 42 height 42
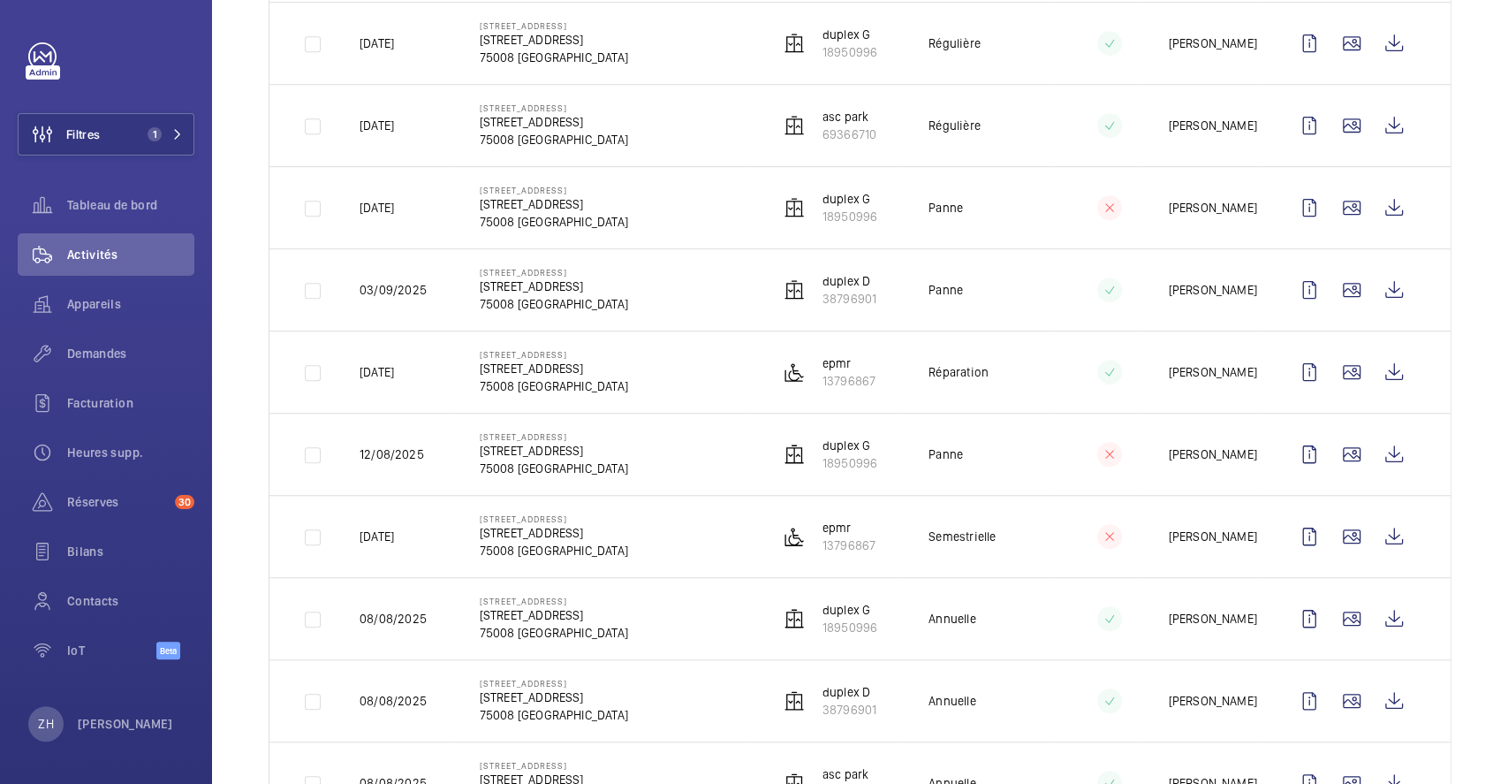
scroll to position [707, 0]
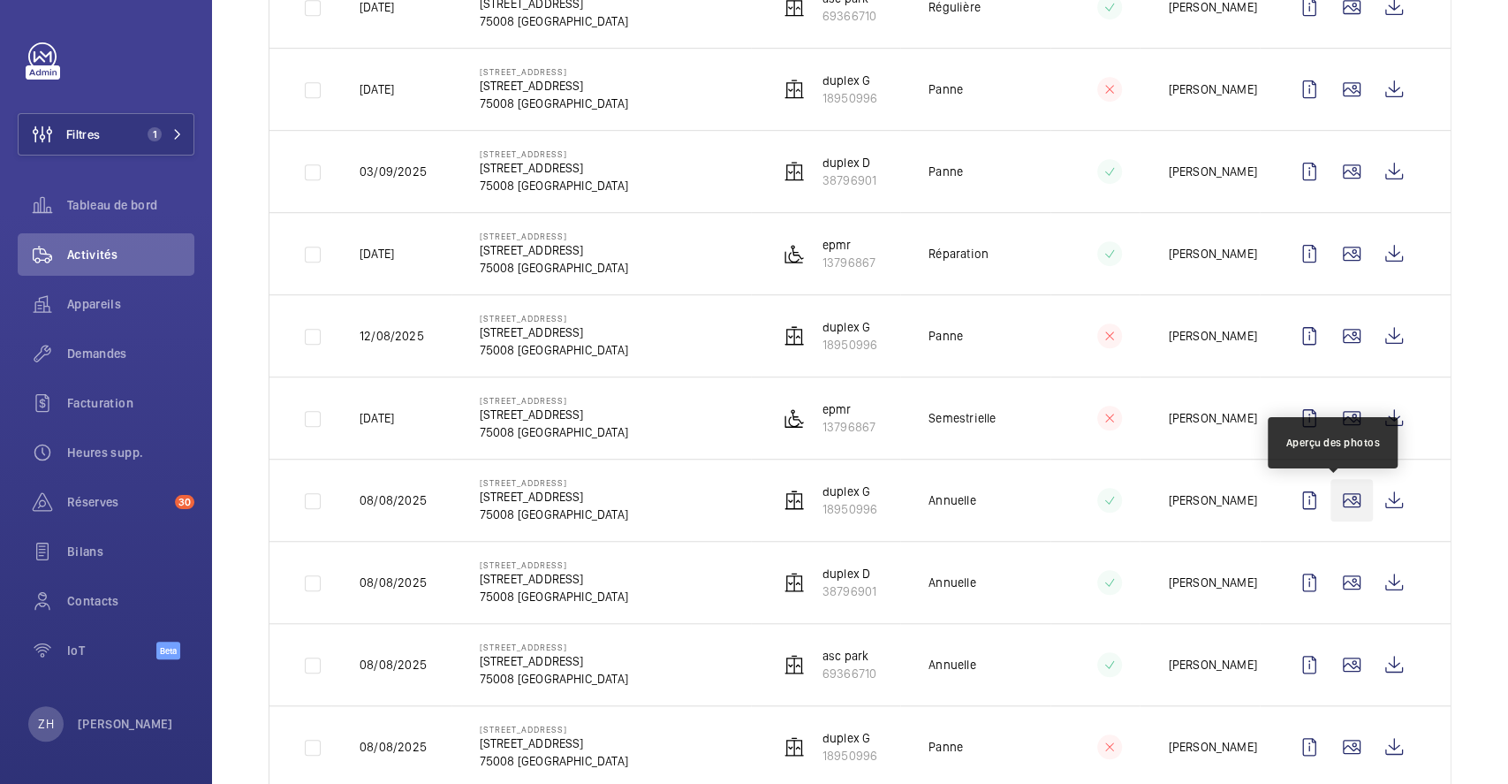
click at [1338, 495] on wm-front-icon-button at bounding box center [1351, 500] width 42 height 42
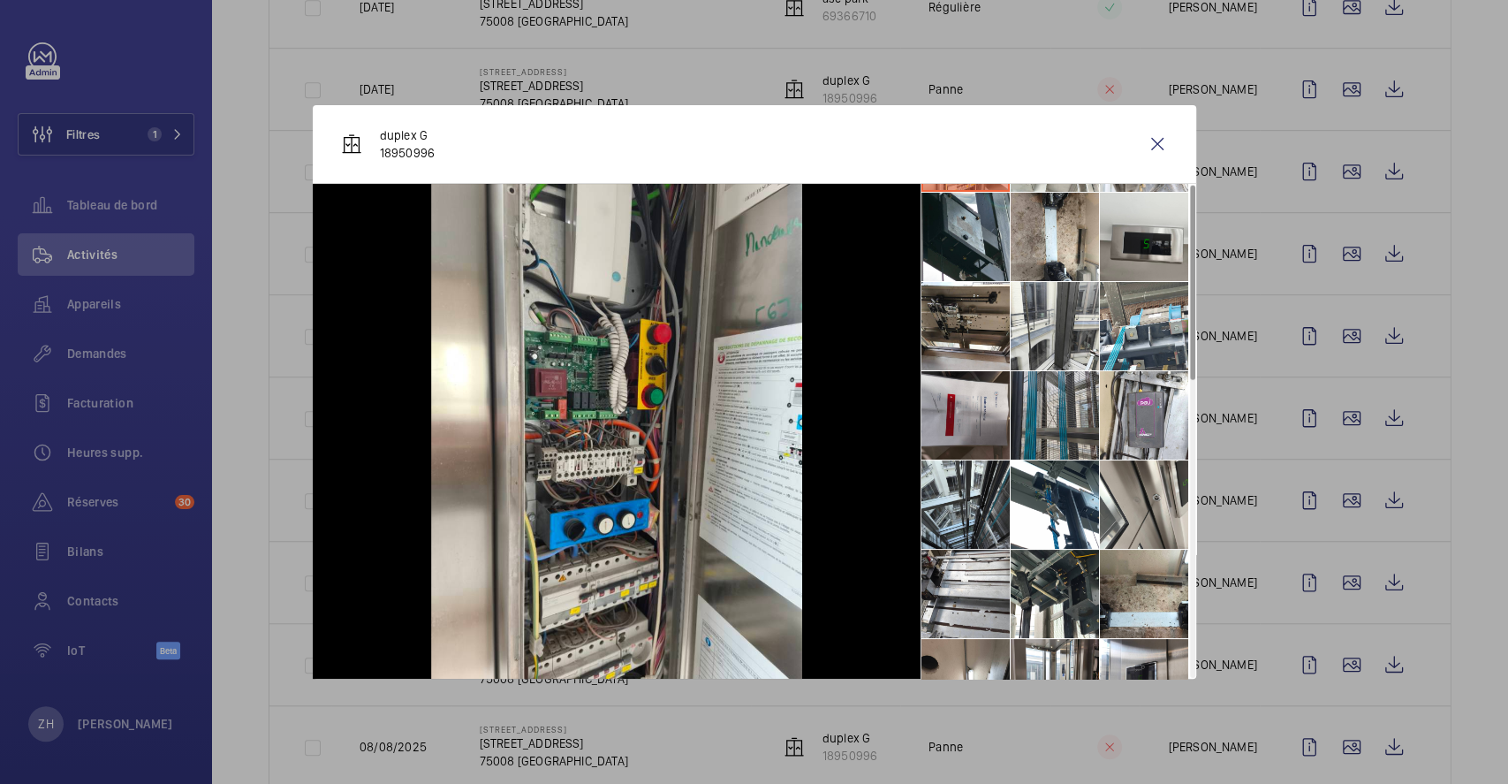
scroll to position [117, 0]
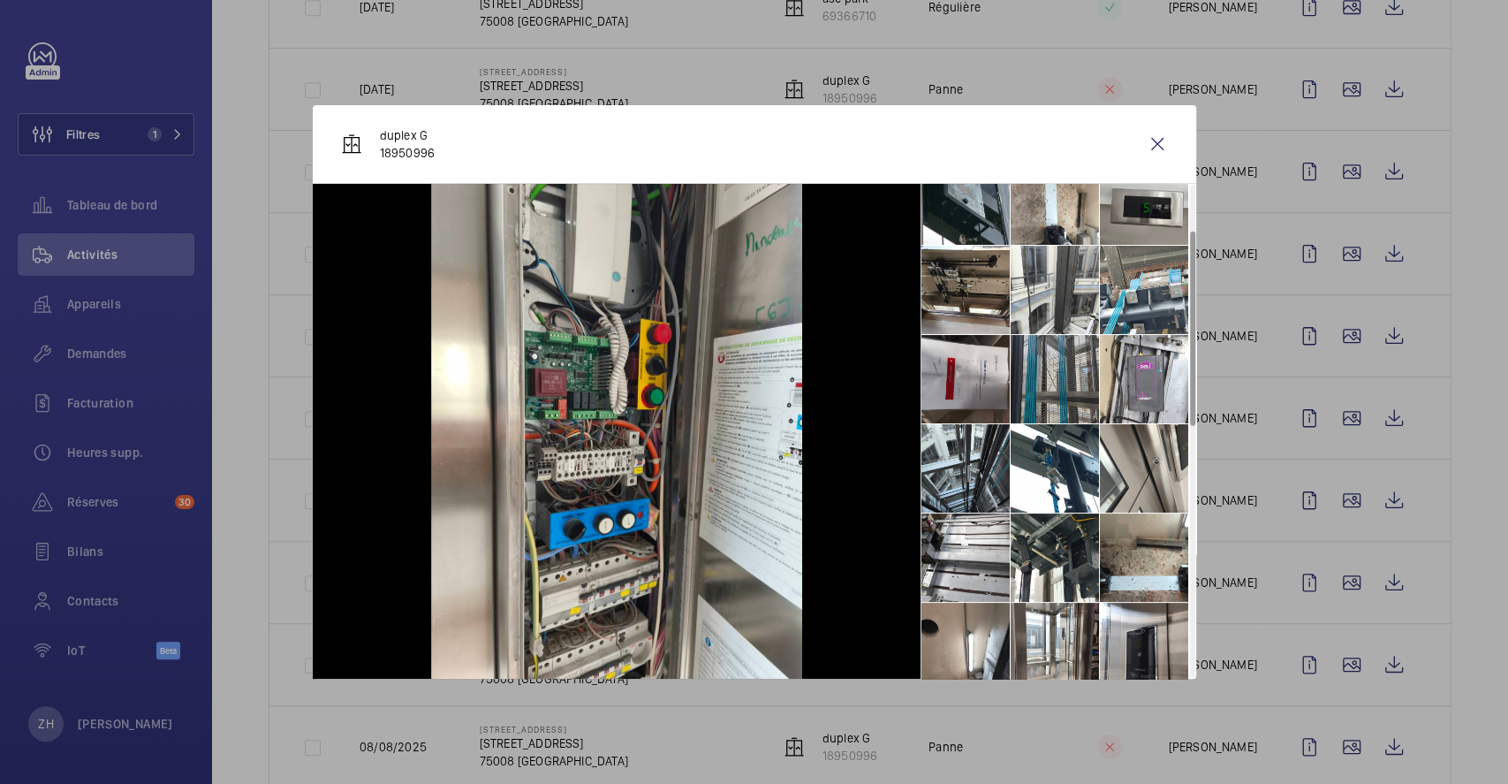
click at [1056, 375] on li at bounding box center [1055, 379] width 88 height 88
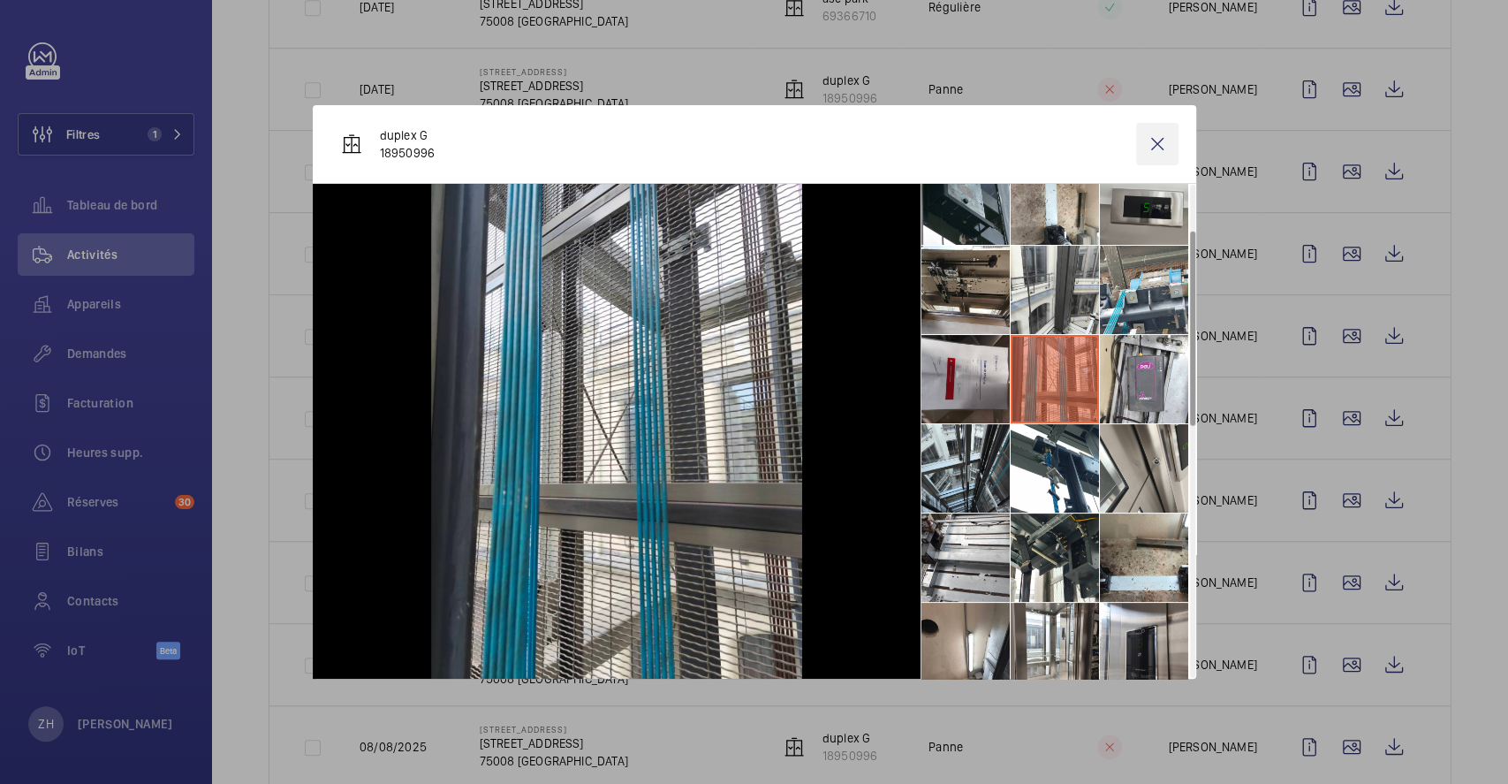
click at [1163, 145] on wm-front-icon-button at bounding box center [1157, 144] width 42 height 42
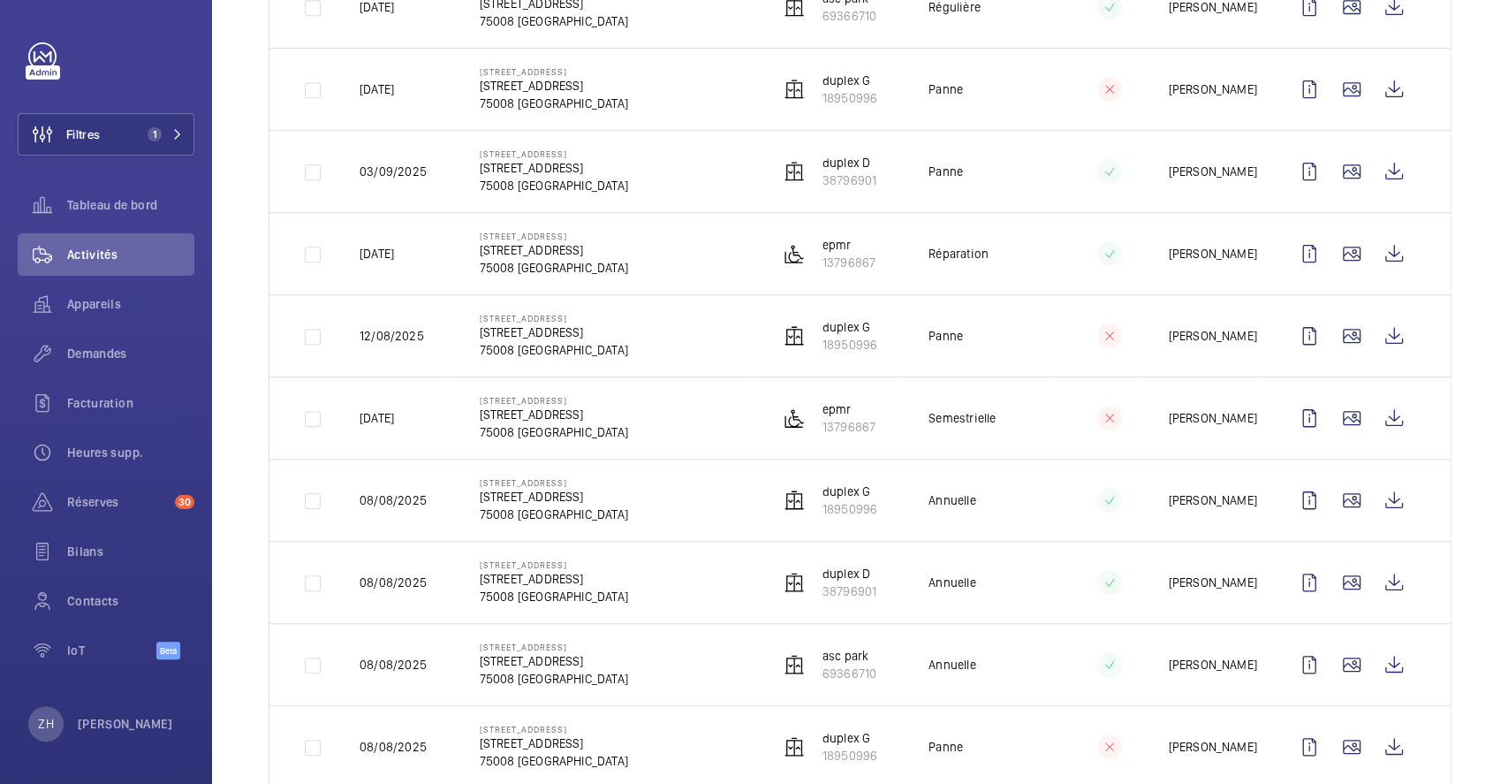
scroll to position [824, 0]
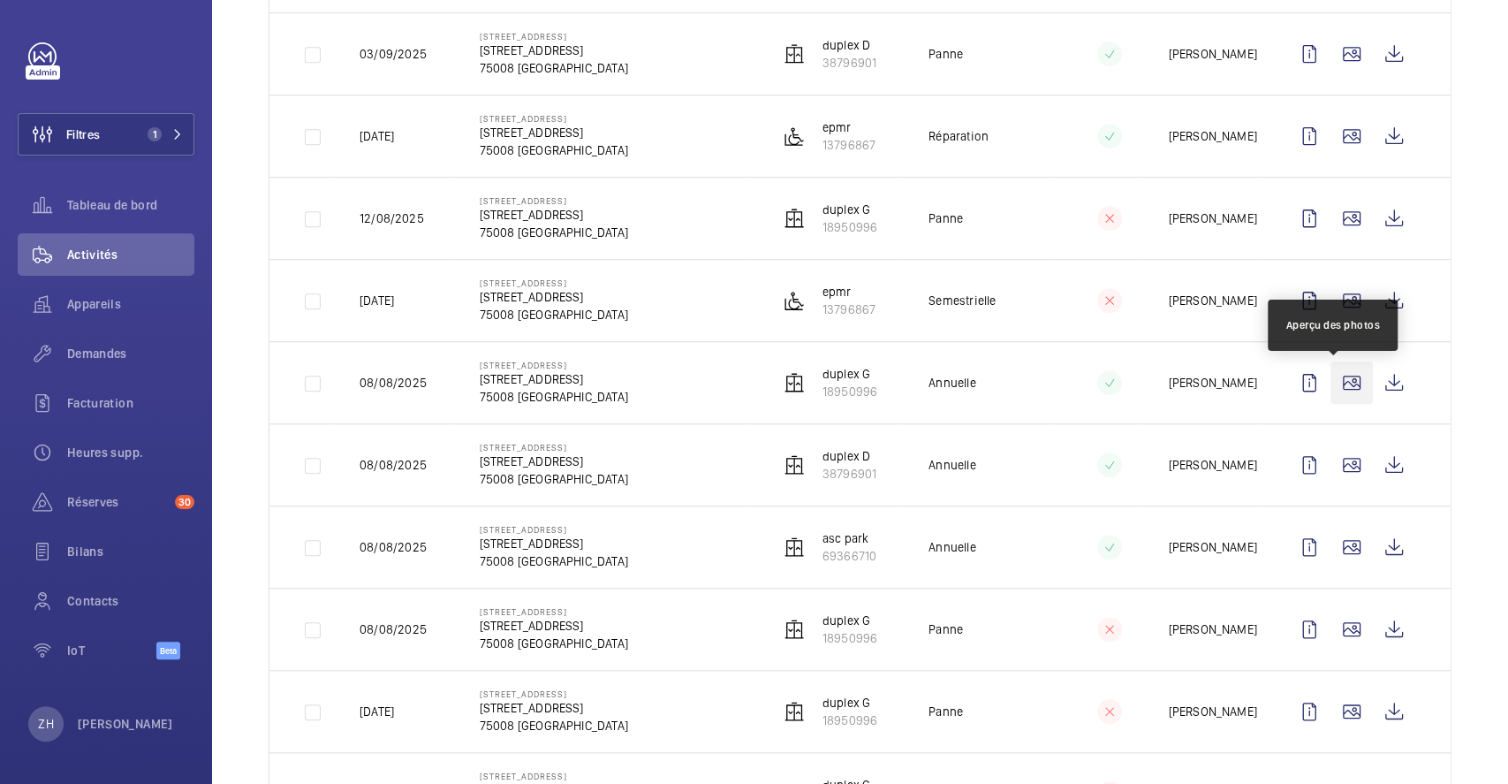
click at [1332, 387] on wm-front-icon-button at bounding box center [1351, 382] width 42 height 42
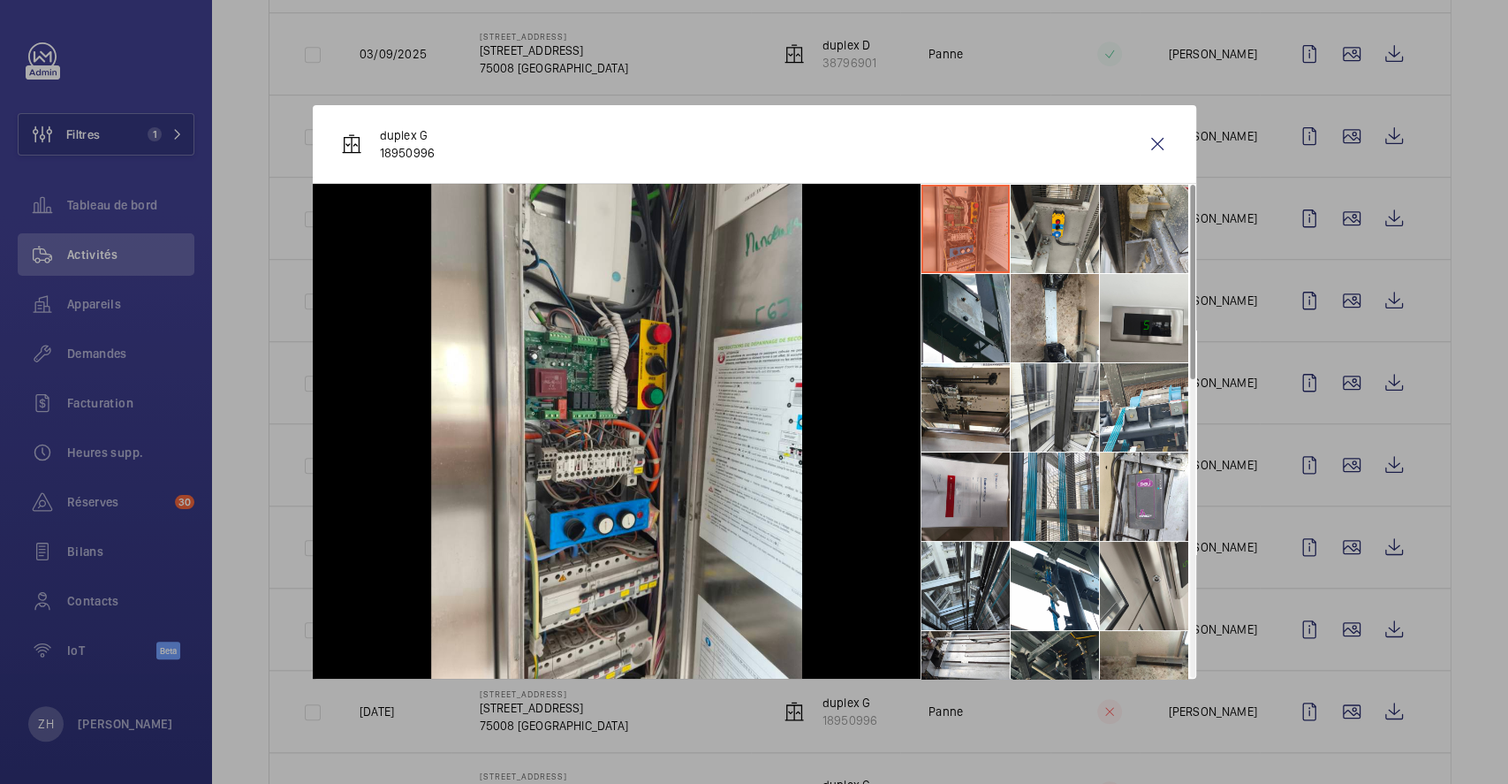
drag, startPoint x: 1059, startPoint y: 226, endPoint x: 1113, endPoint y: 236, distance: 54.8
click at [1058, 226] on li at bounding box center [1055, 229] width 88 height 88
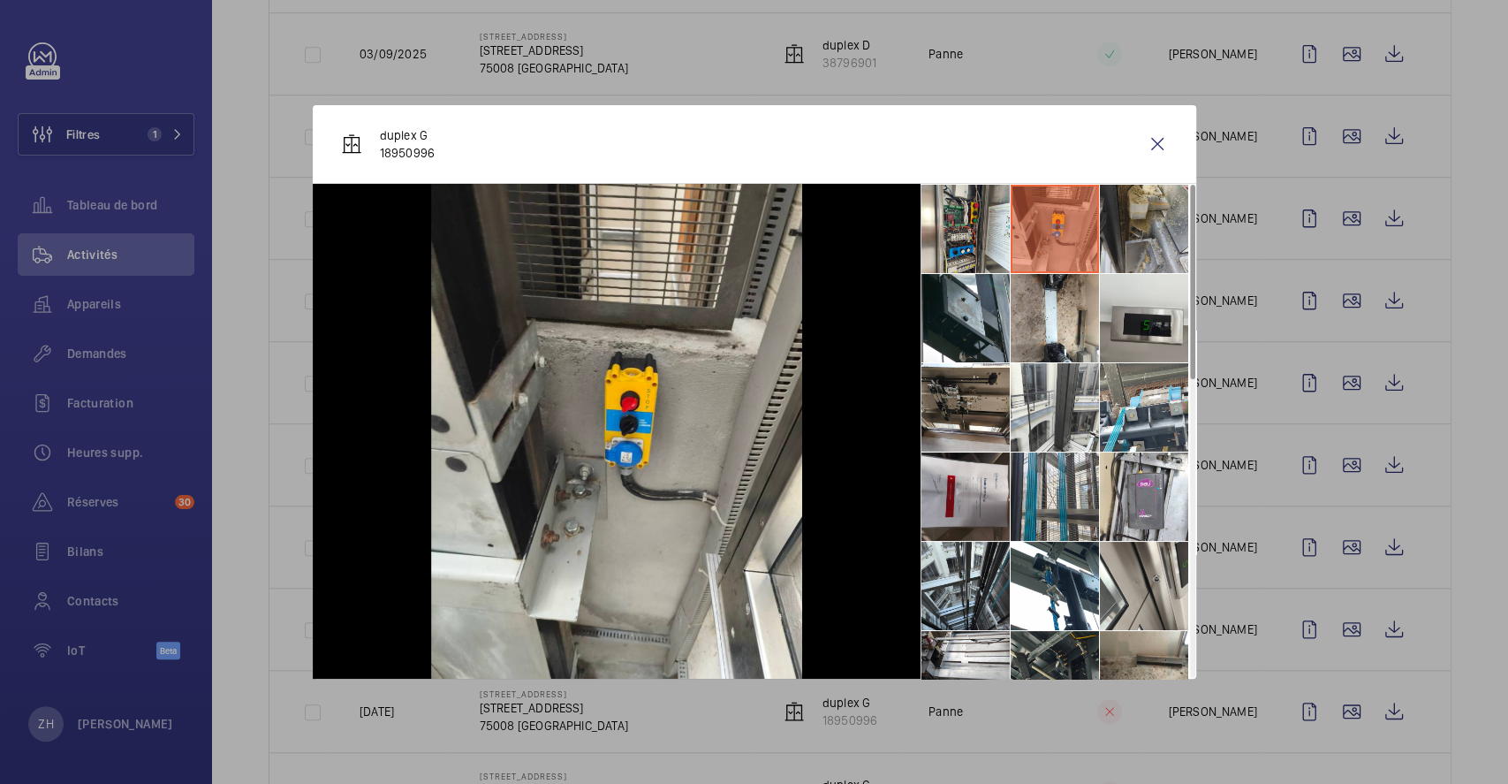
click at [1165, 235] on li at bounding box center [1144, 229] width 88 height 88
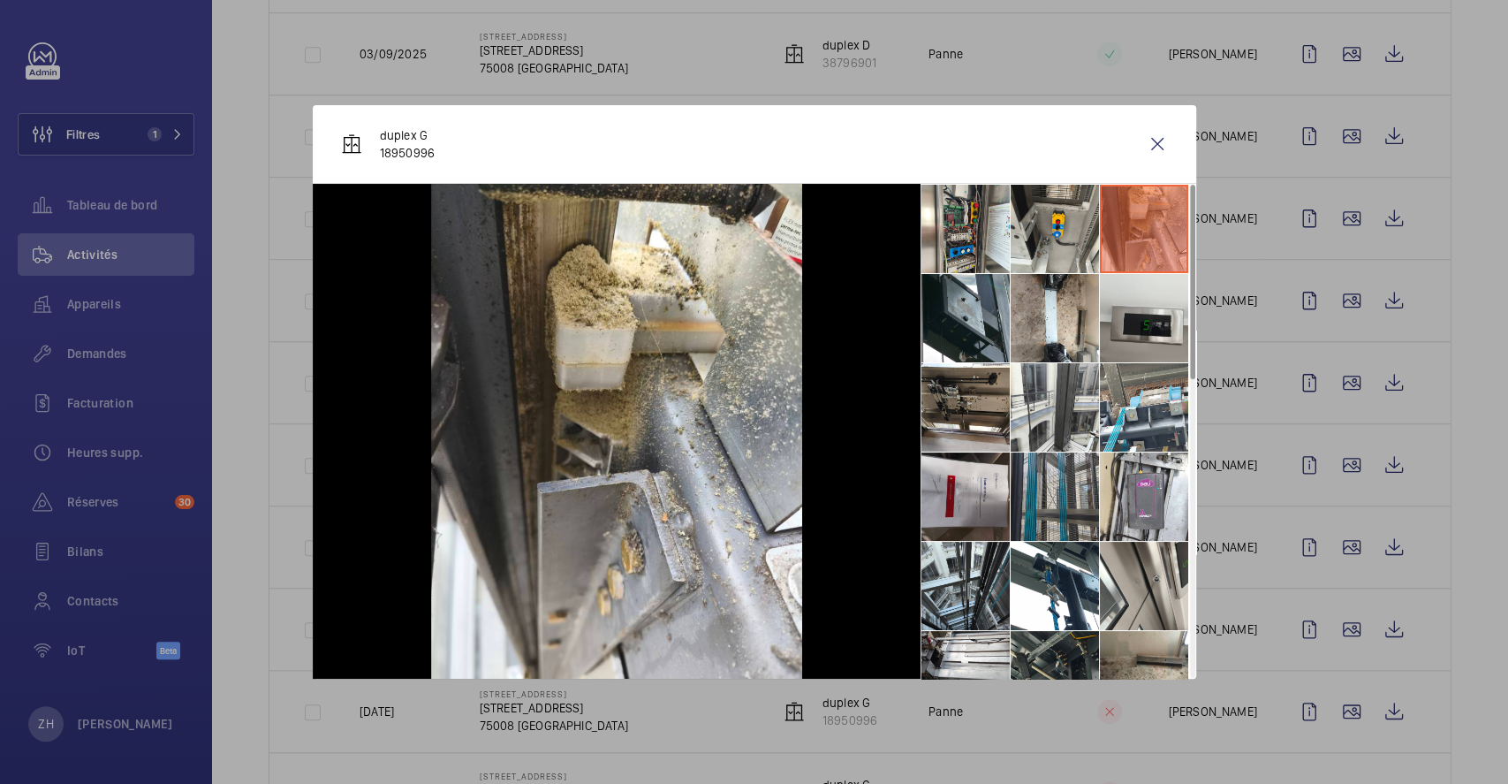
click at [1057, 480] on li at bounding box center [1055, 496] width 88 height 88
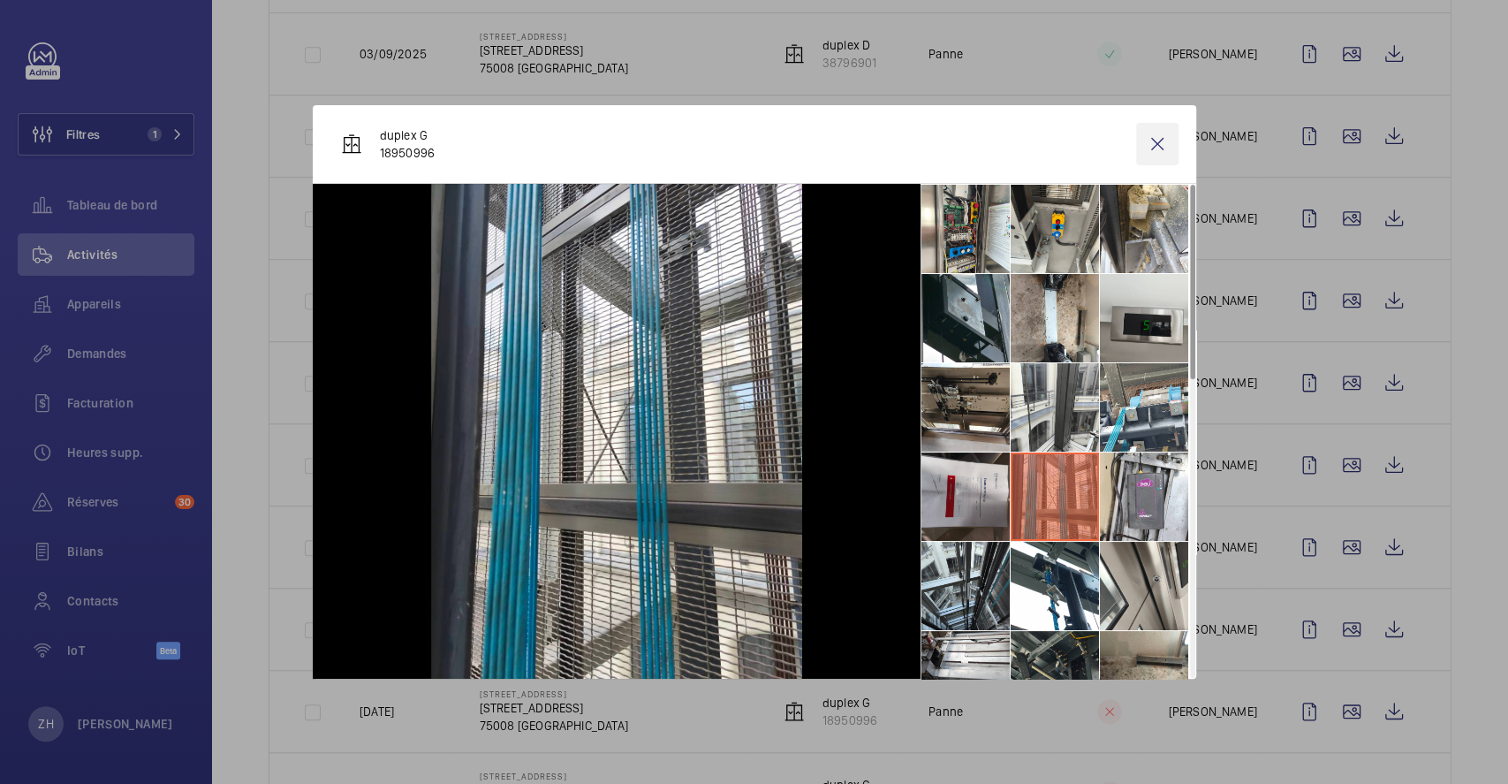
click at [1162, 141] on wm-front-icon-button at bounding box center [1157, 144] width 42 height 42
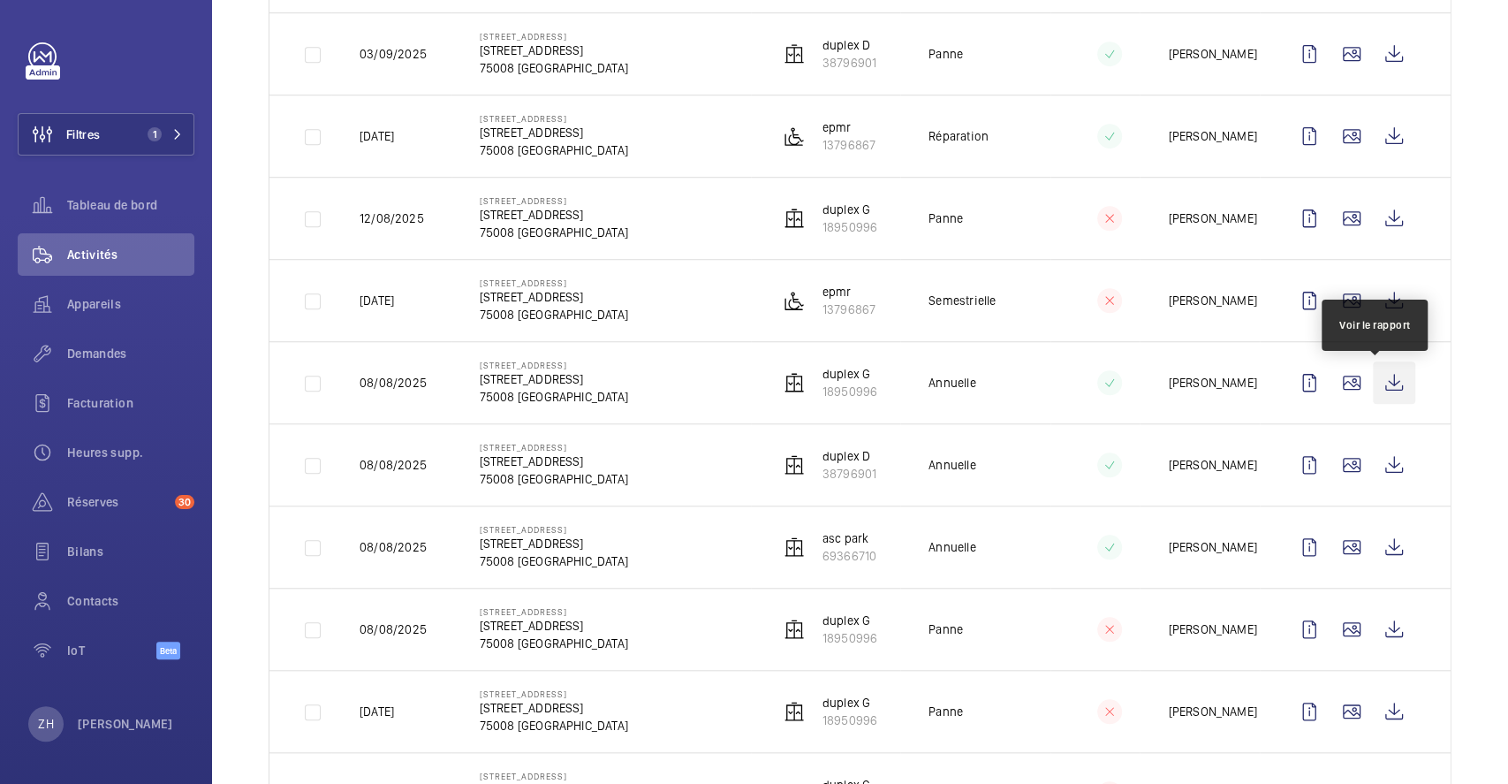
click at [1378, 381] on wm-front-icon-button at bounding box center [1394, 382] width 42 height 42
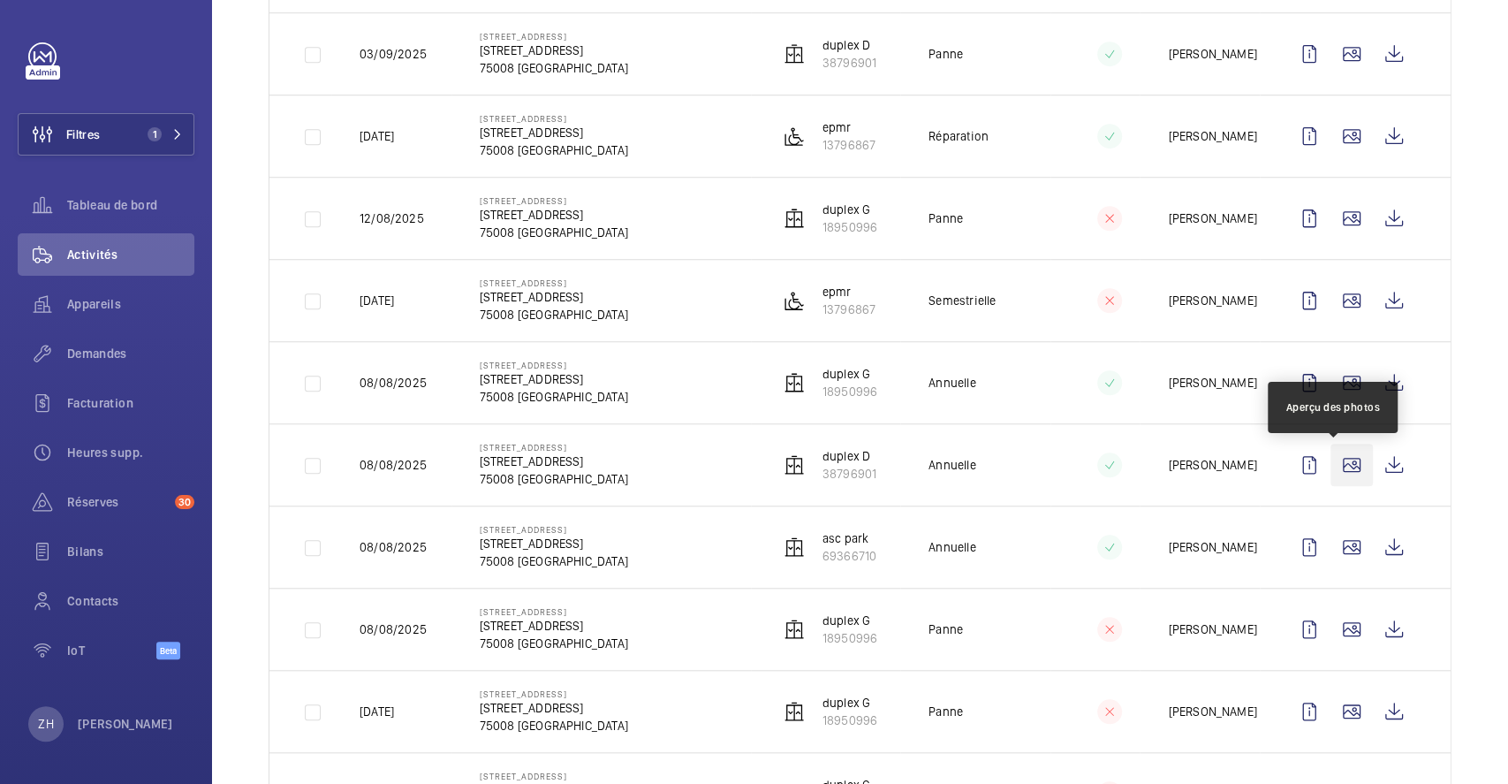
click at [1332, 472] on wm-front-icon-button at bounding box center [1351, 464] width 42 height 42
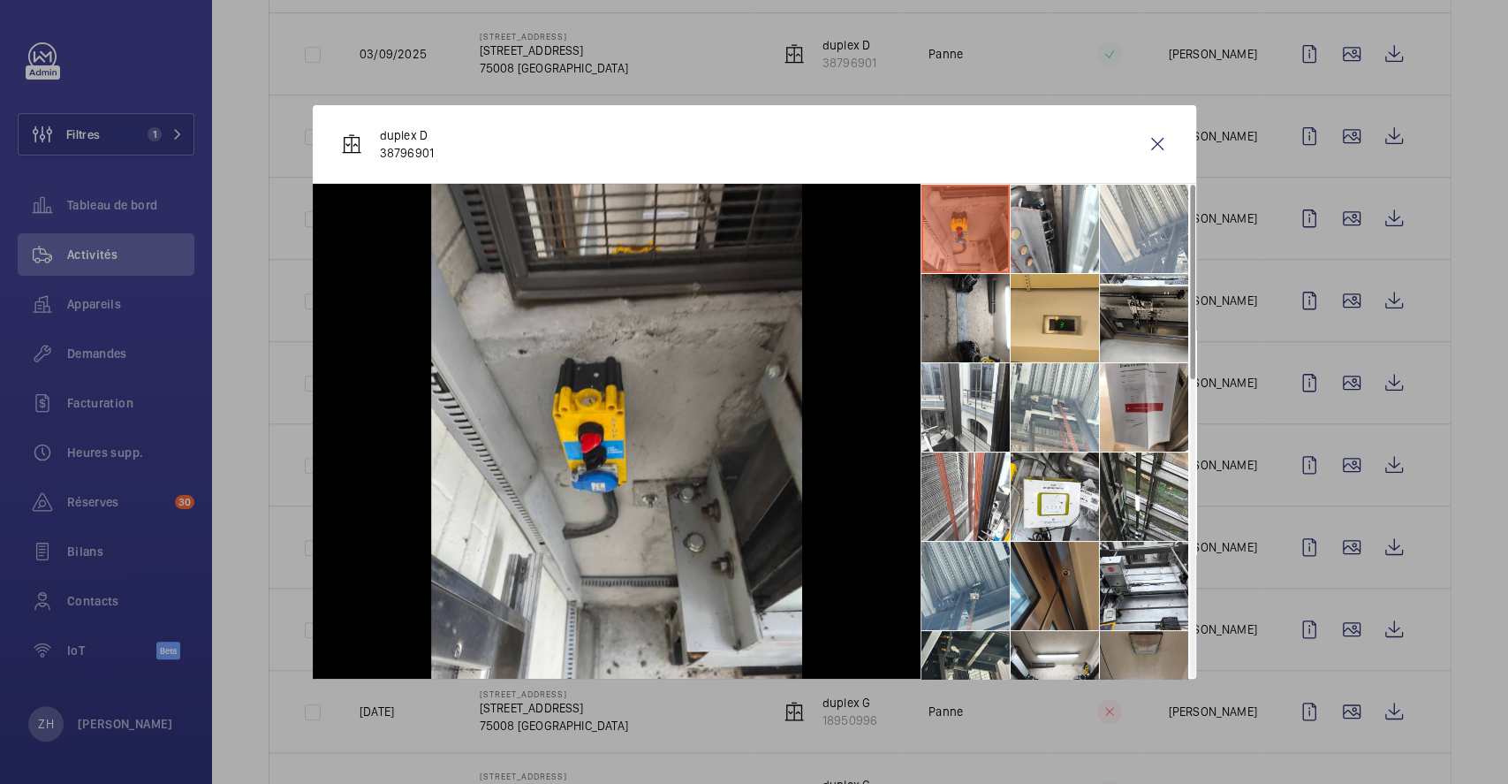
click at [1053, 580] on li at bounding box center [1055, 586] width 88 height 88
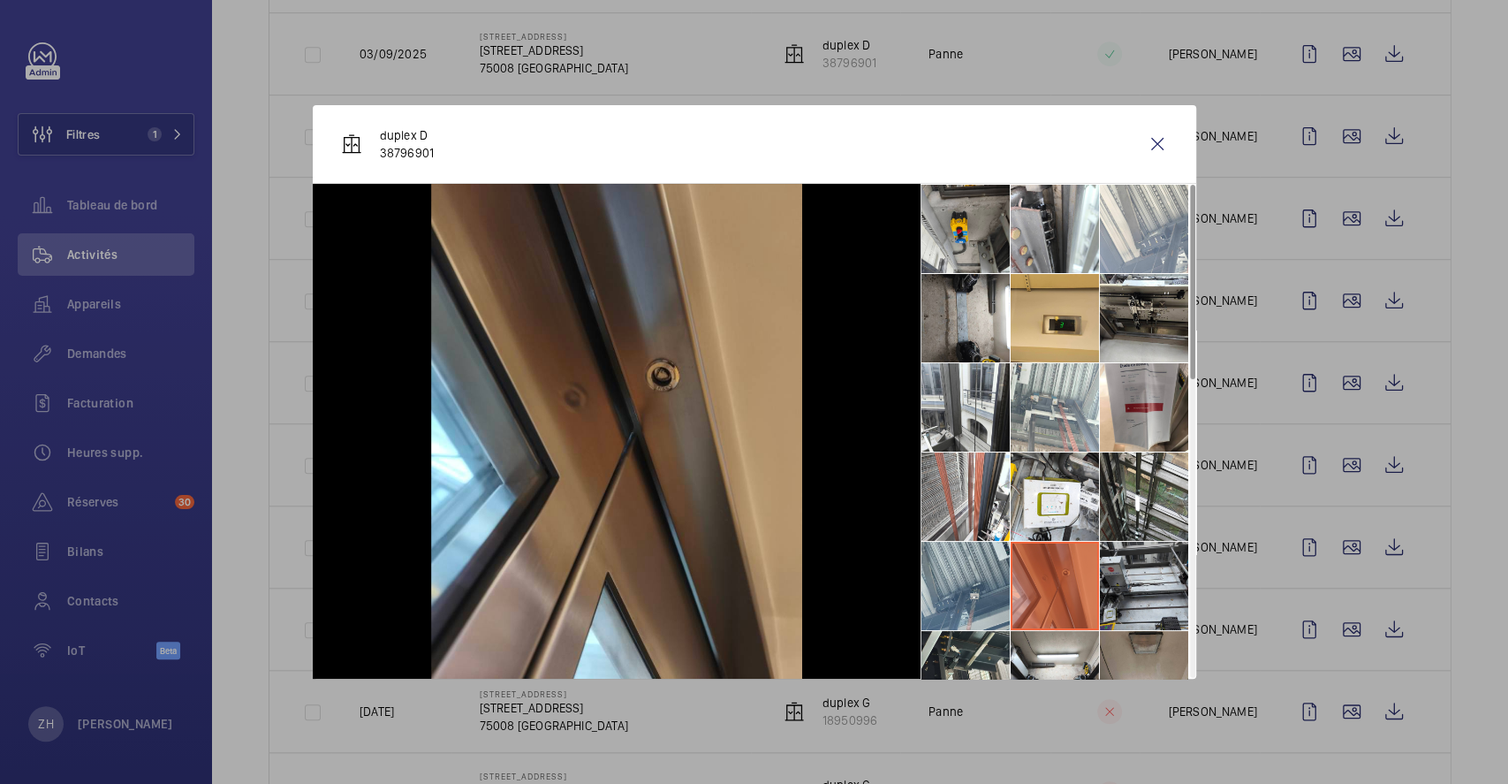
click at [1161, 583] on li at bounding box center [1144, 586] width 88 height 88
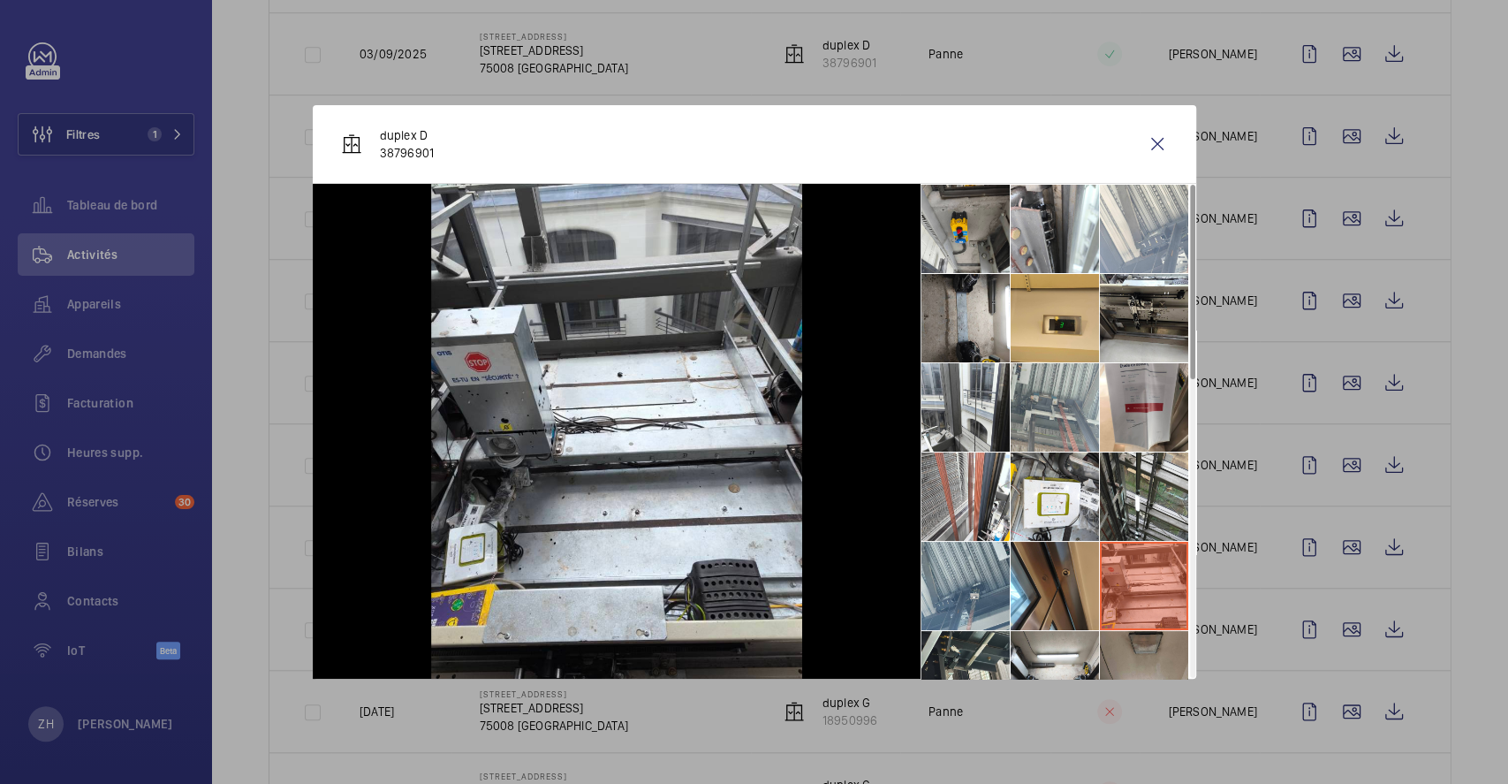
click at [1066, 405] on li at bounding box center [1055, 407] width 88 height 88
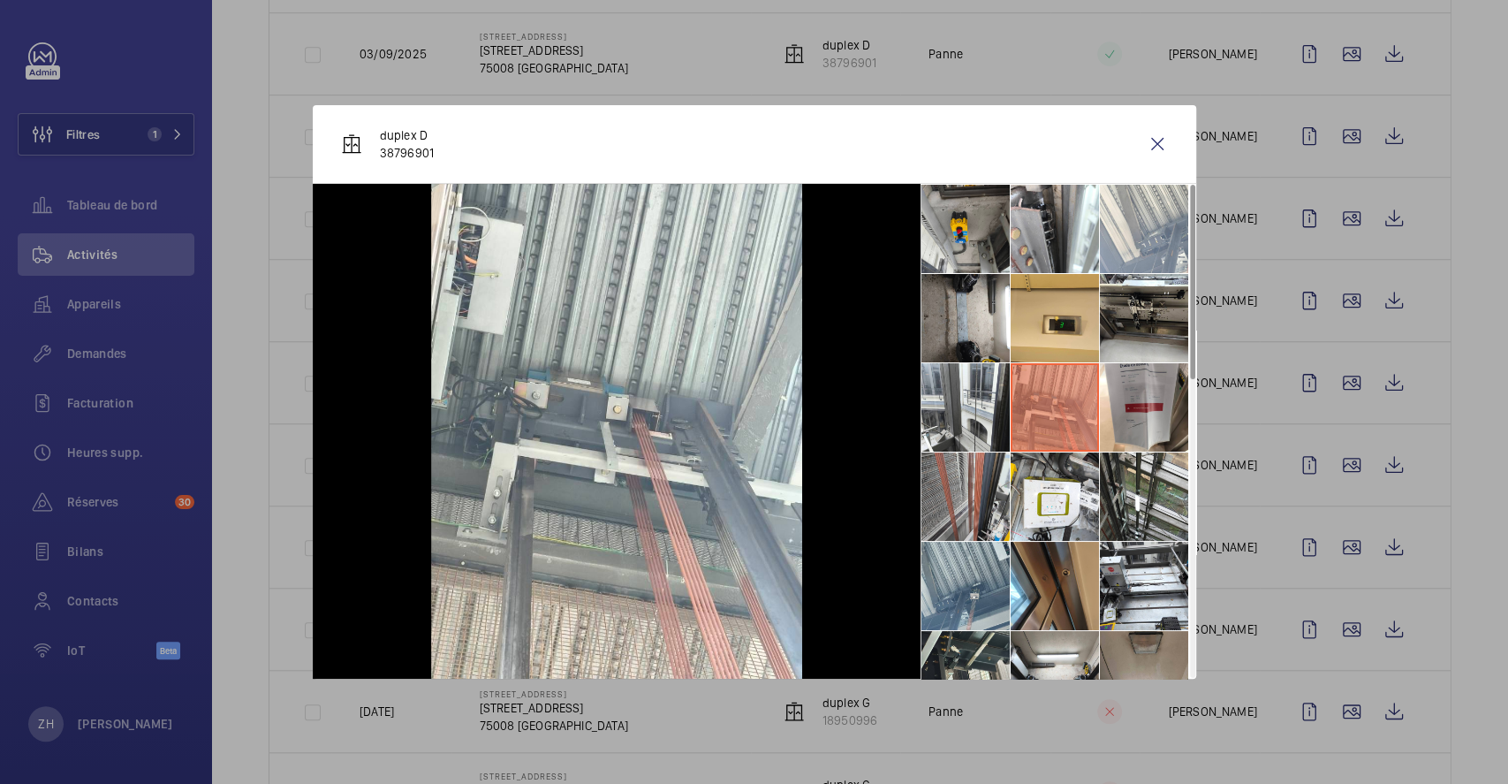
click at [962, 487] on li at bounding box center [965, 496] width 88 height 88
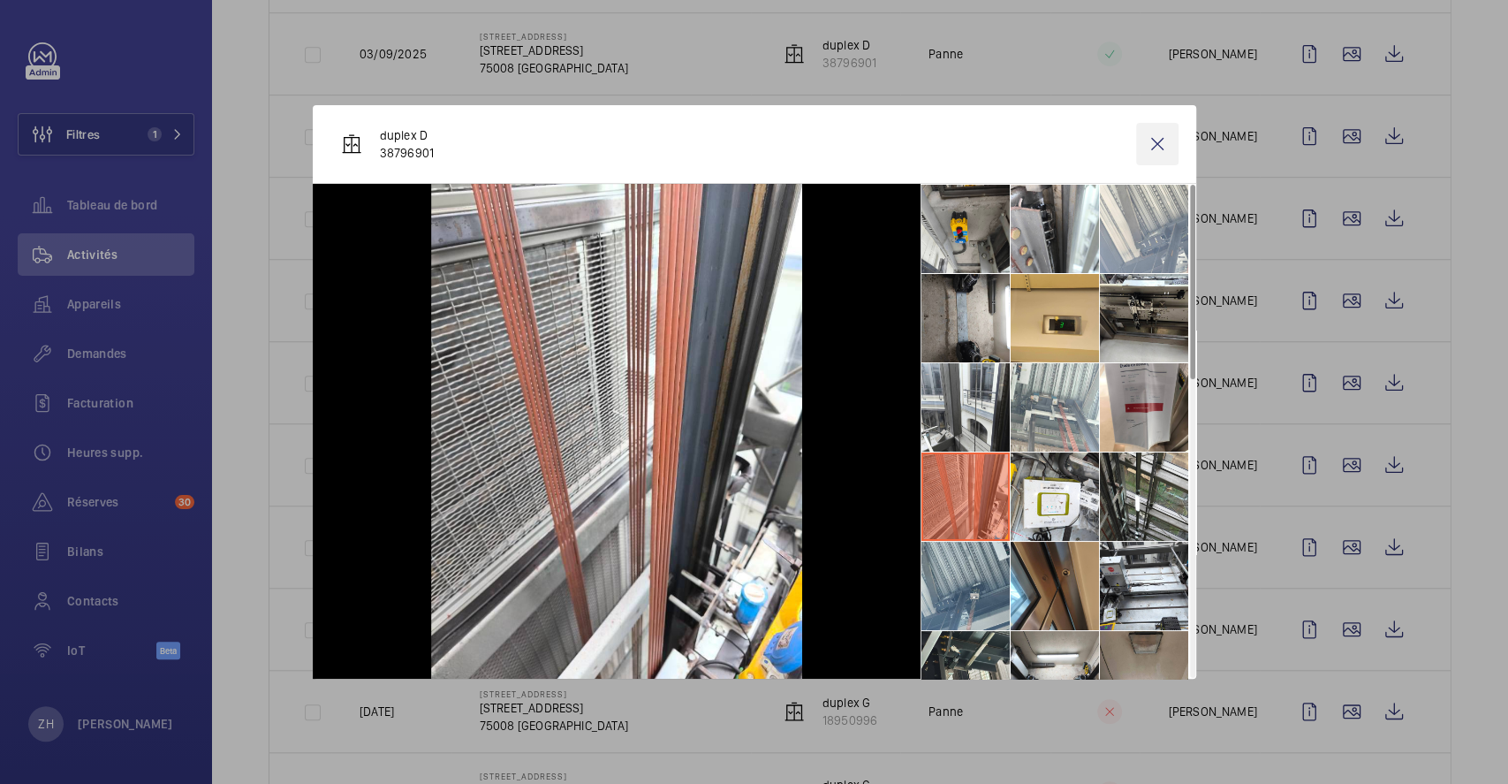
click at [1162, 140] on wm-front-icon-button at bounding box center [1157, 144] width 42 height 42
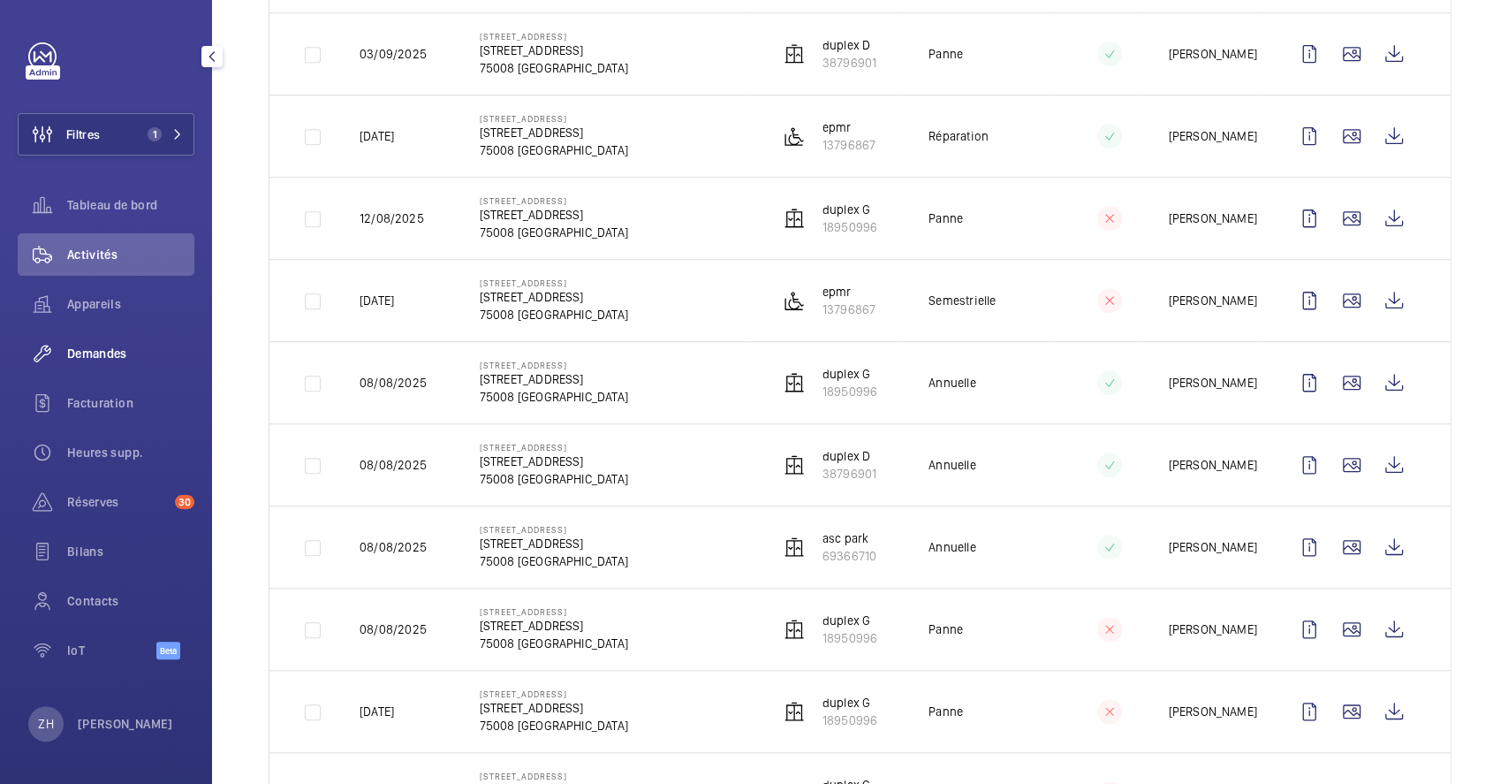
click at [116, 342] on div "Demandes" at bounding box center [106, 353] width 177 height 42
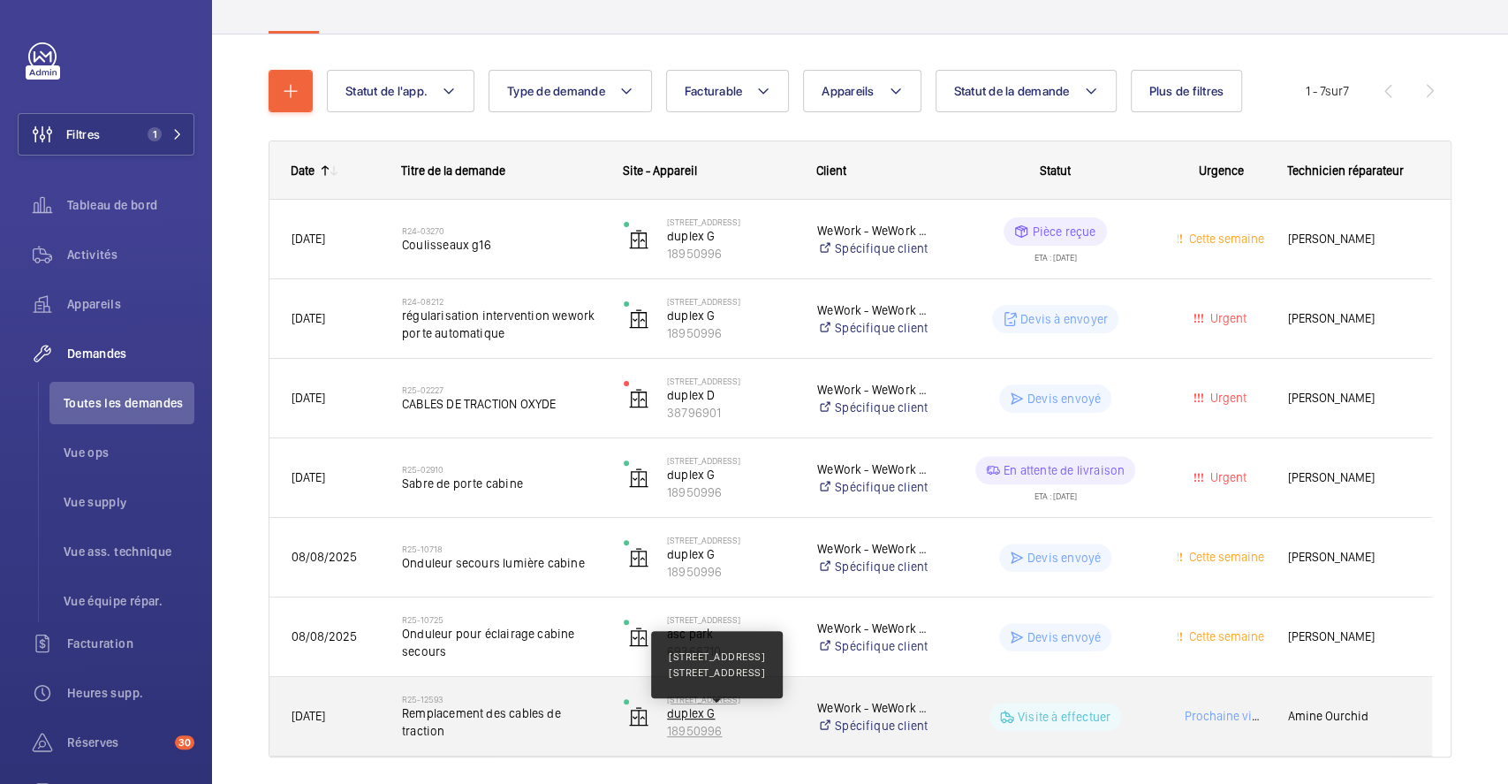
scroll to position [206, 0]
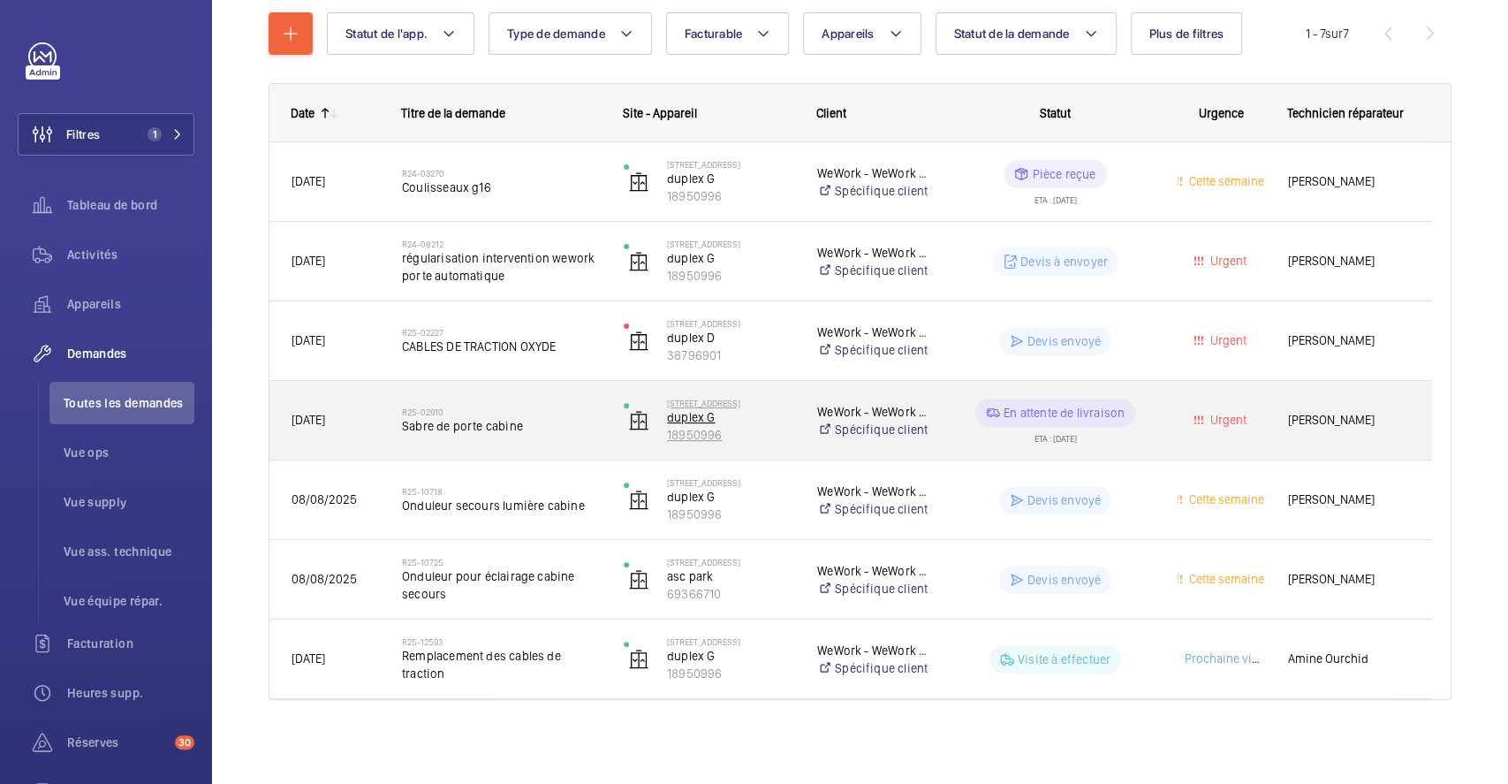
click at [642, 420] on img at bounding box center [638, 420] width 21 height 21
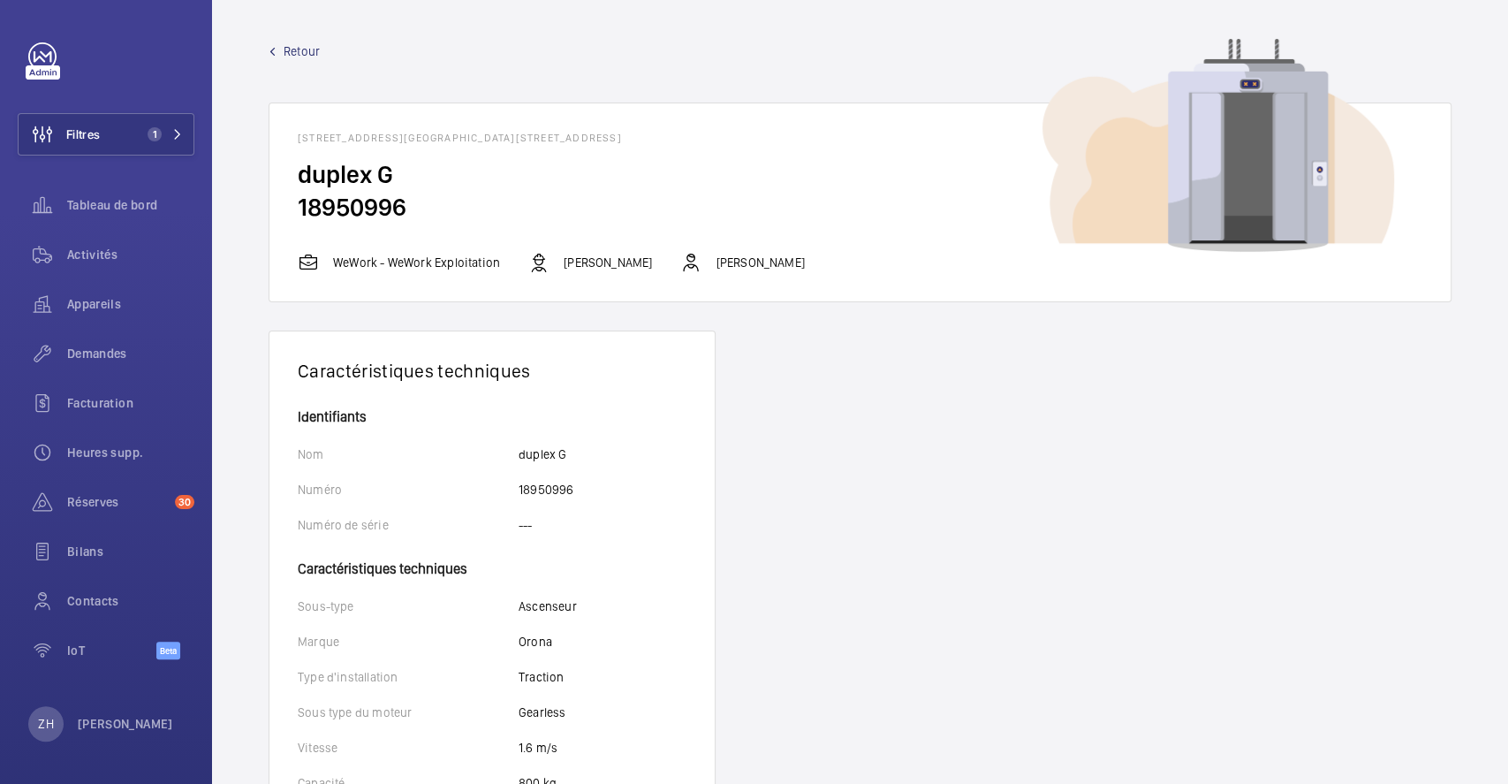
click at [299, 47] on span "Retour" at bounding box center [302, 51] width 36 height 18
